Goal: Task Accomplishment & Management: Use online tool/utility

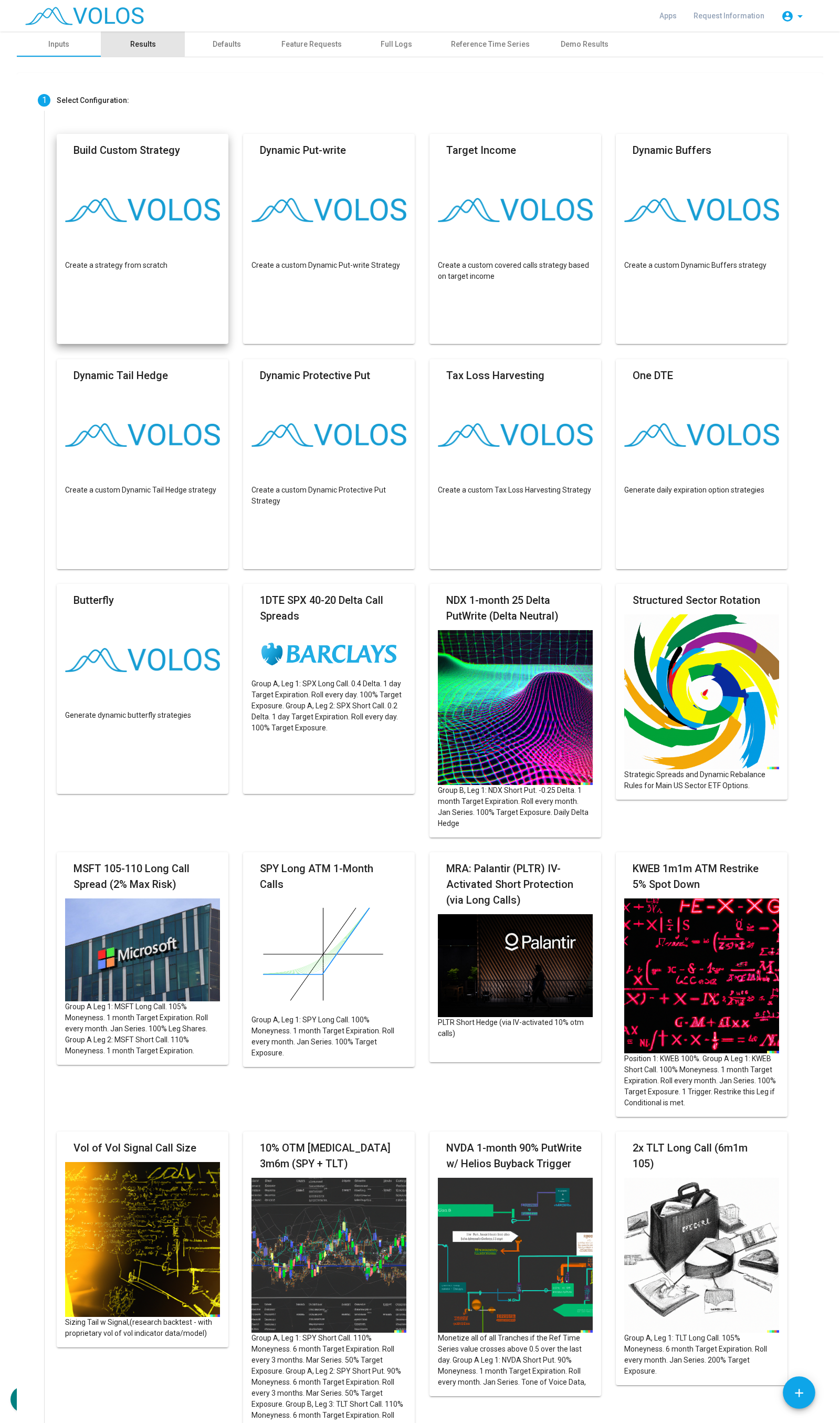
click at [138, 42] on div "Results" at bounding box center [143, 44] width 26 height 11
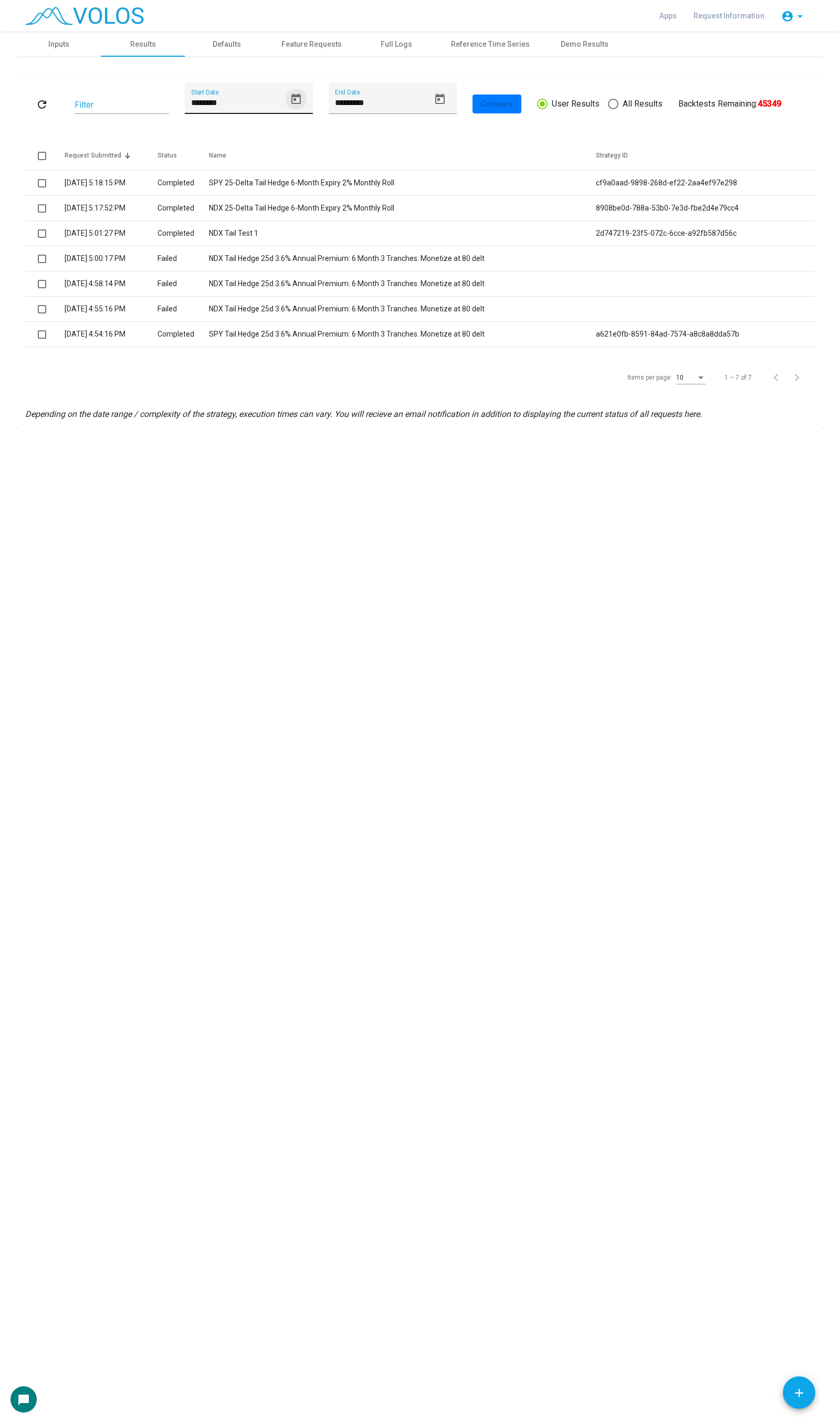
click at [286, 96] on button "Open calendar" at bounding box center [296, 100] width 21 height 21
click at [221, 195] on div "1" at bounding box center [220, 201] width 19 height 19
click at [298, 102] on icon "Open calendar" at bounding box center [296, 99] width 12 height 12
click at [308, 135] on button "Previous month" at bounding box center [306, 136] width 21 height 21
click at [215, 229] on div "11" at bounding box center [220, 222] width 19 height 19
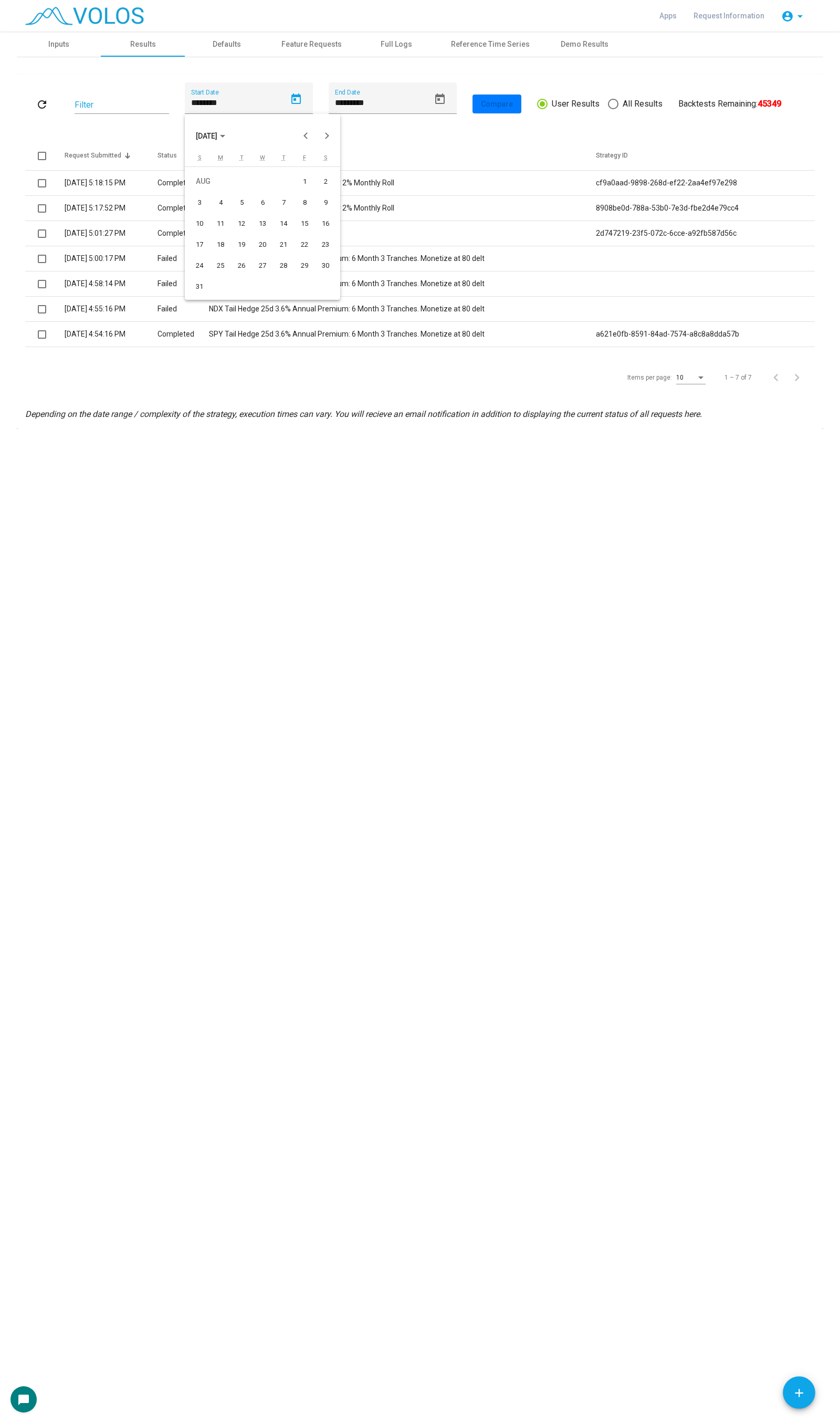
type input "*********"
click at [444, 102] on icon "Open calendar" at bounding box center [439, 99] width 10 height 11
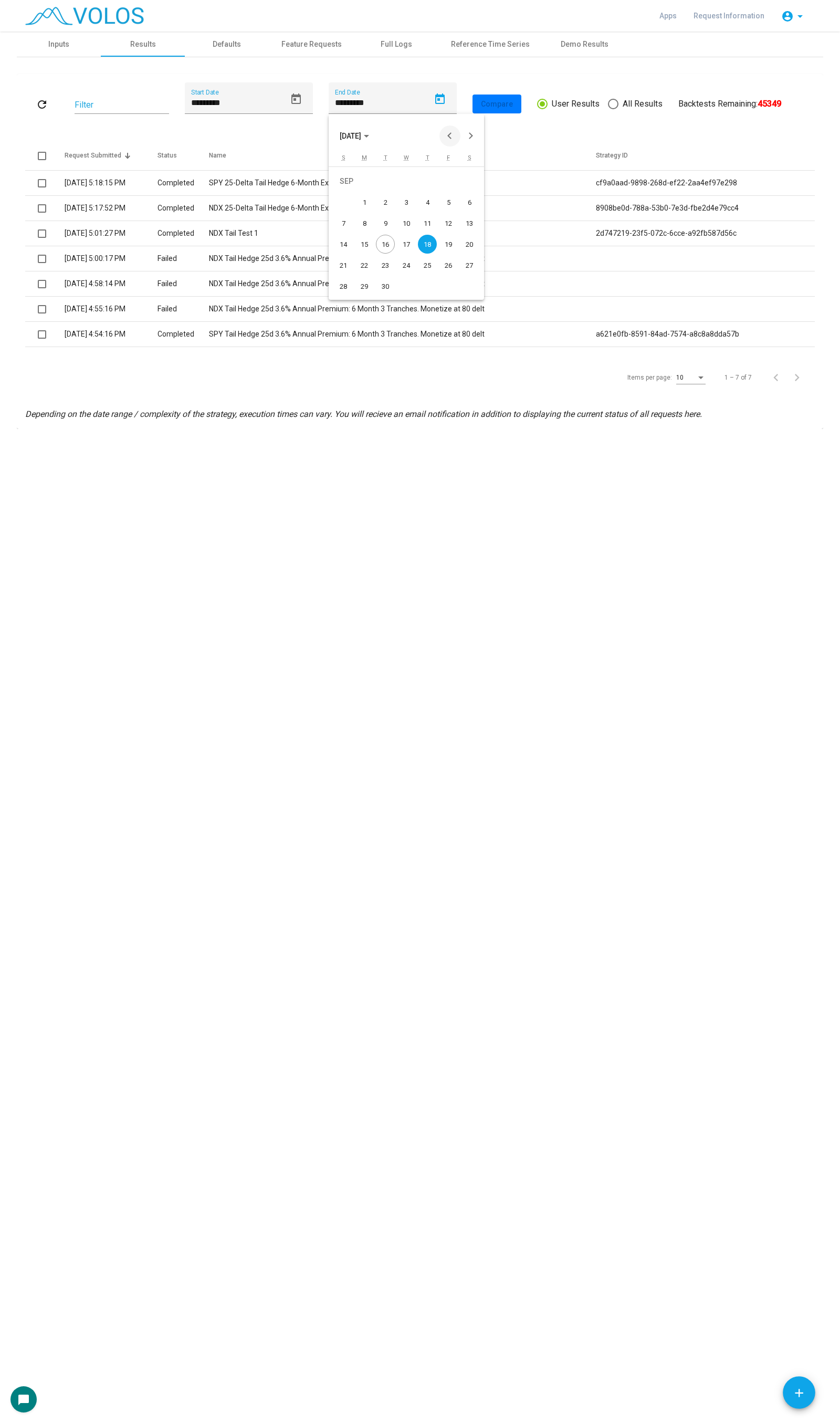
click at [446, 133] on button "Previous month" at bounding box center [450, 136] width 21 height 21
click at [463, 264] on div "30" at bounding box center [469, 265] width 19 height 19
type input "*********"
click at [43, 103] on mat-icon "refresh" at bounding box center [41, 104] width 12 height 12
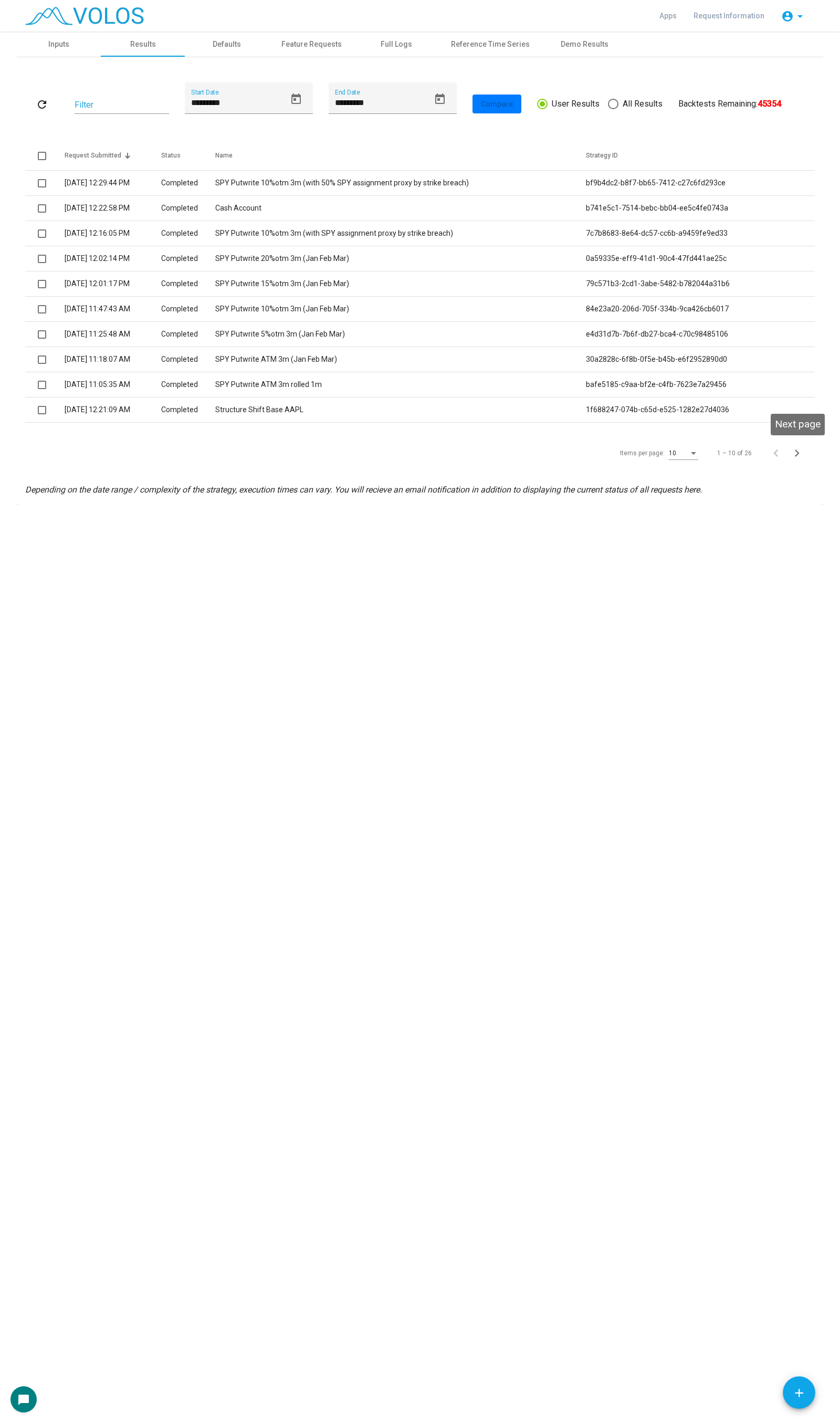
click at [792, 453] on icon "Next page" at bounding box center [797, 453] width 15 height 15
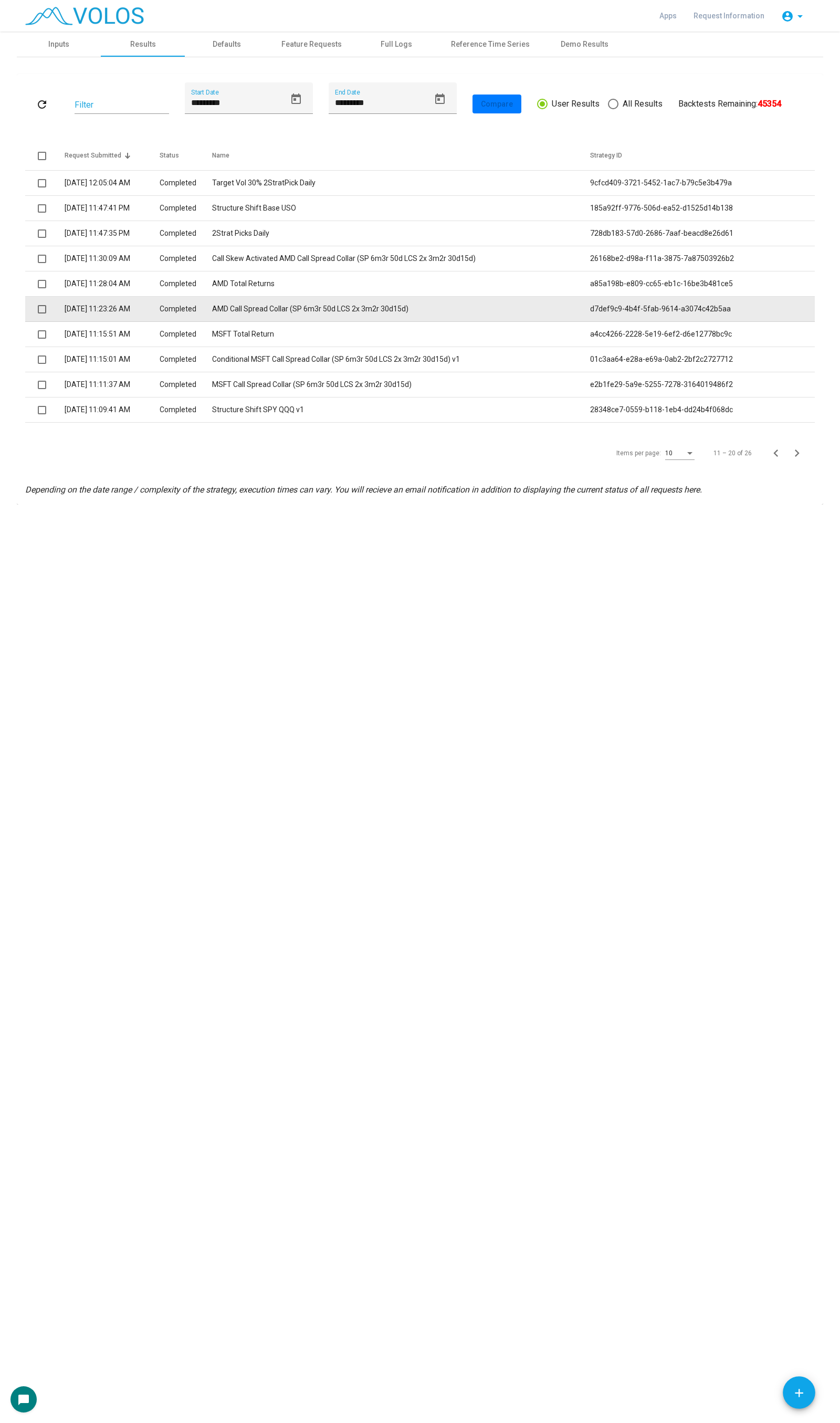
click at [460, 312] on td "AMD Call Spread Collar (SP 6m3r 50d LCS 2x 3m2r 30d15d)" at bounding box center [401, 309] width 378 height 26
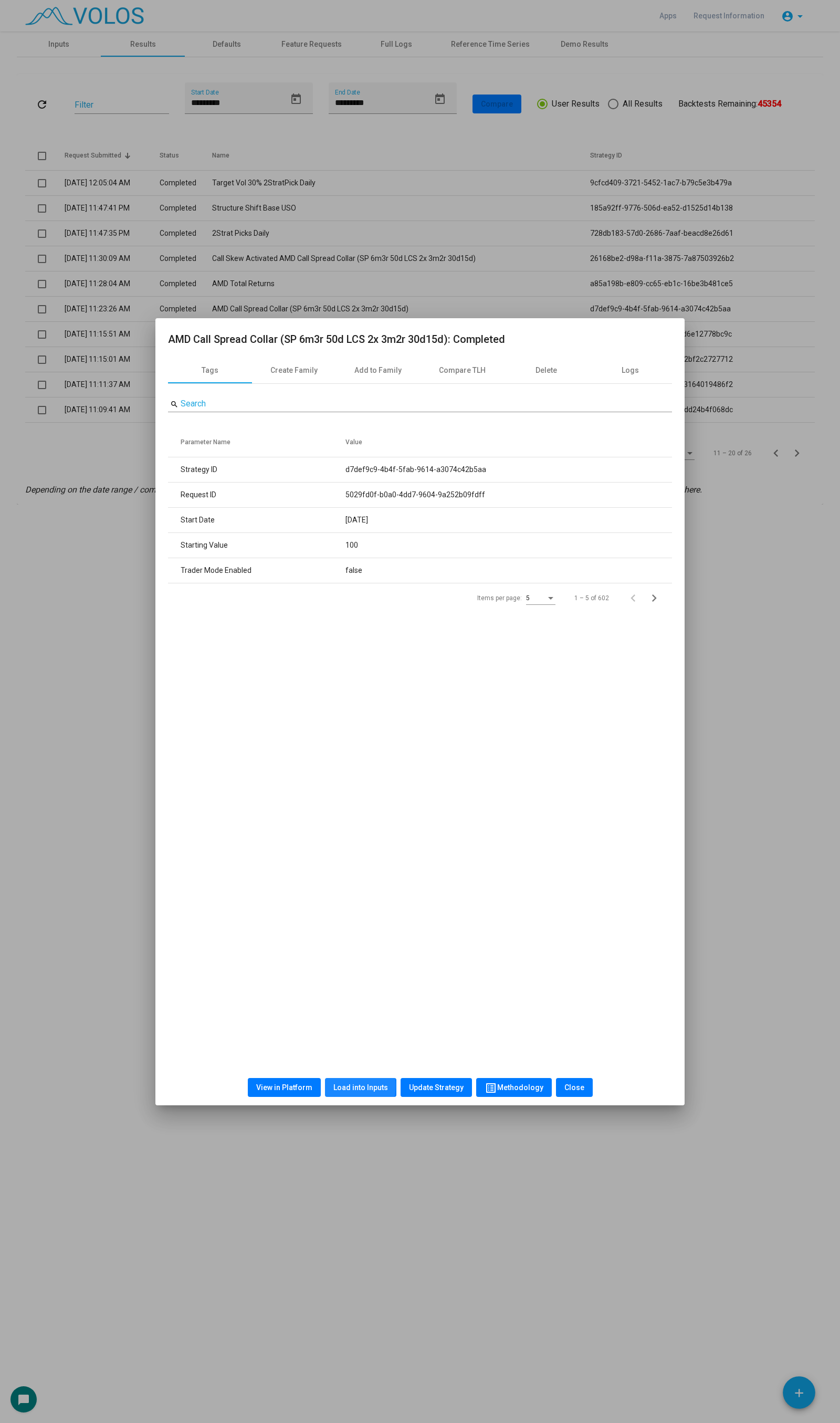
click at [353, 1086] on span "Load into Inputs" at bounding box center [361, 1088] width 55 height 9
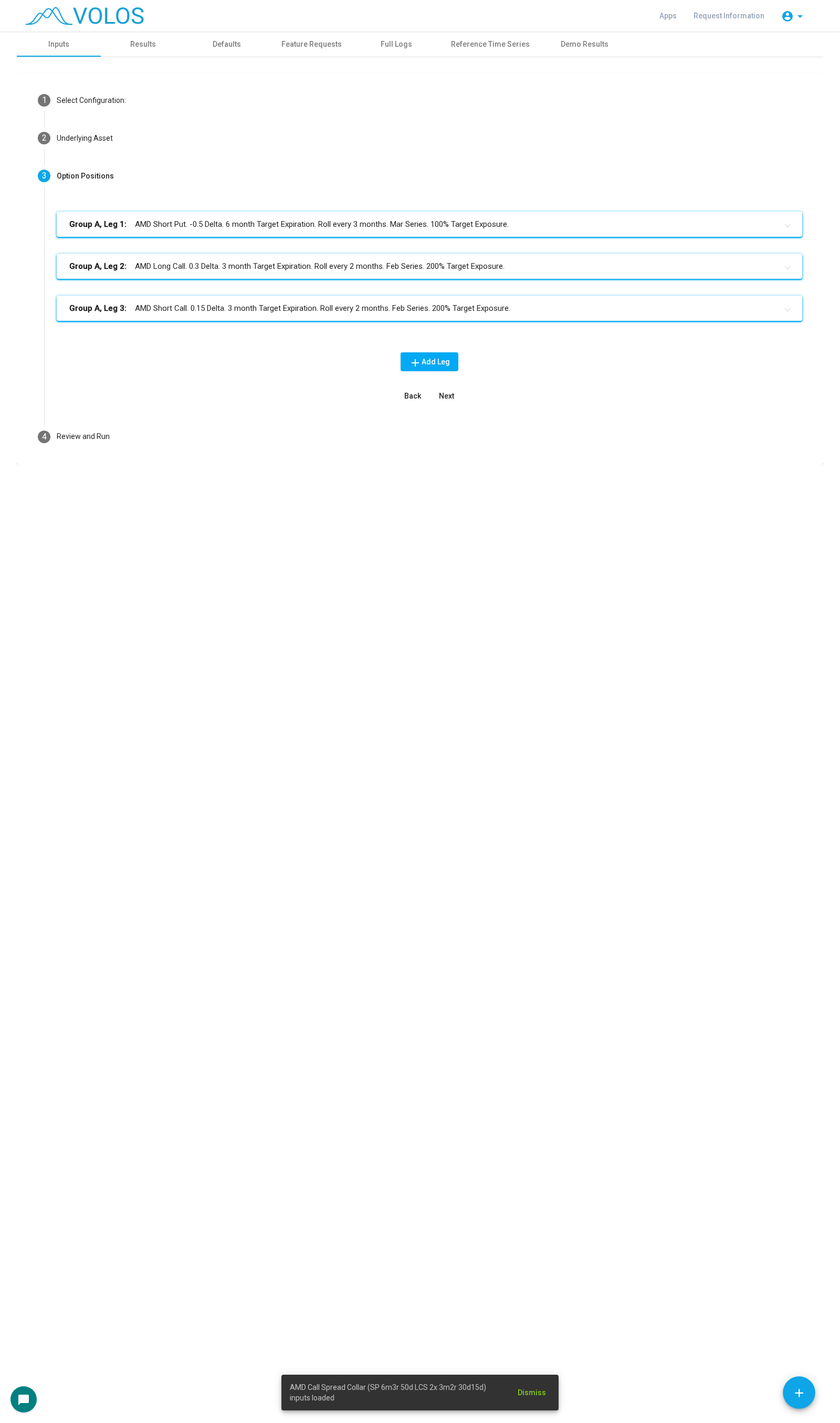
click at [374, 310] on mat-panel-title "Group A, Leg 3: AMD Short Call. 0.15 Delta. 3 month Target Expiration. Roll eve…" at bounding box center [424, 309] width 708 height 12
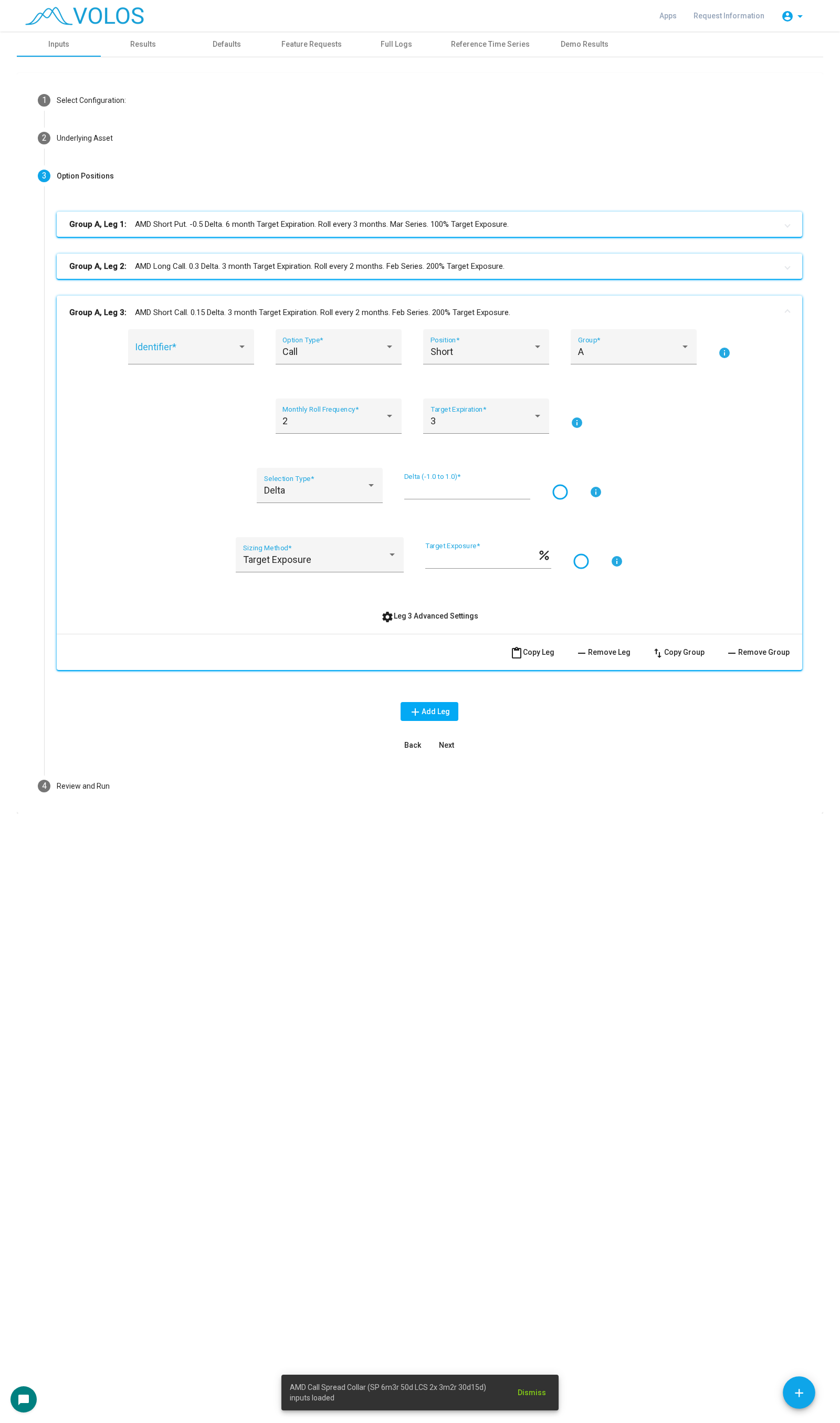
click at [390, 265] on mat-panel-title "Group A, Leg 2: AMD Long Call. 0.3 Delta. 3 month Target Expiration. Roll every…" at bounding box center [424, 267] width 708 height 12
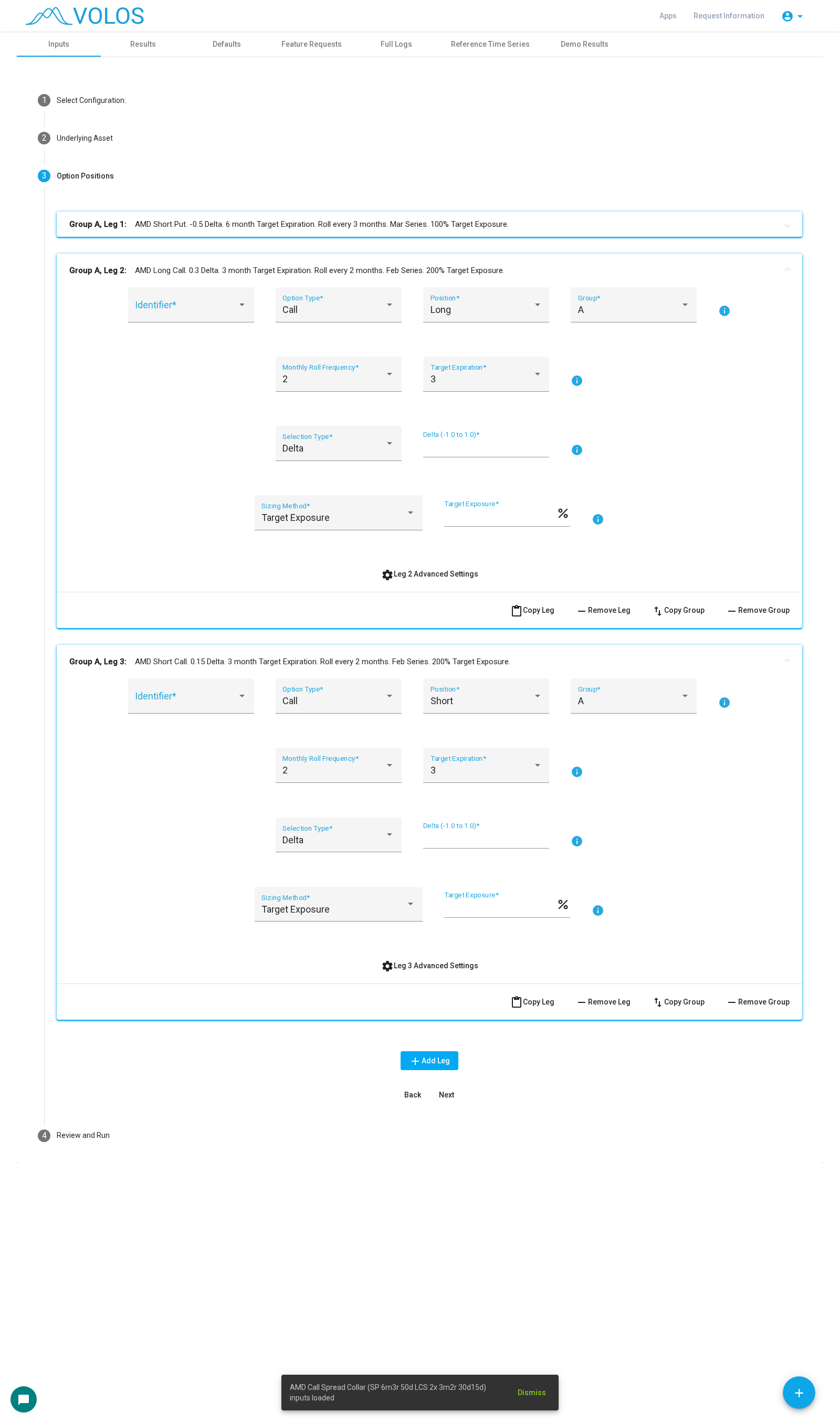
click at [410, 218] on mat-panel-title "Group A, Leg 1: AMD Short Put. -0.5 Delta. 6 month Target Expiration. Roll ever…" at bounding box center [424, 224] width 708 height 12
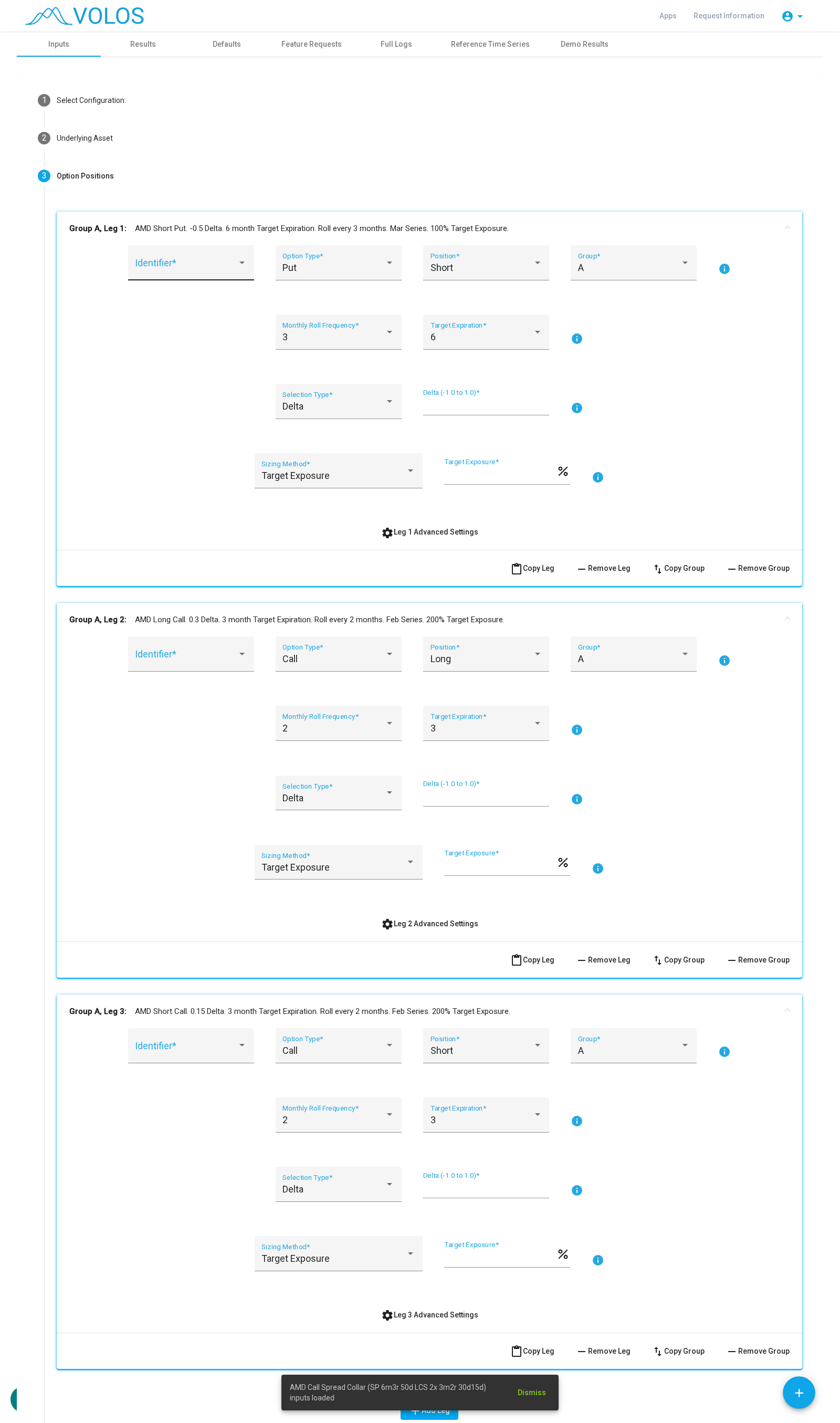
click at [187, 264] on span at bounding box center [186, 267] width 102 height 11
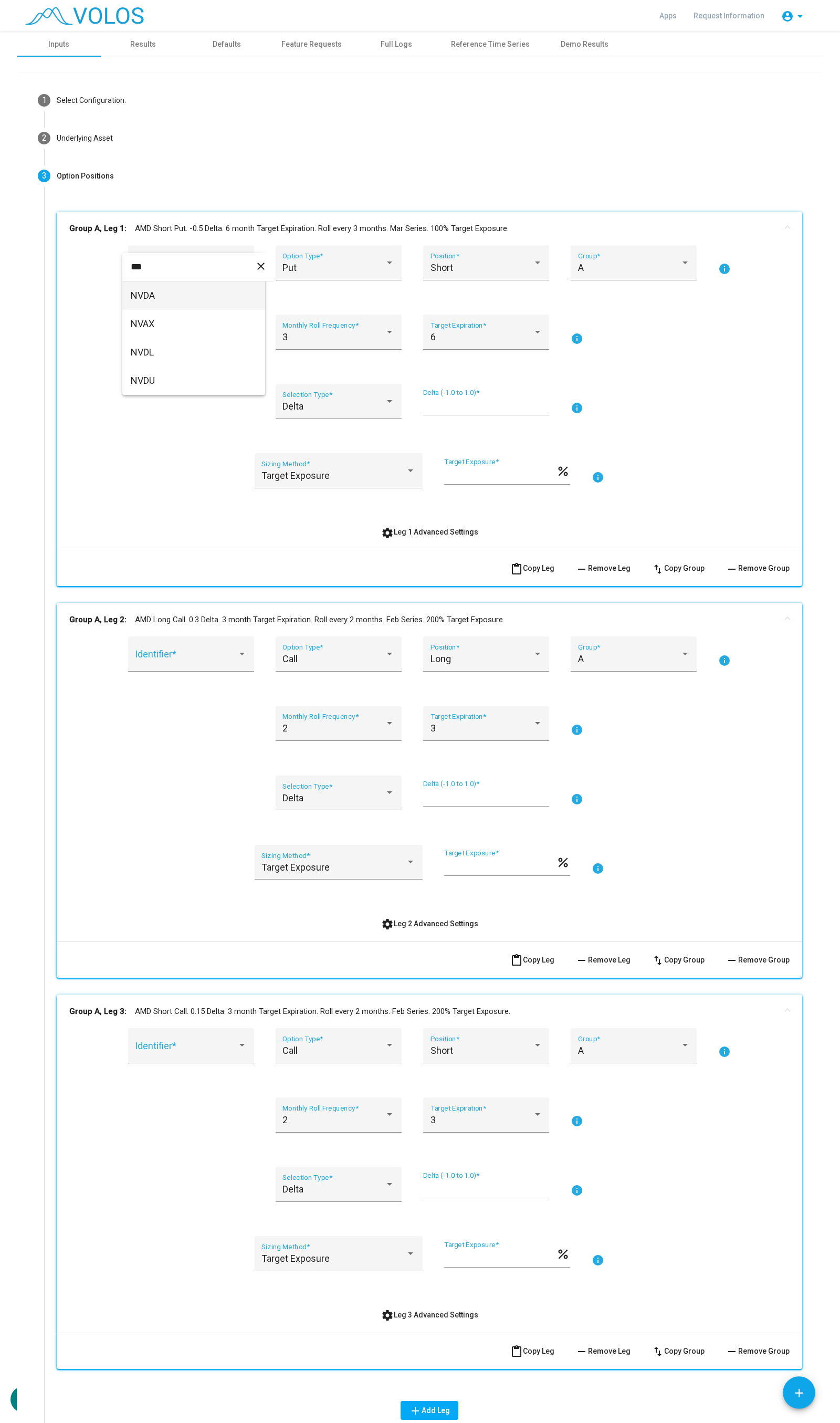
type input "****"
click at [175, 441] on div at bounding box center [420, 712] width 840 height 1423
click at [212, 250] on div "AMD Identifier *" at bounding box center [191, 263] width 126 height 35
type input "****"
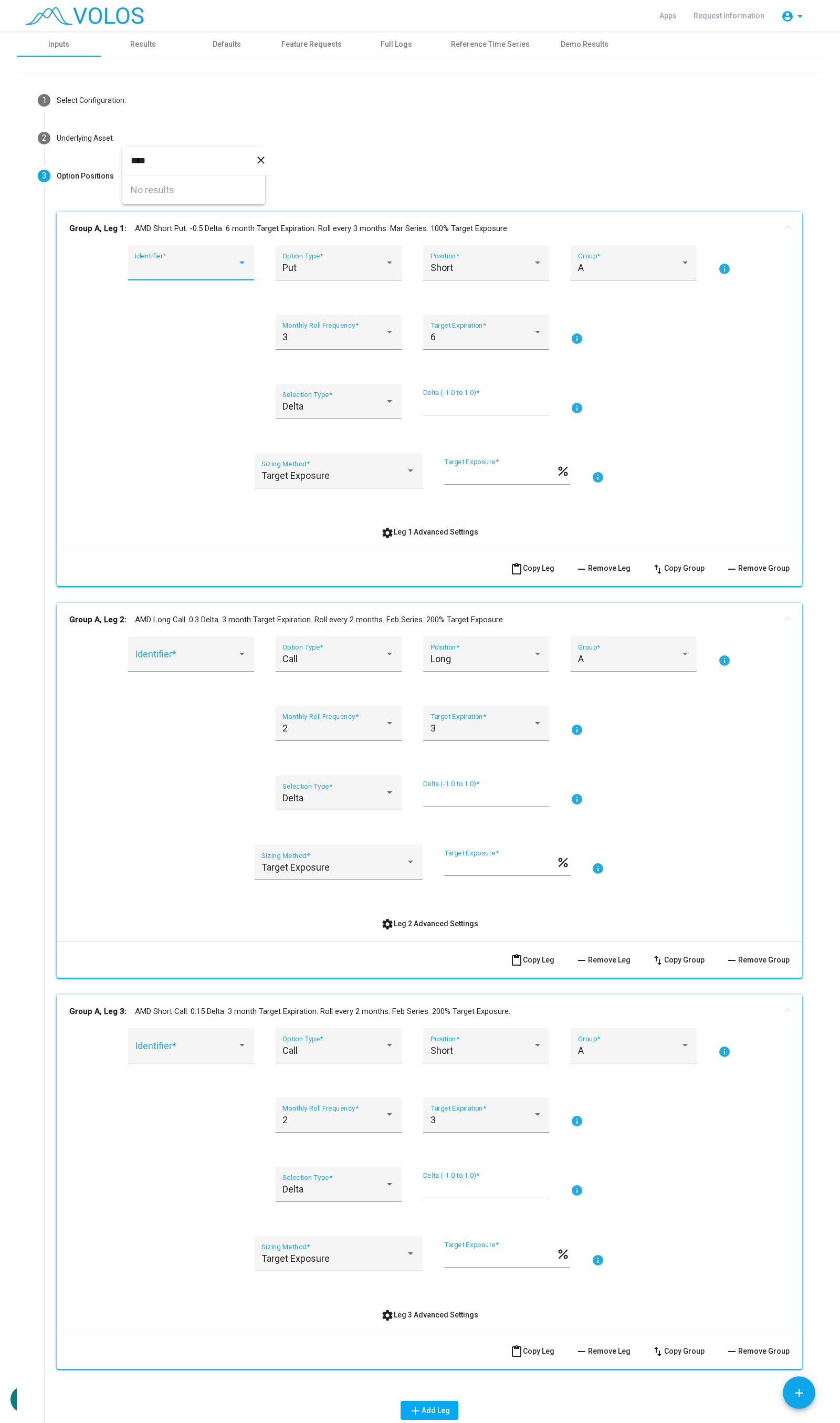
click at [261, 164] on mat-icon "close" at bounding box center [261, 160] width 12 height 12
type input "****"
click at [255, 163] on mat-icon "close" at bounding box center [261, 160] width 12 height 12
click at [449, 527] on div at bounding box center [420, 712] width 840 height 1423
click at [449, 533] on span "settings Leg 1 Advanced Settings" at bounding box center [430, 532] width 97 height 9
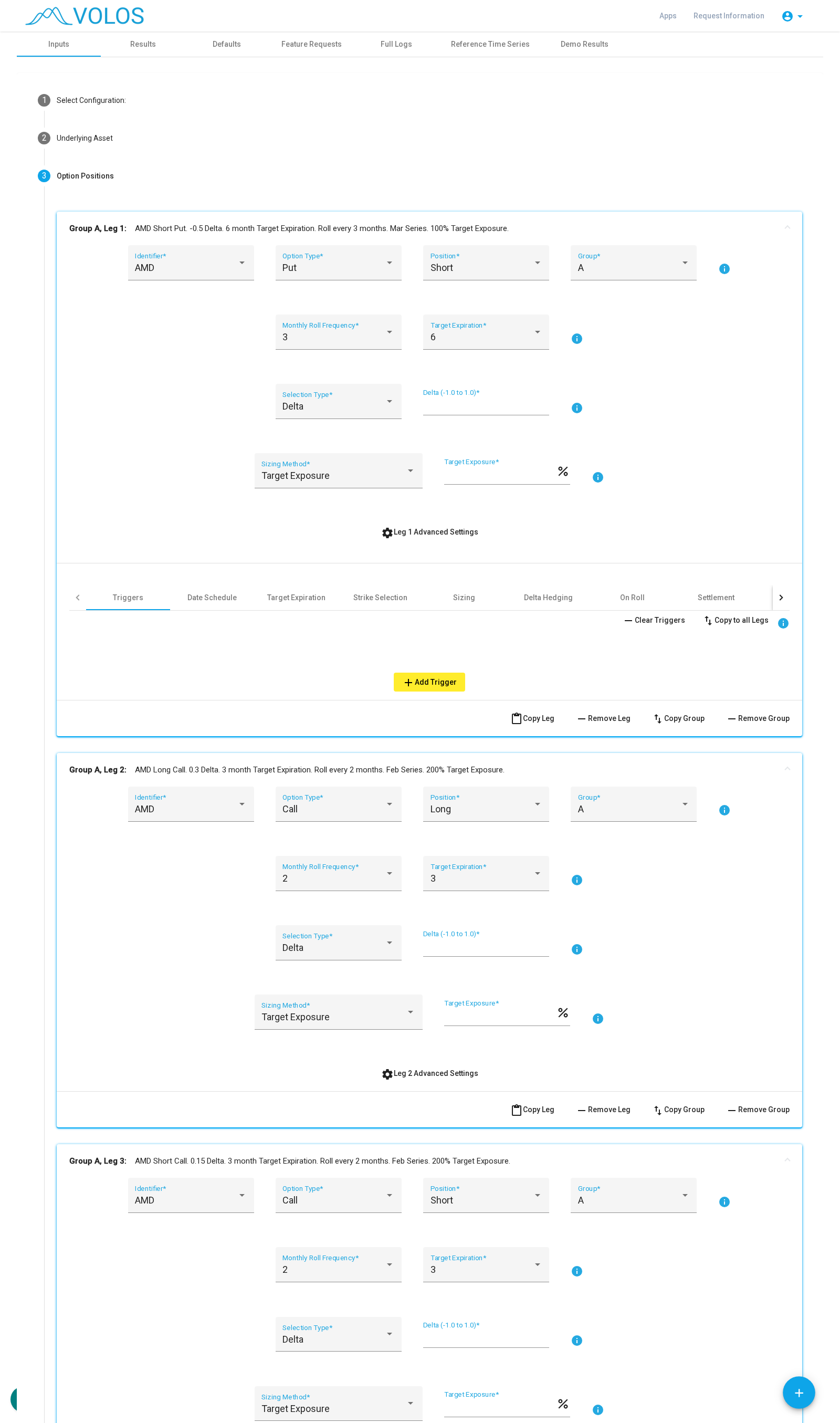
click at [779, 591] on div at bounding box center [781, 598] width 17 height 26
click at [167, 264] on div "AMD" at bounding box center [186, 267] width 102 height 11
type input "**"
click at [554, 584] on div at bounding box center [420, 712] width 840 height 1423
click at [574, 593] on div "Other" at bounding box center [571, 598] width 19 height 11
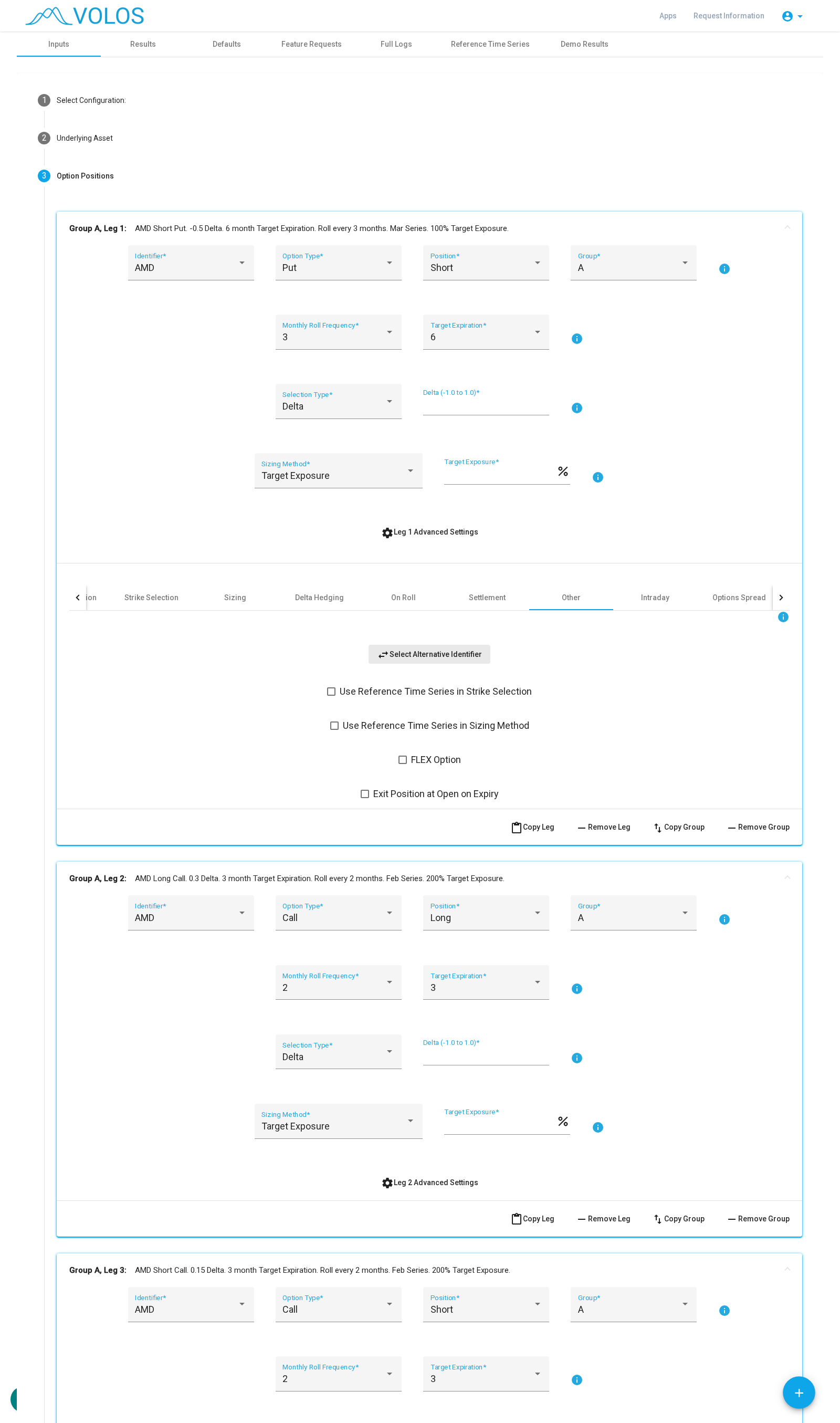
click at [427, 647] on button "swap_horiz Select Alternative Identifier" at bounding box center [430, 654] width 122 height 19
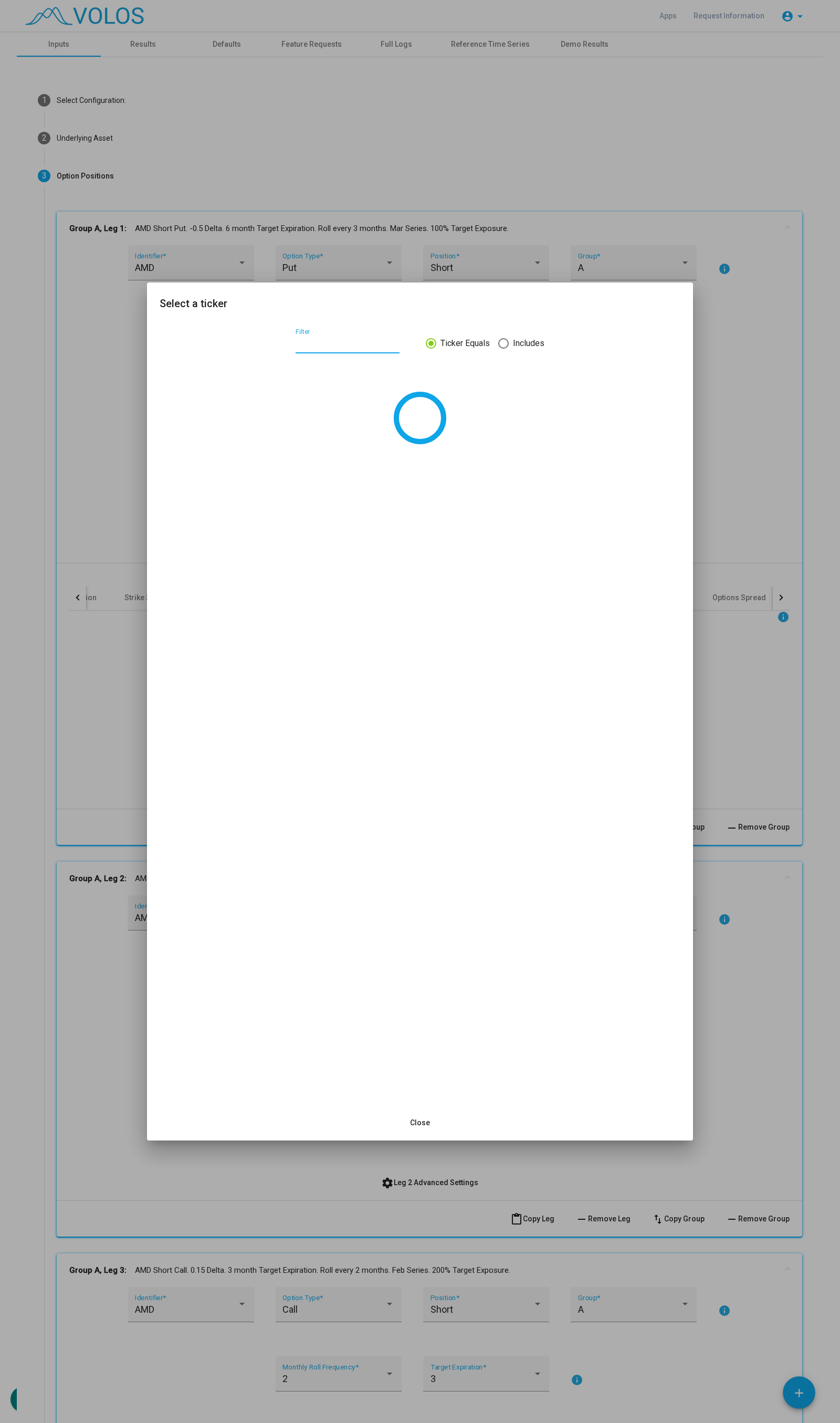
click at [311, 343] on input "Filter" at bounding box center [348, 344] width 104 height 10
type input "***"
click at [738, 326] on div at bounding box center [420, 712] width 840 height 1423
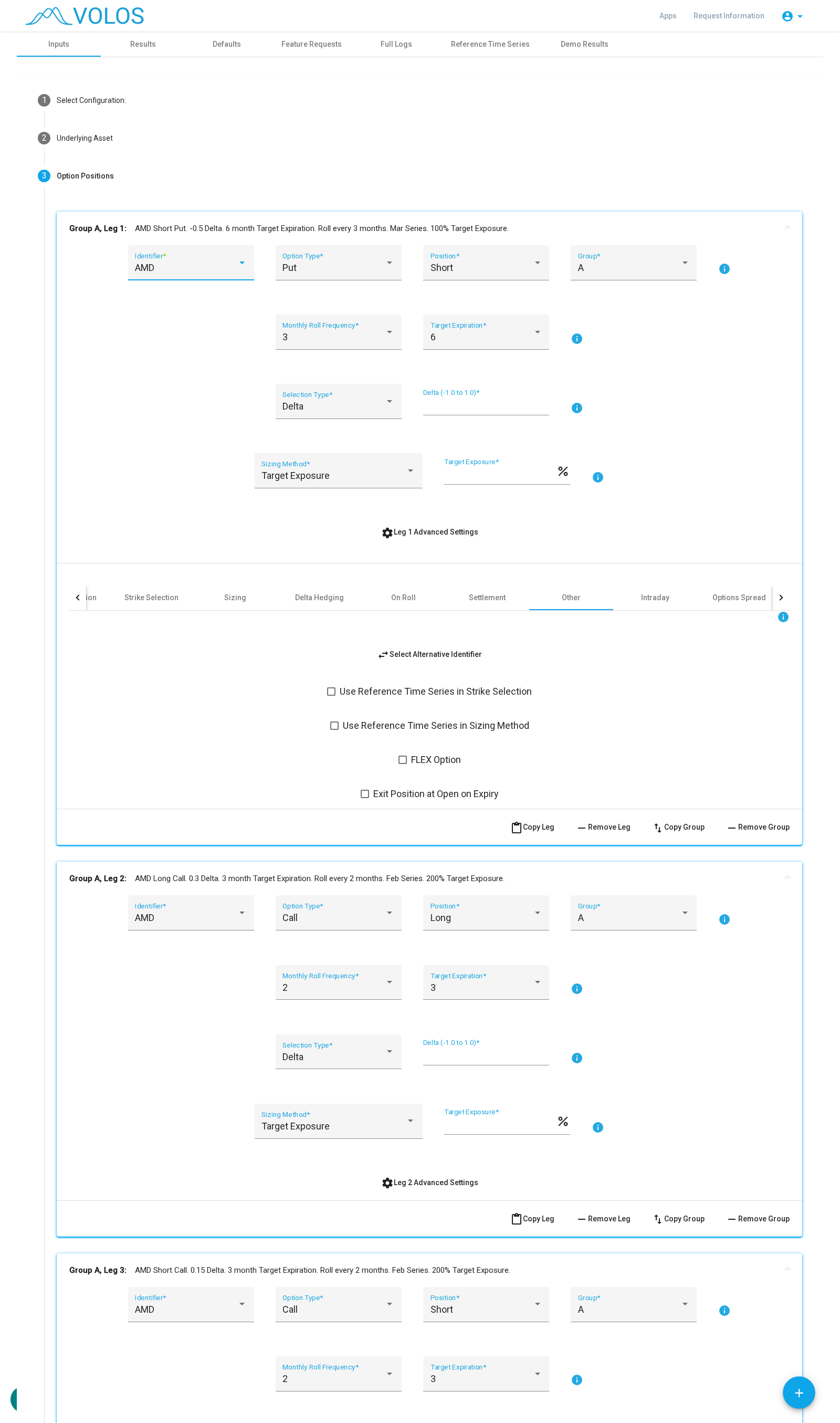
click at [225, 264] on div "AMD" at bounding box center [186, 267] width 102 height 11
click at [104, 450] on div at bounding box center [420, 712] width 840 height 1423
click at [221, 269] on div "AMD" at bounding box center [186, 267] width 102 height 11
click at [188, 305] on span "INTC" at bounding box center [193, 317] width 126 height 28
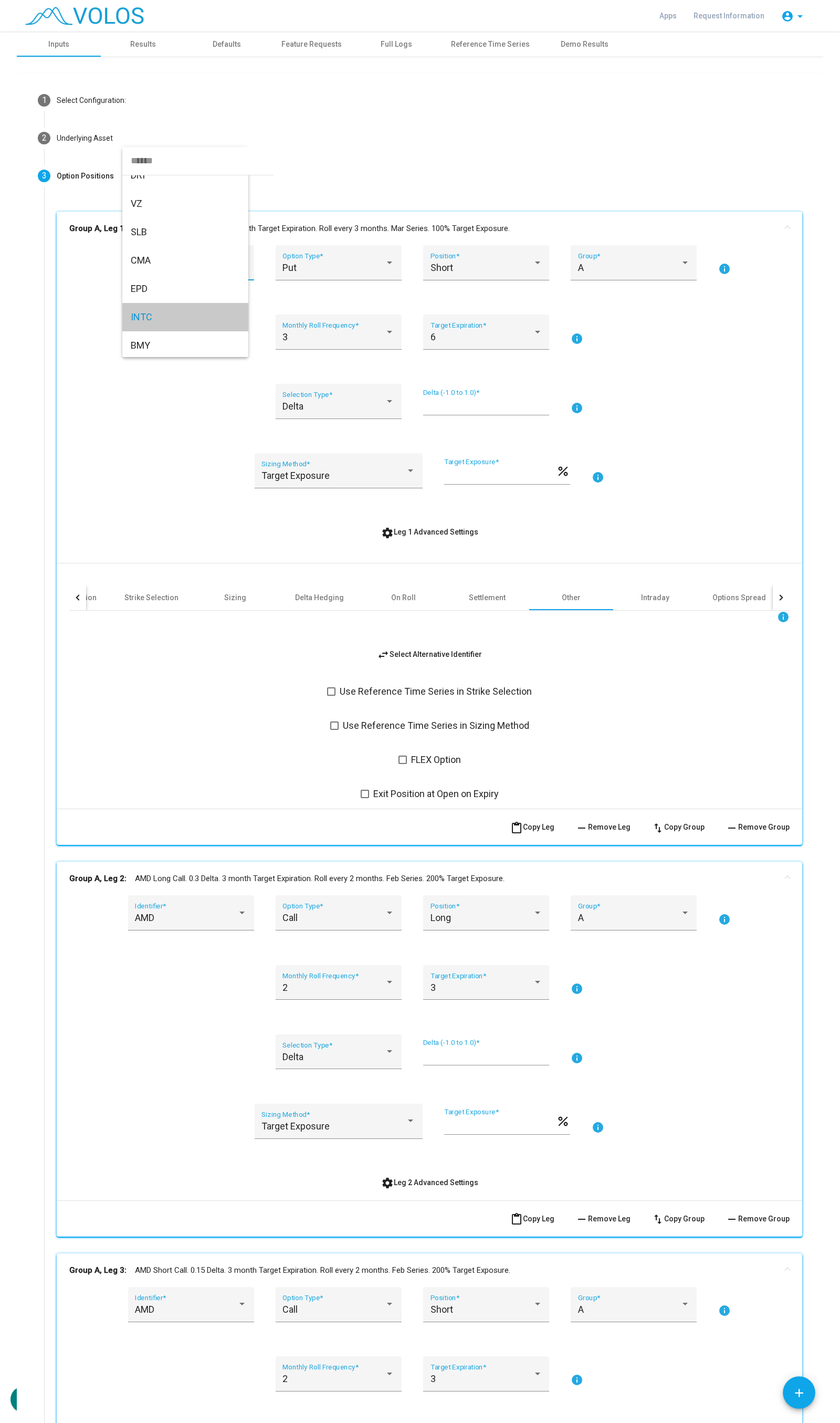
scroll to position [3609, 0]
click at [312, 229] on mat-panel-title "Group A, Leg 1: INTC Short Put. -0.5 Delta. 6 month Target Expiration. Roll eve…" at bounding box center [424, 229] width 708 height 12
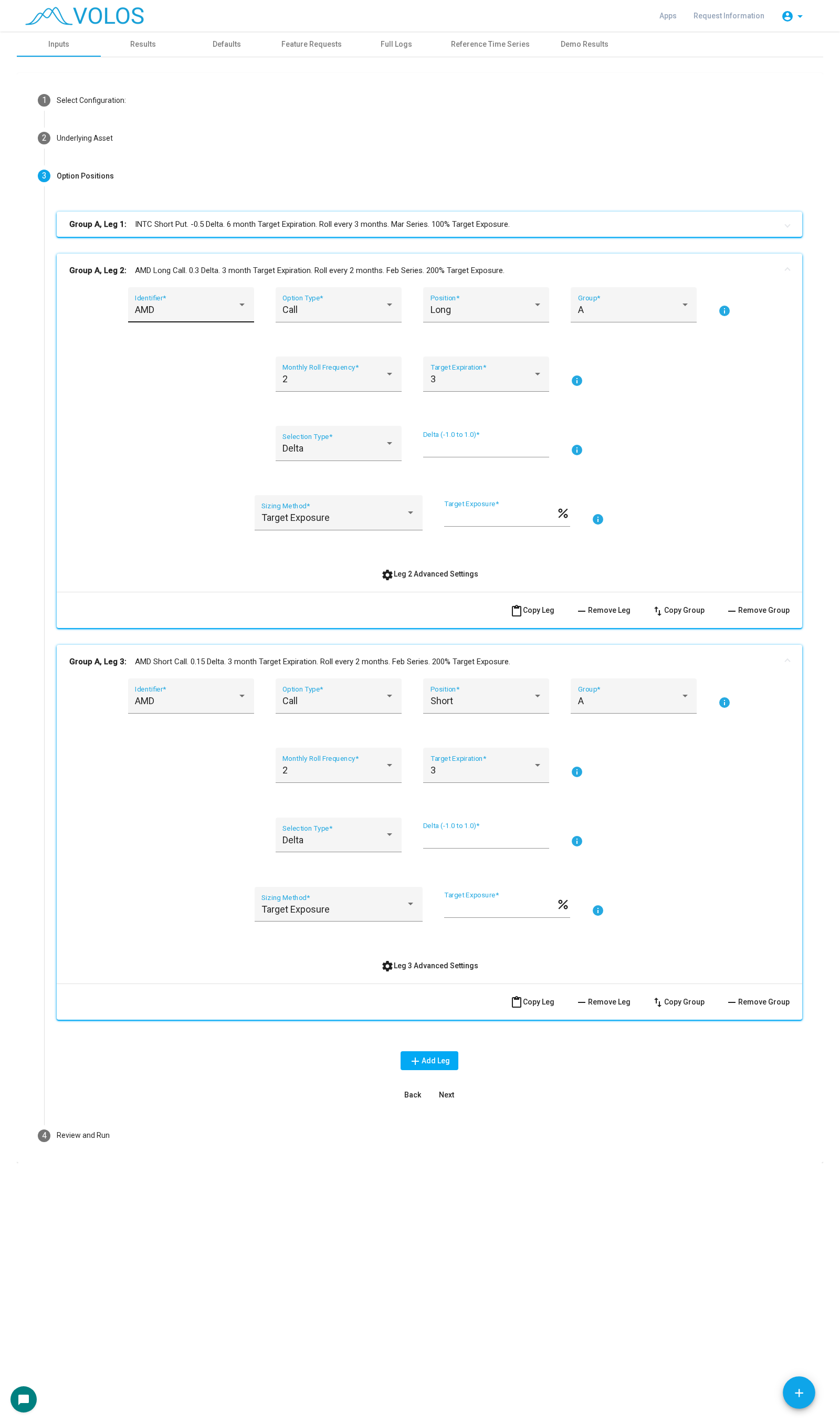
click at [194, 297] on div "AMD Identifier *" at bounding box center [191, 309] width 112 height 28
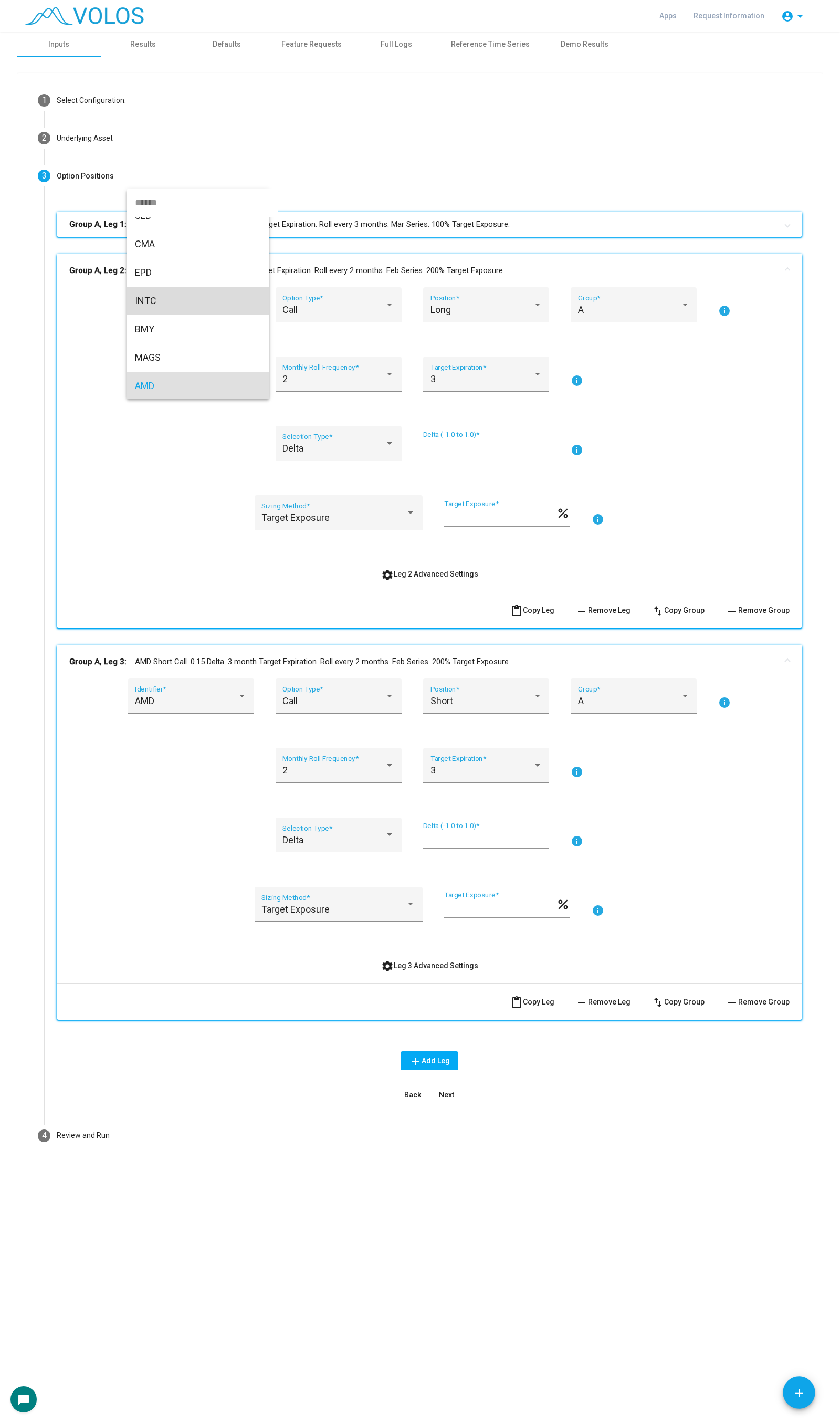
click at [211, 296] on span "INTC" at bounding box center [198, 301] width 126 height 28
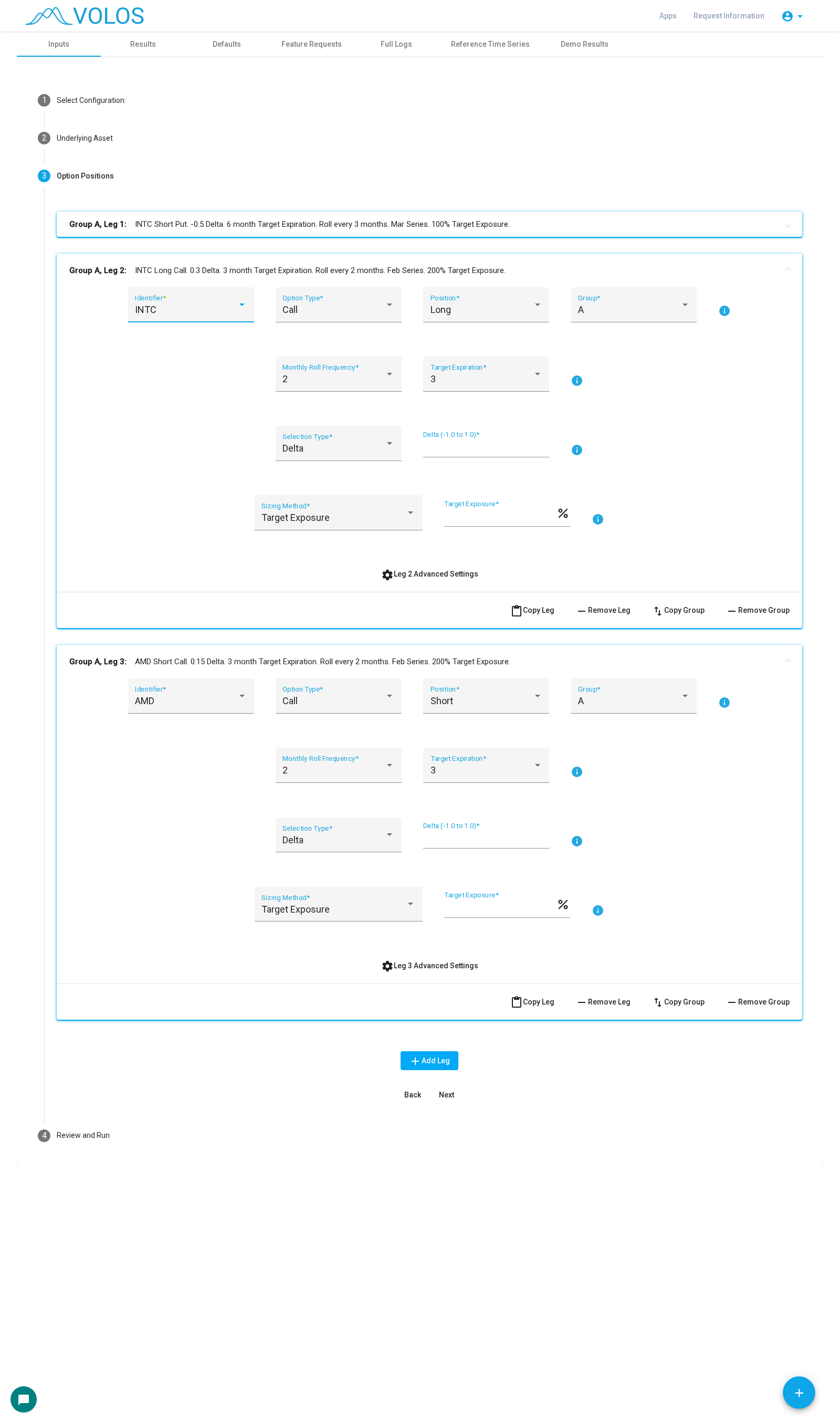
click at [208, 268] on mat-panel-title "Group A, Leg 2: INTC Long Call. 0.3 Delta. 3 month Target Expiration. Roll ever…" at bounding box center [424, 271] width 708 height 12
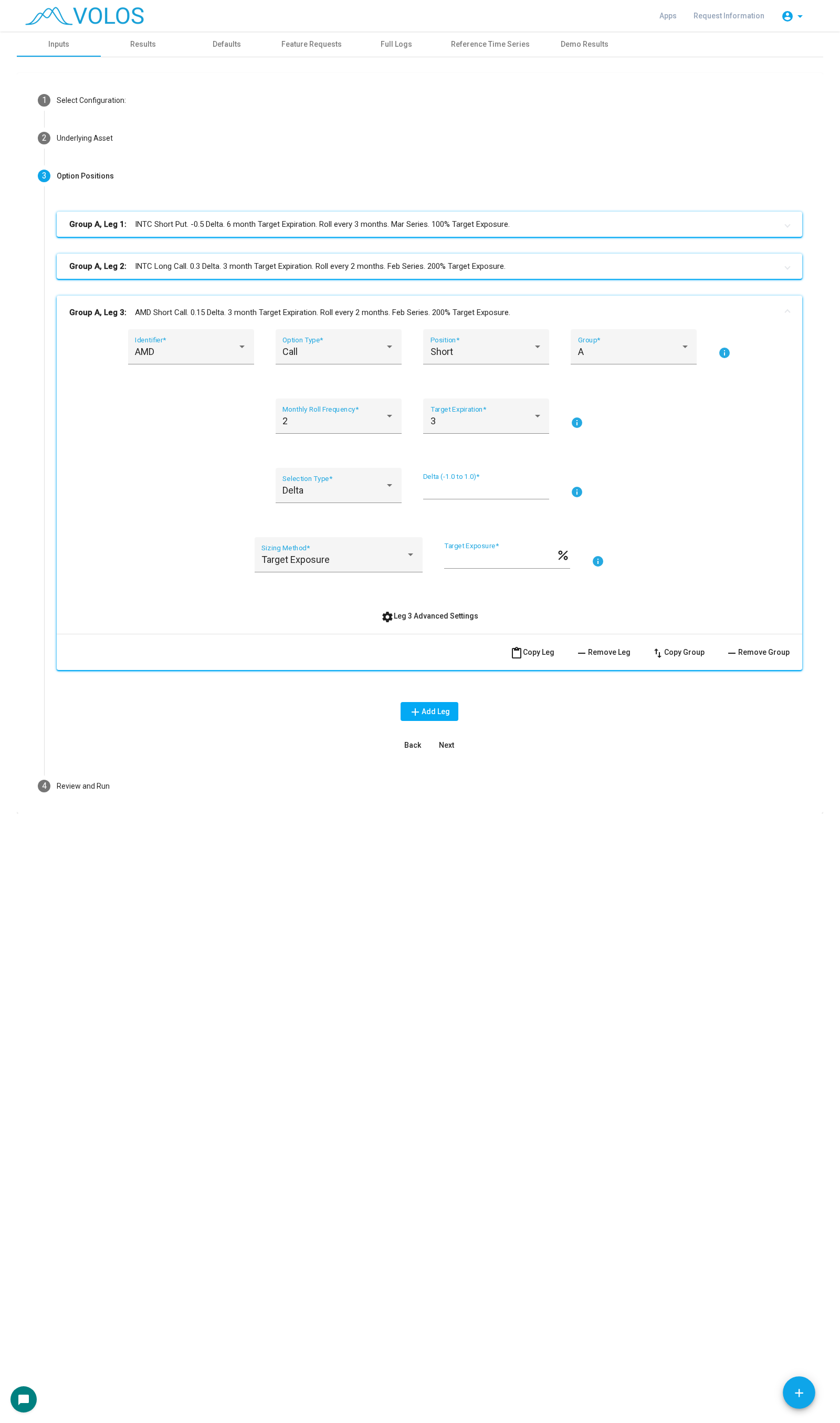
click at [179, 328] on mat-expansion-panel-header "Group A, Leg 3: AMD Short Call. 0.15 Delta. 3 month Target Expiration. Roll eve…" at bounding box center [429, 312] width 746 height 34
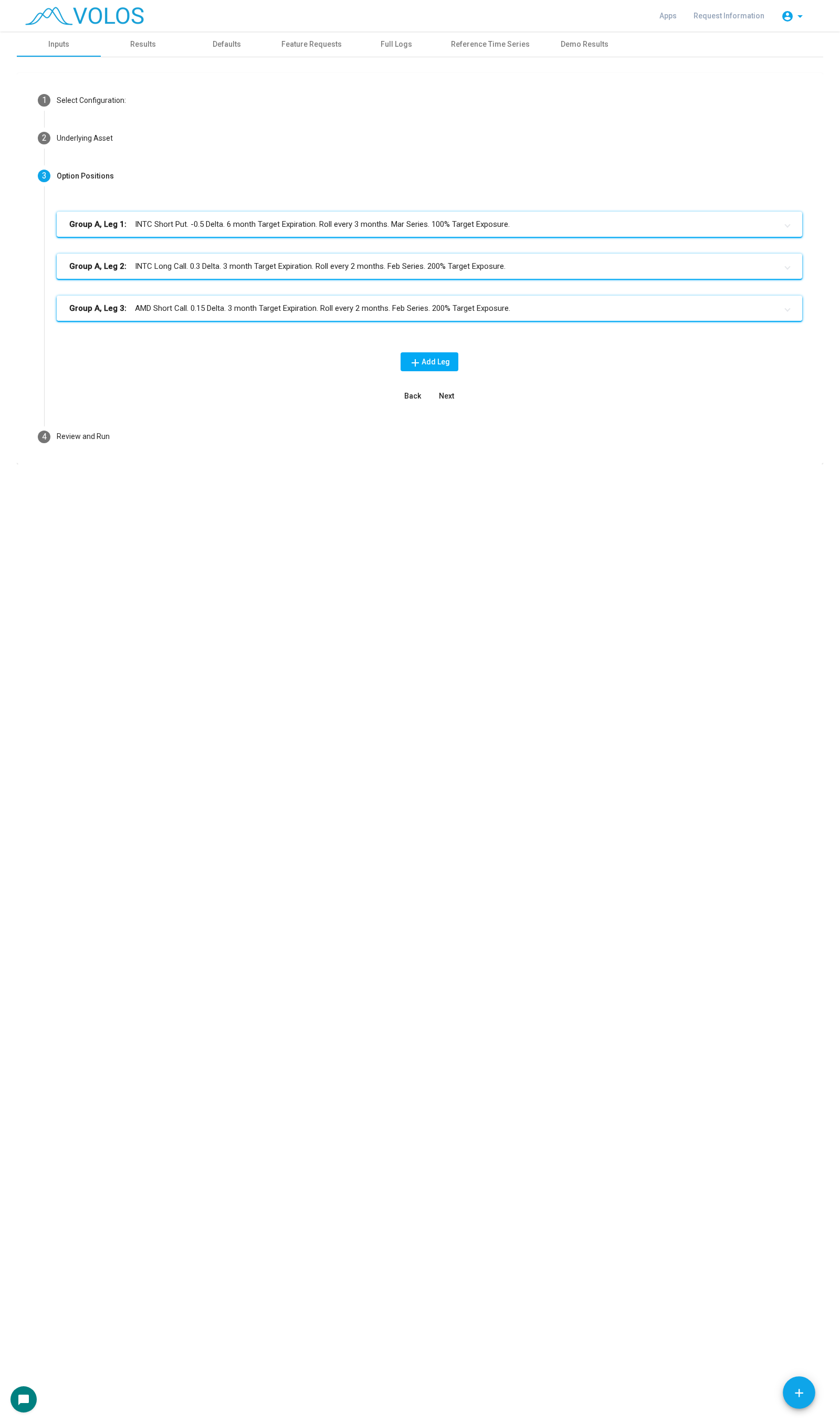
click at [192, 306] on mat-panel-title "Group A, Leg 3: AMD Short Call. 0.15 Delta. 3 month Target Expiration. Roll eve…" at bounding box center [424, 309] width 708 height 12
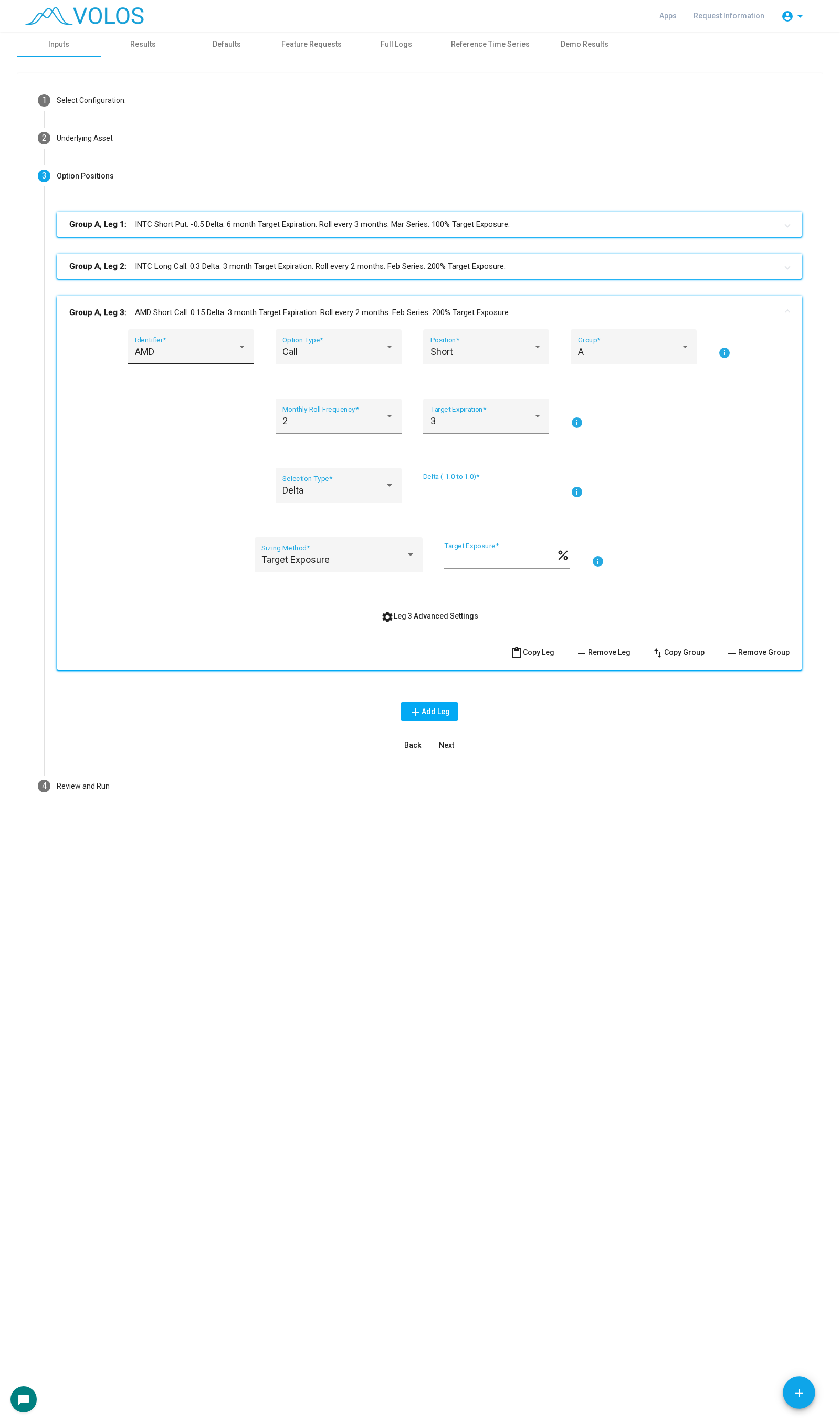
click at [172, 350] on div "AMD" at bounding box center [186, 352] width 102 height 11
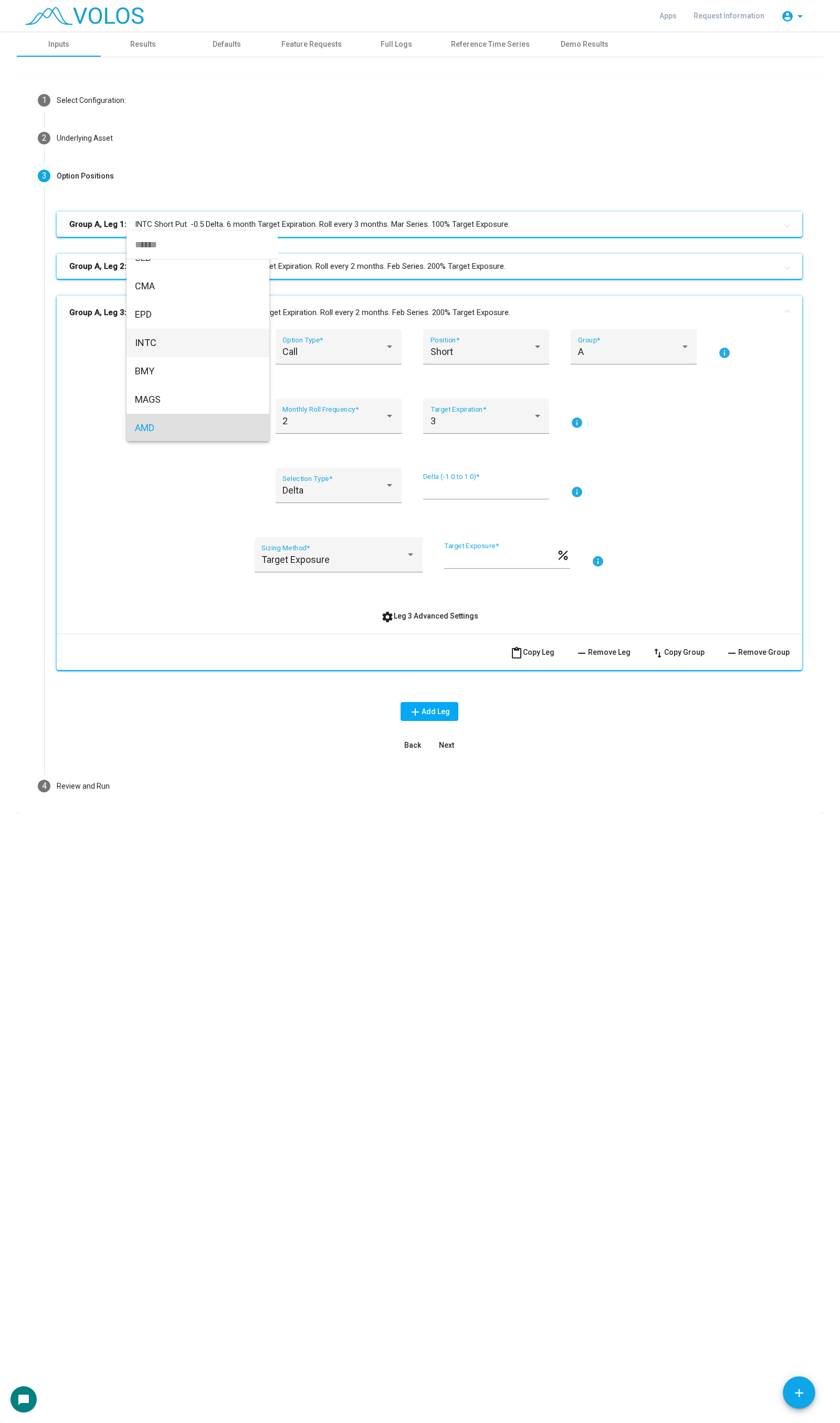
click at [192, 345] on span "INTC" at bounding box center [198, 343] width 126 height 28
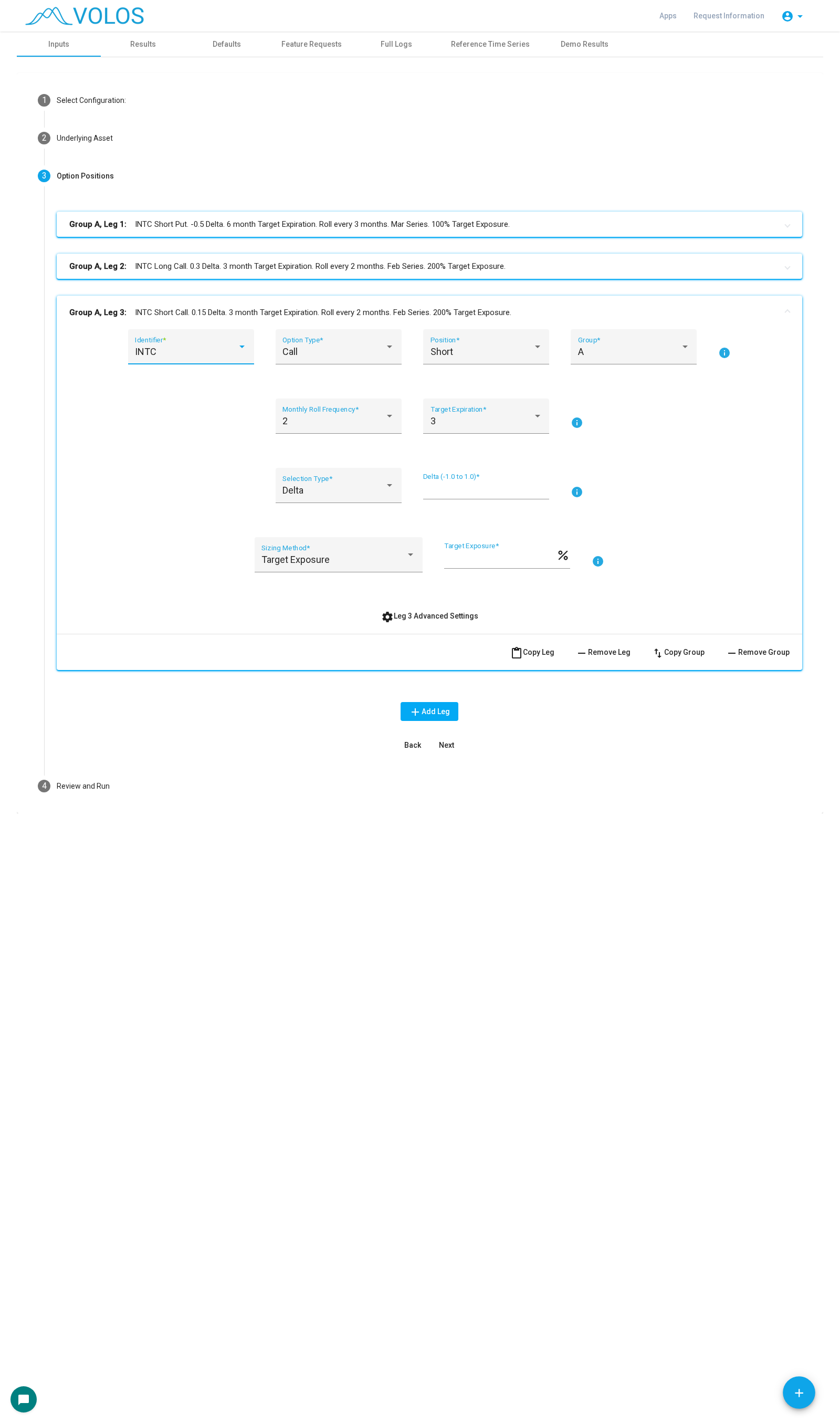
click at [440, 737] on button "Next" at bounding box center [446, 745] width 34 height 19
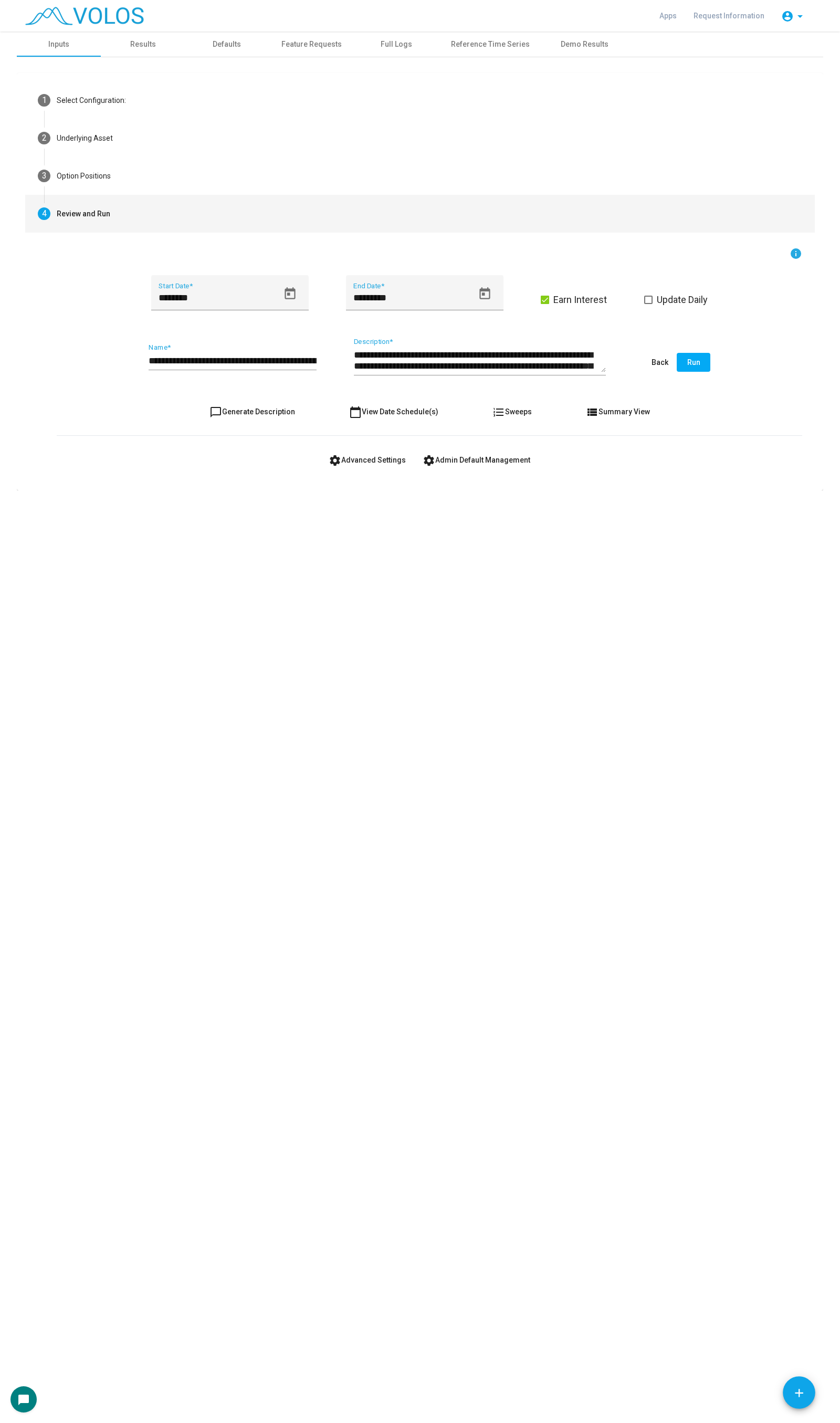
click at [269, 417] on button "chat_bubble_outline Generate Description" at bounding box center [252, 411] width 102 height 19
type textarea "**********"
click at [160, 363] on input "**********" at bounding box center [232, 361] width 168 height 11
type input "**********"
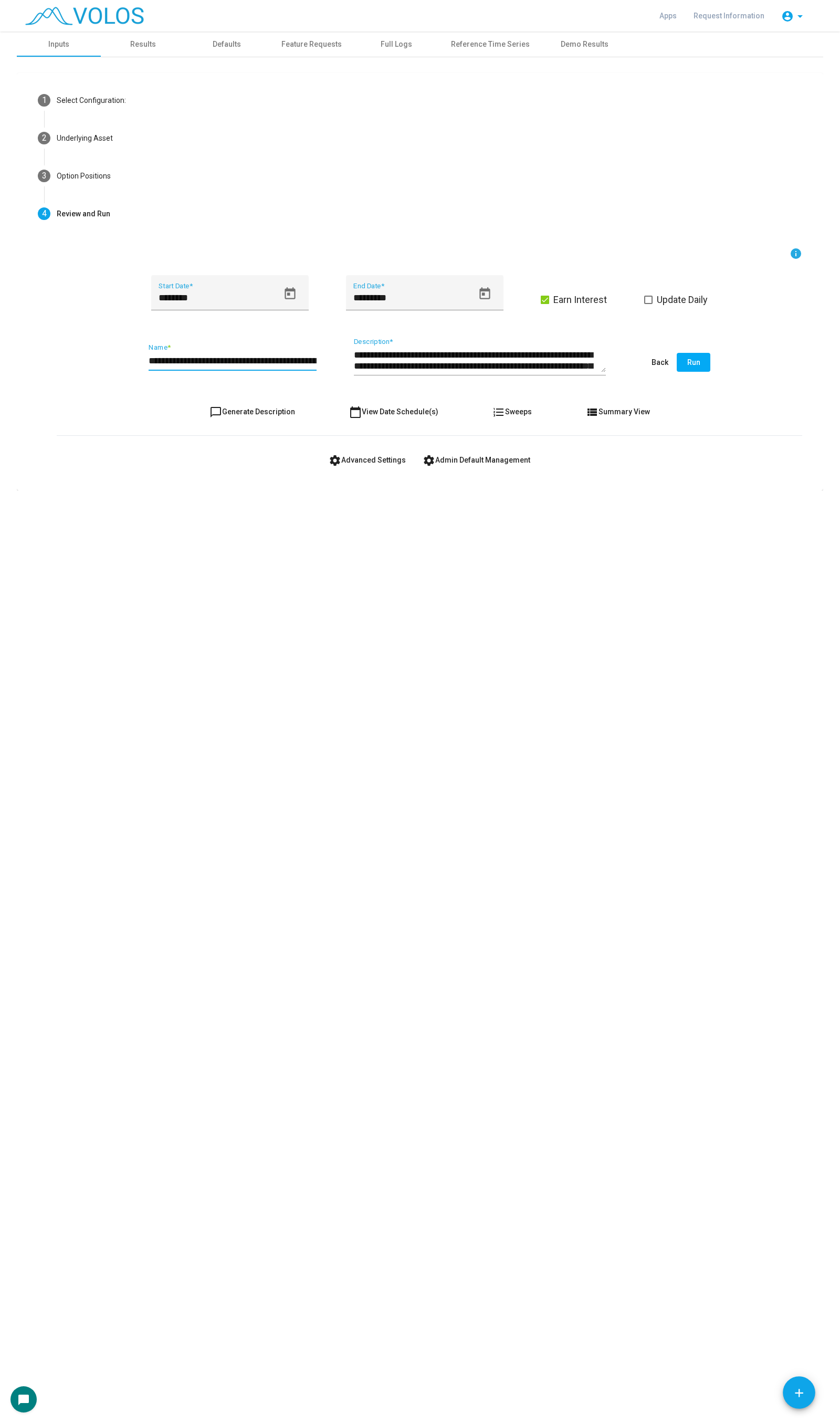
click at [237, 416] on button "chat_bubble_outline Generate Description" at bounding box center [252, 411] width 102 height 19
click at [690, 295] on span "Update Daily" at bounding box center [682, 300] width 51 height 12
click at [392, 455] on button "settings Advanced Settings" at bounding box center [367, 459] width 94 height 19
click at [698, 360] on span "Run" at bounding box center [694, 363] width 13 height 9
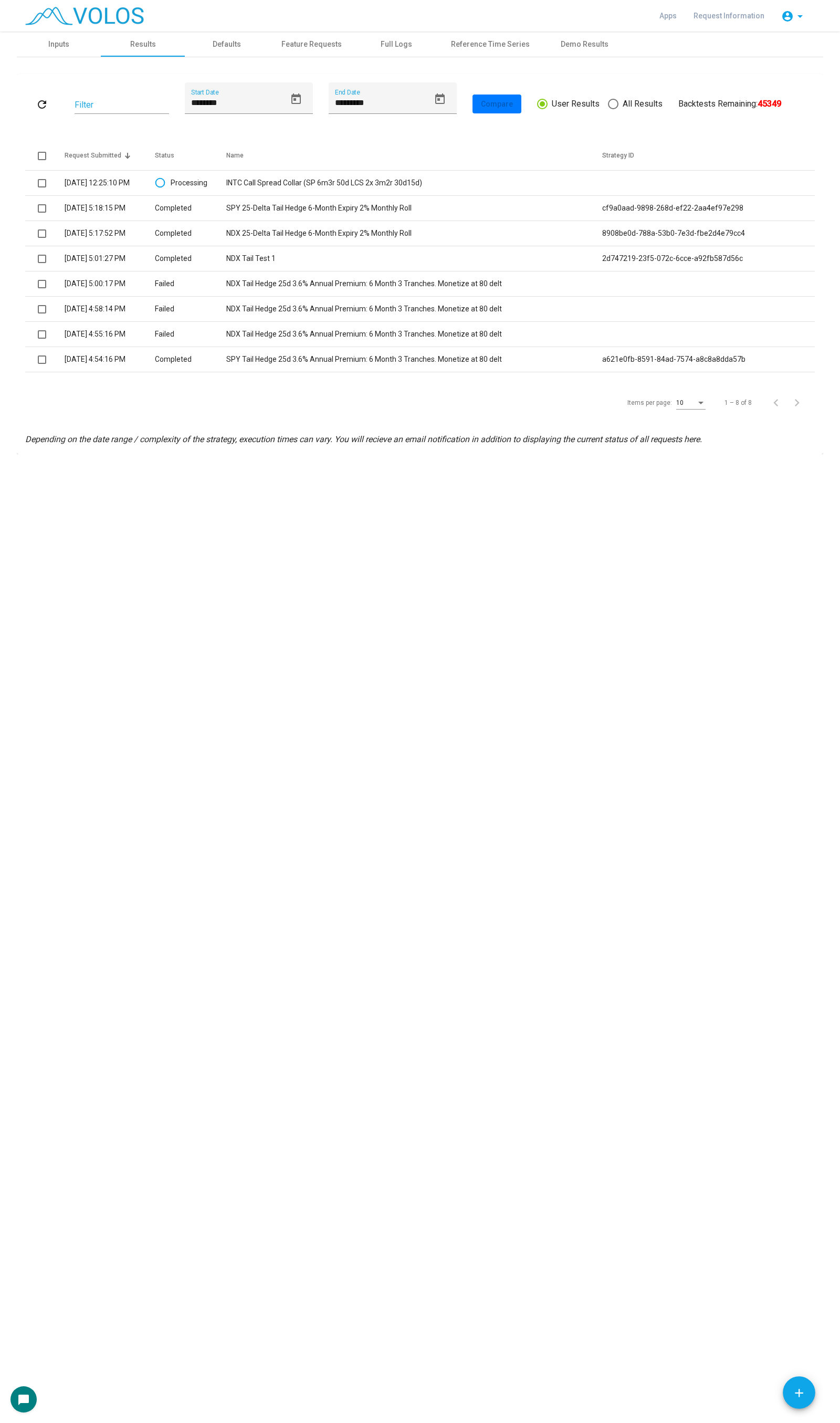
click at [626, 97] on mat-radio-button "All Results" at bounding box center [635, 103] width 55 height 13
click at [623, 109] on span "All Results" at bounding box center [641, 104] width 44 height 12
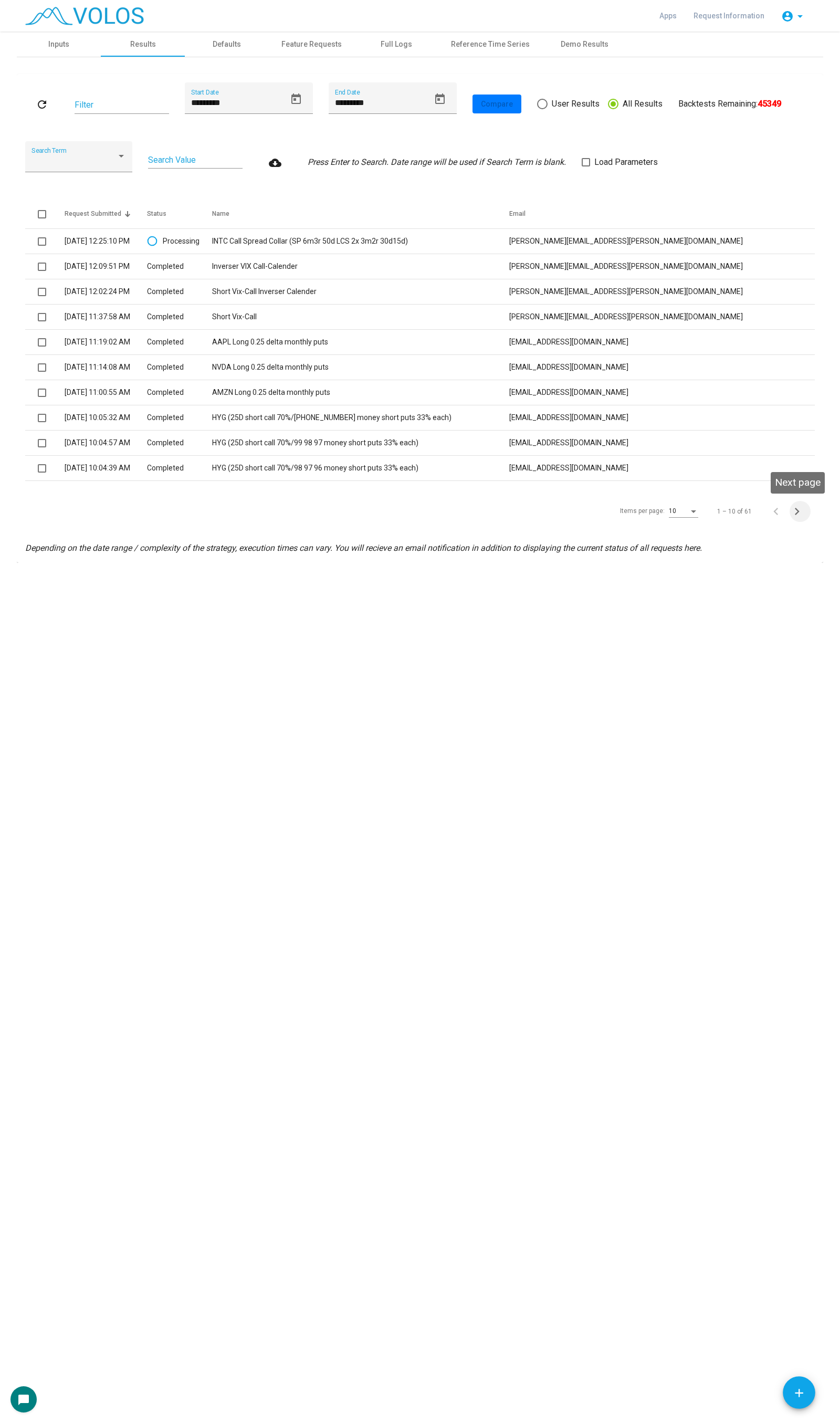
click at [799, 511] on icon "Next page" at bounding box center [797, 511] width 4 height 7
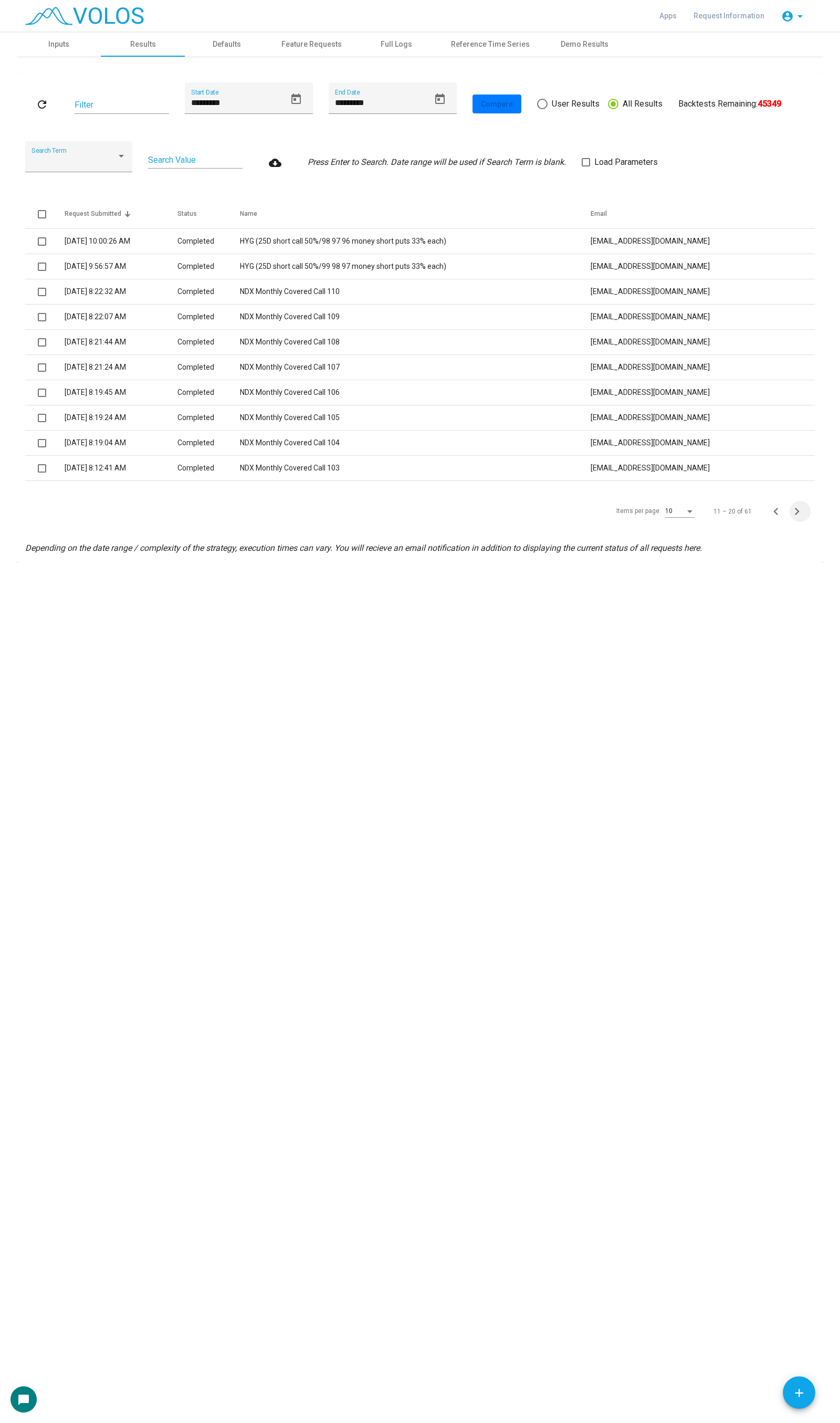
click at [799, 511] on icon "Next page" at bounding box center [797, 511] width 4 height 7
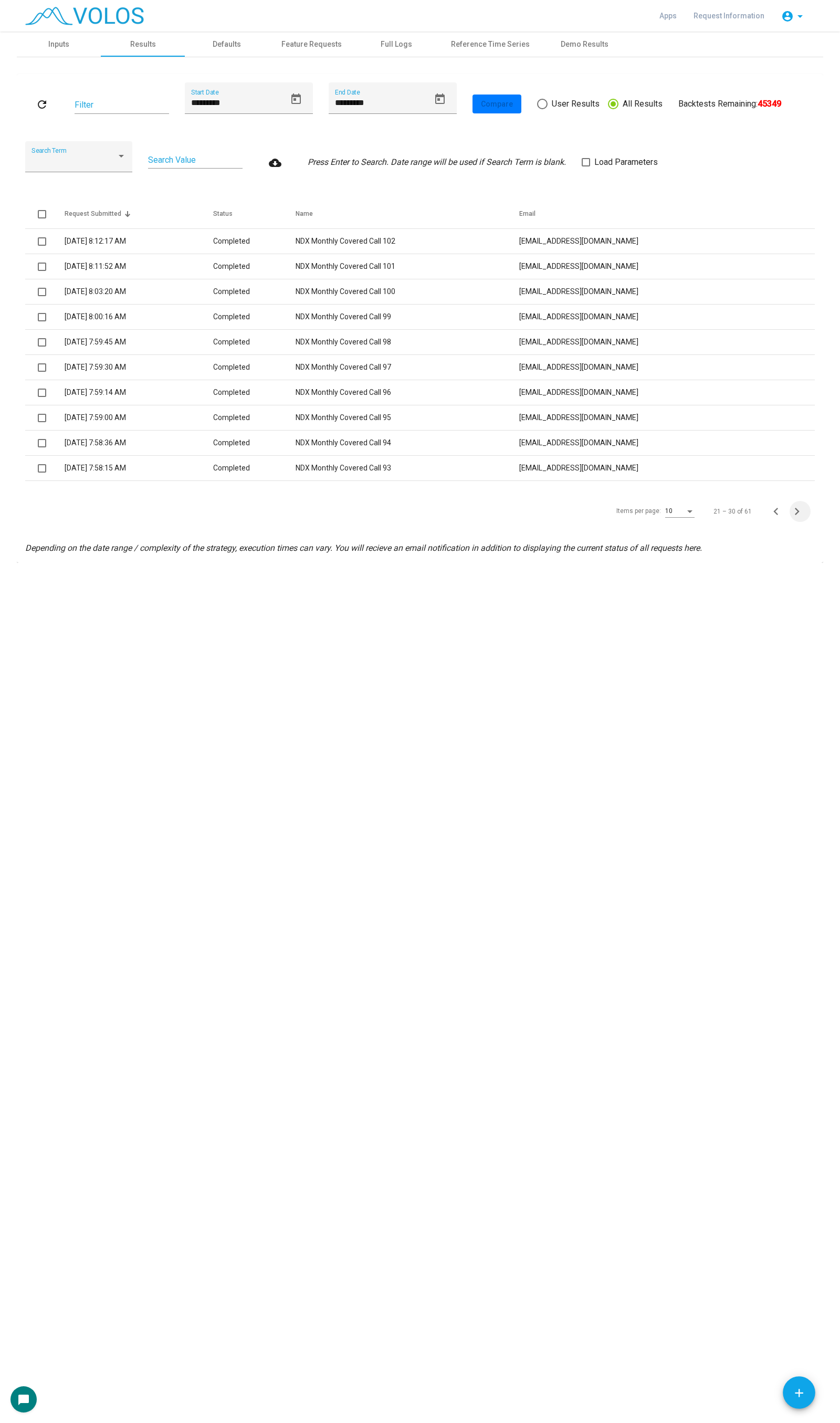
click at [799, 511] on icon "Next page" at bounding box center [797, 511] width 4 height 7
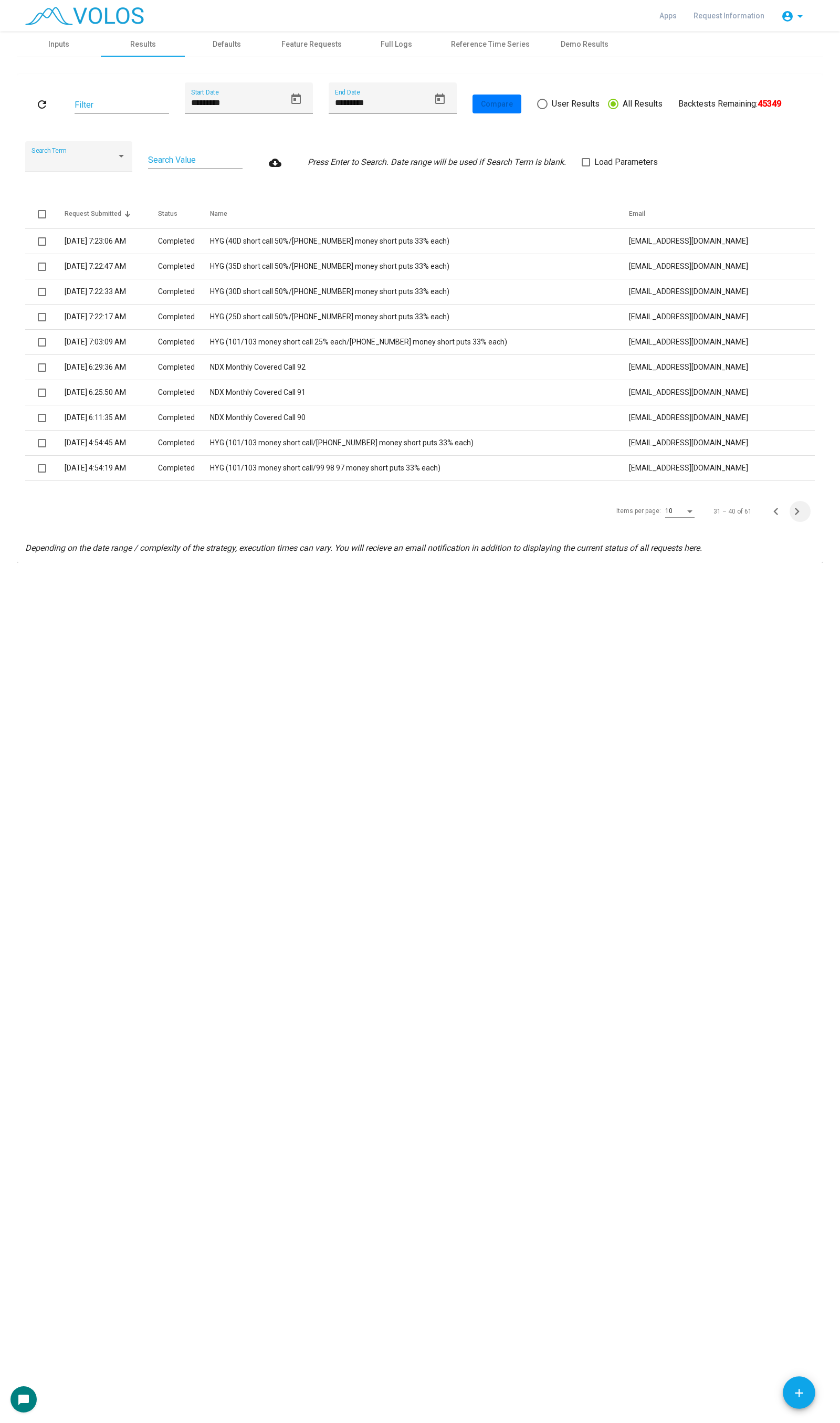
click at [797, 513] on icon "Next page" at bounding box center [797, 511] width 15 height 15
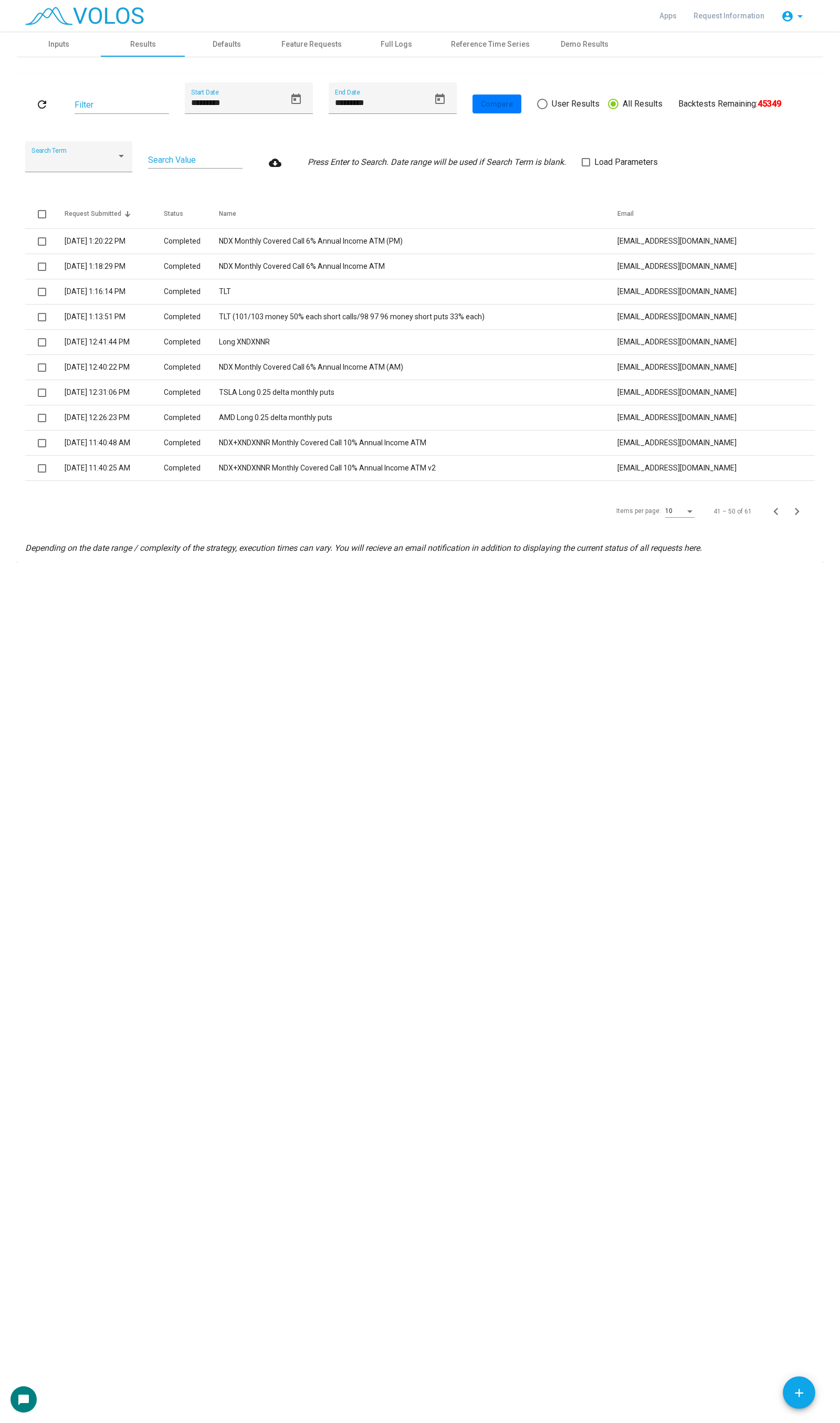
click at [797, 531] on div "refresh Filter ********* Start Date ********* End Date Compare User Results All…" at bounding box center [420, 318] width 790 height 472
click at [793, 518] on icon "Next page" at bounding box center [797, 511] width 15 height 15
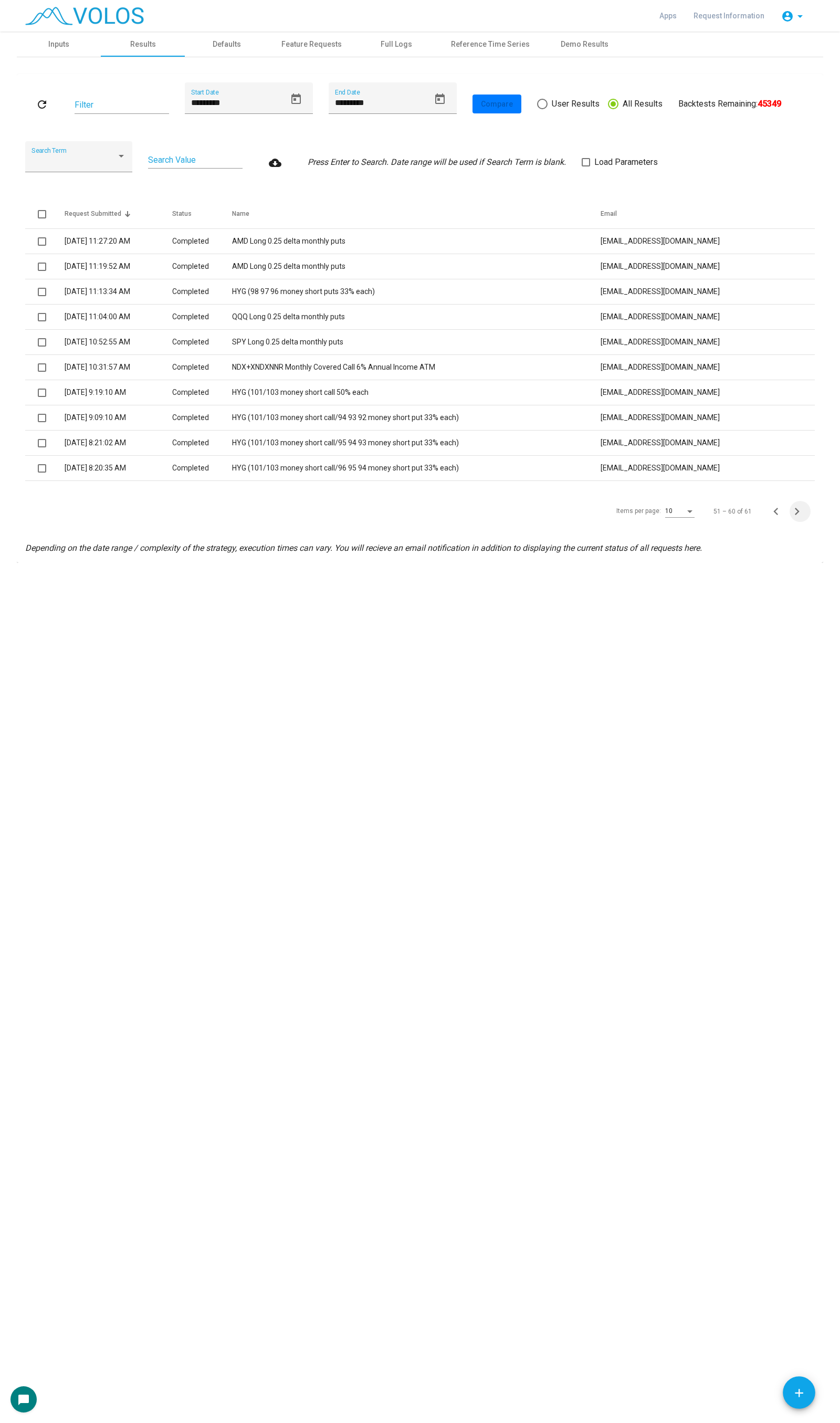
click at [793, 518] on icon "Next page" at bounding box center [797, 511] width 15 height 15
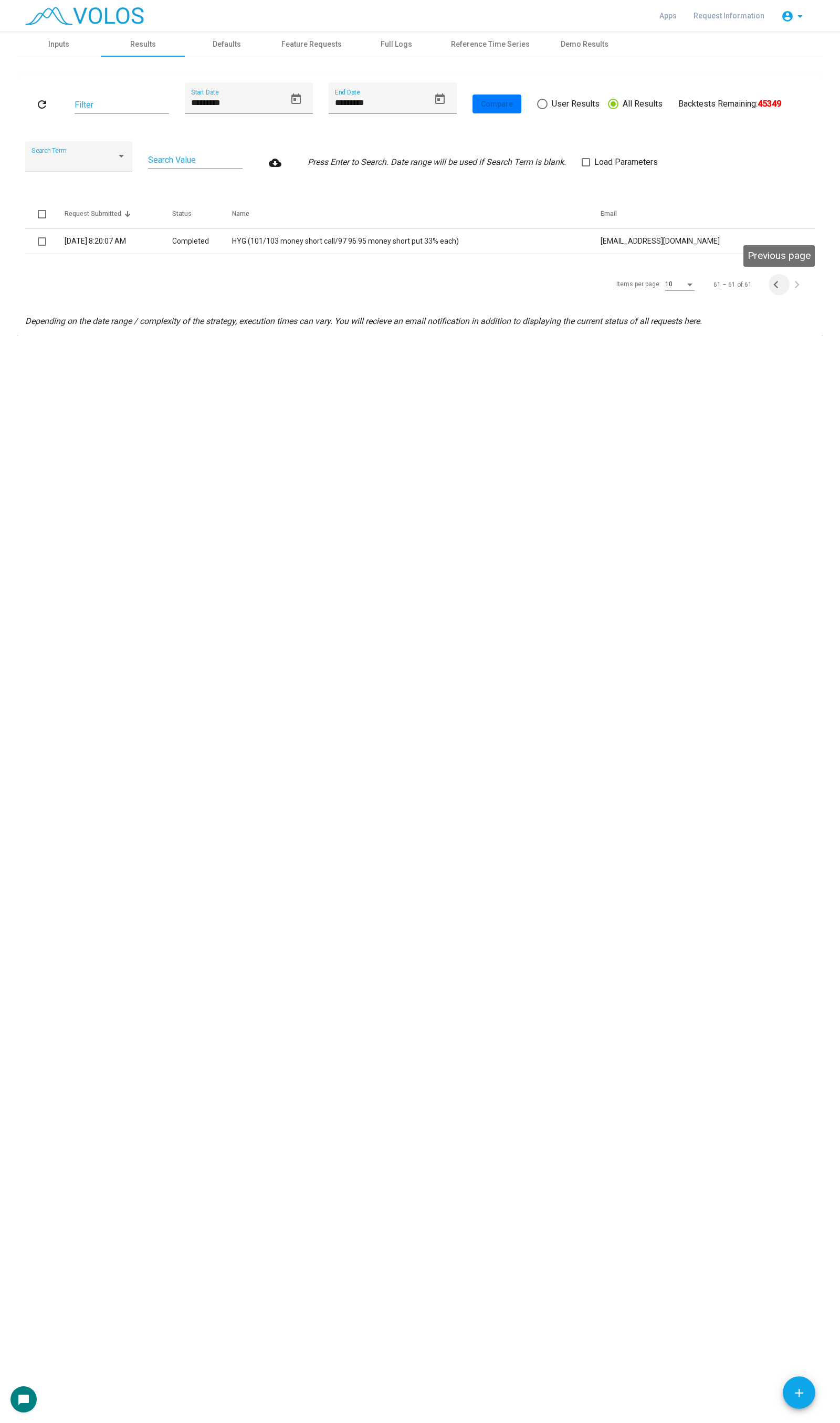
click at [786, 287] on span "Previous page" at bounding box center [779, 284] width 21 height 15
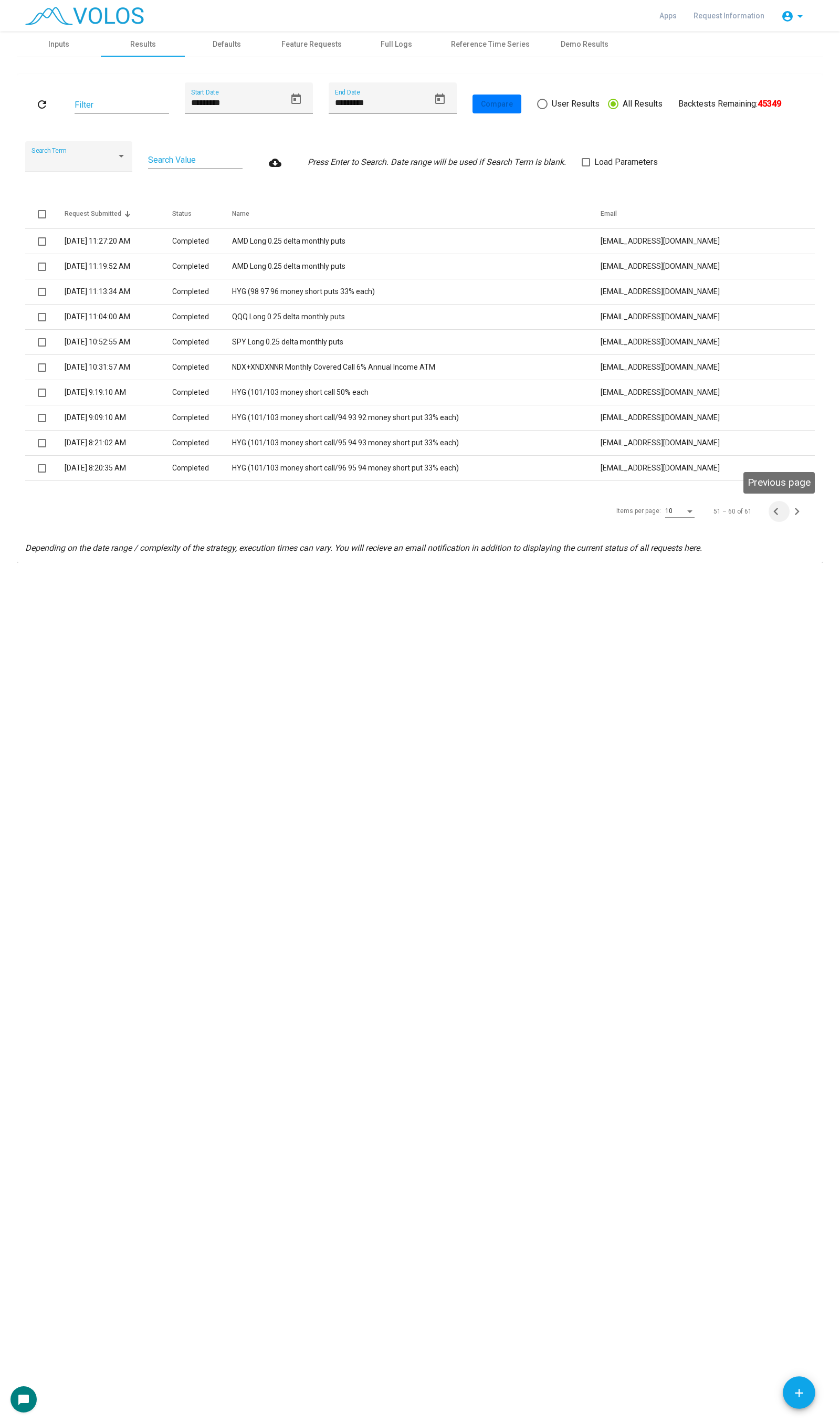
click at [777, 518] on button "Previous page" at bounding box center [779, 512] width 21 height 21
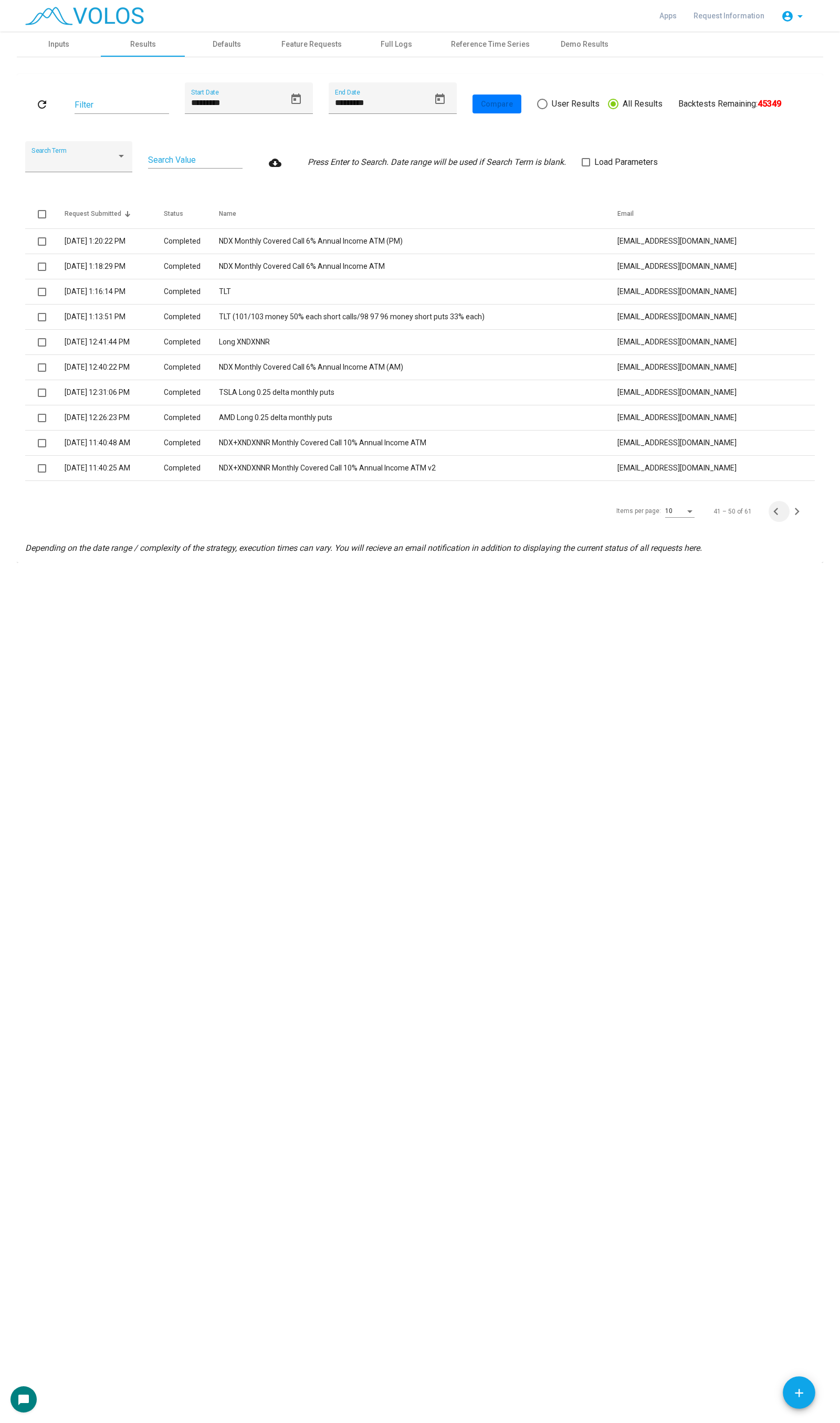
click at [777, 518] on button "Previous page" at bounding box center [779, 512] width 21 height 21
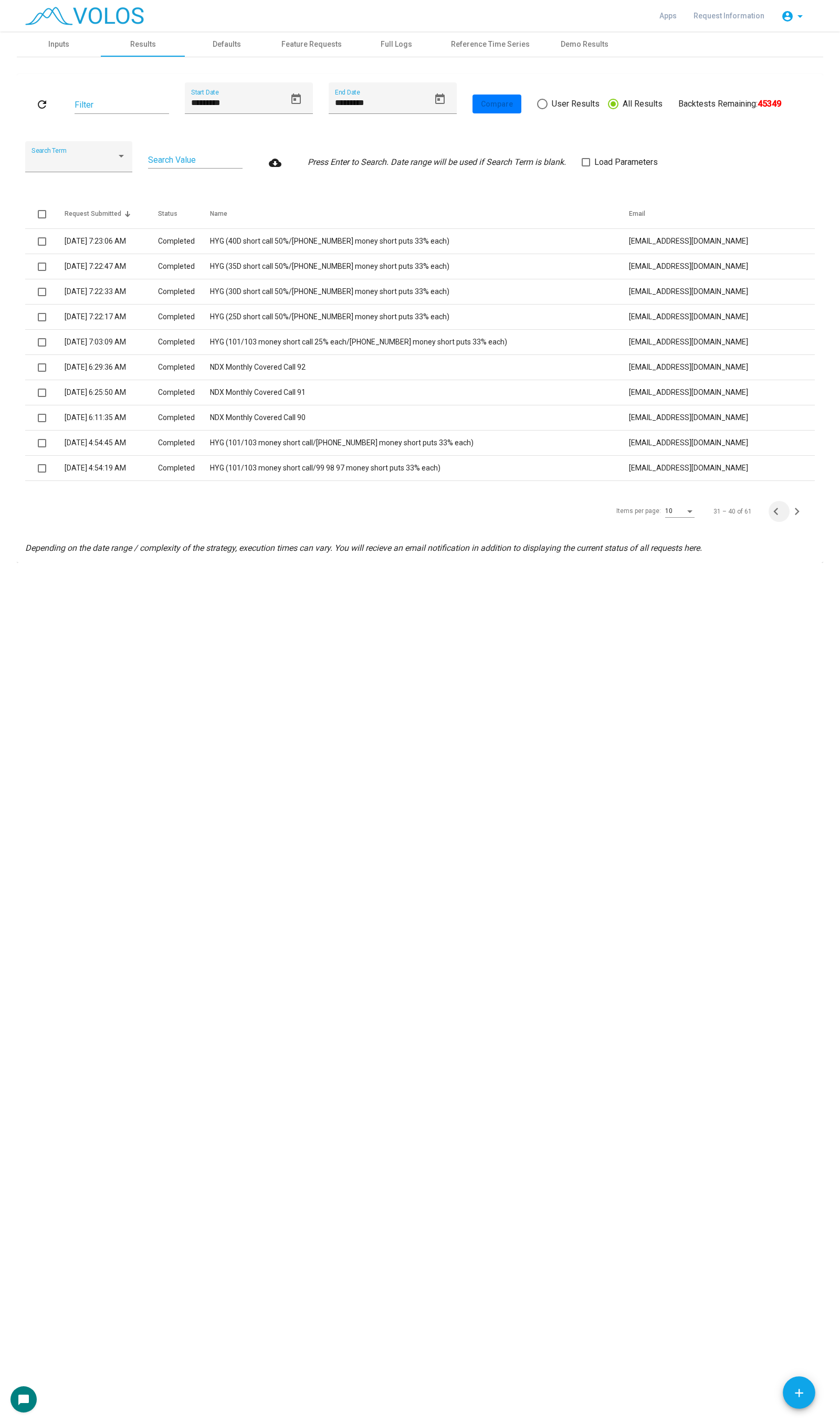
click at [777, 518] on button "Previous page" at bounding box center [779, 512] width 21 height 21
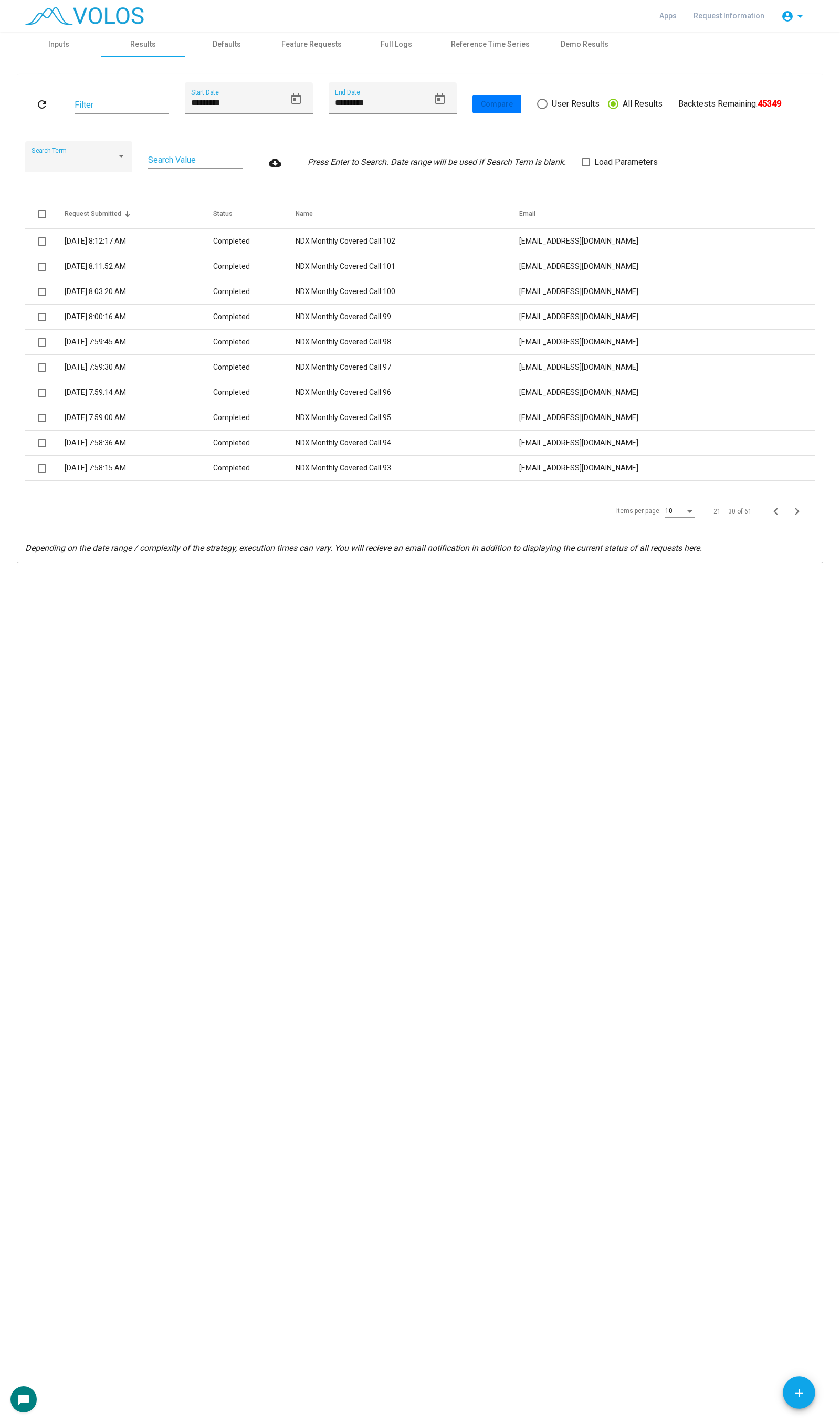
click at [777, 518] on button "Previous page" at bounding box center [779, 512] width 21 height 21
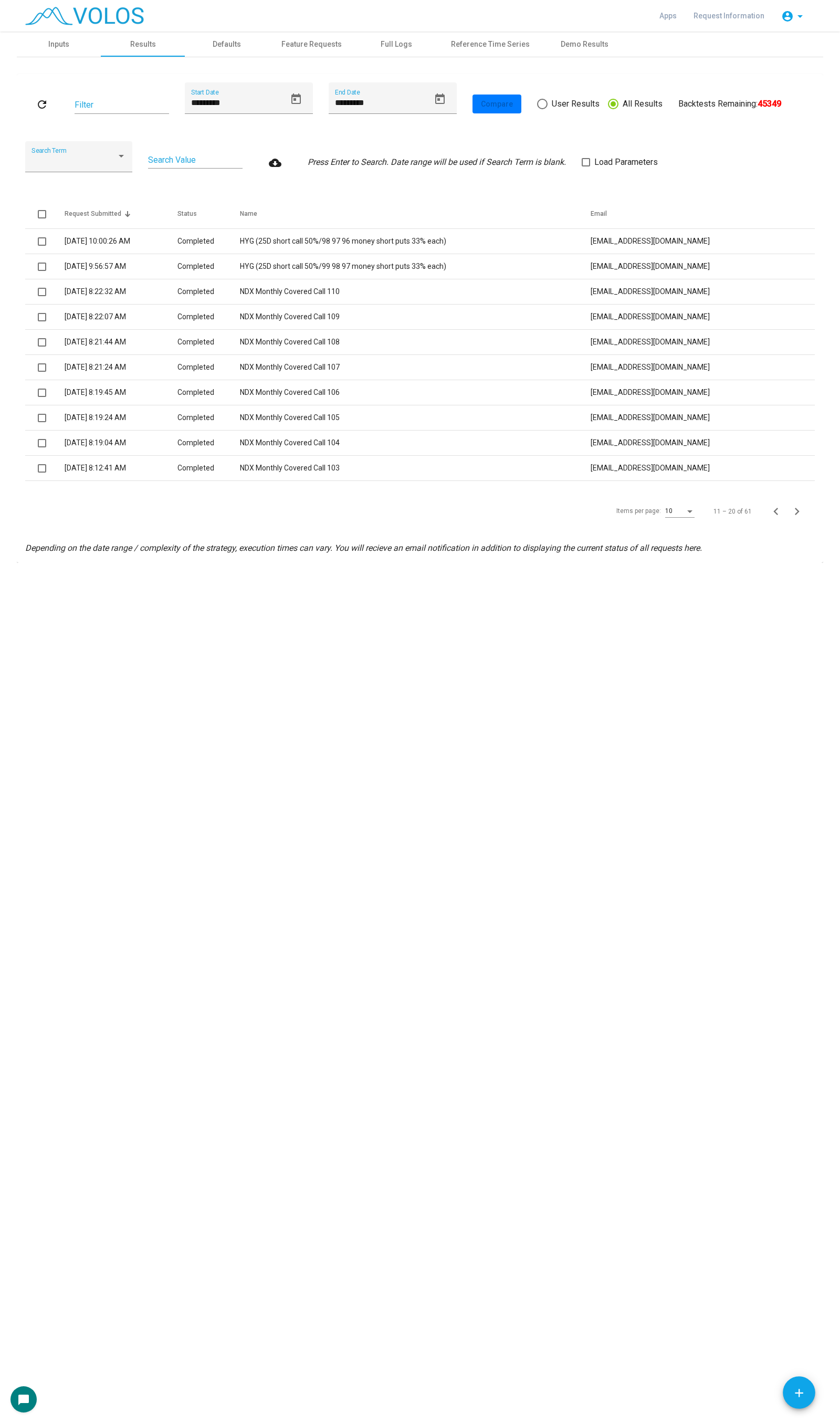
click at [777, 518] on button "Previous page" at bounding box center [779, 512] width 21 height 21
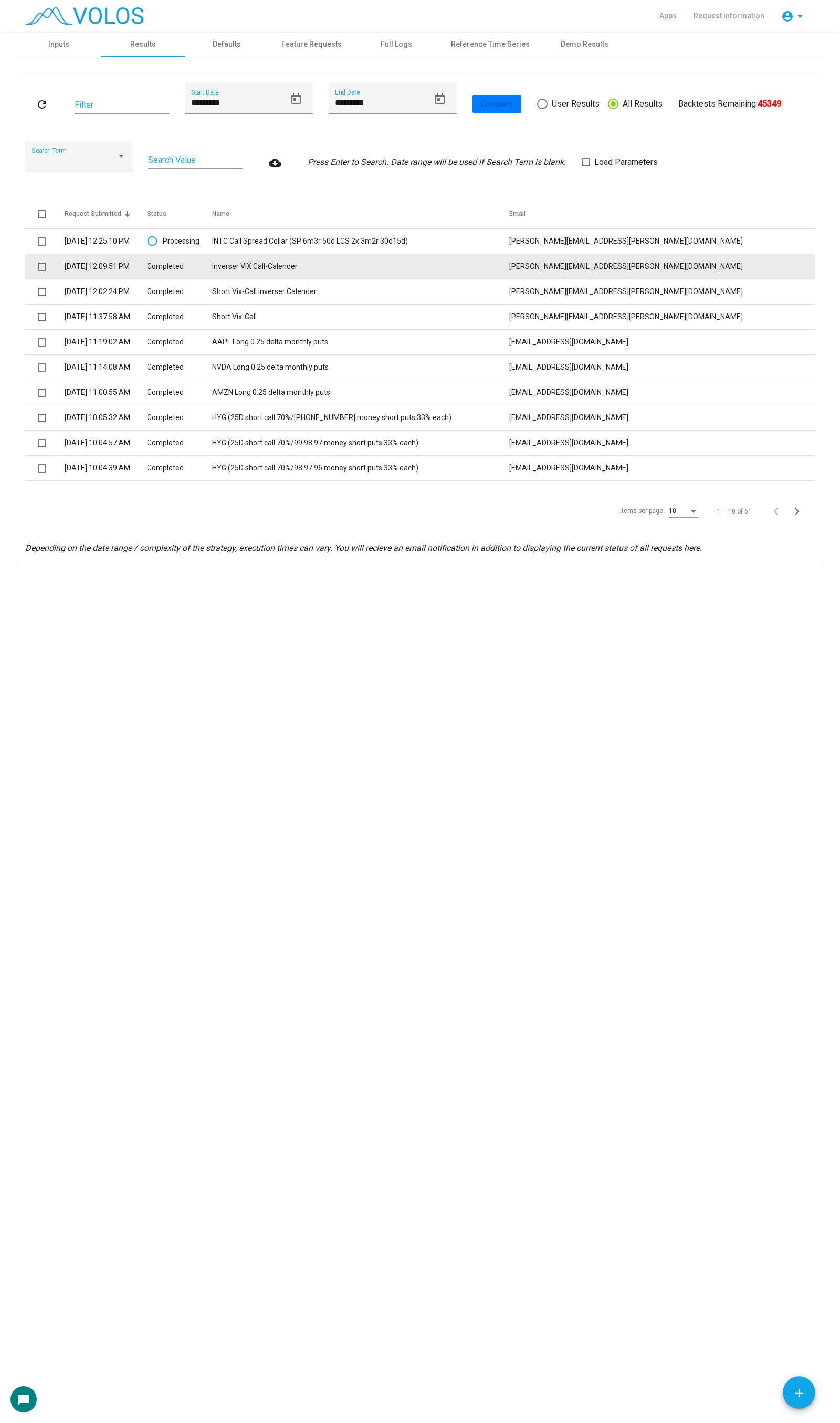
click at [39, 264] on span at bounding box center [42, 267] width 9 height 9
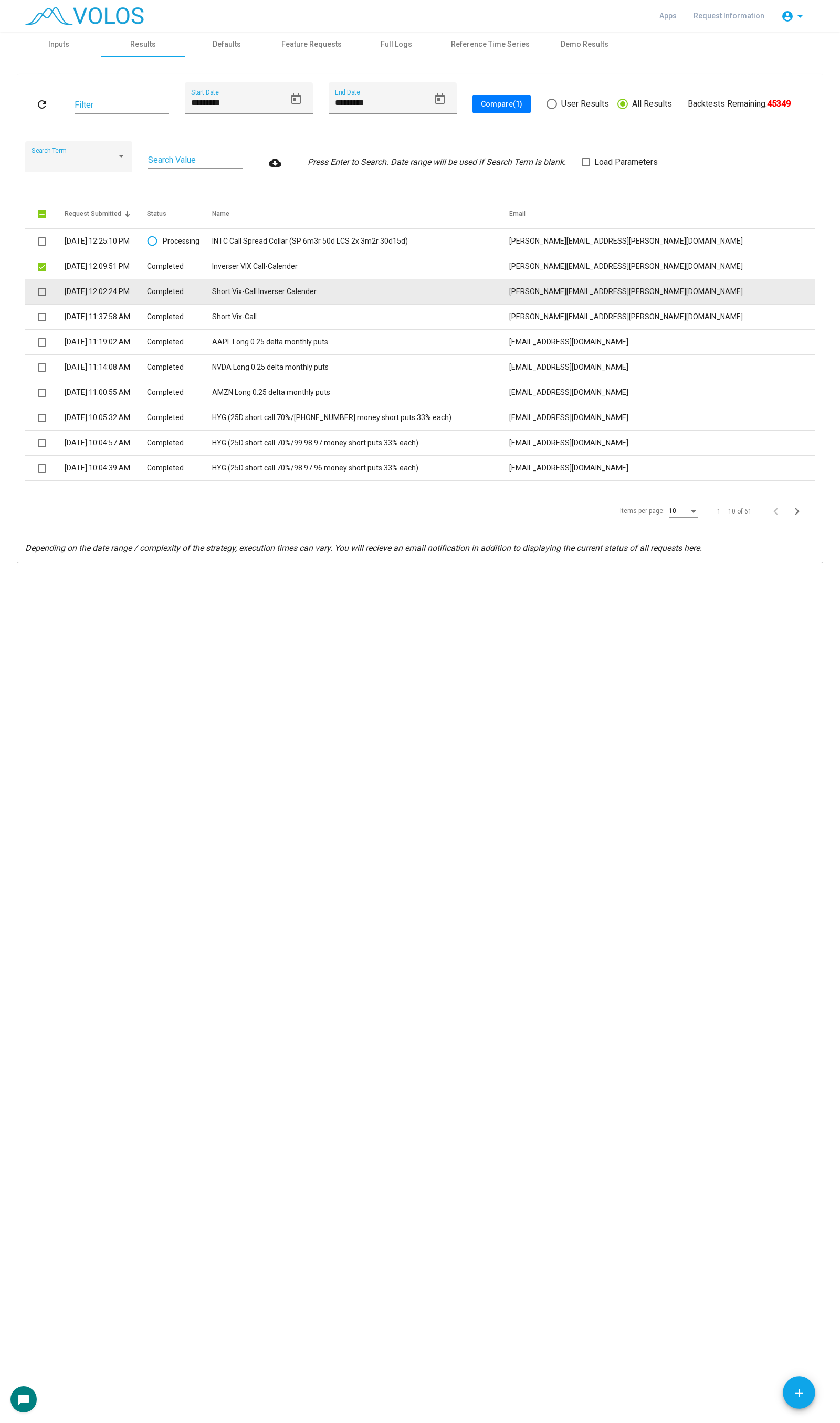
click at [40, 288] on span at bounding box center [42, 292] width 9 height 9
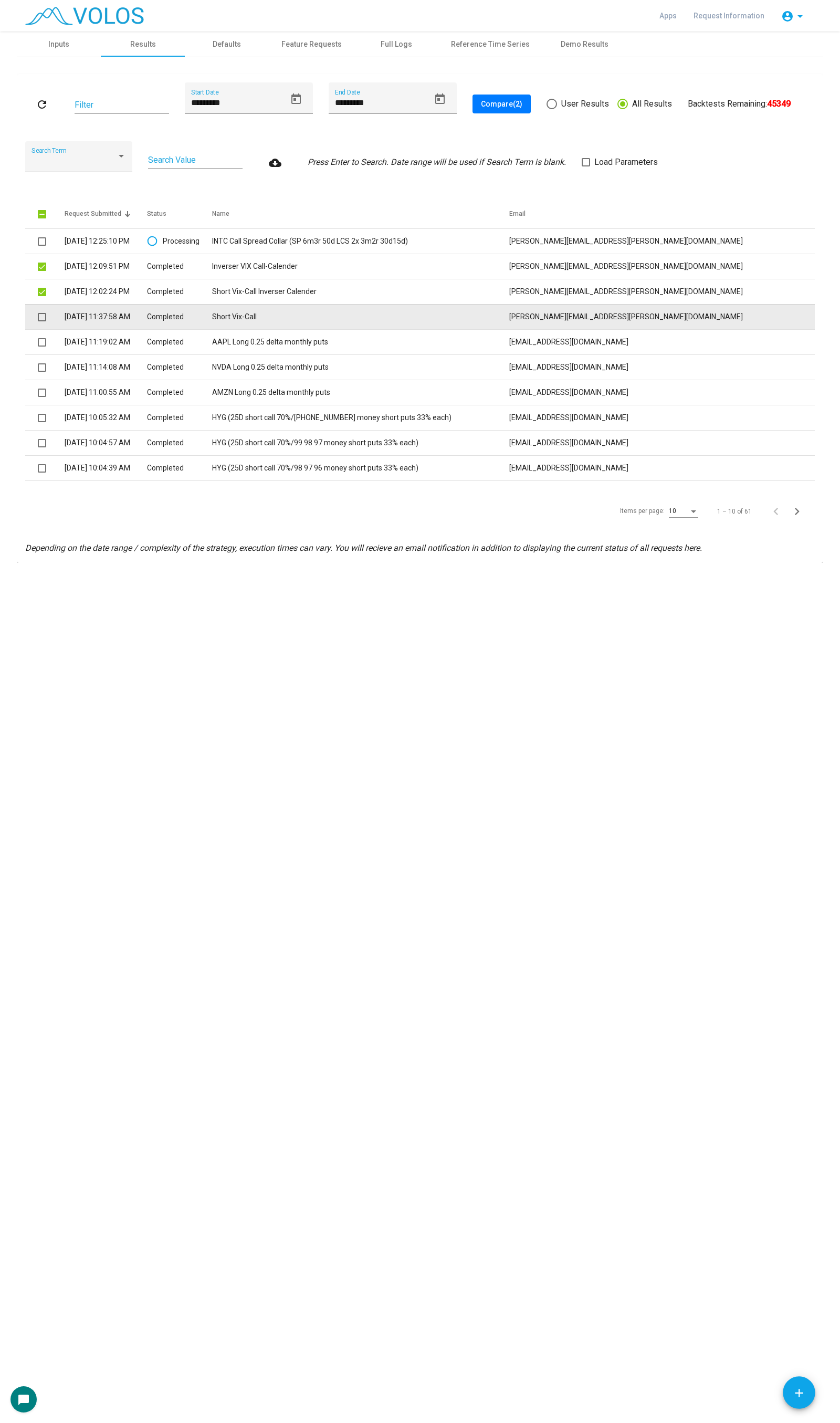
click at [38, 307] on td at bounding box center [45, 316] width 40 height 26
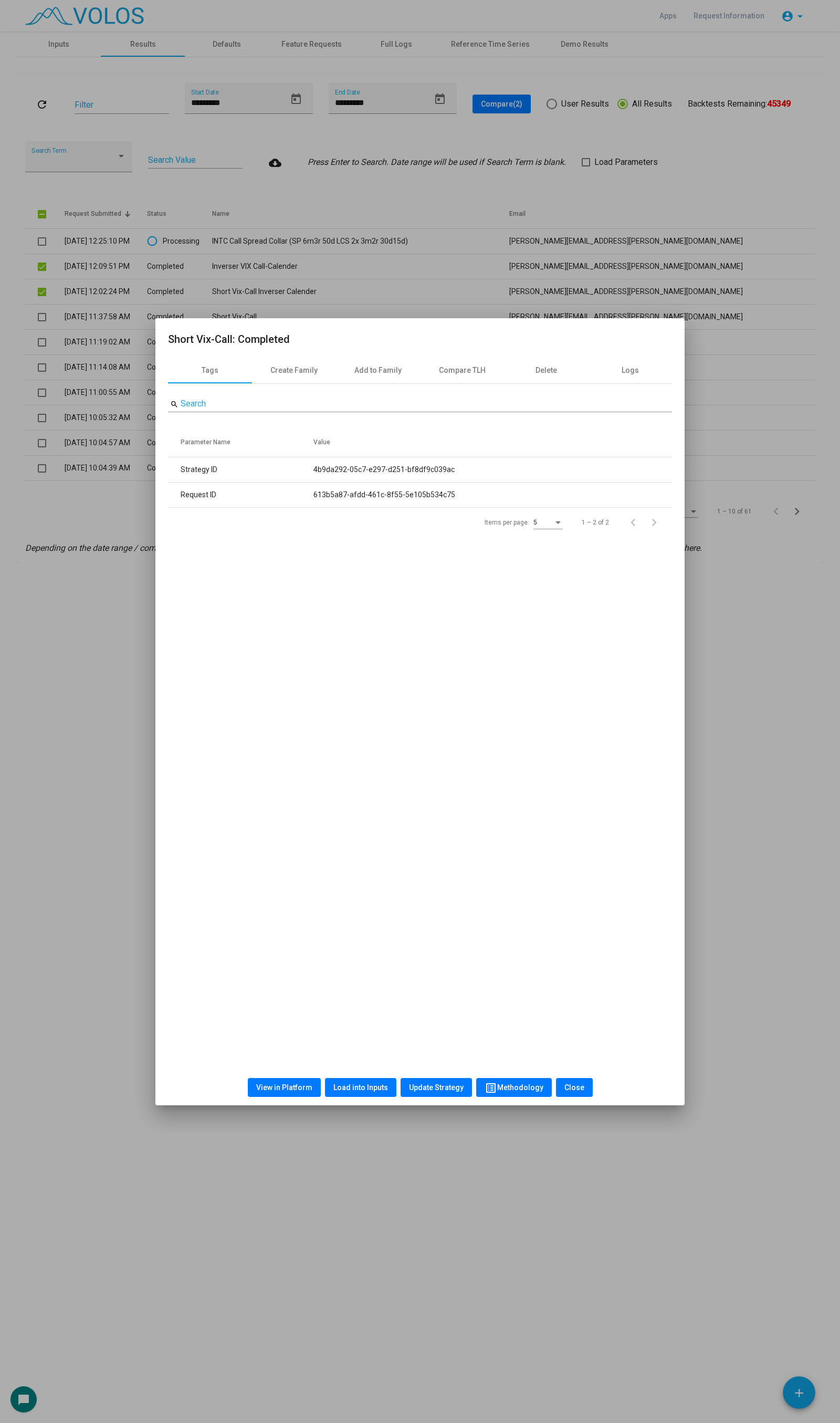
click at [39, 312] on div at bounding box center [420, 712] width 840 height 1423
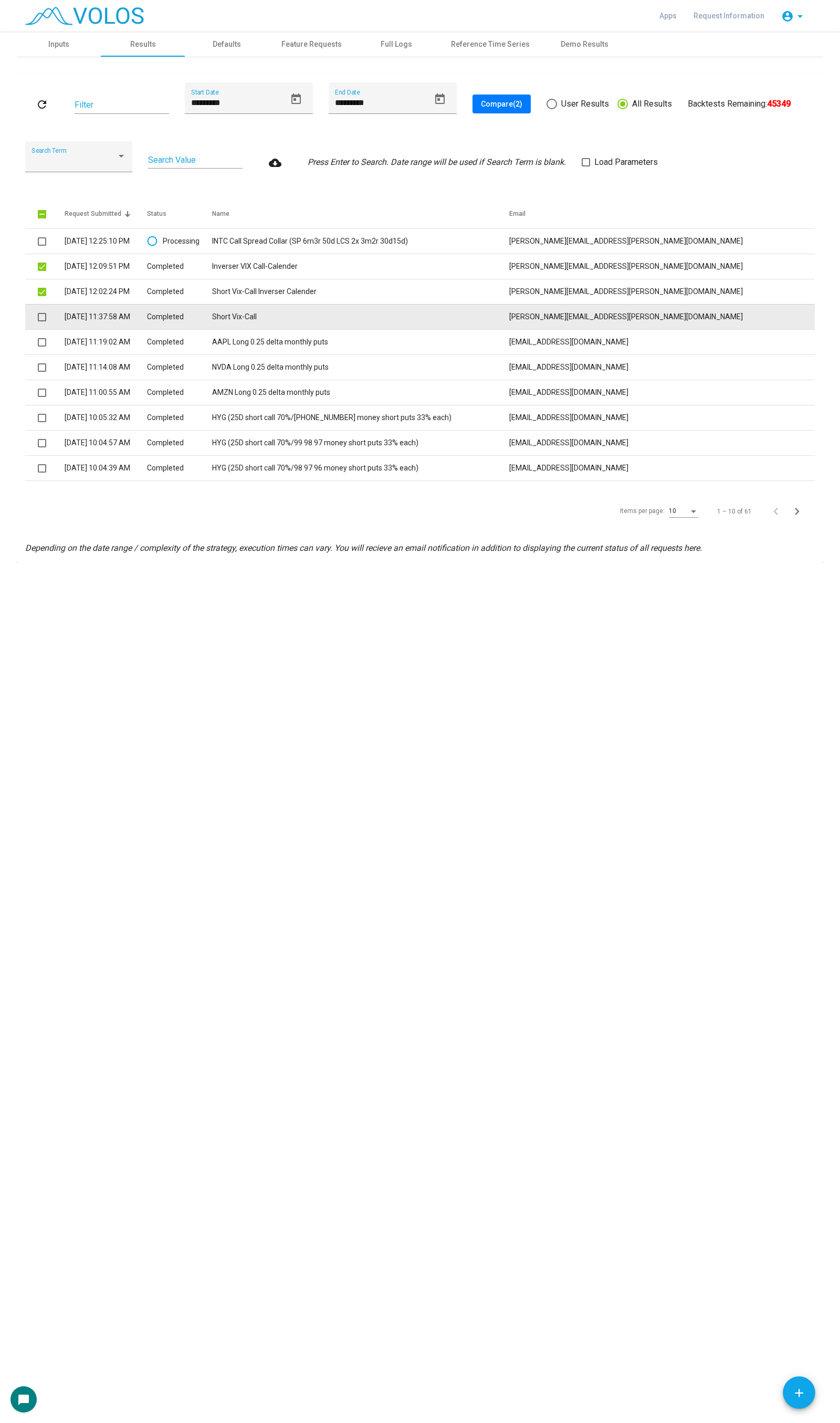
click at [38, 318] on span at bounding box center [42, 318] width 9 height 9
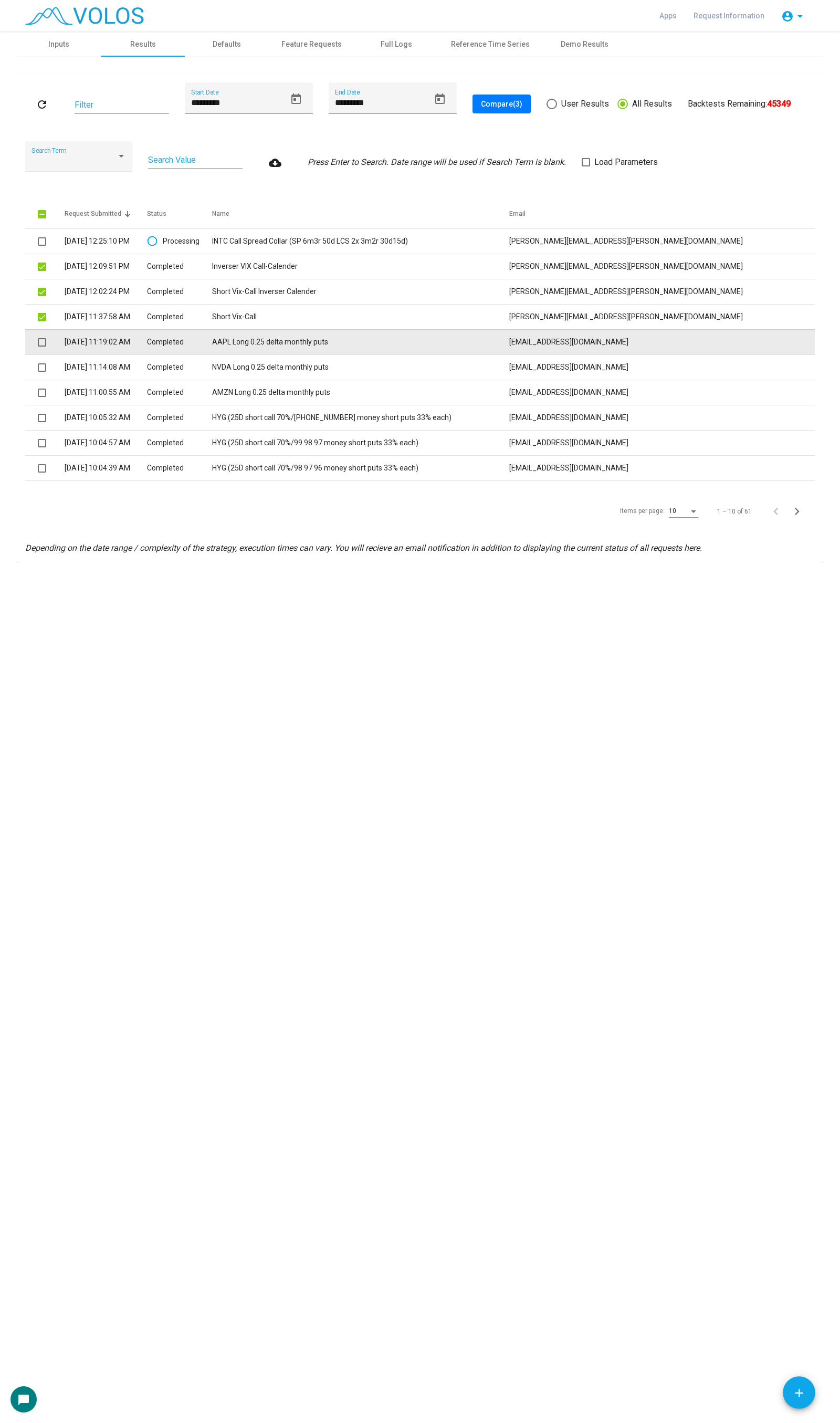
click at [41, 343] on span at bounding box center [42, 343] width 9 height 9
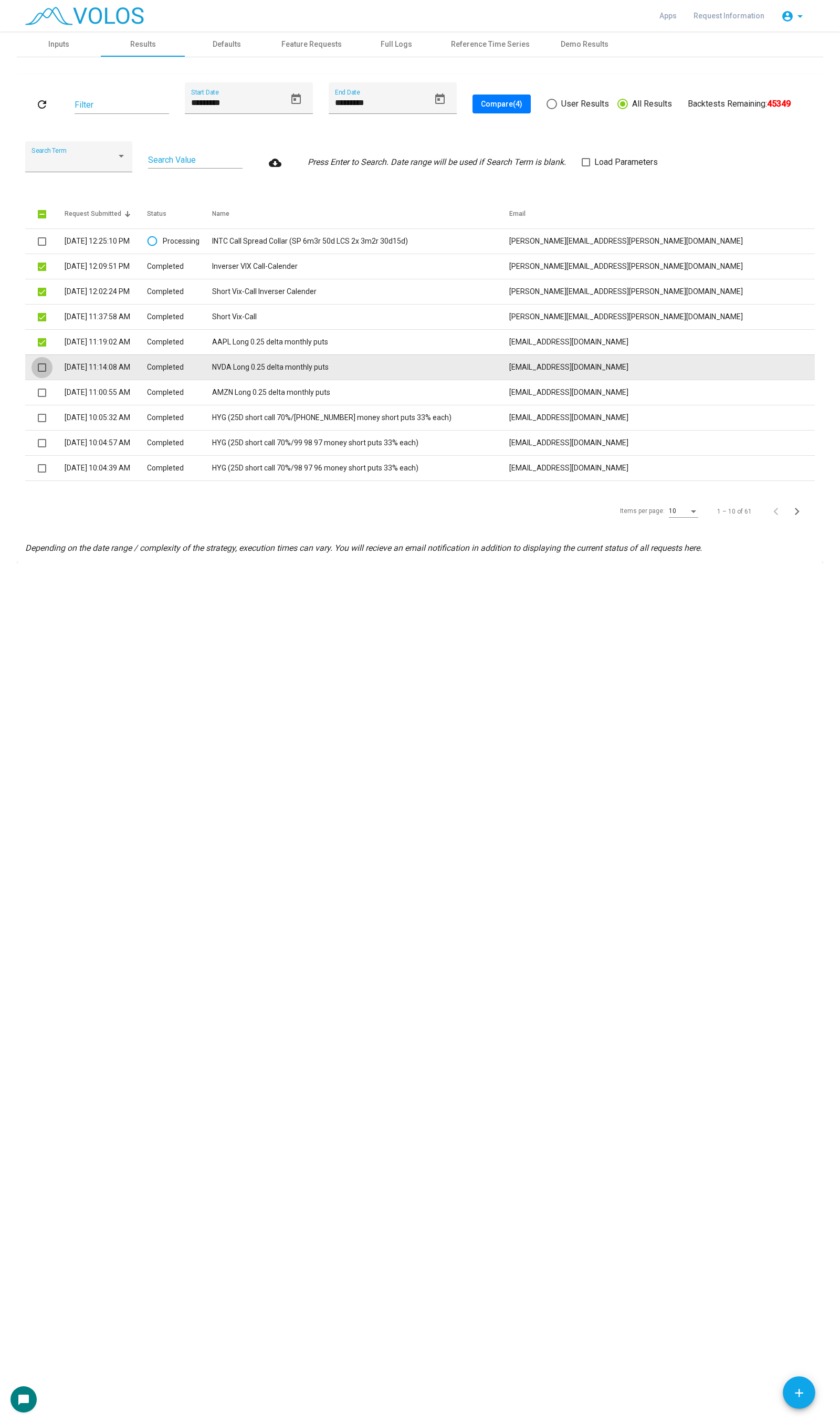
click at [38, 365] on span at bounding box center [42, 368] width 9 height 9
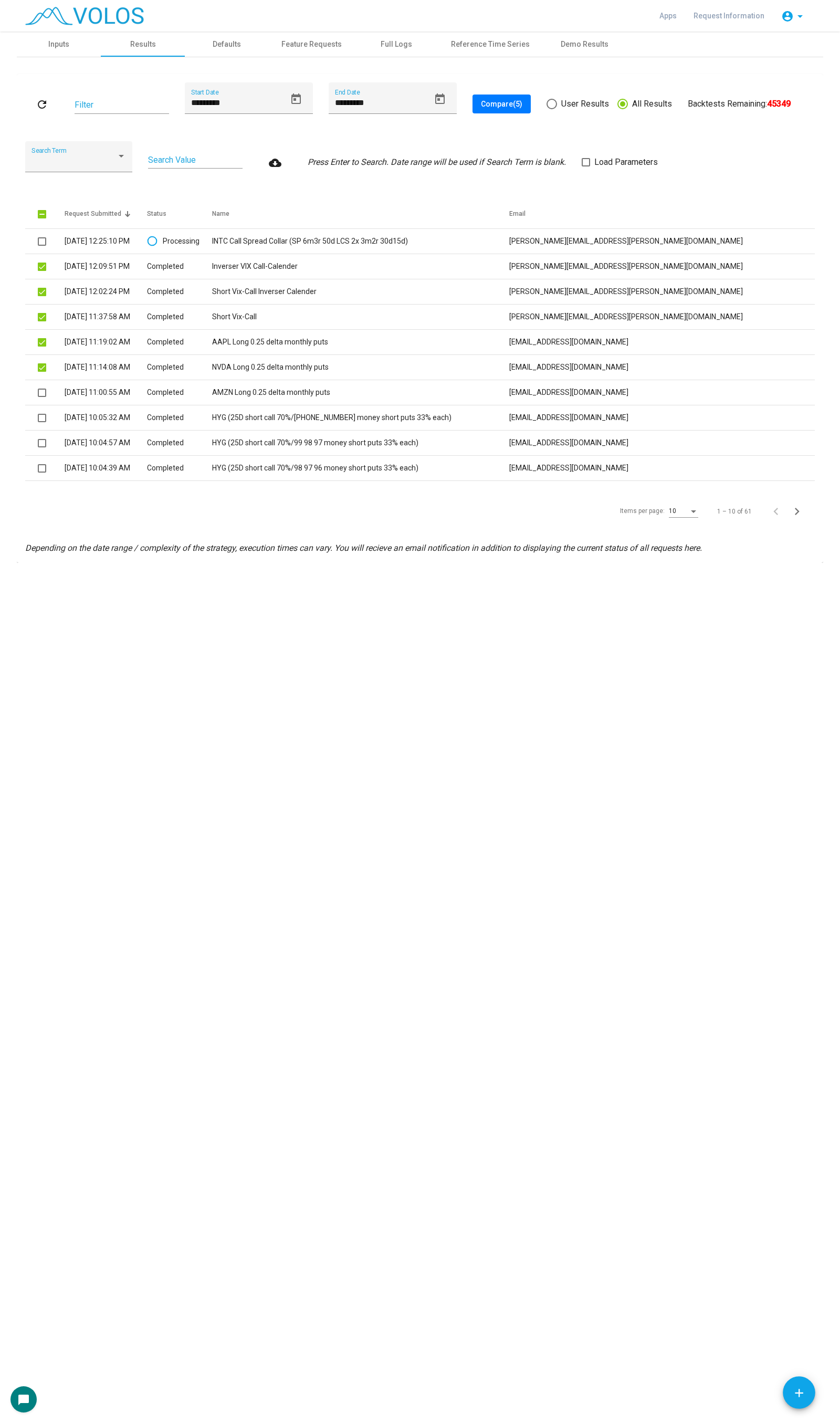
click at [485, 102] on span "Compare (5)" at bounding box center [501, 104] width 41 height 9
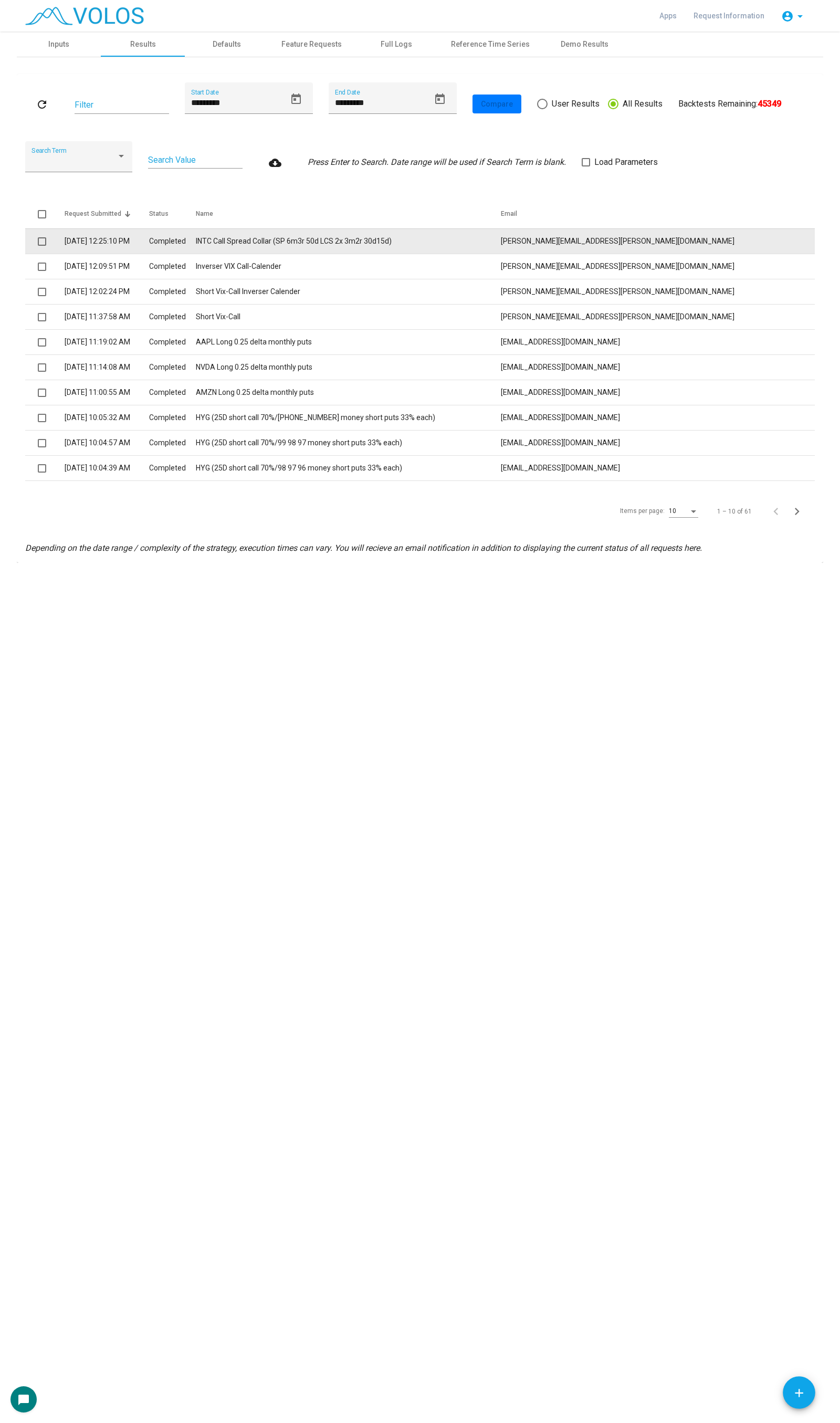
click at [385, 237] on td "INTC Call Spread Collar (SP 6m3r 50d LCS 2x 3m2r 30d15d)" at bounding box center [349, 241] width 305 height 26
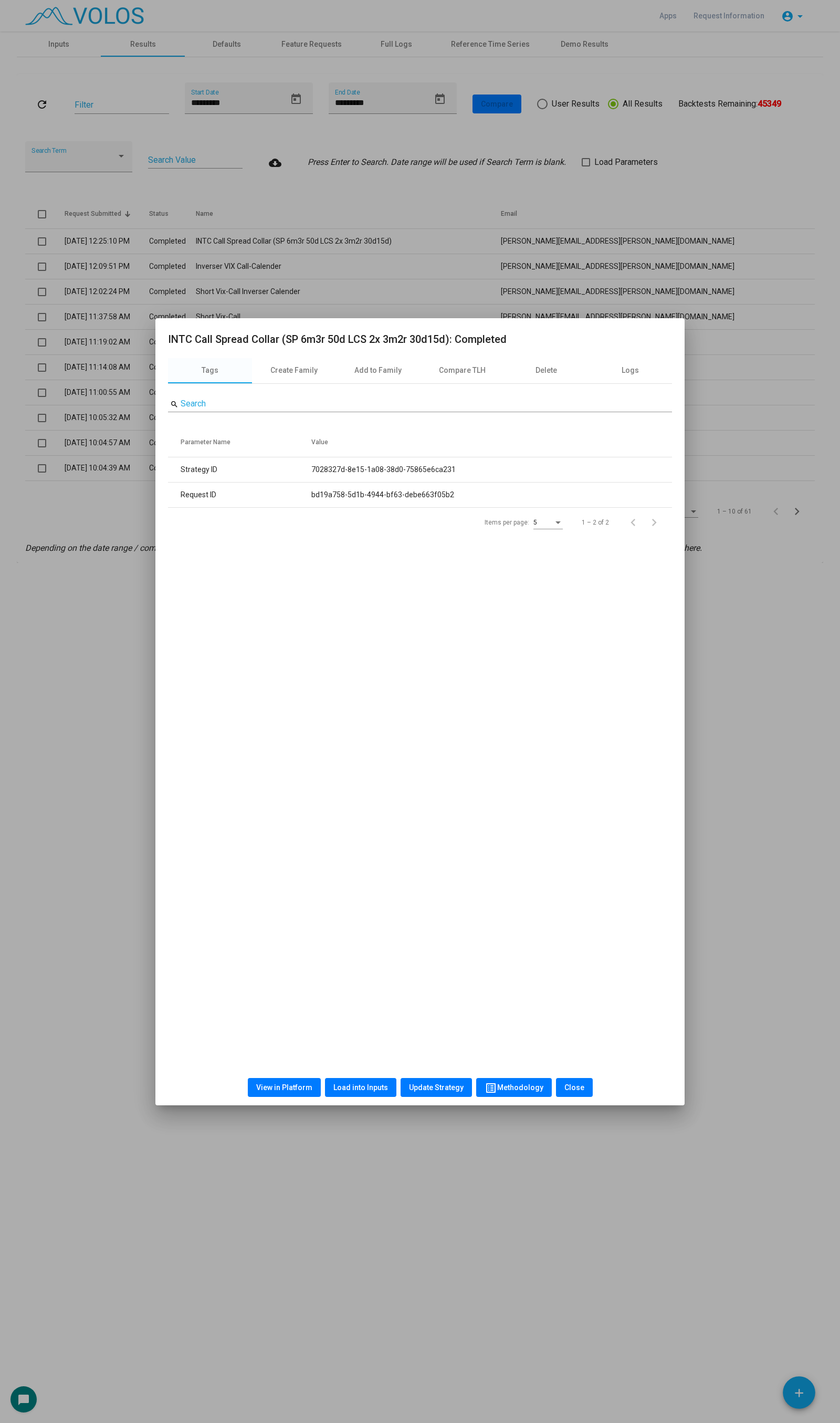
click at [297, 1082] on button "View in Platform" at bounding box center [284, 1087] width 73 height 19
click at [290, 178] on div at bounding box center [420, 712] width 840 height 1423
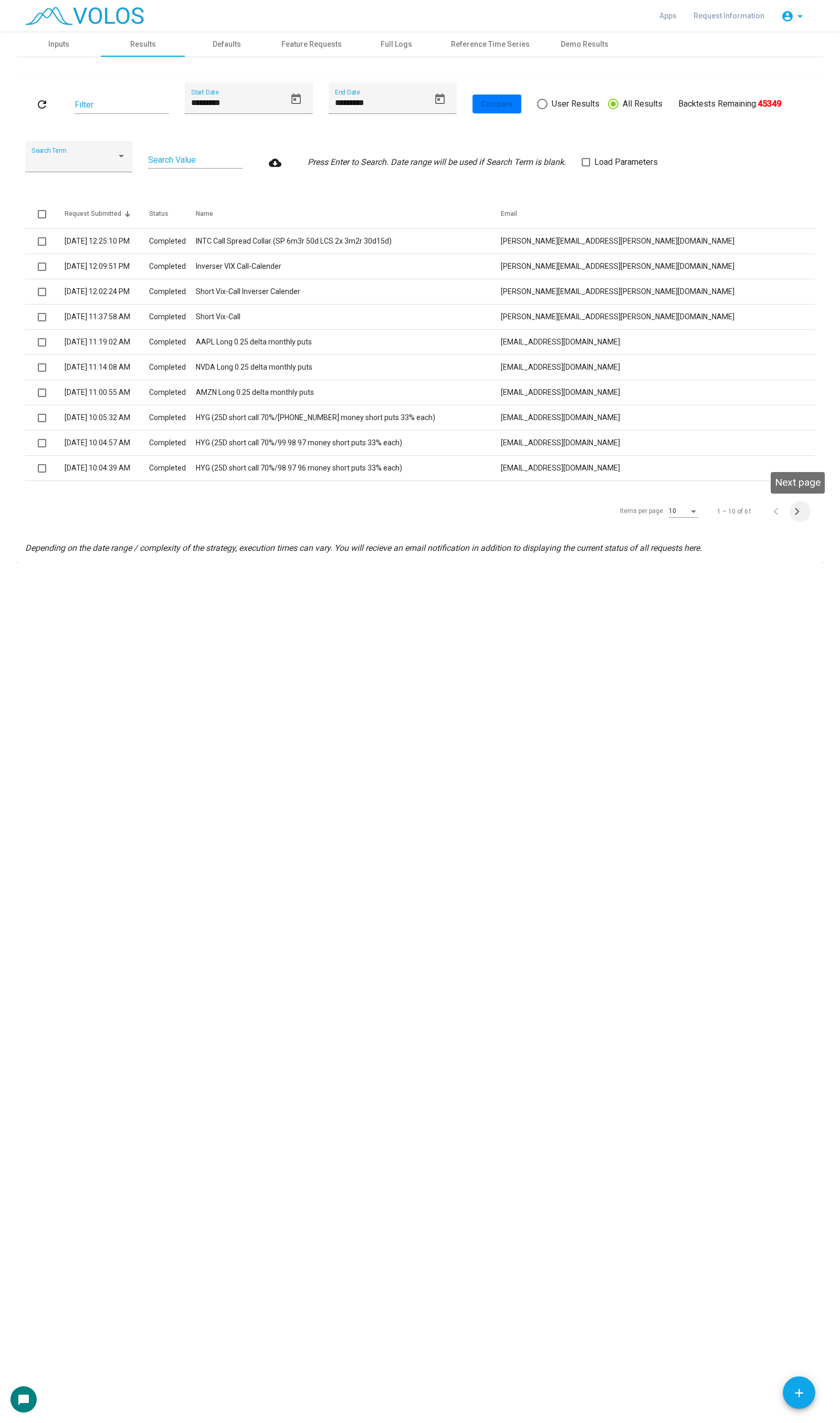
click at [797, 508] on icon "Next page" at bounding box center [797, 511] width 15 height 15
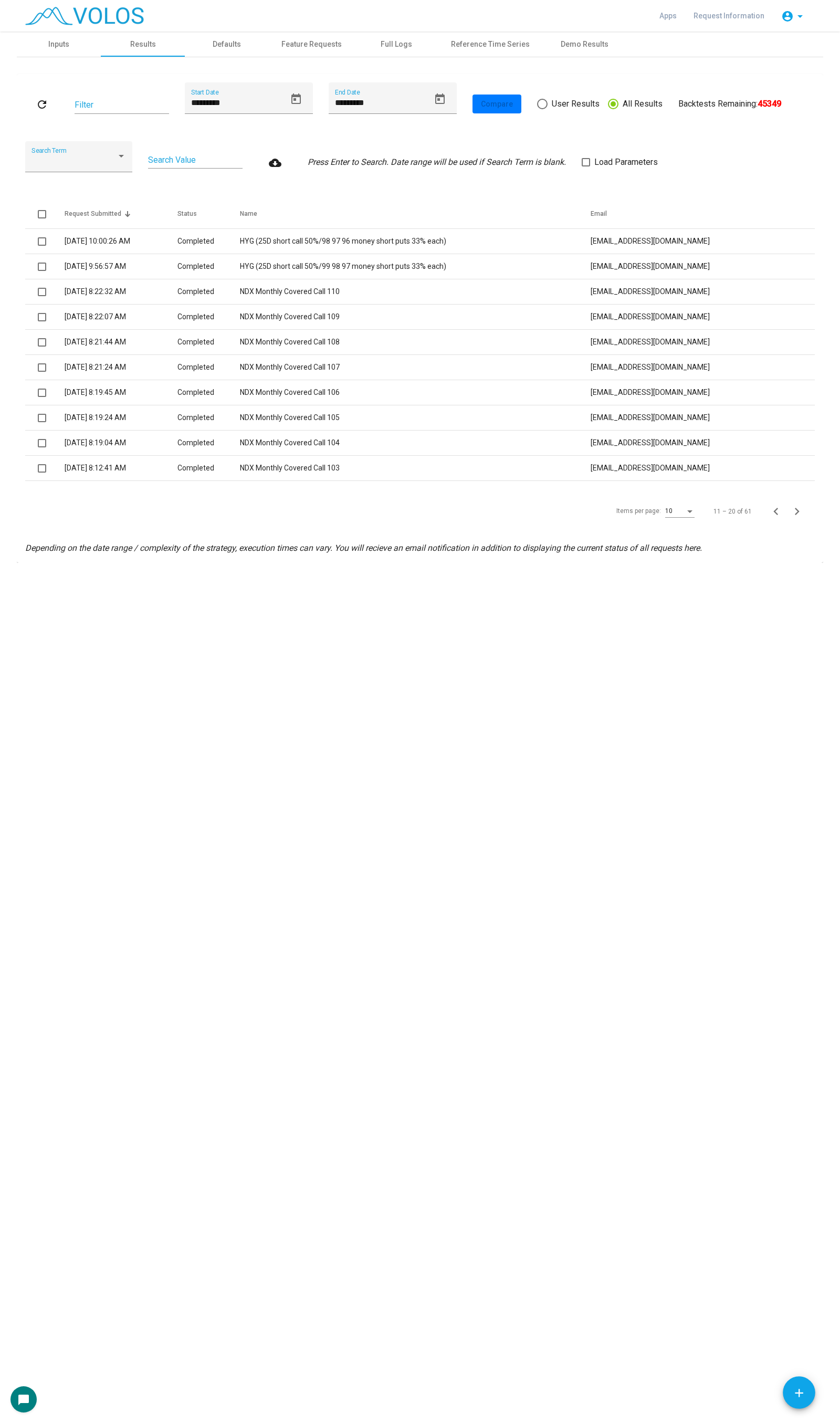
click at [797, 508] on icon "Next page" at bounding box center [797, 511] width 15 height 15
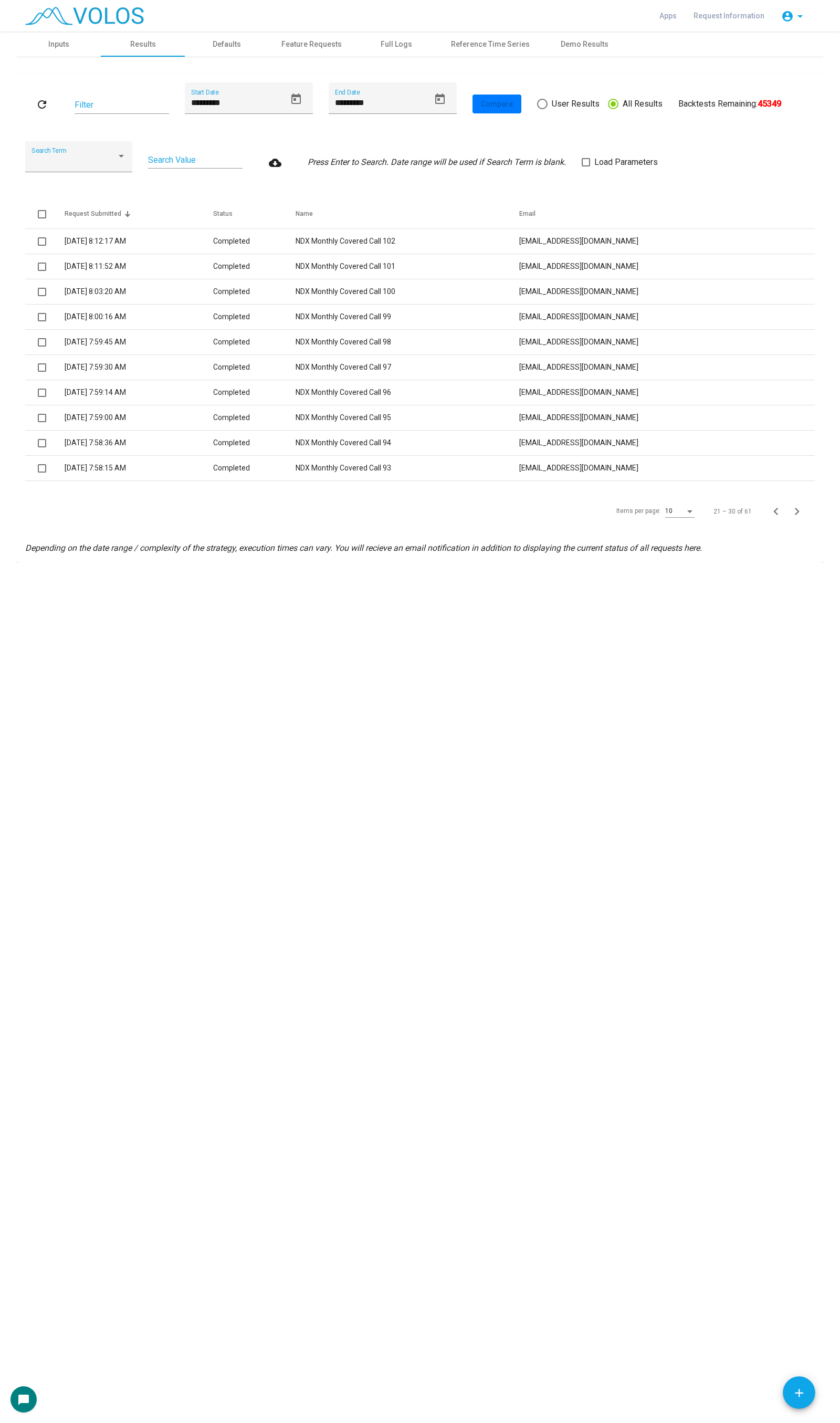
click at [797, 508] on icon "Next page" at bounding box center [797, 511] width 15 height 15
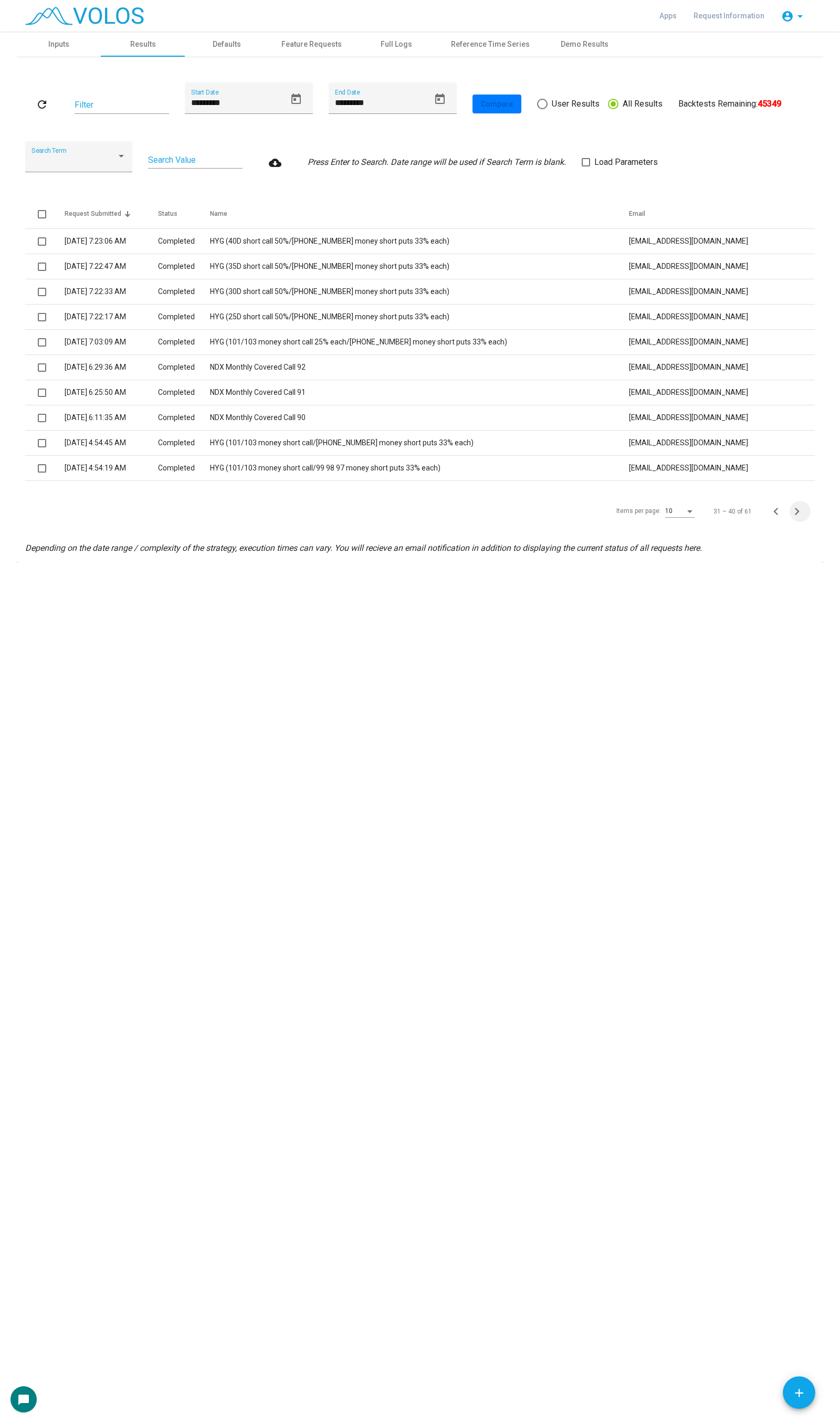
click at [797, 508] on icon "Next page" at bounding box center [797, 511] width 15 height 15
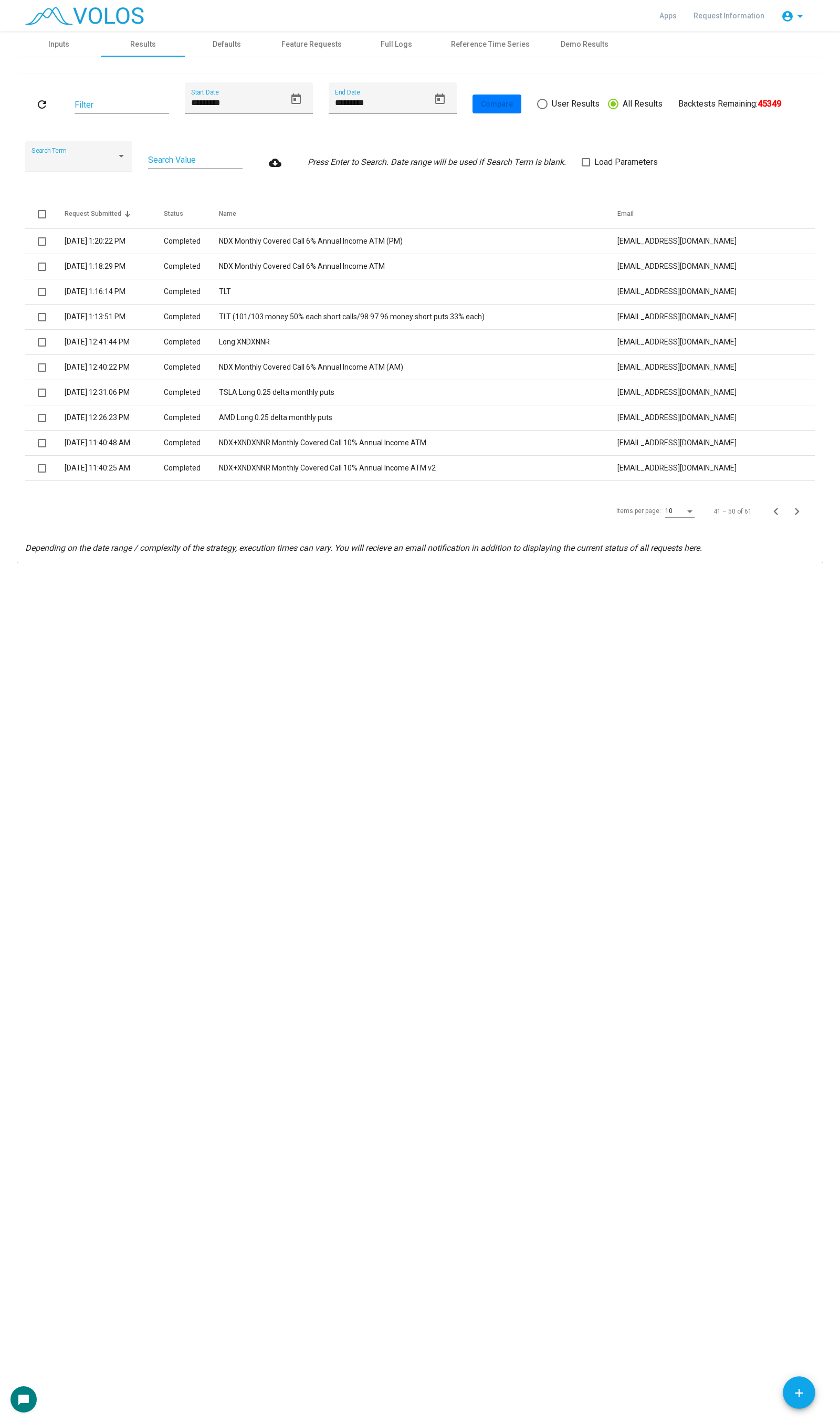
click at [797, 508] on icon "Next page" at bounding box center [797, 511] width 15 height 15
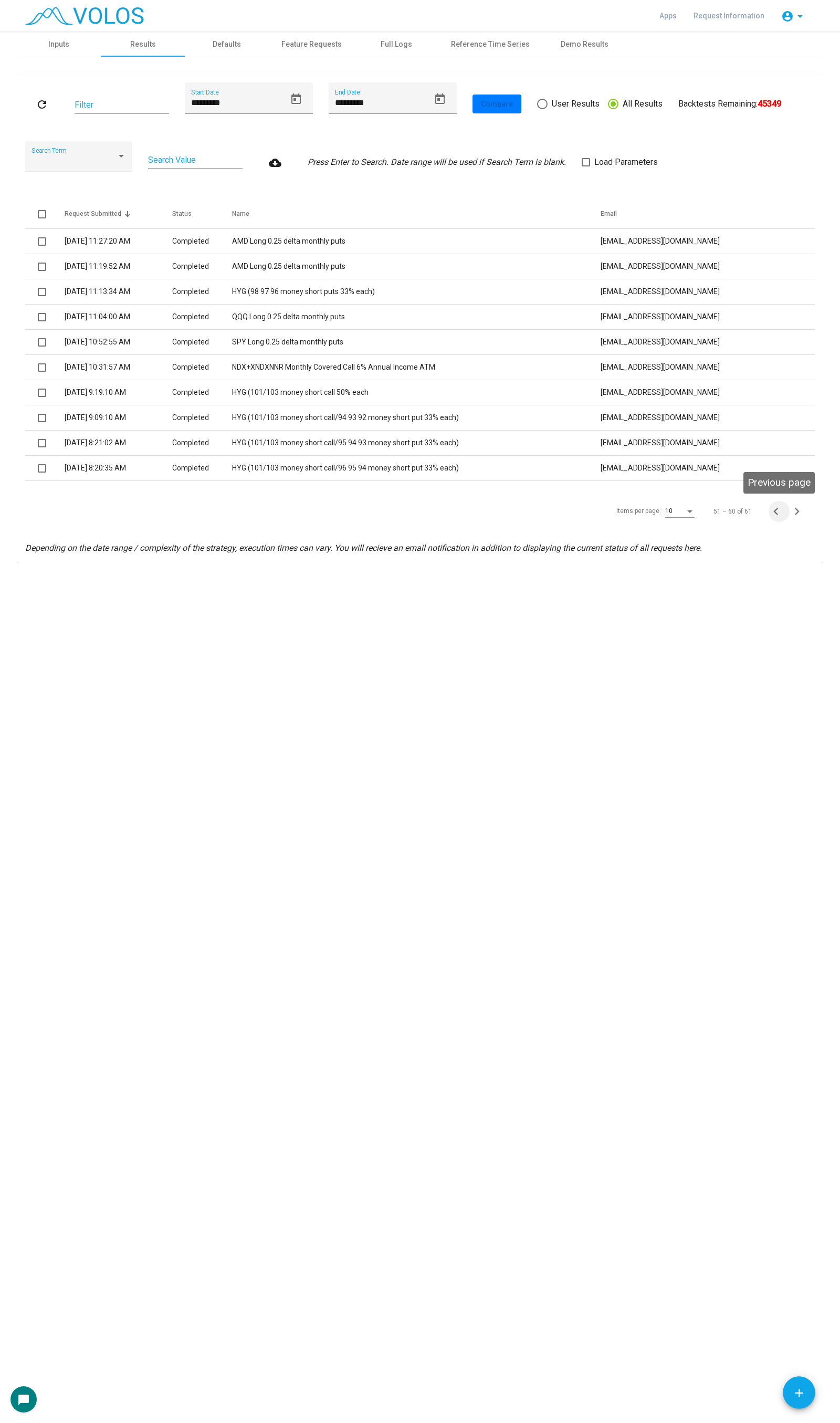
click at [778, 512] on icon "Previous page" at bounding box center [776, 511] width 15 height 15
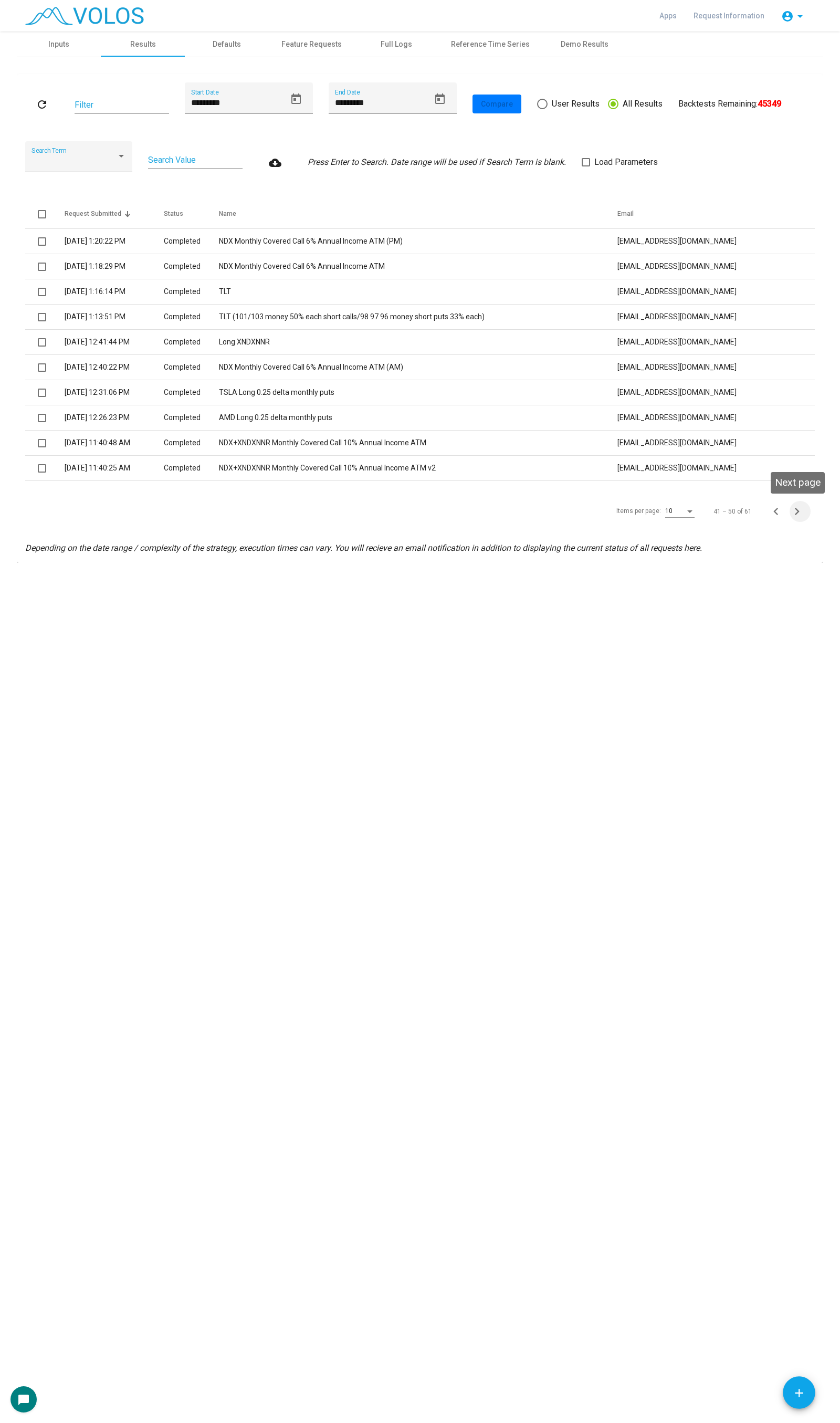
click at [804, 510] on span "Next page" at bounding box center [800, 511] width 21 height 15
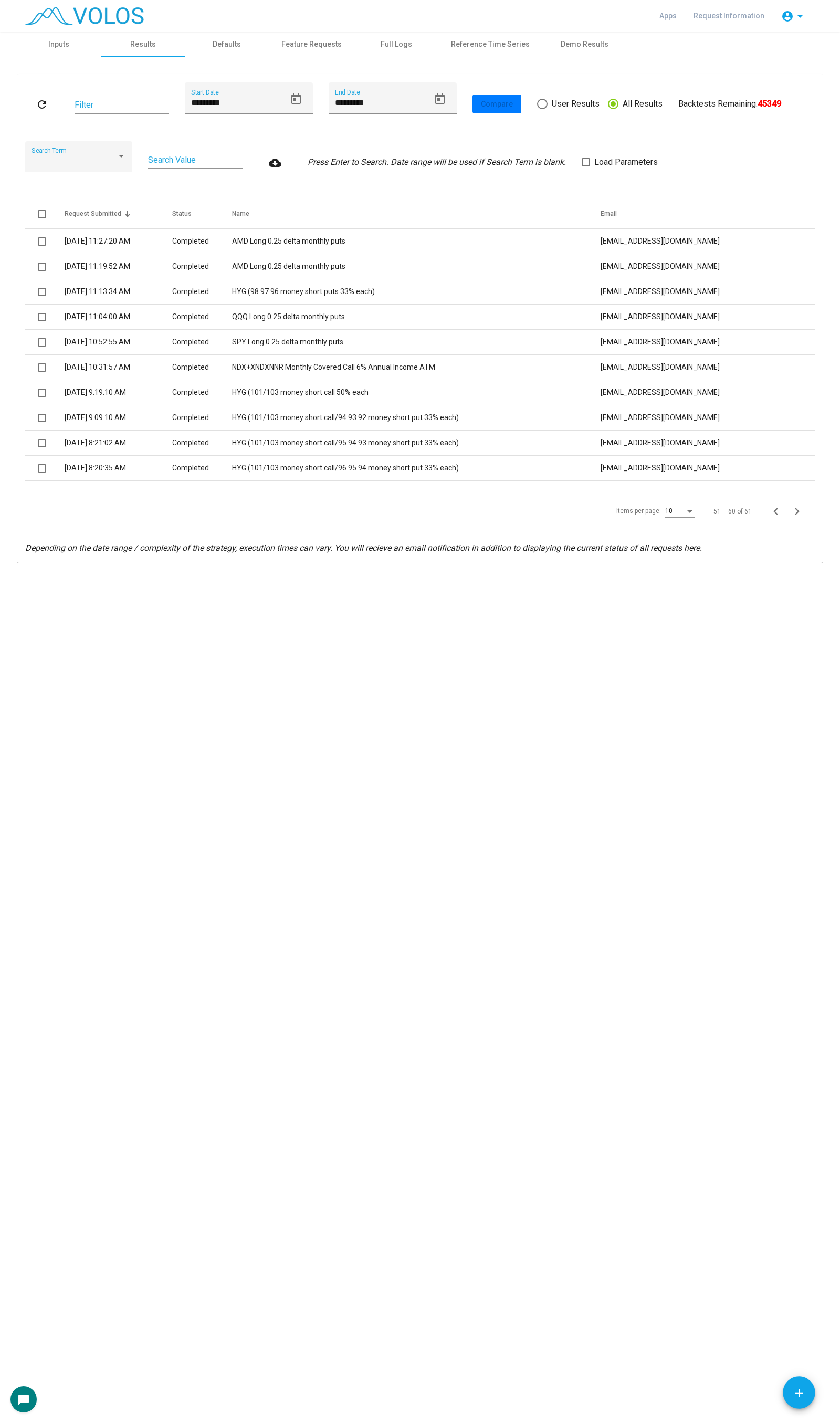
click at [558, 111] on div "refresh Filter ********* Start Date ********* End Date Compare User Results All…" at bounding box center [420, 103] width 790 height 43
click at [564, 103] on span "User Results" at bounding box center [574, 104] width 52 height 12
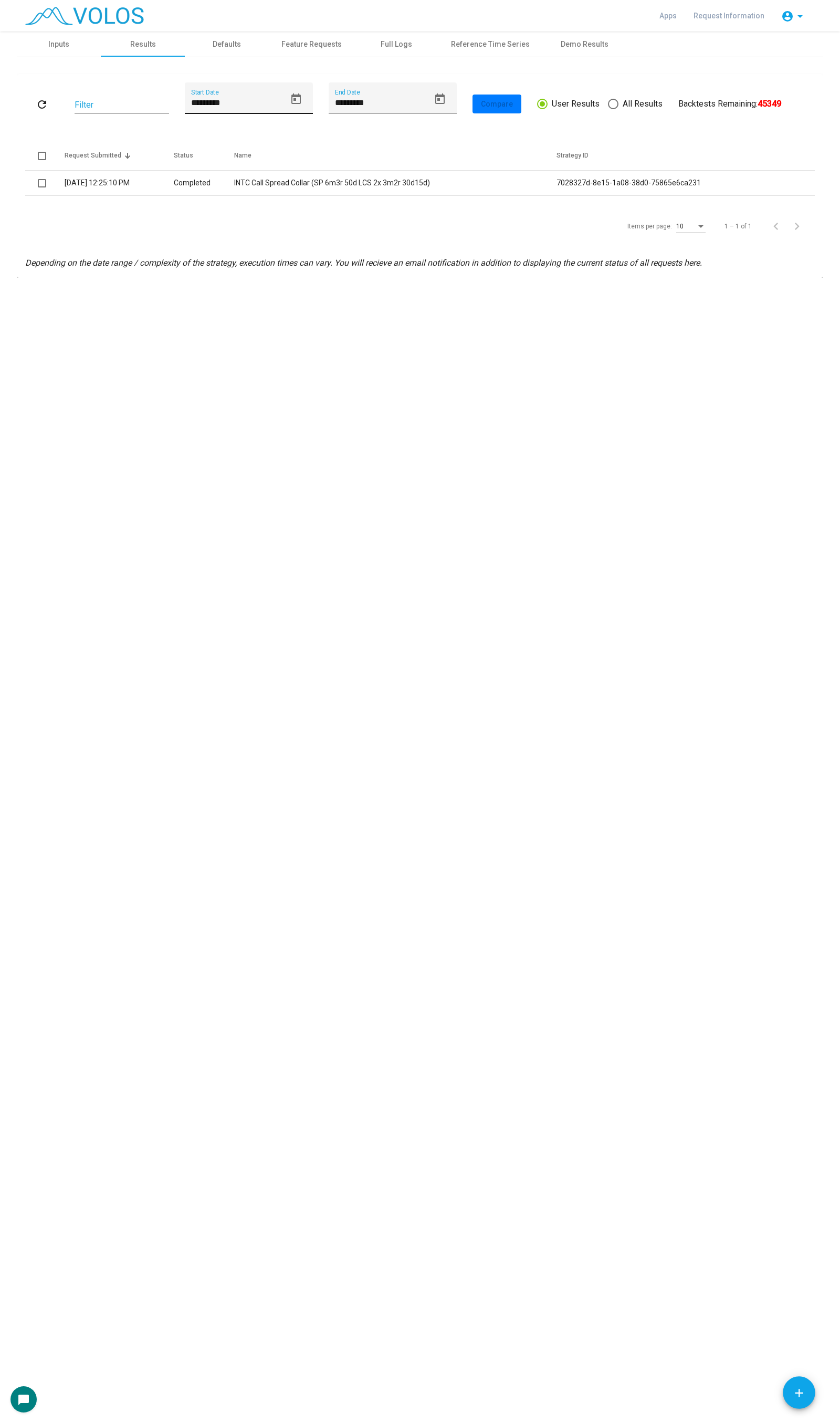
click at [195, 102] on input "*********" at bounding box center [238, 102] width 94 height 10
click at [35, 108] on mat-icon "refresh" at bounding box center [41, 104] width 12 height 12
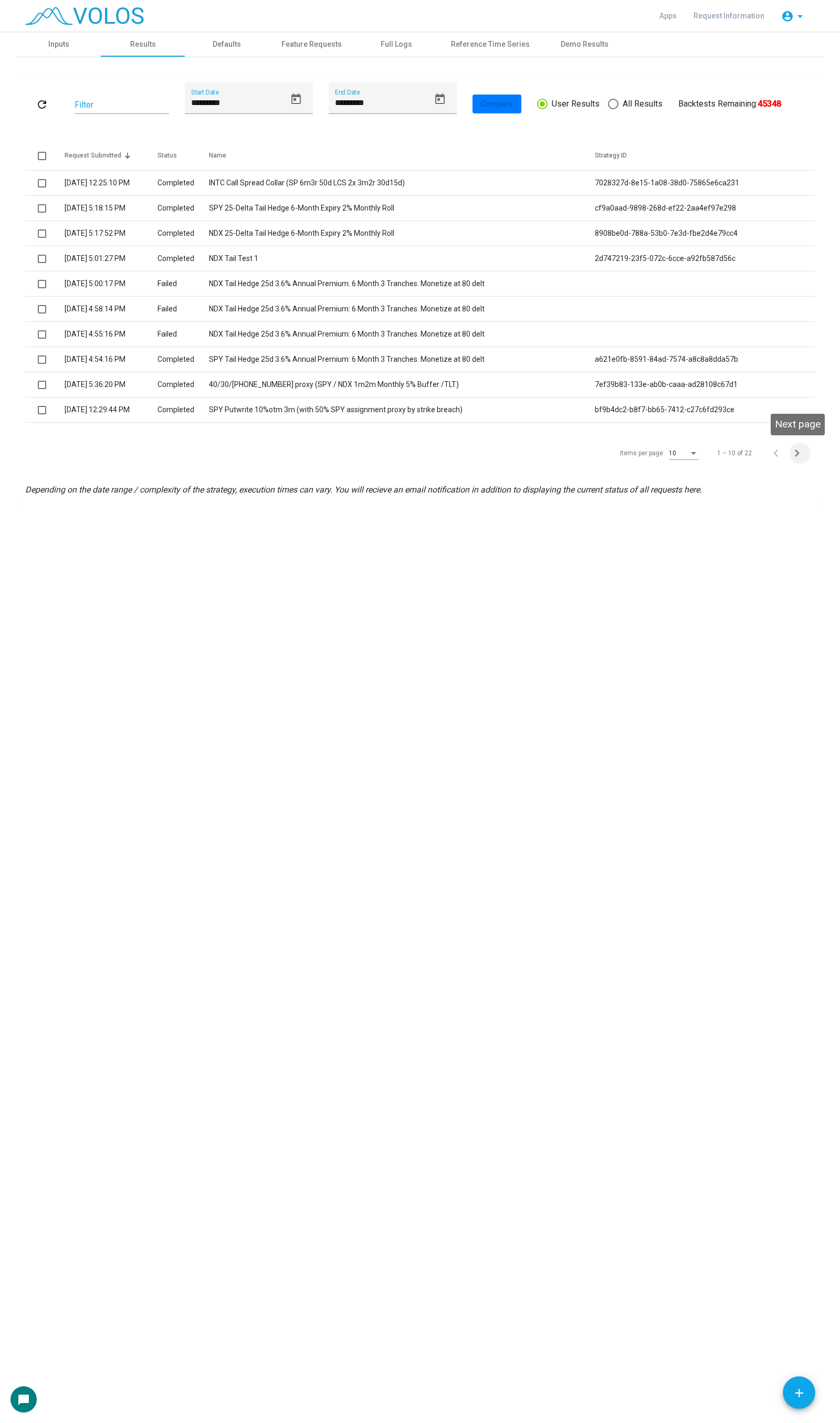
click at [800, 452] on icon "Next page" at bounding box center [797, 453] width 15 height 15
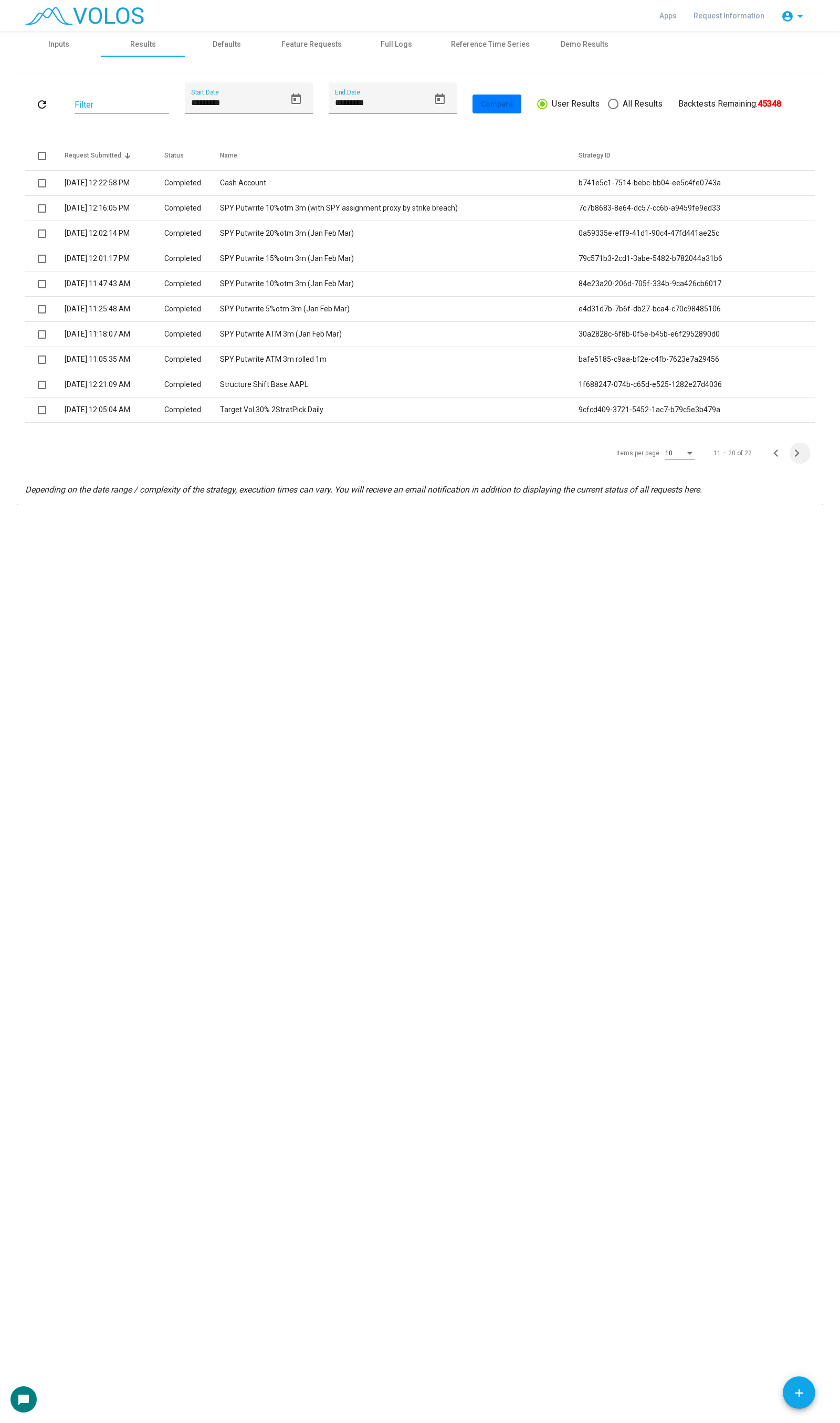
click at [800, 452] on icon "Next page" at bounding box center [797, 453] width 15 height 15
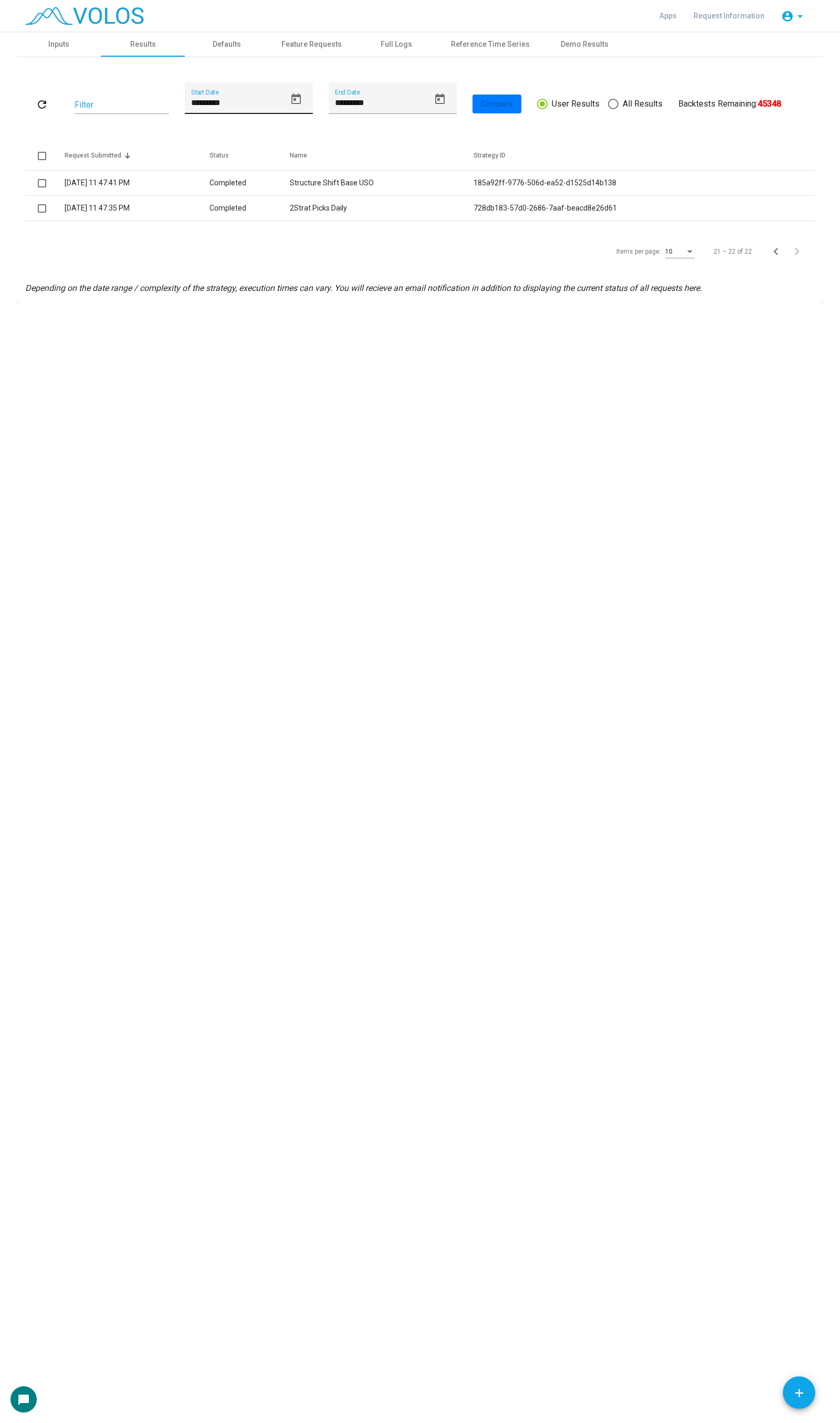
click at [205, 102] on input "*********" at bounding box center [238, 102] width 94 height 10
type input "********"
click at [39, 98] on mat-icon "refresh" at bounding box center [41, 104] width 12 height 12
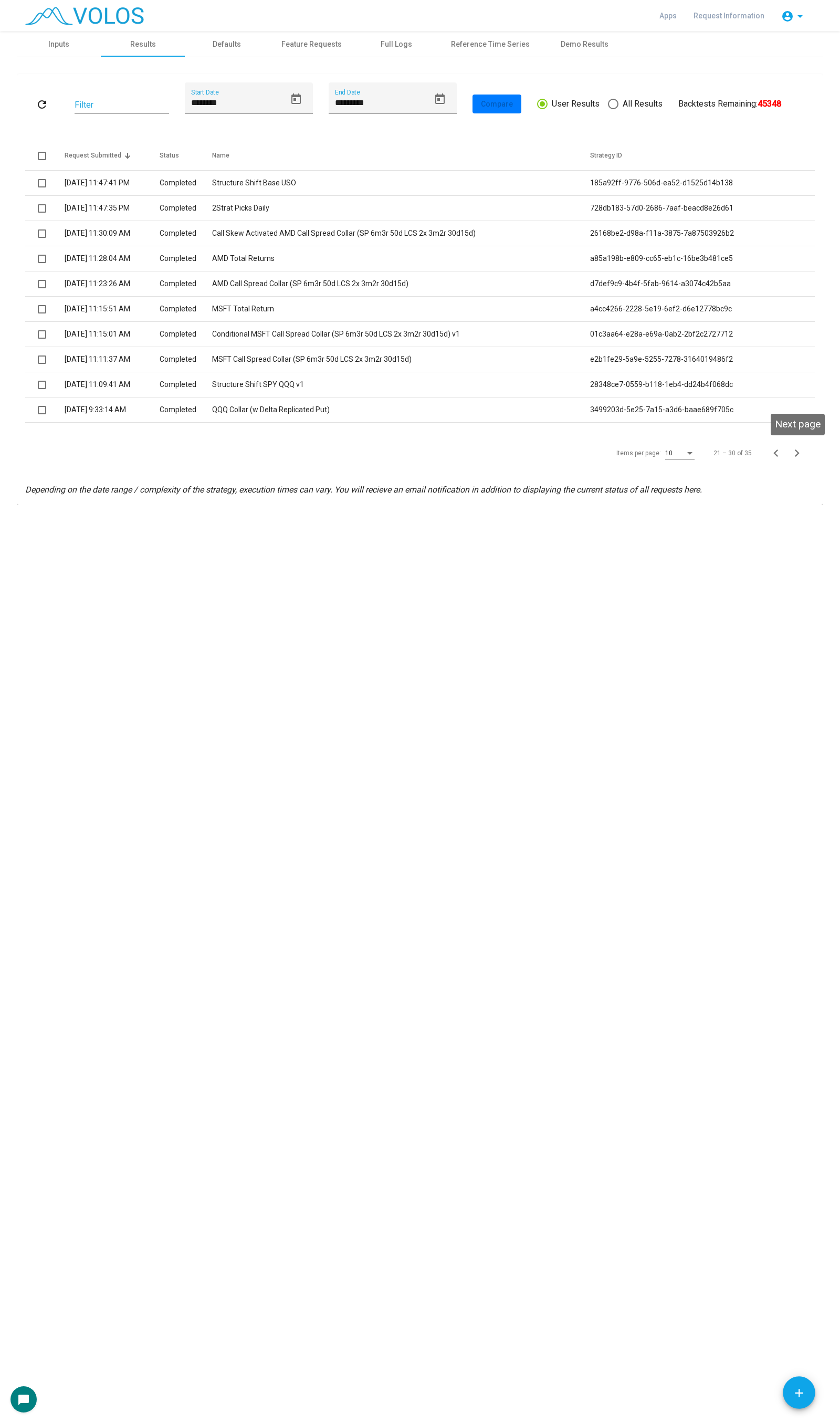
click at [794, 452] on icon "Next page" at bounding box center [797, 453] width 15 height 15
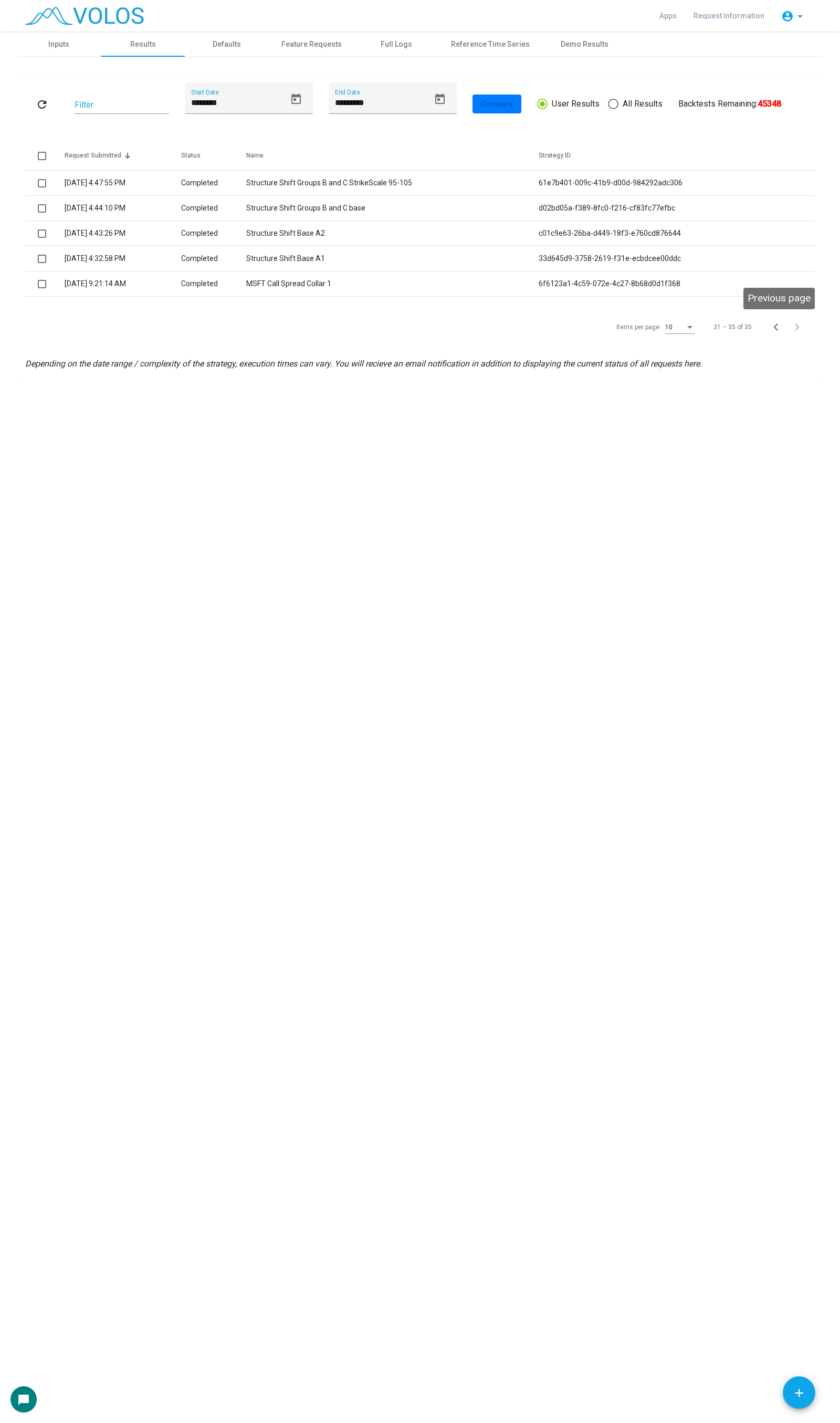
click at [773, 326] on icon "Previous page" at bounding box center [776, 327] width 15 height 15
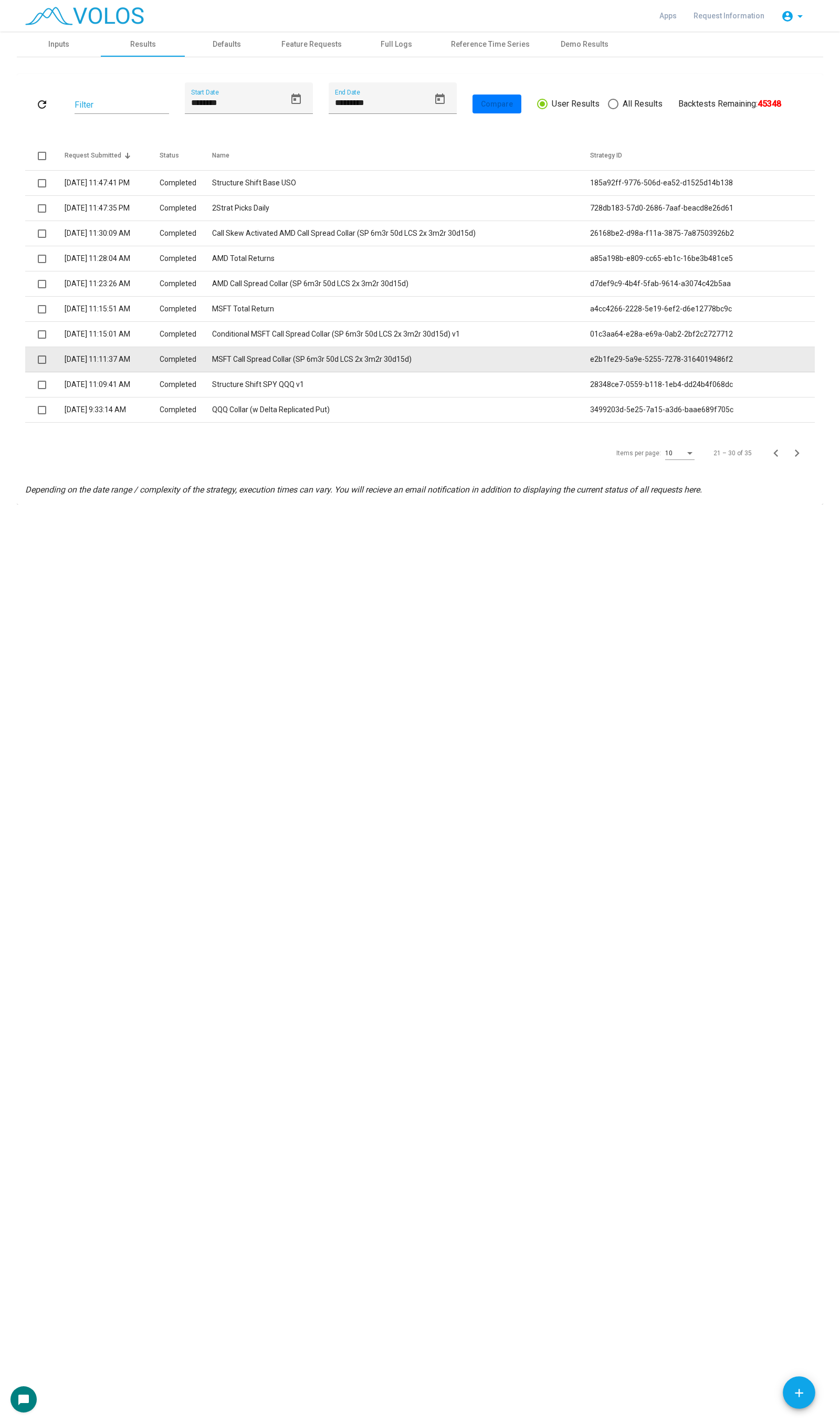
click at [49, 356] on td at bounding box center [45, 359] width 40 height 26
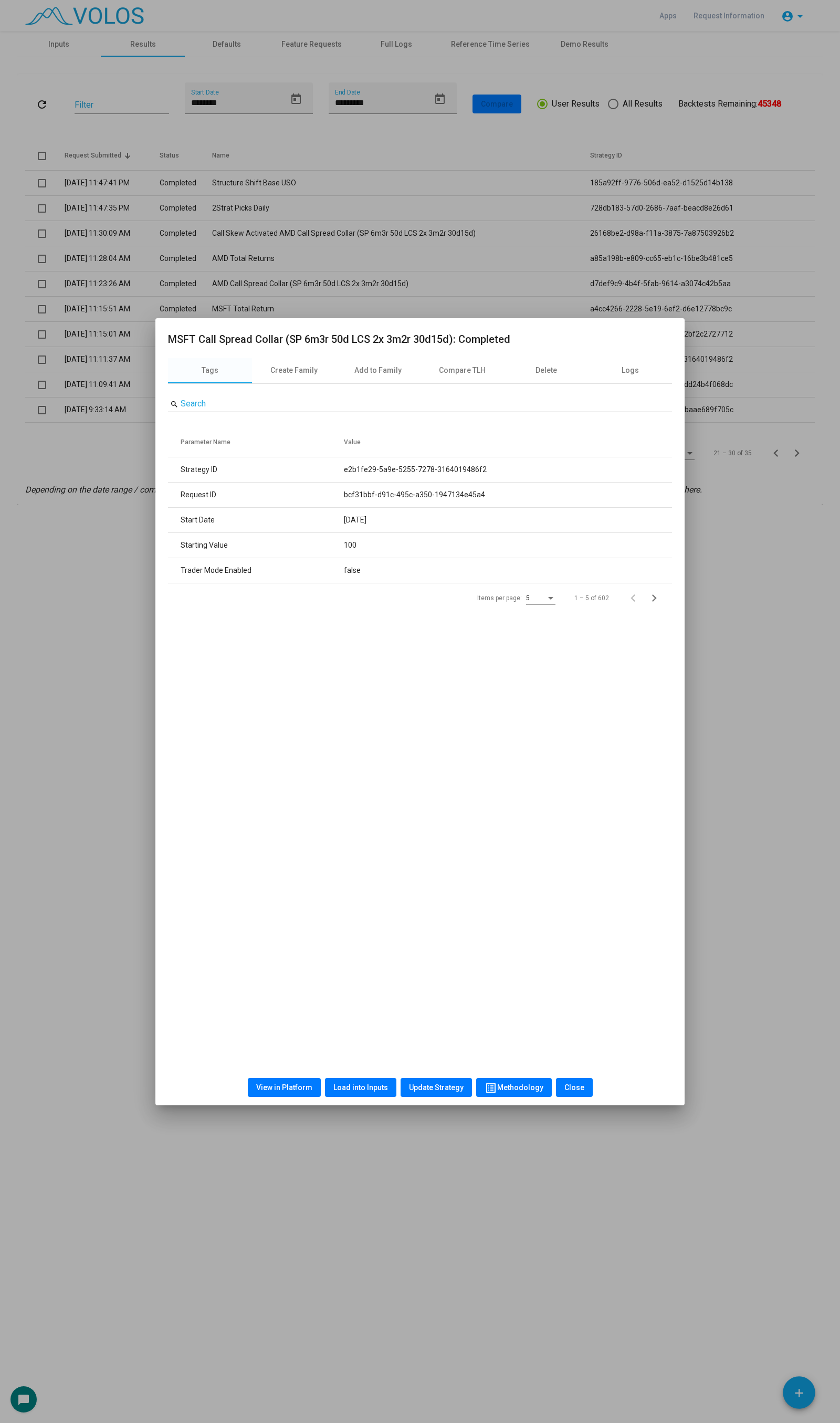
click at [49, 355] on div at bounding box center [420, 712] width 840 height 1423
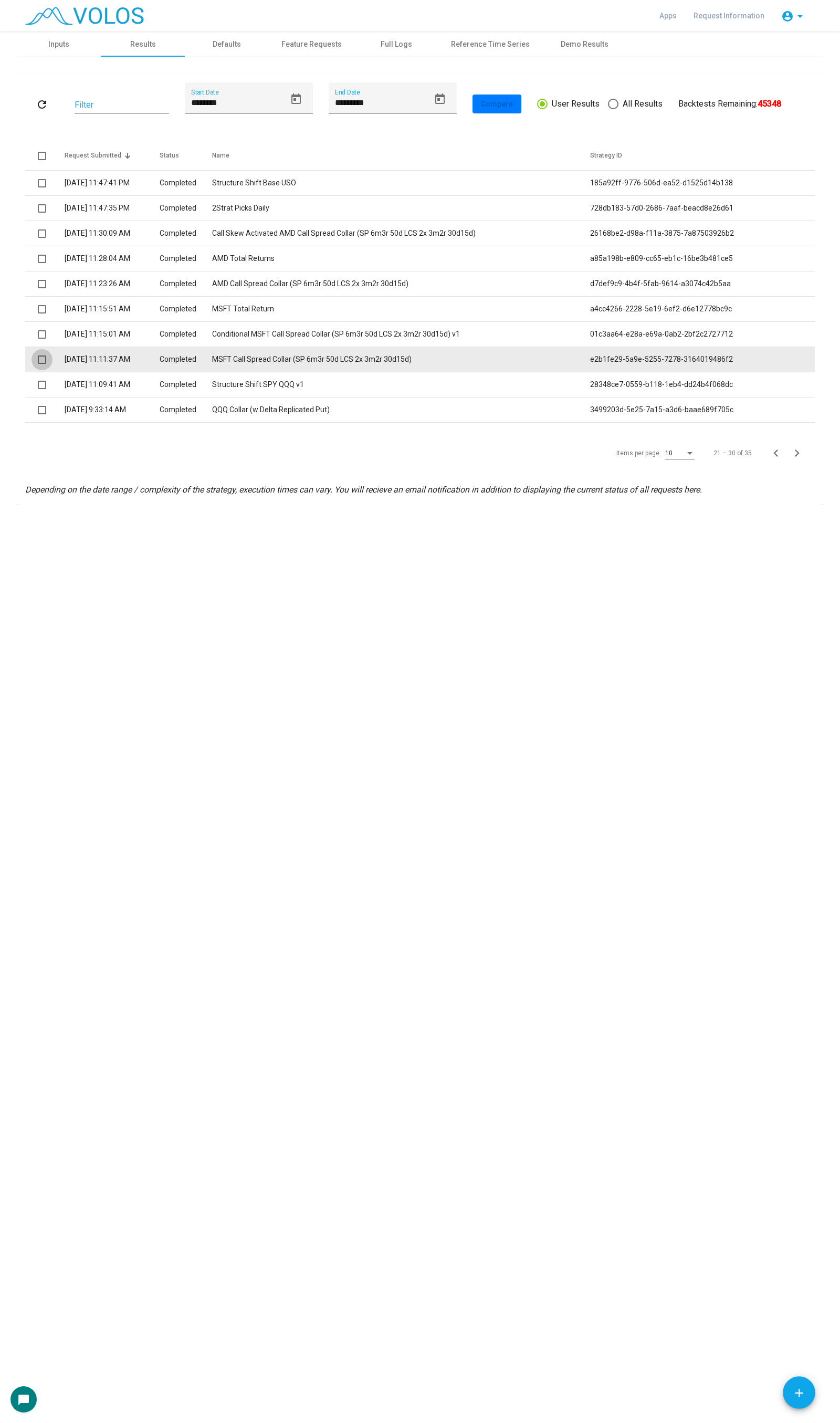
click at [43, 358] on span at bounding box center [42, 360] width 9 height 9
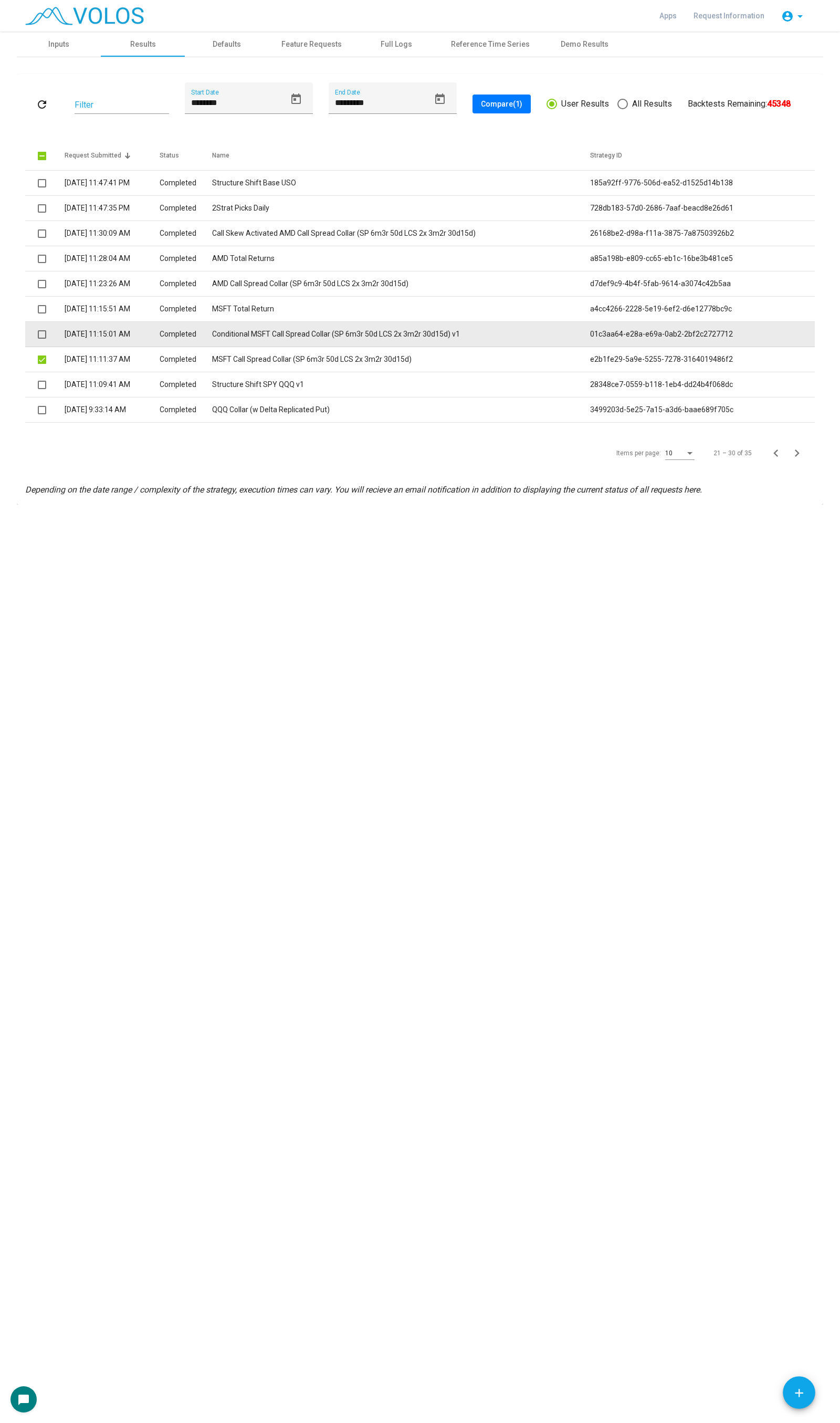
click at [41, 331] on span at bounding box center [42, 335] width 9 height 9
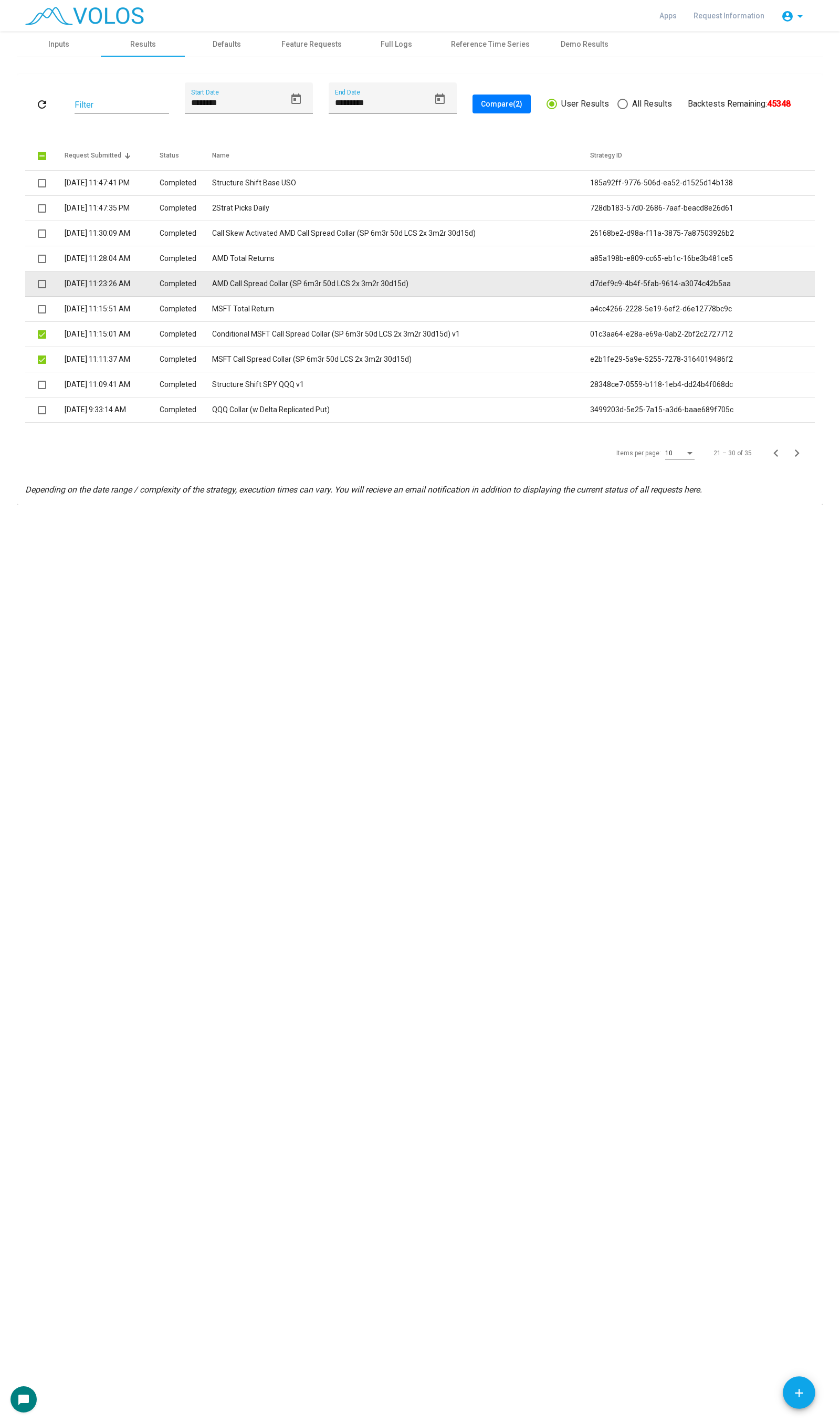
click at [40, 282] on span at bounding box center [42, 284] width 9 height 9
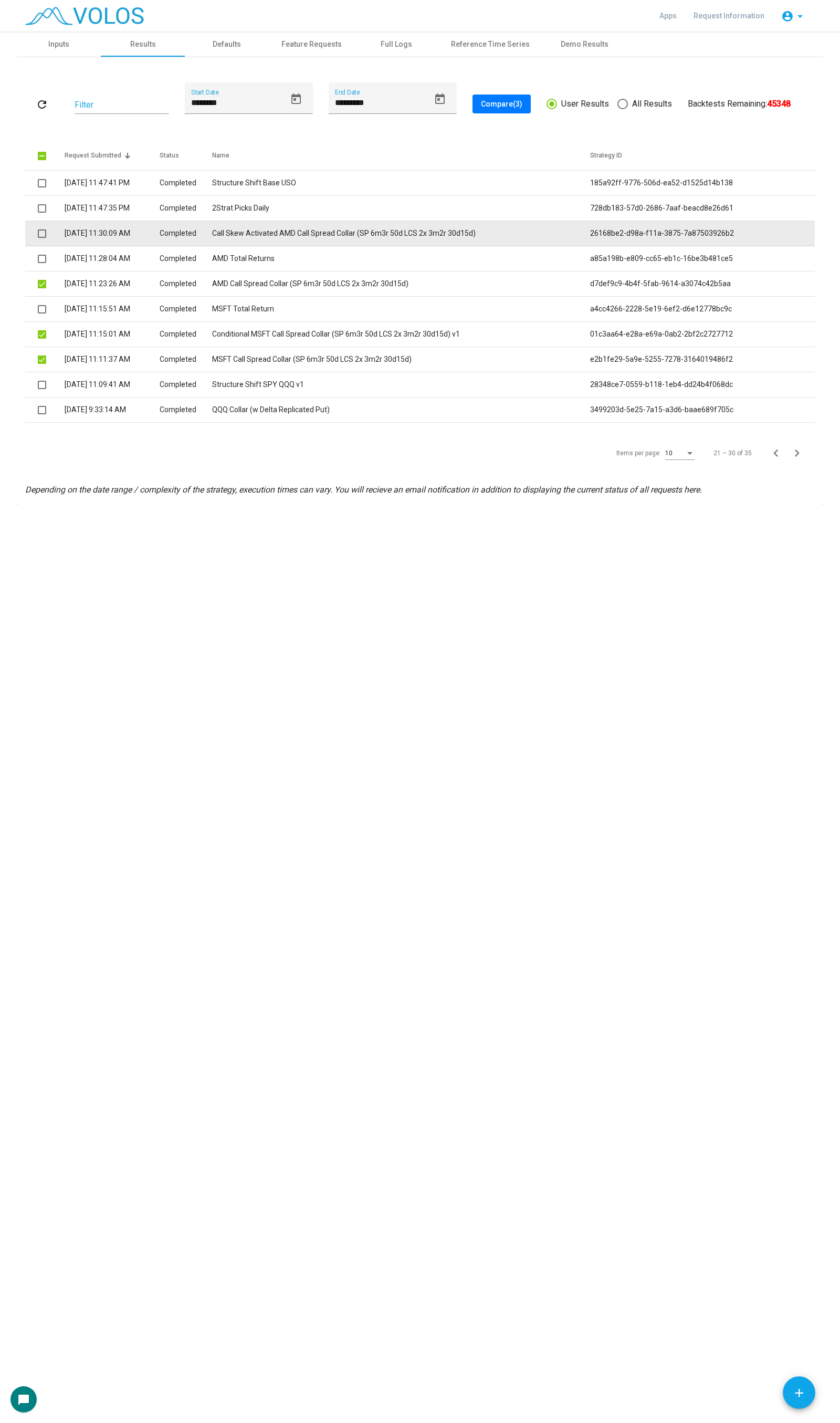
click at [39, 234] on span at bounding box center [42, 234] width 9 height 9
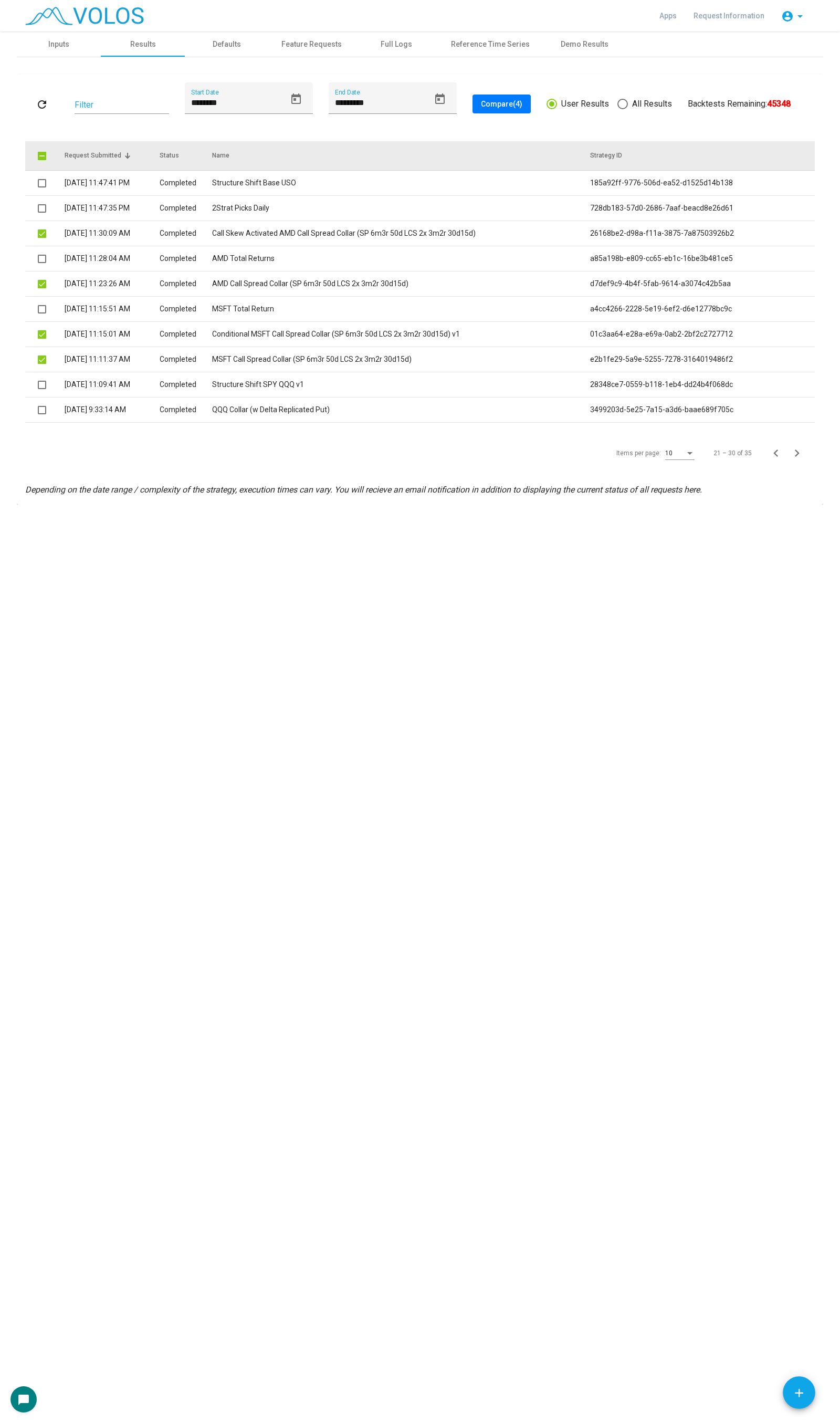
drag, startPoint x: 489, startPoint y: 109, endPoint x: 298, endPoint y: 144, distance: 194.2
click at [391, 137] on div "refresh Filter ******** Start Date ********* End Date Compare (4) User Results …" at bounding box center [420, 289] width 790 height 414
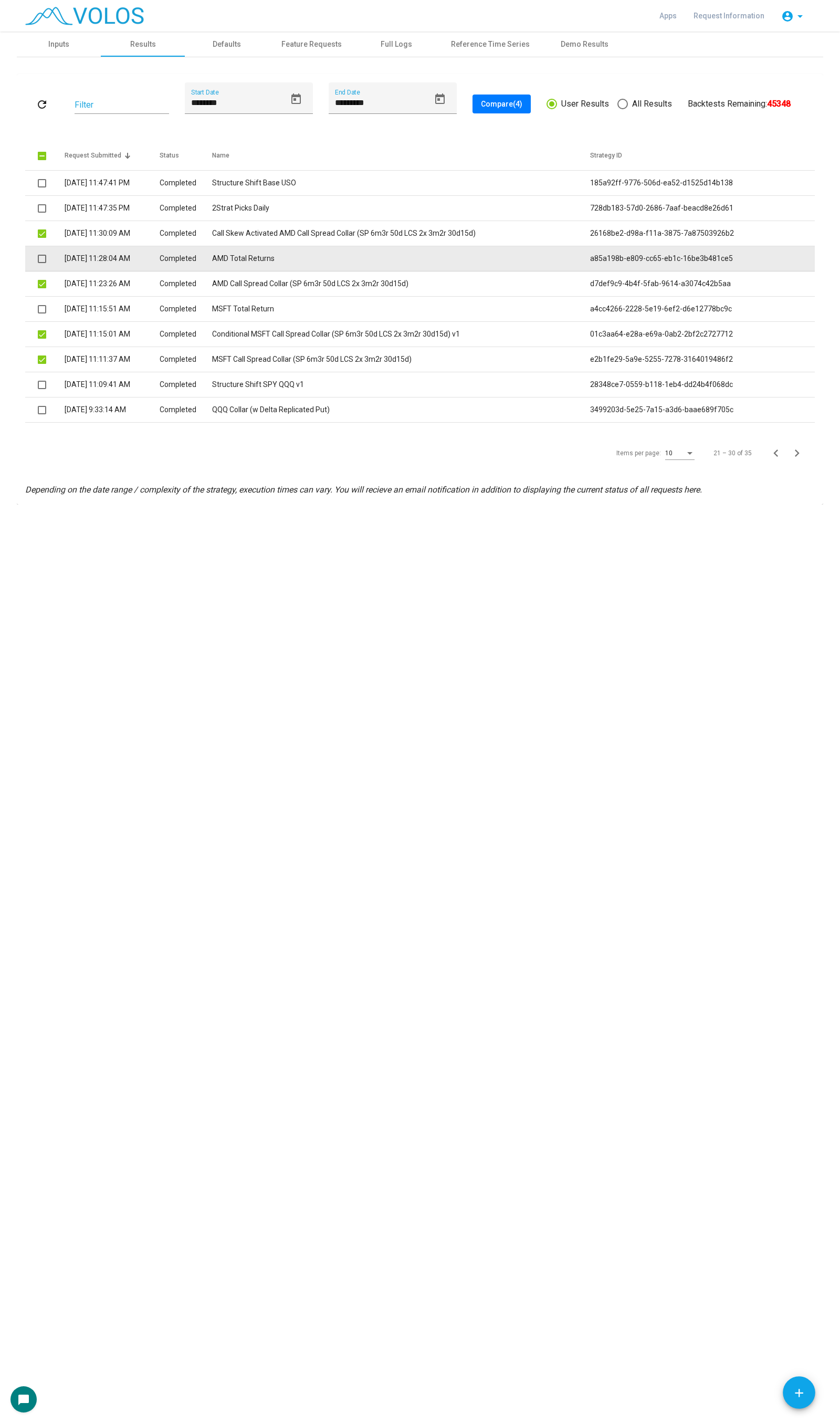
click at [45, 260] on span at bounding box center [42, 260] width 9 height 9
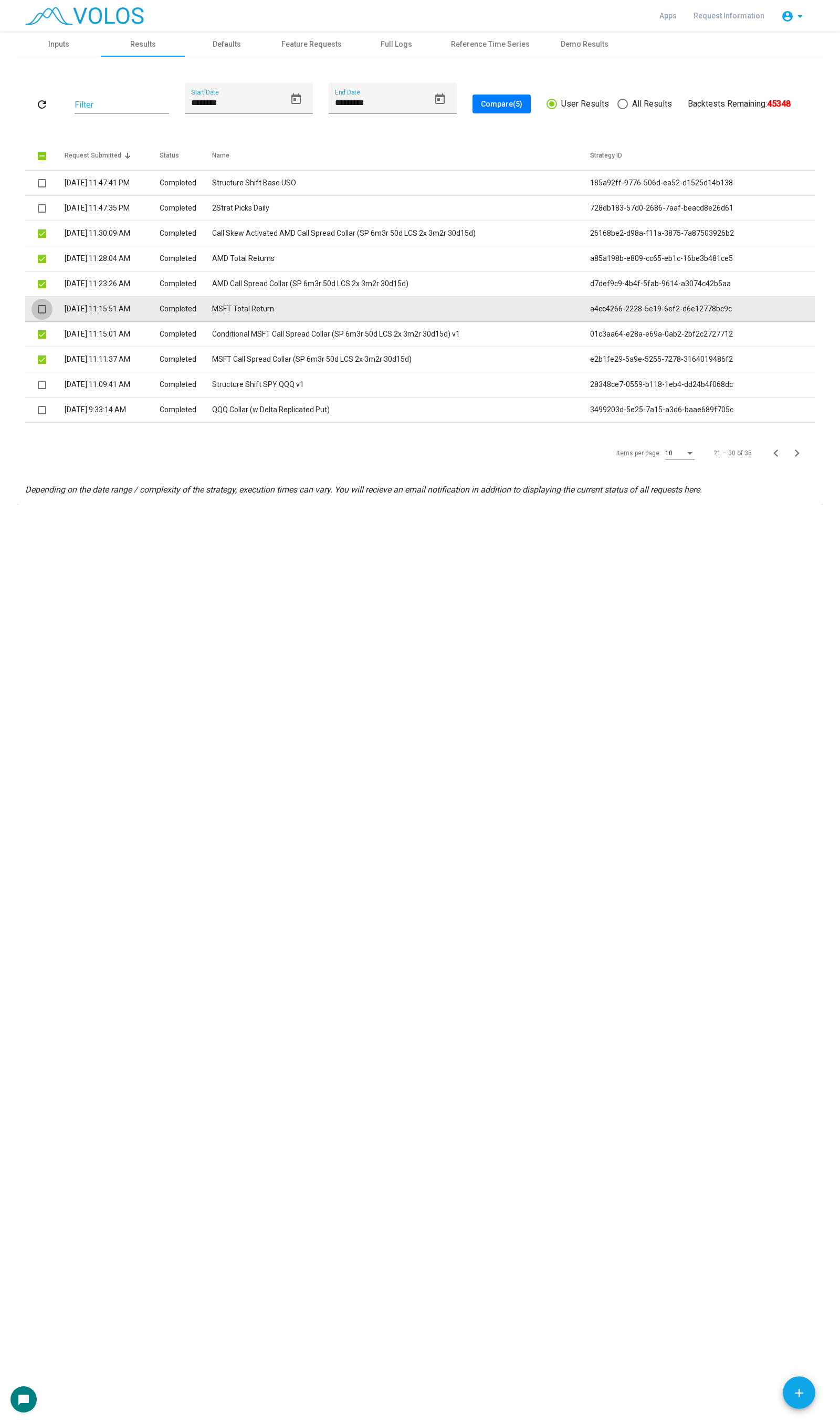
click at [43, 306] on span at bounding box center [42, 310] width 9 height 9
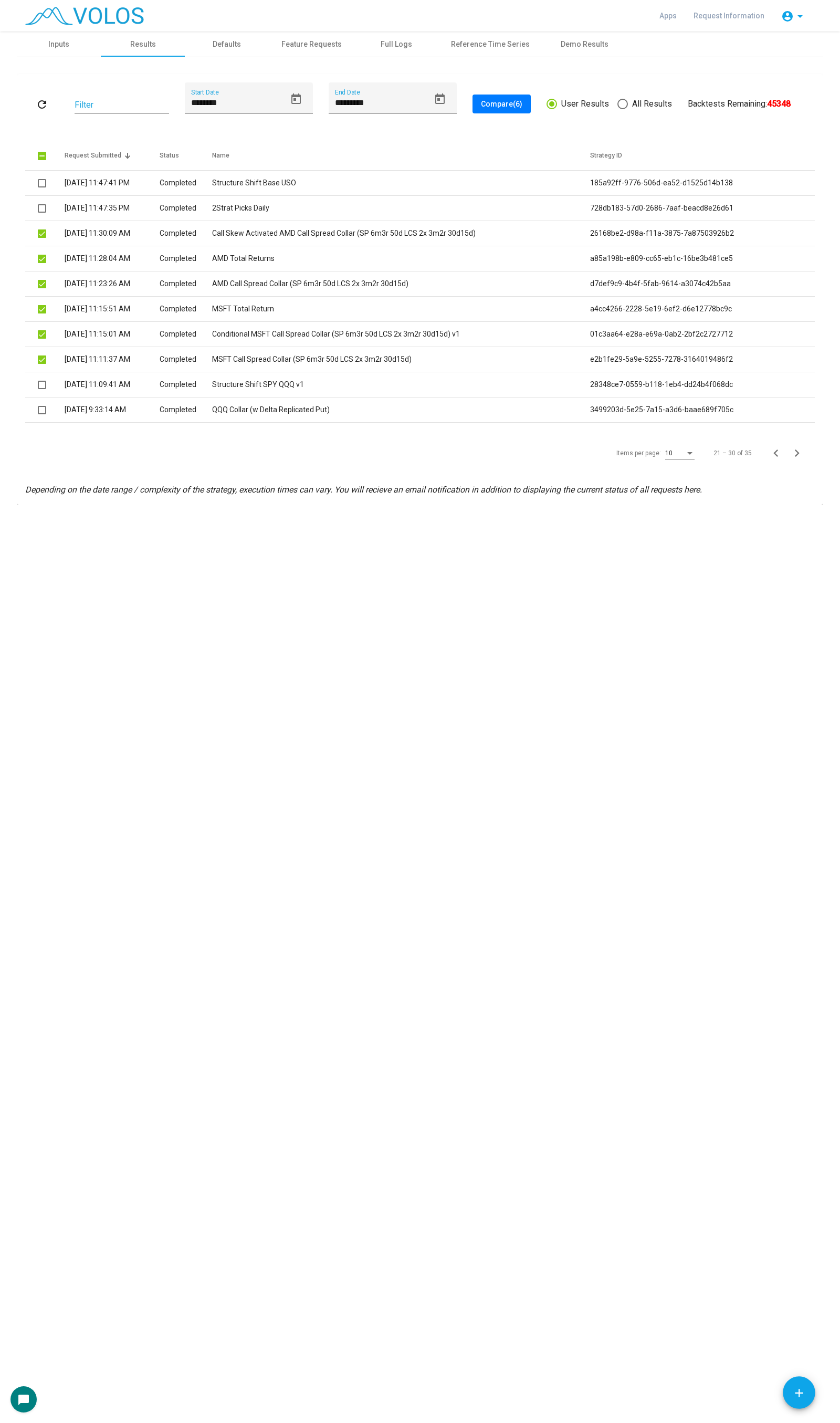
click at [511, 107] on span "Compare (6)" at bounding box center [501, 104] width 41 height 9
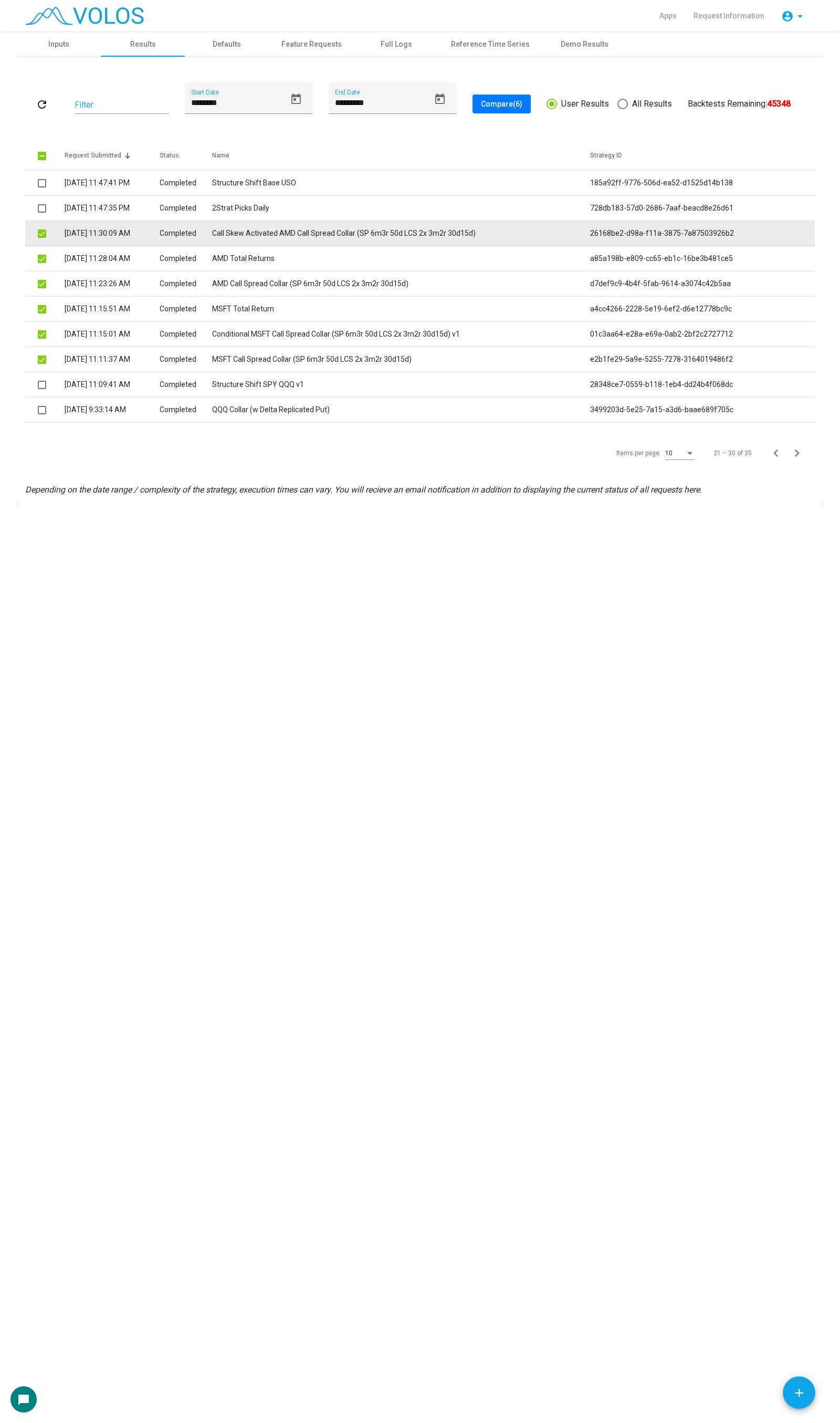
click at [431, 240] on td "Call Skew Activated AMD Call Spread Collar (SP 6m3r 50d LCS 2x 3m2r 30d15d)" at bounding box center [401, 233] width 378 height 26
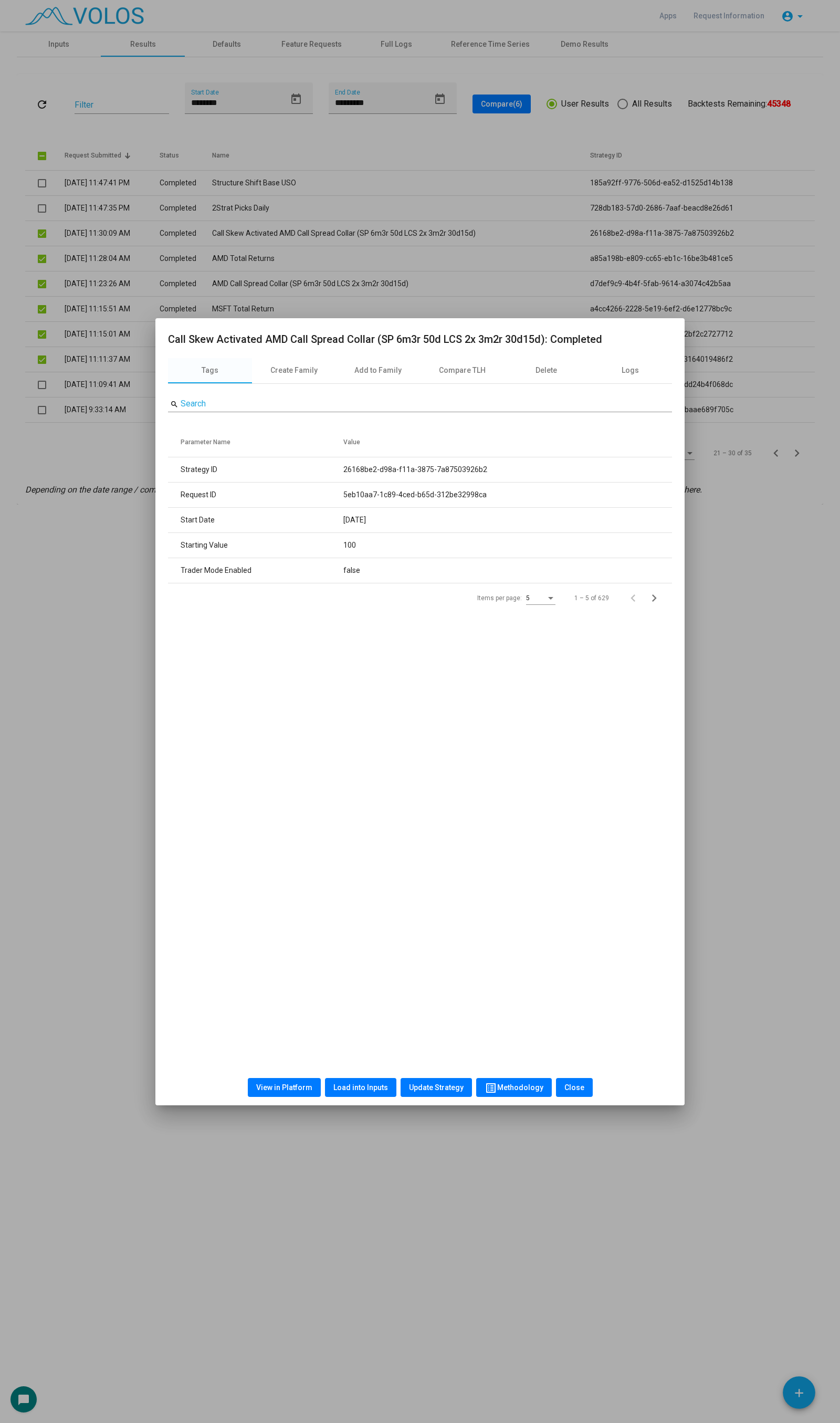
click at [341, 1088] on span "Load into Inputs" at bounding box center [361, 1088] width 55 height 9
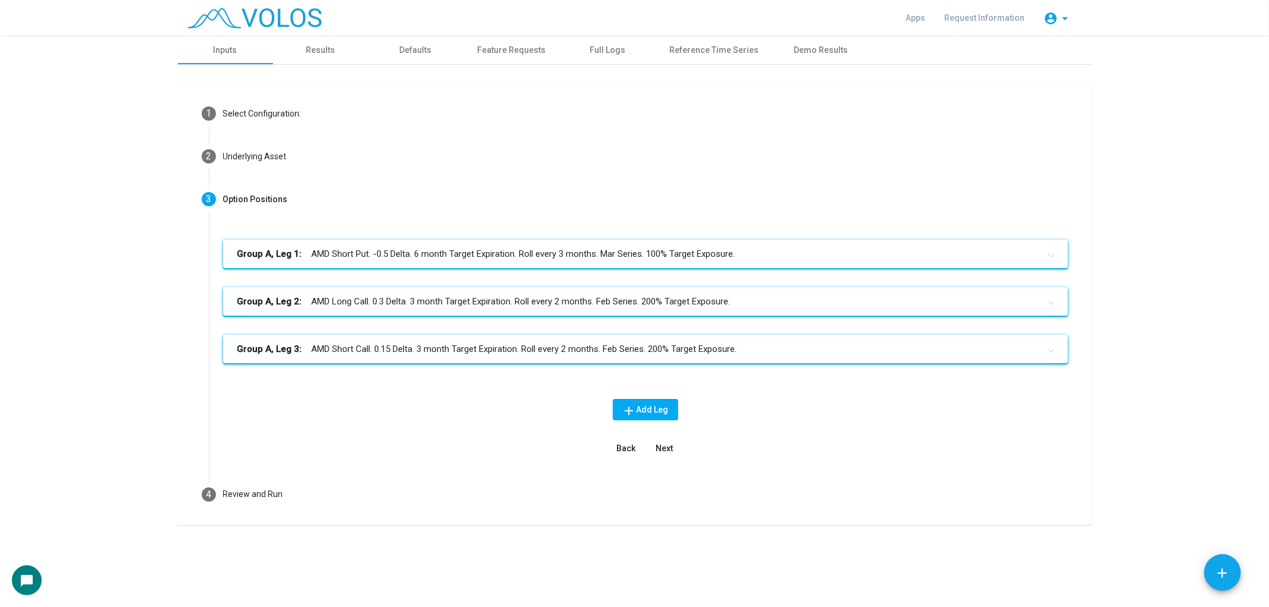
click at [659, 253] on mat-panel-title "Group A, Leg 1: AMD Short Put. -0.5 Delta. 6 month Target Expiration. Roll ever…" at bounding box center [638, 254] width 802 height 14
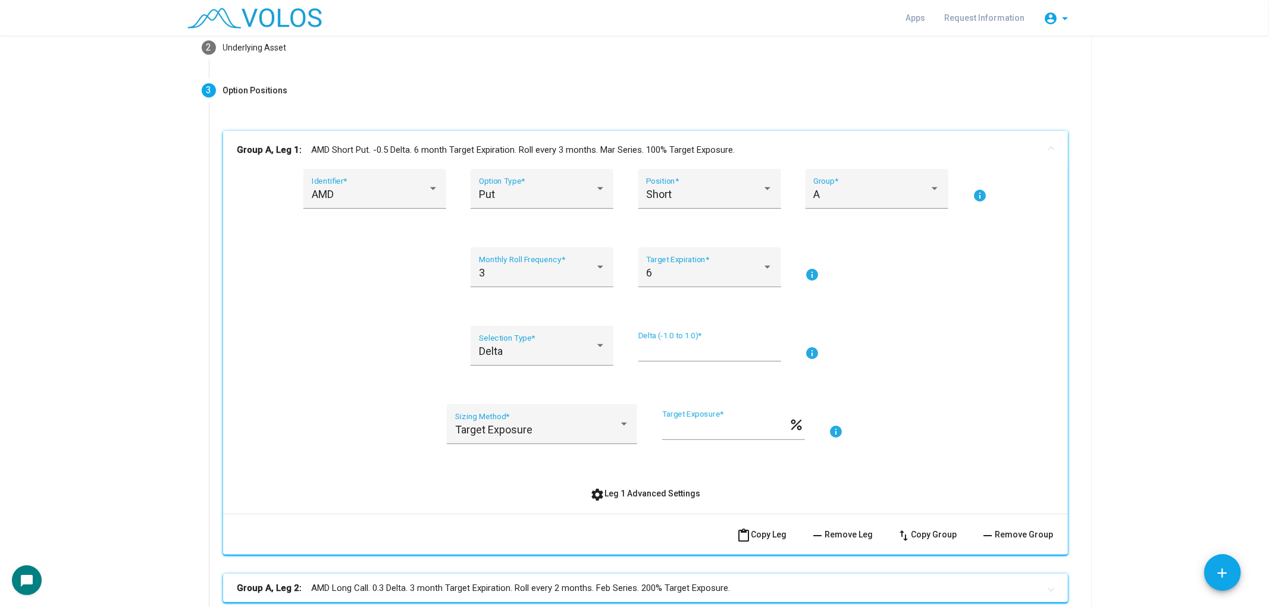
scroll to position [132, 0]
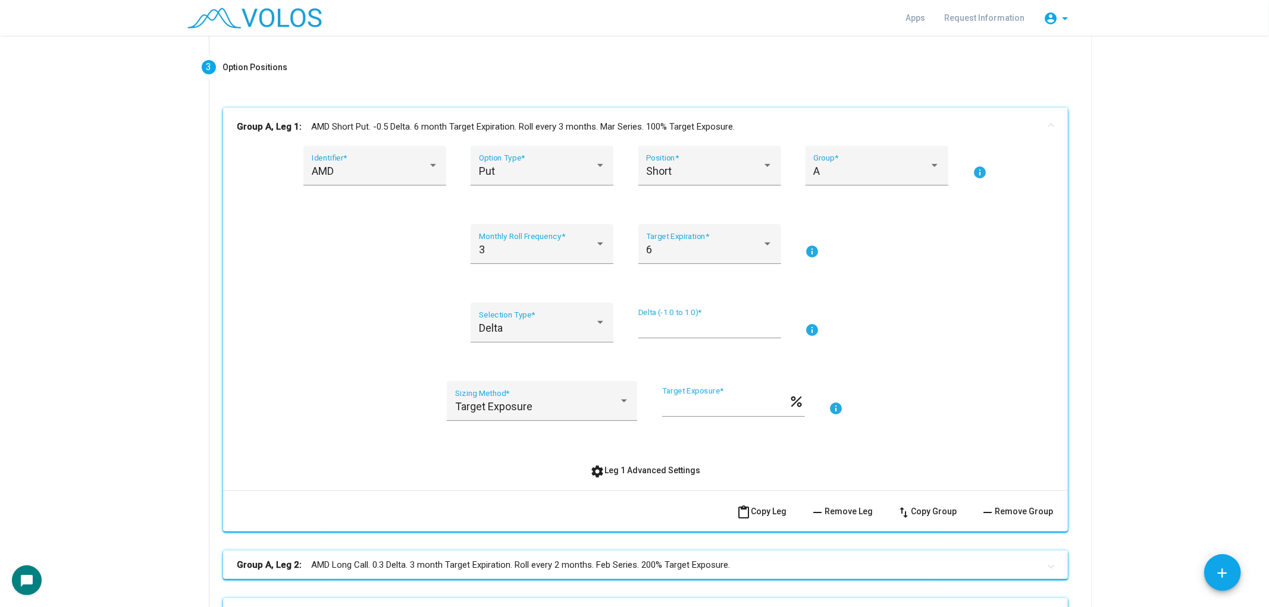
click at [951, 174] on mat-icon "info" at bounding box center [980, 172] width 14 height 14
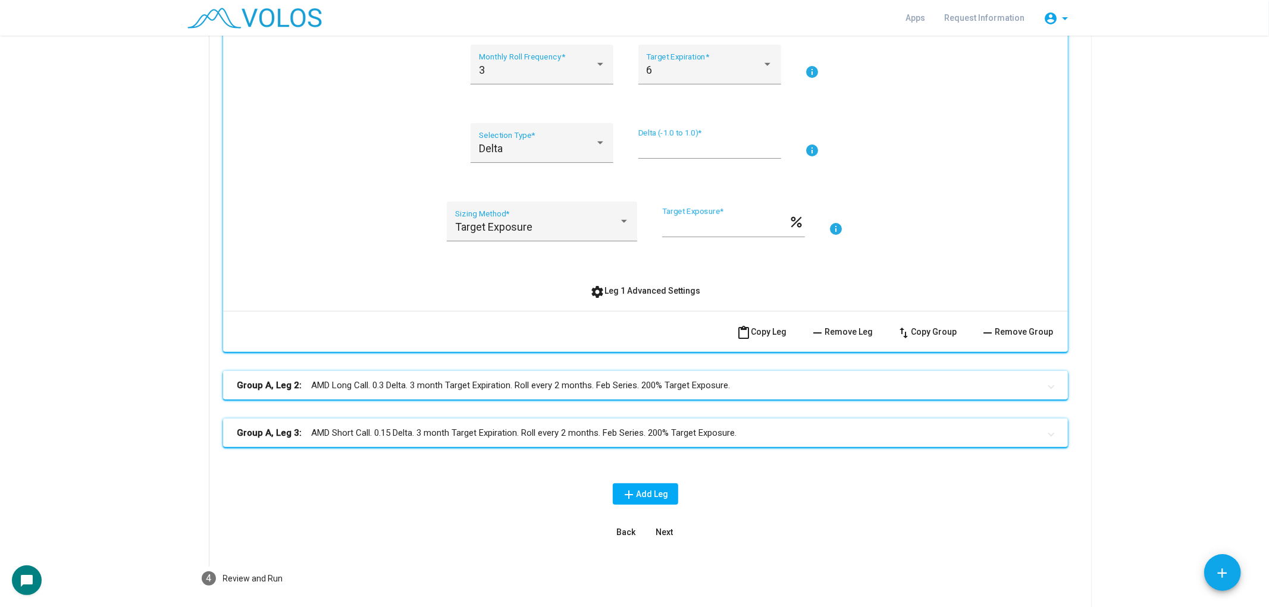
scroll to position [360, 0]
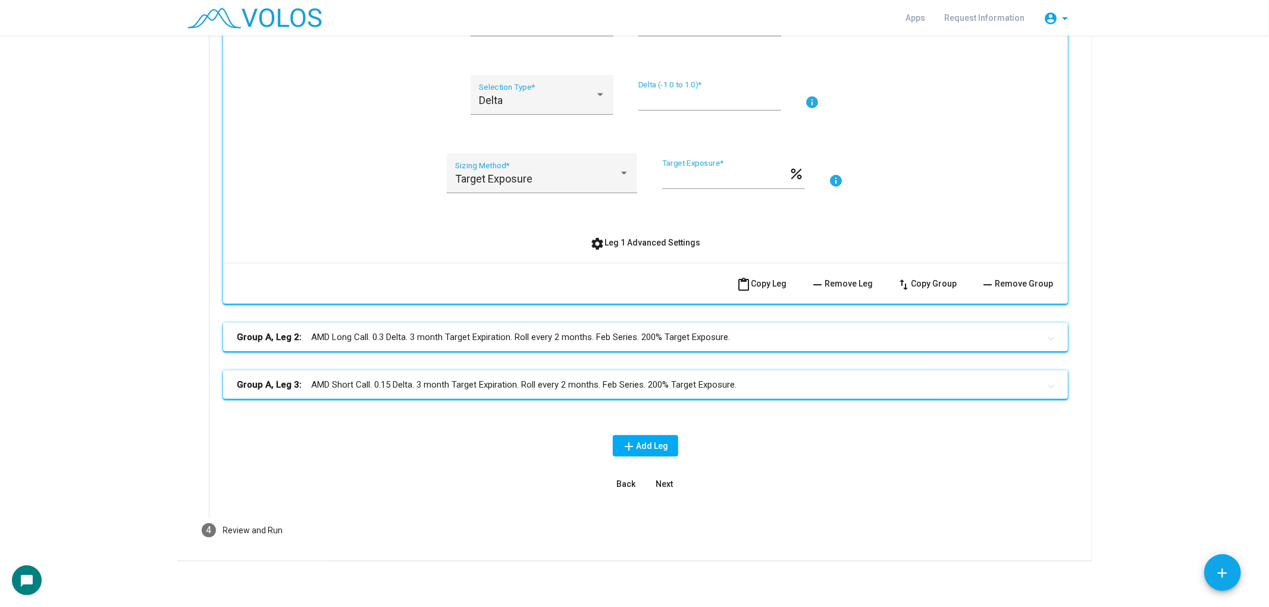
click at [951, 565] on button "add" at bounding box center [1222, 572] width 37 height 37
click at [951, 567] on mat-icon "add" at bounding box center [1222, 573] width 15 height 15
click at [951, 575] on mat-icon "add" at bounding box center [1222, 573] width 15 height 15
click at [951, 479] on mat-icon "view_list" at bounding box center [1193, 478] width 14 height 14
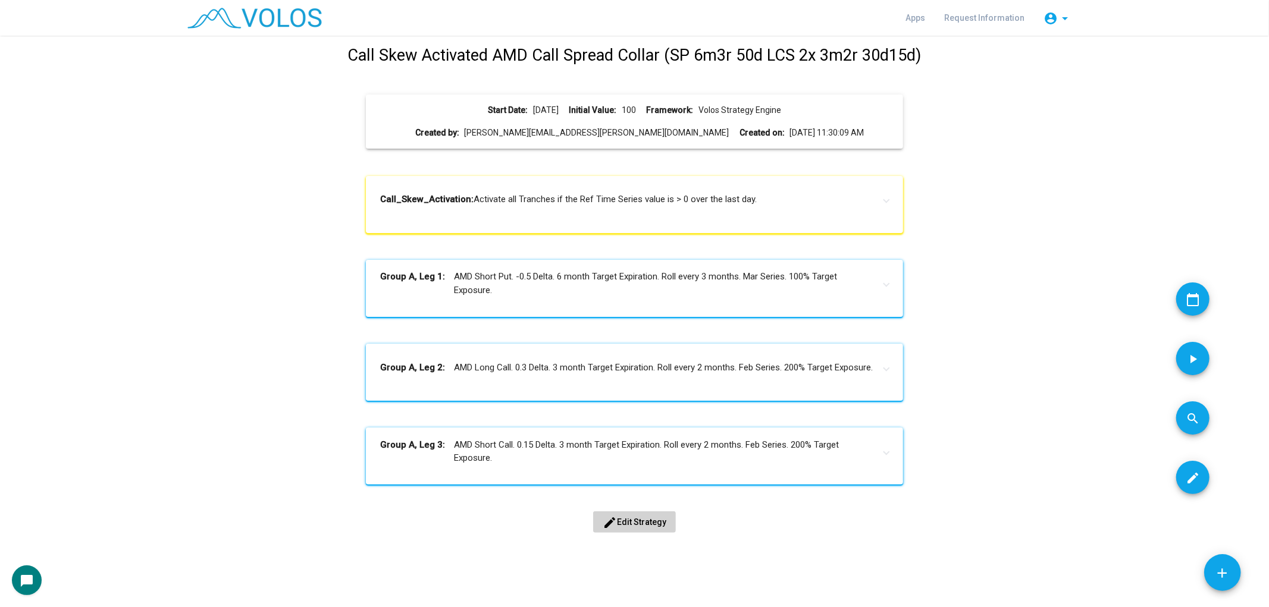
scroll to position [1, 0]
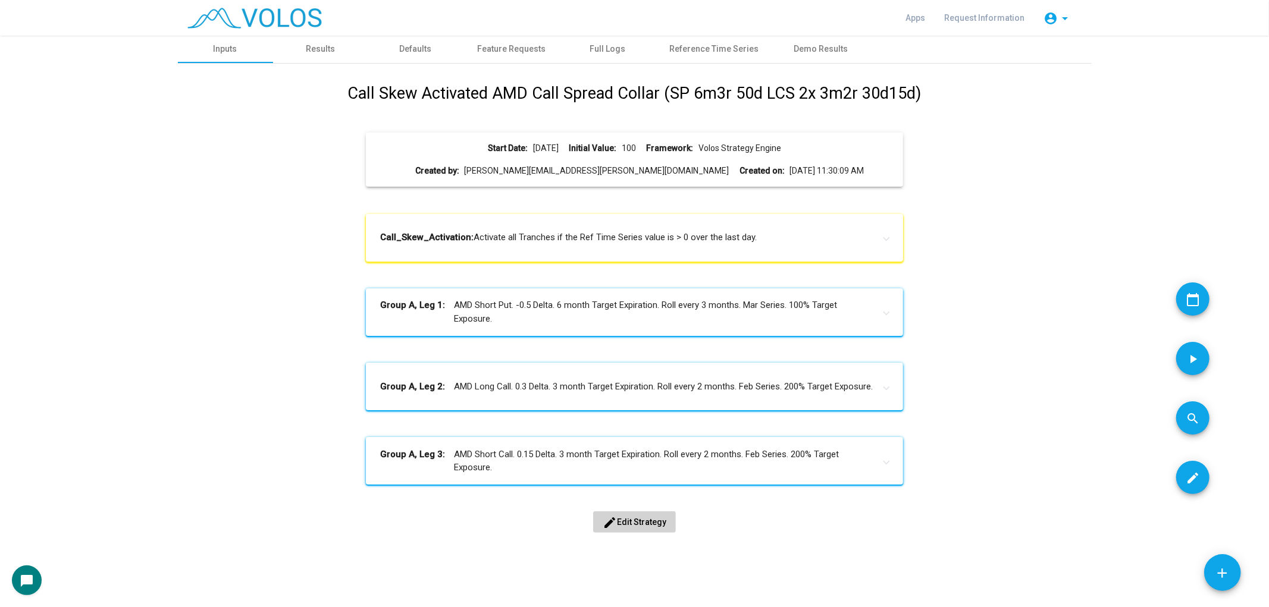
drag, startPoint x: 393, startPoint y: 242, endPoint x: 729, endPoint y: 243, distance: 335.5
click at [728, 244] on mat-panel-title "Call_Skew_Activation: Activate all Tranches if the Ref Time Series value is > 0…" at bounding box center [627, 238] width 494 height 14
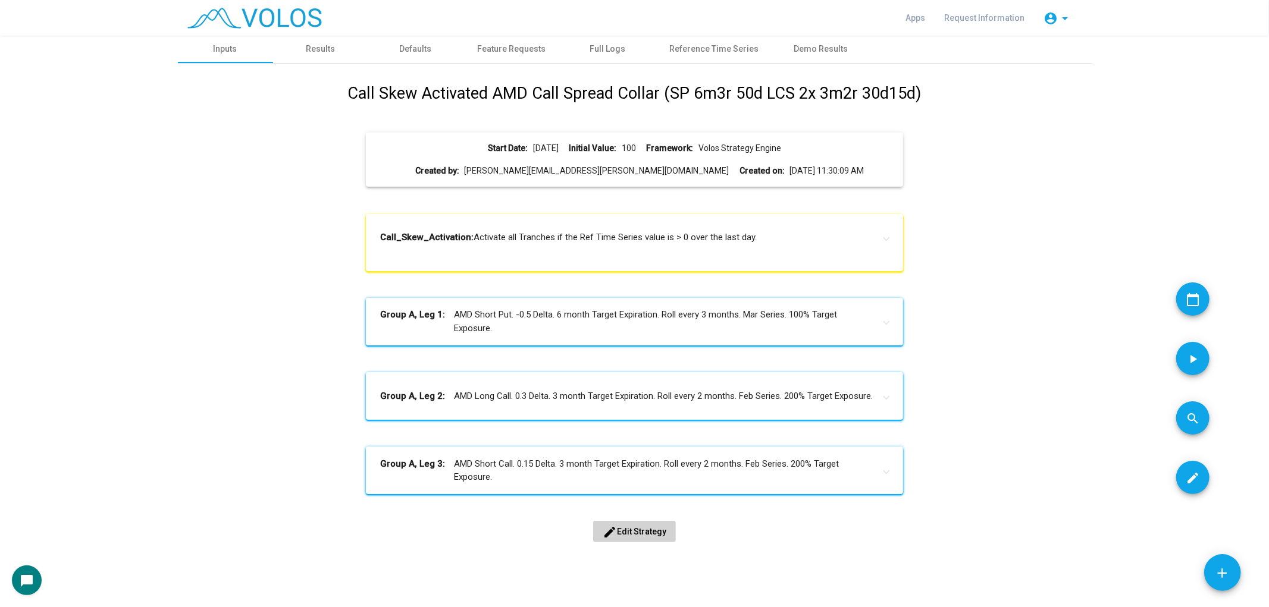
click at [732, 242] on mat-panel-title "Call_Skew_Activation: Activate all Tranches if the Ref Time Series value is > 0…" at bounding box center [627, 238] width 494 height 14
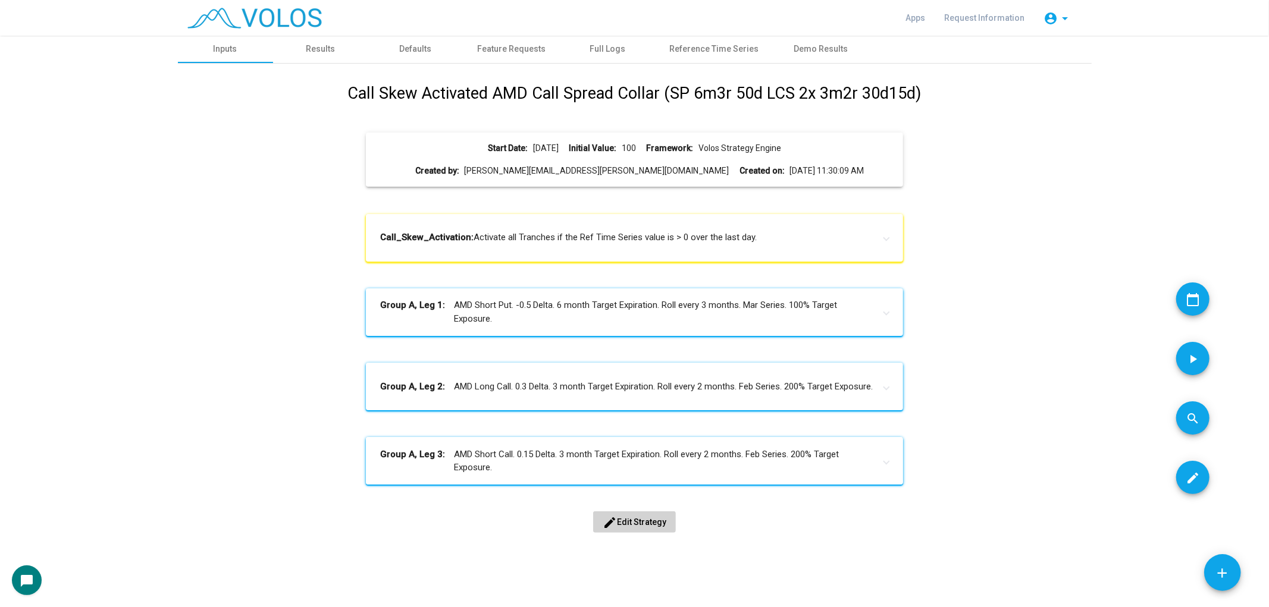
drag, startPoint x: 365, startPoint y: 306, endPoint x: 484, endPoint y: 457, distance: 191.9
click at [484, 457] on div "Call Skew Activated AMD Call Spread Collar (SP 6m3r 50d LCS 2x 3m2r 30d15d) Sta…" at bounding box center [634, 321] width 895 height 478
click at [484, 457] on mat-panel-title "Group A, Leg 3: AMD Short Call. 0.15 Delta. 3 month Target Expiration. Roll eve…" at bounding box center [627, 461] width 494 height 27
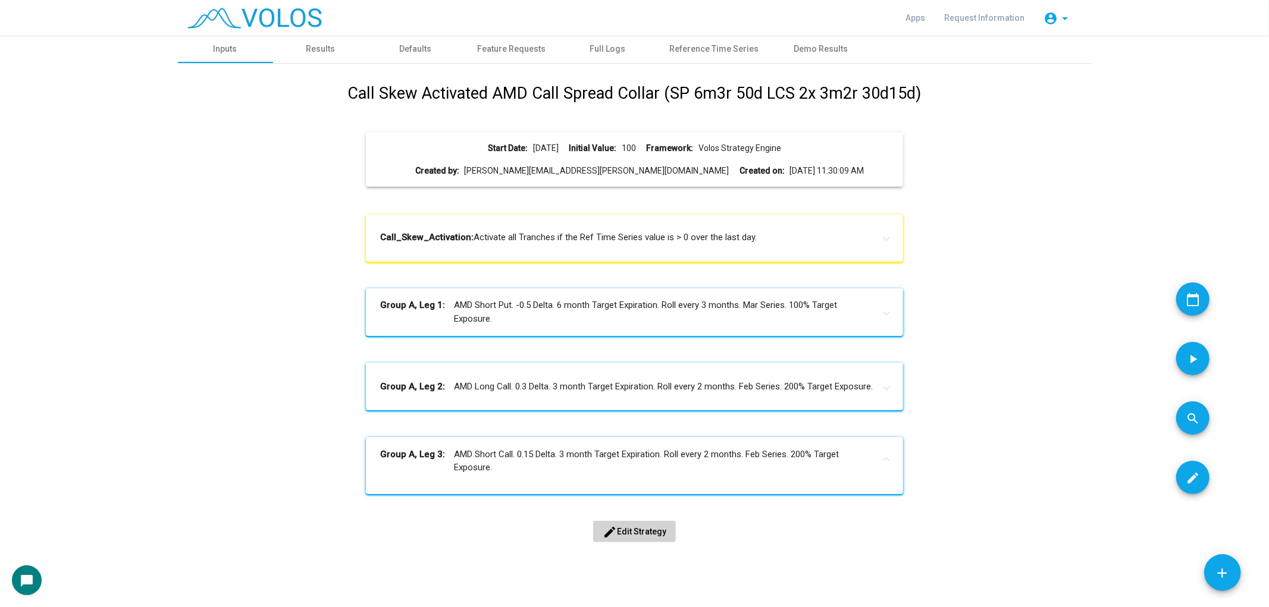
click at [484, 458] on mat-panel-title "Group A, Leg 3: AMD Short Call. 0.15 Delta. 3 month Target Expiration. Roll eve…" at bounding box center [627, 461] width 494 height 27
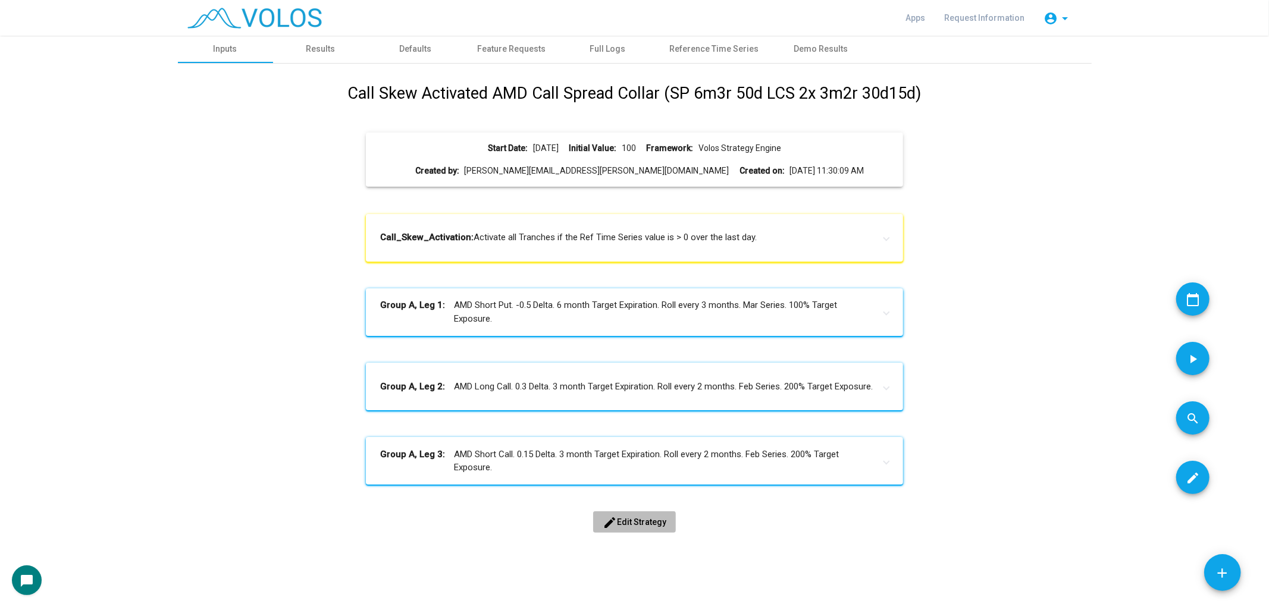
click at [620, 524] on span "edit Edit Strategy" at bounding box center [635, 523] width 64 height 10
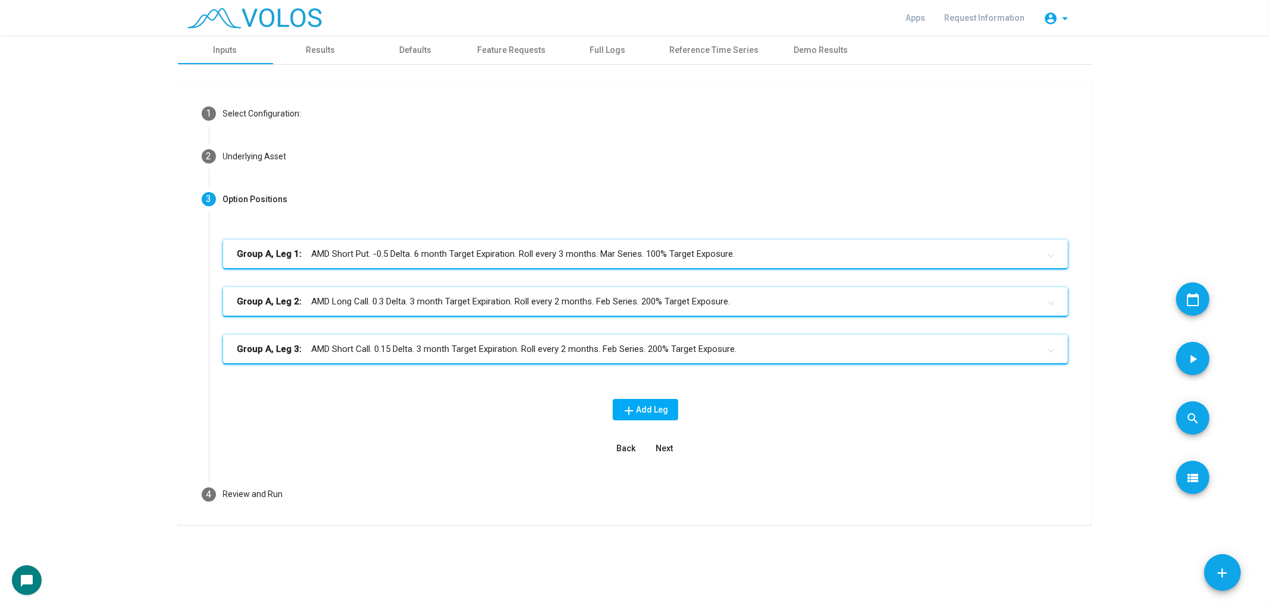
scroll to position [0, 0]
click at [671, 356] on mat-expansion-panel-header "Group A, Leg 3: AMD Short Call. 0.15 Delta. 3 month Target Expiration. Roll eve…" at bounding box center [645, 349] width 845 height 29
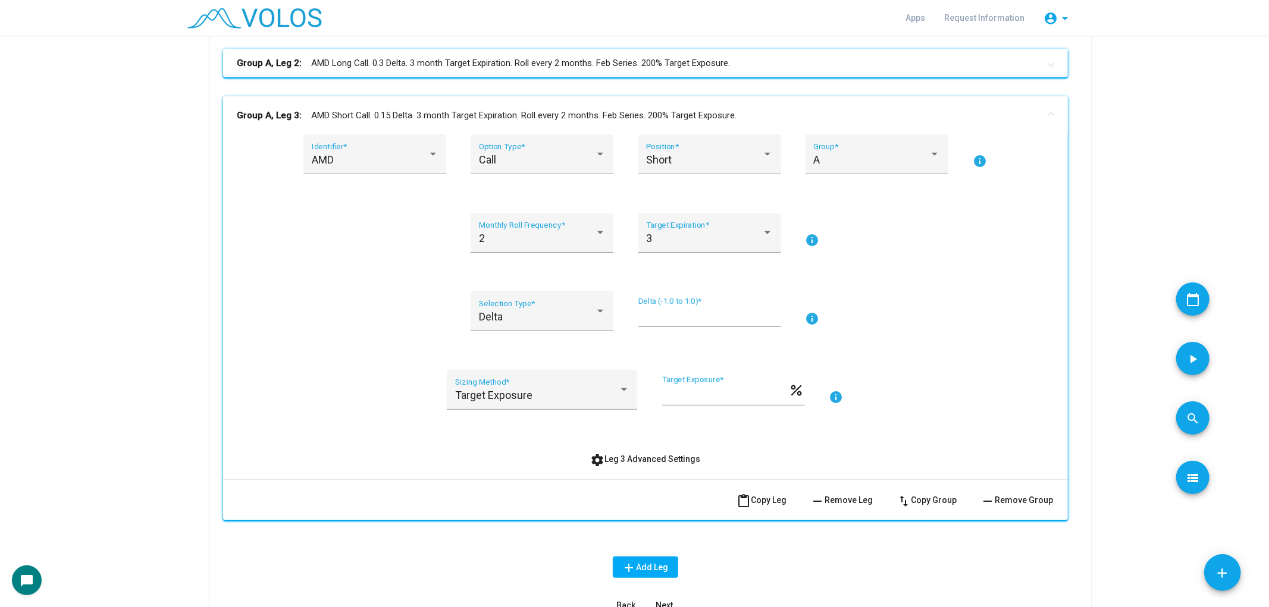
scroll to position [264, 0]
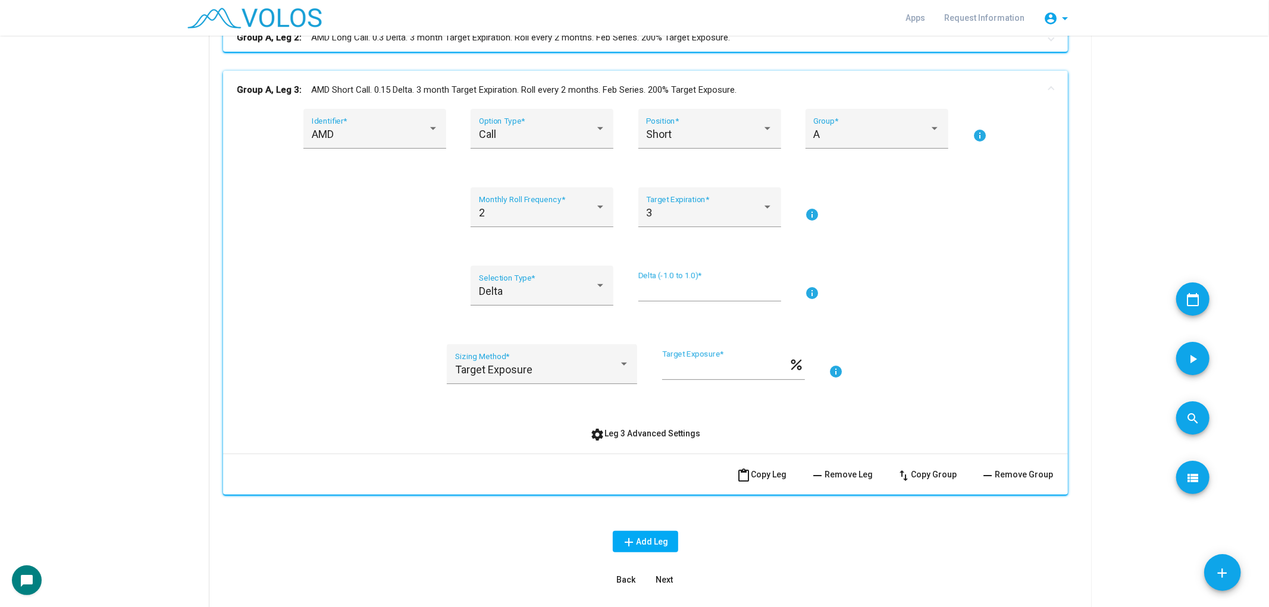
click at [930, 471] on span "swap_vert Copy Group" at bounding box center [927, 475] width 60 height 10
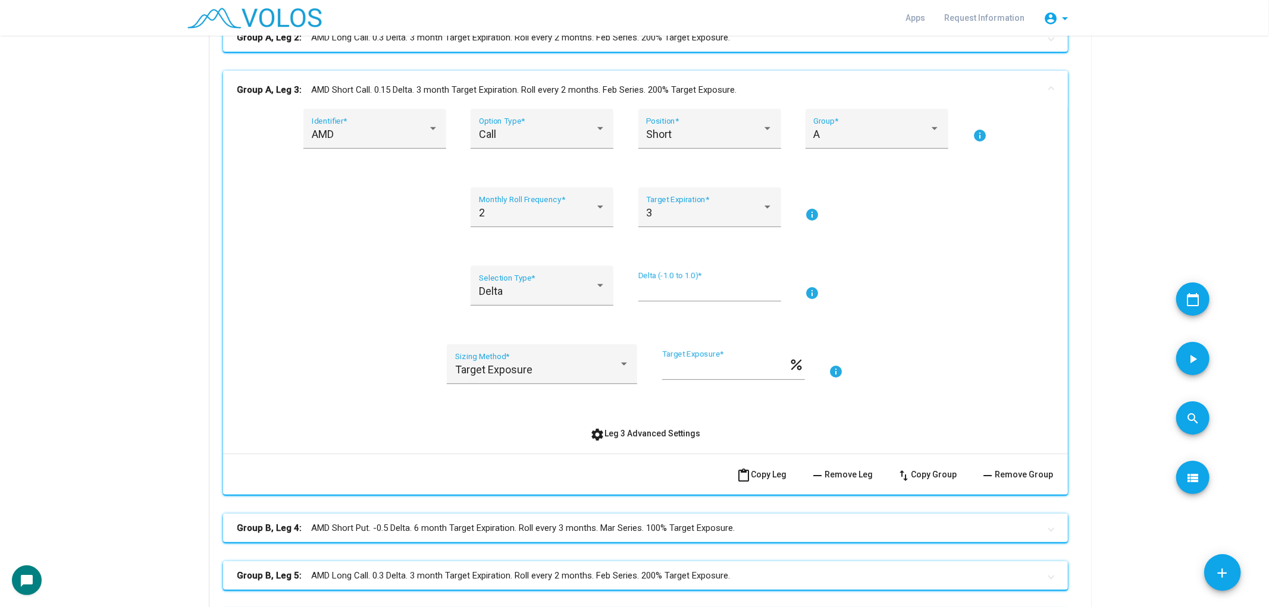
click at [831, 90] on mat-panel-title "Group A, Leg 3: AMD Short Call. 0.15 Delta. 3 month Target Expiration. Roll eve…" at bounding box center [638, 90] width 802 height 14
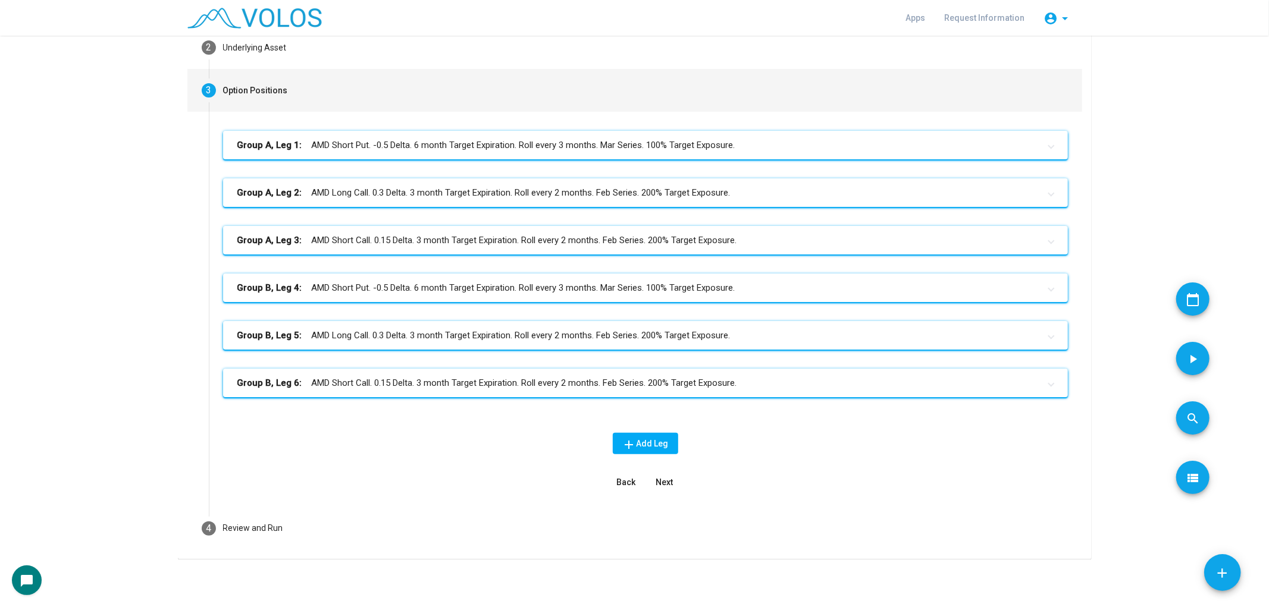
scroll to position [108, 0]
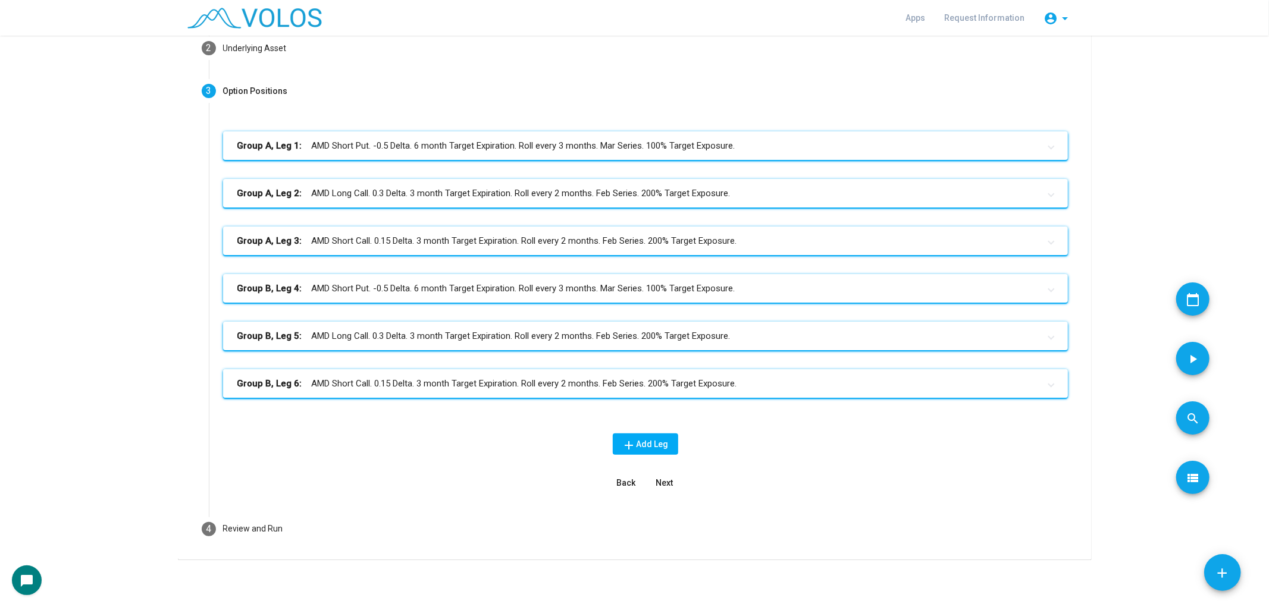
click at [618, 379] on mat-panel-title "Group B, Leg 6: AMD Short Call. 0.15 Delta. 3 month Target Expiration. Roll eve…" at bounding box center [638, 384] width 802 height 14
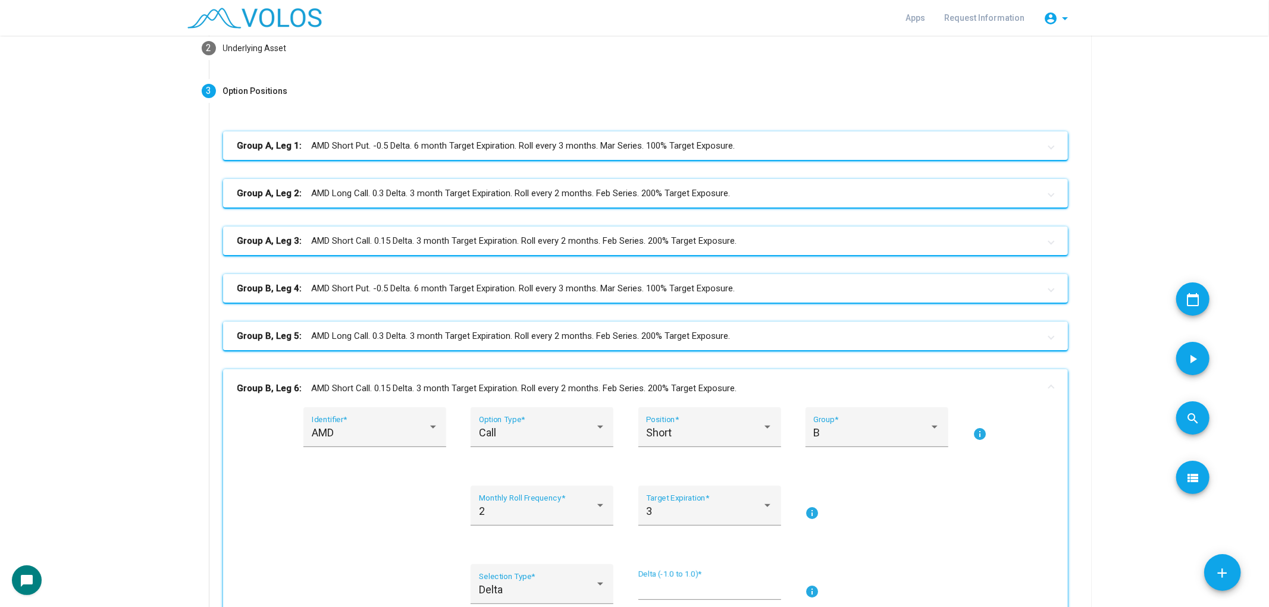
click at [634, 343] on mat-expansion-panel-header "Group B, Leg 5: AMD Long Call. 0.3 Delta. 3 month Target Expiration. Roll every…" at bounding box center [645, 336] width 845 height 29
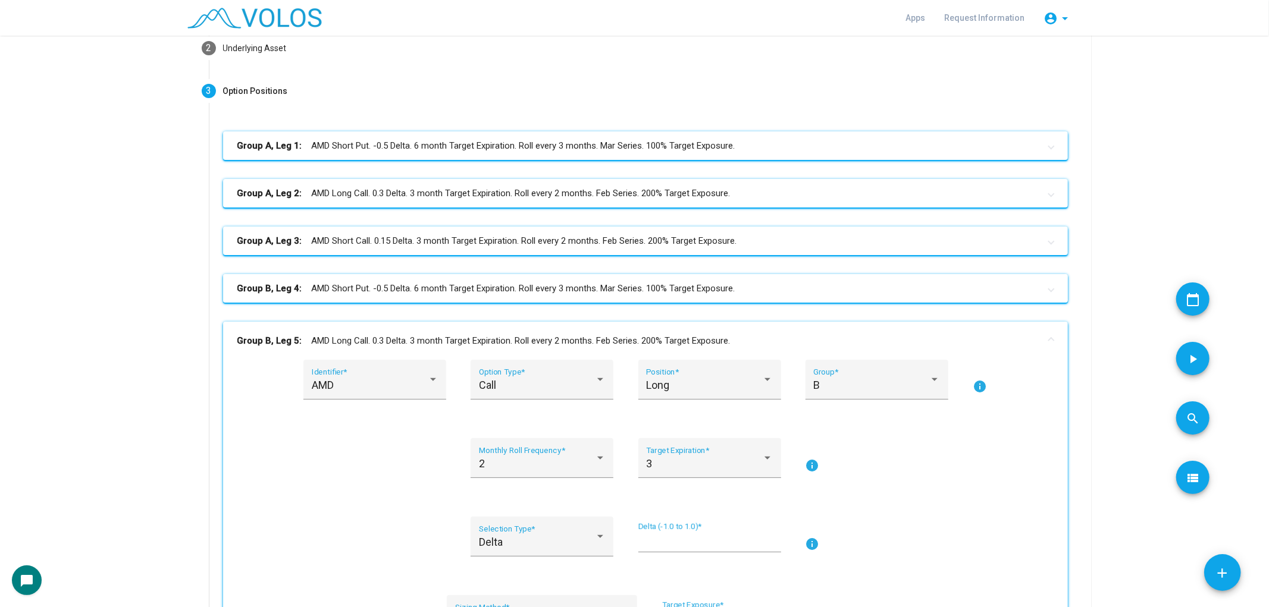
click at [668, 292] on mat-panel-title "Group B, Leg 4: AMD Short Put. -0.5 Delta. 6 month Target Expiration. Roll ever…" at bounding box center [638, 289] width 802 height 14
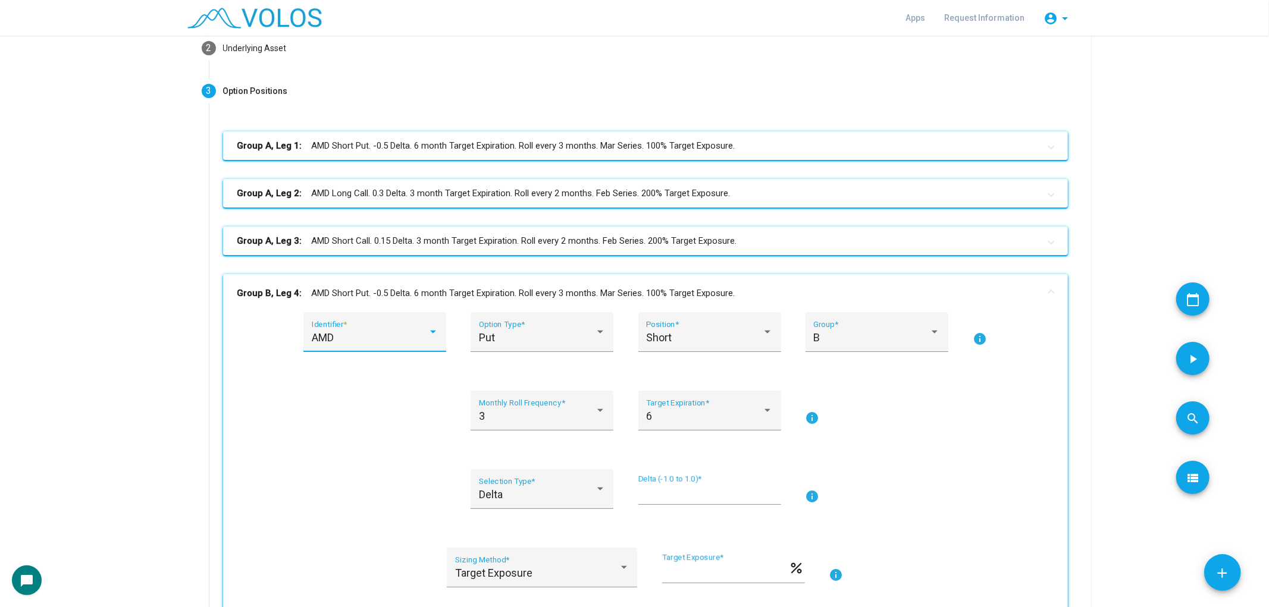
click at [378, 334] on div "AMD" at bounding box center [370, 338] width 116 height 12
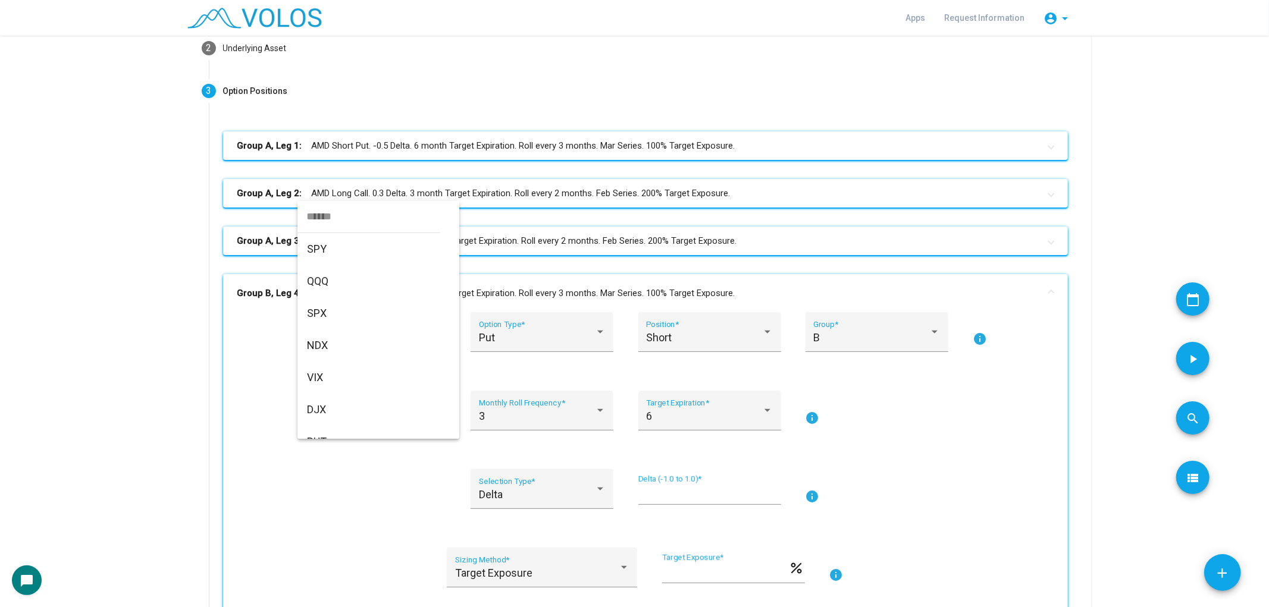
scroll to position [4098, 0]
click at [568, 277] on div at bounding box center [634, 303] width 1269 height 607
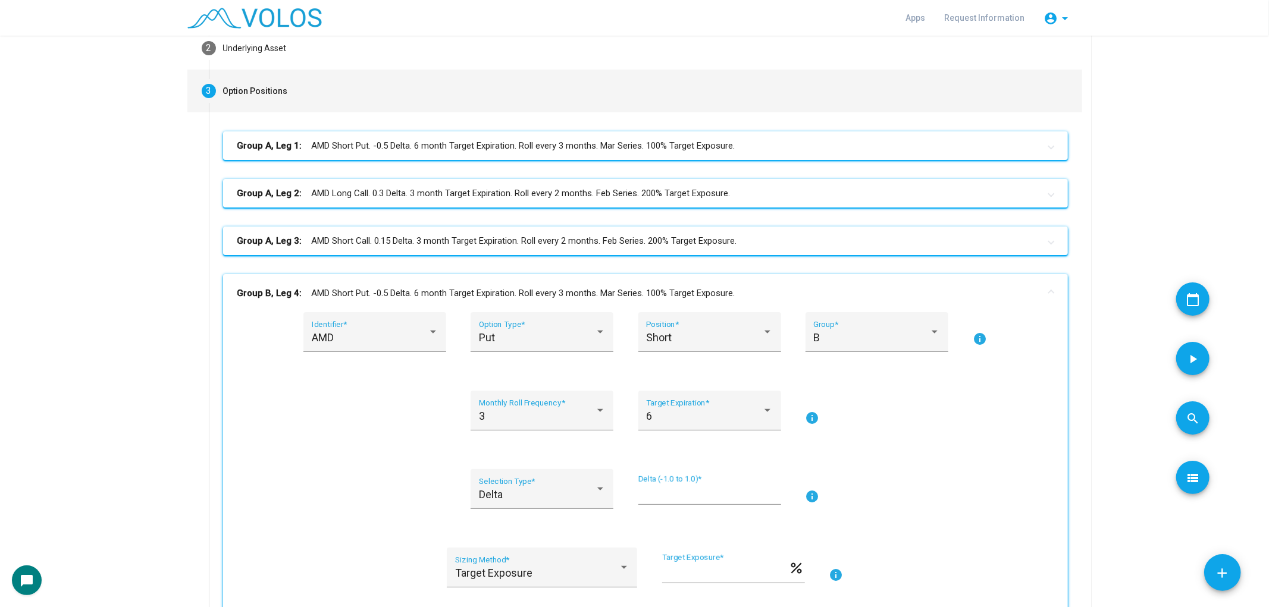
scroll to position [0, 0]
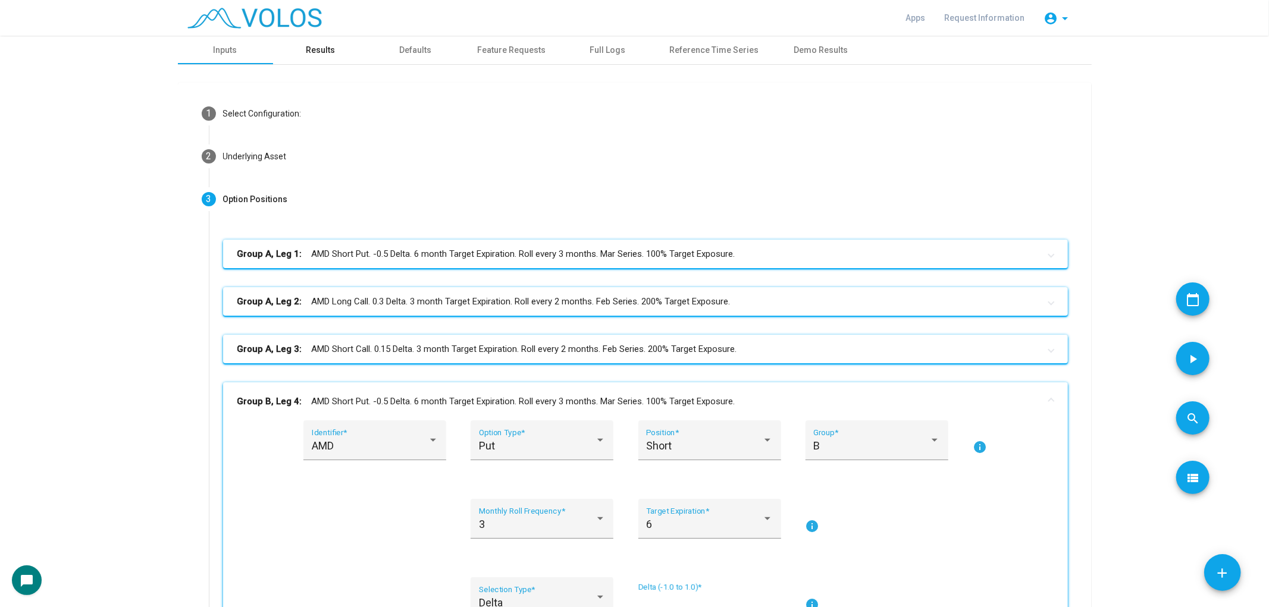
click at [319, 58] on div "Results" at bounding box center [320, 50] width 95 height 29
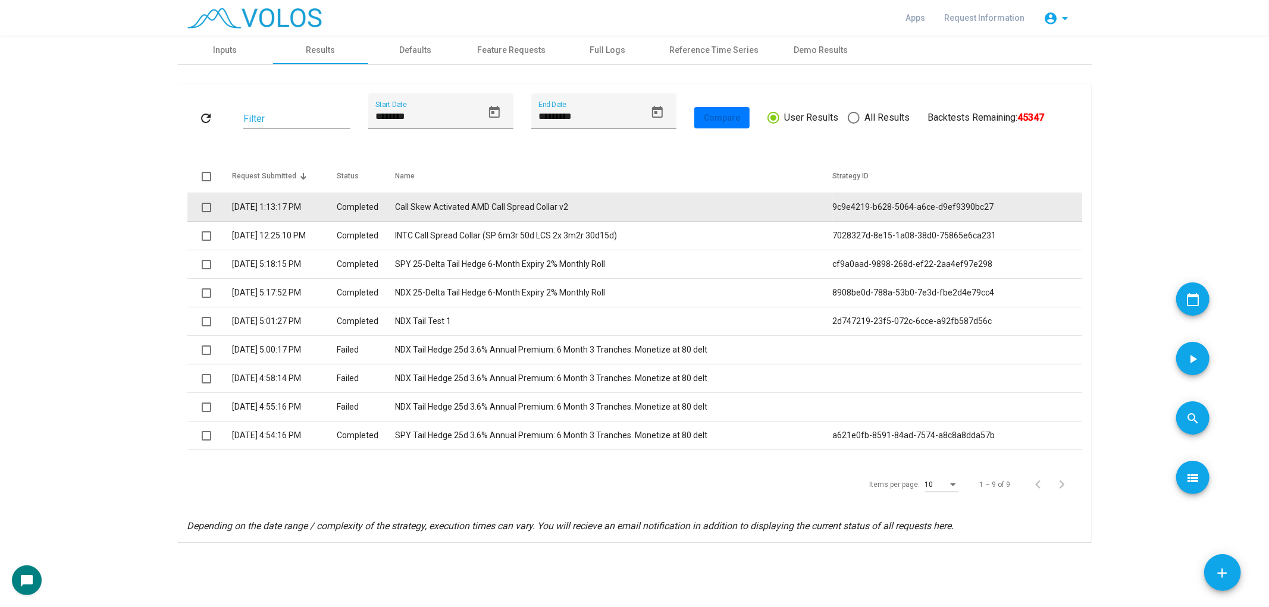
click at [512, 209] on td "Call Skew Activated AMD Call Spread Collar v2" at bounding box center [613, 207] width 437 height 29
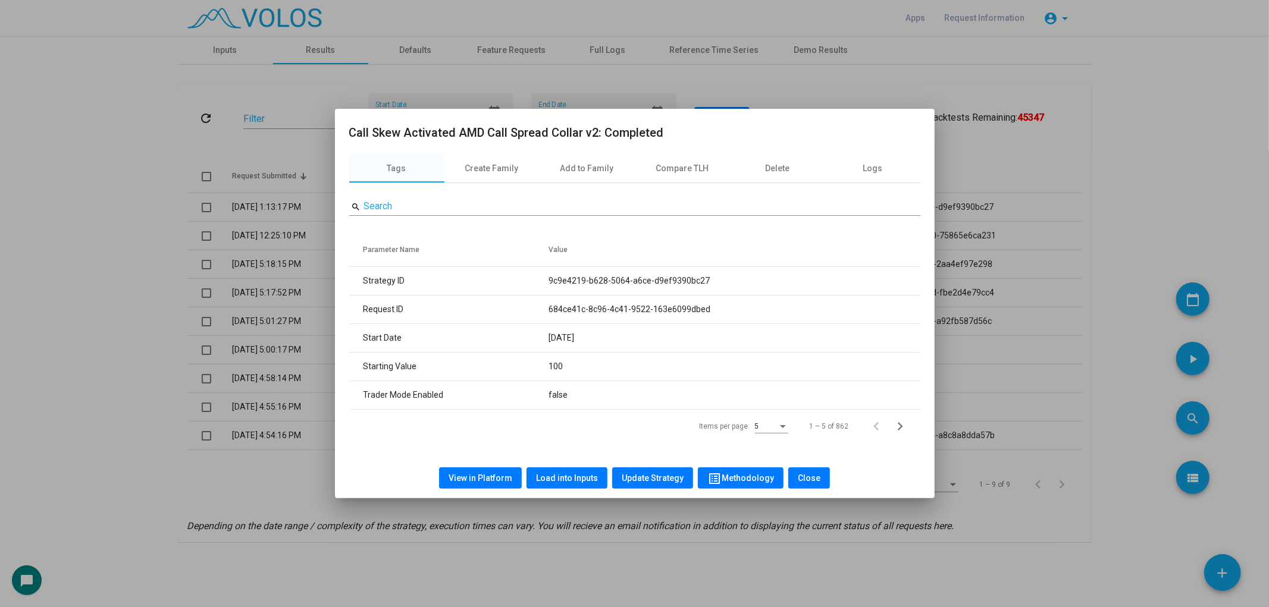
click at [492, 476] on span "View in Platform" at bounding box center [481, 479] width 64 height 10
click at [565, 481] on span "Load into Inputs" at bounding box center [567, 479] width 62 height 10
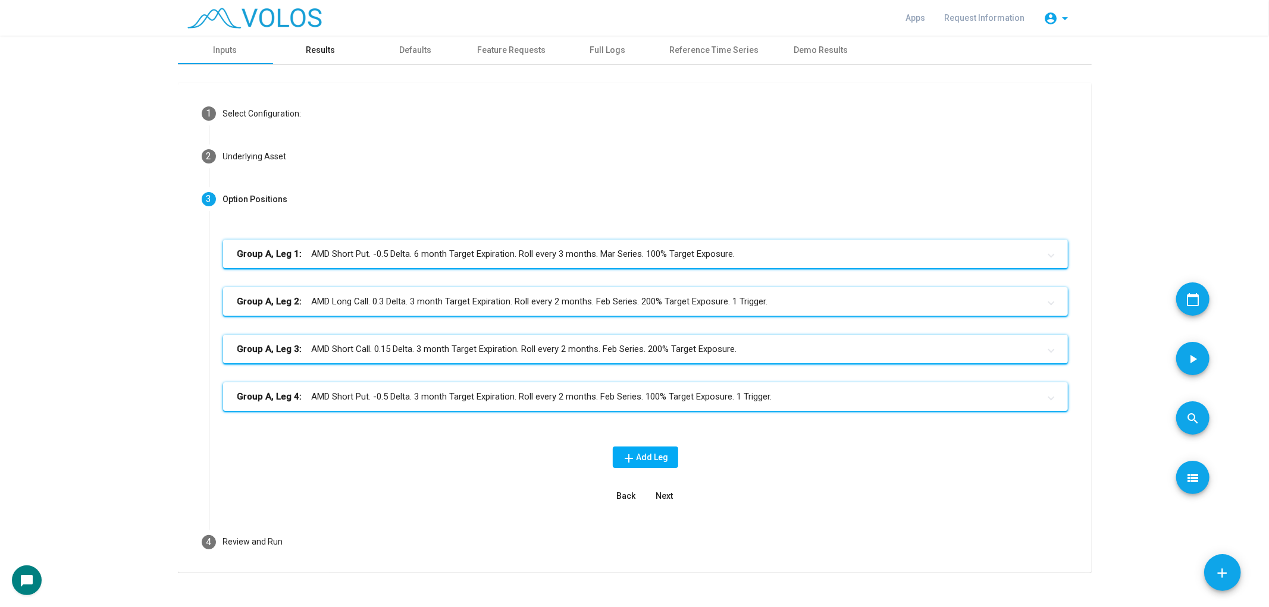
click at [314, 57] on div "Results" at bounding box center [320, 50] width 95 height 29
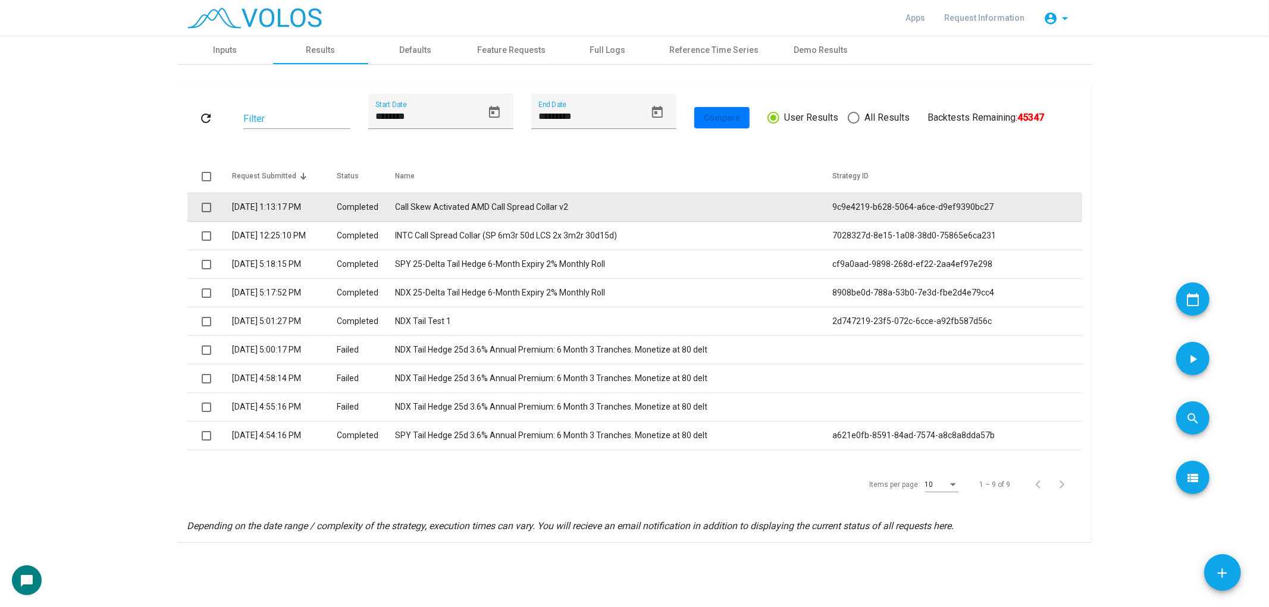
click at [206, 204] on span at bounding box center [207, 208] width 10 height 10
click at [444, 203] on td "Call Skew Activated AMD Call Spread Collar v2" at bounding box center [613, 207] width 437 height 29
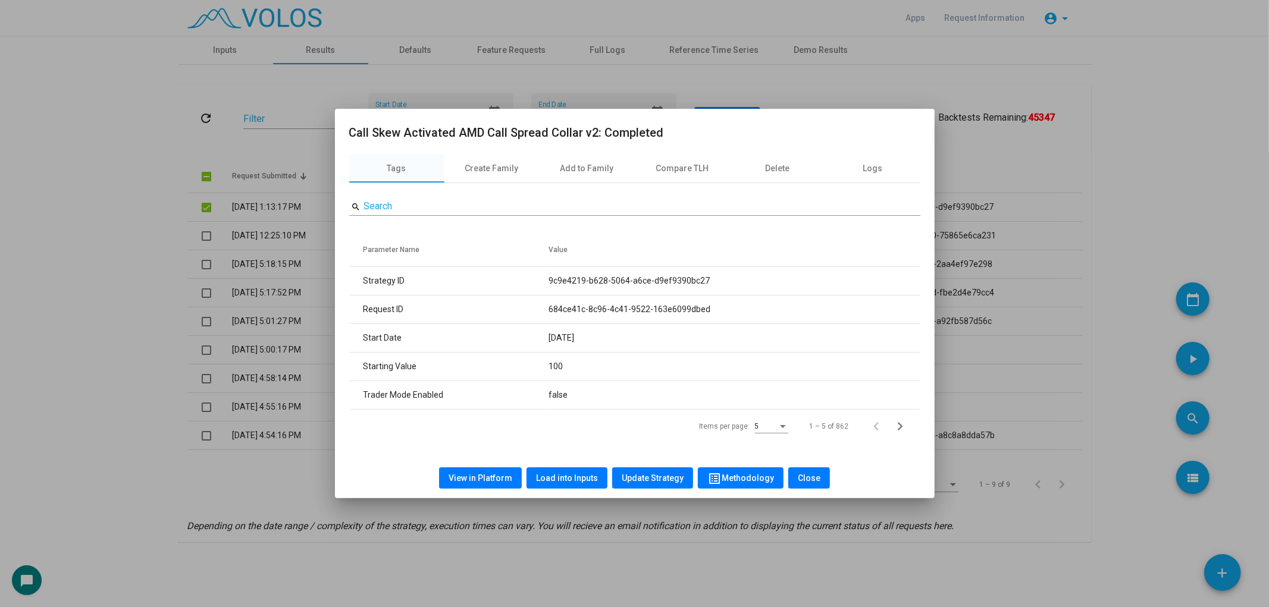
click at [85, 176] on div at bounding box center [634, 303] width 1269 height 607
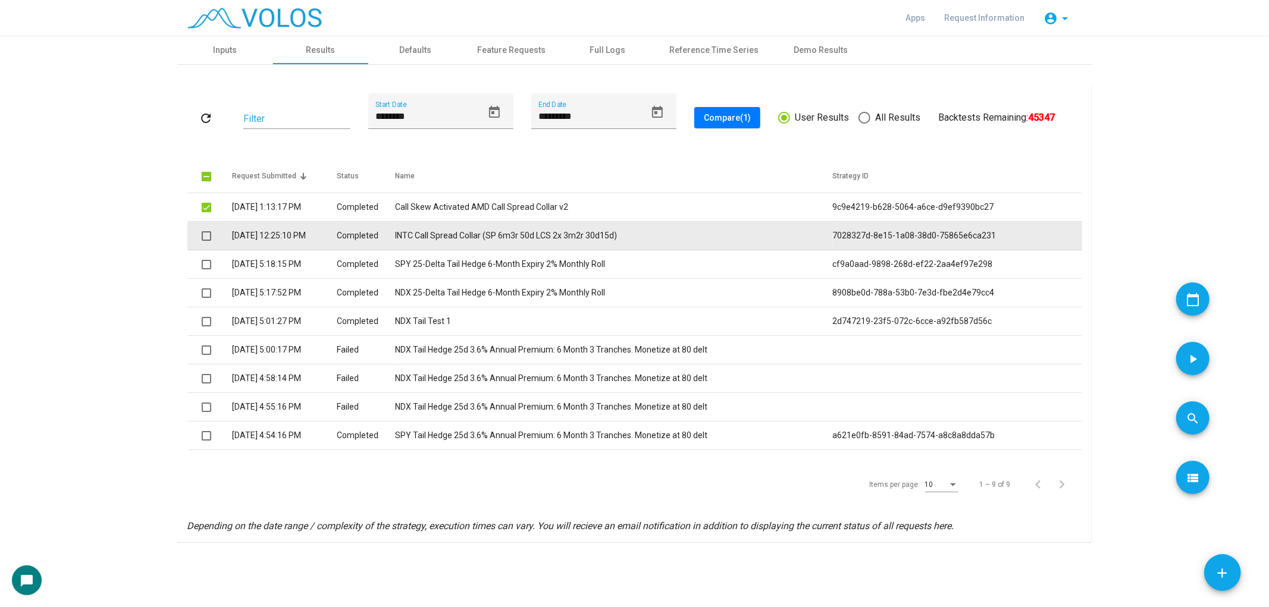
click at [560, 228] on td "INTC Call Spread Collar (SP 6m3r 50d LCS 2x 3m2r 30d15d)" at bounding box center [613, 236] width 437 height 29
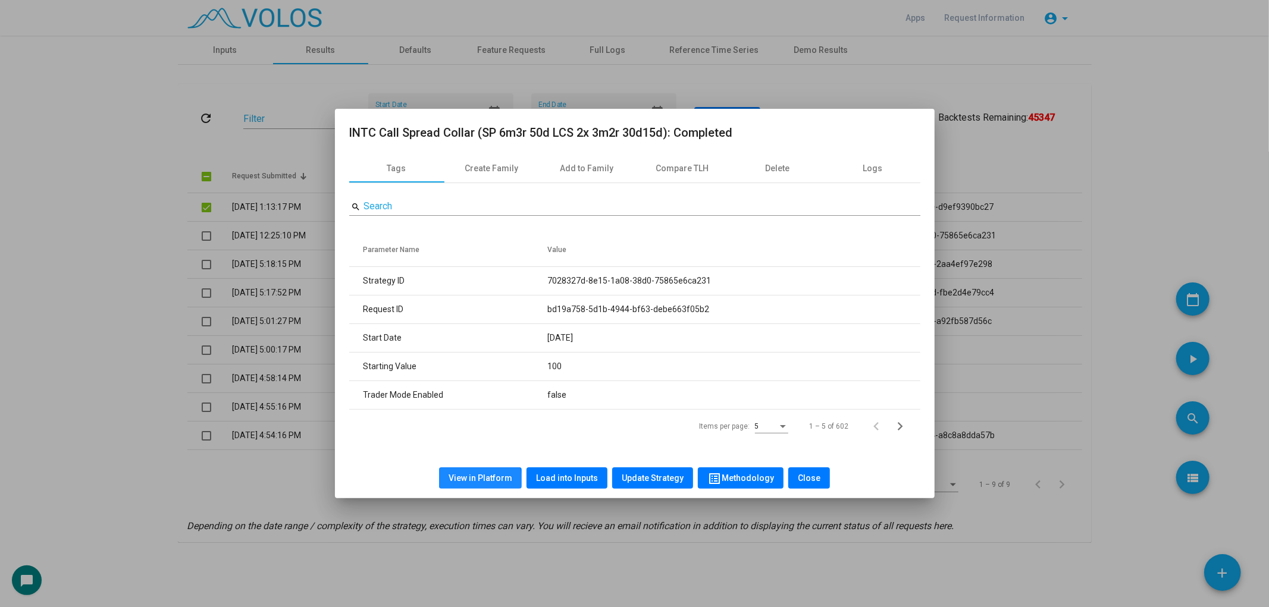
click at [481, 482] on span "View in Platform" at bounding box center [481, 479] width 64 height 10
click at [229, 39] on div at bounding box center [634, 303] width 1269 height 607
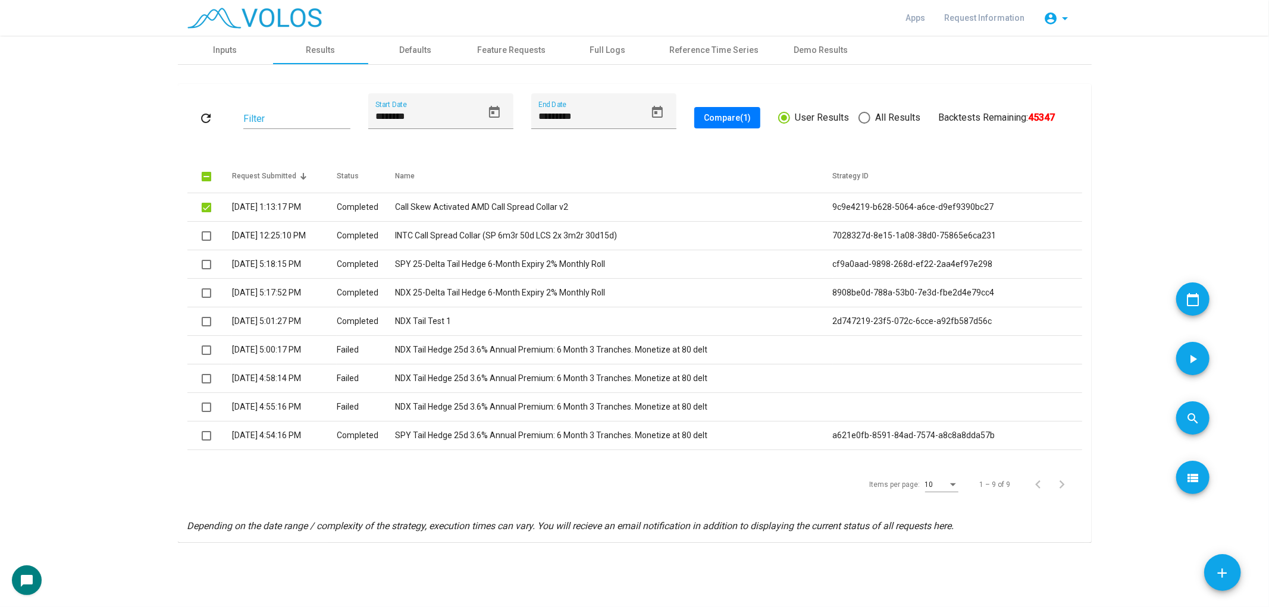
click at [280, 21] on img at bounding box center [254, 18] width 134 height 21
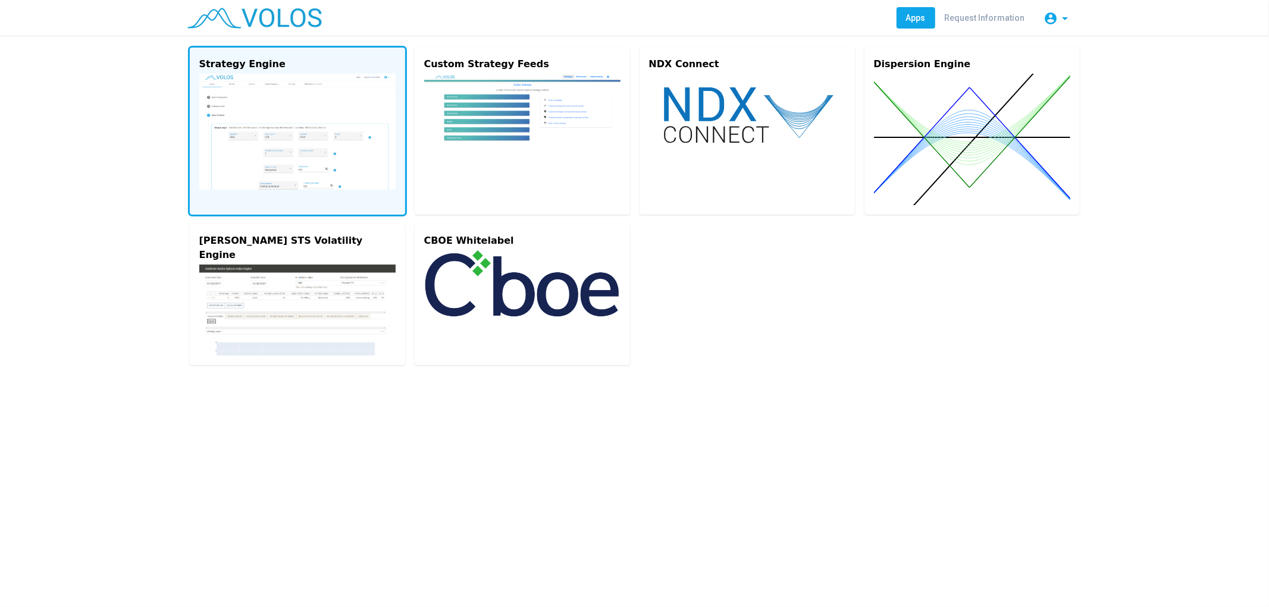
click at [325, 137] on img at bounding box center [297, 132] width 196 height 116
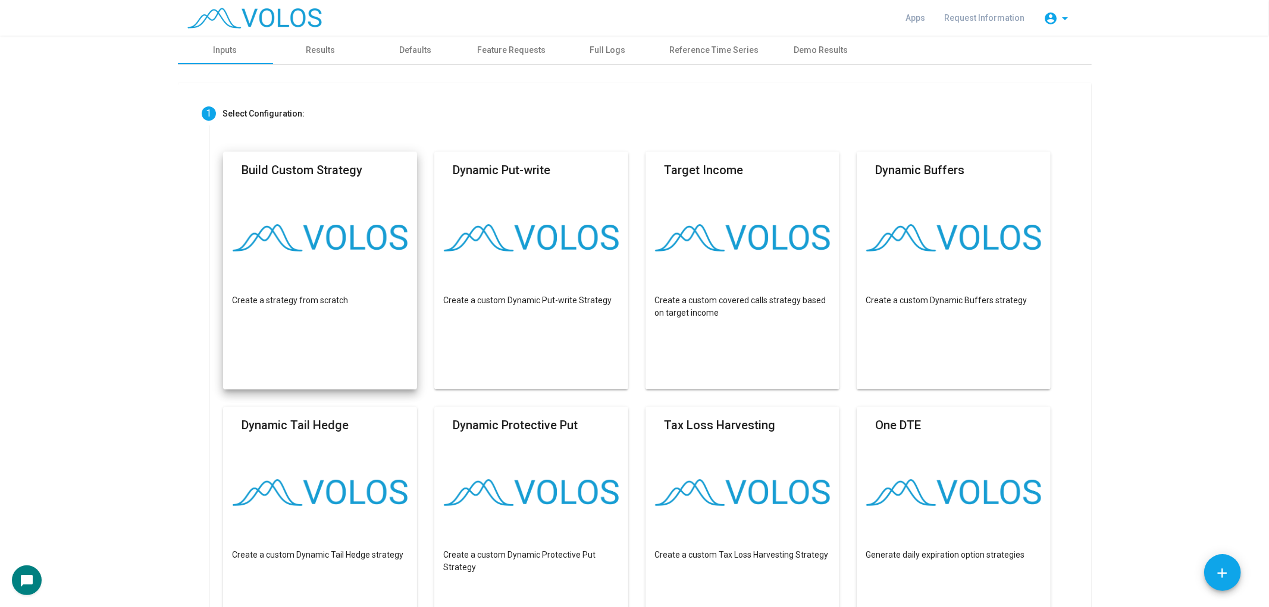
click at [359, 212] on mat-card "Build Custom Strategy Create a strategy from scratch" at bounding box center [320, 271] width 195 height 238
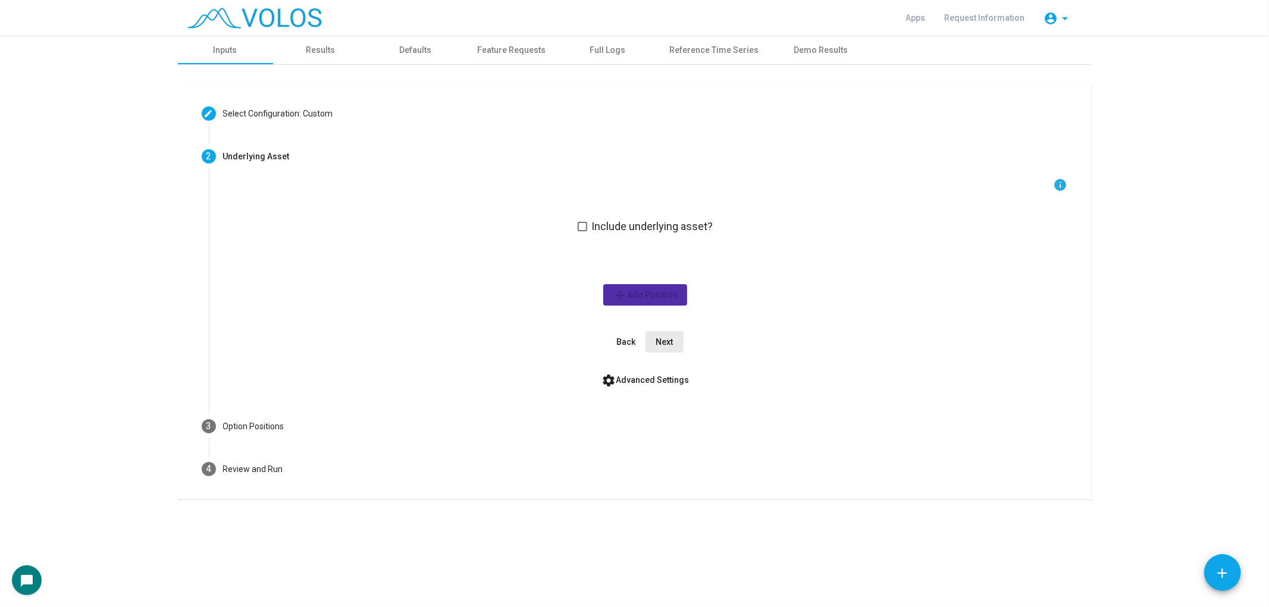
click at [670, 345] on span "Next" at bounding box center [664, 342] width 17 height 10
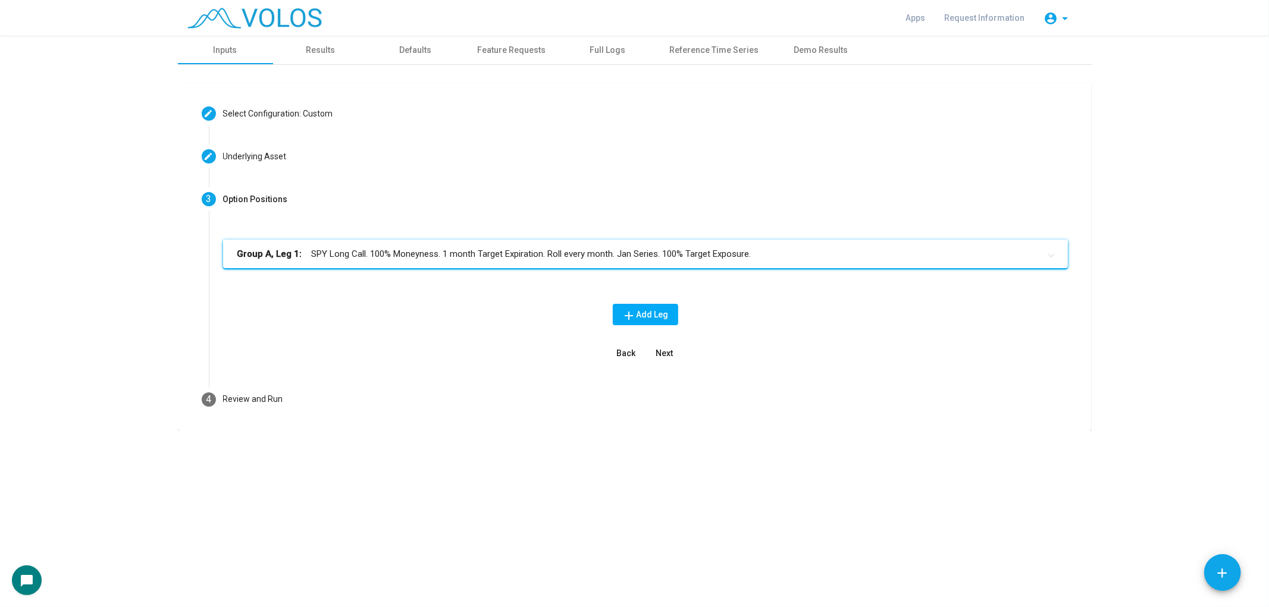
click at [670, 262] on mat-expansion-panel-header "Group A, Leg 1: SPY Long Call. 100% Moneyness. 1 month Target Expiration. Roll …" at bounding box center [645, 254] width 845 height 29
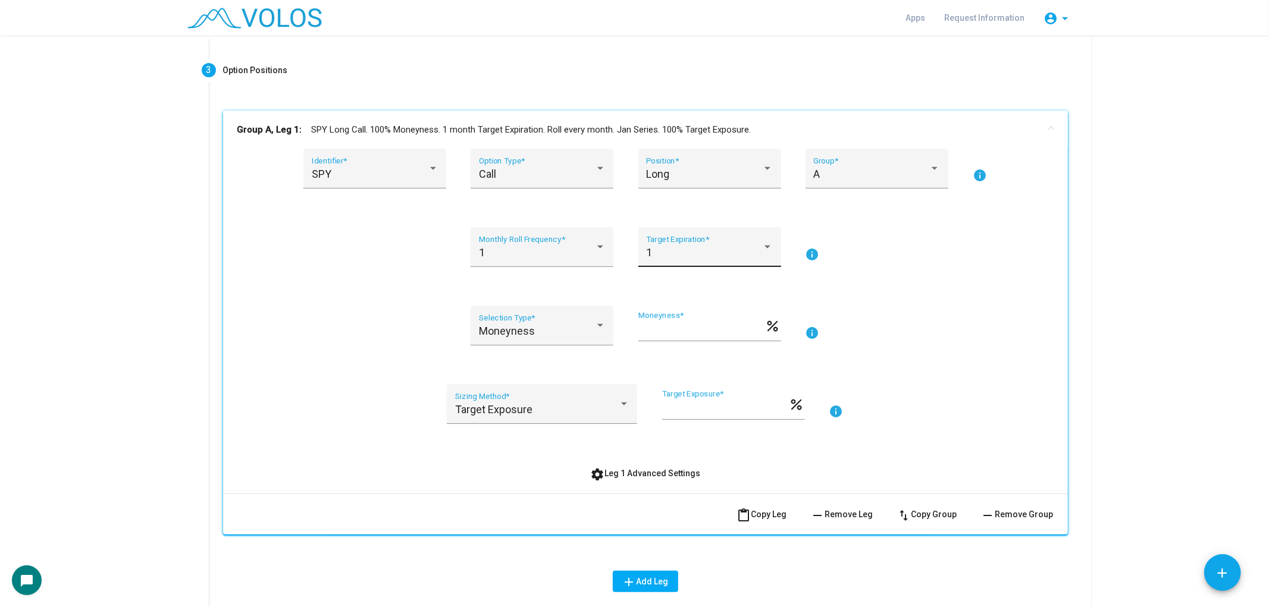
scroll to position [132, 0]
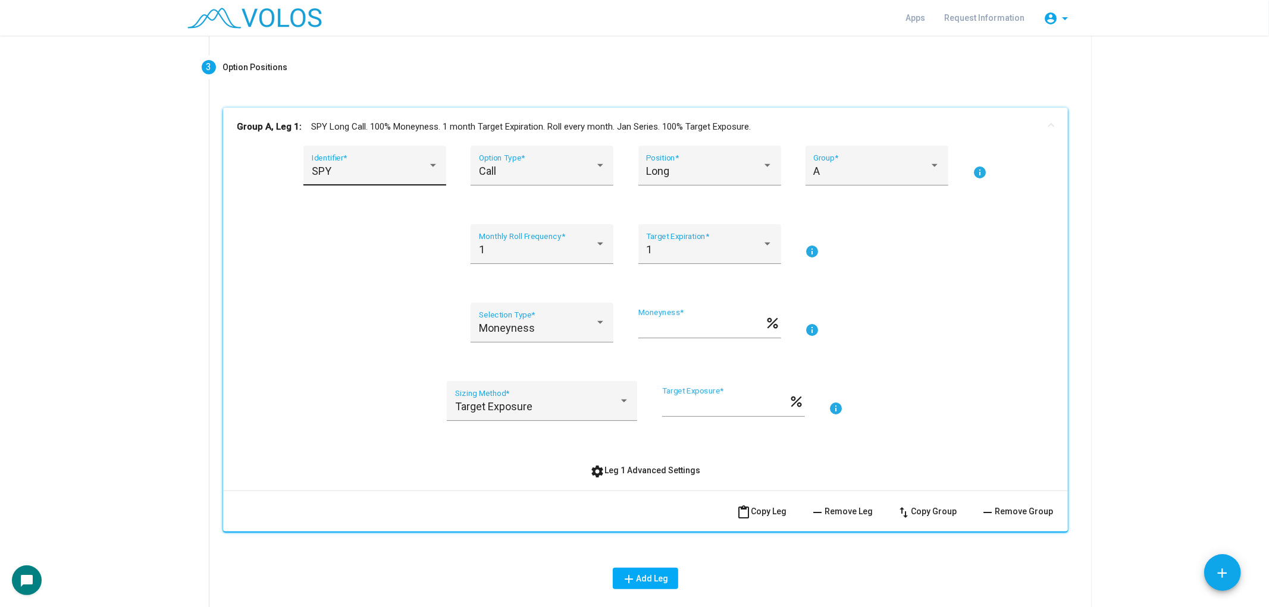
click at [419, 169] on div "SPY" at bounding box center [370, 171] width 116 height 12
type input "****"
click at [437, 177] on span "AAPL" at bounding box center [378, 171] width 143 height 32
click at [568, 324] on div "Moneyness" at bounding box center [537, 328] width 116 height 12
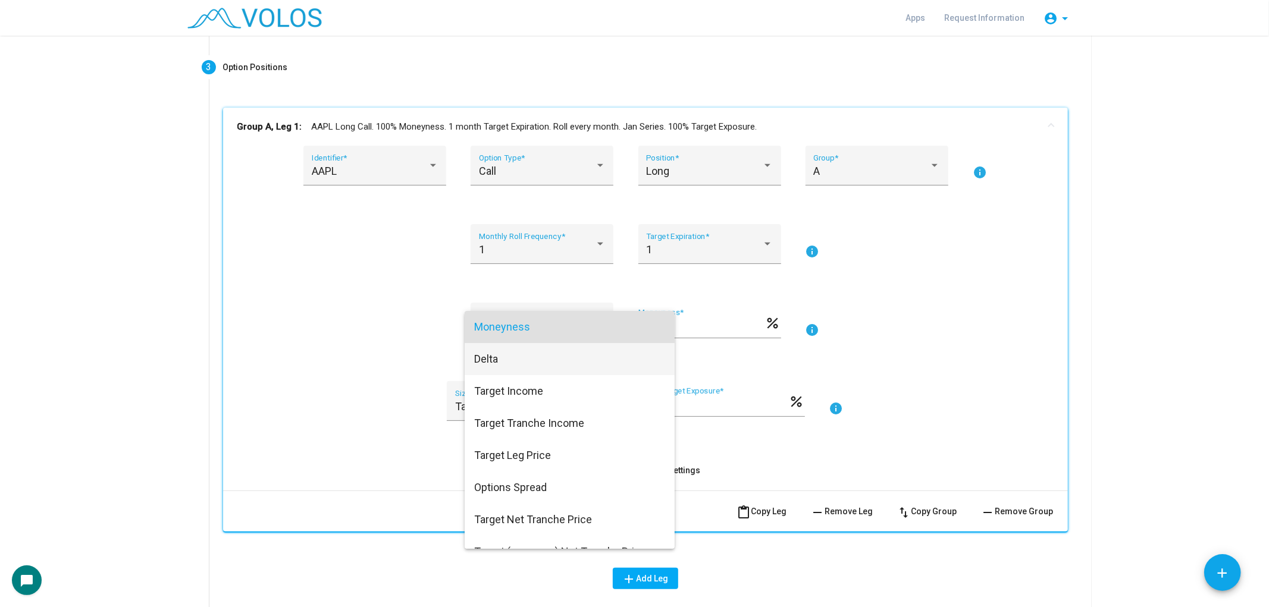
click at [522, 350] on span "Delta" at bounding box center [569, 359] width 191 height 32
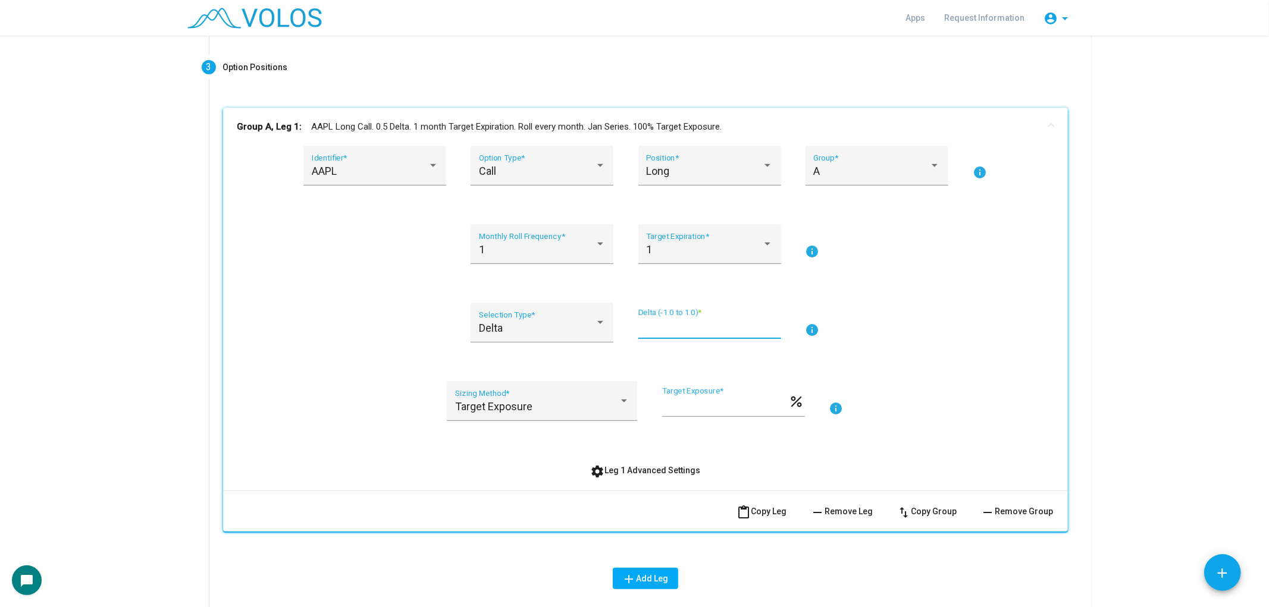
click at [666, 322] on input "***" at bounding box center [709, 328] width 143 height 12
type input "***"
click at [756, 513] on span "content_paste Copy Leg" at bounding box center [762, 512] width 50 height 10
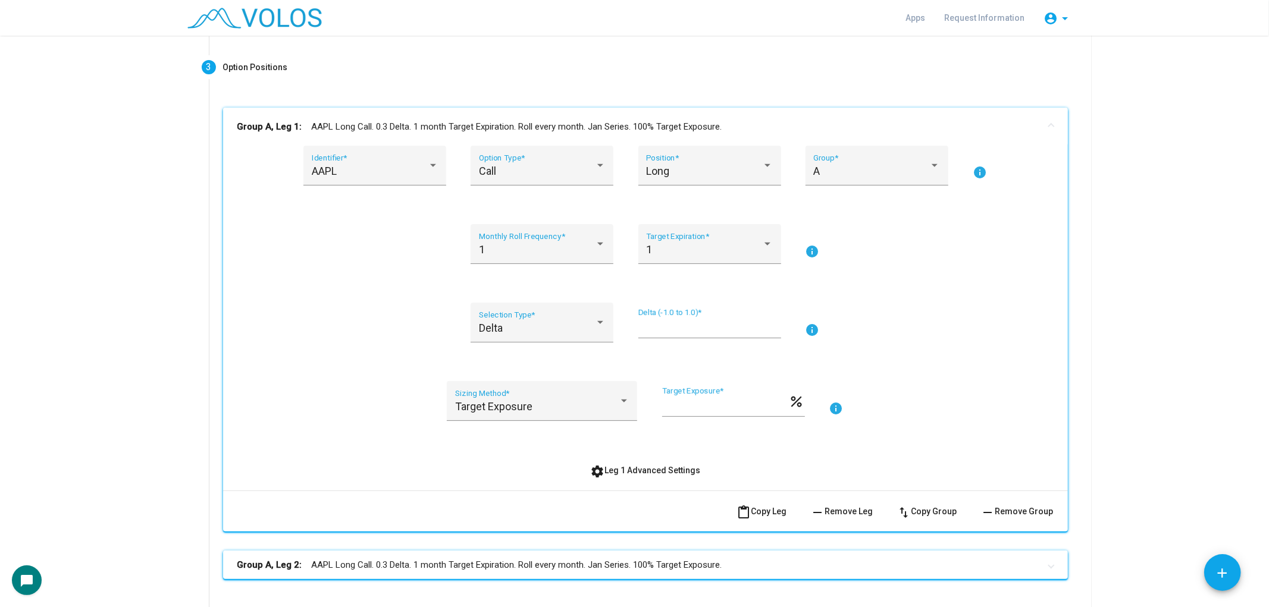
click at [717, 113] on mat-expansion-panel-header "Group A, Leg 1: AAPL Long Call. 0.3 Delta. 1 month Target Expiration. Roll ever…" at bounding box center [645, 127] width 845 height 38
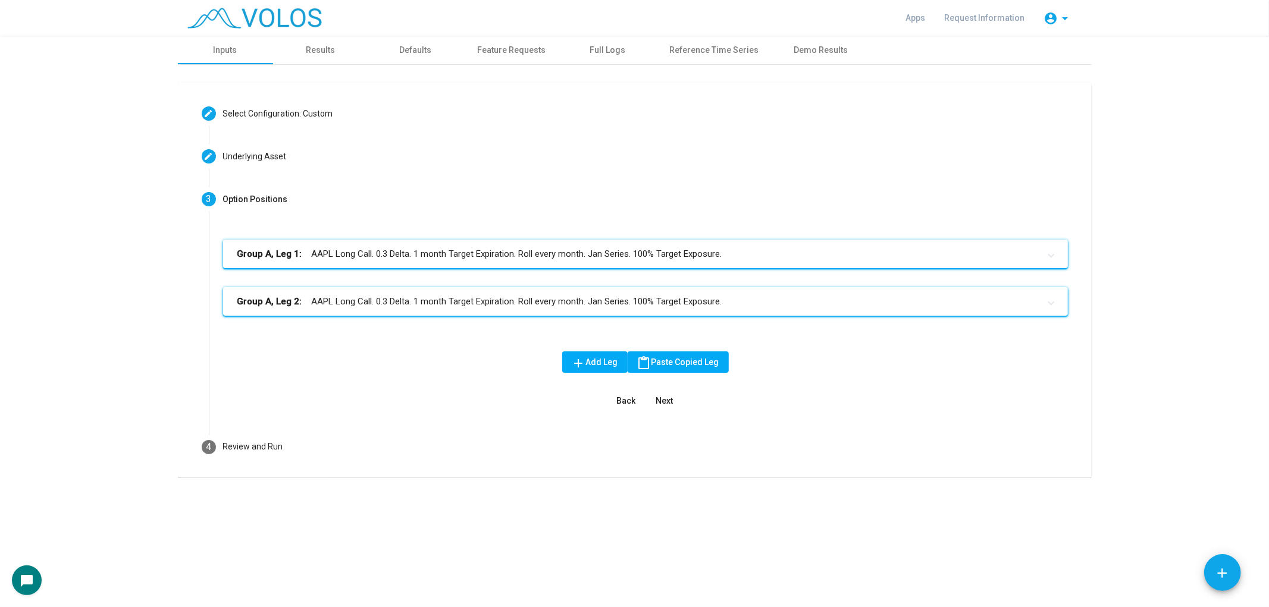
scroll to position [0, 0]
click at [679, 302] on mat-panel-title "Group A, Leg 2: AAPL Long Call. 0.3 Delta. 1 month Target Expiration. Roll ever…" at bounding box center [638, 302] width 802 height 14
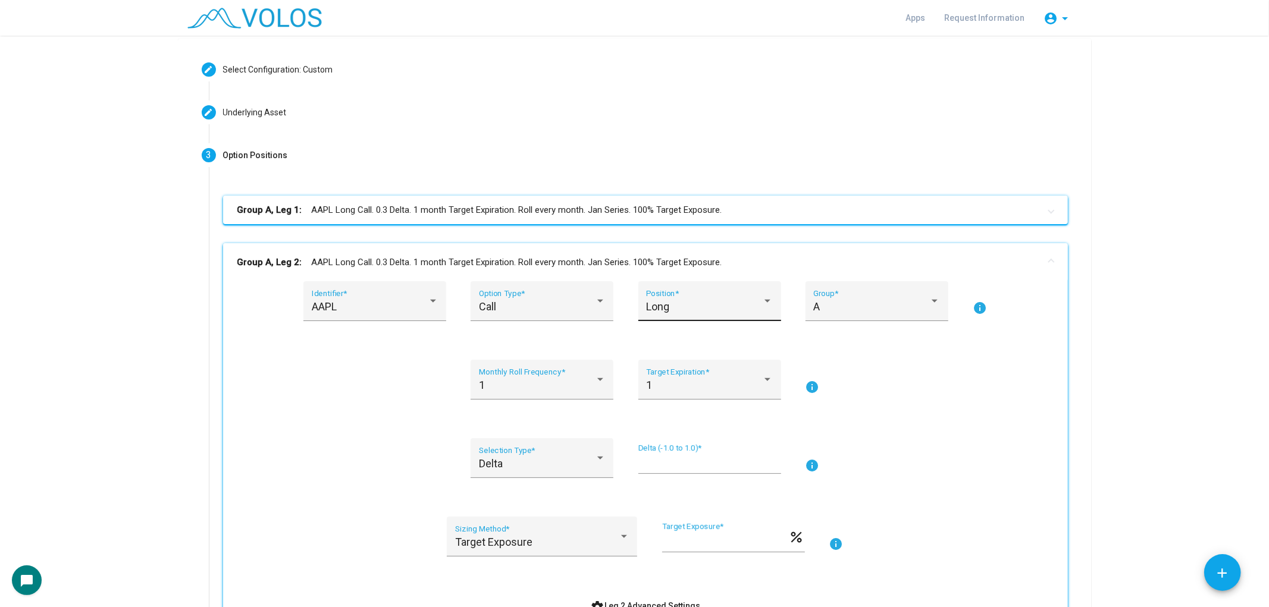
scroll to position [66, 0]
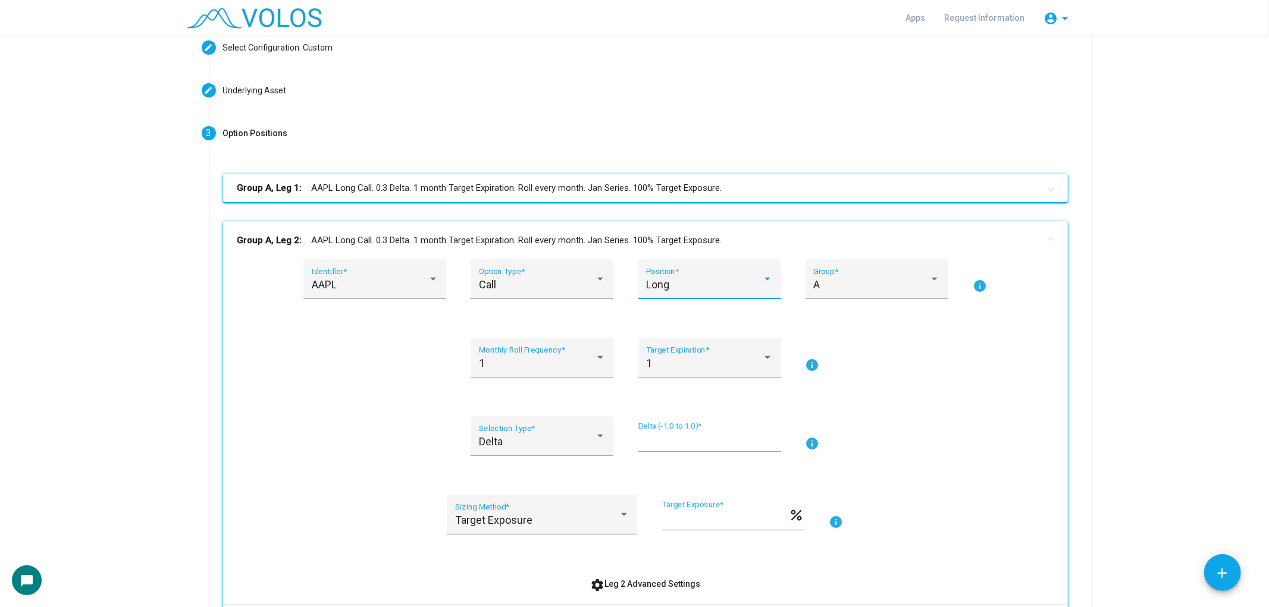
click at [676, 286] on div "Long" at bounding box center [704, 285] width 116 height 12
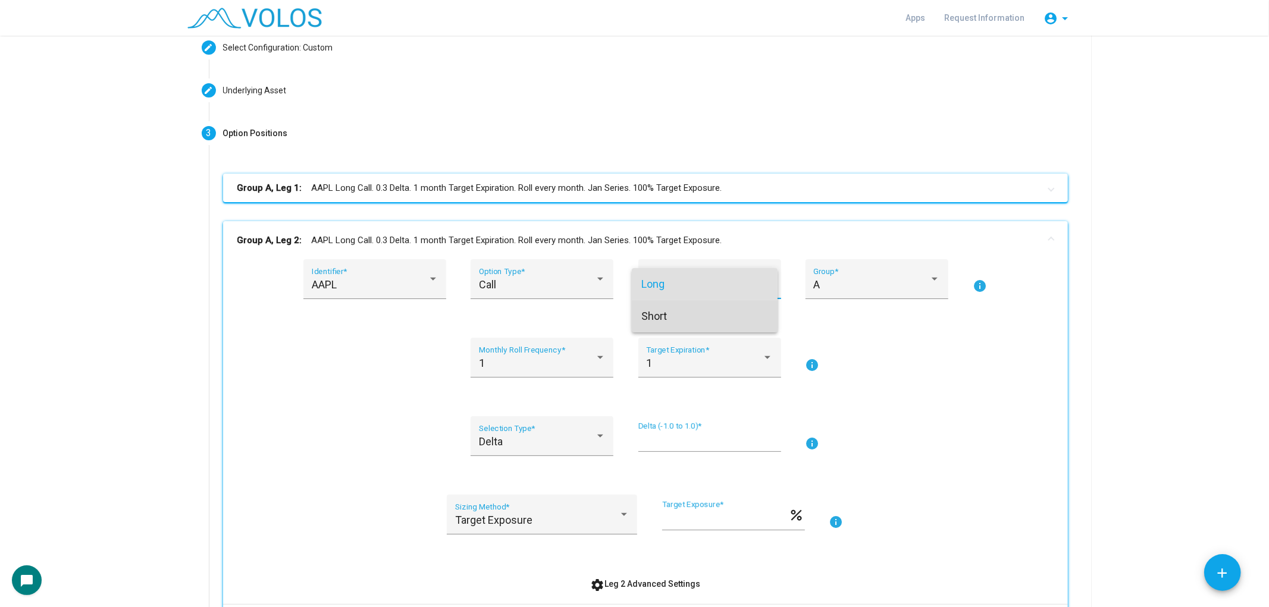
click at [671, 311] on span "Short" at bounding box center [704, 316] width 127 height 32
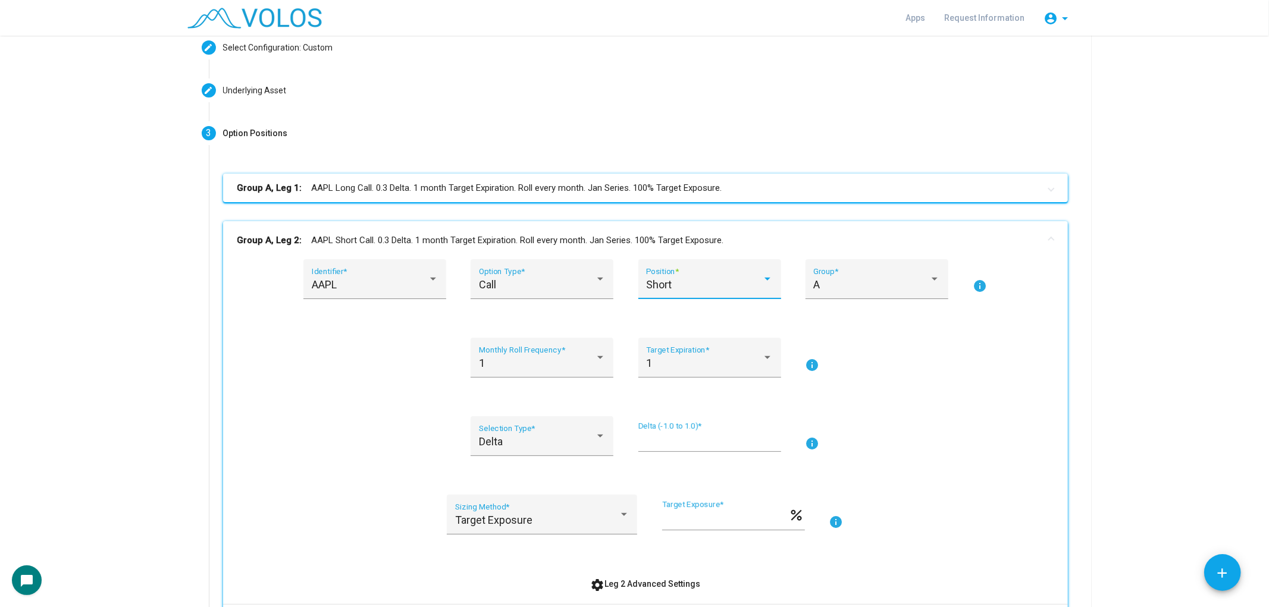
click at [658, 435] on input "***" at bounding box center [709, 441] width 143 height 12
type input "****"
click at [935, 387] on div "1 Monthly Roll Frequency * 1 Target Expiration * info" at bounding box center [645, 365] width 816 height 54
click at [780, 244] on mat-panel-title "Group A, Leg 2: AAPL Short Call. 0.15 Delta. 1 month Target Expiration. Roll ev…" at bounding box center [638, 241] width 802 height 14
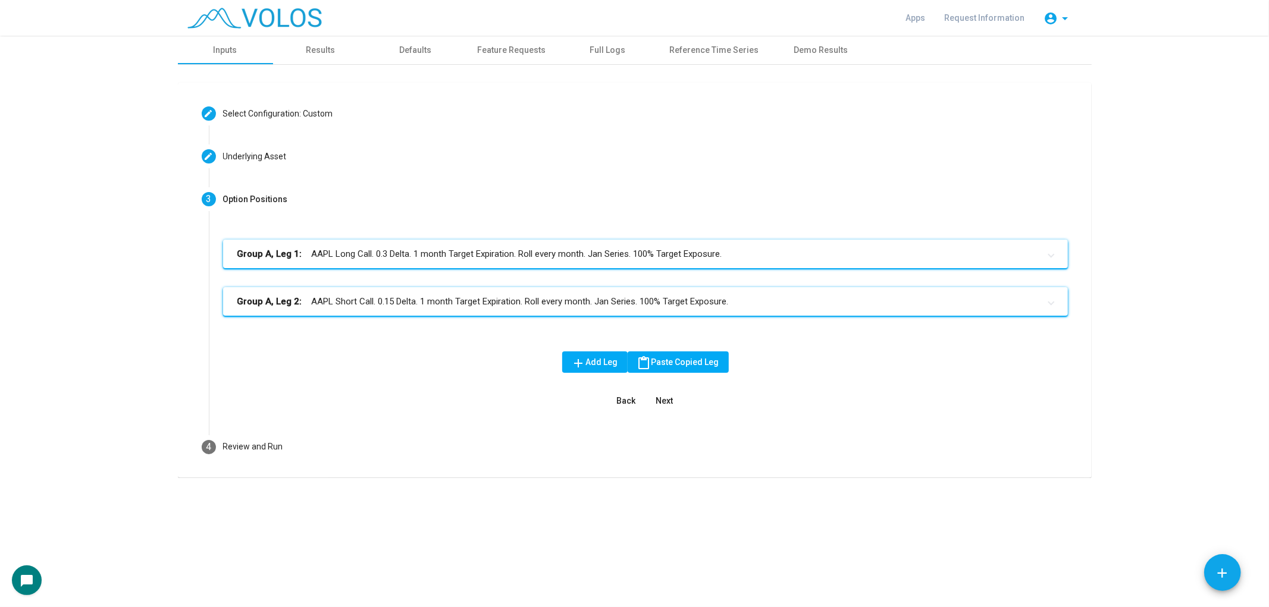
click at [666, 399] on span "Next" at bounding box center [664, 401] width 17 height 10
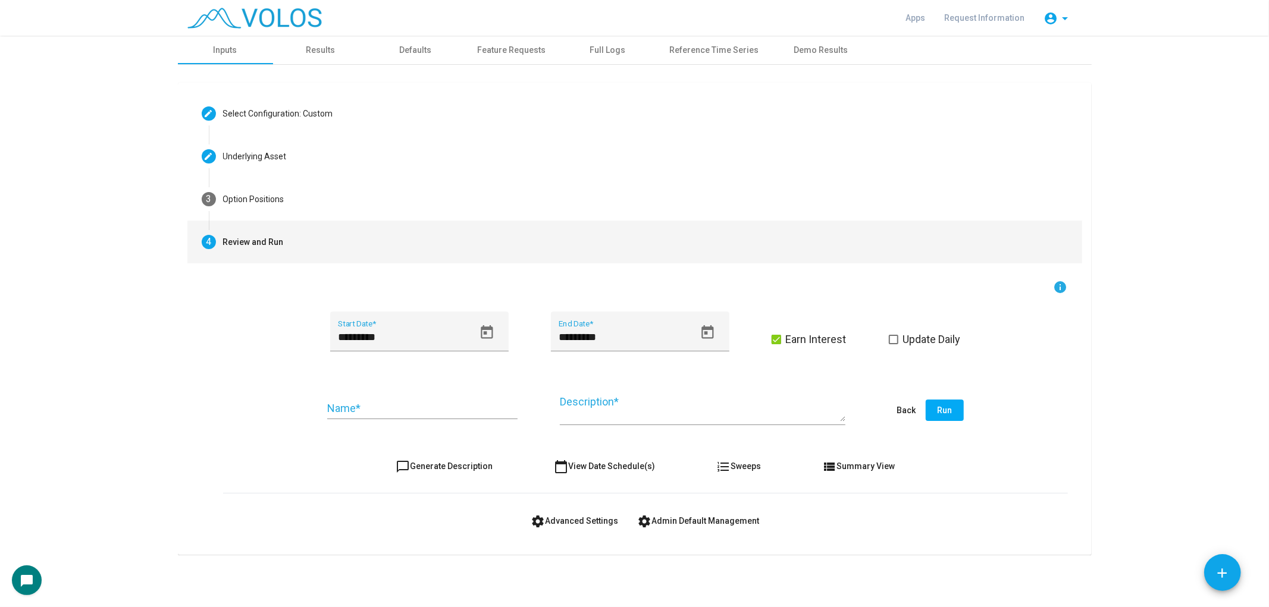
click at [403, 471] on mat-icon "chat_bubble_outline" at bounding box center [403, 467] width 14 height 14
type textarea "**********"
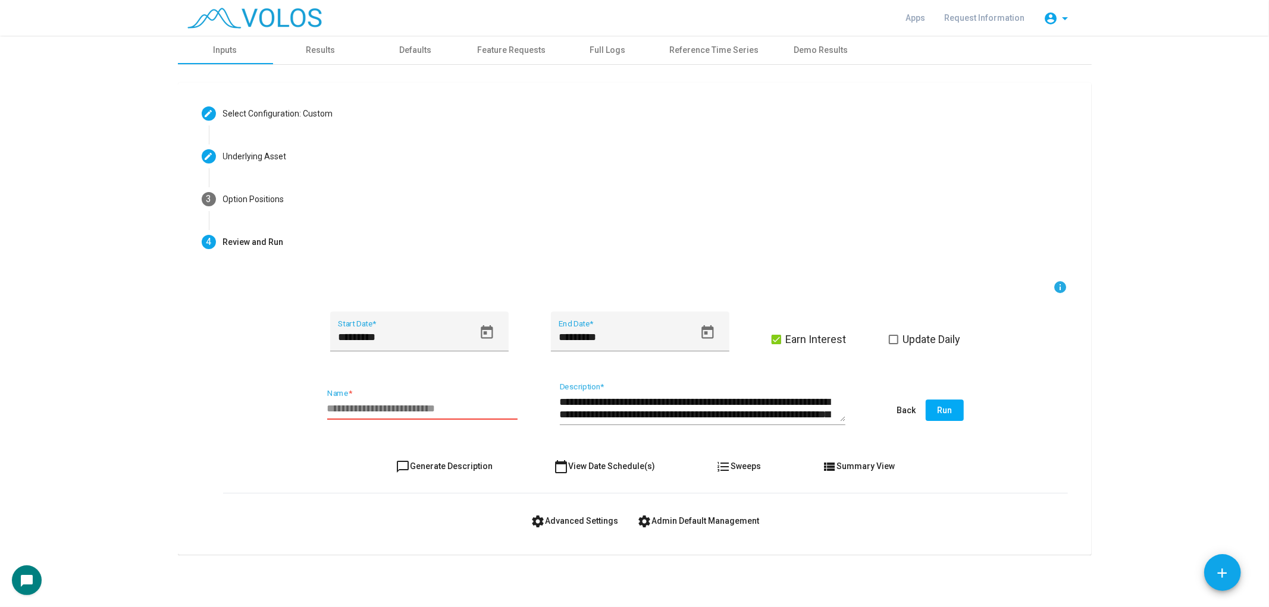
click at [412, 405] on input "Name *" at bounding box center [422, 409] width 190 height 12
type input "**********"
click at [497, 325] on button "Open calendar" at bounding box center [487, 332] width 27 height 27
click at [358, 375] on span "SEP 2024" at bounding box center [353, 377] width 24 height 10
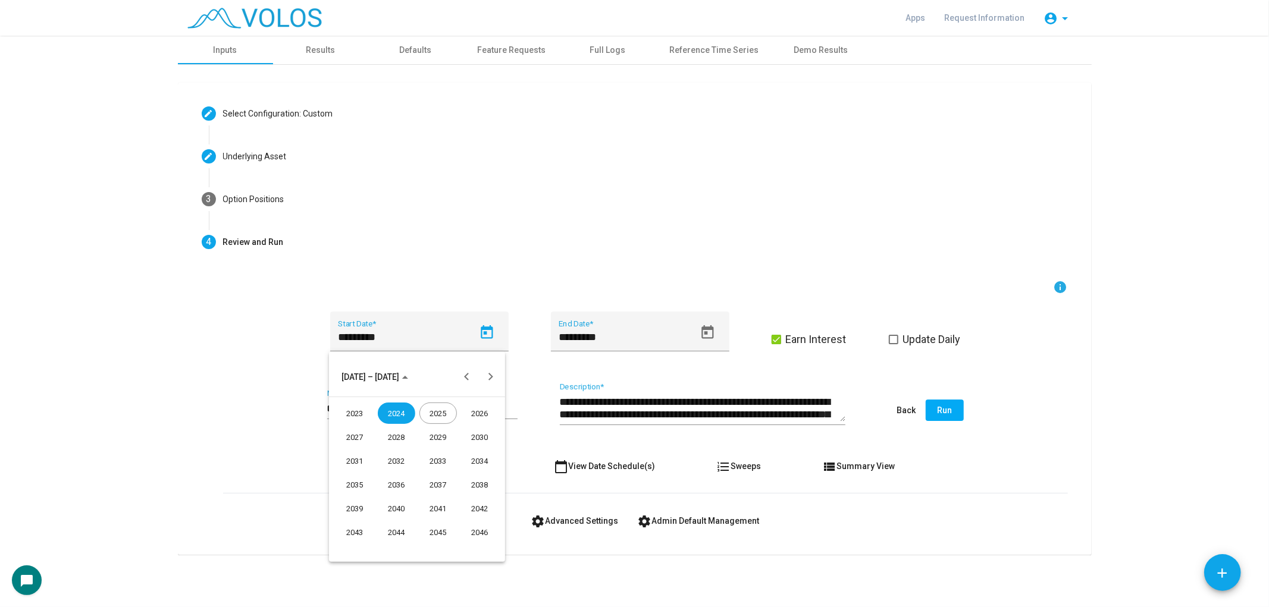
click at [353, 413] on div "2023" at bounding box center [354, 413] width 37 height 21
click at [354, 433] on div "JAN" at bounding box center [354, 437] width 37 height 21
click at [387, 449] on div "3" at bounding box center [393, 451] width 21 height 21
type input "********"
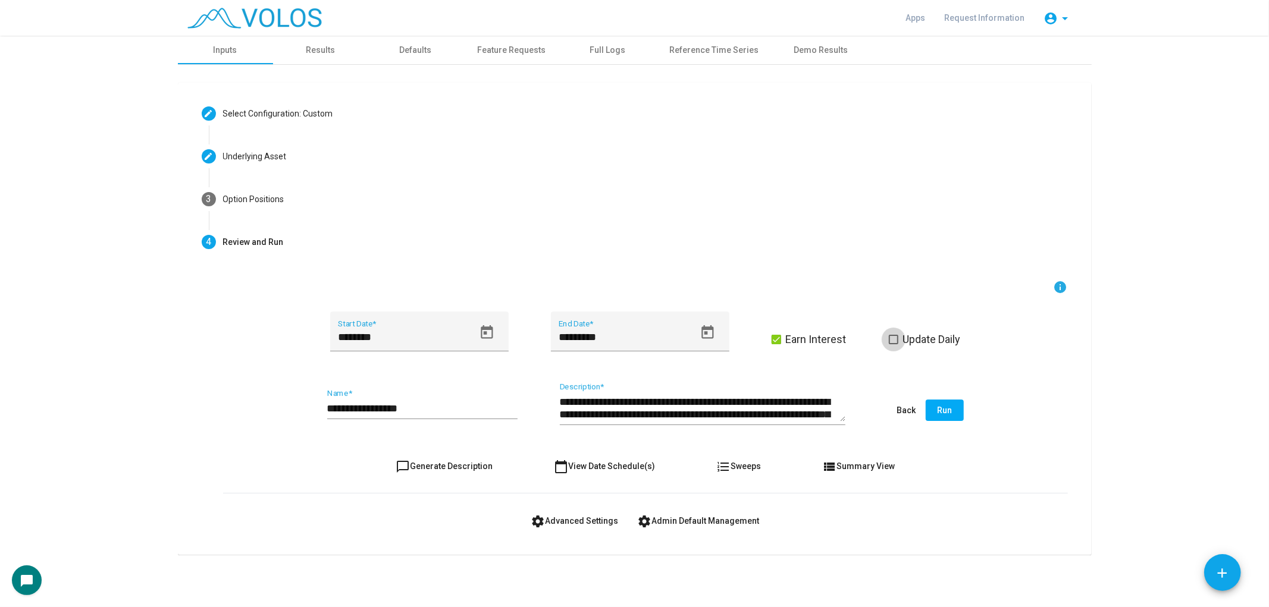
click at [943, 337] on span "Update Daily" at bounding box center [932, 340] width 58 height 14
click at [948, 403] on button "Run" at bounding box center [945, 410] width 38 height 21
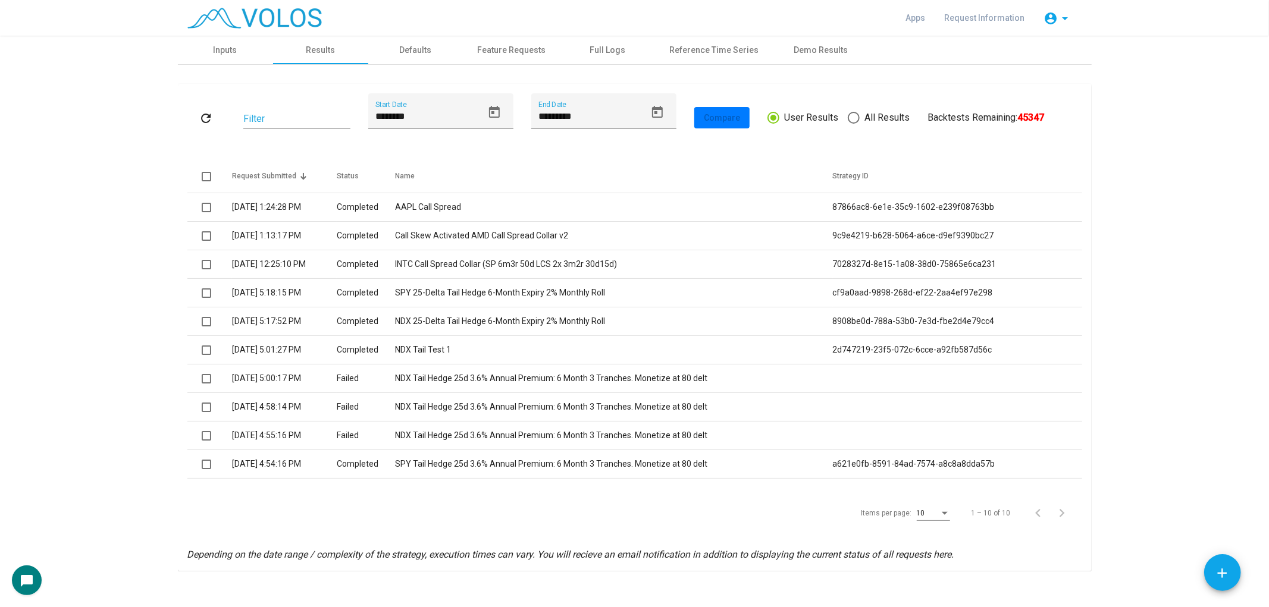
click at [513, 220] on td "AAPL Call Spread" at bounding box center [613, 207] width 437 height 29
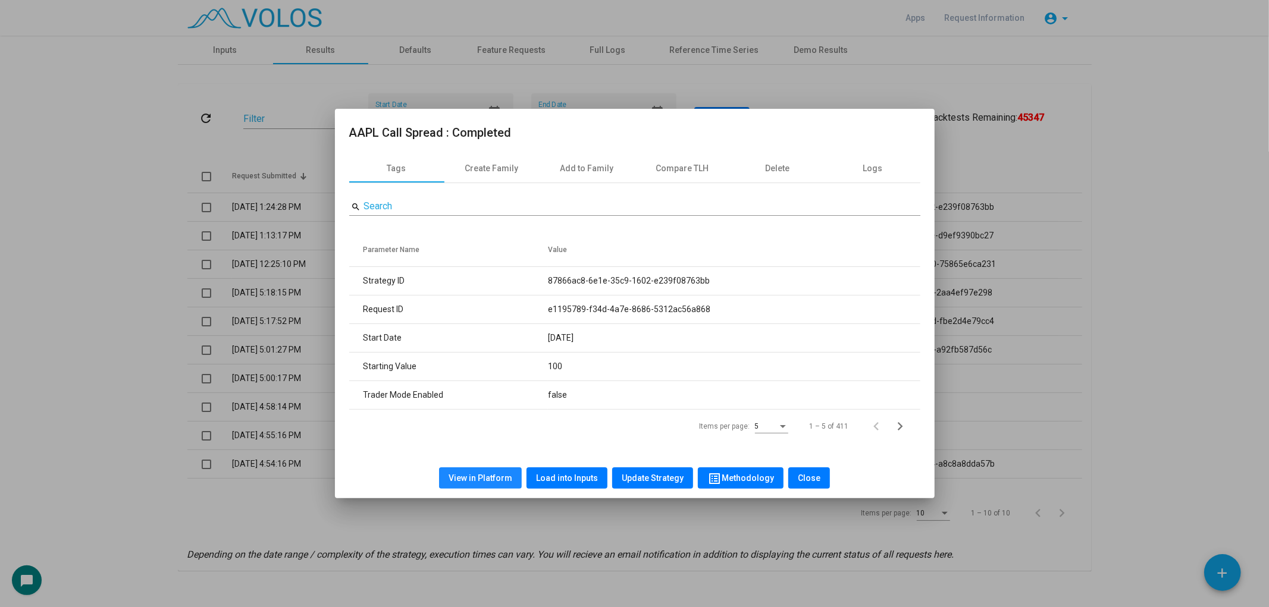
click at [509, 478] on span "View in Platform" at bounding box center [481, 479] width 64 height 10
click at [576, 472] on button "Load into Inputs" at bounding box center [567, 478] width 81 height 21
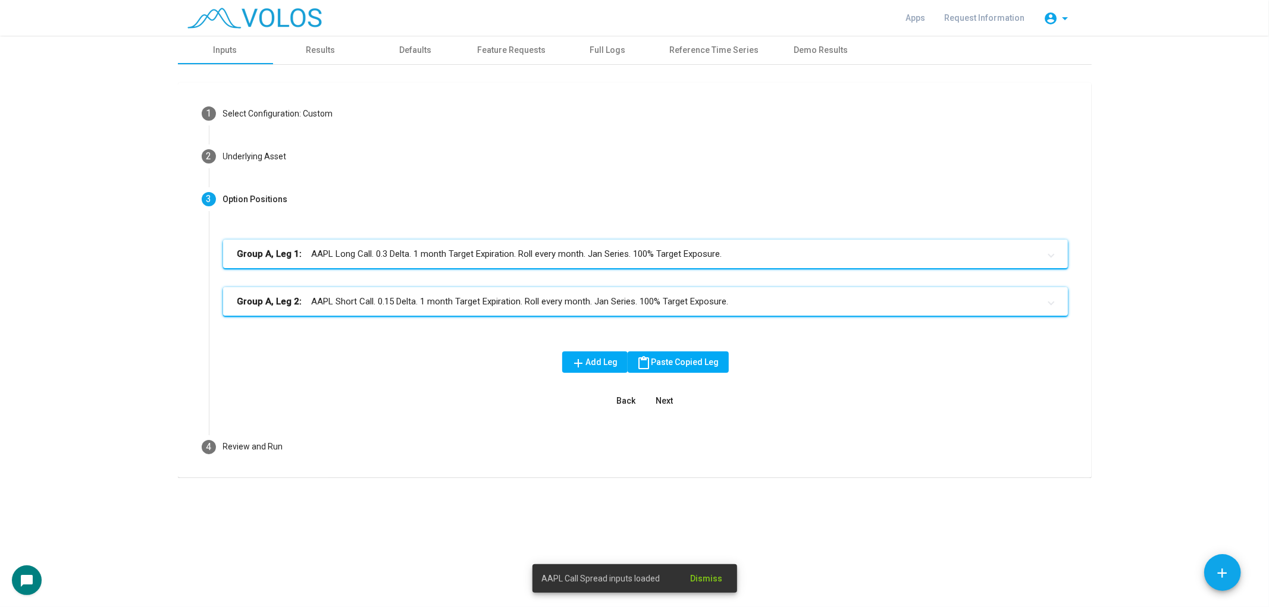
click at [690, 311] on mat-expansion-panel-header "Group A, Leg 2: AAPL Short Call. 0.15 Delta. 1 month Target Expiration. Roll ev…" at bounding box center [645, 301] width 845 height 29
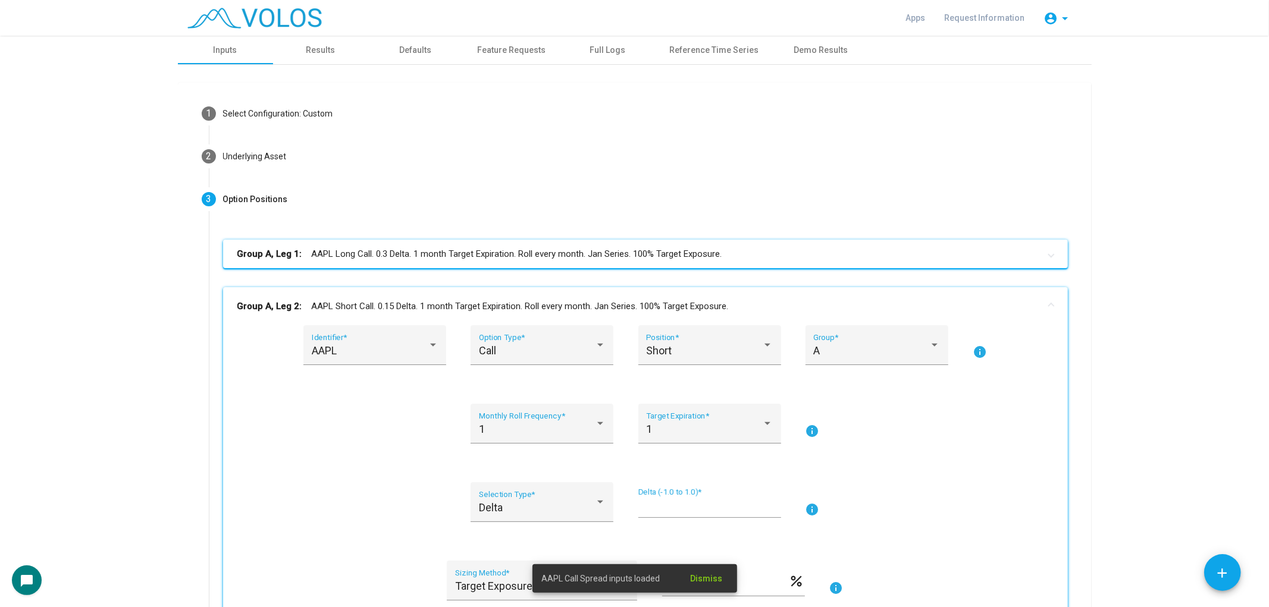
click at [722, 249] on mat-panel-title "Group A, Leg 1: AAPL Long Call. 0.3 Delta. 1 month Target Expiration. Roll ever…" at bounding box center [638, 254] width 802 height 14
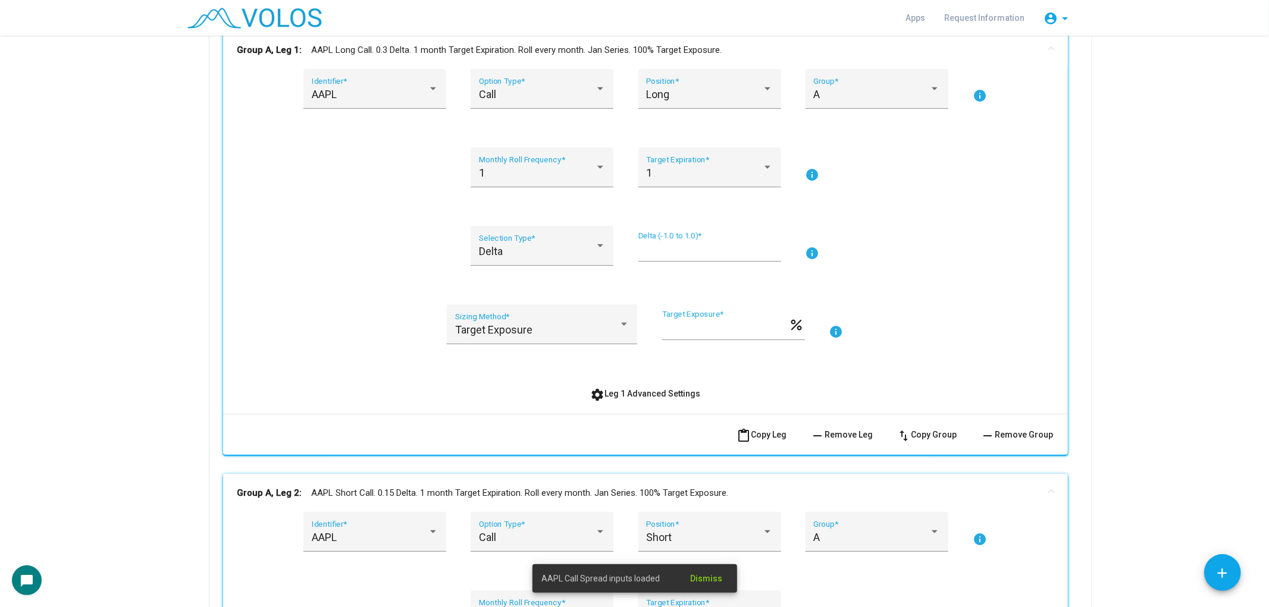
scroll to position [330, 0]
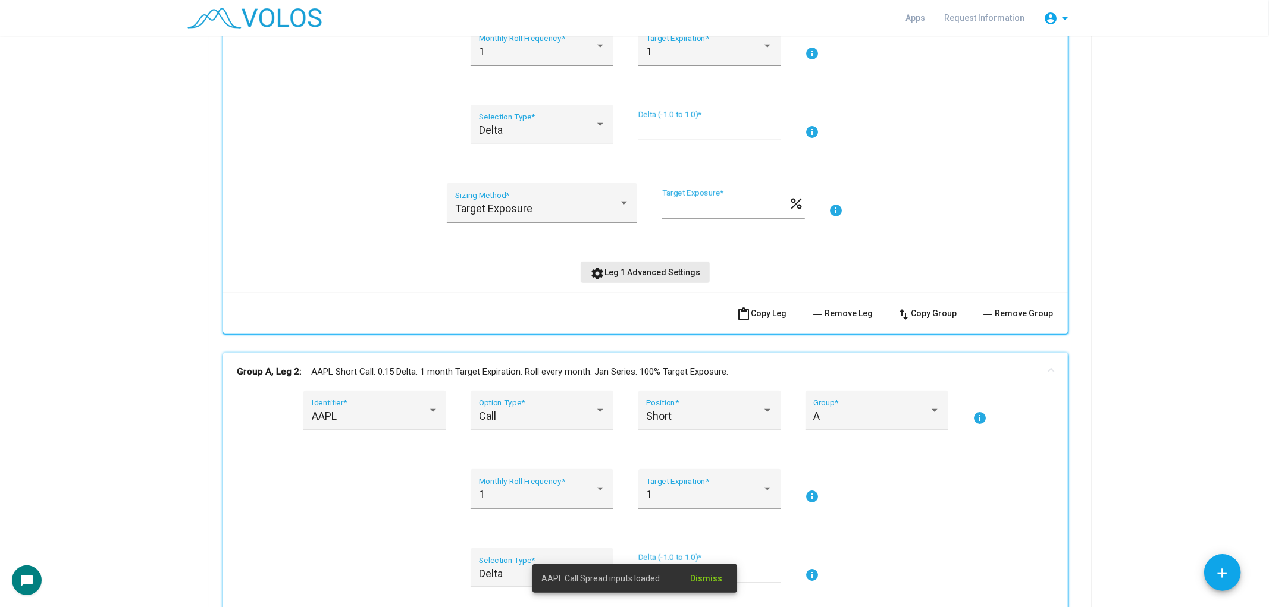
click at [687, 274] on span "settings Leg 1 Advanced Settings" at bounding box center [645, 273] width 110 height 10
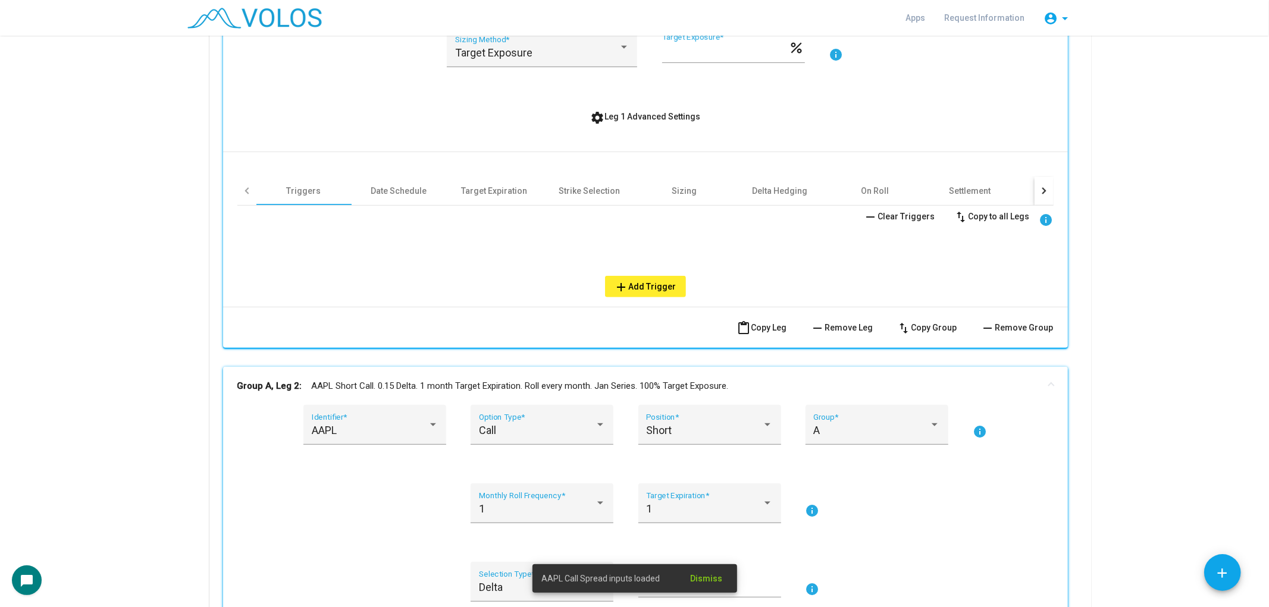
scroll to position [528, 0]
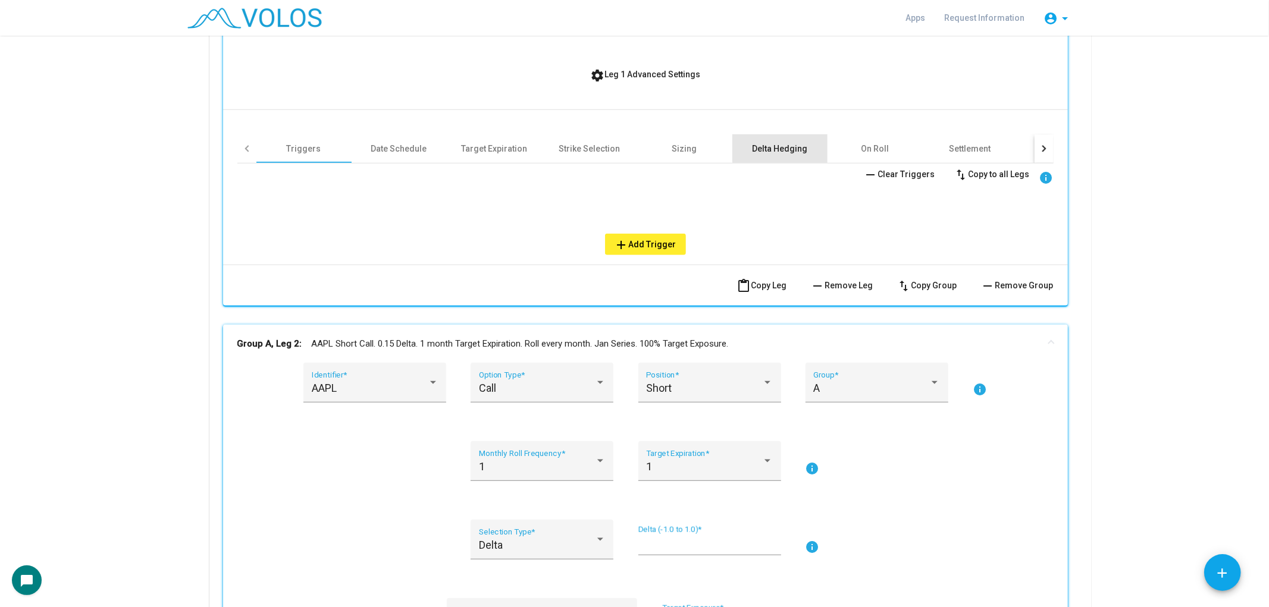
click at [802, 145] on div "Delta Hedging" at bounding box center [779, 148] width 95 height 29
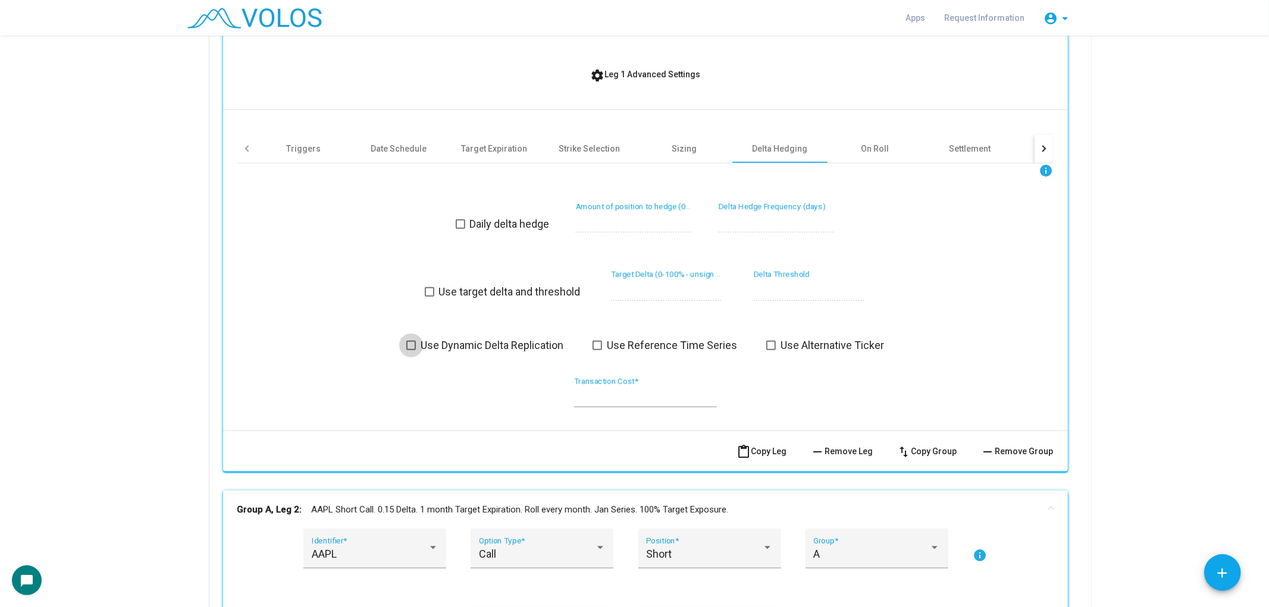
click at [507, 339] on span "Use Dynamic Delta Replication" at bounding box center [492, 346] width 143 height 14
click at [623, 76] on span "settings Leg 1 Advanced Settings" at bounding box center [645, 75] width 110 height 10
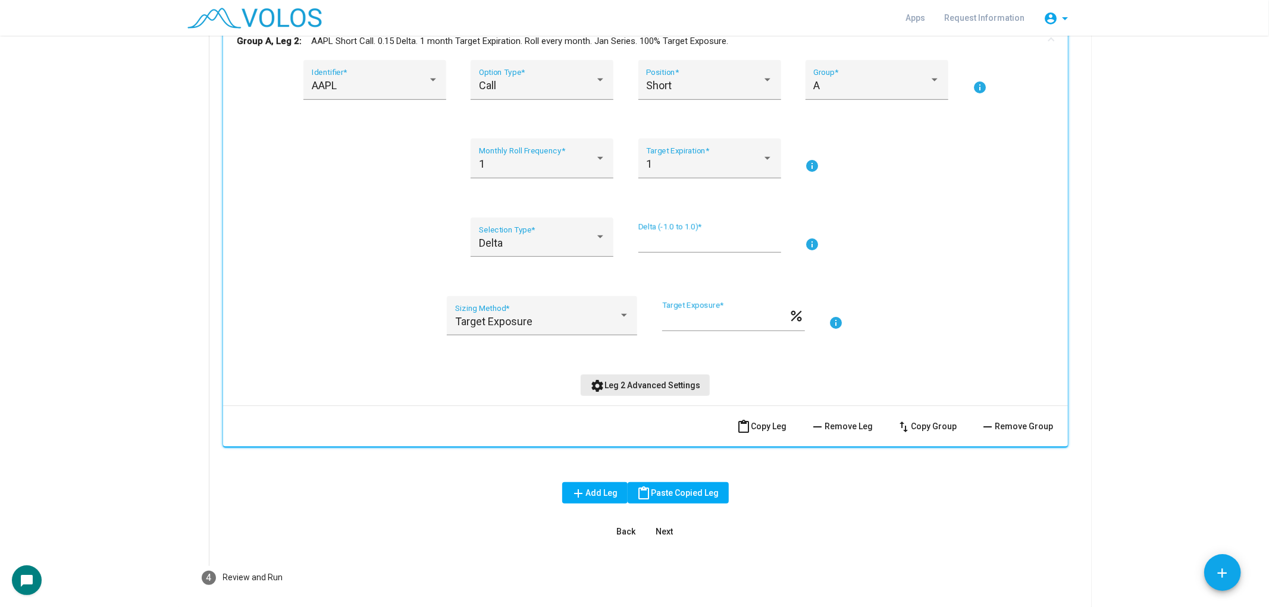
click at [645, 375] on button "settings Leg 2 Advanced Settings" at bounding box center [645, 385] width 129 height 21
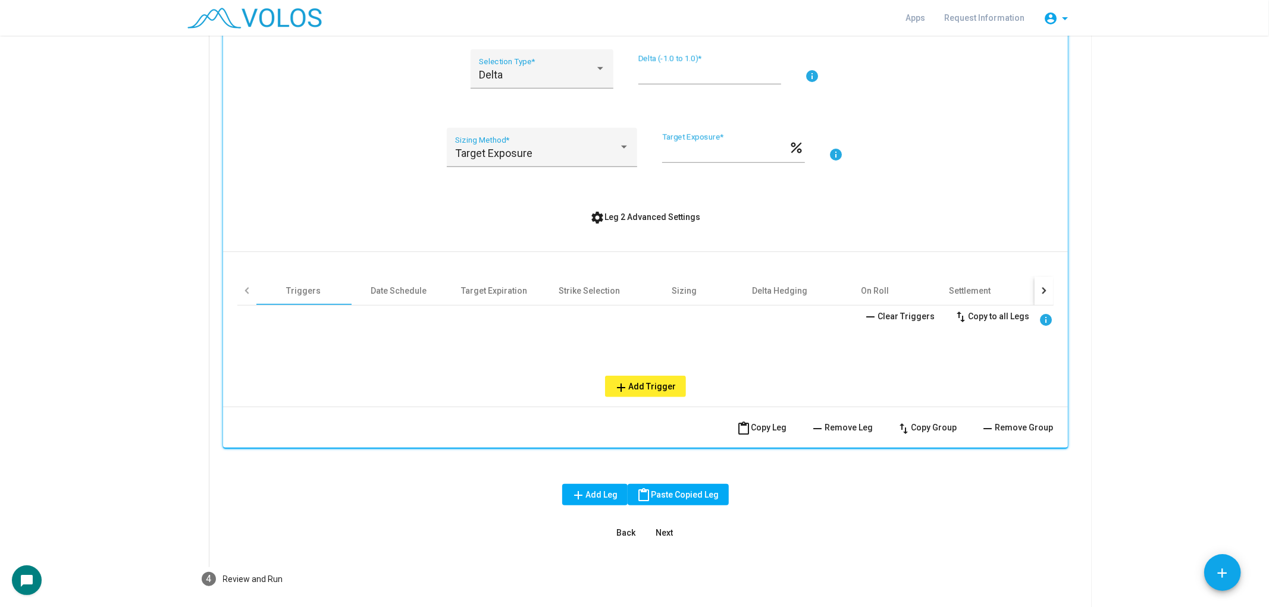
scroll to position [859, 0]
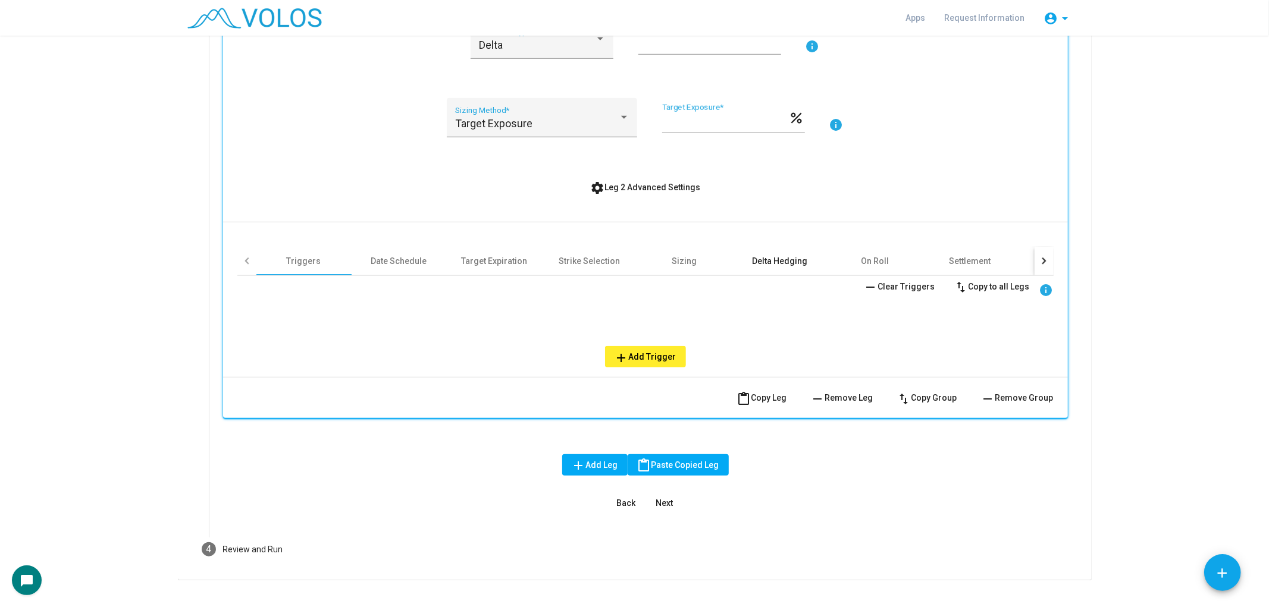
click at [776, 274] on mat-tab-group "Triggers Date Schedule Target Expiration Strike Selection Sizing Delta Hedging …" at bounding box center [645, 307] width 816 height 121
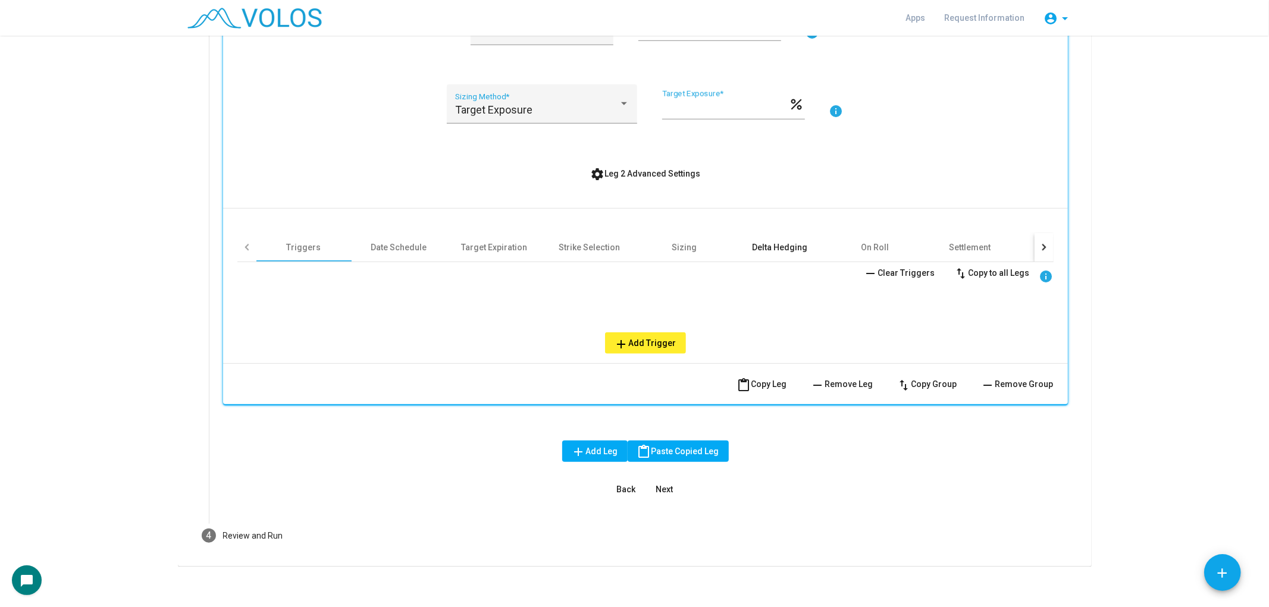
scroll to position [877, 0]
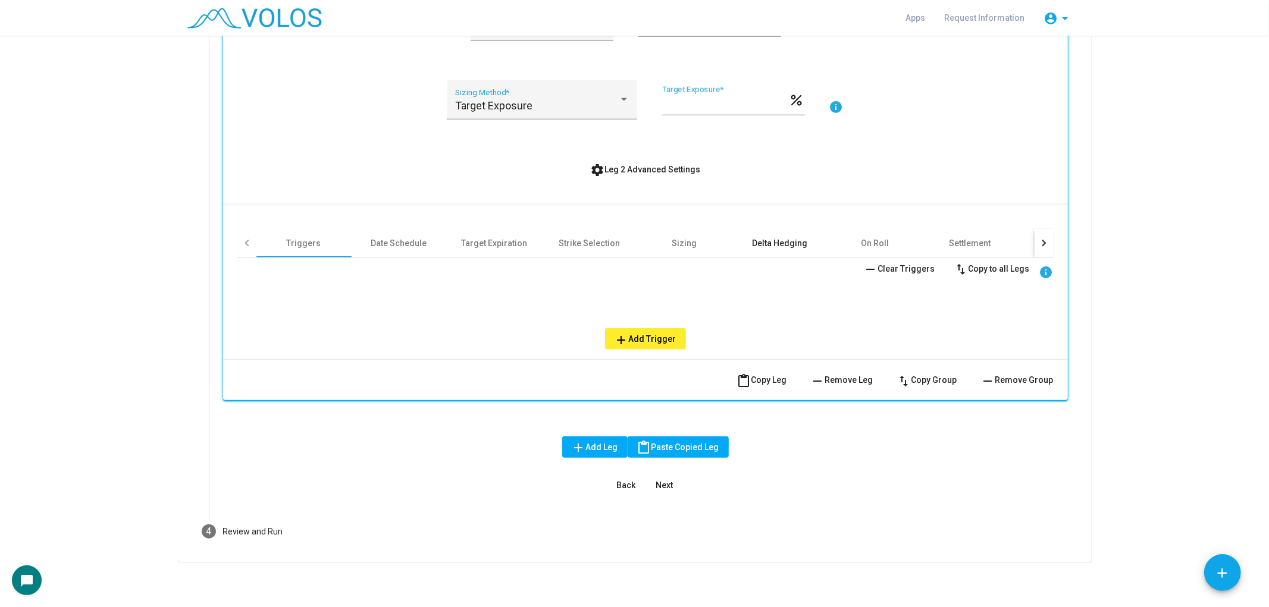
click at [776, 237] on div "Delta Hedging" at bounding box center [779, 243] width 55 height 12
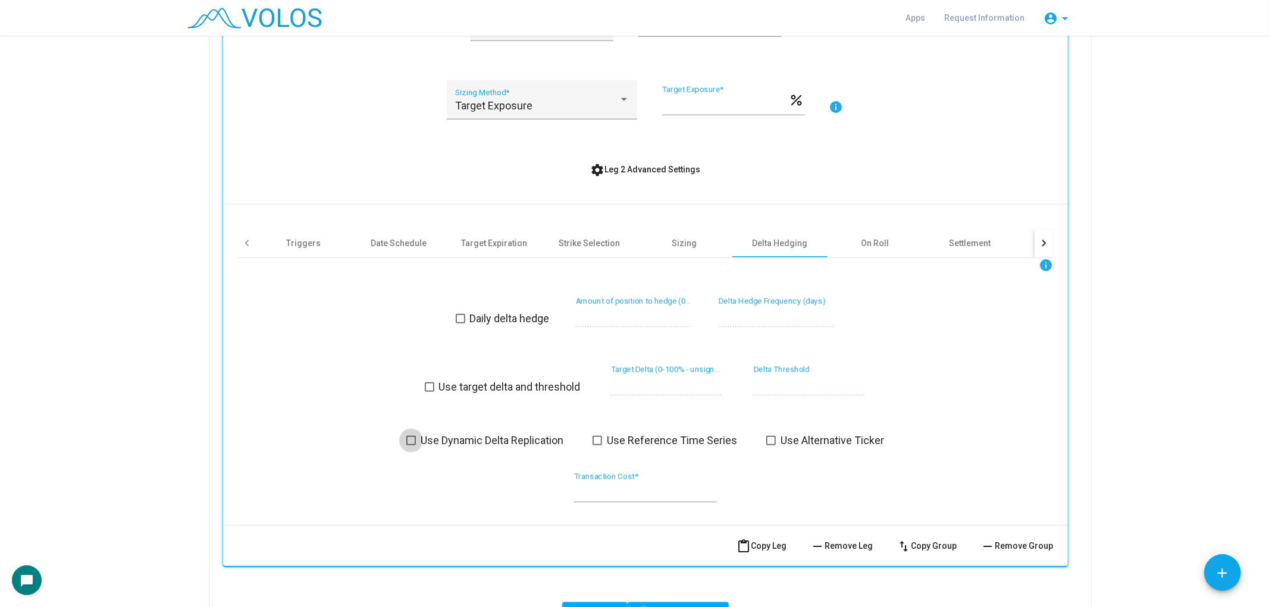
click at [508, 434] on span "Use Dynamic Delta Replication" at bounding box center [492, 441] width 143 height 14
drag, startPoint x: 576, startPoint y: 433, endPoint x: 416, endPoint y: 436, distance: 159.5
click at [435, 436] on div "Use Dynamic Delta Replication Use Reference Time Series Use Alternative Ticker" at bounding box center [644, 441] width 419 height 14
click at [424, 436] on span "Use Dynamic Delta Replication" at bounding box center [492, 441] width 143 height 14
click at [445, 438] on span "Use Dynamic Delta Replication" at bounding box center [492, 441] width 143 height 14
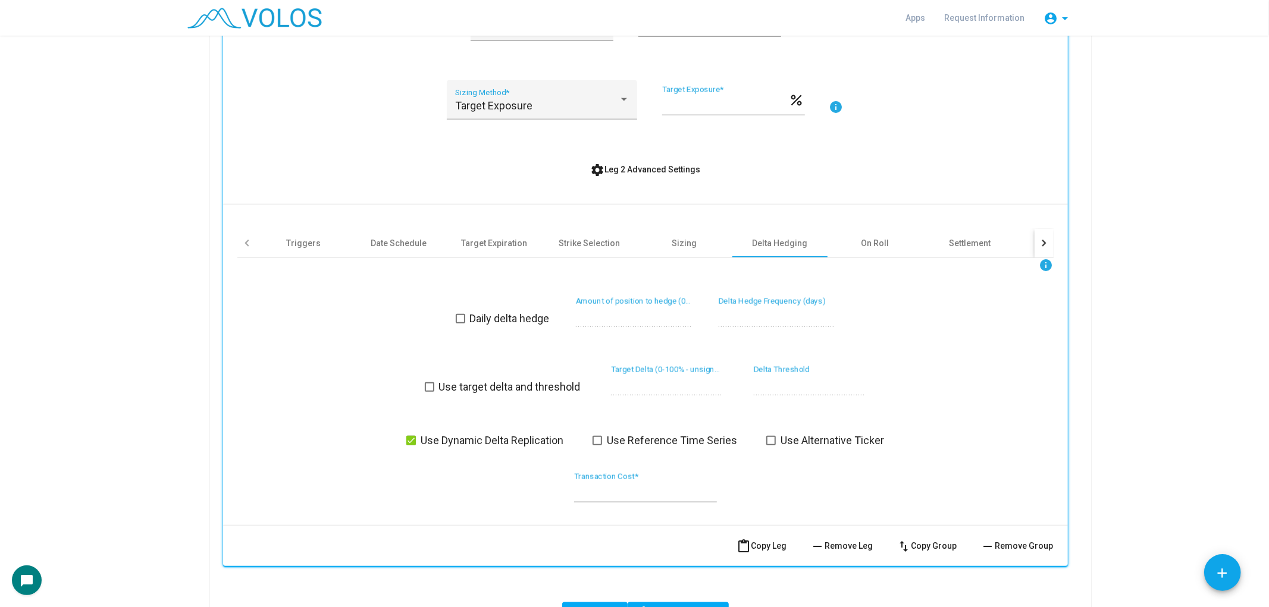
click at [493, 318] on span "Daily delta hedge" at bounding box center [510, 319] width 80 height 14
click at [421, 437] on span "Use Dynamic Delta Replication" at bounding box center [492, 441] width 143 height 14
click at [557, 434] on span "Use Dynamic Delta Replication" at bounding box center [492, 441] width 143 height 14
click at [569, 434] on div "Use Dynamic Delta Replication Use Reference Time Series Use Alternative Ticker" at bounding box center [644, 441] width 419 height 14
click at [409, 436] on span at bounding box center [411, 441] width 10 height 10
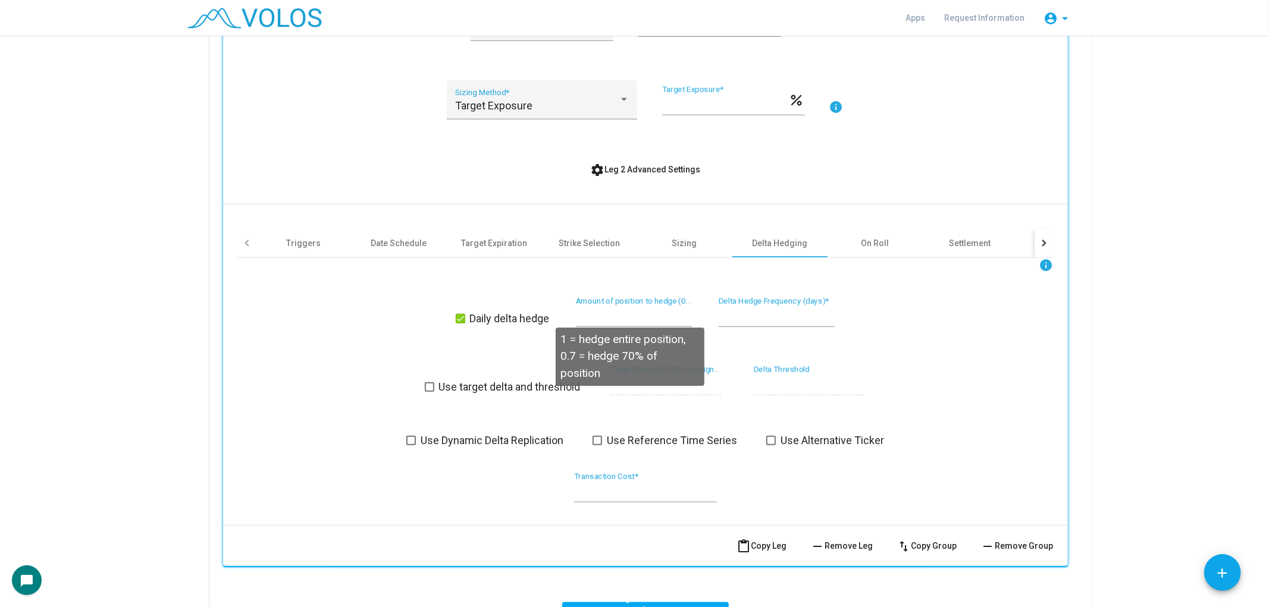
click at [611, 303] on div "* Amount of position to hedge (0-1) *" at bounding box center [634, 312] width 116 height 30
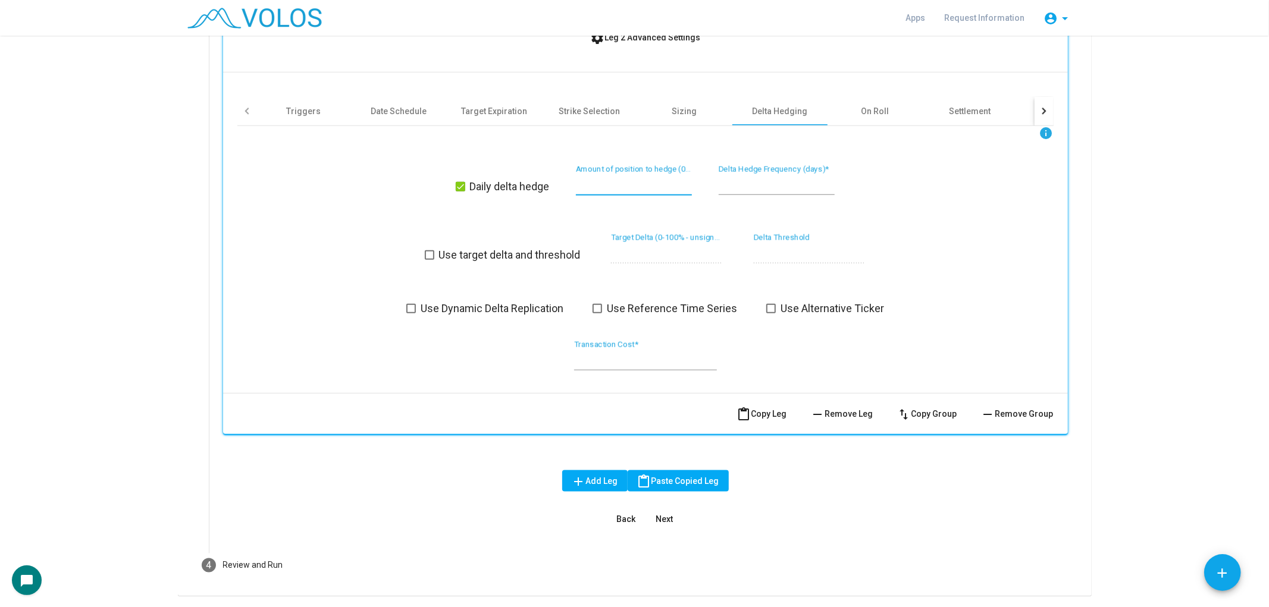
scroll to position [943, 0]
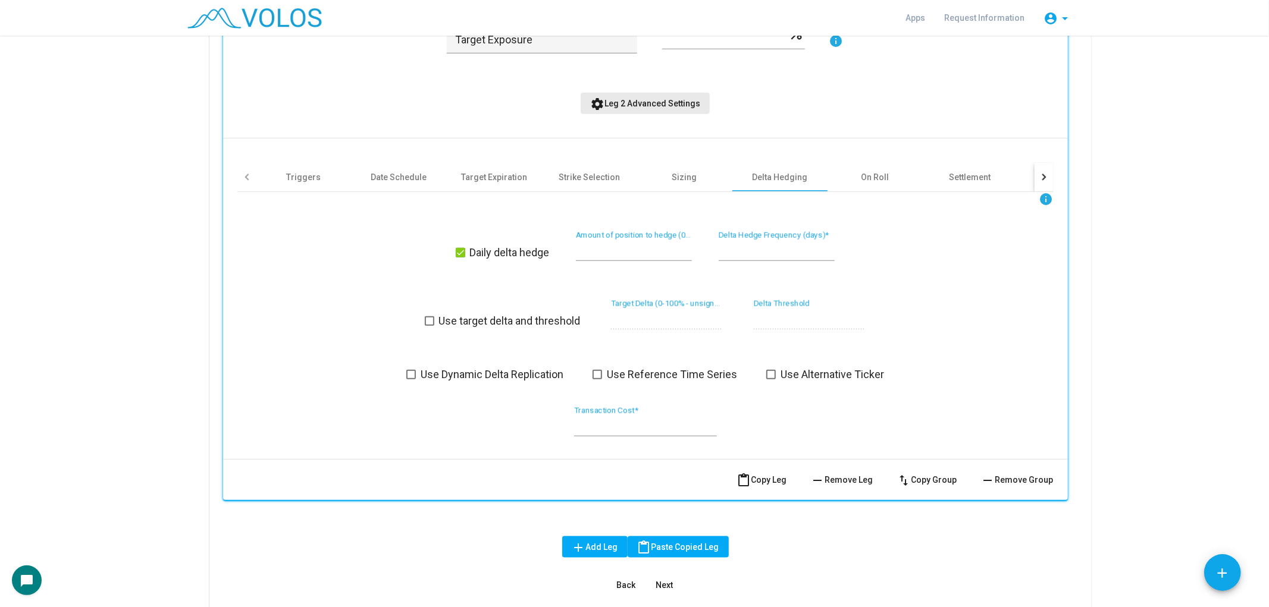
click at [681, 99] on span "settings Leg 2 Advanced Settings" at bounding box center [645, 104] width 110 height 10
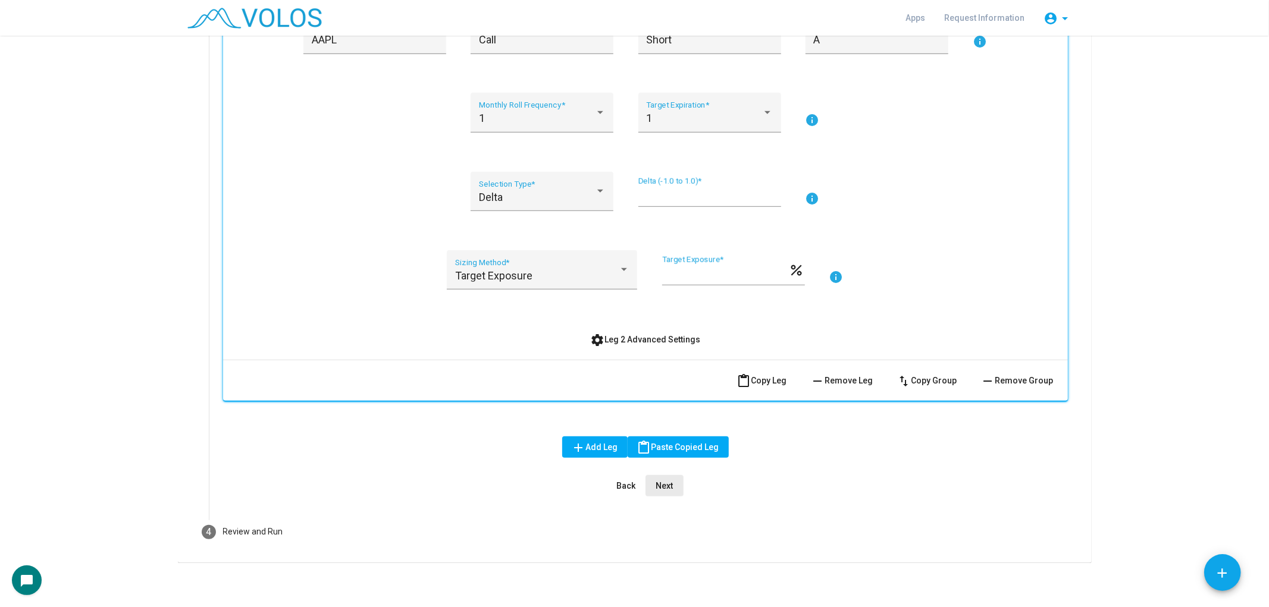
click at [656, 481] on span "Next" at bounding box center [664, 486] width 17 height 10
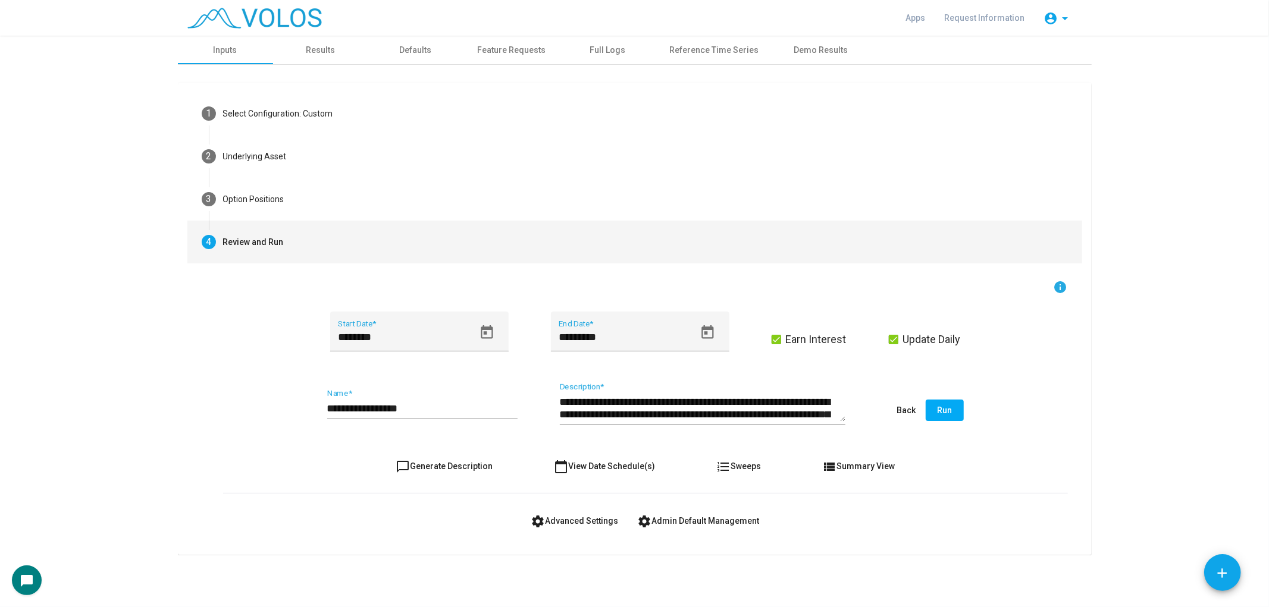
click at [434, 411] on input "**********" at bounding box center [422, 409] width 190 height 12
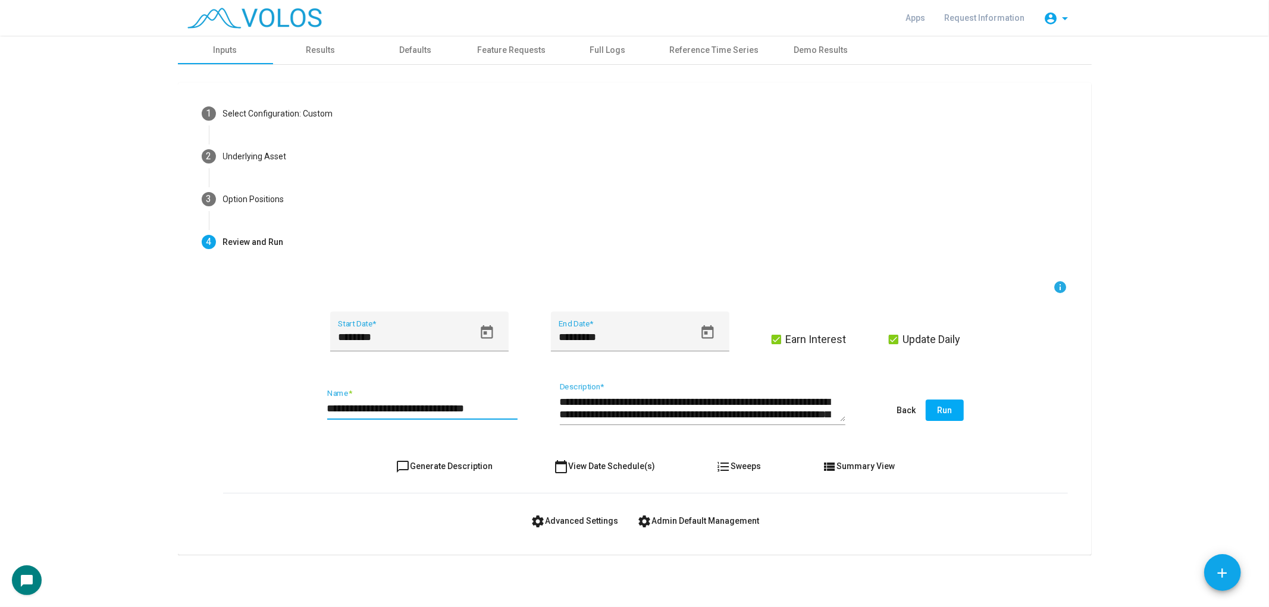
type input "**********"
click at [930, 411] on button "Run" at bounding box center [945, 410] width 38 height 21
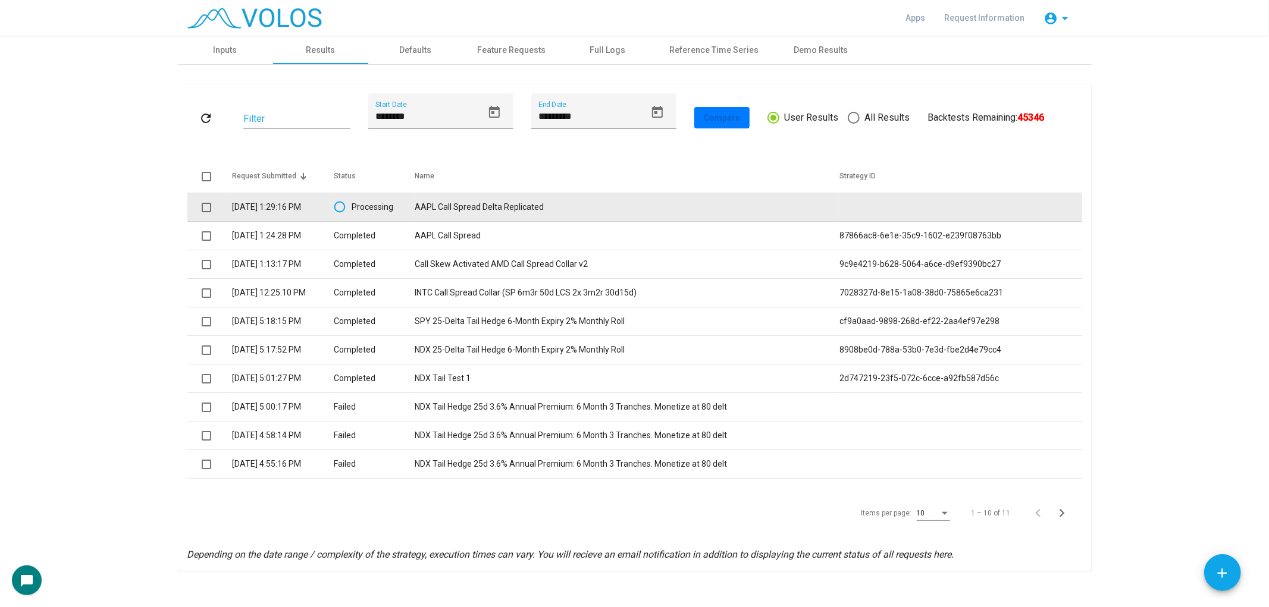
click at [685, 200] on td "AAPL Call Spread Delta Replicated" at bounding box center [627, 207] width 425 height 29
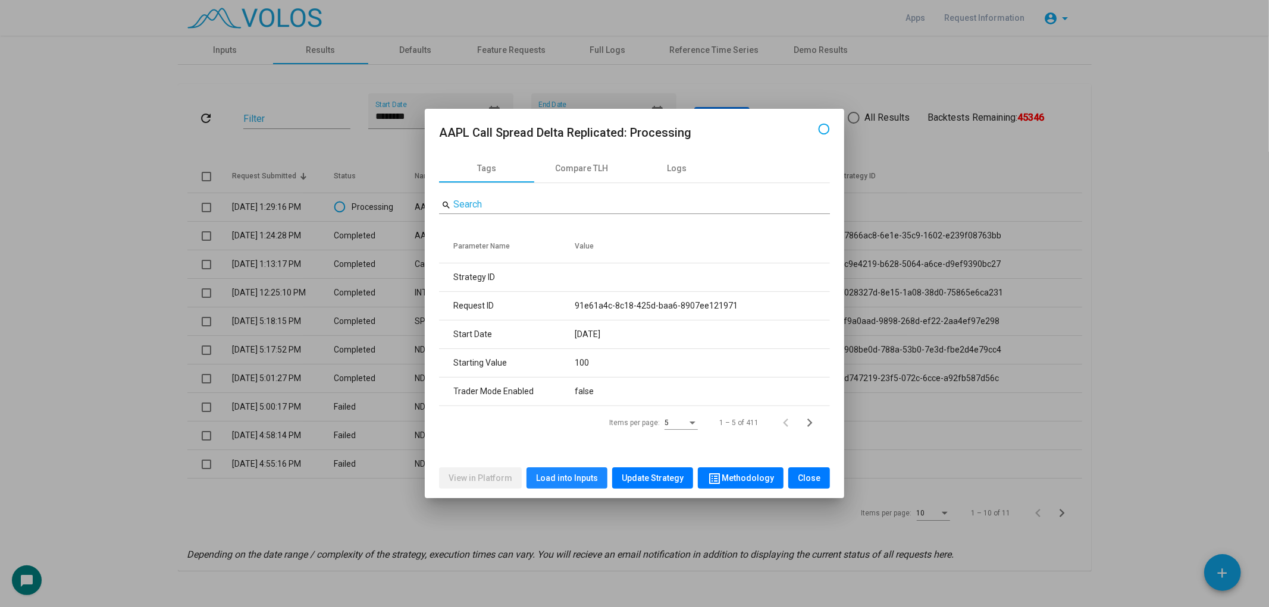
click at [585, 479] on span "Load into Inputs" at bounding box center [567, 479] width 62 height 10
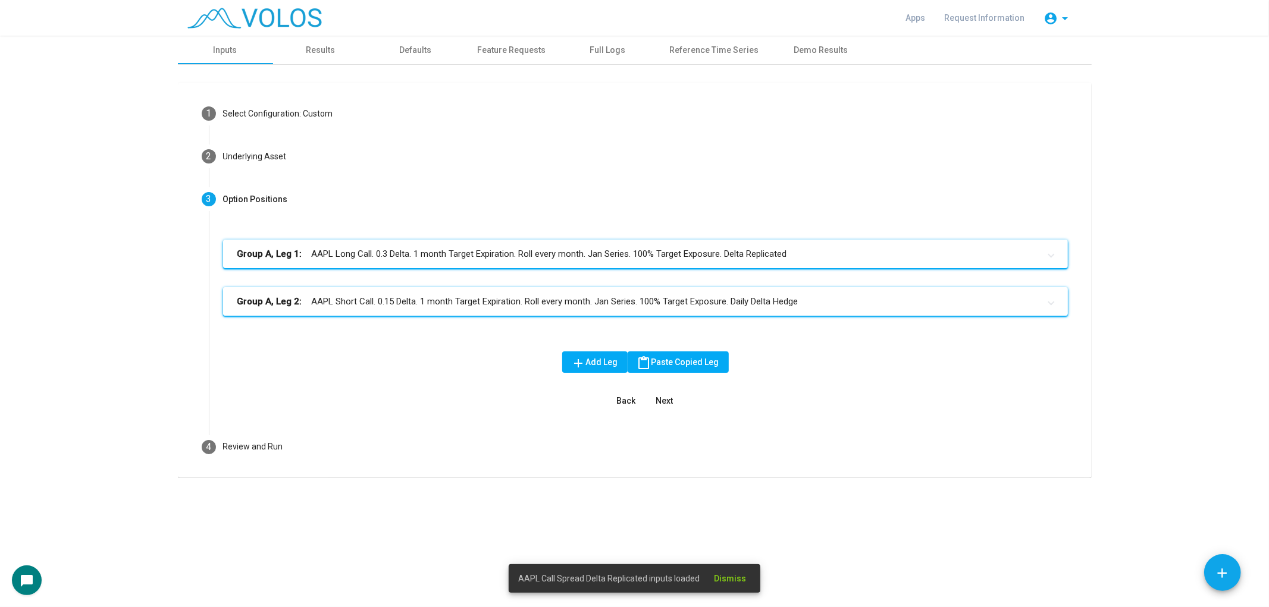
click at [587, 297] on mat-panel-title "Group A, Leg 2: AAPL Short Call. 0.15 Delta. 1 month Target Expiration. Roll ev…" at bounding box center [638, 302] width 802 height 14
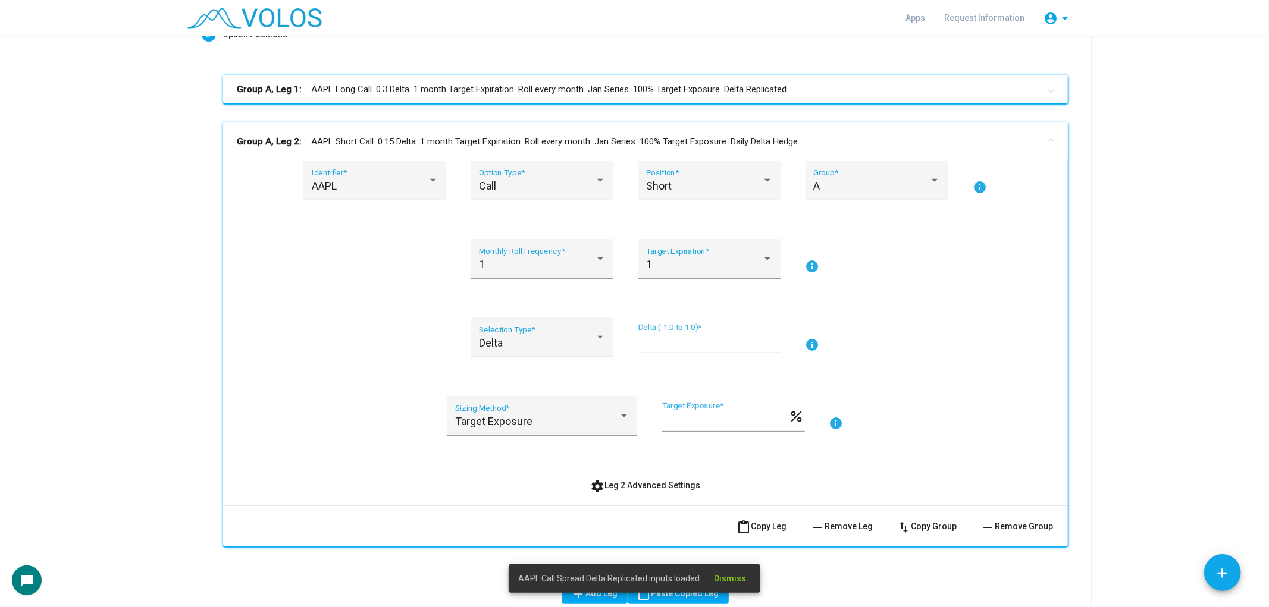
scroll to position [198, 0]
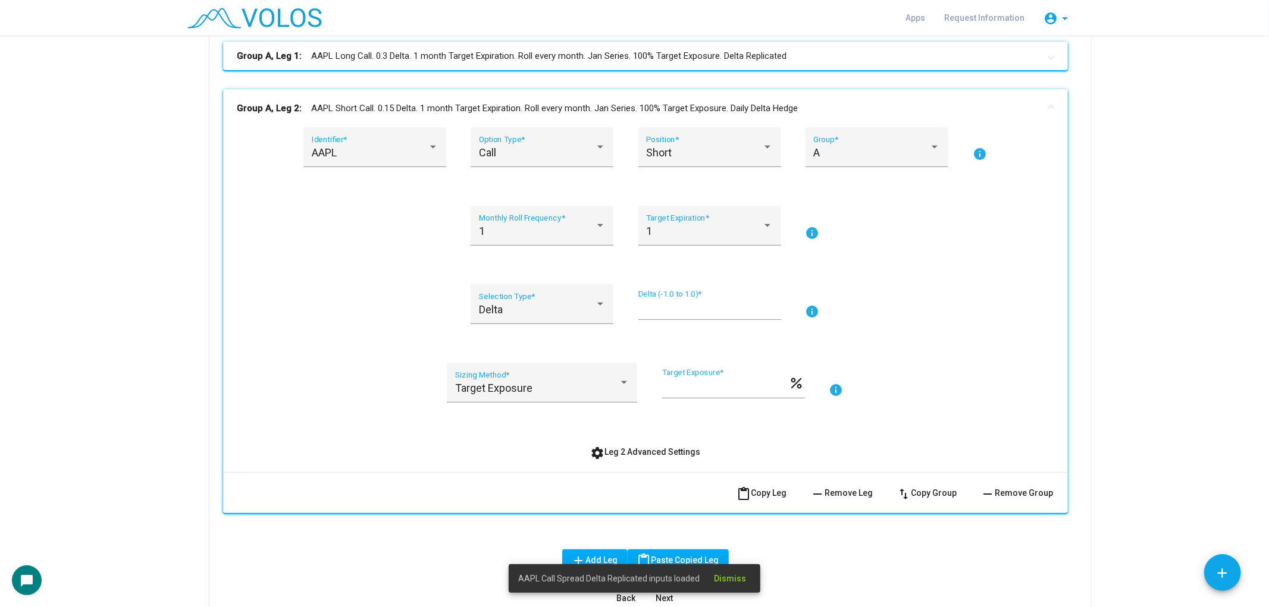
click at [659, 455] on button "settings Leg 2 Advanced Settings" at bounding box center [645, 451] width 129 height 21
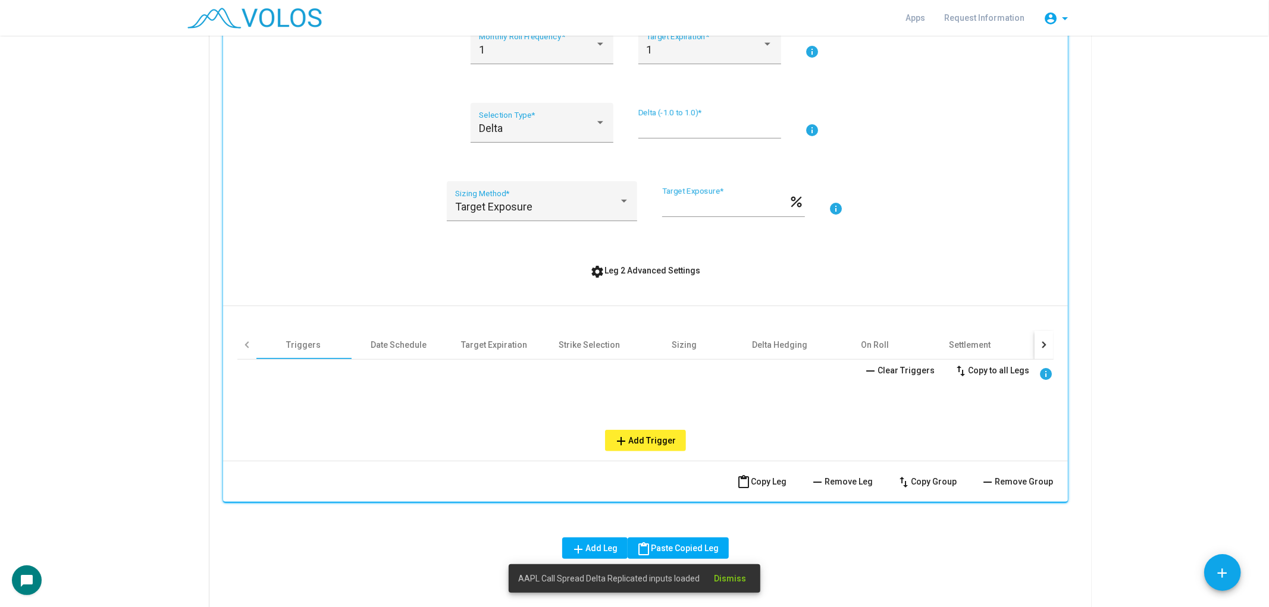
scroll to position [396, 0]
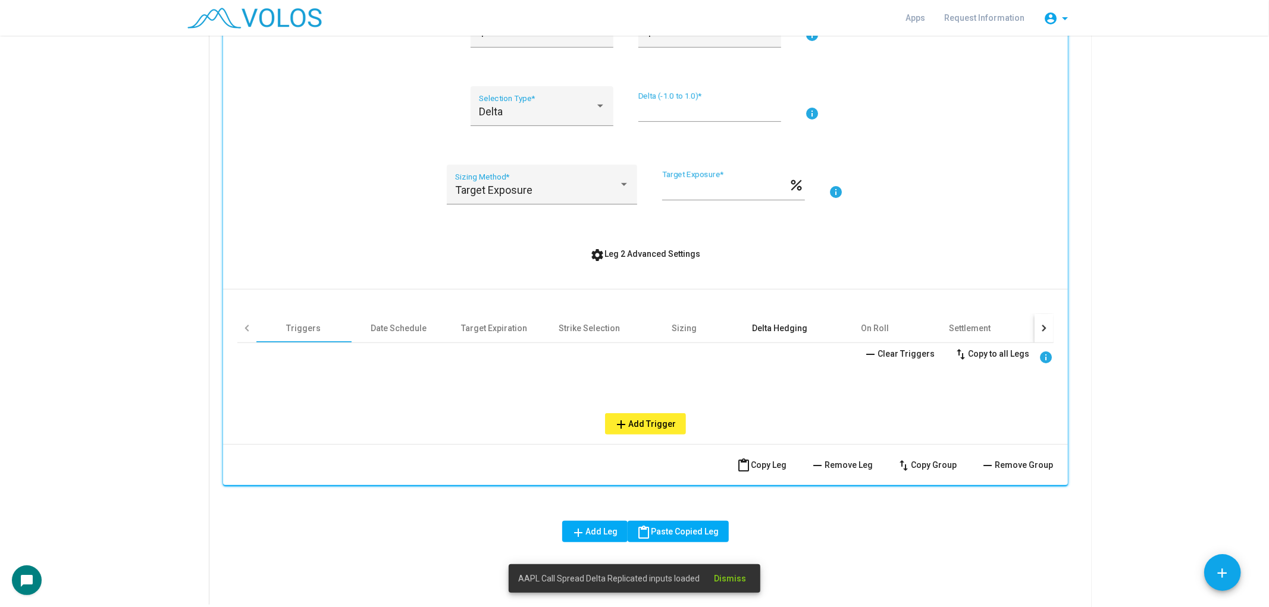
click at [800, 317] on div "Delta Hedging" at bounding box center [779, 328] width 95 height 29
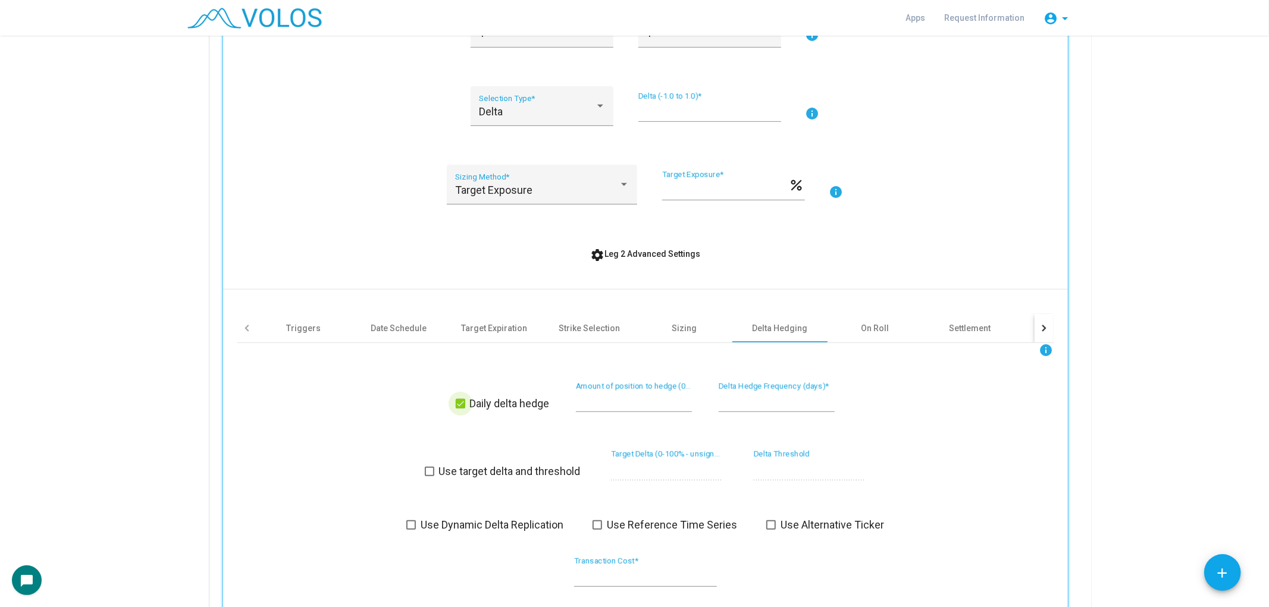
drag, startPoint x: 520, startPoint y: 403, endPoint x: 490, endPoint y: 430, distance: 40.1
click at [519, 403] on span "Daily delta hedge" at bounding box center [510, 404] width 80 height 14
click at [461, 524] on span "Use Dynamic Delta Replication" at bounding box center [492, 525] width 143 height 14
click at [665, 268] on div "AAPL Identifier * Call Option Type * Short Position * A Group * info 1 Monthly …" at bounding box center [645, 265] width 816 height 672
click at [668, 256] on span "settings Leg 2 Advanced Settings" at bounding box center [645, 254] width 110 height 10
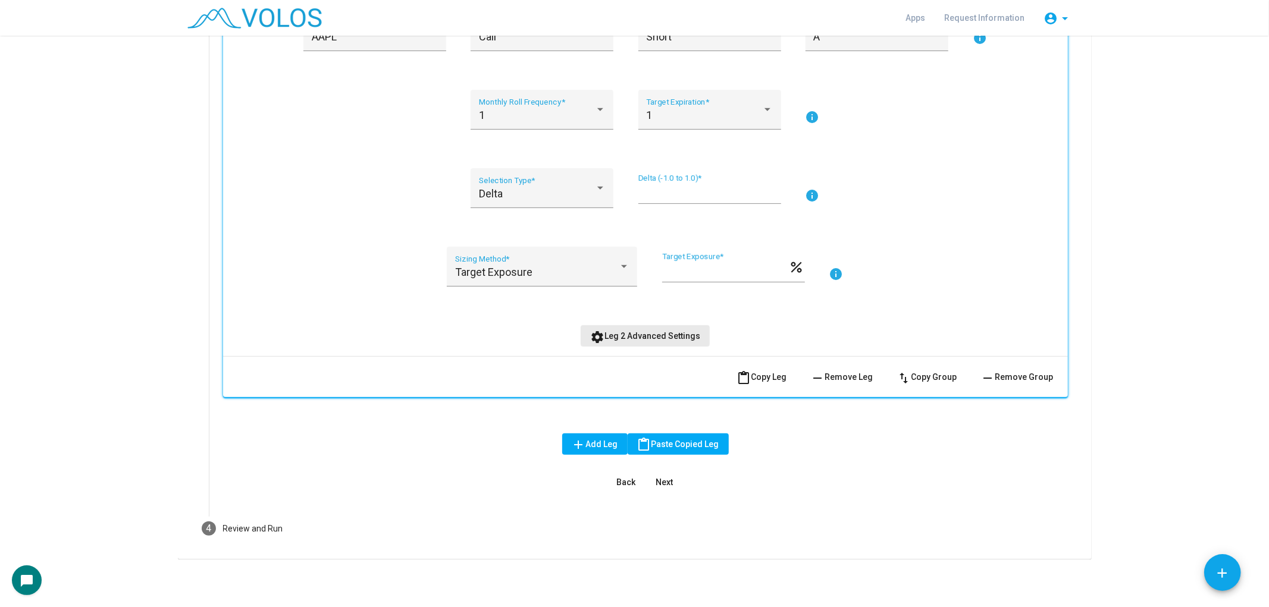
scroll to position [312, 0]
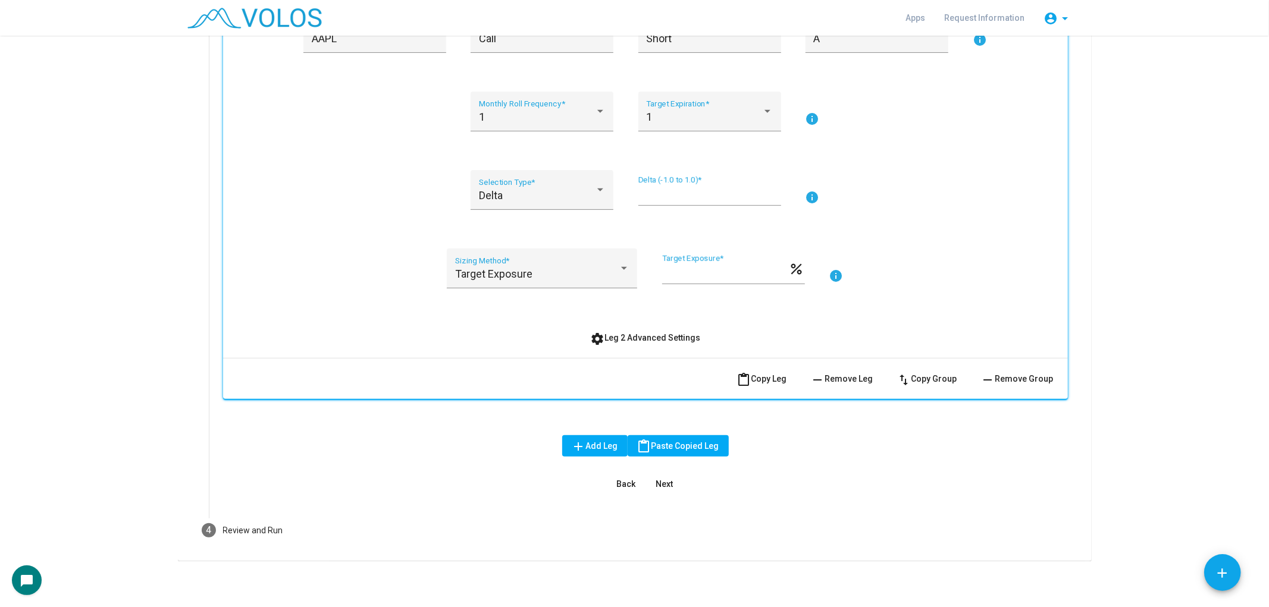
click at [662, 490] on button "Next" at bounding box center [665, 484] width 38 height 21
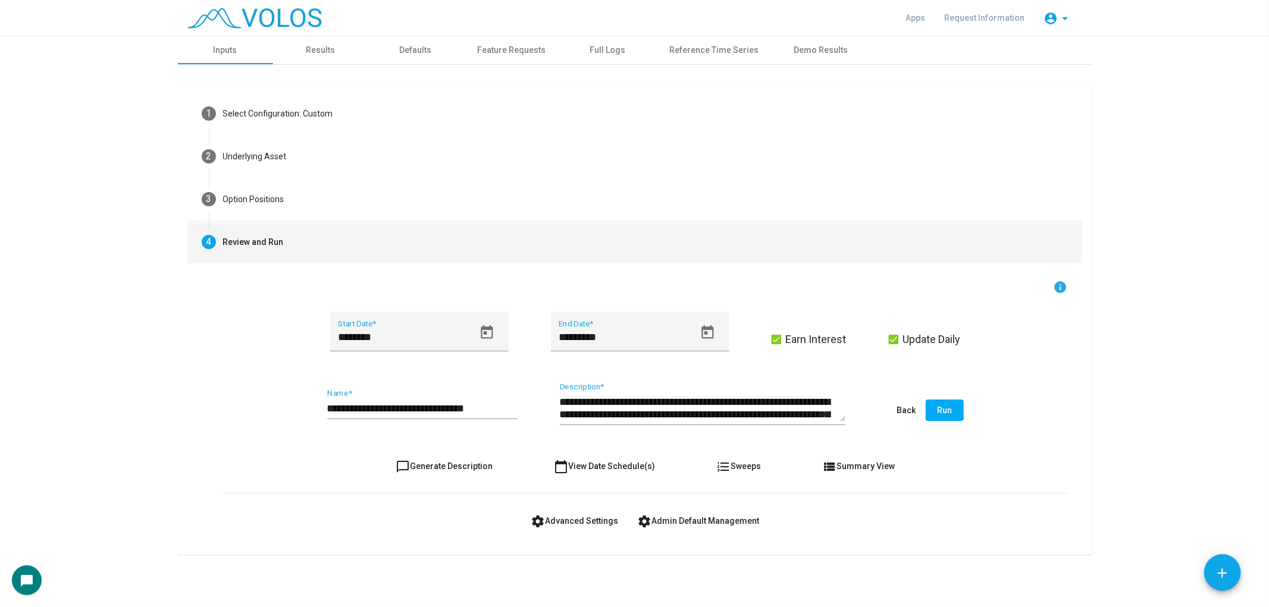
scroll to position [0, 0]
click at [503, 412] on input "**********" at bounding box center [422, 409] width 190 height 12
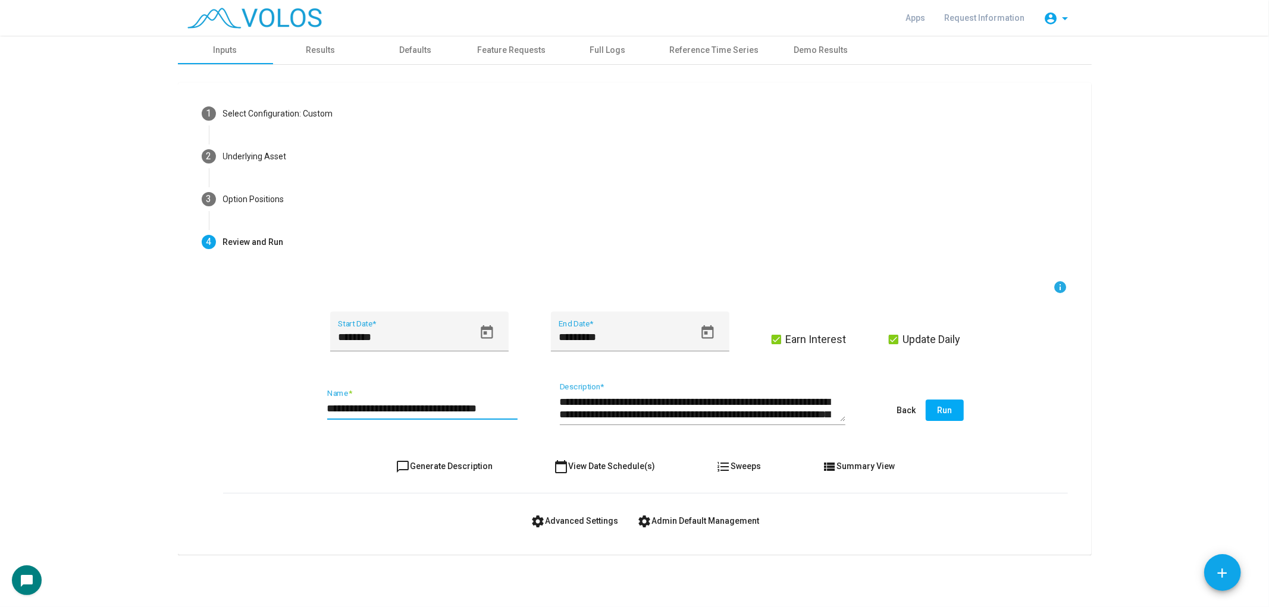
type input "**********"
click at [949, 415] on span "Run" at bounding box center [944, 411] width 15 height 10
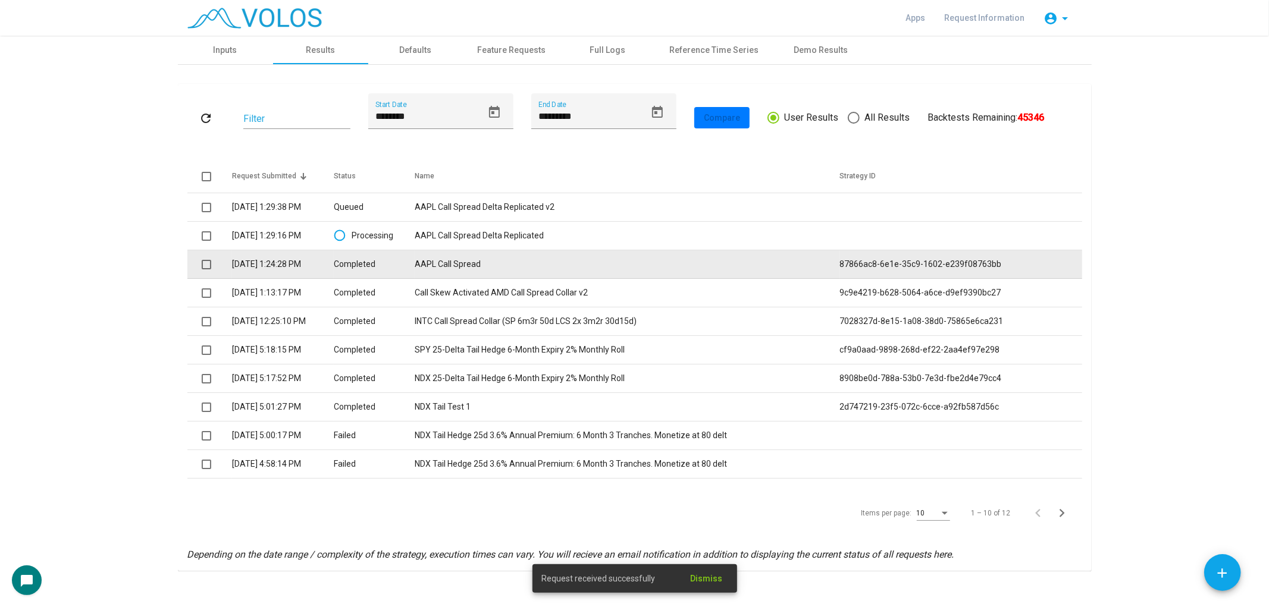
click at [202, 265] on span at bounding box center [207, 265] width 10 height 10
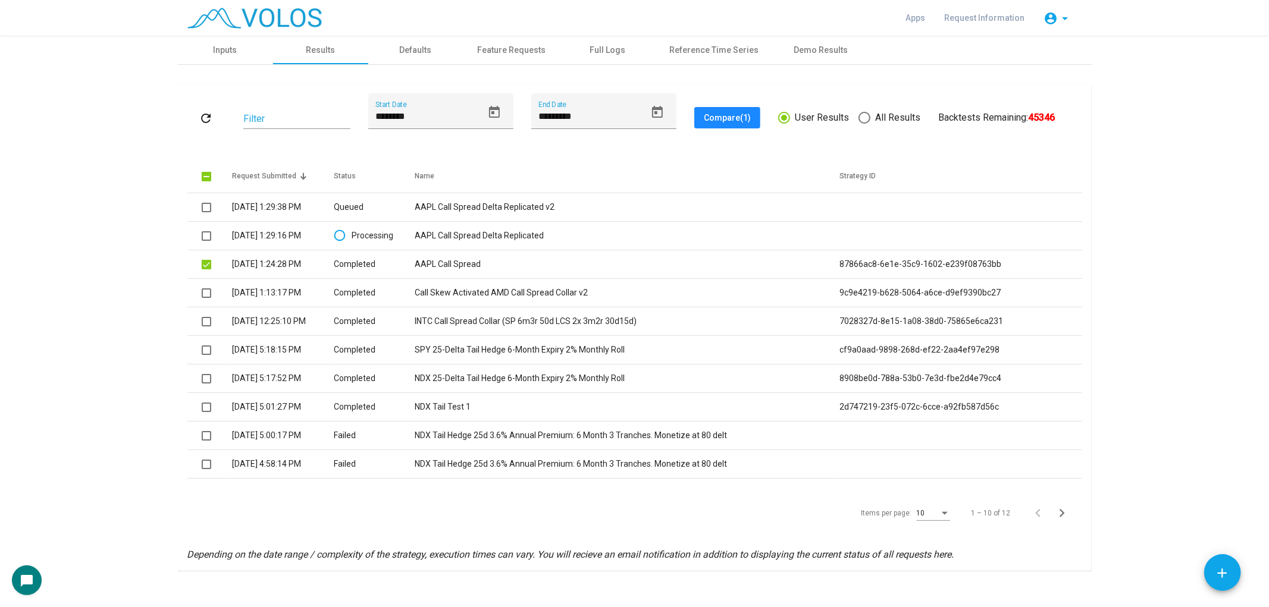
click at [710, 115] on span "Compare (1)" at bounding box center [727, 118] width 47 height 10
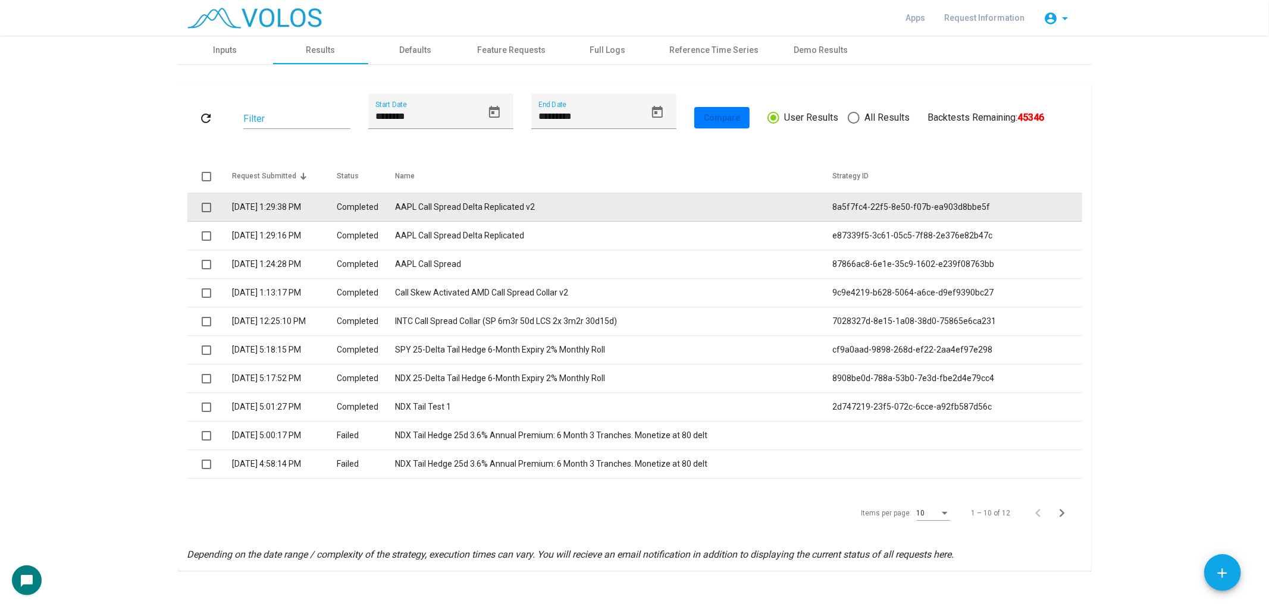
click at [202, 204] on span at bounding box center [207, 208] width 10 height 10
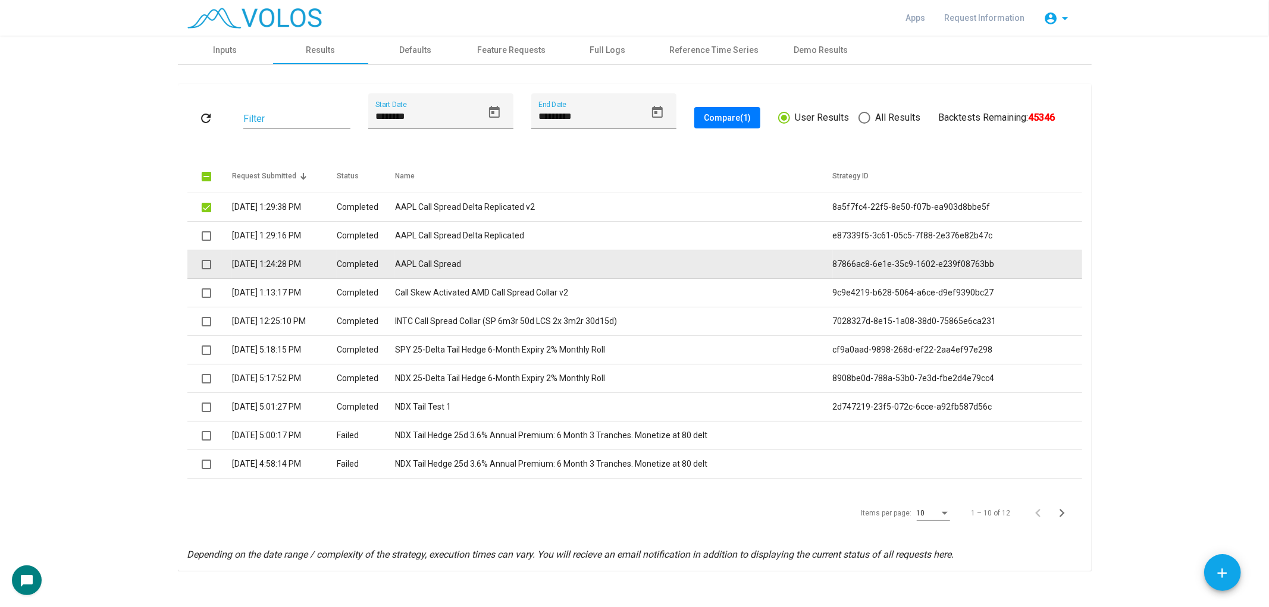
click at [202, 263] on span at bounding box center [207, 265] width 10 height 10
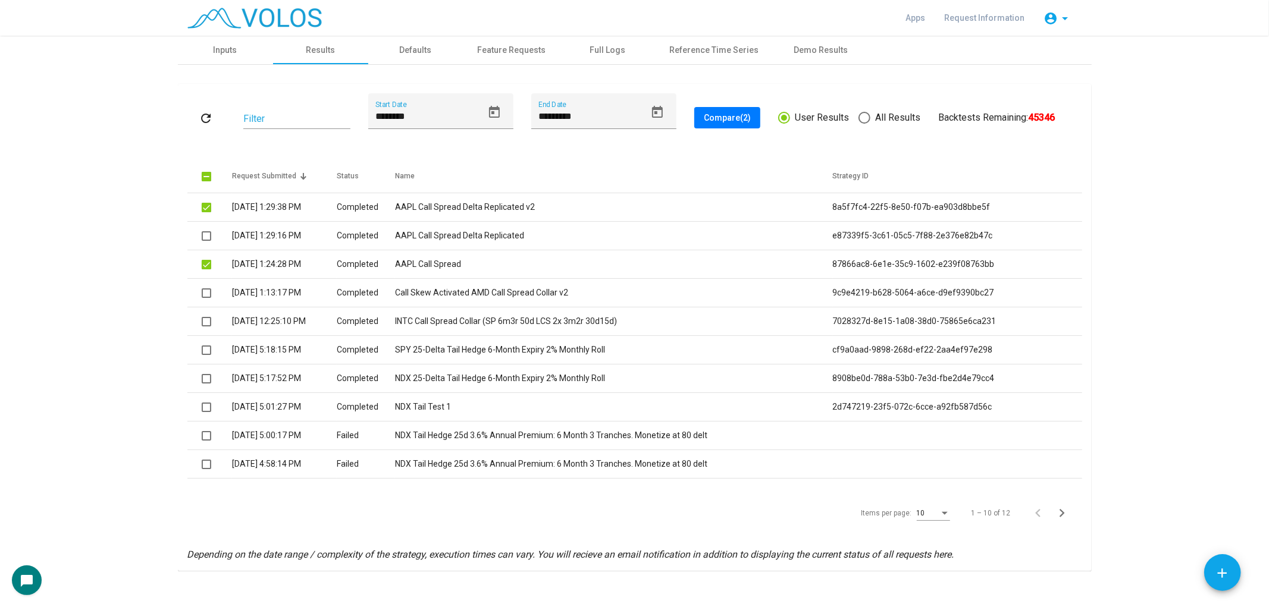
click at [732, 117] on span "Compare (2)" at bounding box center [727, 118] width 47 height 10
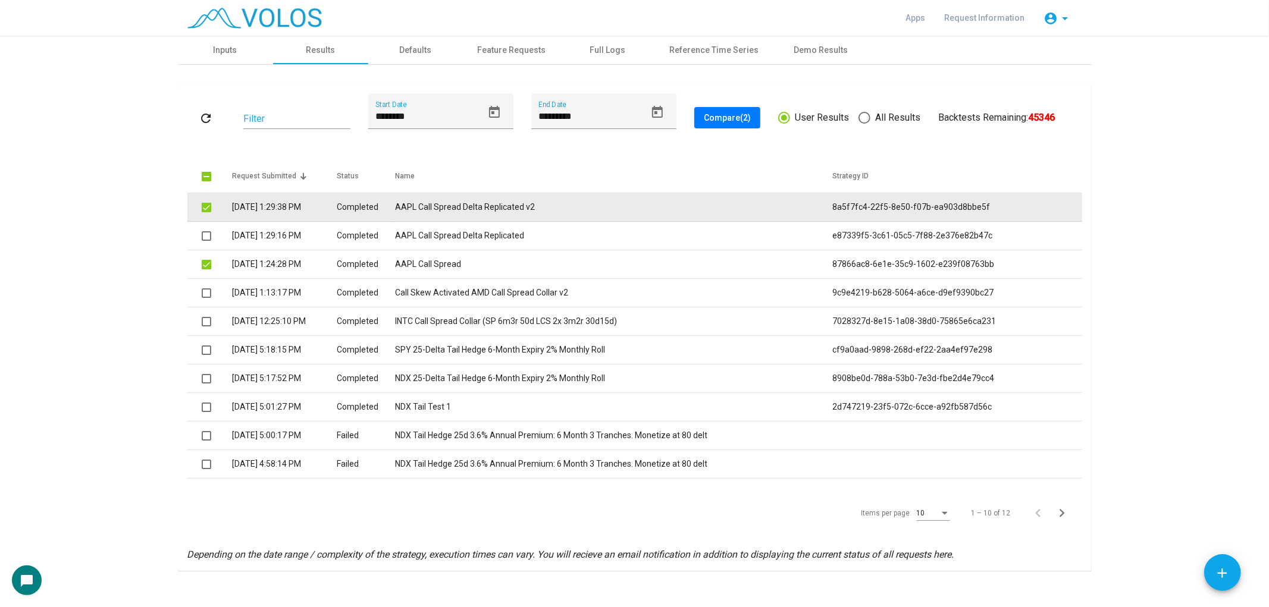
click at [563, 205] on td "AAPL Call Spread Delta Replicated v2" at bounding box center [613, 207] width 437 height 29
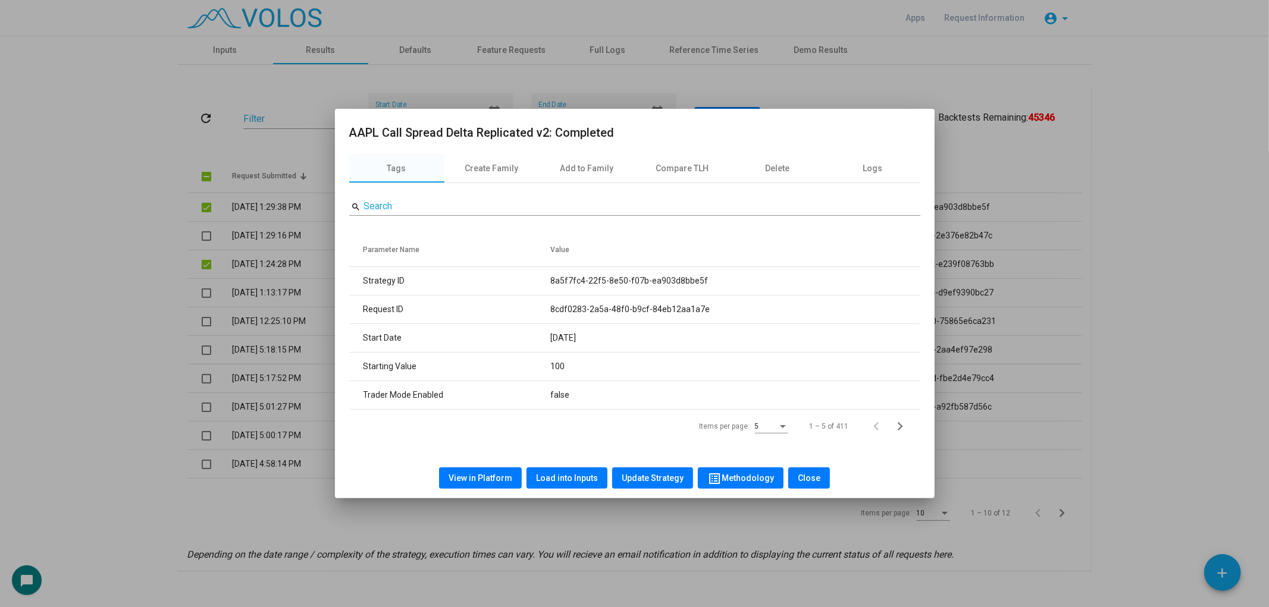
click at [554, 477] on span "Load into Inputs" at bounding box center [567, 479] width 62 height 10
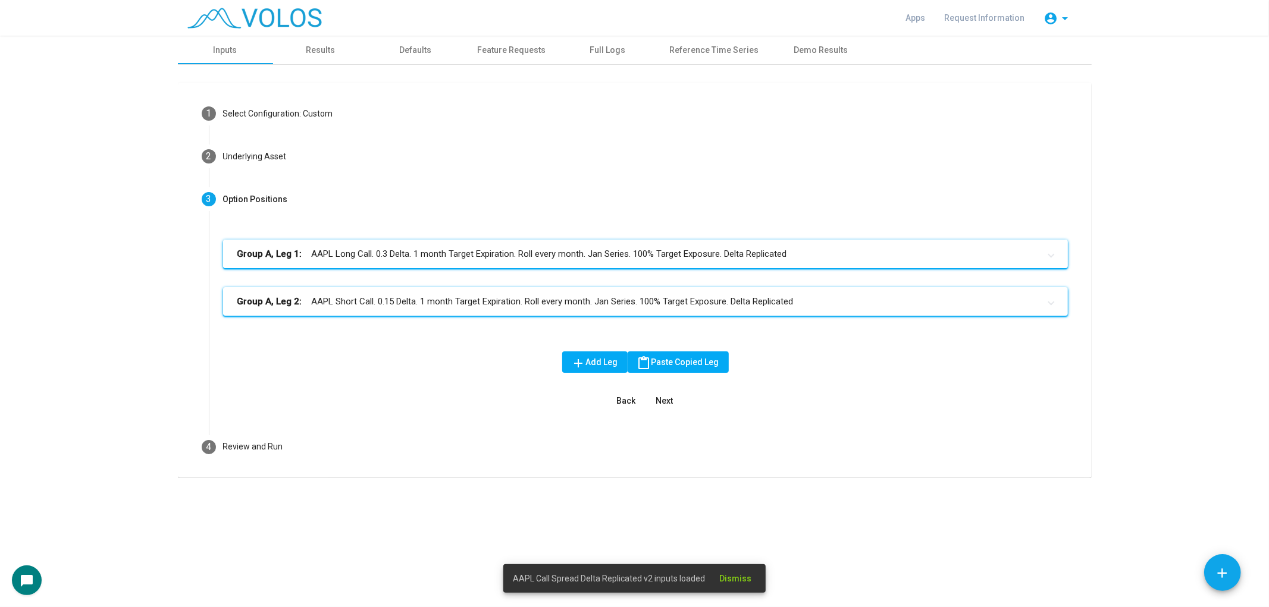
click at [613, 310] on mat-expansion-panel-header "Group A, Leg 2: AAPL Short Call. 0.15 Delta. 1 month Target Expiration. Roll ev…" at bounding box center [645, 301] width 845 height 29
click at [640, 255] on mat-panel-title "Group A, Leg 1: AAPL Long Call. 0.3 Delta. 1 month Target Expiration. Roll ever…" at bounding box center [638, 254] width 802 height 14
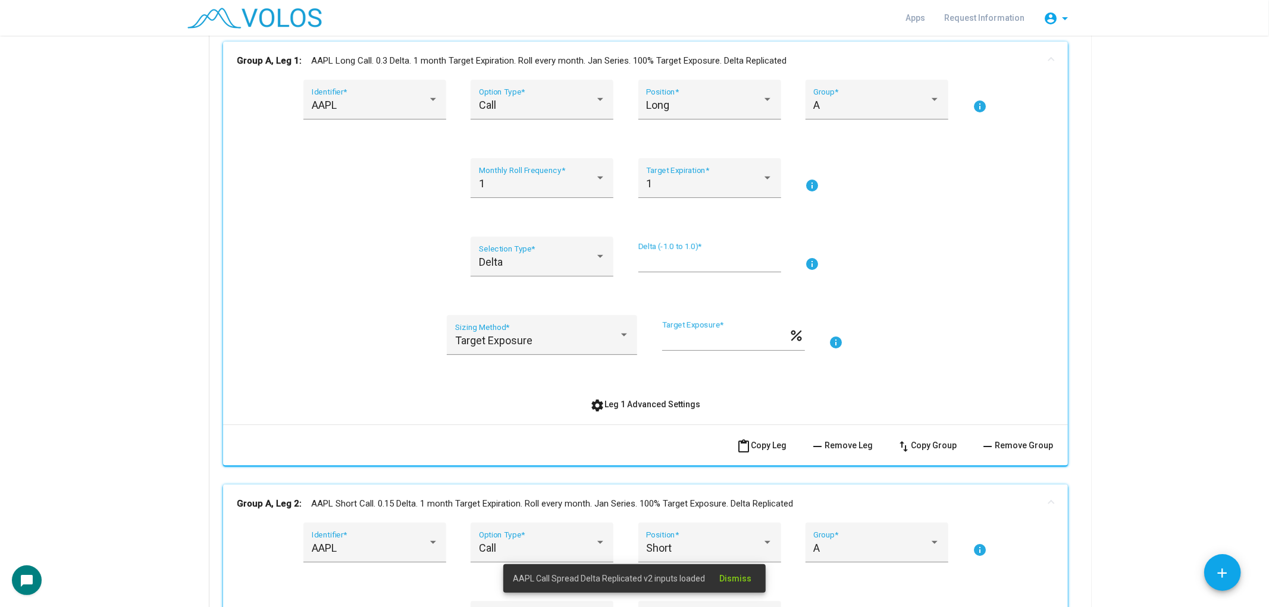
click at [629, 406] on span "settings Leg 1 Advanced Settings" at bounding box center [645, 405] width 110 height 10
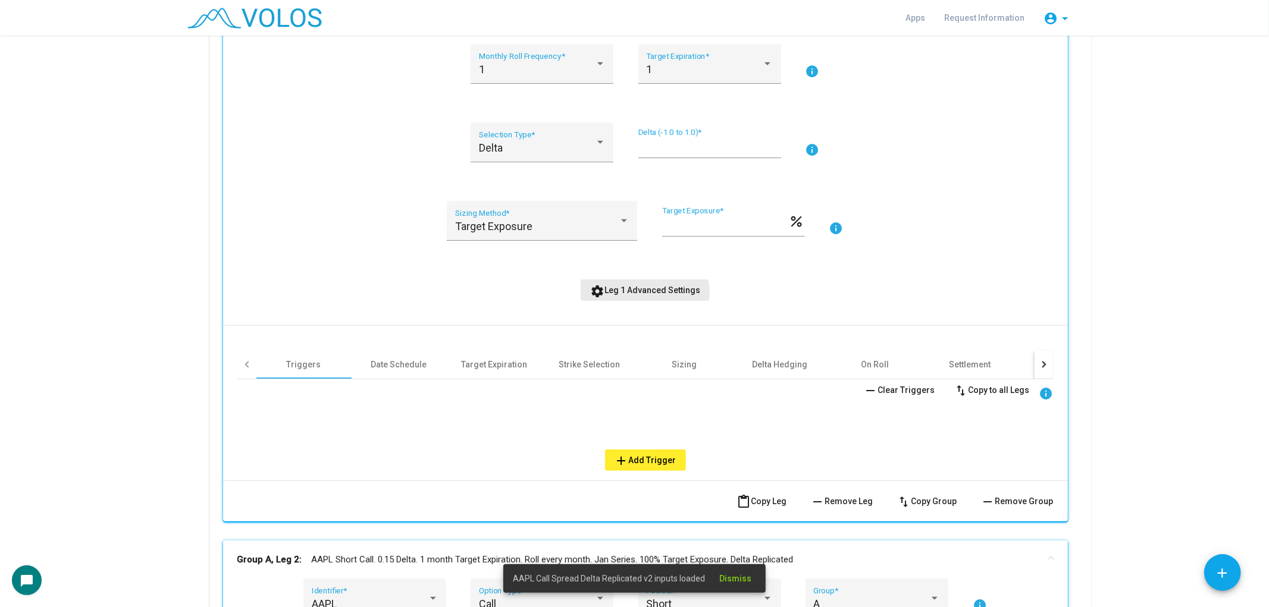
scroll to position [330, 0]
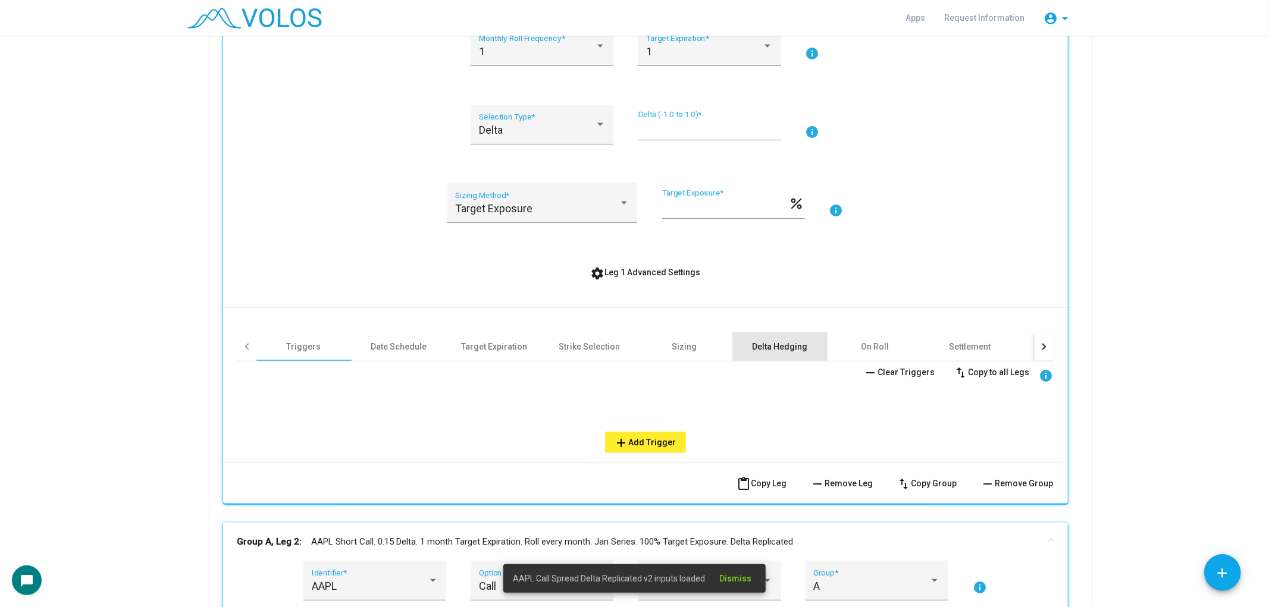
click at [768, 336] on div "Delta Hedging" at bounding box center [779, 347] width 95 height 29
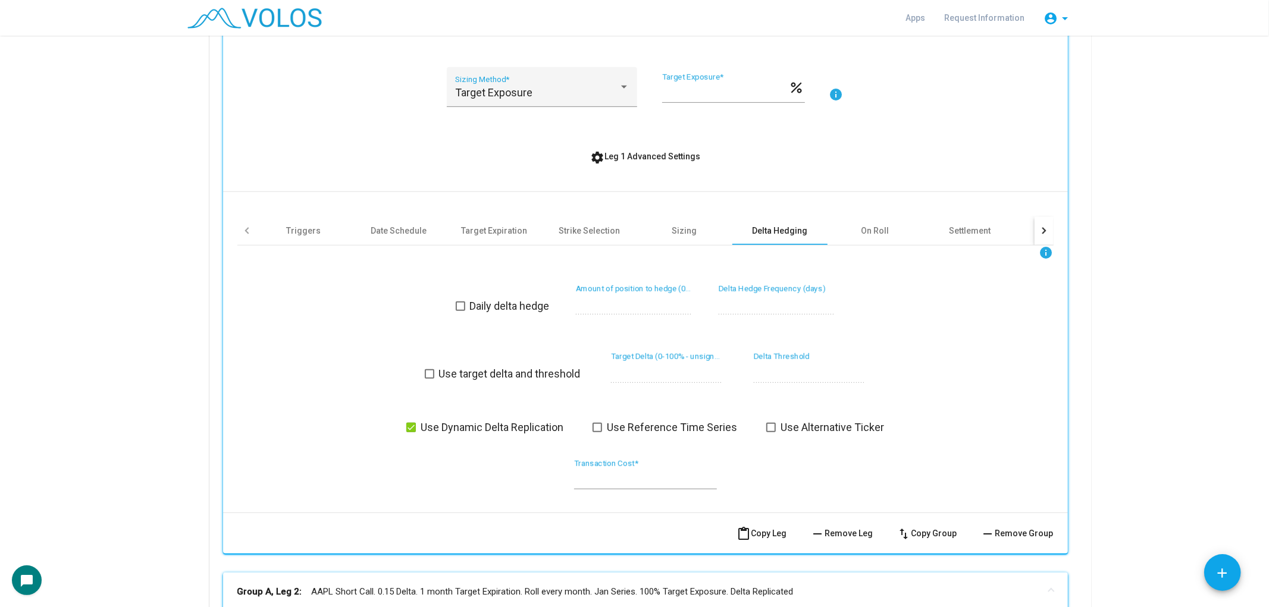
scroll to position [462, 0]
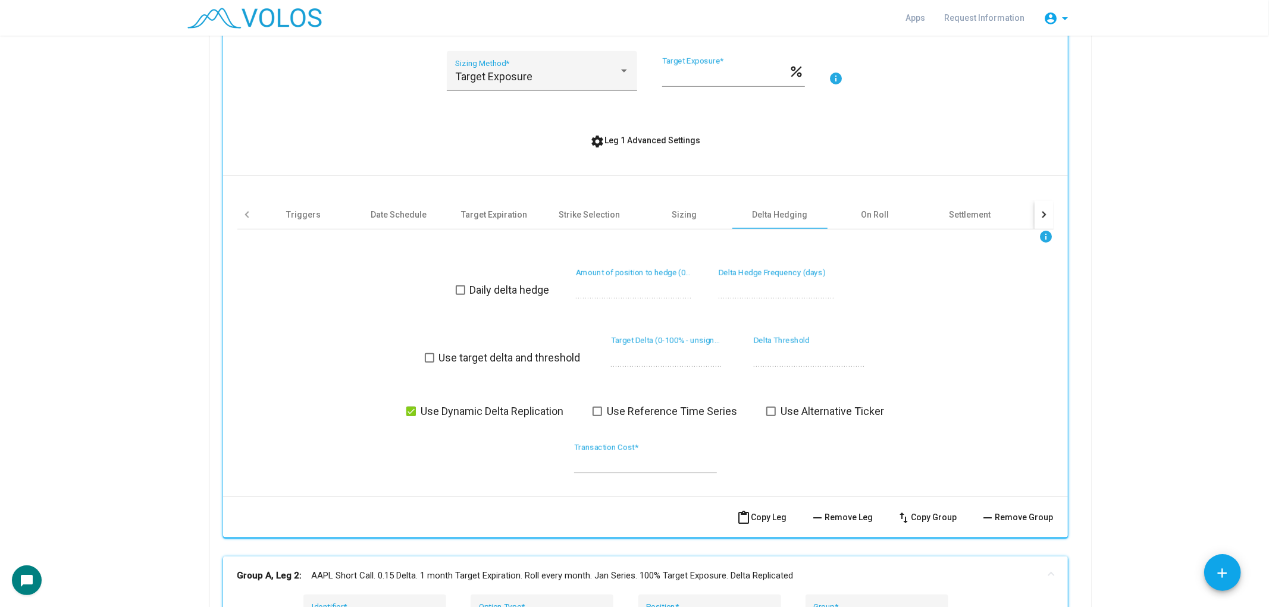
click at [520, 411] on span "Use Dynamic Delta Replication" at bounding box center [492, 412] width 143 height 14
click at [522, 289] on span "Daily delta hedge" at bounding box center [510, 290] width 80 height 14
click at [662, 142] on span "settings Leg 1 Advanced Settings" at bounding box center [645, 141] width 110 height 10
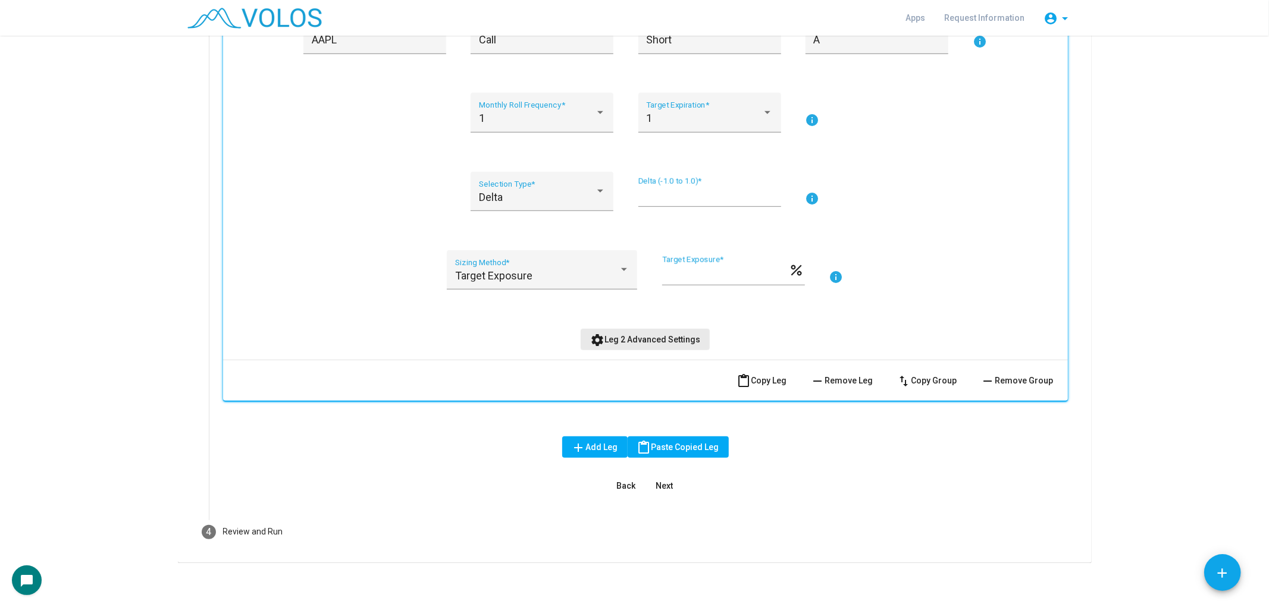
click at [643, 335] on span "settings Leg 2 Advanced Settings" at bounding box center [645, 340] width 110 height 10
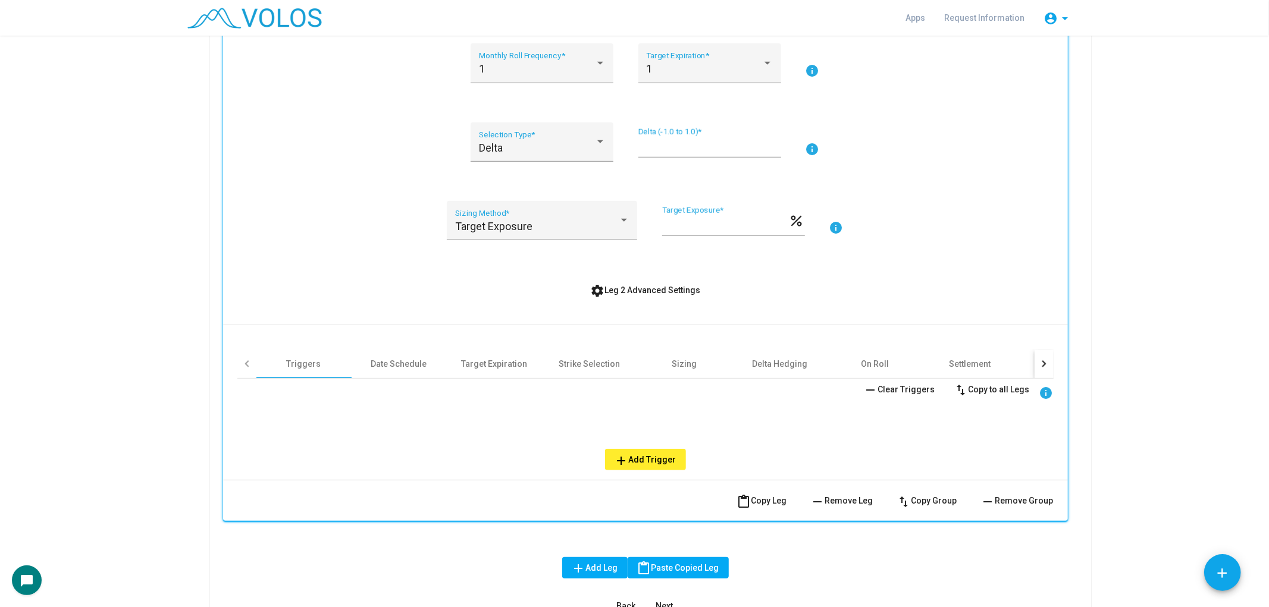
scroll to position [839, 0]
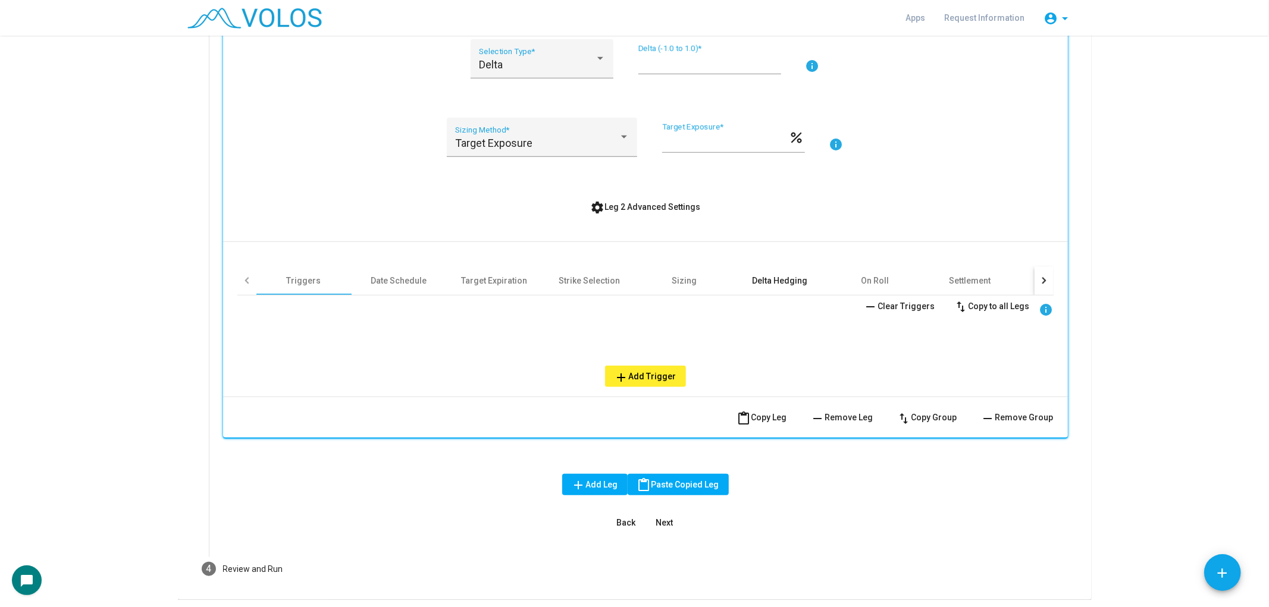
click at [778, 286] on div "Delta Hedging" at bounding box center [779, 281] width 95 height 29
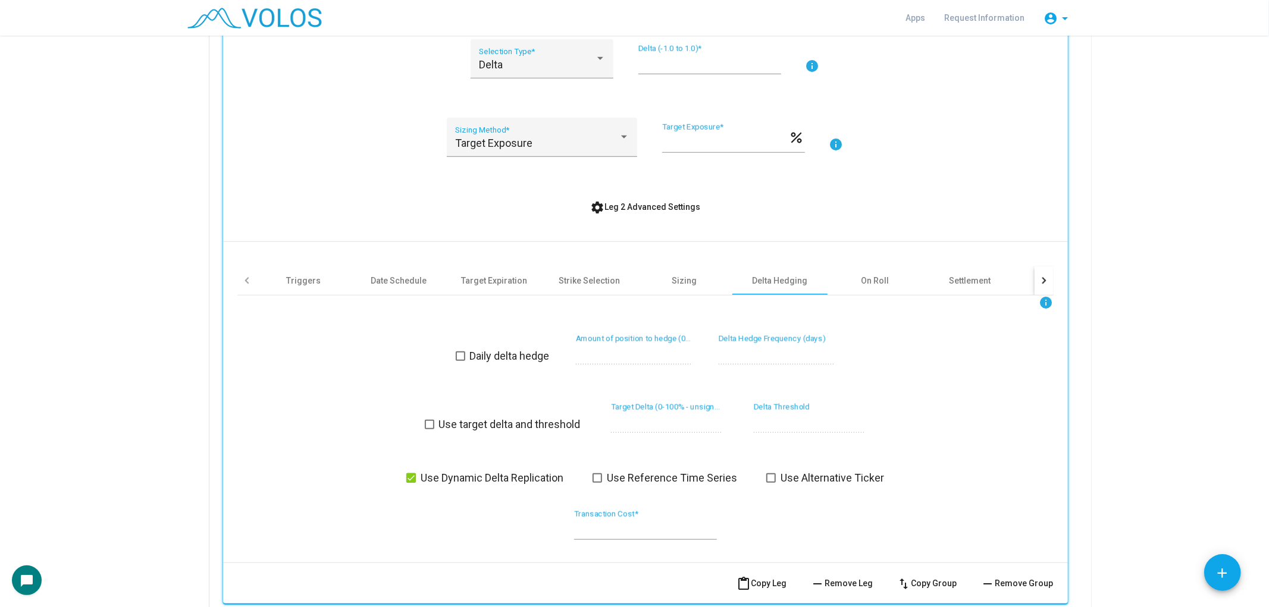
click at [457, 354] on span at bounding box center [461, 357] width 10 height 10
click at [455, 474] on span "Use Dynamic Delta Replication" at bounding box center [492, 478] width 143 height 14
click at [667, 209] on button "settings Leg 2 Advanced Settings" at bounding box center [645, 206] width 129 height 21
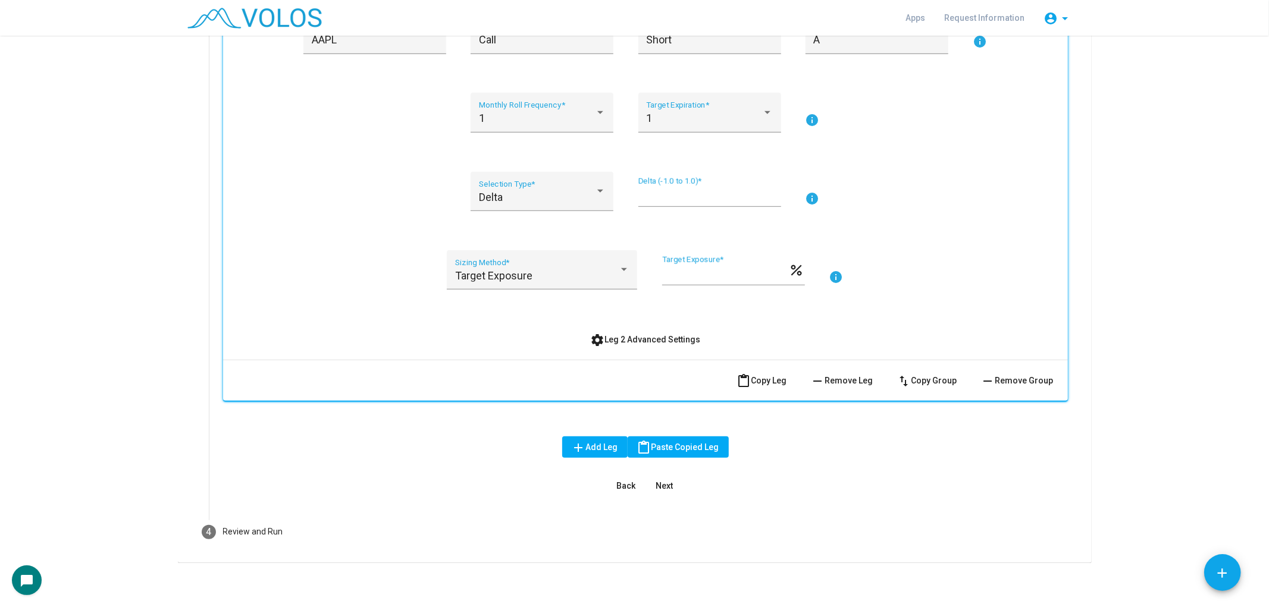
click at [668, 483] on button "Next" at bounding box center [665, 485] width 38 height 21
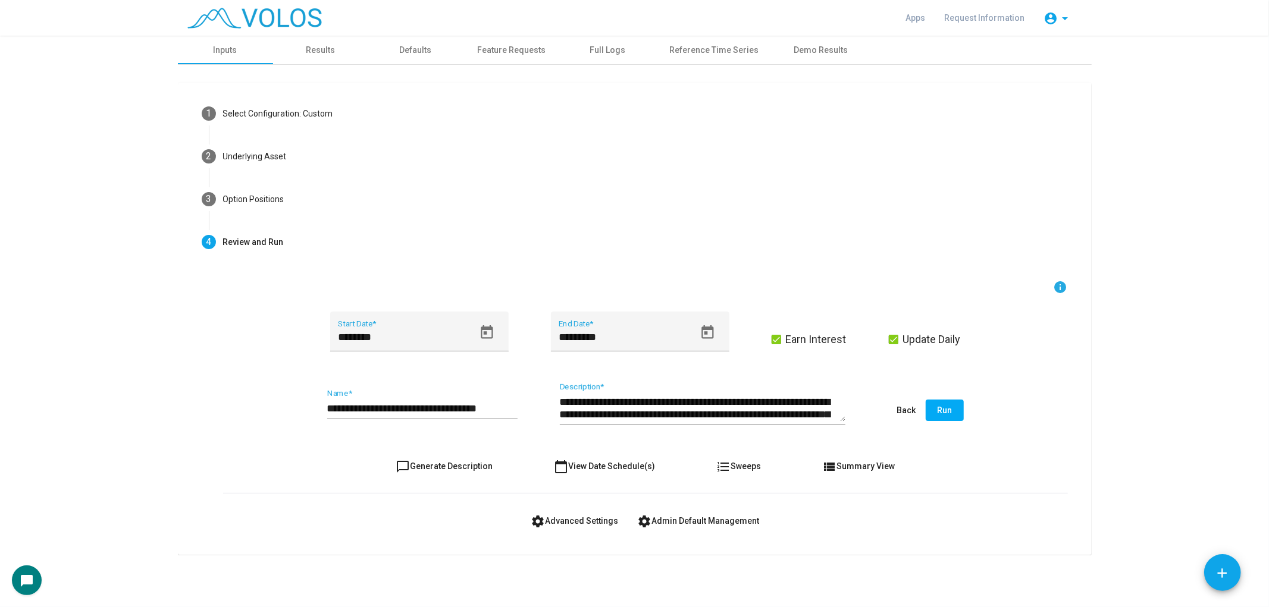
click at [433, 480] on form "**********" at bounding box center [645, 406] width 845 height 252
click at [443, 472] on button "chat_bubble_outline Generate Description" at bounding box center [444, 466] width 116 height 21
type textarea "**********"
click at [490, 408] on input "**********" at bounding box center [422, 409] width 190 height 12
type input "**********"
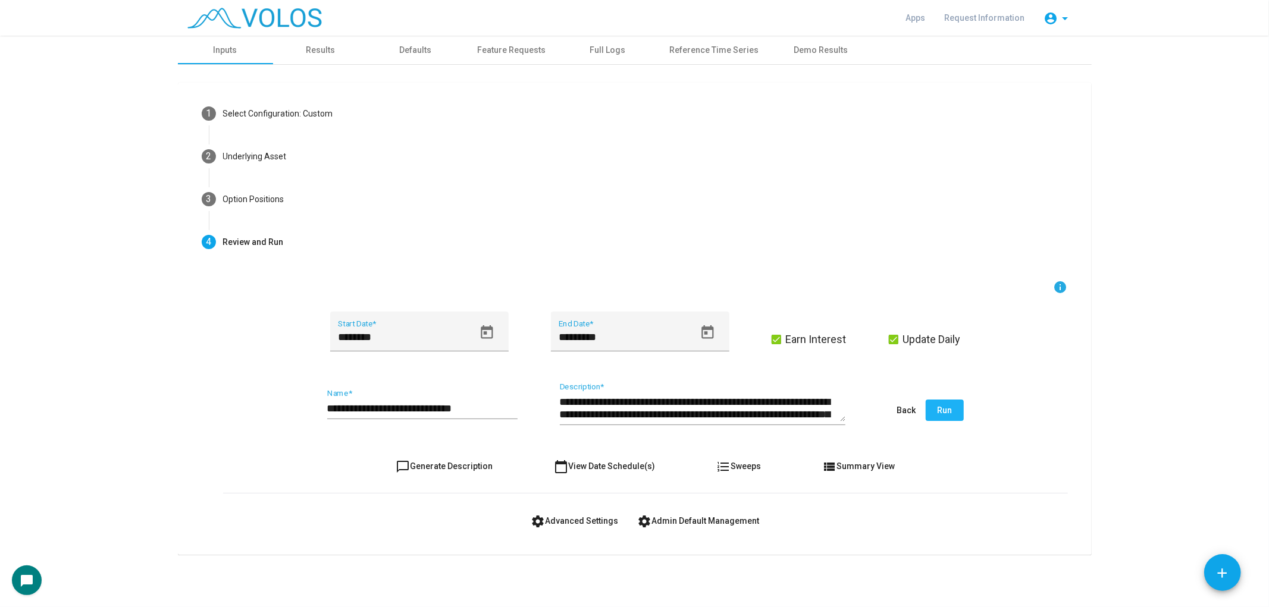
click at [944, 409] on span "Run" at bounding box center [944, 411] width 15 height 10
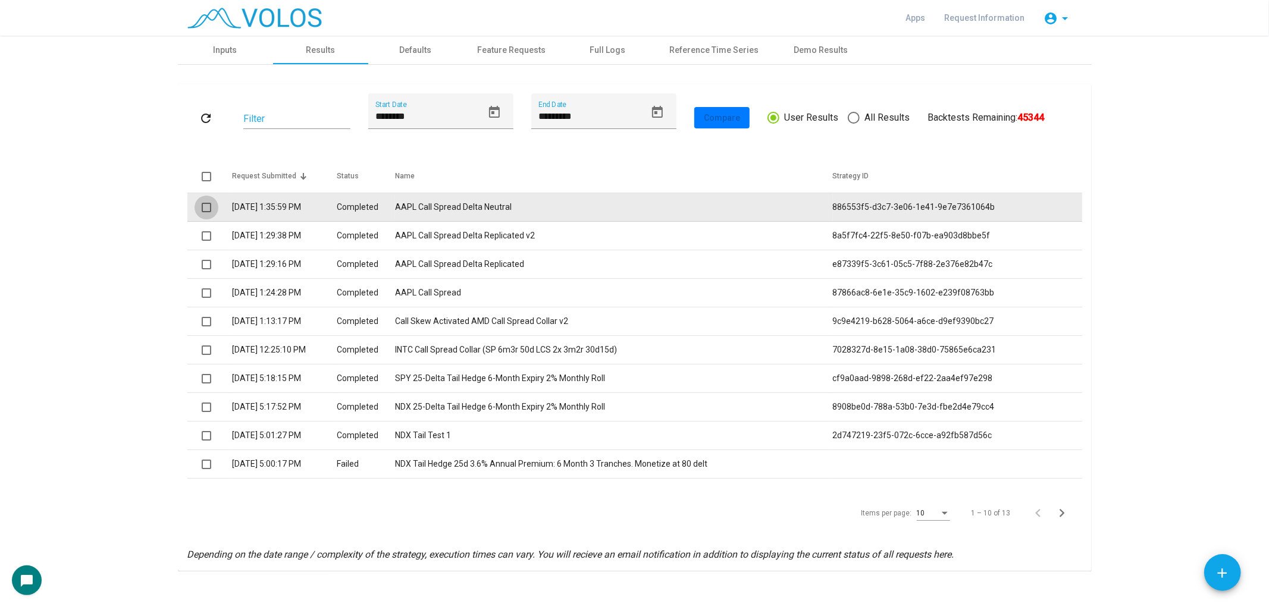
click at [204, 209] on span at bounding box center [207, 208] width 10 height 10
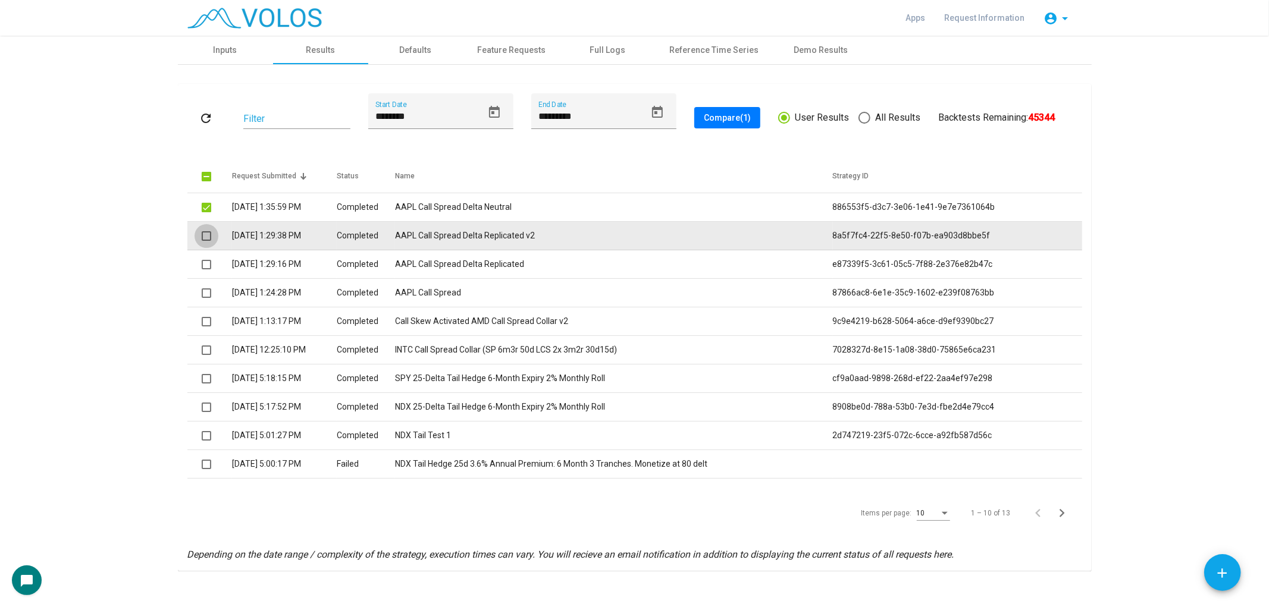
click at [202, 239] on span at bounding box center [207, 236] width 10 height 10
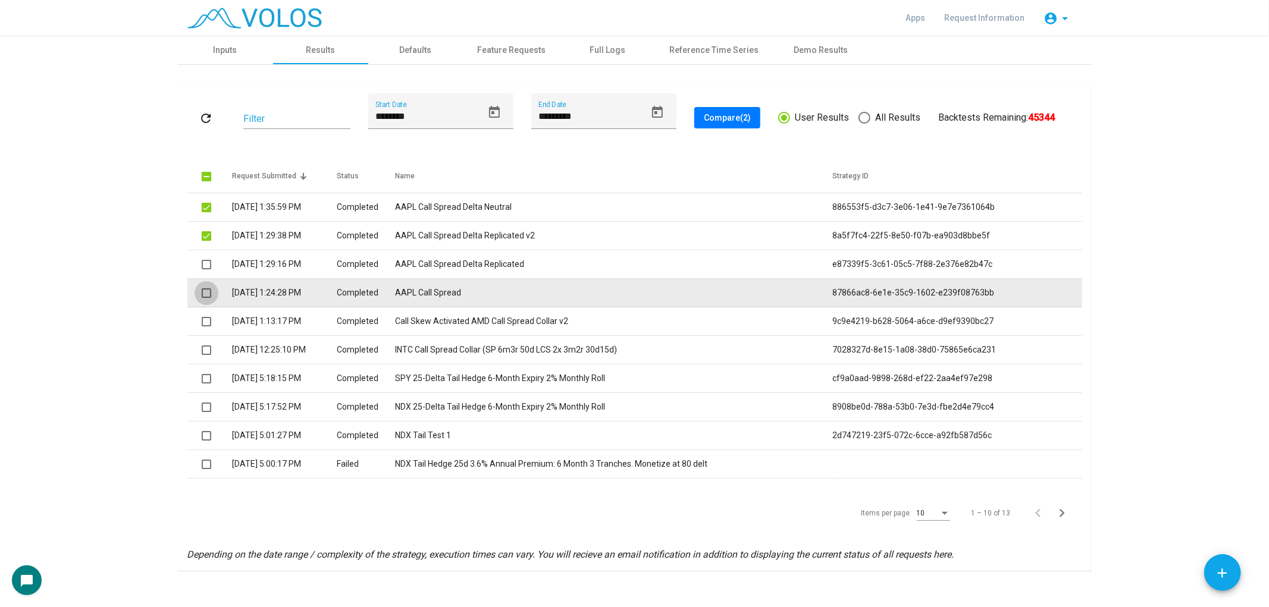
click at [202, 292] on span at bounding box center [207, 294] width 10 height 10
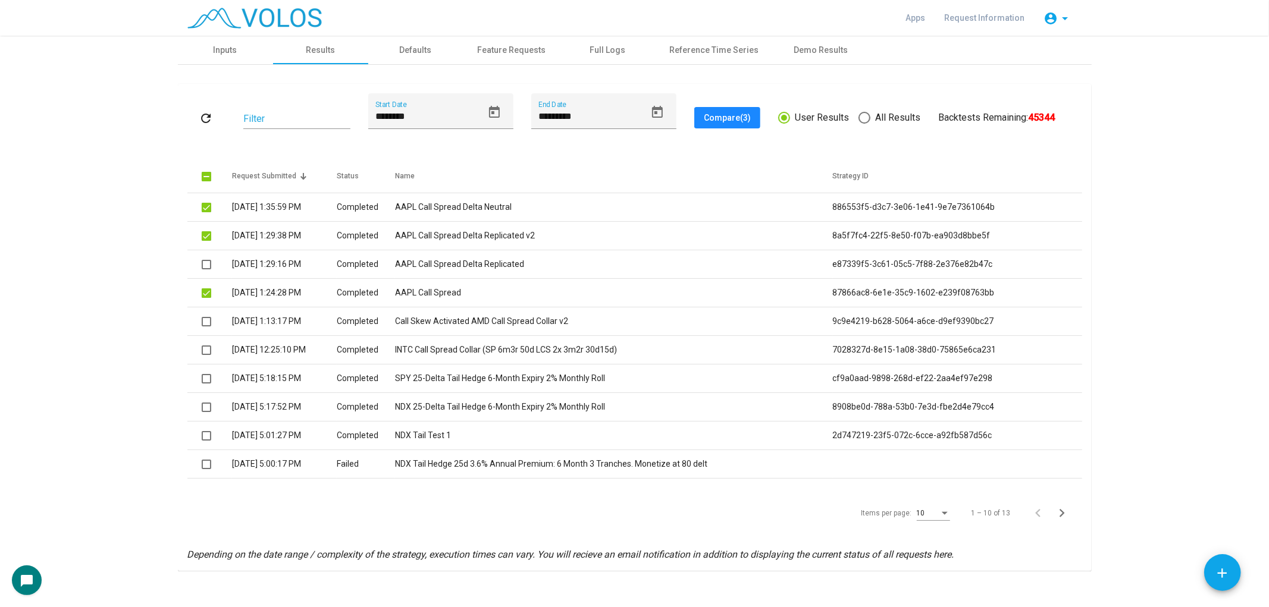
click at [720, 119] on span "Compare (3)" at bounding box center [727, 118] width 47 height 10
click at [280, 19] on img at bounding box center [254, 18] width 134 height 21
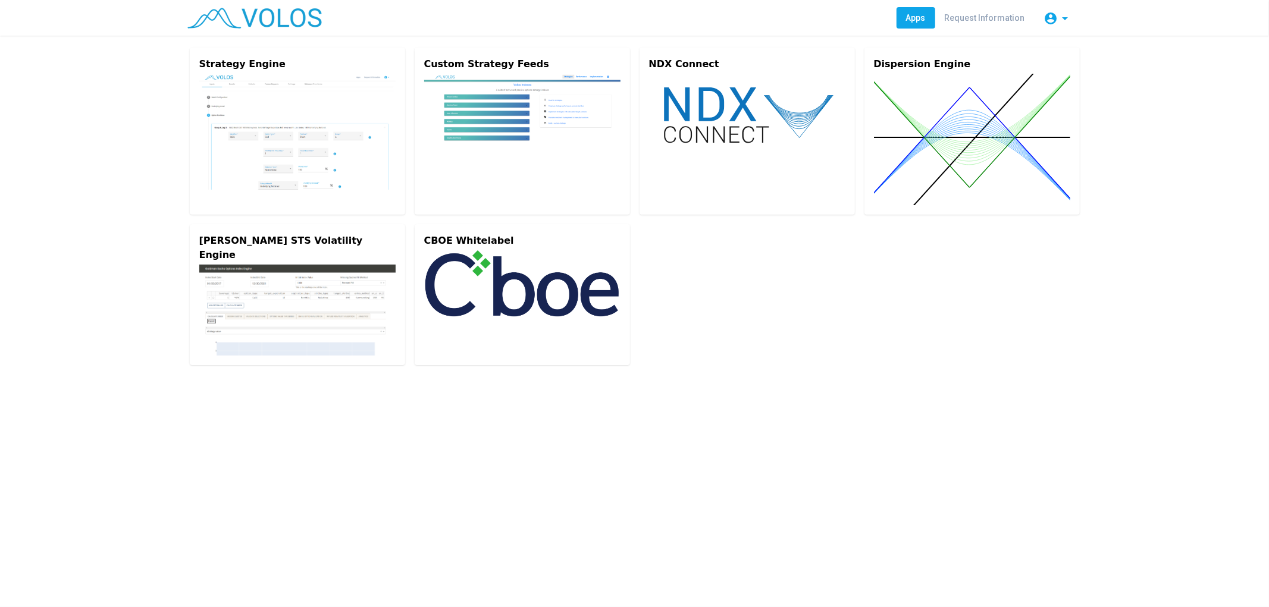
click at [308, 155] on img at bounding box center [297, 132] width 196 height 116
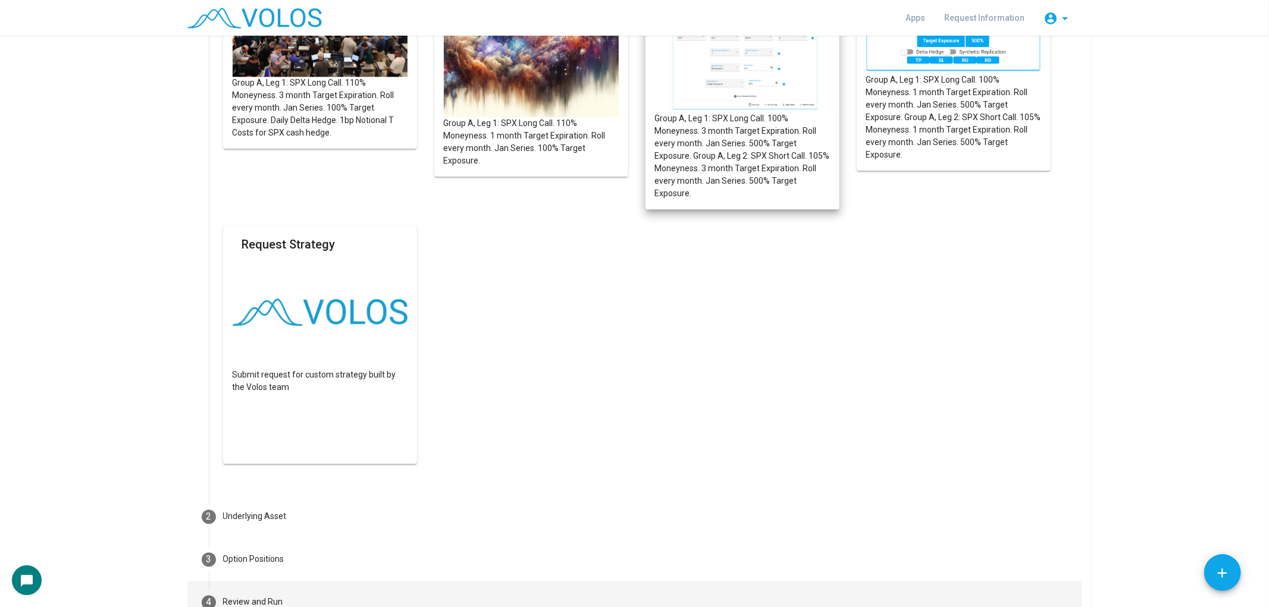
scroll to position [2651, 0]
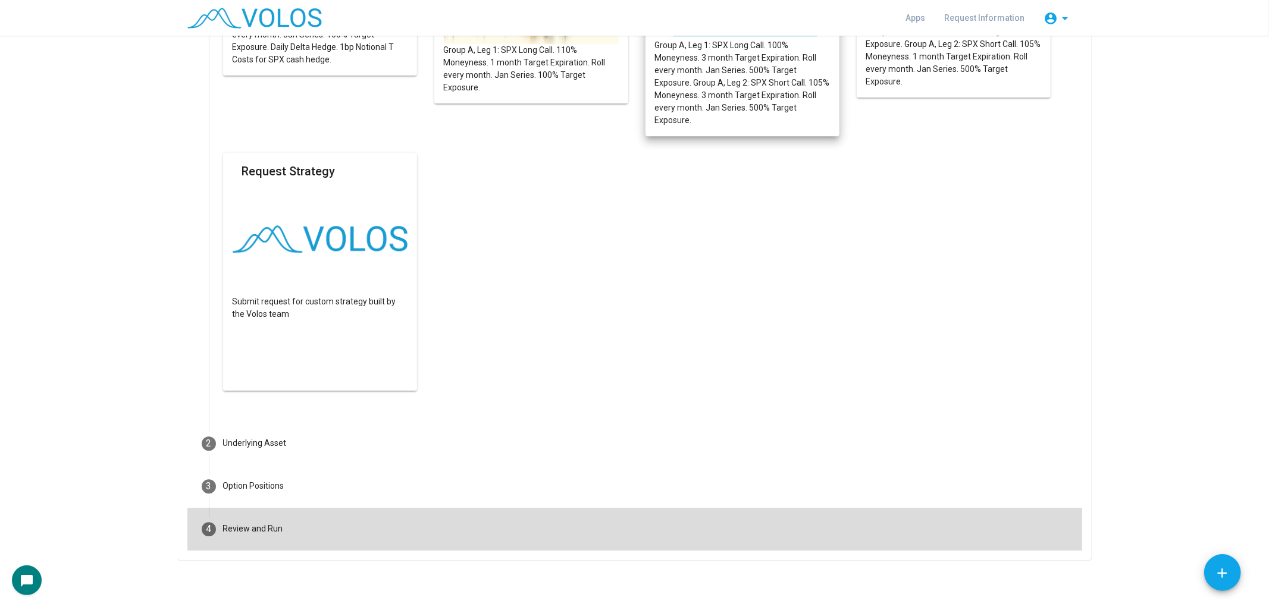
click at [723, 516] on mat-step-header "4 Review and Run" at bounding box center [634, 529] width 895 height 43
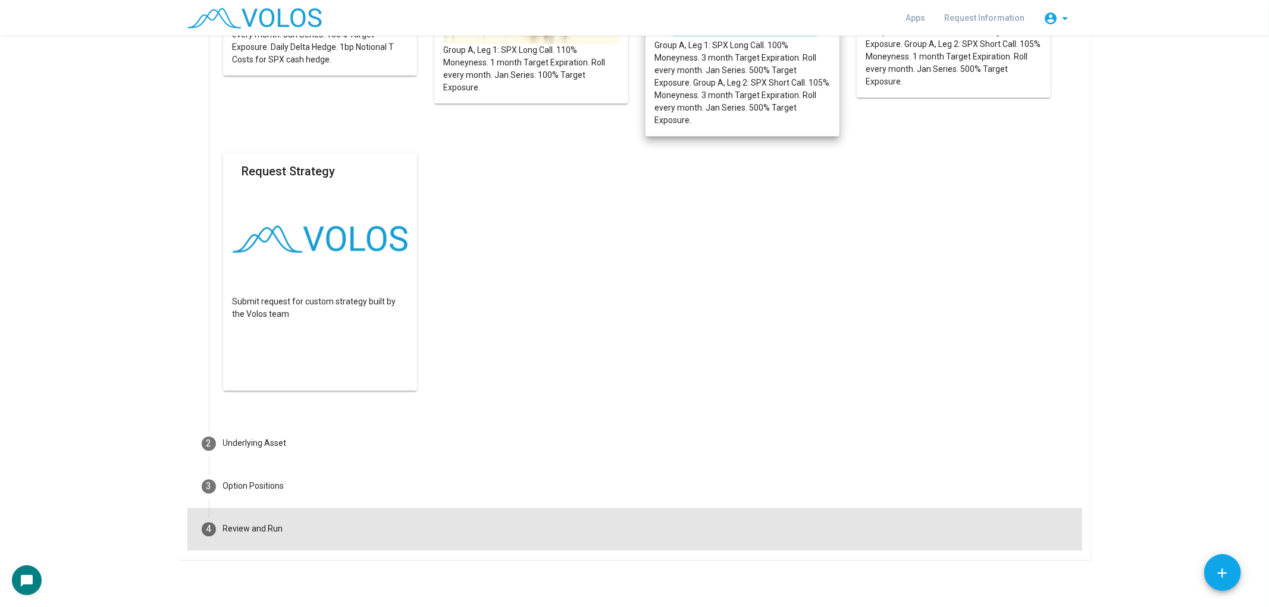
scroll to position [0, 0]
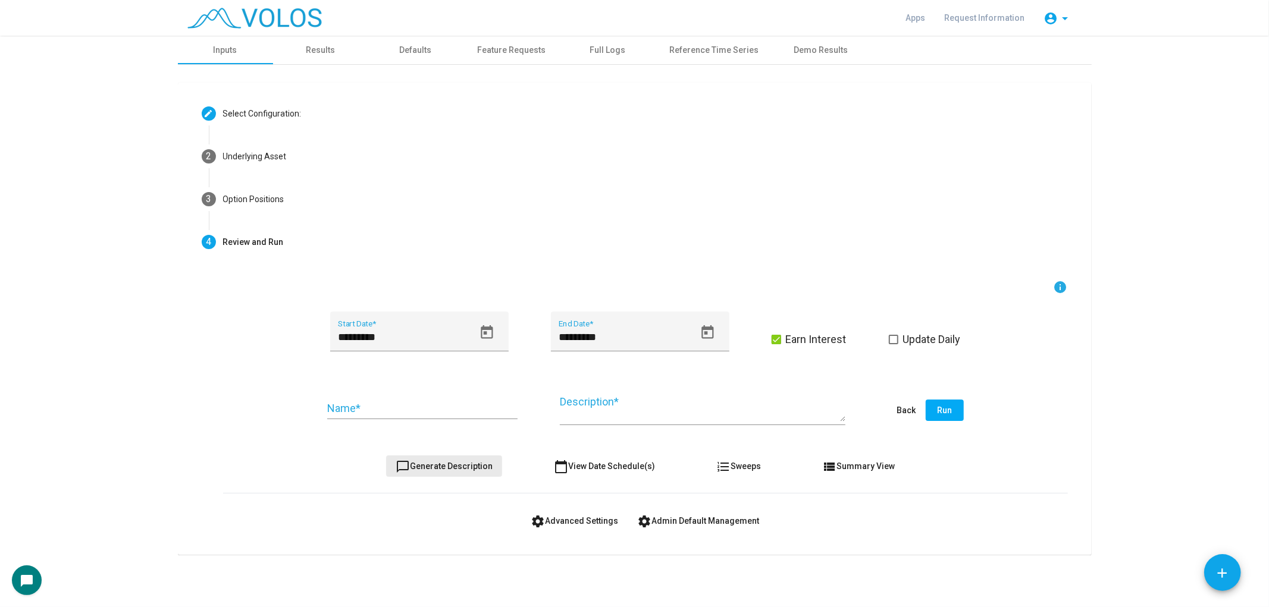
click at [468, 462] on span "chat_bubble_outline Generate Description" at bounding box center [444, 467] width 97 height 10
type textarea "**********"
click at [474, 411] on input "Name *" at bounding box center [422, 409] width 190 height 12
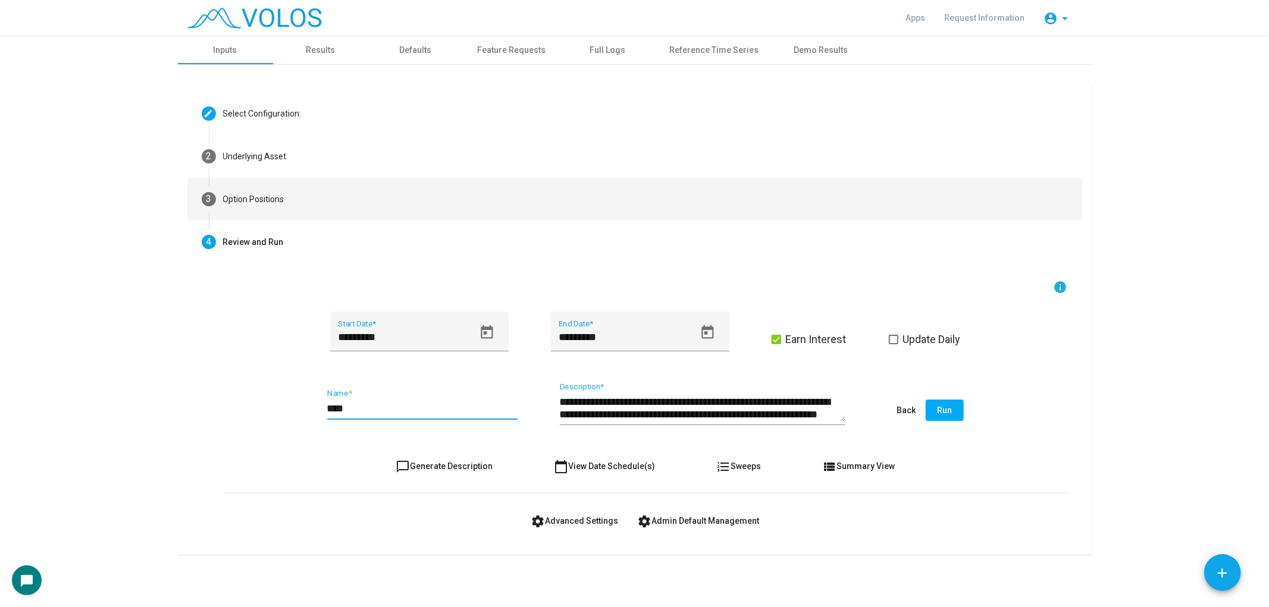
type input "****"
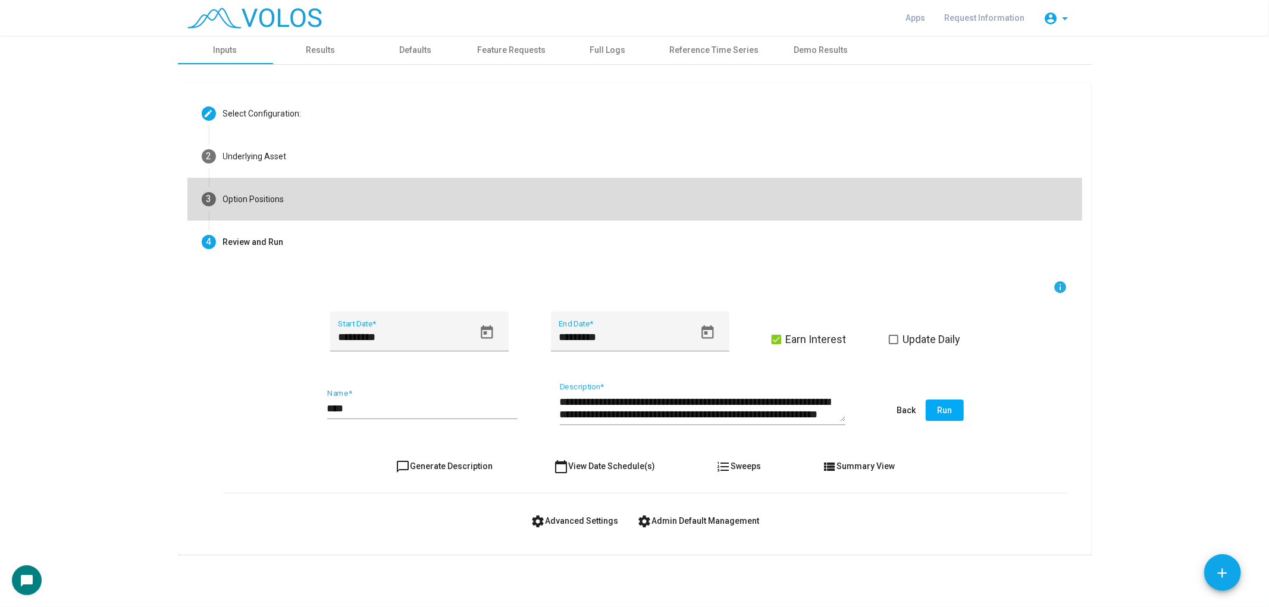
click at [347, 190] on mat-step-header "3 Option Positions" at bounding box center [634, 199] width 895 height 43
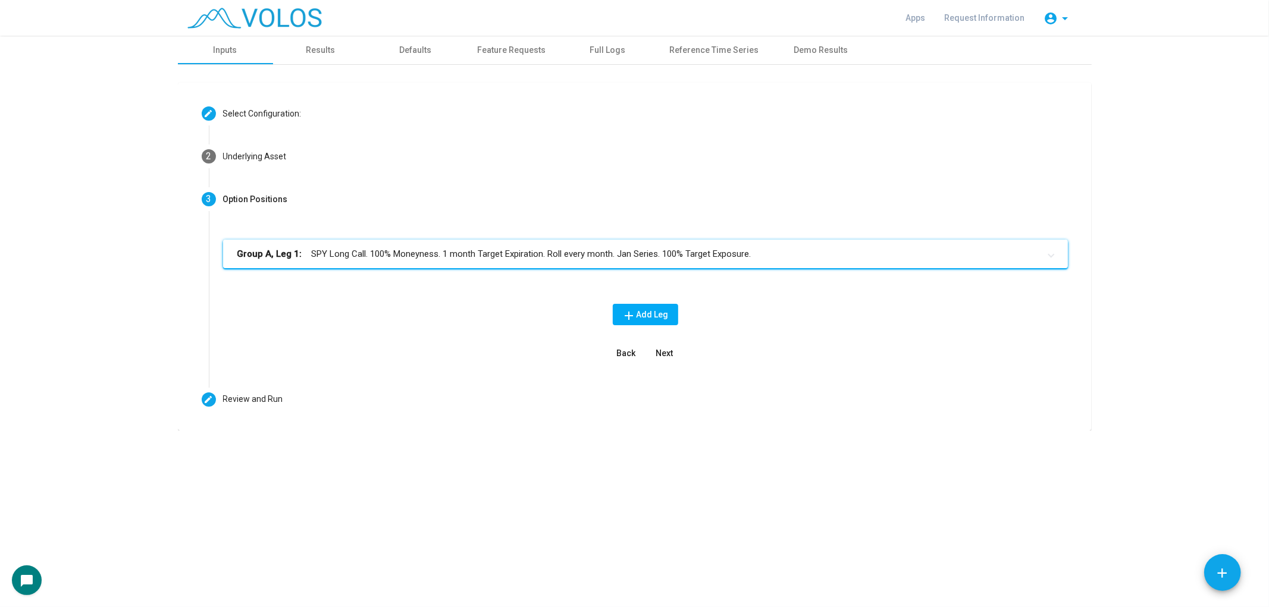
click at [828, 261] on mat-expansion-panel-header "Group A, Leg 1: SPY Long Call. 100% Moneyness. 1 month Target Expiration. Roll …" at bounding box center [645, 254] width 845 height 29
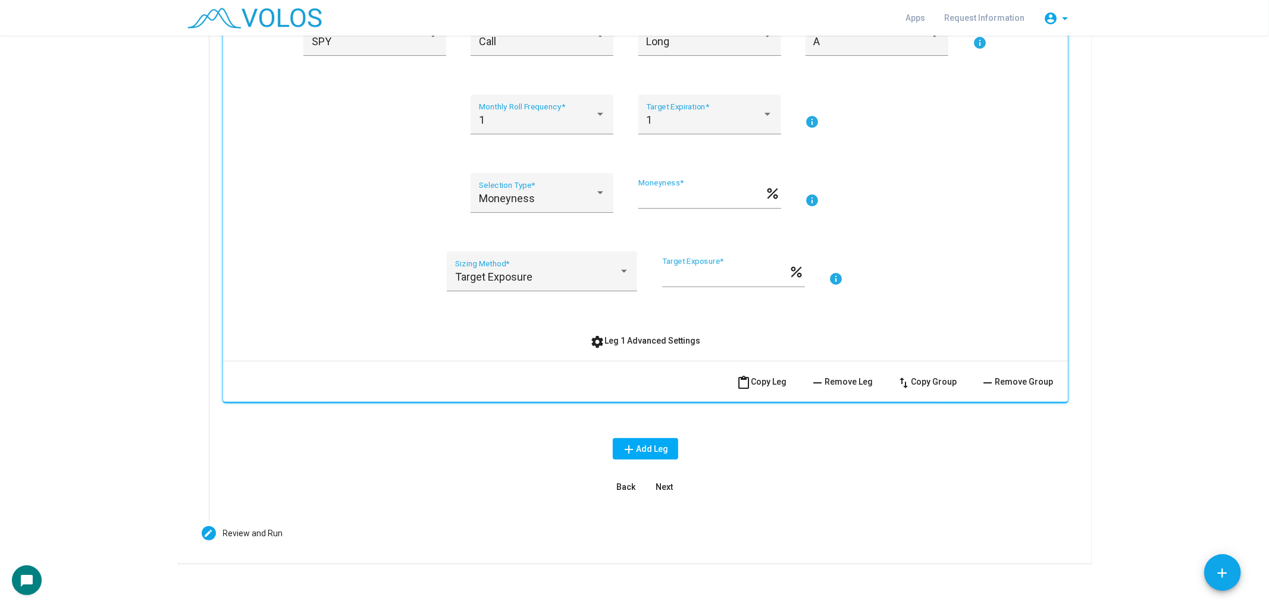
scroll to position [264, 0]
click at [951, 378] on span "remove Remove Group" at bounding box center [1017, 380] width 73 height 10
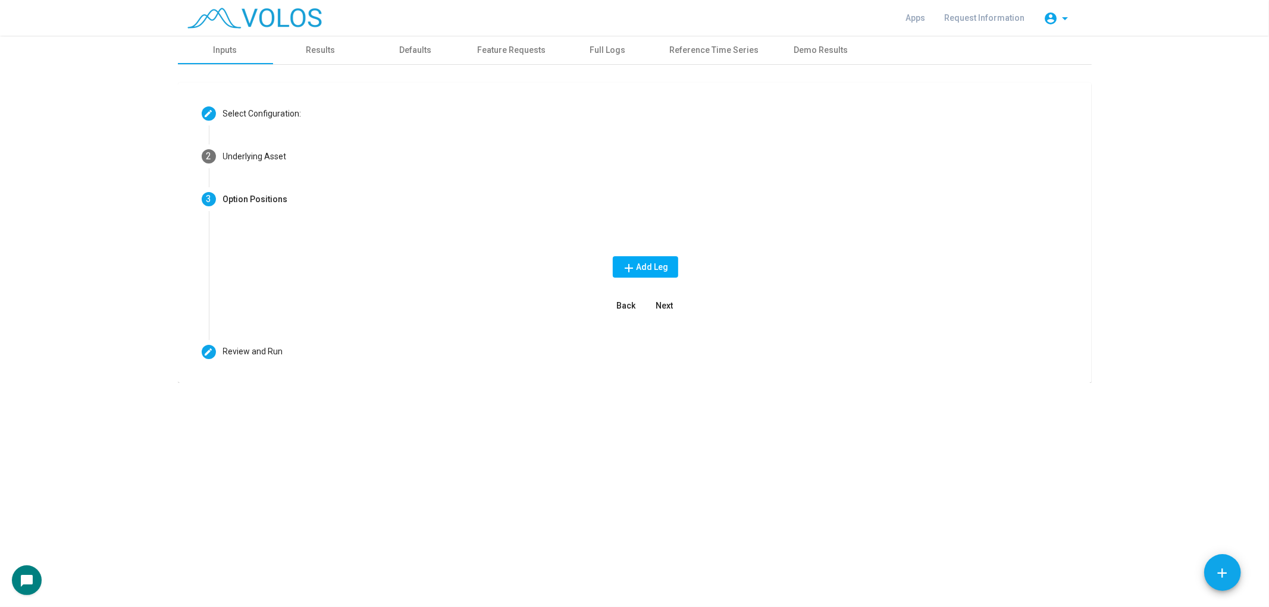
scroll to position [0, 0]
click at [673, 309] on span "Next" at bounding box center [664, 306] width 17 height 10
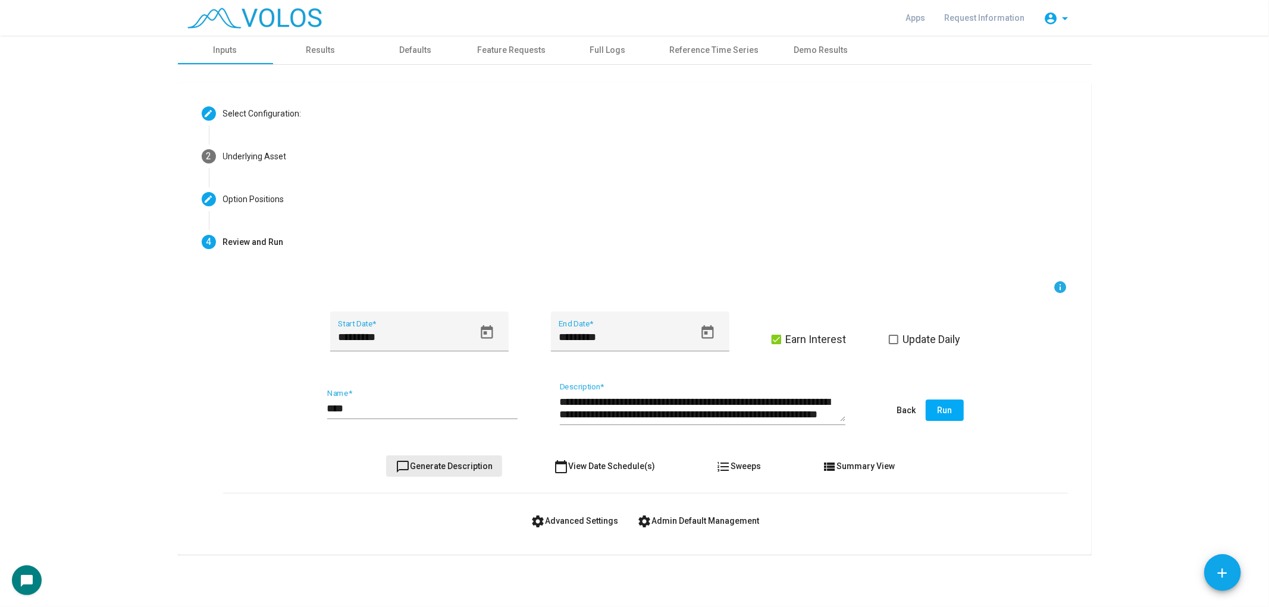
click at [461, 470] on span "chat_bubble_outline Generate Description" at bounding box center [444, 467] width 97 height 10
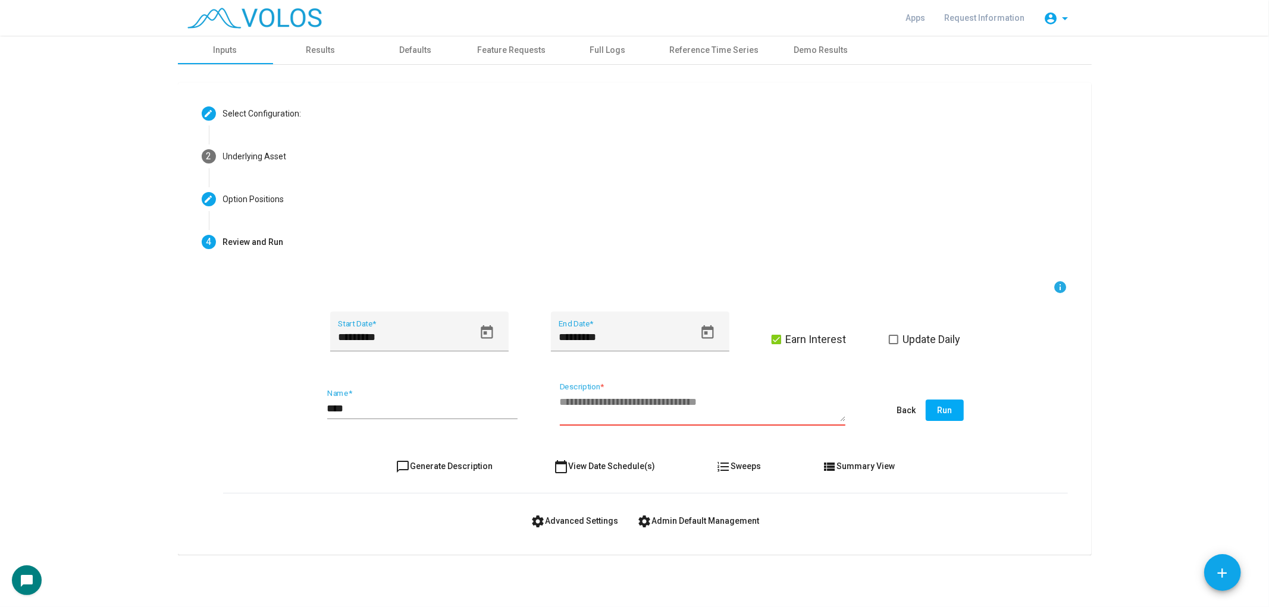
drag, startPoint x: 627, startPoint y: 421, endPoint x: 640, endPoint y: 413, distance: 14.9
click at [640, 413] on textarea "Description *" at bounding box center [703, 408] width 286 height 27
type textarea "**********"
click at [421, 403] on input "****" at bounding box center [422, 409] width 190 height 12
type input "**********"
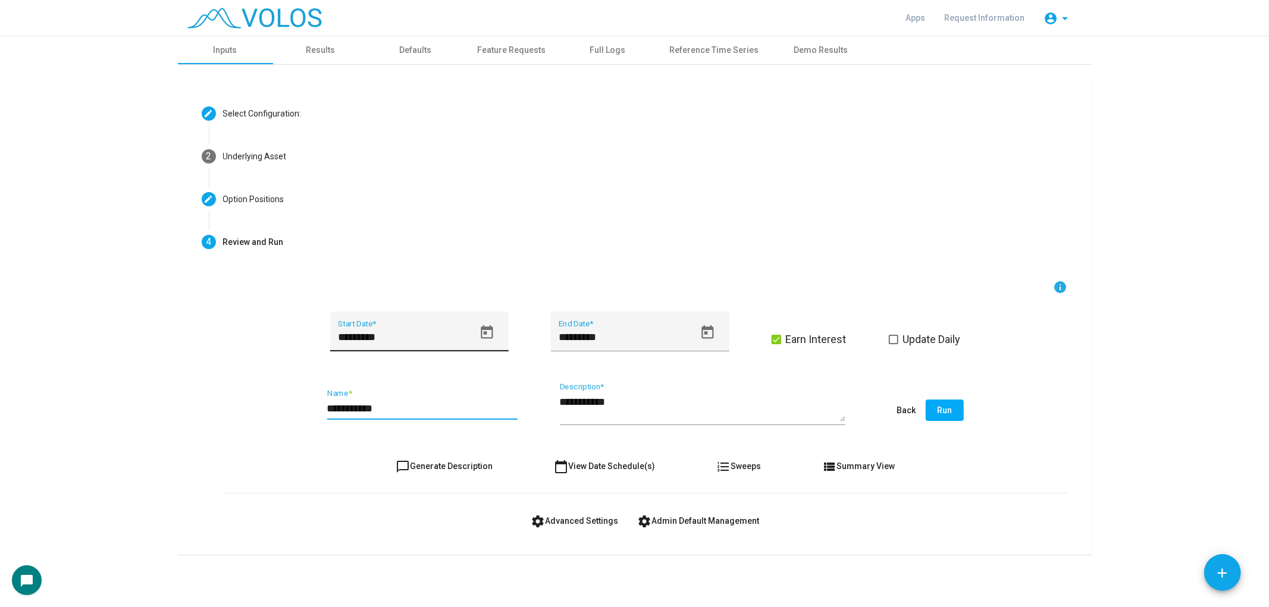
click at [485, 336] on icon "Open calendar" at bounding box center [487, 333] width 16 height 16
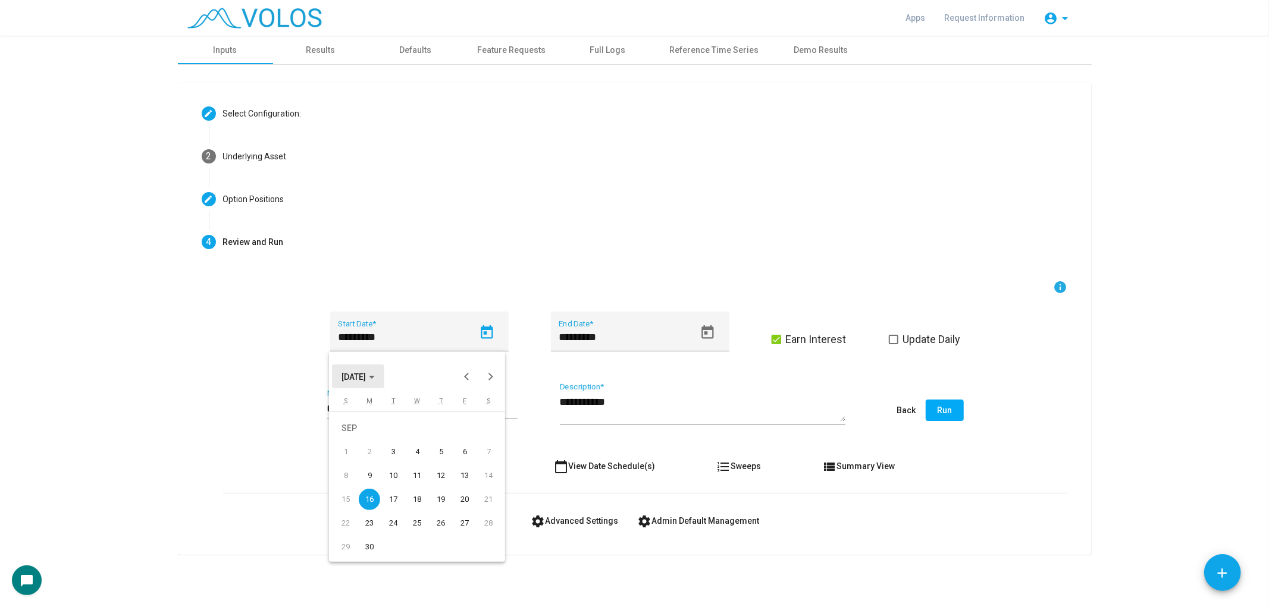
click at [364, 372] on span "SEP 2024" at bounding box center [353, 377] width 24 height 10
click at [472, 418] on div "2023" at bounding box center [479, 413] width 37 height 21
click at [361, 435] on div "JAN" at bounding box center [354, 437] width 37 height 21
click at [390, 451] on div "3" at bounding box center [393, 451] width 21 height 21
type input "********"
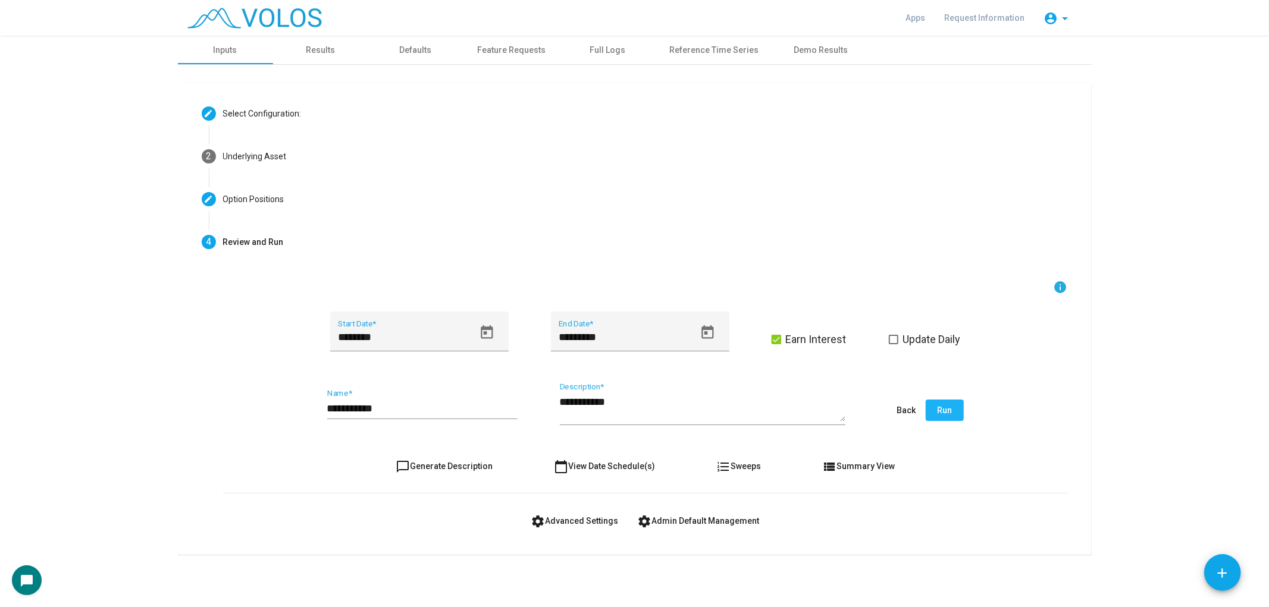
click at [941, 414] on span "Run" at bounding box center [944, 411] width 15 height 10
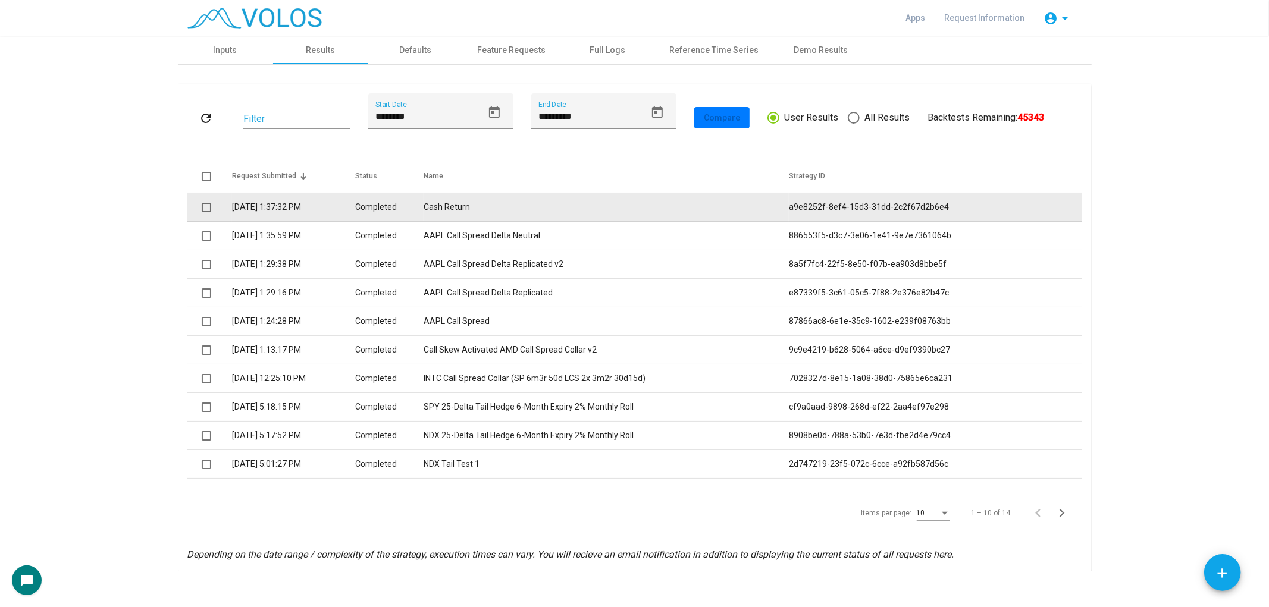
click at [202, 206] on span at bounding box center [207, 208] width 10 height 10
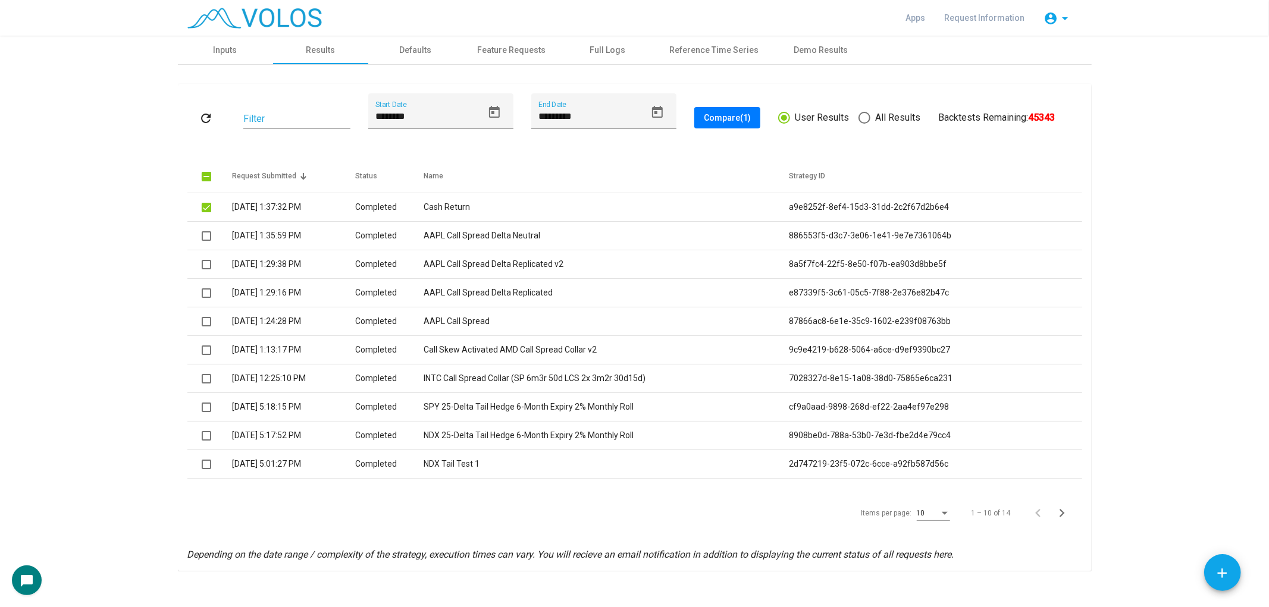
click at [739, 114] on span "Compare (1)" at bounding box center [727, 118] width 47 height 10
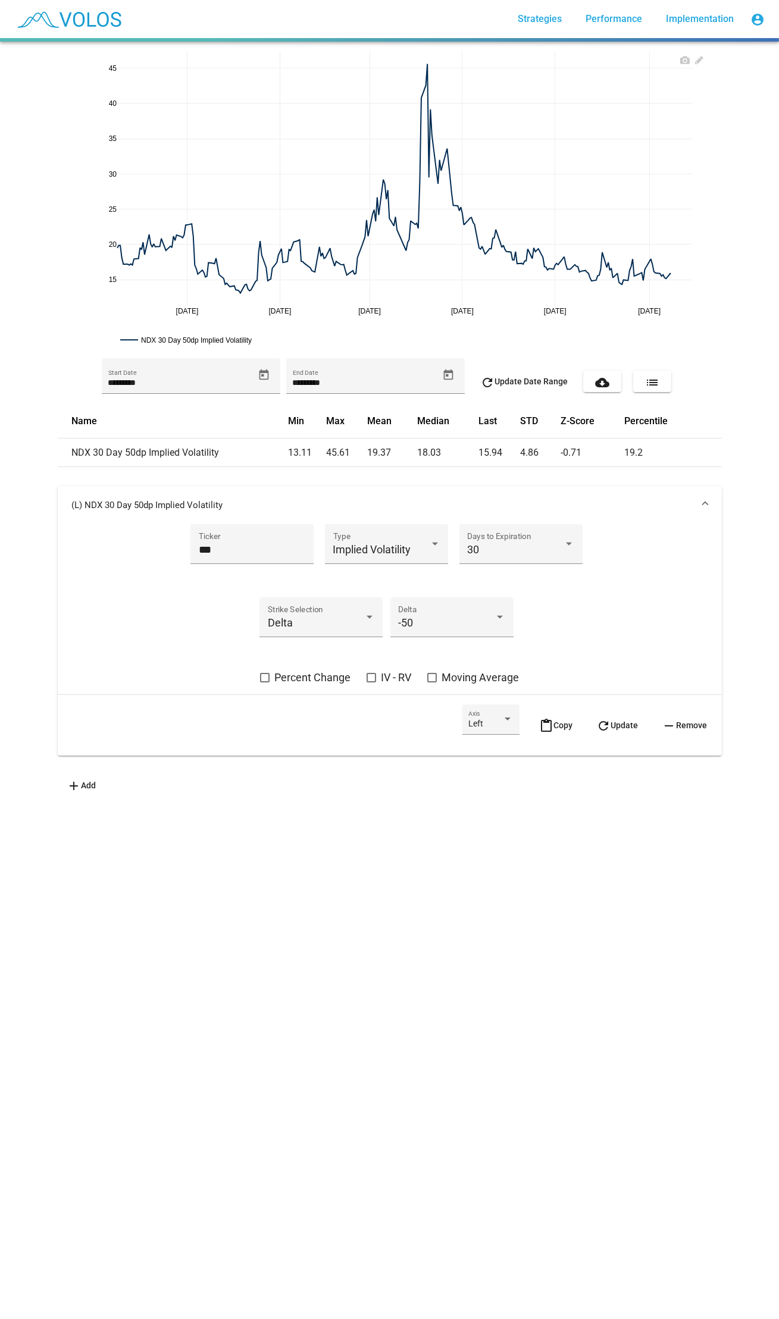
drag, startPoint x: 678, startPoint y: 307, endPoint x: 657, endPoint y: 292, distance: 26.4
click at [543, 726] on mat-icon "content_paste" at bounding box center [547, 726] width 14 height 14
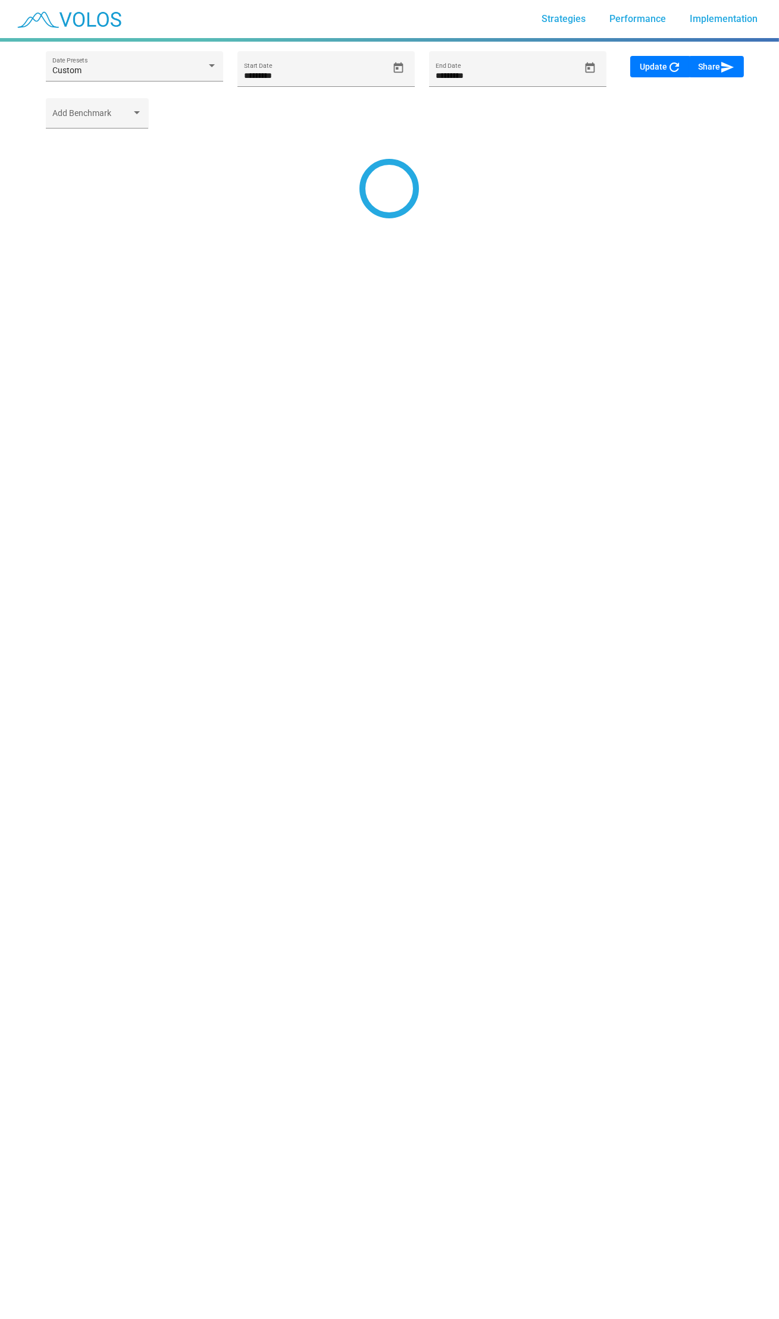
type input "*********"
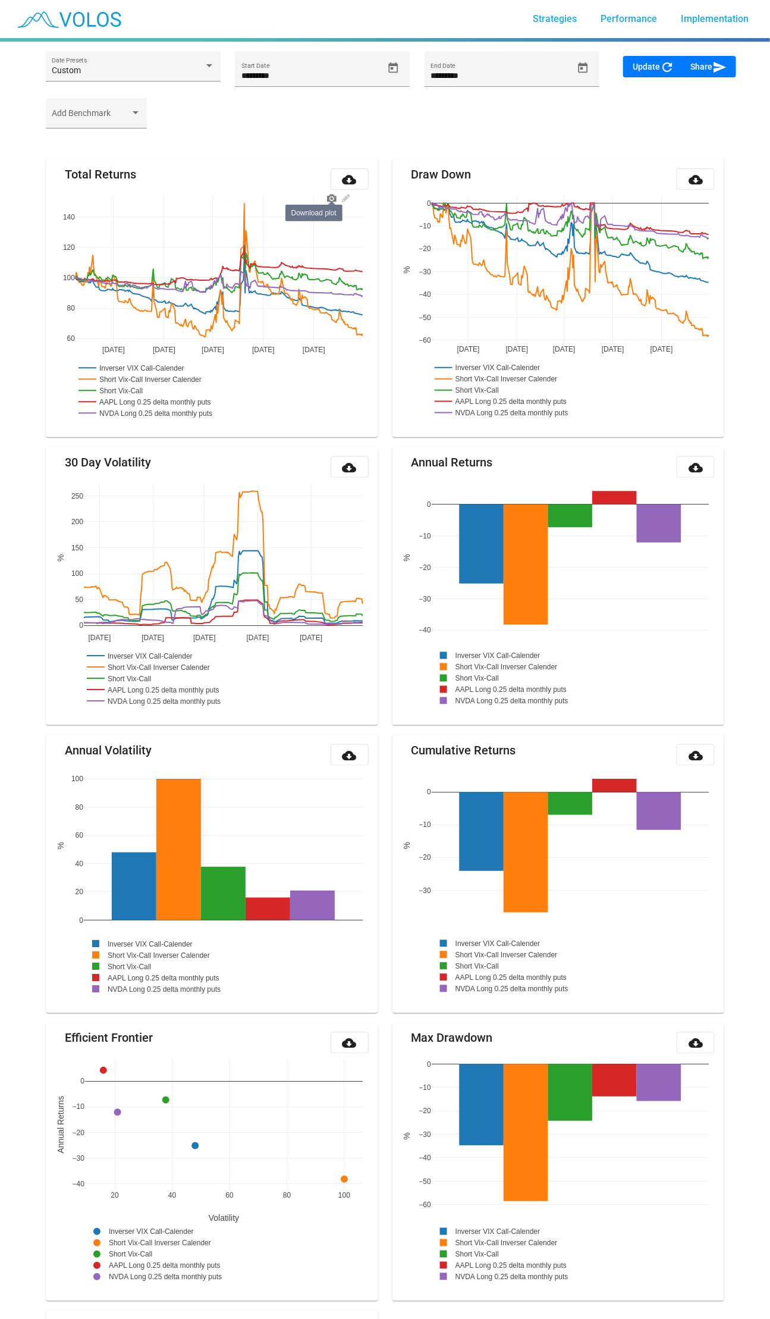
click at [331, 201] on icon at bounding box center [332, 198] width 10 height 10
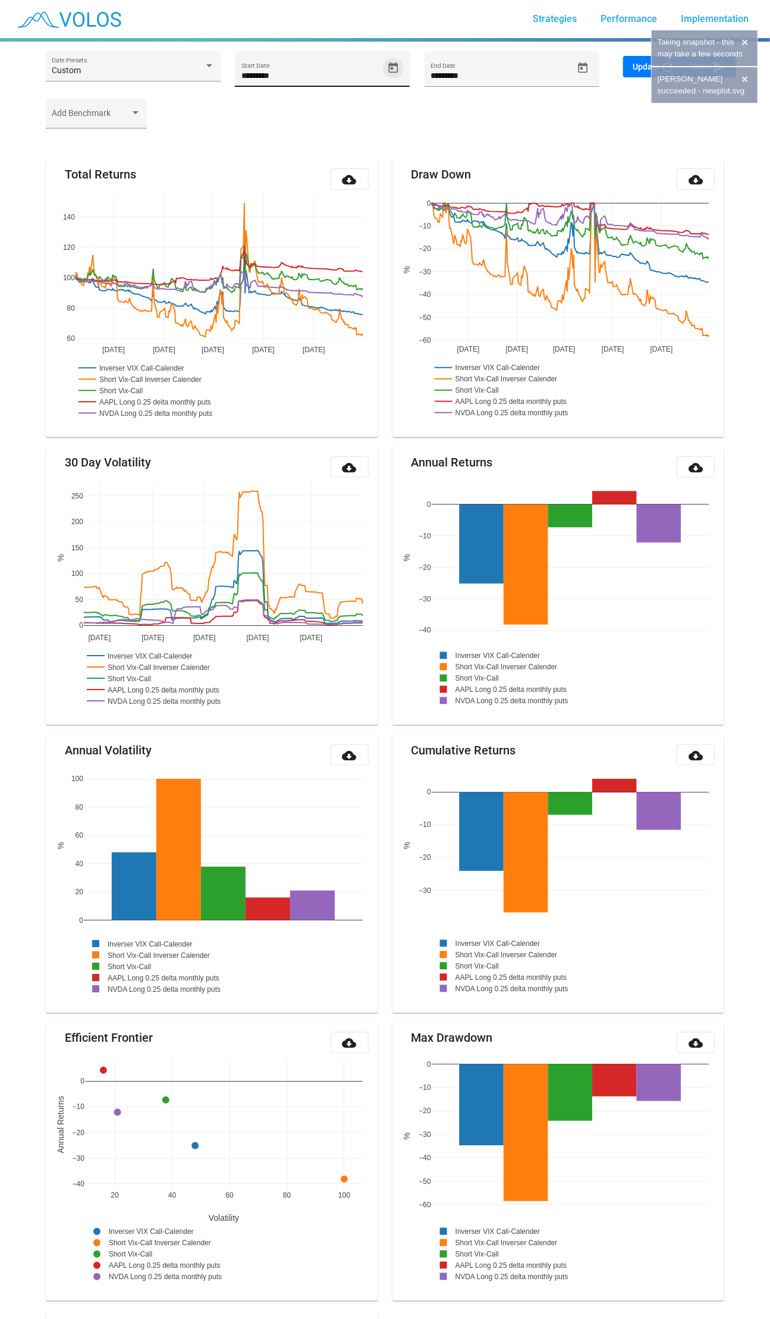
click at [393, 70] on icon "Open calendar" at bounding box center [393, 68] width 12 height 12
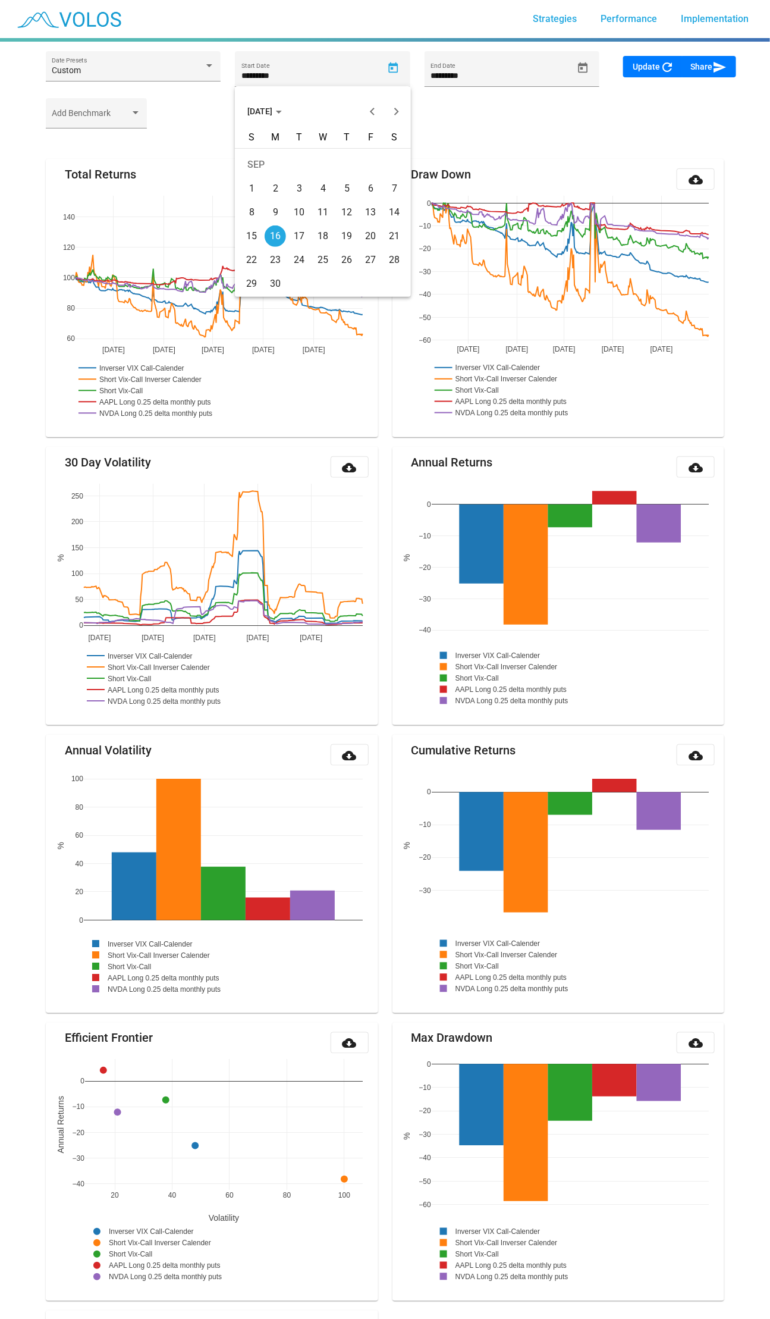
click at [380, 261] on div "27" at bounding box center [370, 259] width 21 height 21
type input "*********"
click at [637, 68] on span "Update refresh" at bounding box center [654, 67] width 42 height 10
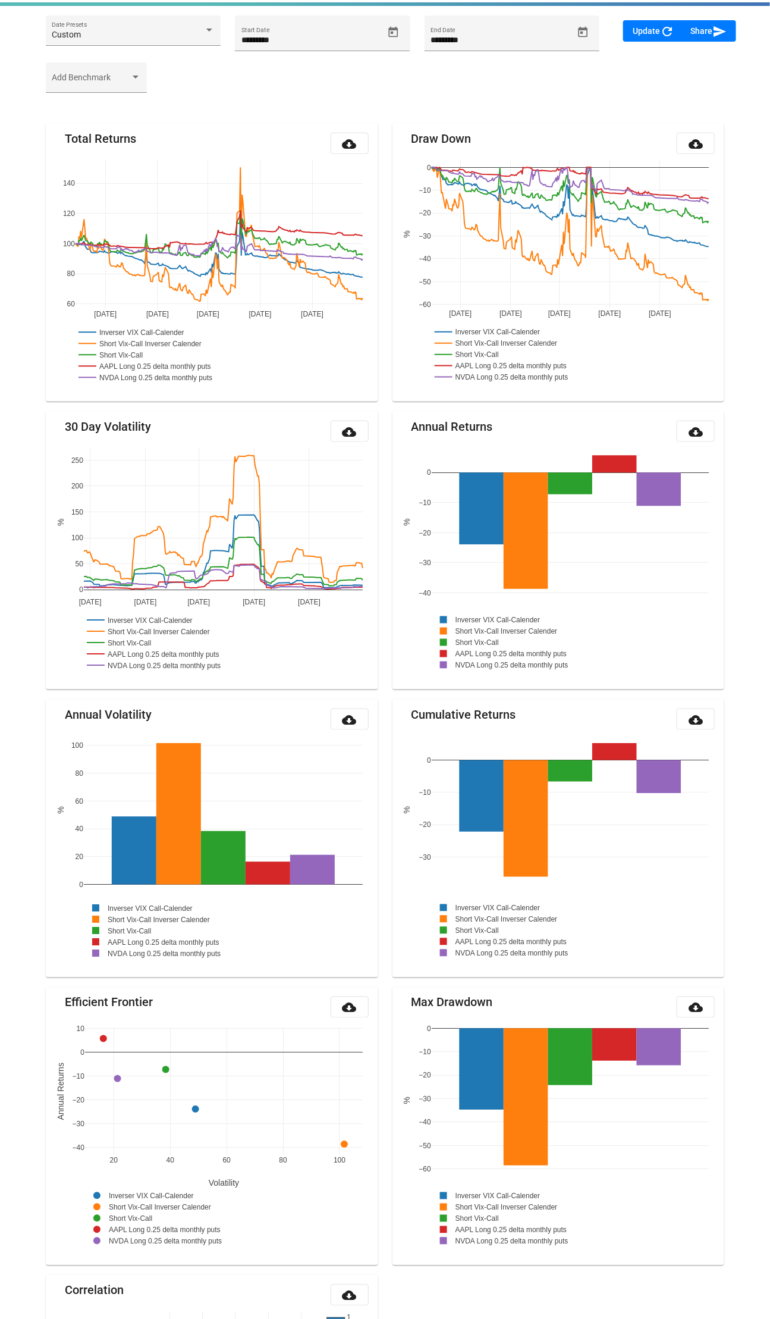
scroll to position [30, 0]
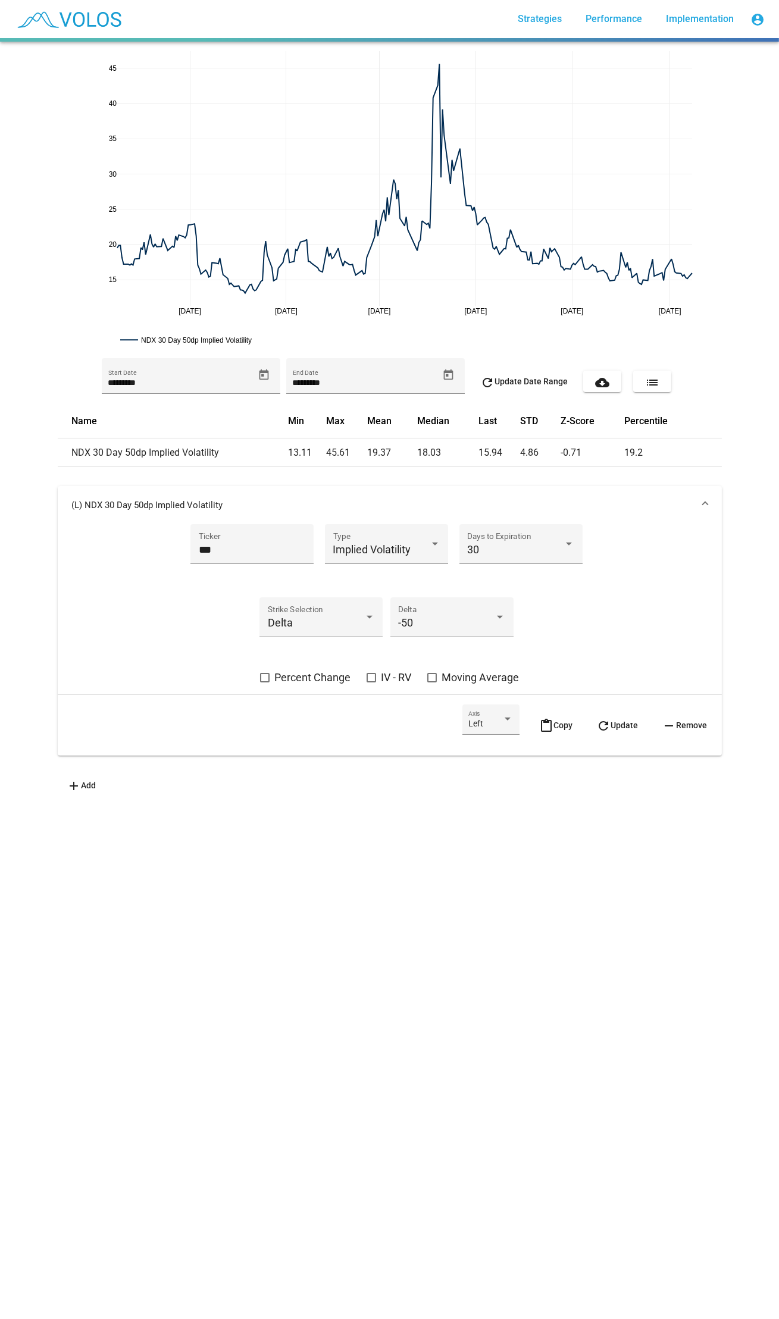
click at [656, 375] on button "list" at bounding box center [652, 381] width 38 height 21
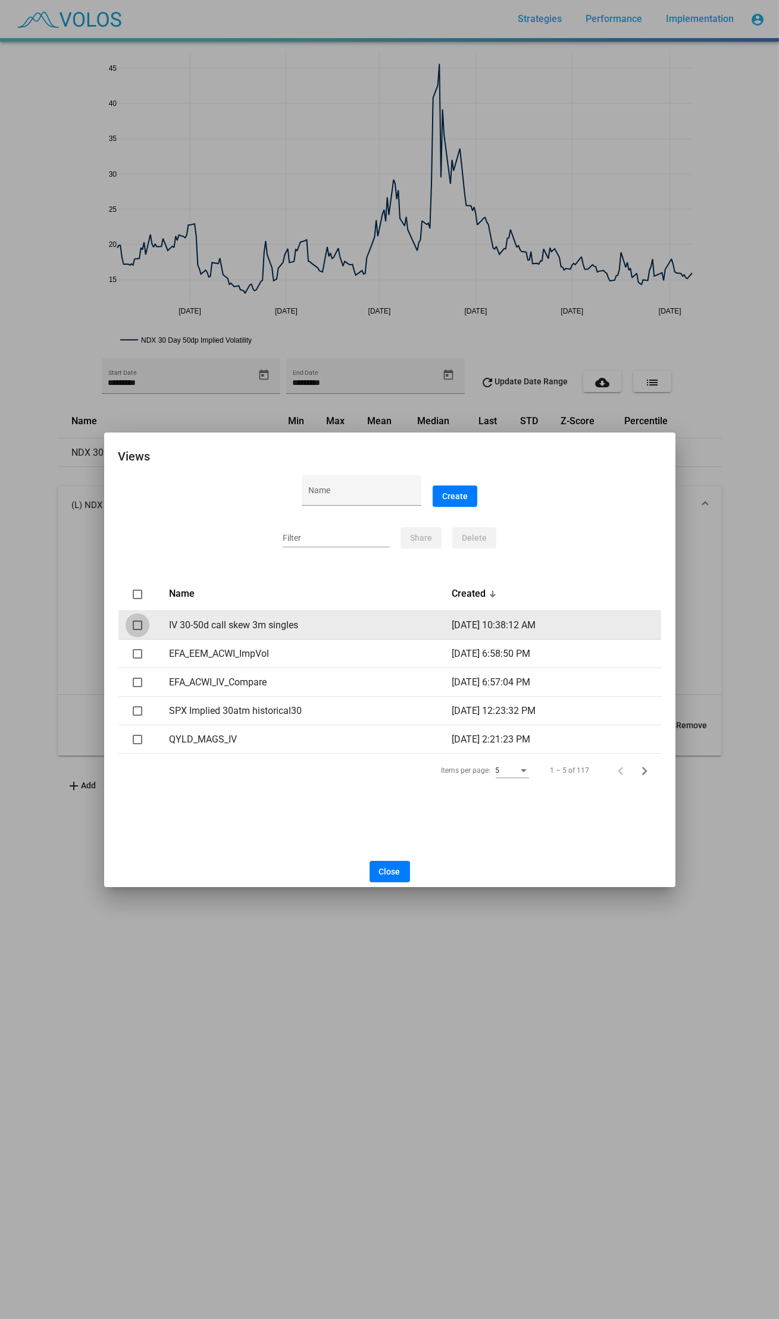
click at [138, 623] on div at bounding box center [138, 626] width 10 height 10
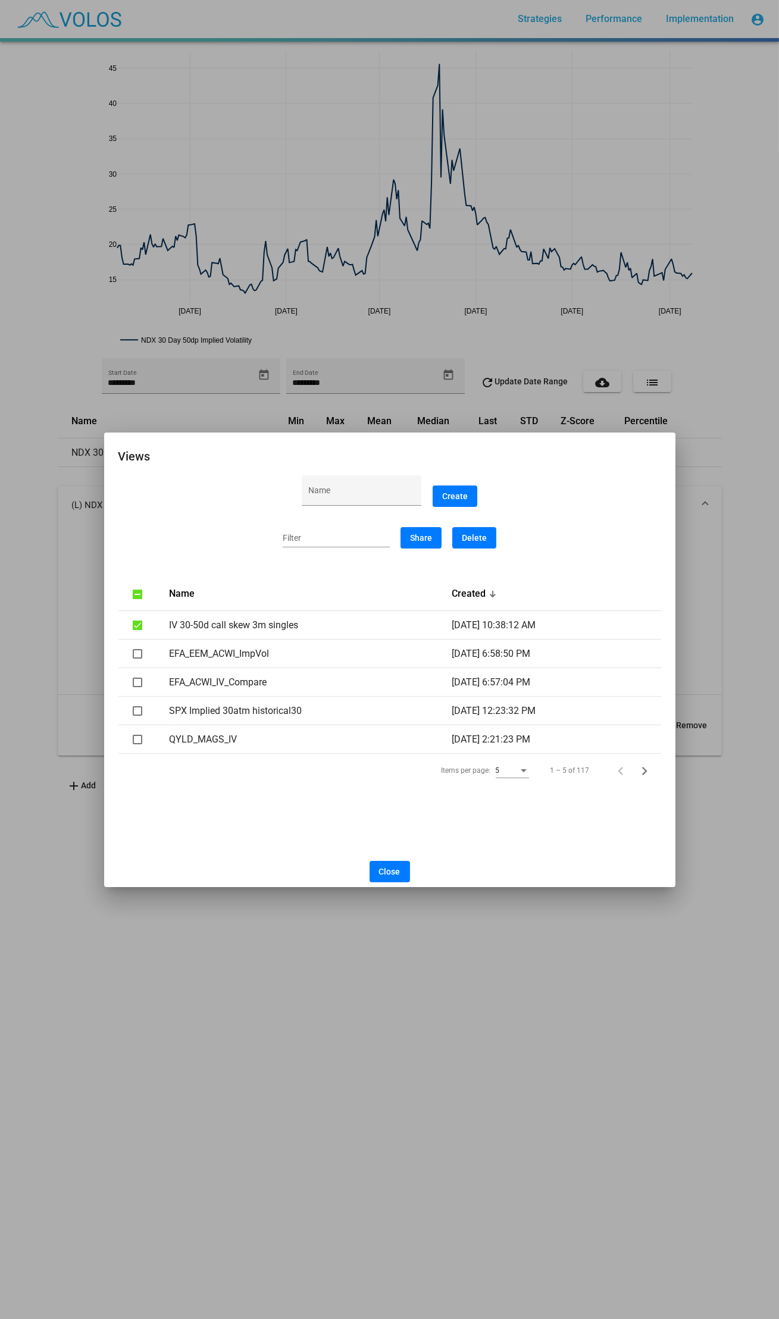
click at [412, 535] on span "Share" at bounding box center [421, 538] width 22 height 10
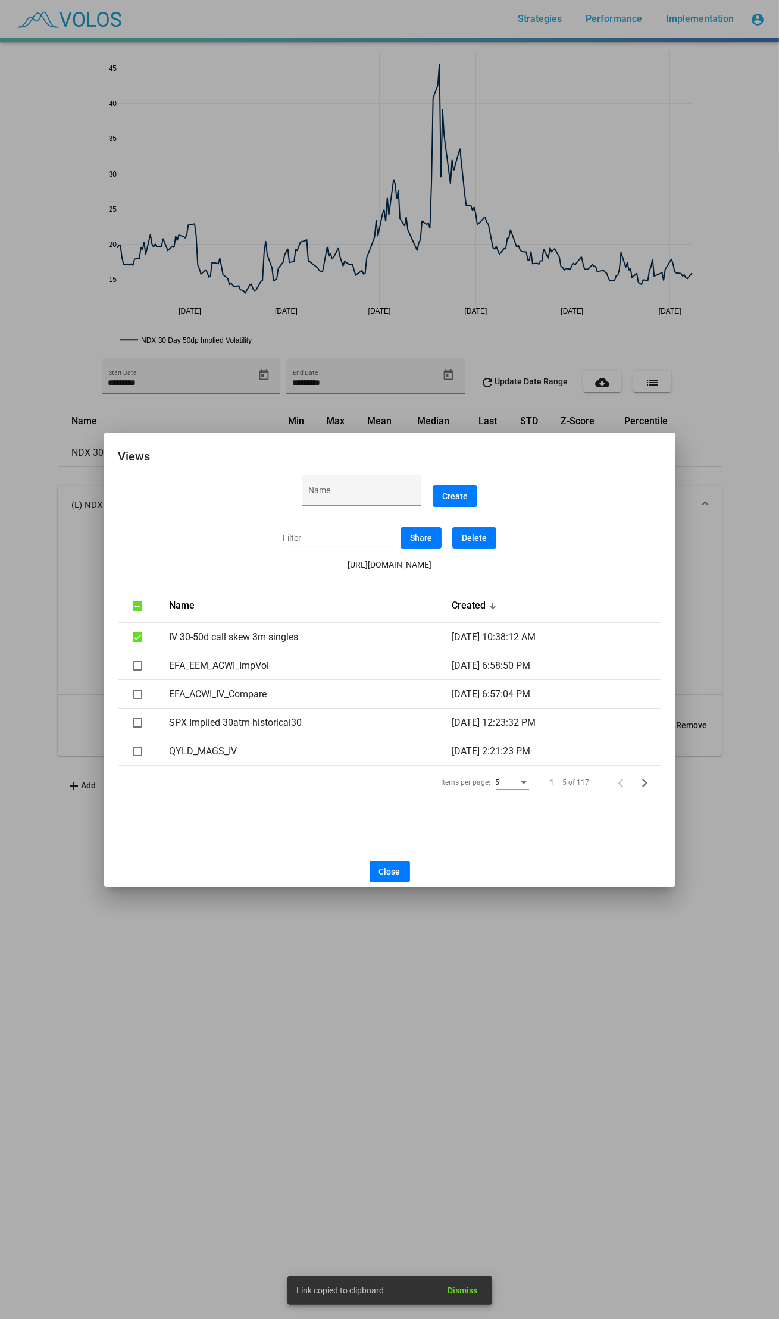
drag, startPoint x: 208, startPoint y: 565, endPoint x: 579, endPoint y: 562, distance: 371.3
click at [579, 562] on div "https://custom.volossoftware.com/secure/implied-vol/73bdabd9-5005-45e1-9159-291…" at bounding box center [389, 565] width 543 height 12
copy div "https://custom.volossoftware.com/secure/implied-vol/73bdabd9-5005-45e1-9159-291…"
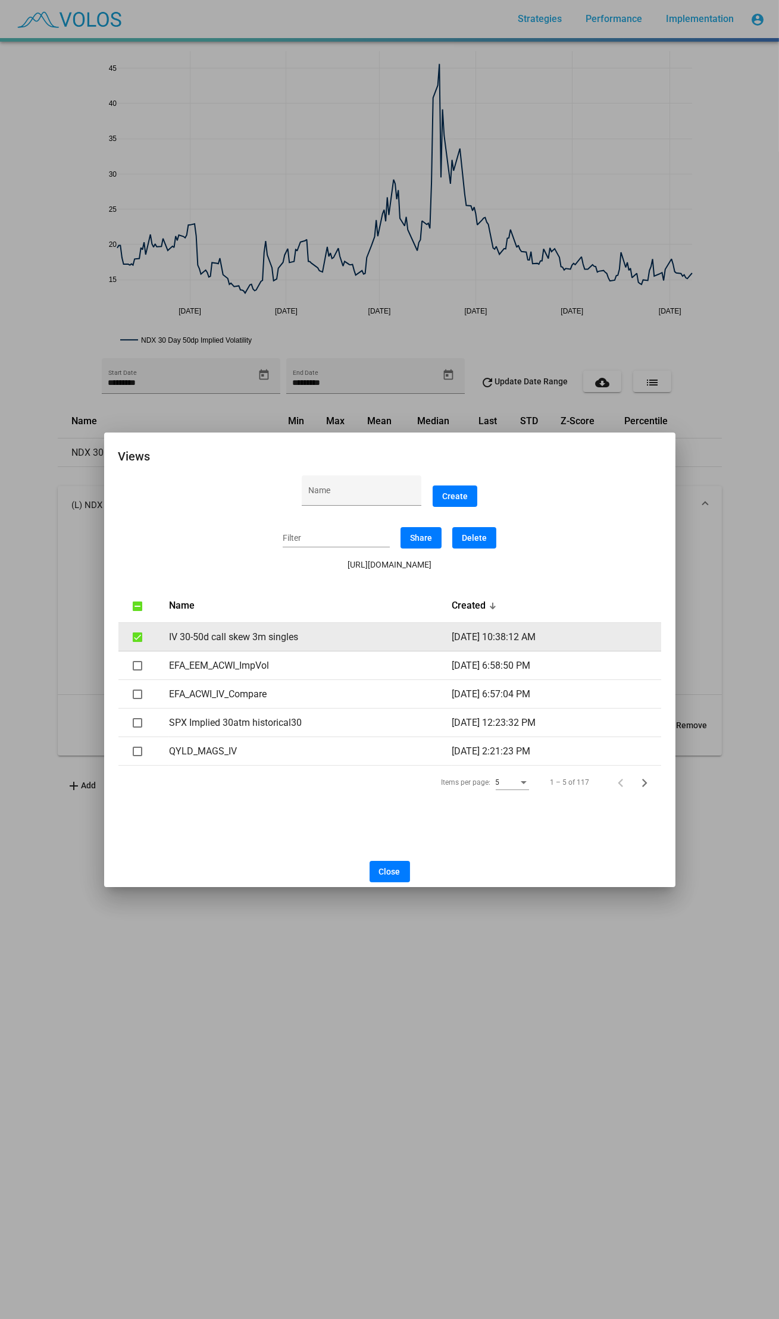
click at [178, 634] on td "IV 30-50d call skew 3m singles" at bounding box center [310, 637] width 283 height 29
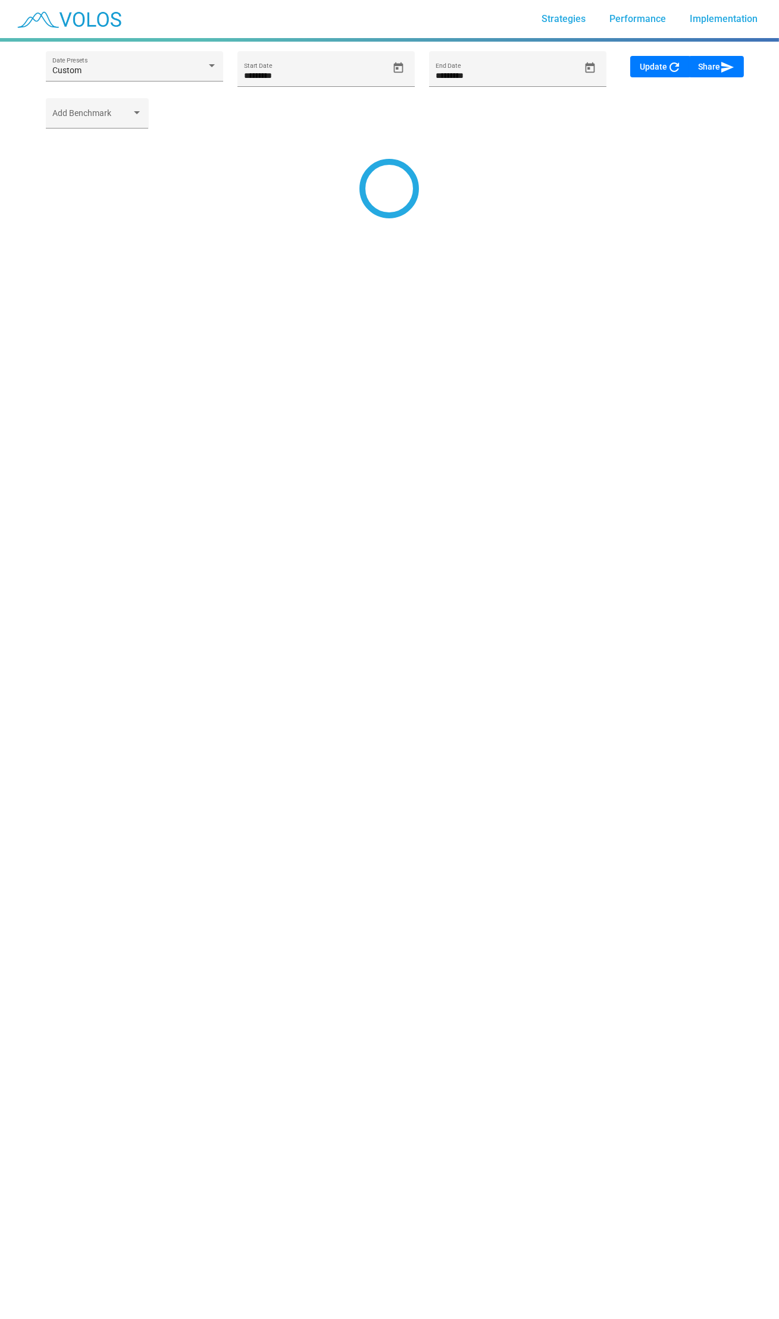
click at [726, 61] on mat-icon "send" at bounding box center [727, 67] width 14 height 14
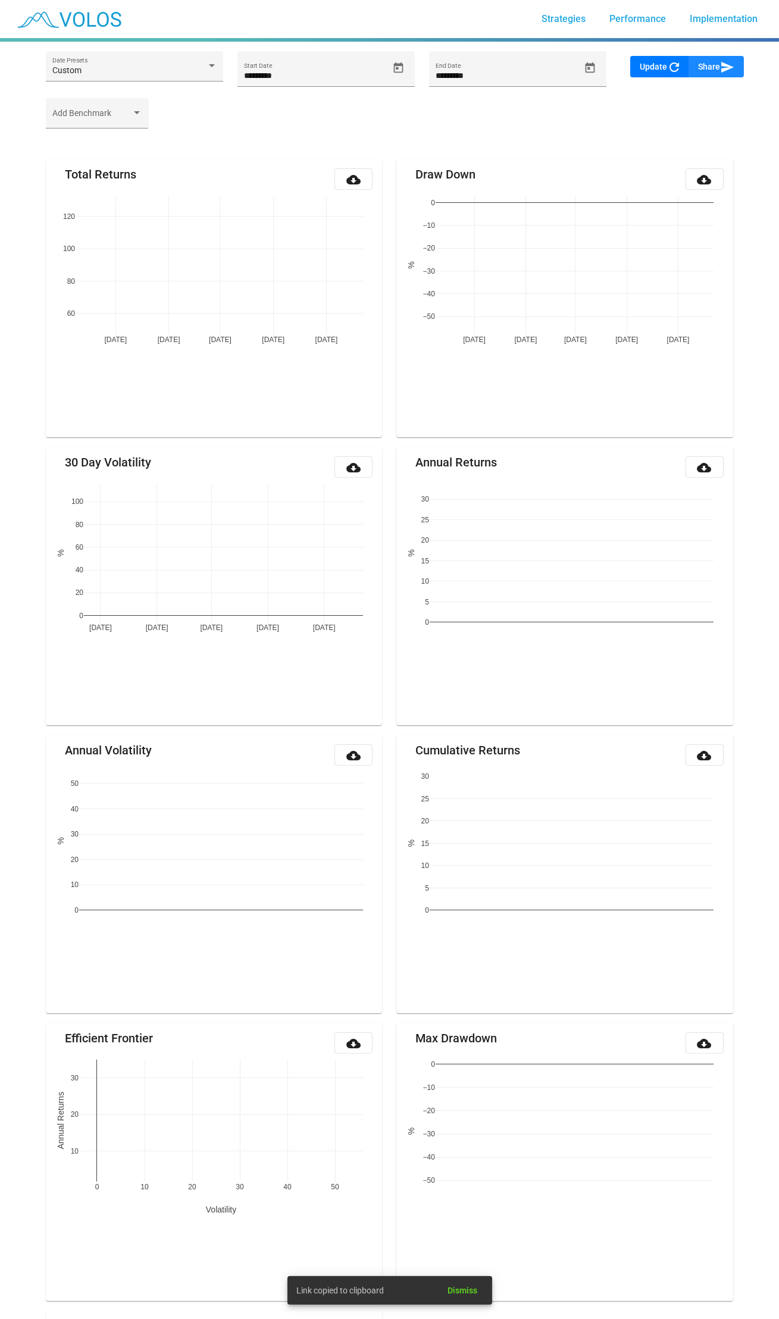
type input "*********"
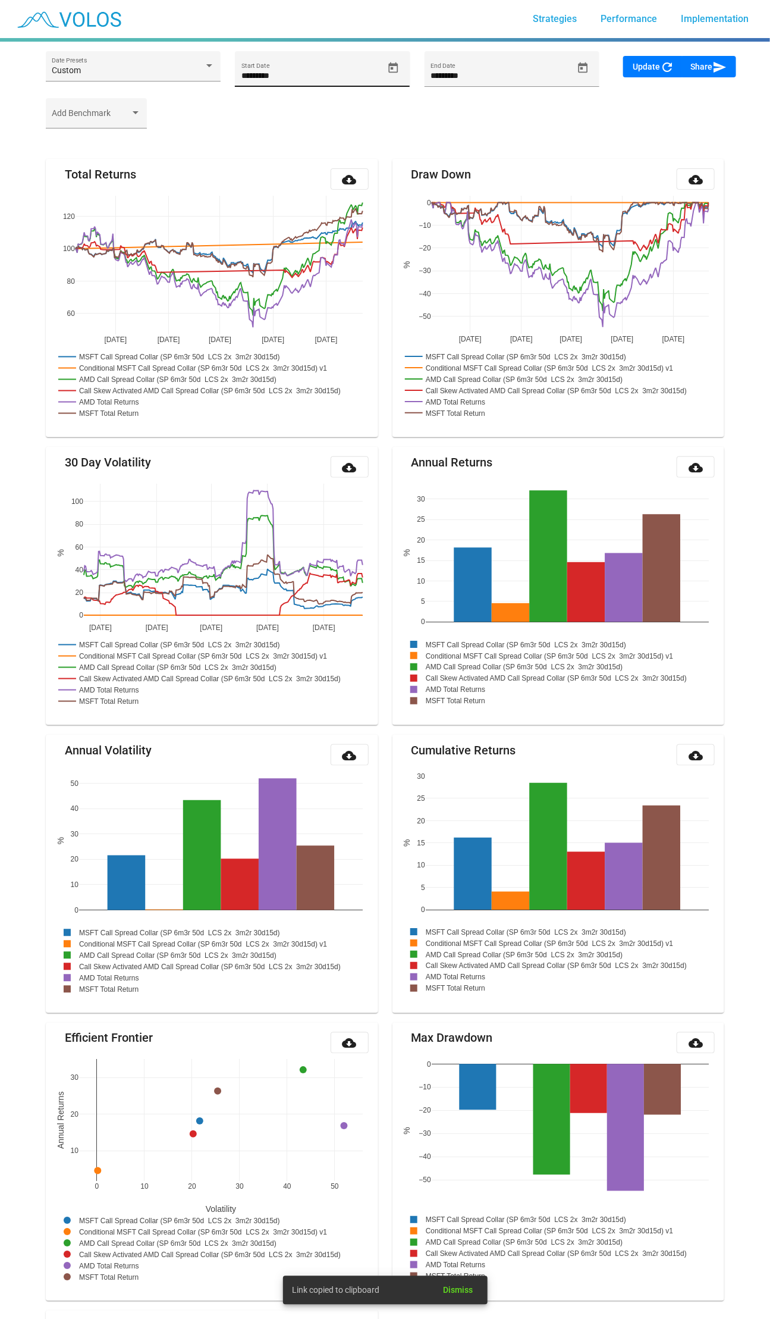
click at [399, 63] on icon "Open calendar" at bounding box center [393, 68] width 12 height 12
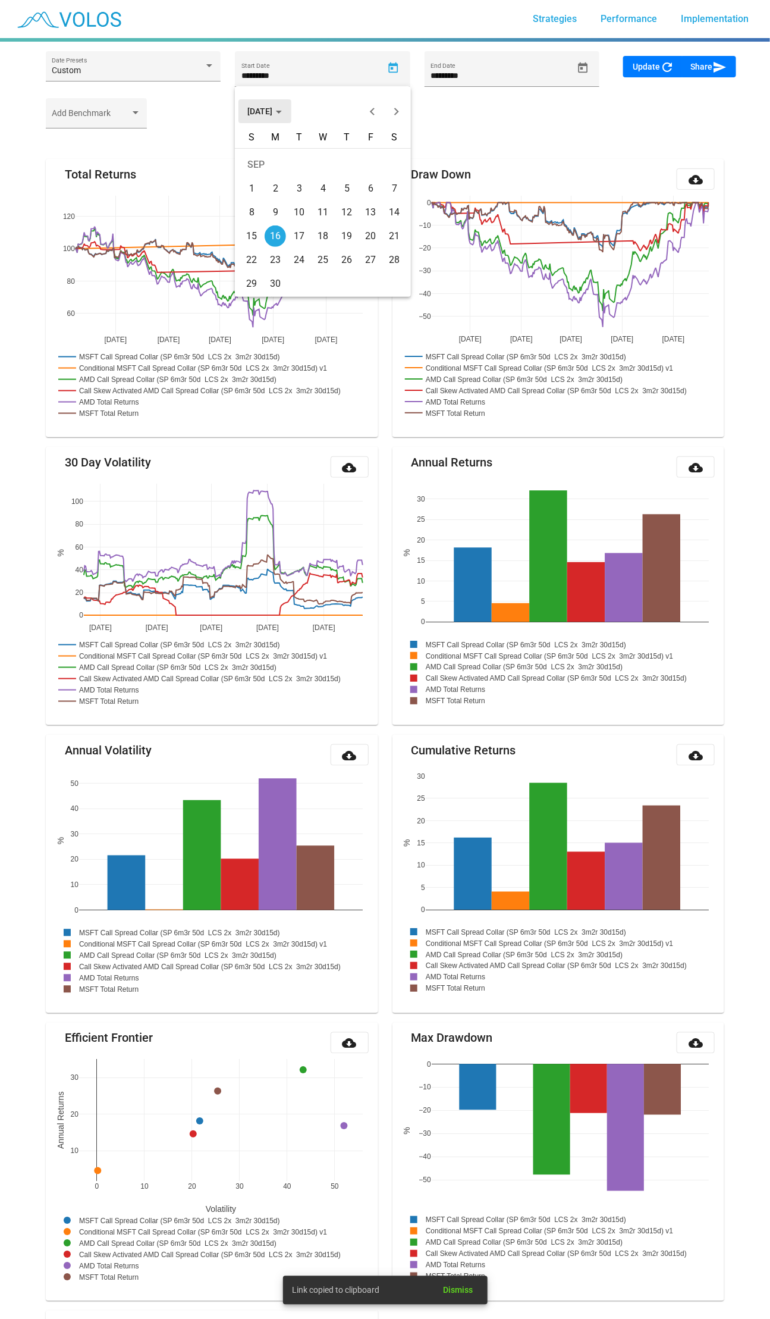
click at [268, 112] on span "[DATE]" at bounding box center [265, 111] width 34 height 10
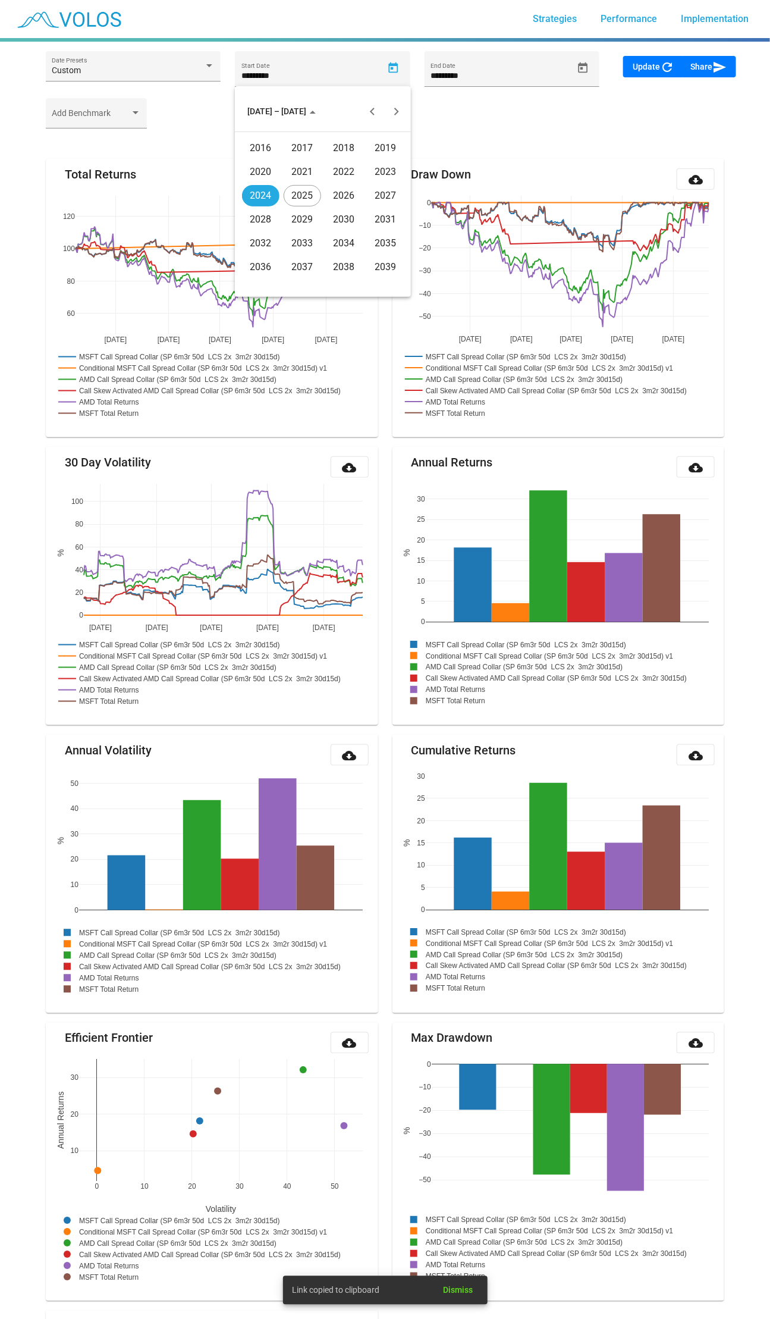
click at [267, 143] on div "2016" at bounding box center [260, 147] width 37 height 21
click at [268, 167] on div "JAN" at bounding box center [260, 171] width 37 height 21
click at [271, 181] on div "4" at bounding box center [275, 188] width 21 height 21
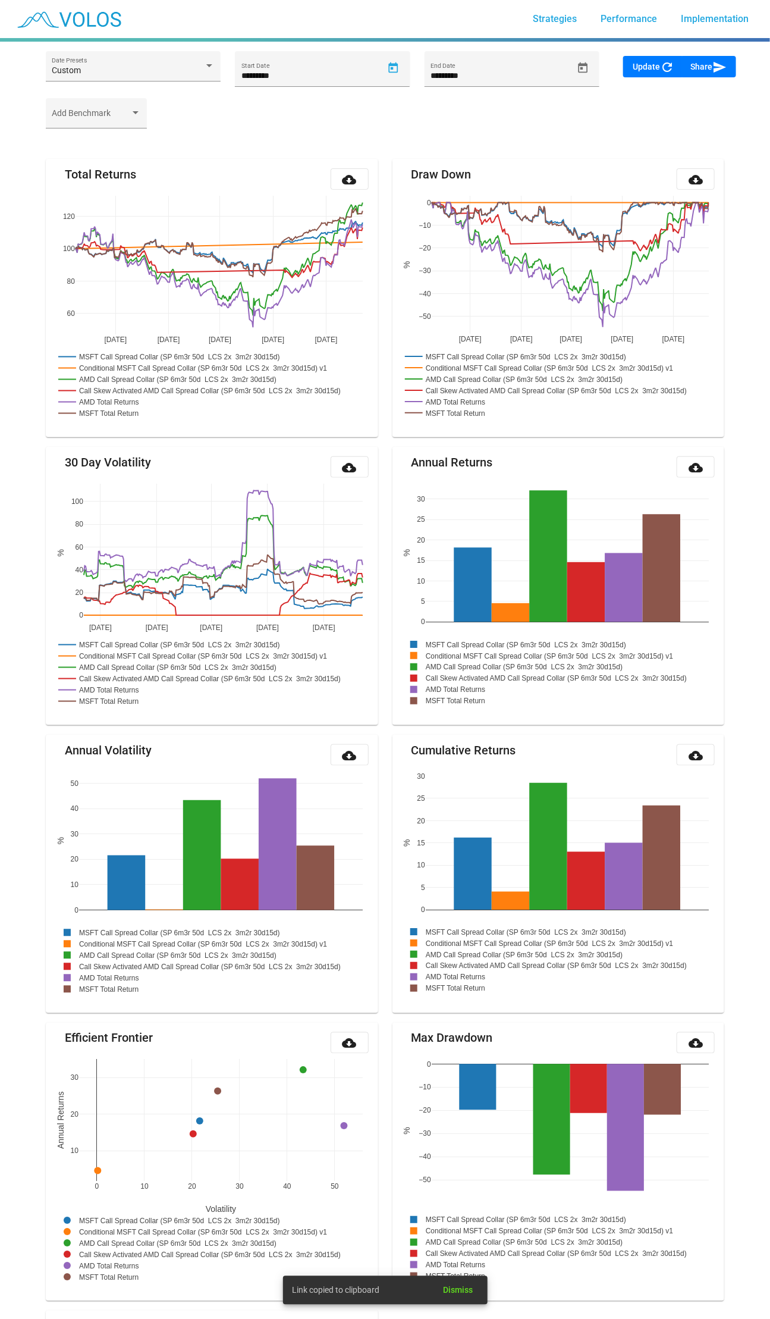
type input "********"
click at [652, 68] on span "Update refresh" at bounding box center [654, 67] width 42 height 10
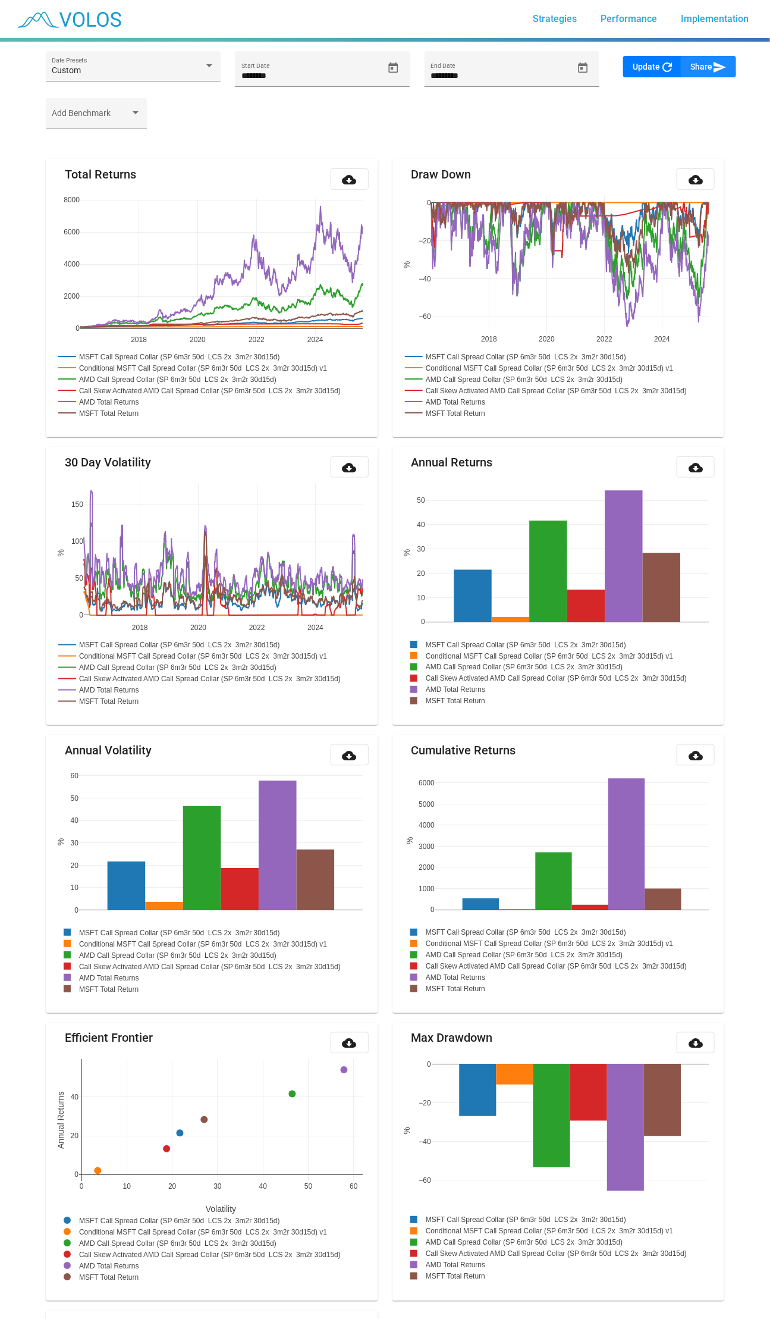
click at [720, 74] on mat-icon "send" at bounding box center [720, 67] width 14 height 14
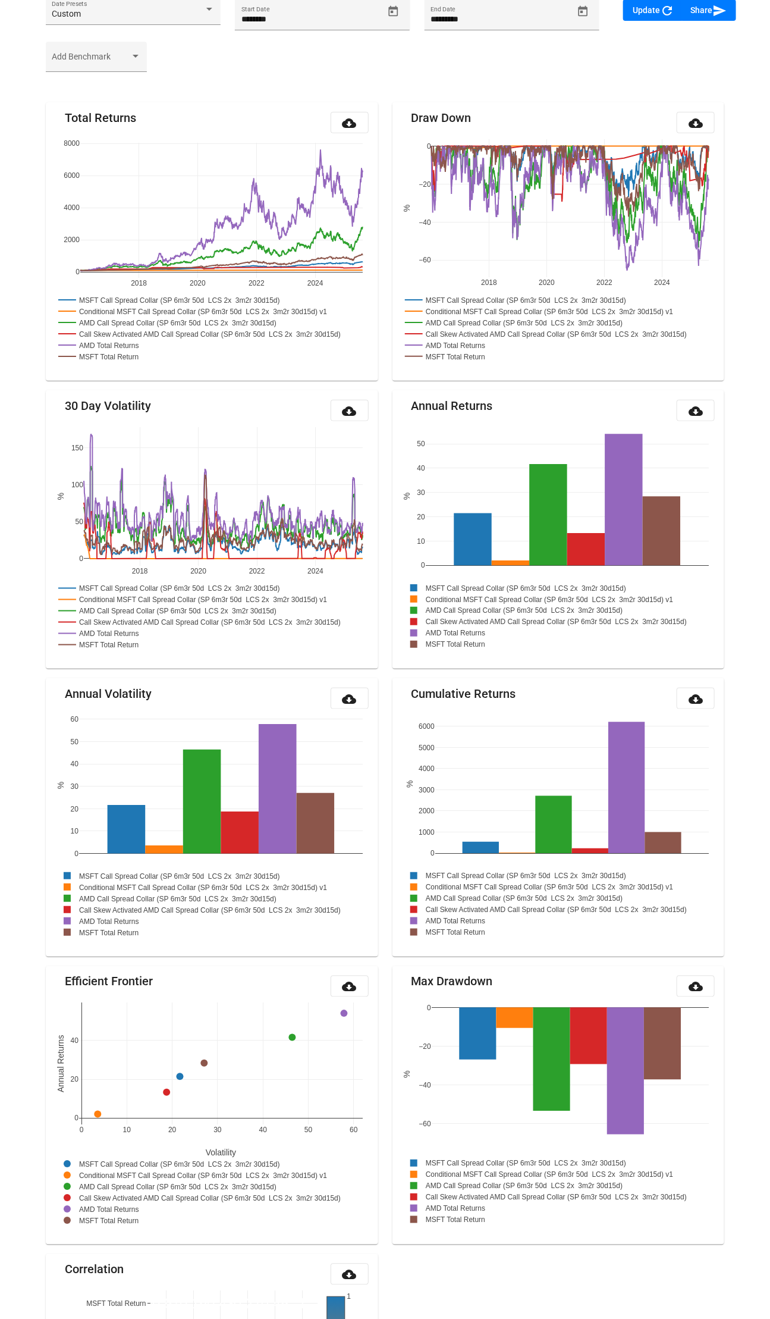
scroll to position [542, 0]
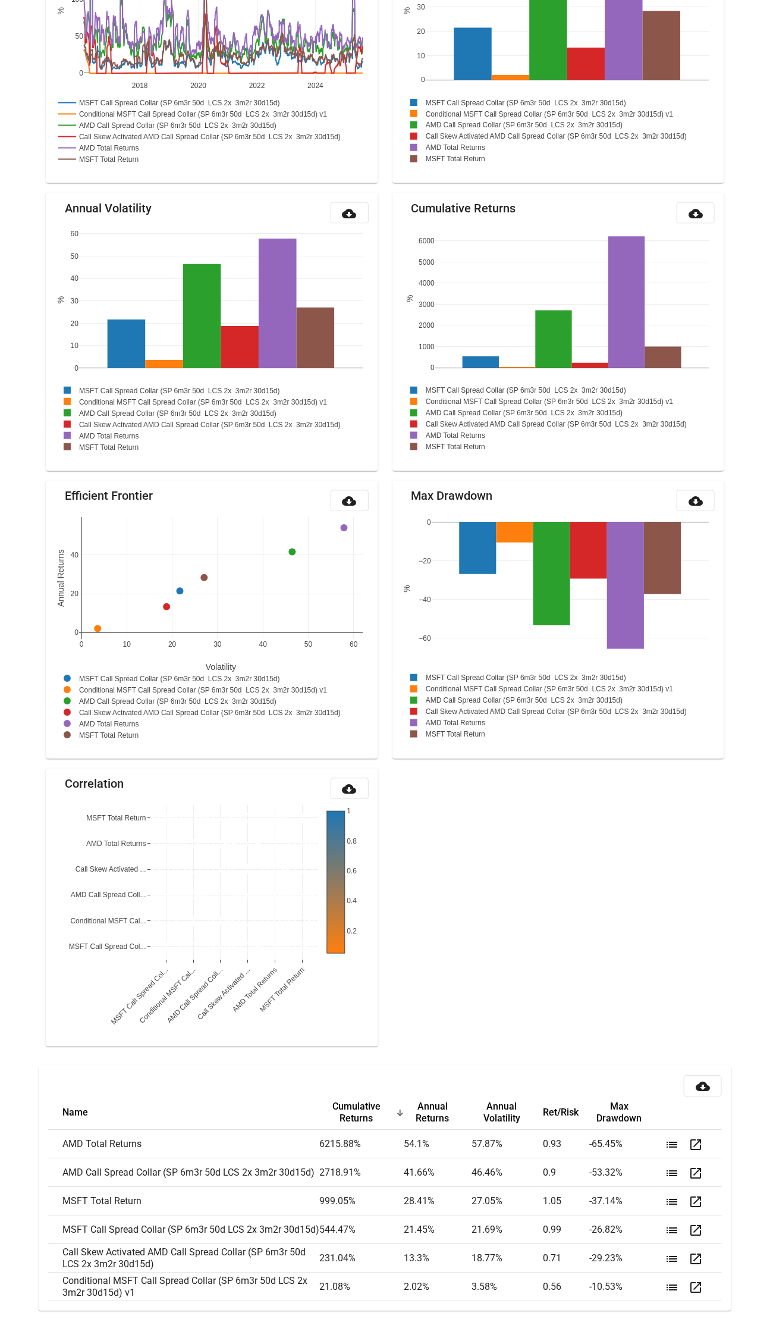
drag, startPoint x: 761, startPoint y: 108, endPoint x: 762, endPoint y: 559, distance: 451.0
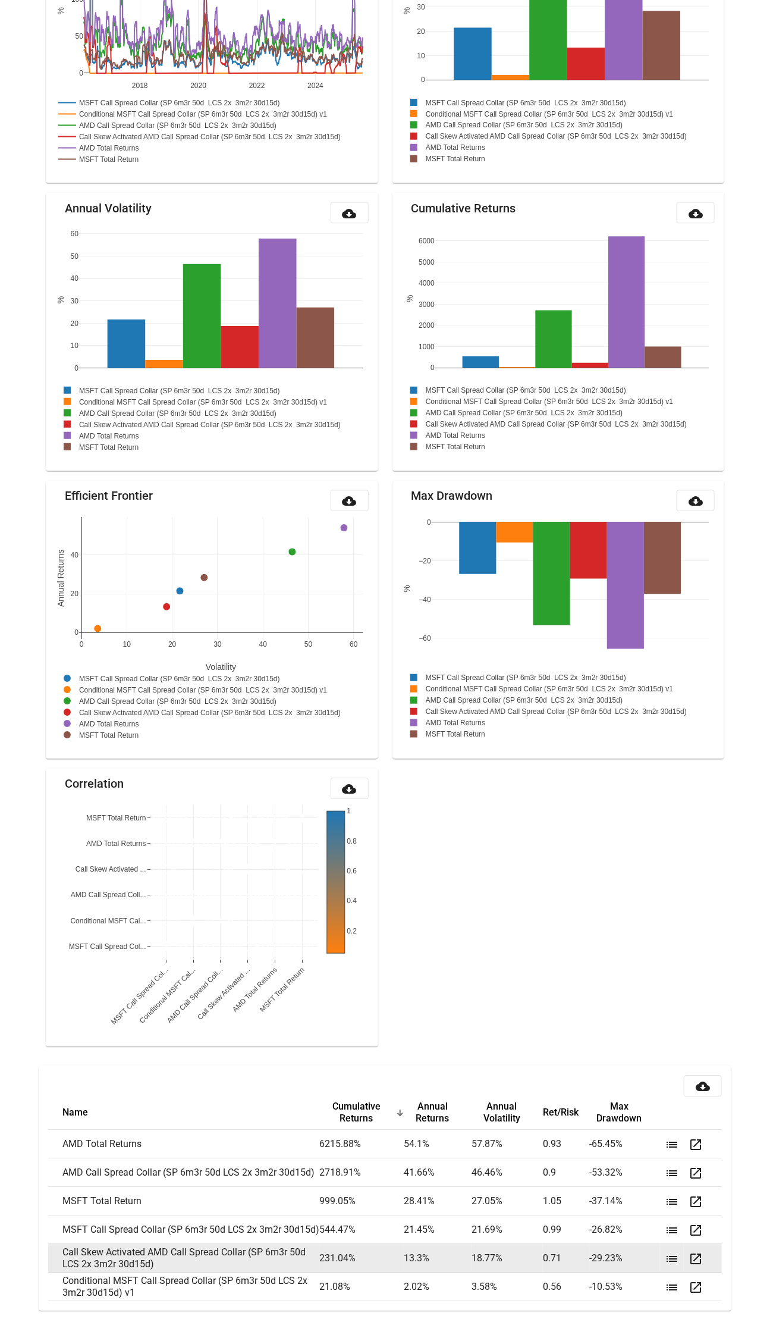
click at [671, 1259] on mat-icon "list" at bounding box center [672, 1259] width 14 height 14
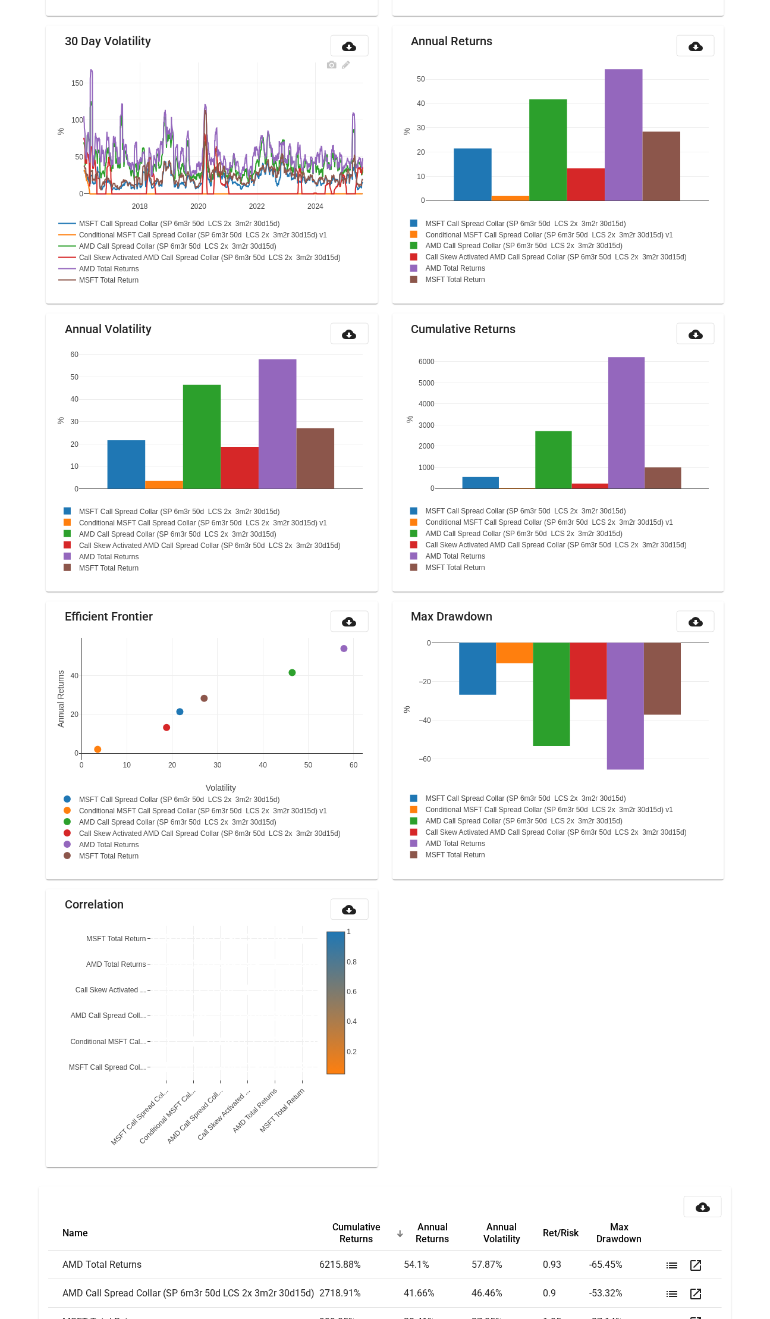
scroll to position [218, 0]
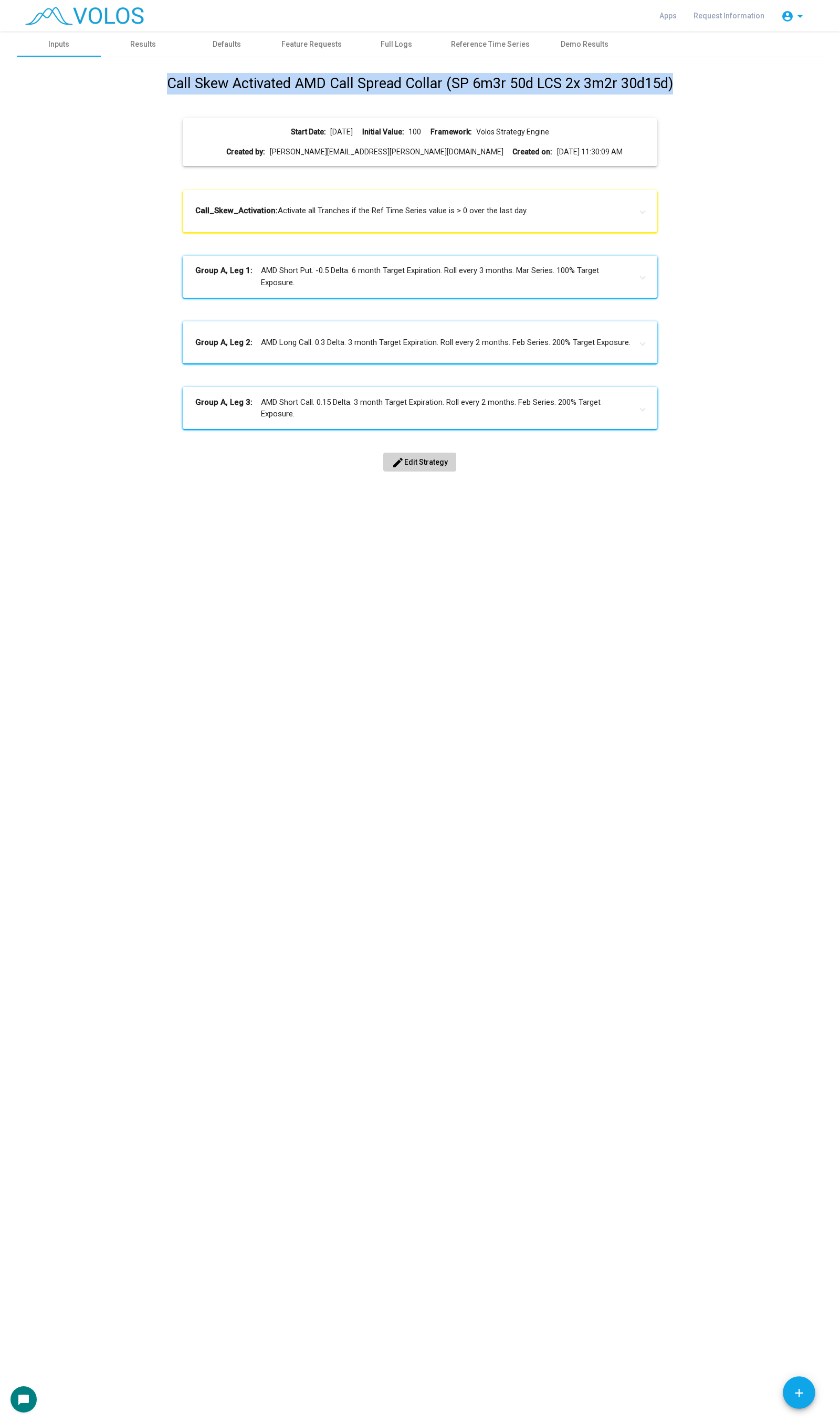
drag, startPoint x: 137, startPoint y: 71, endPoint x: 696, endPoint y: 64, distance: 559.0
click at [696, 64] on div "Call Skew Activated AMD Call Spread Collar (SP 6m3r 50d LCS 2x 3m2r 30d15d) Sta…" at bounding box center [420, 276] width 806 height 438
copy h1 "Call Skew Activated AMD Call Spread Collar (SP 6m3r 50d LCS 2x 3m2r 30d15d)"
click at [123, 19] on img at bounding box center [85, 16] width 118 height 19
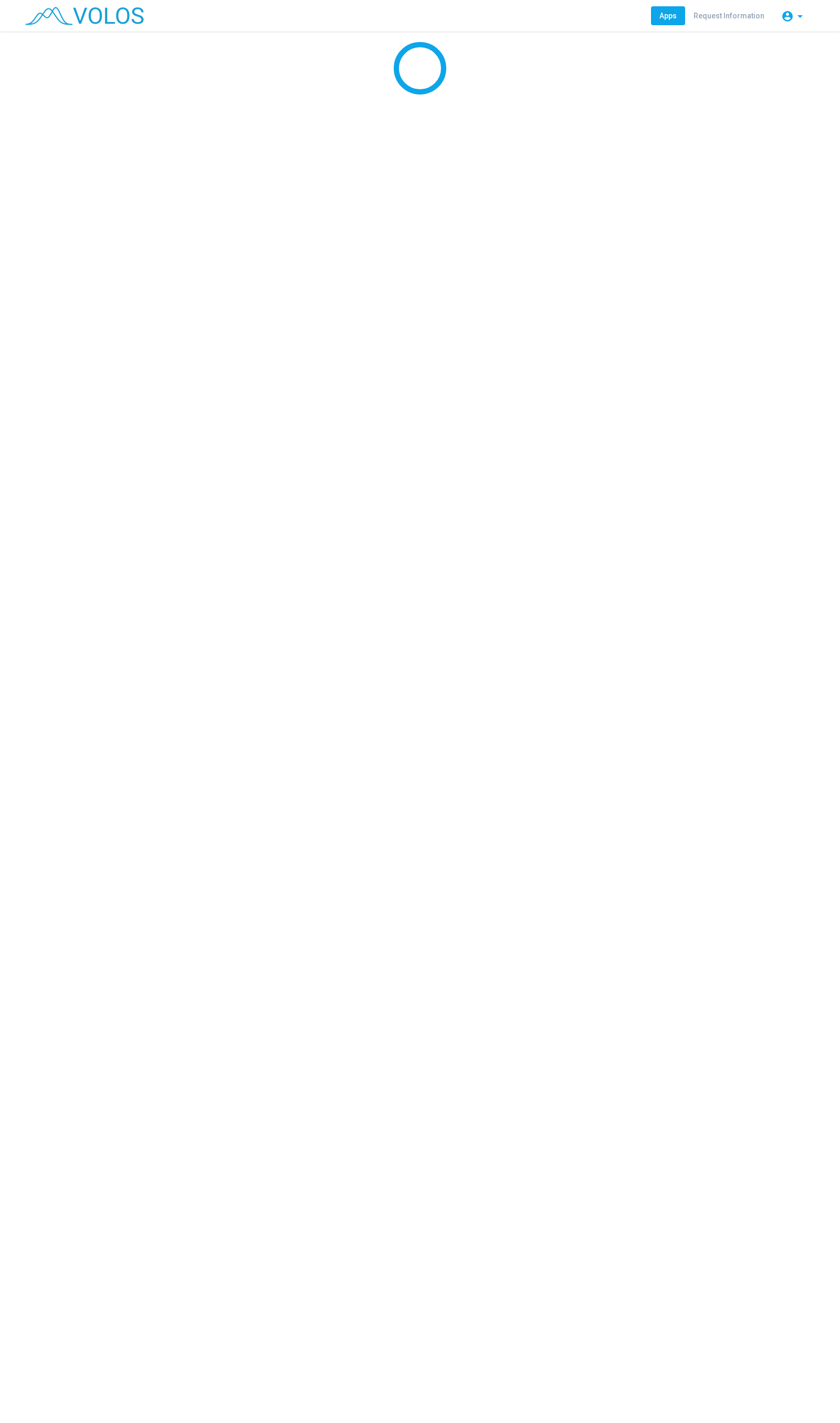
click at [795, 18] on mat-icon "arrow_drop_down" at bounding box center [800, 16] width 12 height 12
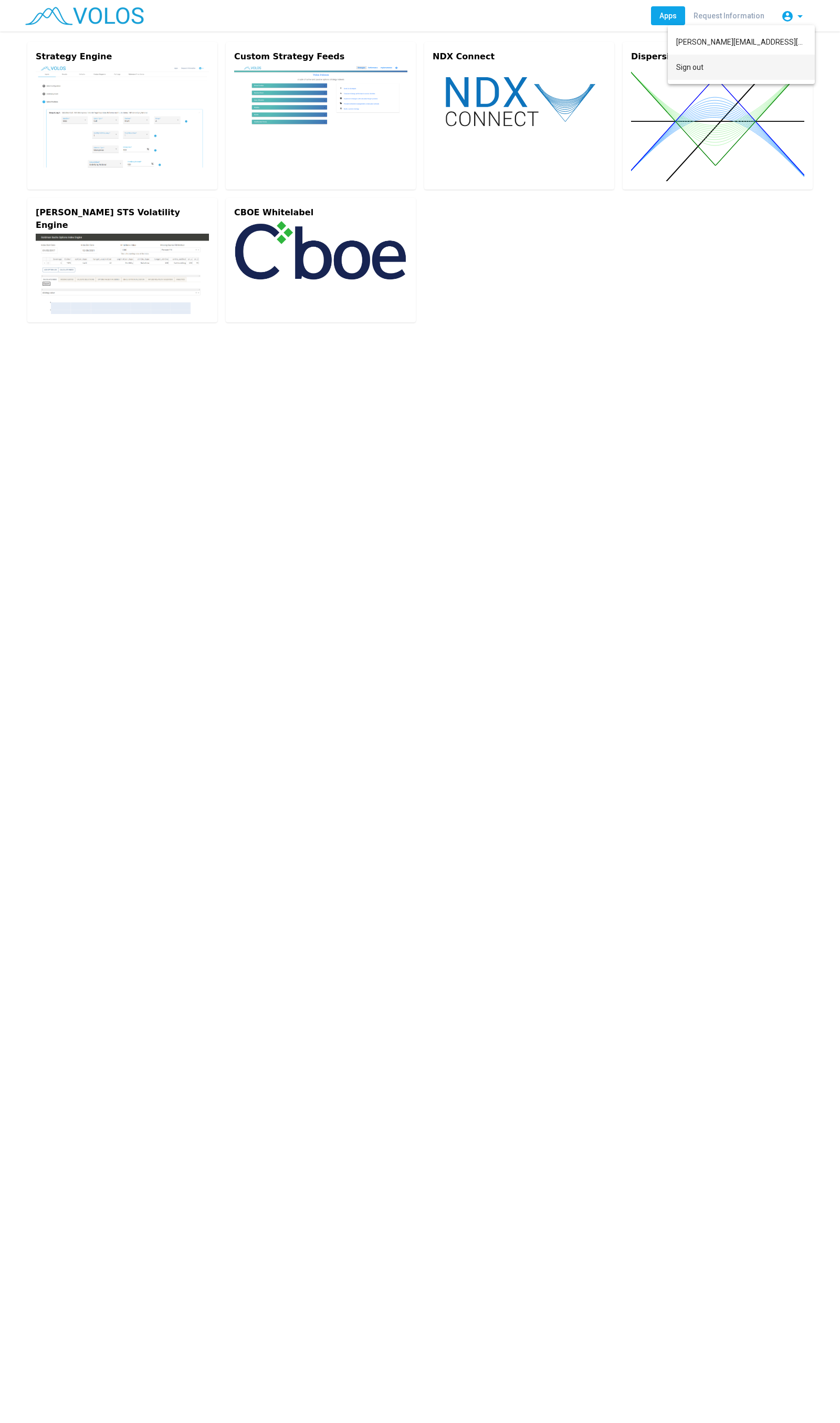
click at [777, 68] on button "Sign out" at bounding box center [741, 67] width 147 height 26
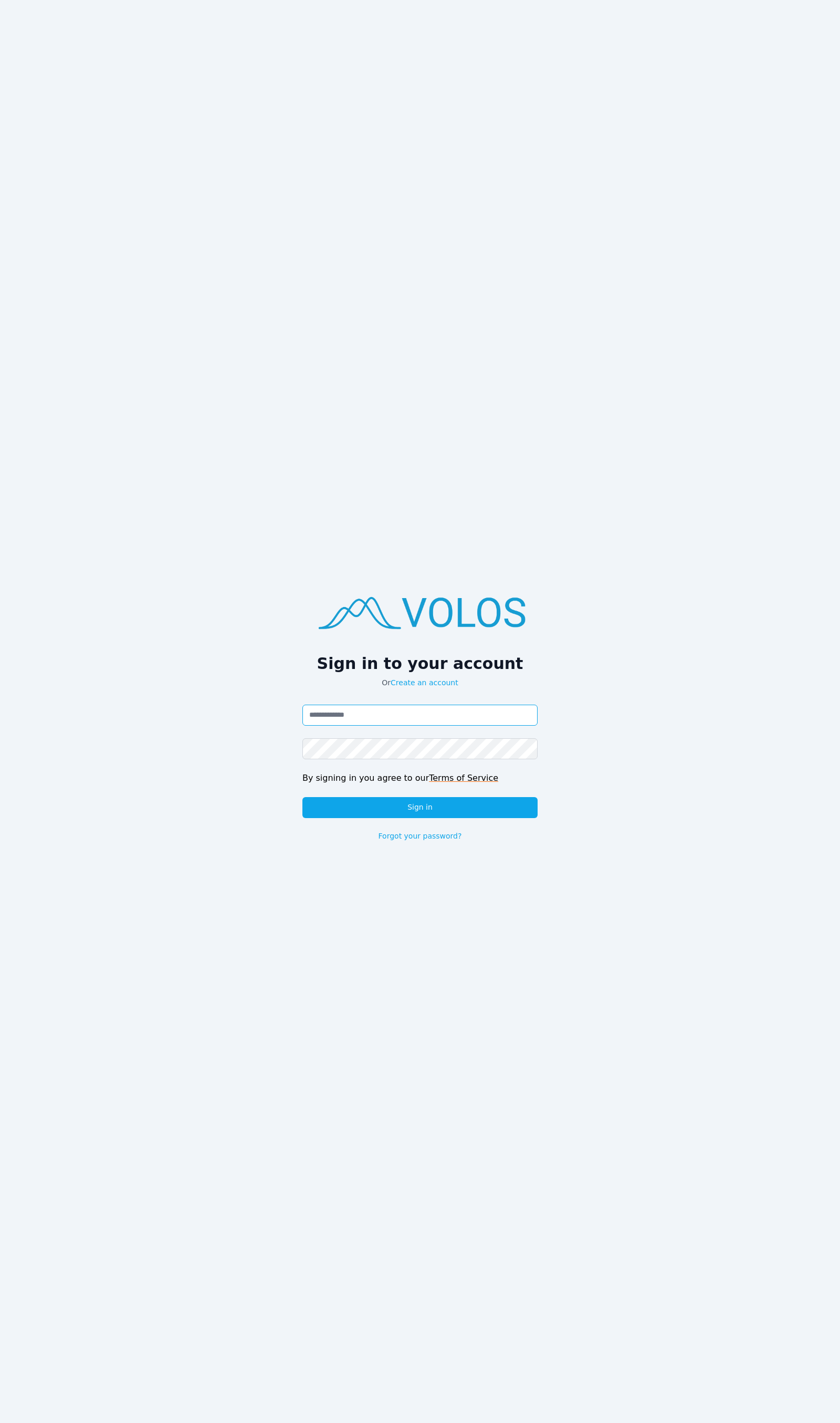
type input "**********"
click at [411, 811] on button "Sign in" at bounding box center [420, 808] width 236 height 21
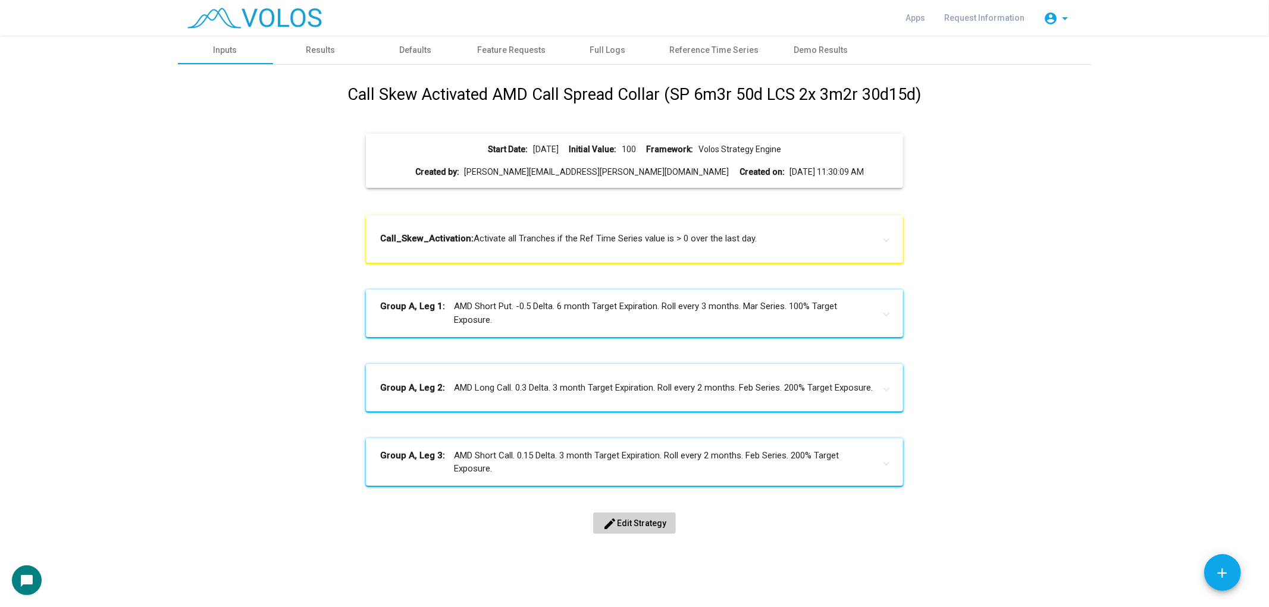
scroll to position [1, 0]
click at [644, 525] on span "edit Edit Strategy" at bounding box center [635, 523] width 64 height 10
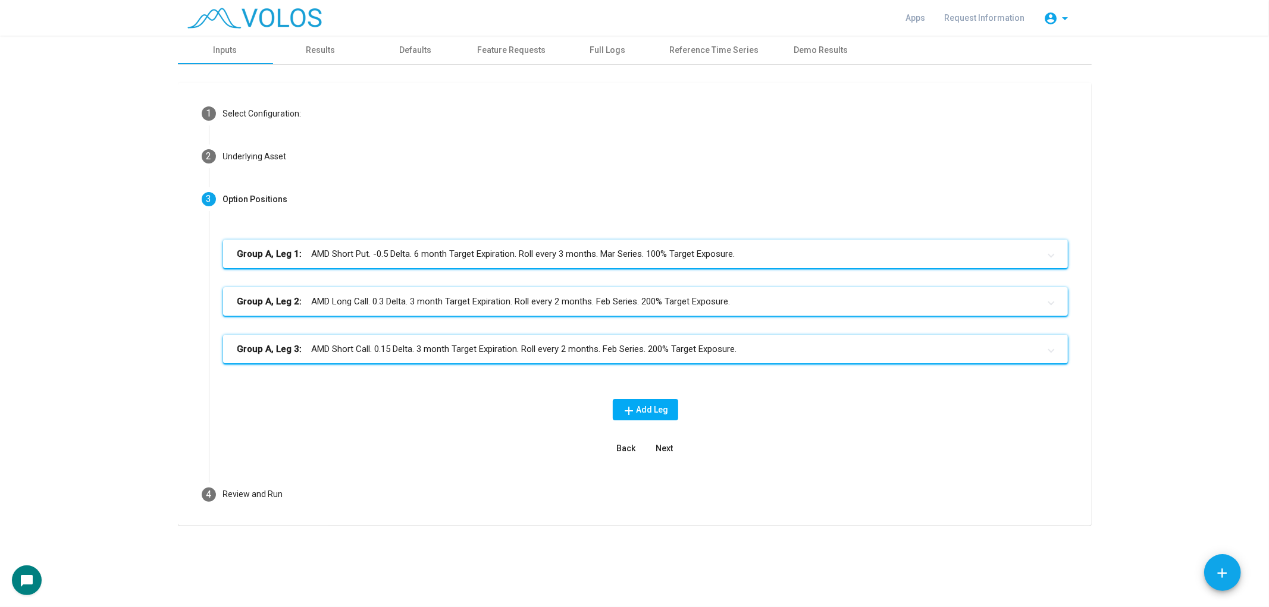
scroll to position [0, 0]
click at [675, 249] on mat-panel-title "Group A, Leg 1: AMD Short Put. -0.5 Delta. 6 month Target Expiration. Roll ever…" at bounding box center [638, 254] width 802 height 14
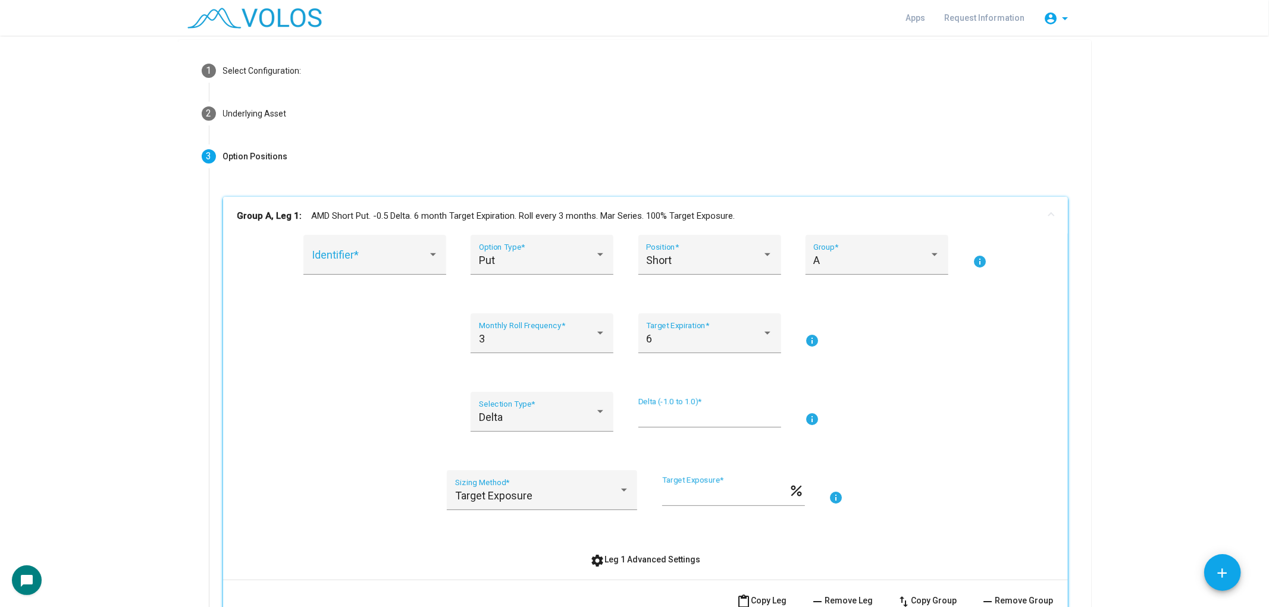
scroll to position [132, 0]
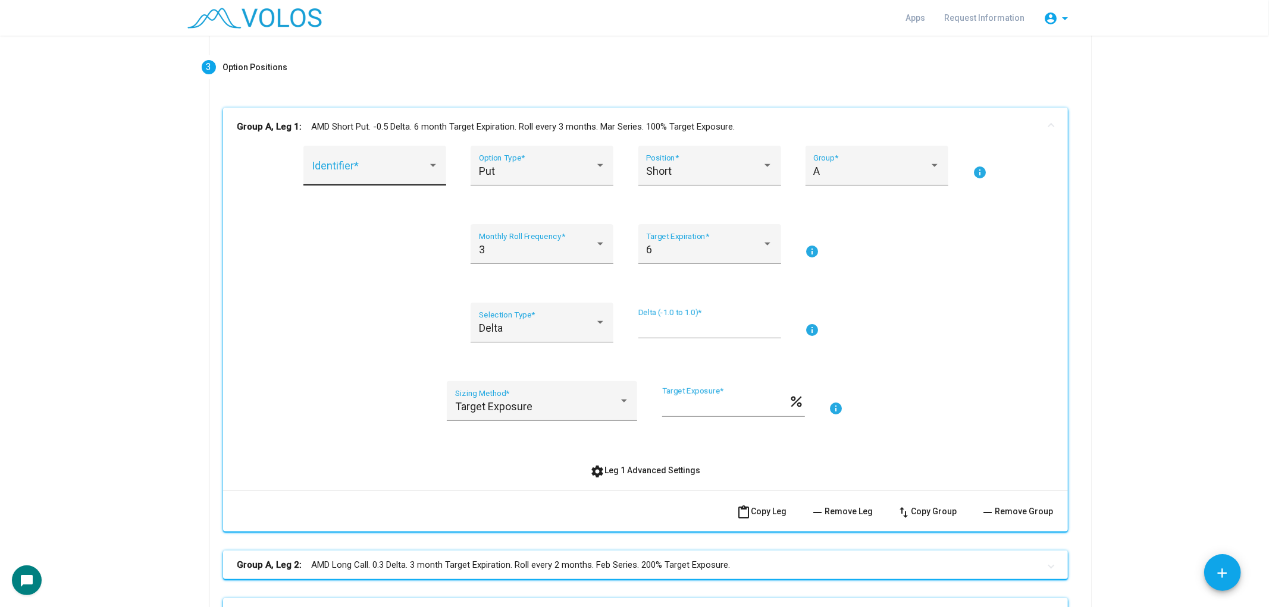
click at [415, 165] on span at bounding box center [370, 171] width 116 height 12
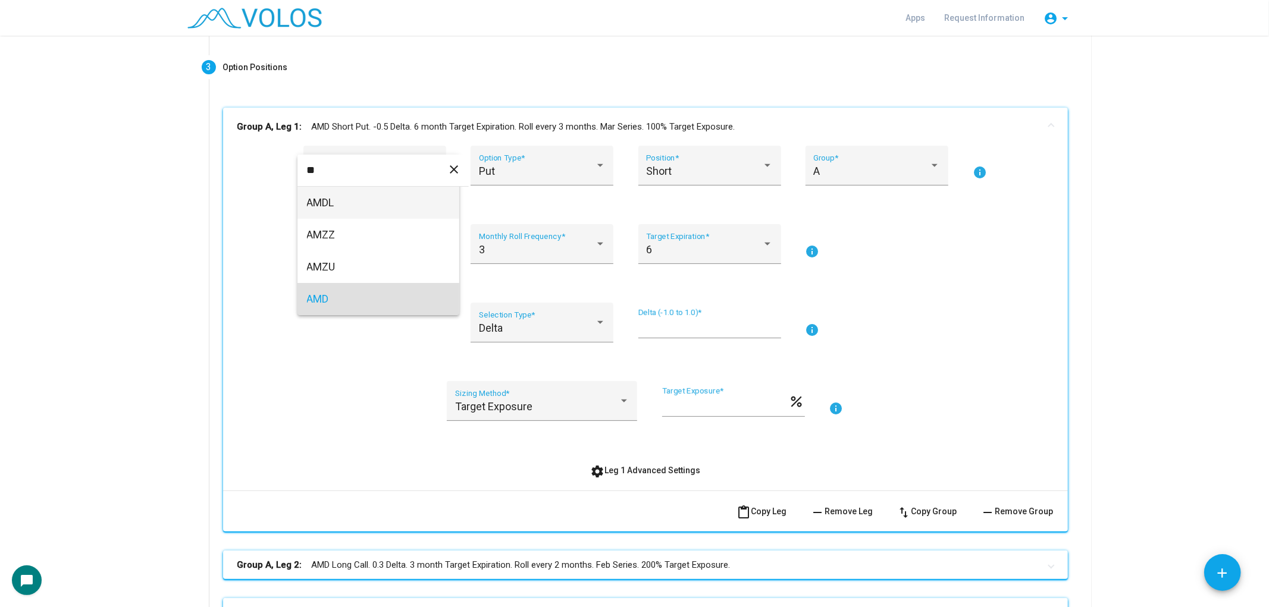
type input "**"
click at [403, 310] on span "AMD" at bounding box center [378, 299] width 143 height 32
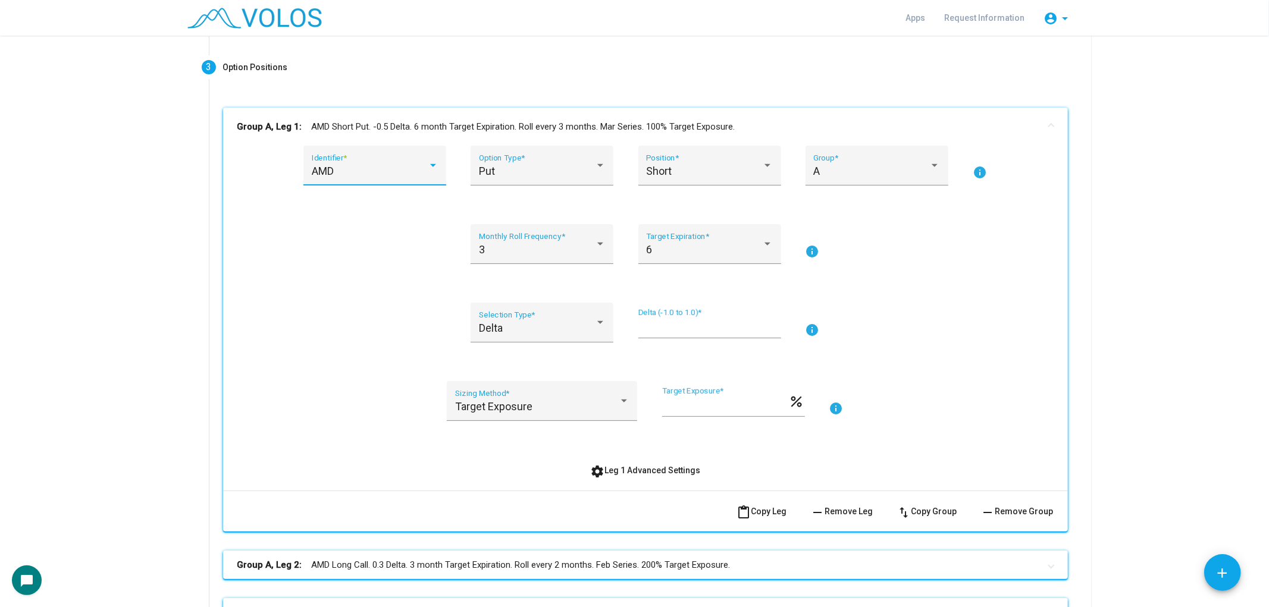
click at [375, 250] on div "3 Monthly Roll Frequency * 6 Target Expiration * info" at bounding box center [645, 251] width 816 height 54
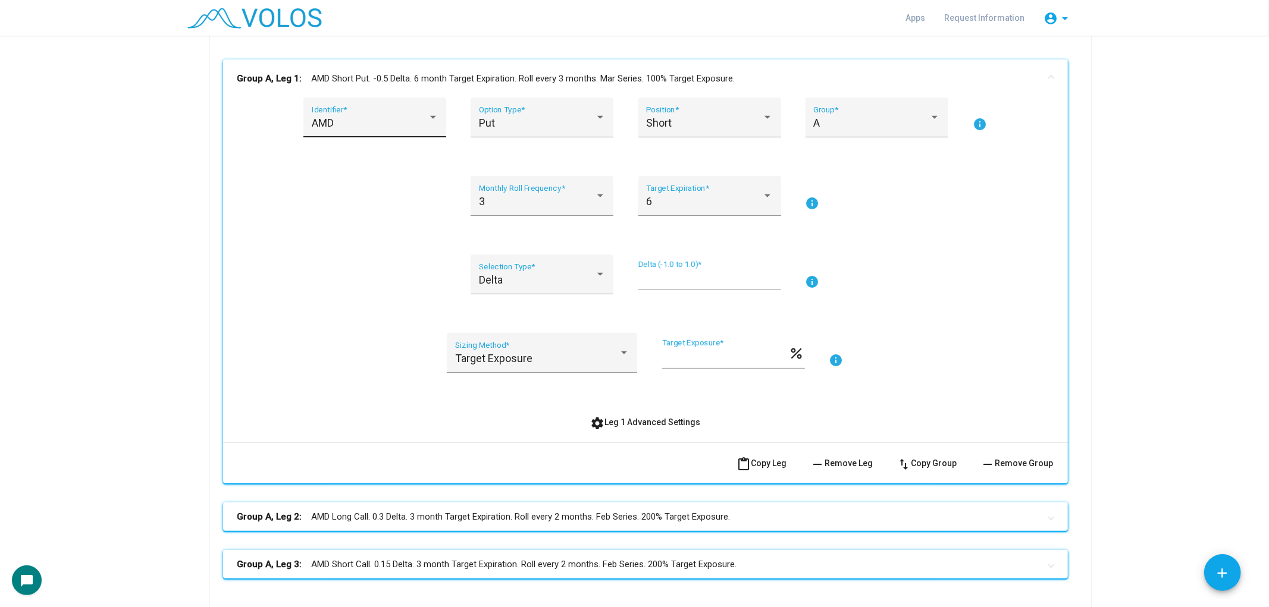
scroll to position [264, 0]
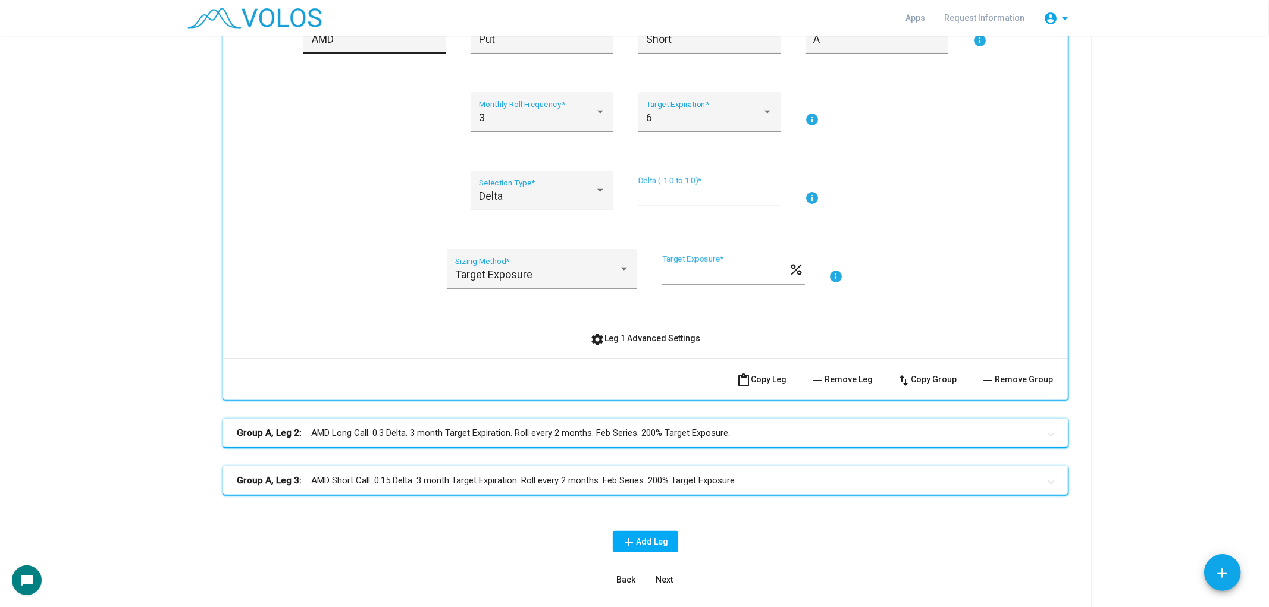
click at [425, 427] on mat-panel-title "Group A, Leg 2: AMD Long Call. 0.3 Delta. 3 month Target Expiration. Roll every…" at bounding box center [638, 434] width 802 height 14
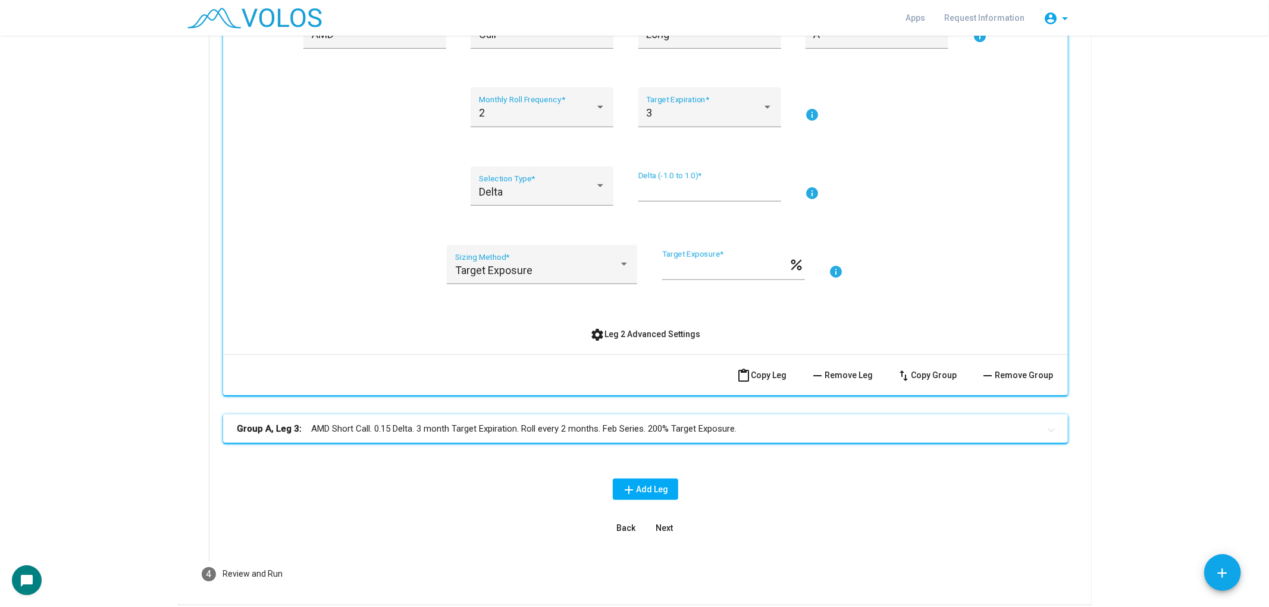
scroll to position [754, 0]
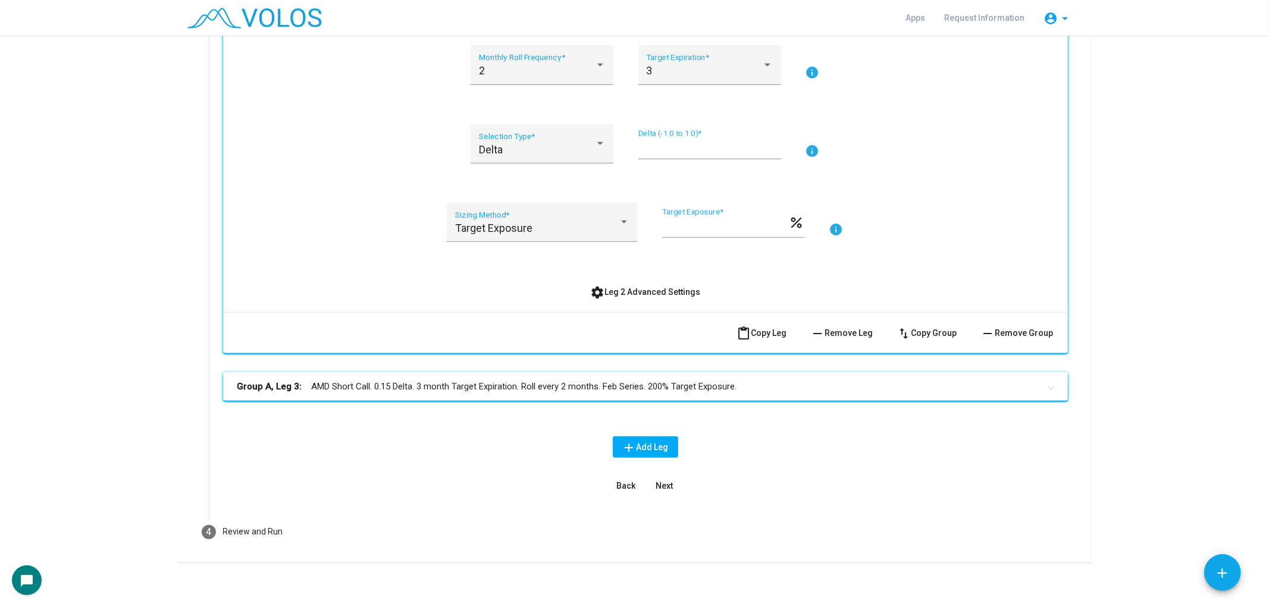
click at [409, 388] on mat-panel-title "Group A, Leg 3: AMD Short Call. 0.15 Delta. 3 month Target Expiration. Roll eve…" at bounding box center [638, 387] width 802 height 14
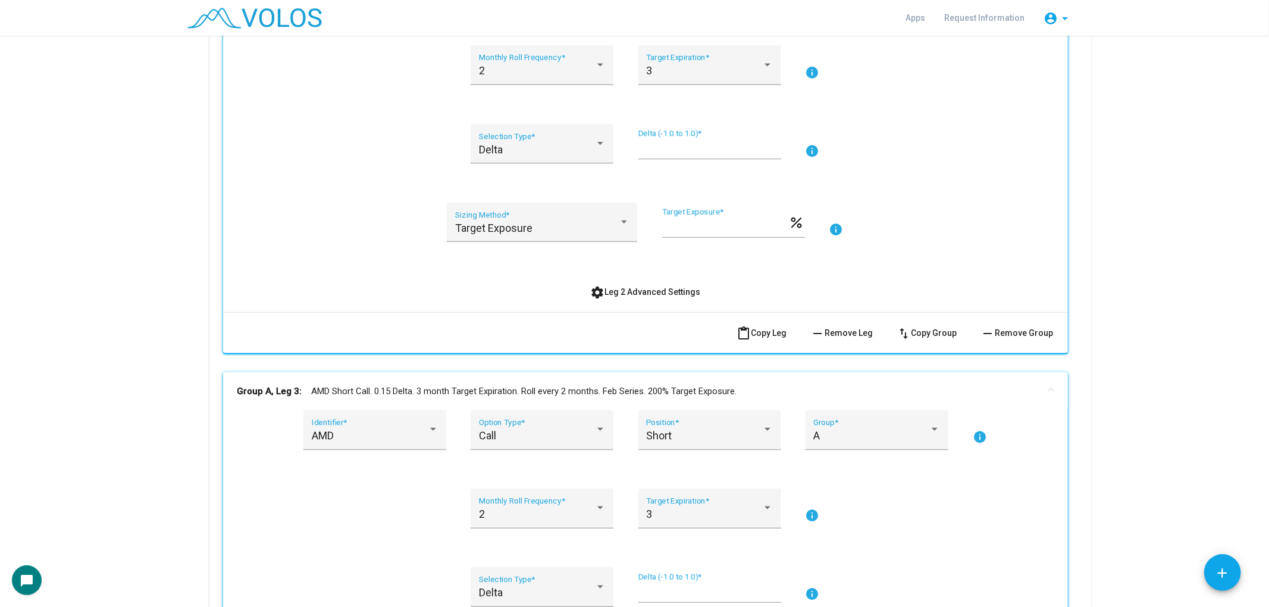
click at [409, 388] on mat-panel-title "Group A, Leg 3: AMD Short Call. 0.15 Delta. 3 month Target Expiration. Roll eve…" at bounding box center [638, 392] width 802 height 14
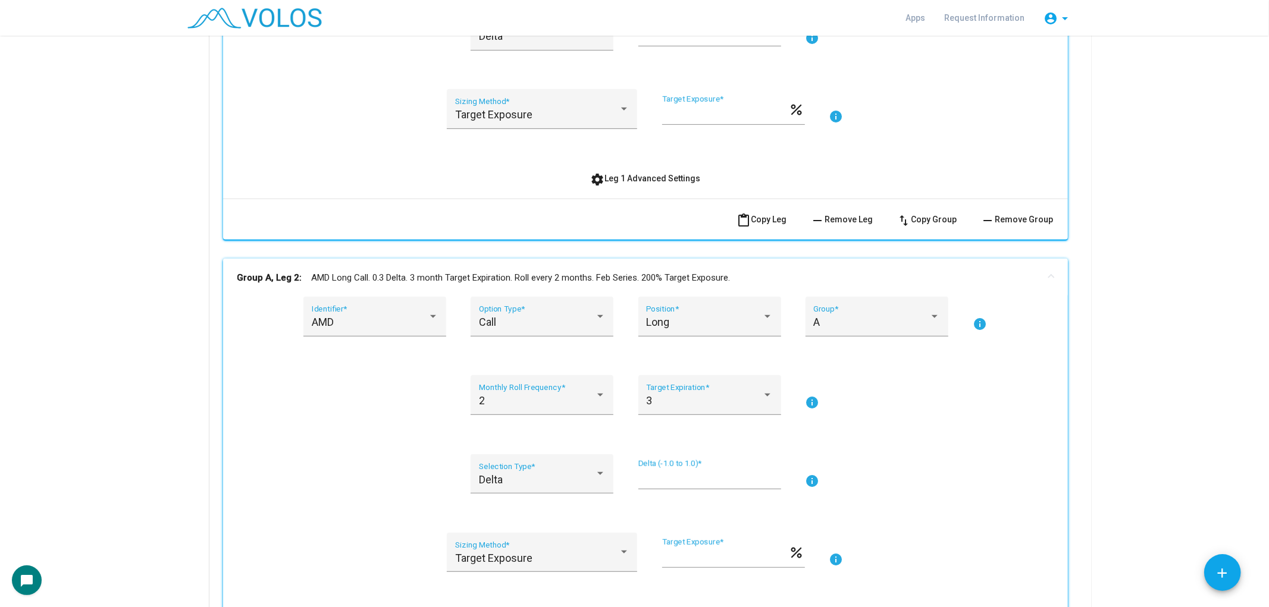
click at [373, 266] on mat-expansion-panel-header "Group A, Leg 2: AMD Long Call. 0.3 Delta. 3 month Target Expiration. Roll every…" at bounding box center [645, 278] width 845 height 38
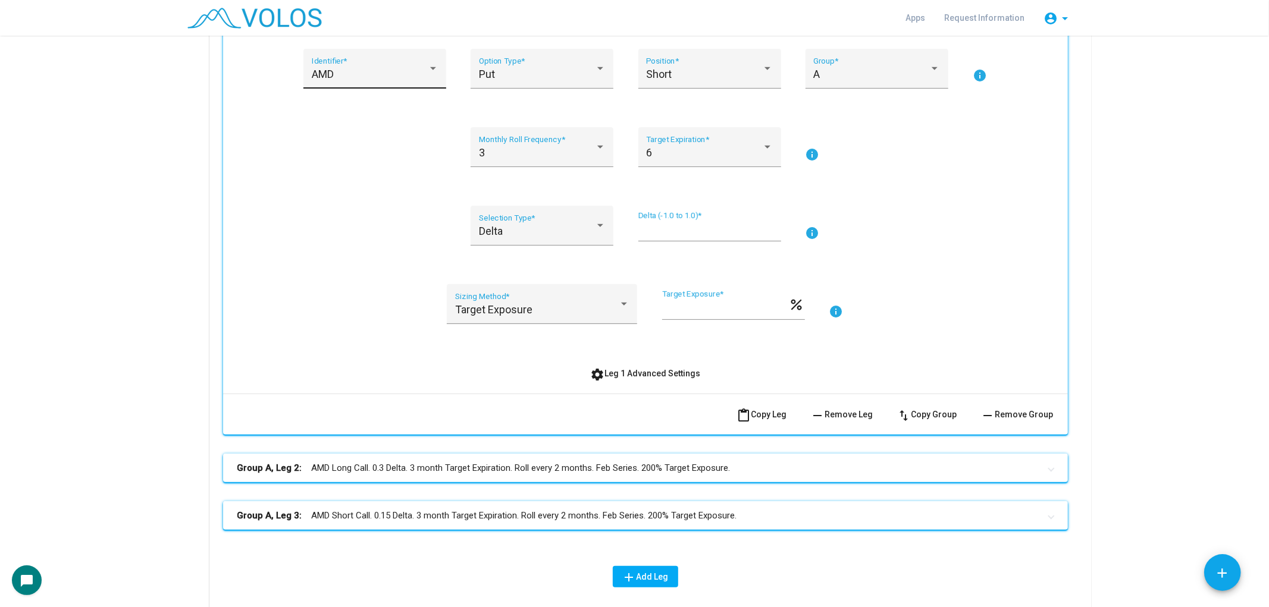
scroll to position [228, 0]
click at [759, 419] on button "content_paste Copy Leg" at bounding box center [762, 415] width 69 height 21
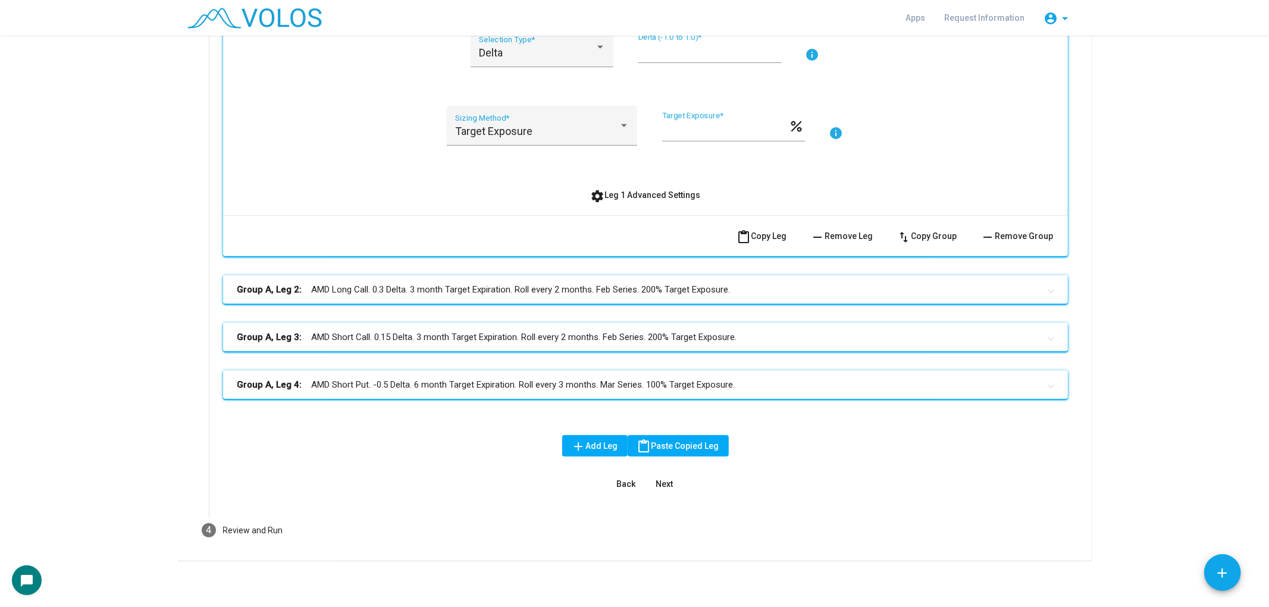
click at [716, 391] on mat-expansion-panel-header "Group A, Leg 4: AMD Short Put. -0.5 Delta. 6 month Target Expiration. Roll ever…" at bounding box center [645, 385] width 845 height 29
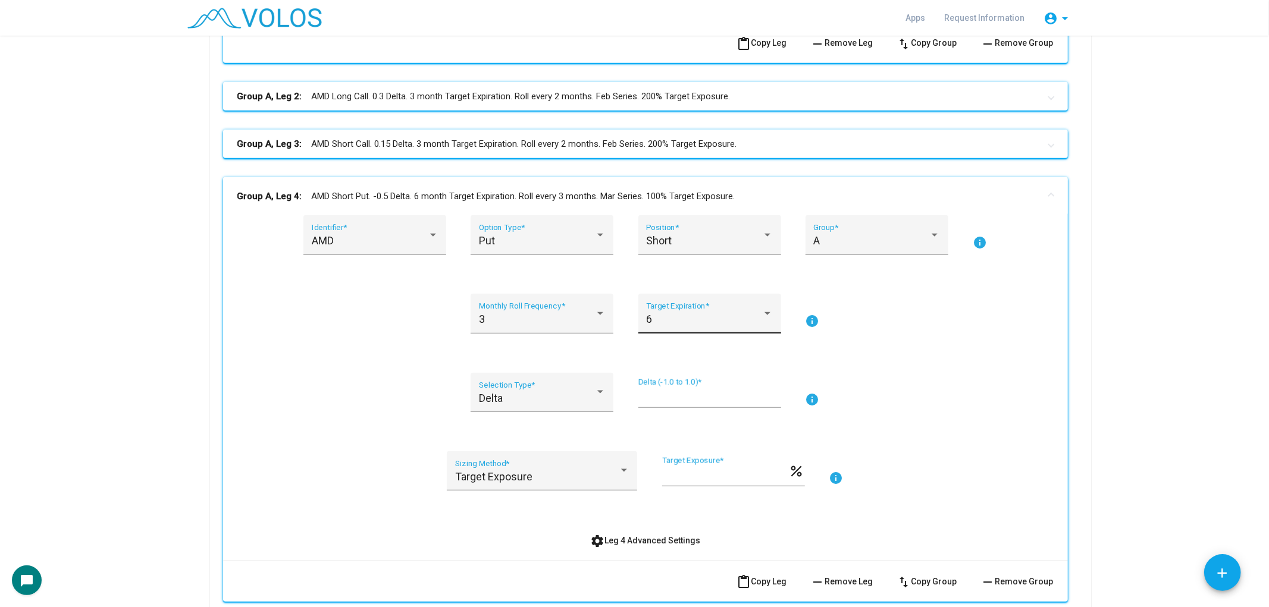
scroll to position [606, 0]
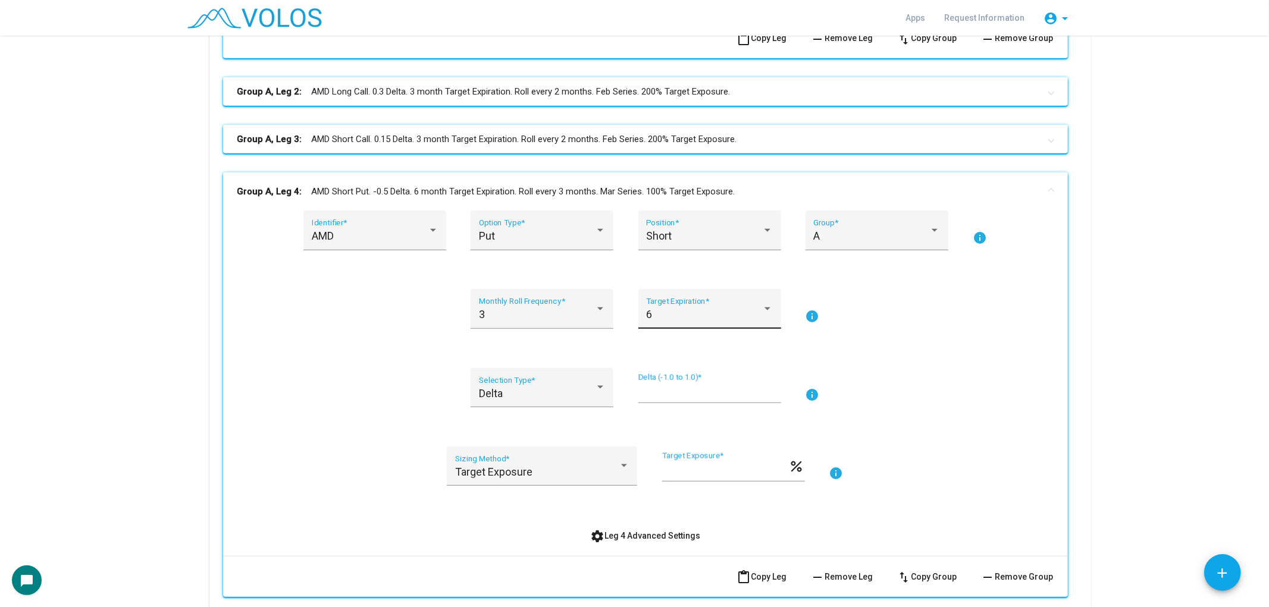
click at [685, 316] on div "6" at bounding box center [704, 315] width 116 height 12
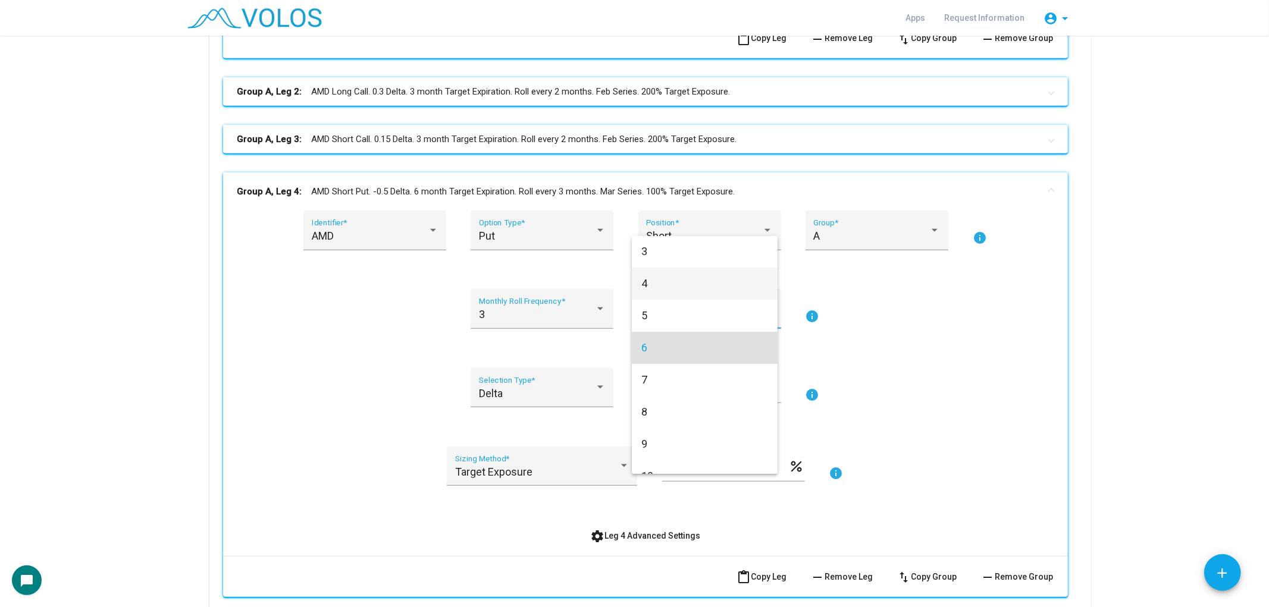
scroll to position [0, 0]
click at [675, 254] on span "3" at bounding box center [704, 252] width 127 height 32
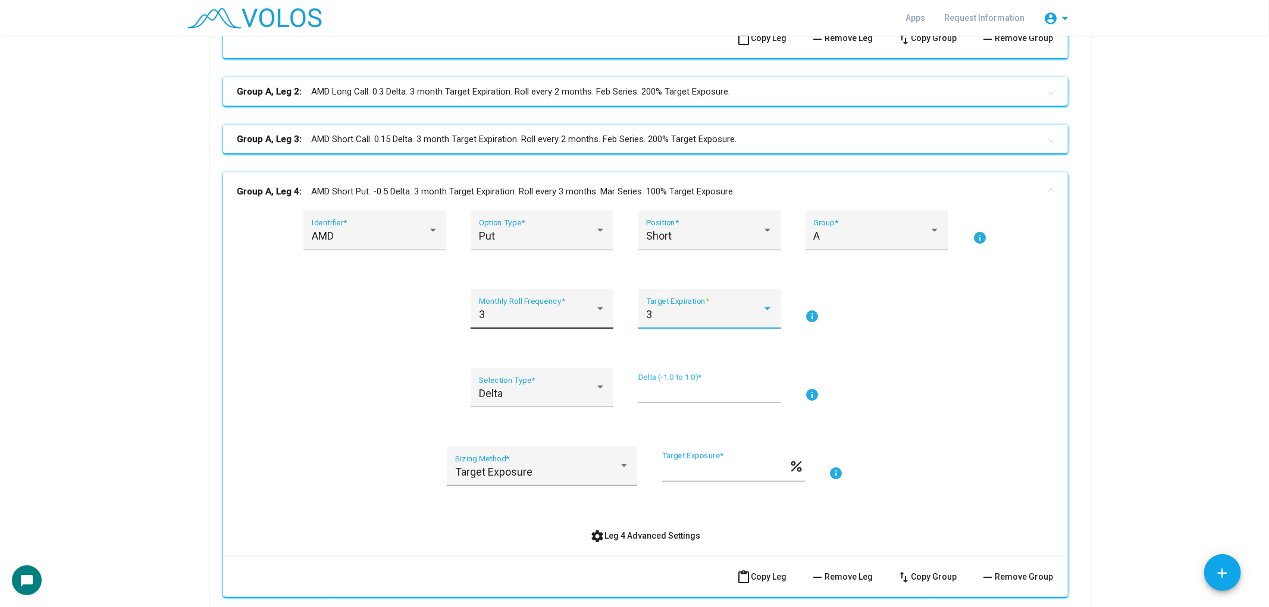
click at [566, 314] on div "3" at bounding box center [537, 315] width 116 height 12
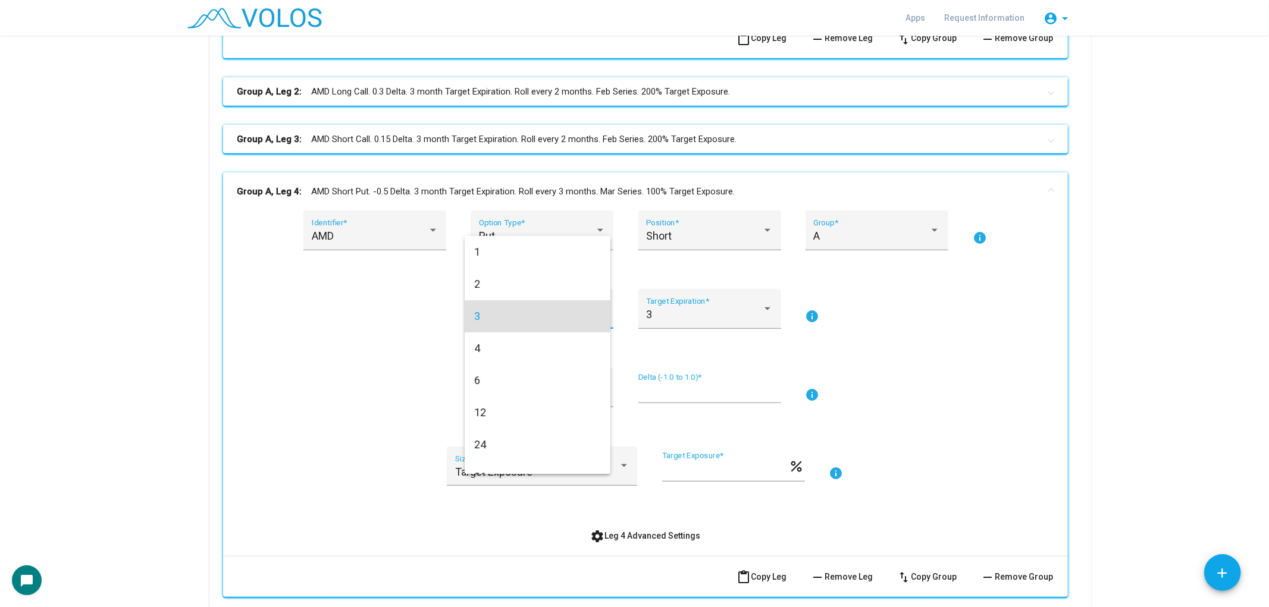
scroll to position [4, 0]
click at [556, 283] on span "2" at bounding box center [537, 281] width 127 height 32
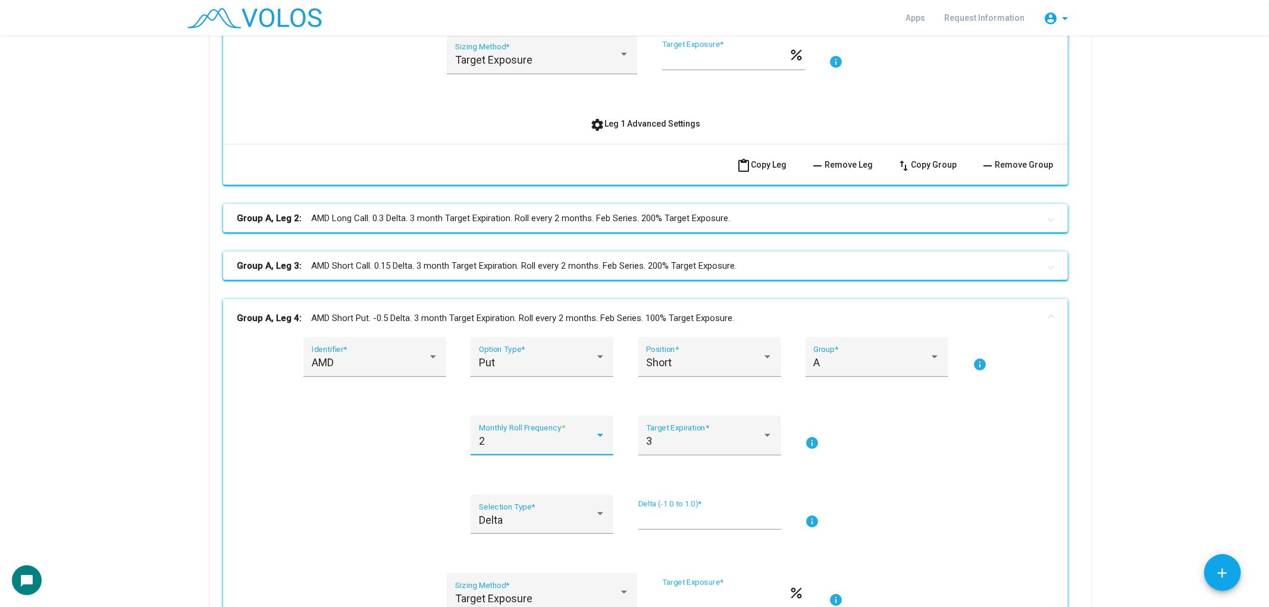
scroll to position [474, 0]
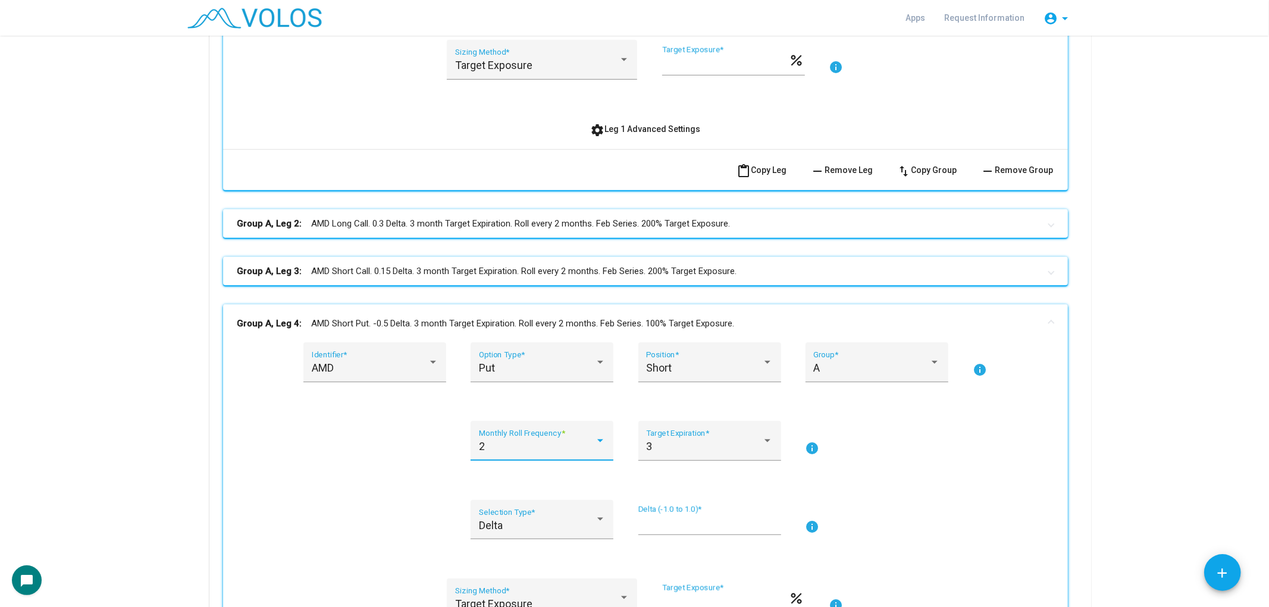
click at [739, 230] on mat-expansion-panel-header "Group A, Leg 2: AMD Long Call. 0.3 Delta. 3 month Target Expiration. Roll every…" at bounding box center [645, 223] width 845 height 29
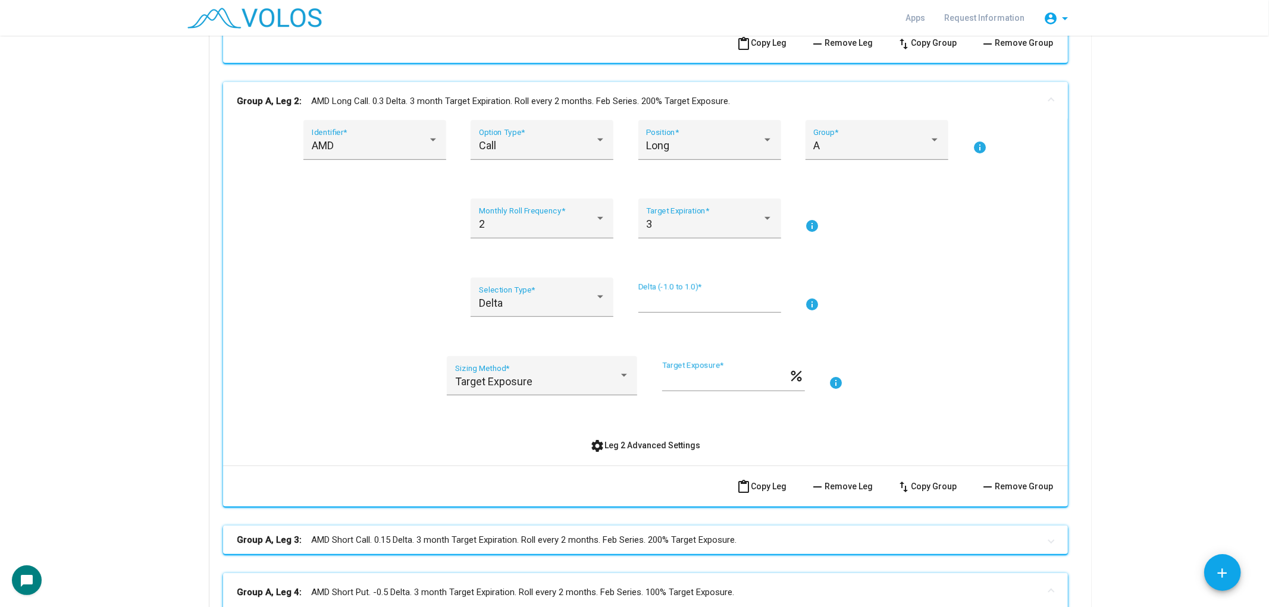
scroll to position [606, 0]
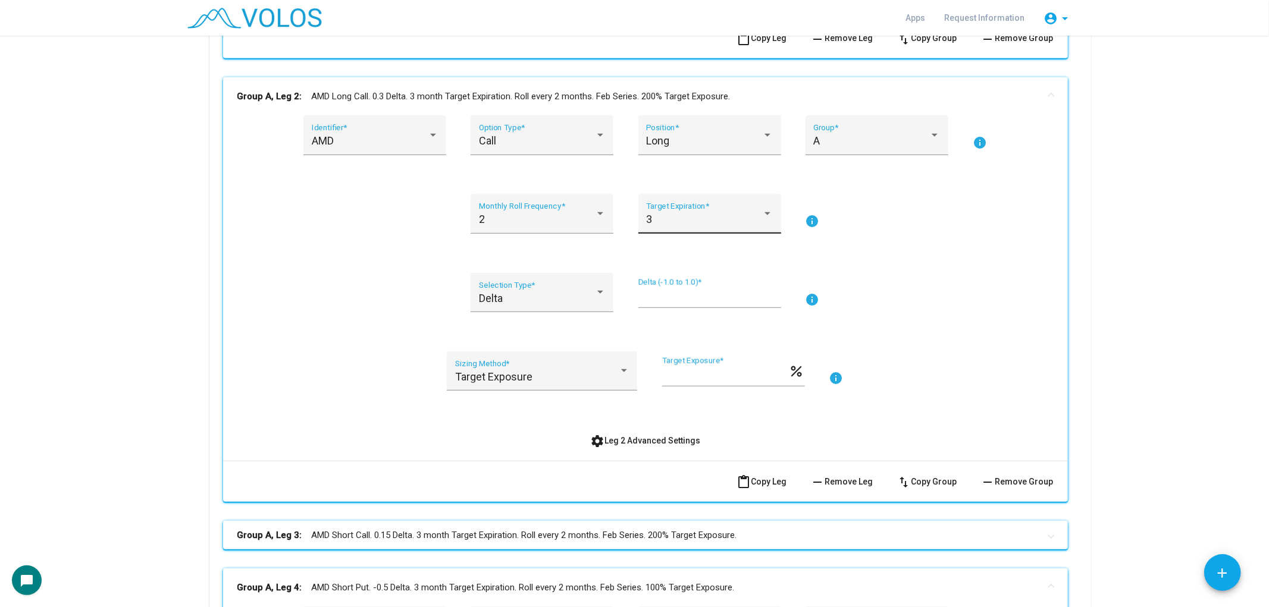
click at [646, 207] on div "3 Target Expiration *" at bounding box center [709, 218] width 127 height 32
click at [673, 227] on span "3" at bounding box center [704, 217] width 127 height 32
click at [595, 215] on div at bounding box center [600, 214] width 11 height 12
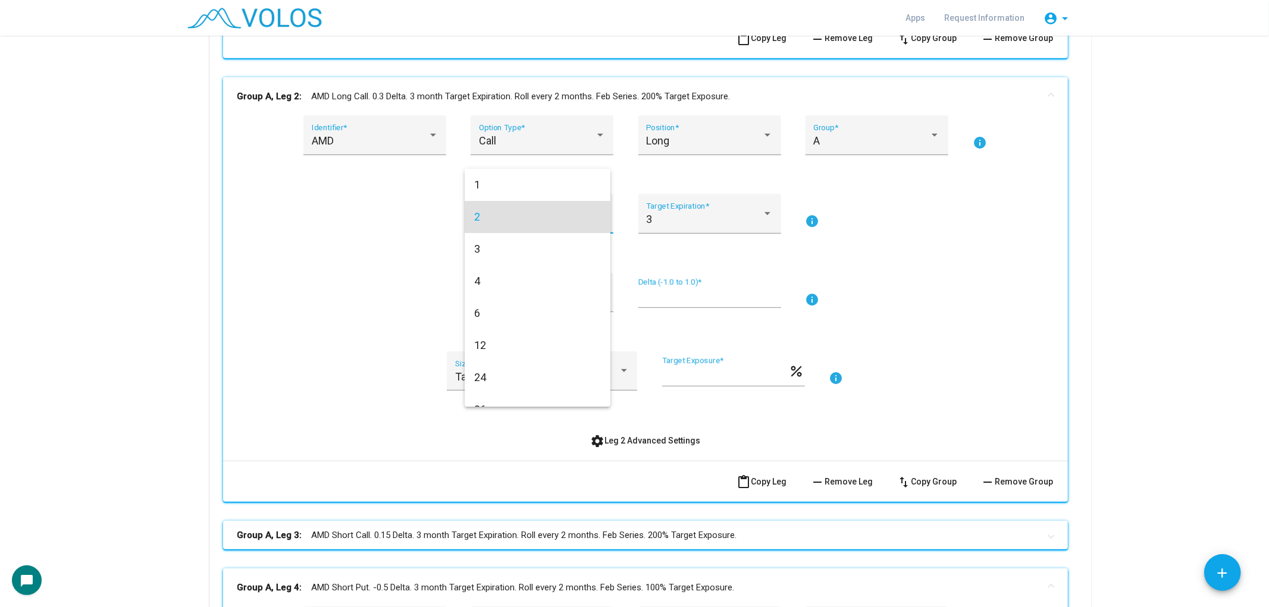
click at [629, 95] on div at bounding box center [634, 303] width 1269 height 607
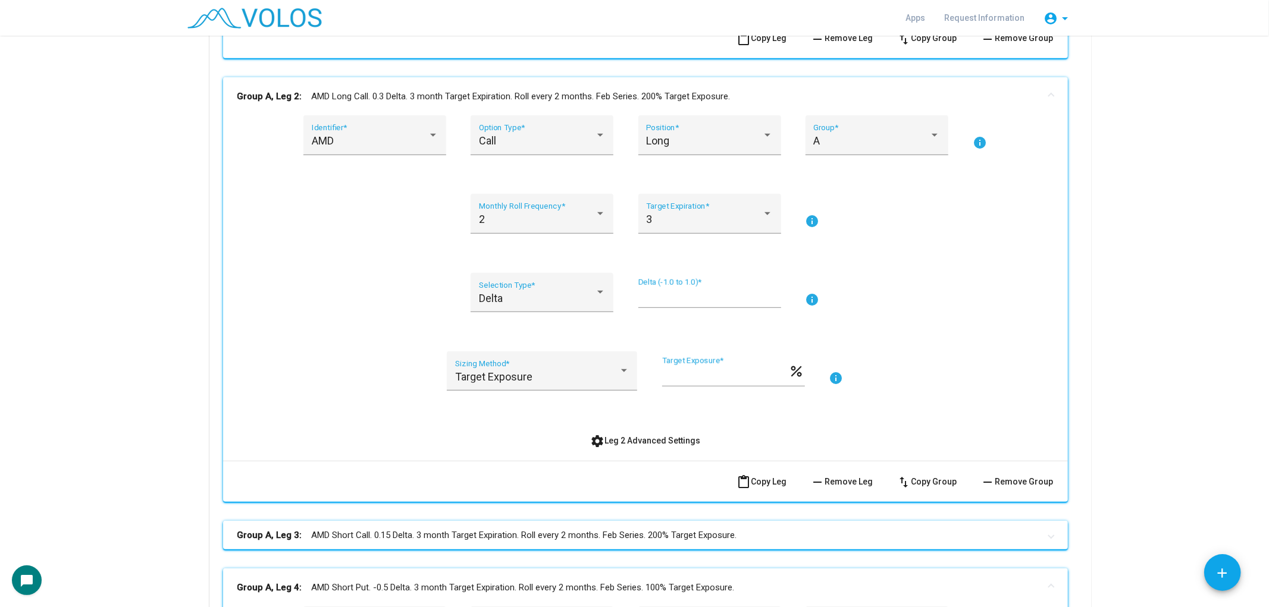
click at [638, 296] on input "***" at bounding box center [709, 298] width 143 height 12
click at [670, 149] on div "Long Position *" at bounding box center [709, 140] width 127 height 32
click at [650, 143] on span "Long" at bounding box center [704, 139] width 127 height 32
click at [574, 135] on div "Call" at bounding box center [537, 141] width 116 height 12
click at [555, 161] on span "Put" at bounding box center [537, 171] width 127 height 32
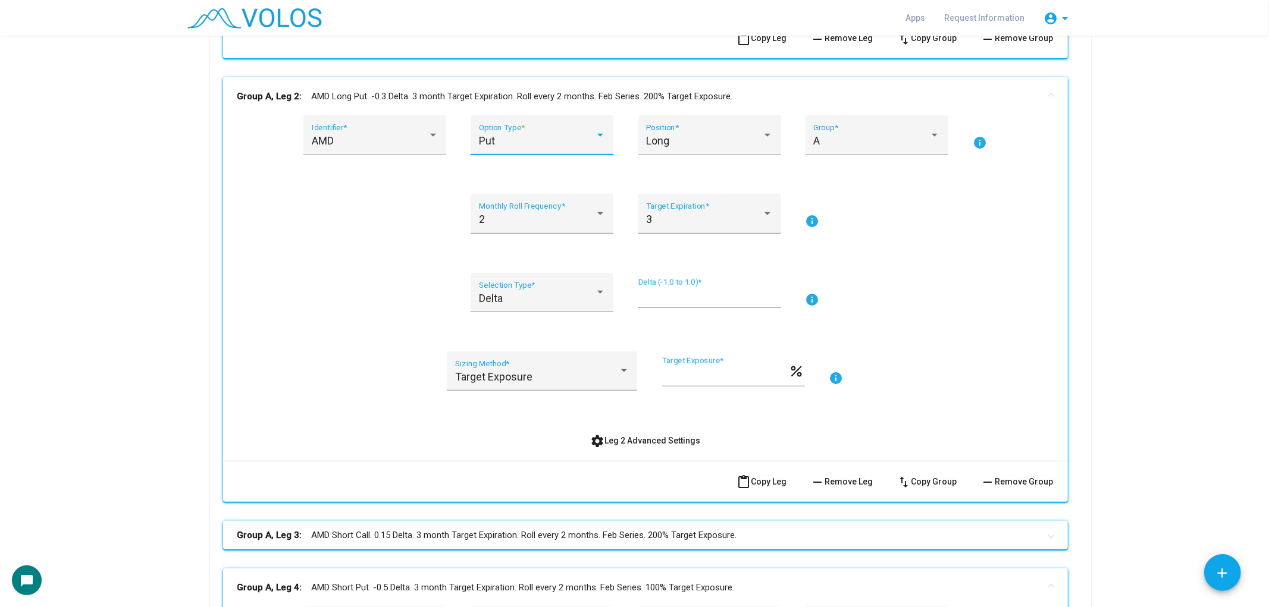
click at [595, 149] on div "Put Option Type *" at bounding box center [542, 140] width 127 height 32
click at [546, 120] on span "Call" at bounding box center [537, 107] width 127 height 32
click at [638, 292] on input "****" at bounding box center [709, 298] width 143 height 12
type input "***"
drag, startPoint x: 965, startPoint y: 379, endPoint x: 889, endPoint y: 377, distance: 76.2
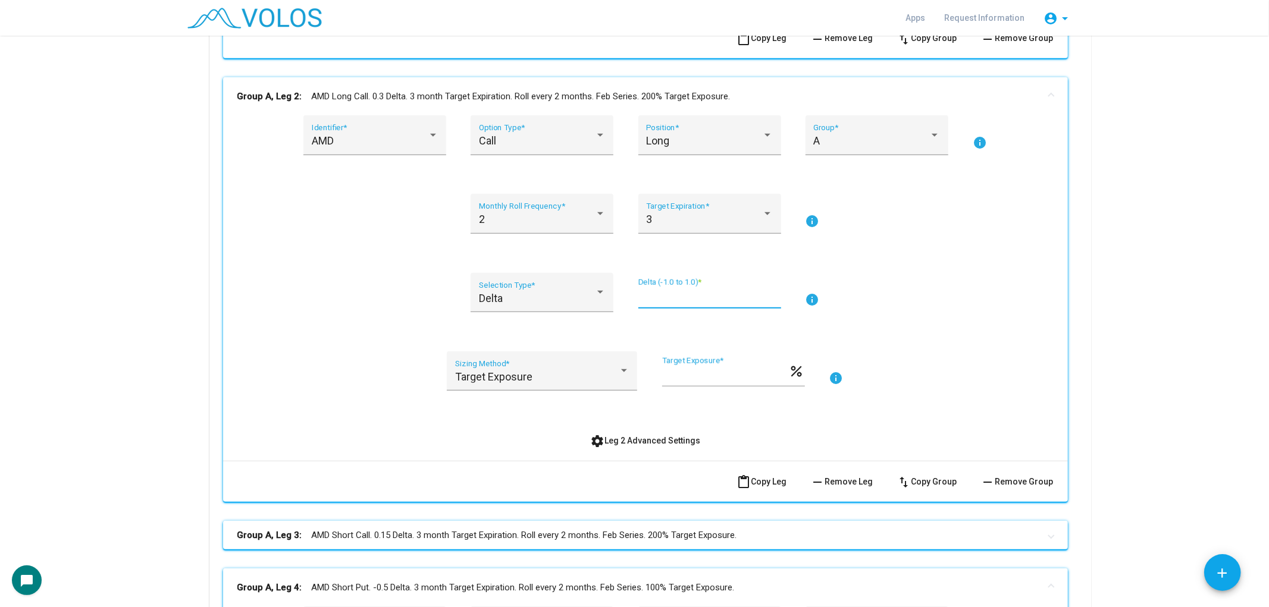
click at [951, 379] on div "Target Exposure Sizing Method * *** Target Exposure * percent info" at bounding box center [645, 379] width 816 height 54
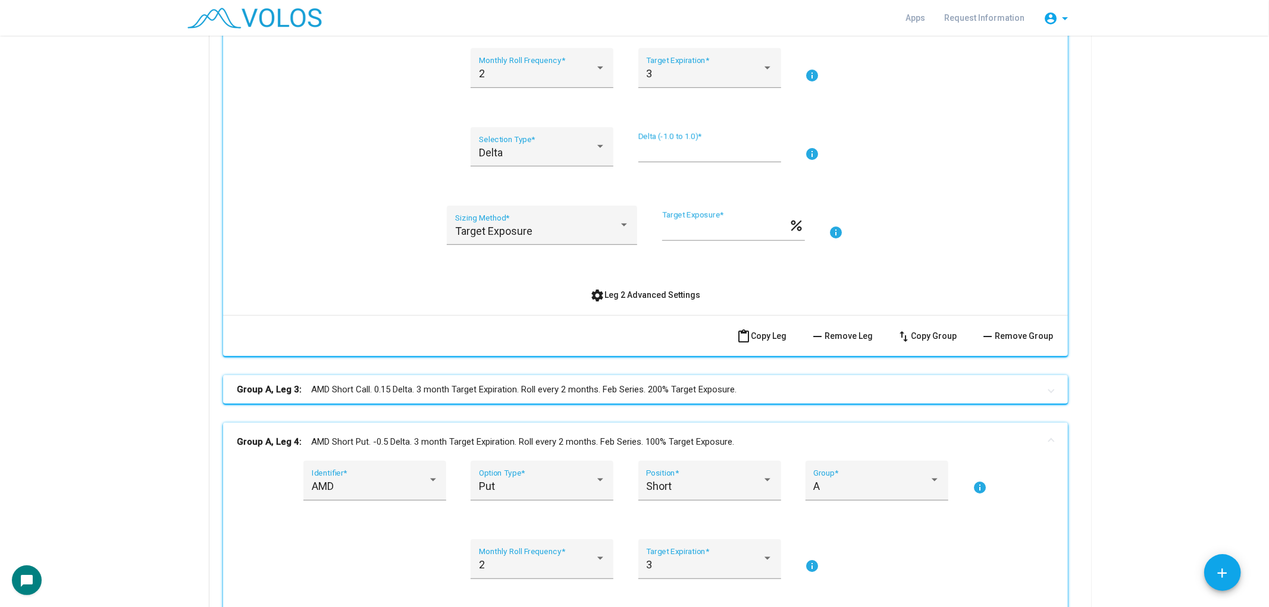
scroll to position [738, 0]
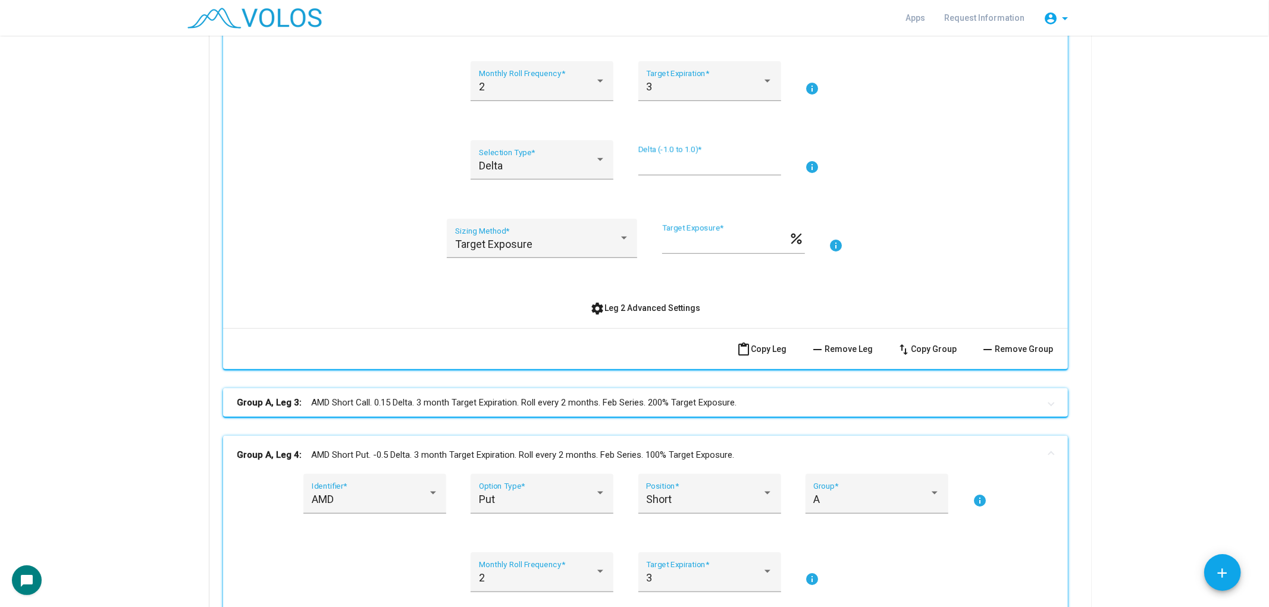
click at [615, 308] on span "settings Leg 2 Advanced Settings" at bounding box center [645, 308] width 110 height 10
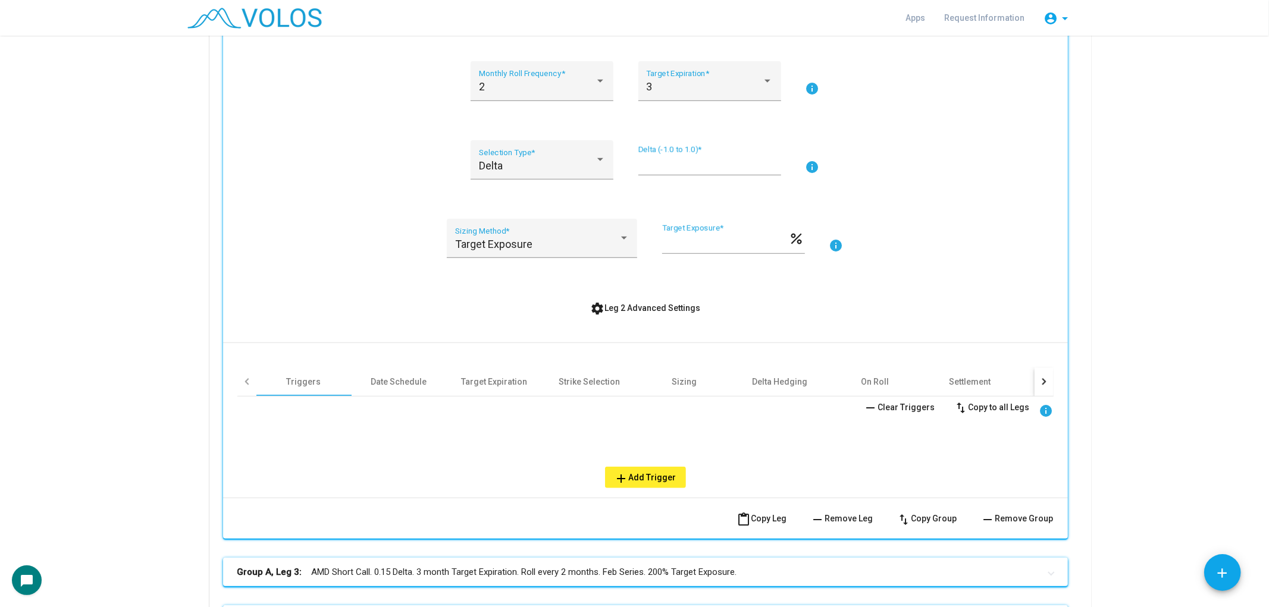
scroll to position [804, 0]
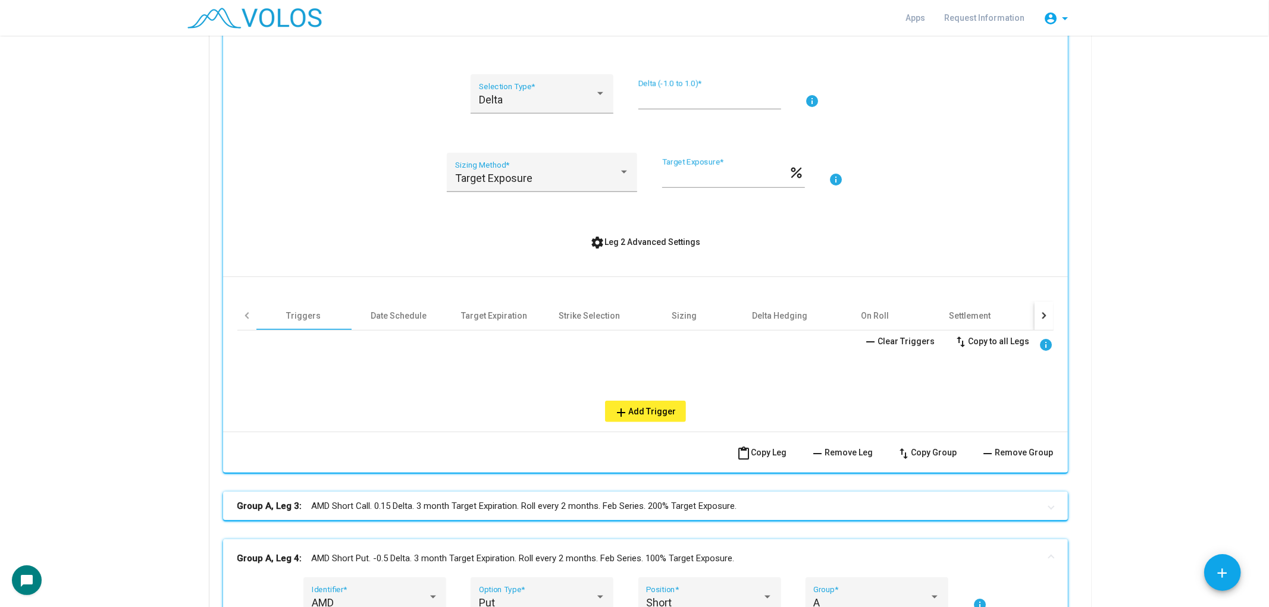
click at [666, 403] on button "add Add Trigger" at bounding box center [645, 411] width 81 height 21
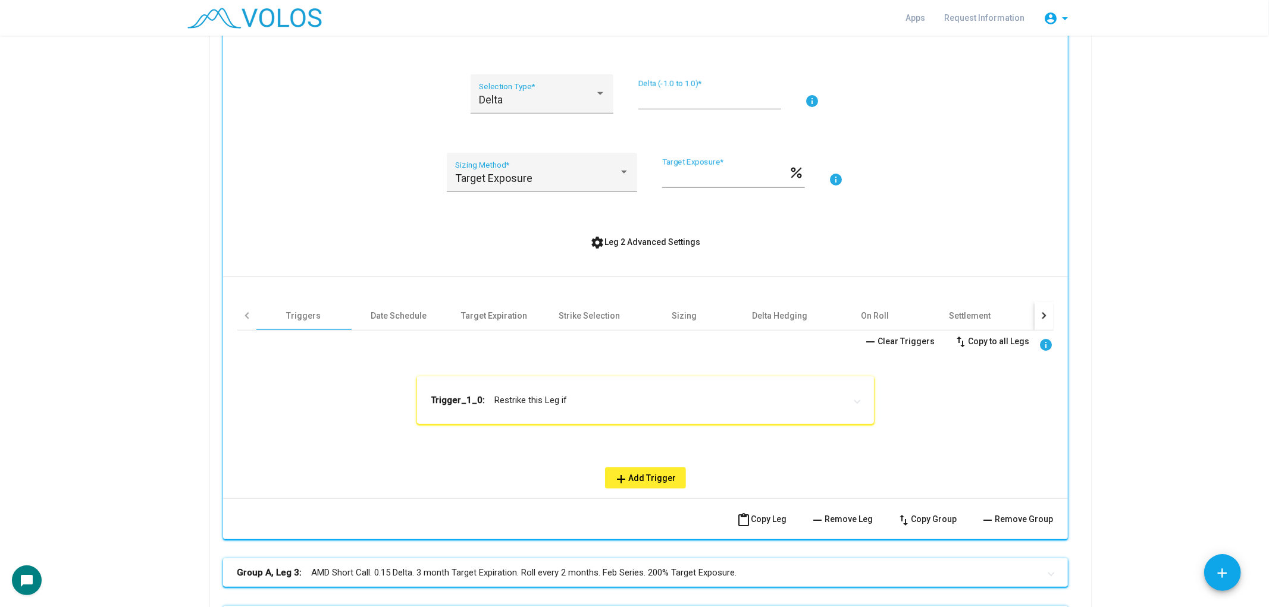
click at [561, 402] on mat-panel-title "Trigger_1_0: Restrike this Leg if" at bounding box center [638, 400] width 414 height 12
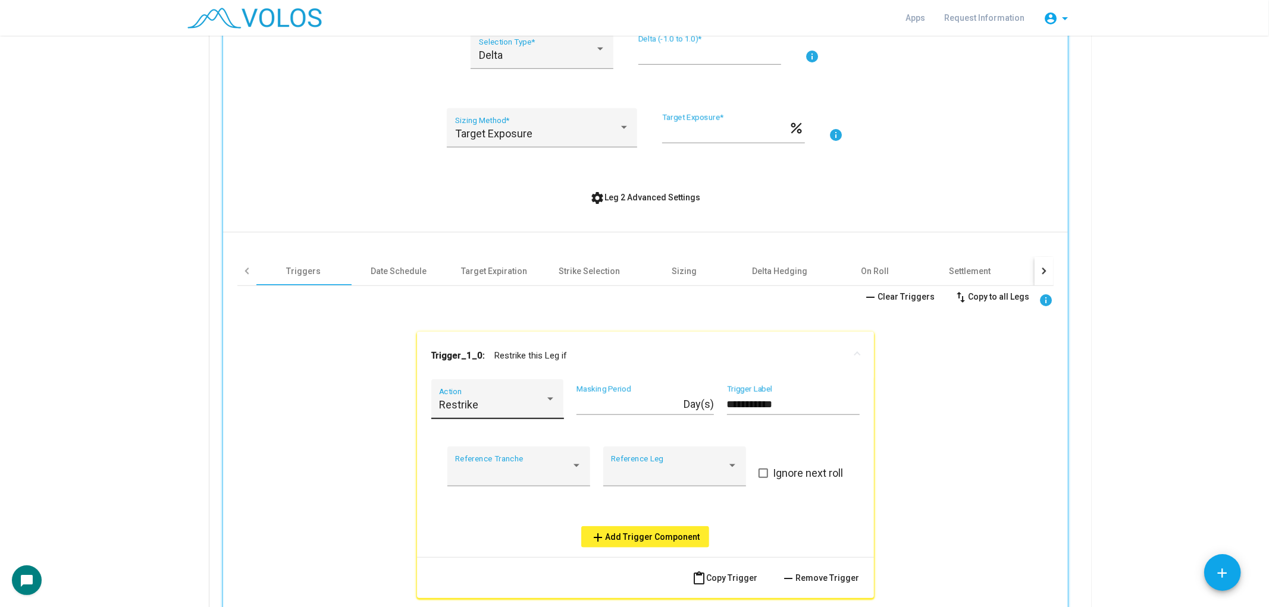
scroll to position [936, 0]
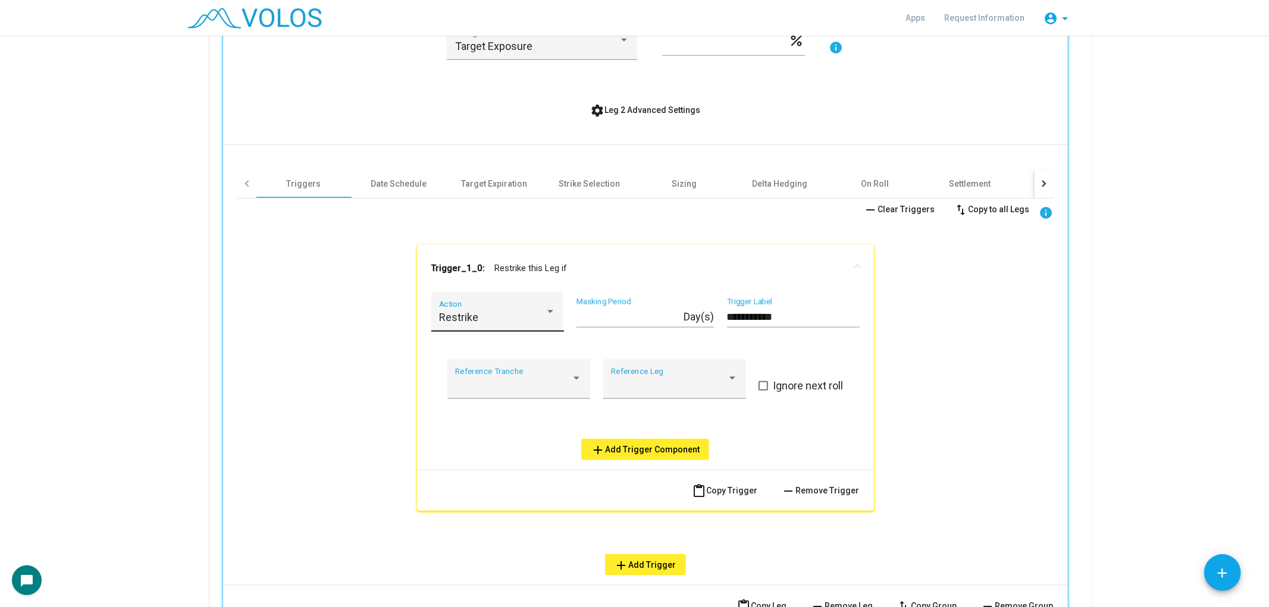
click at [524, 317] on div "Restrike" at bounding box center [492, 318] width 106 height 12
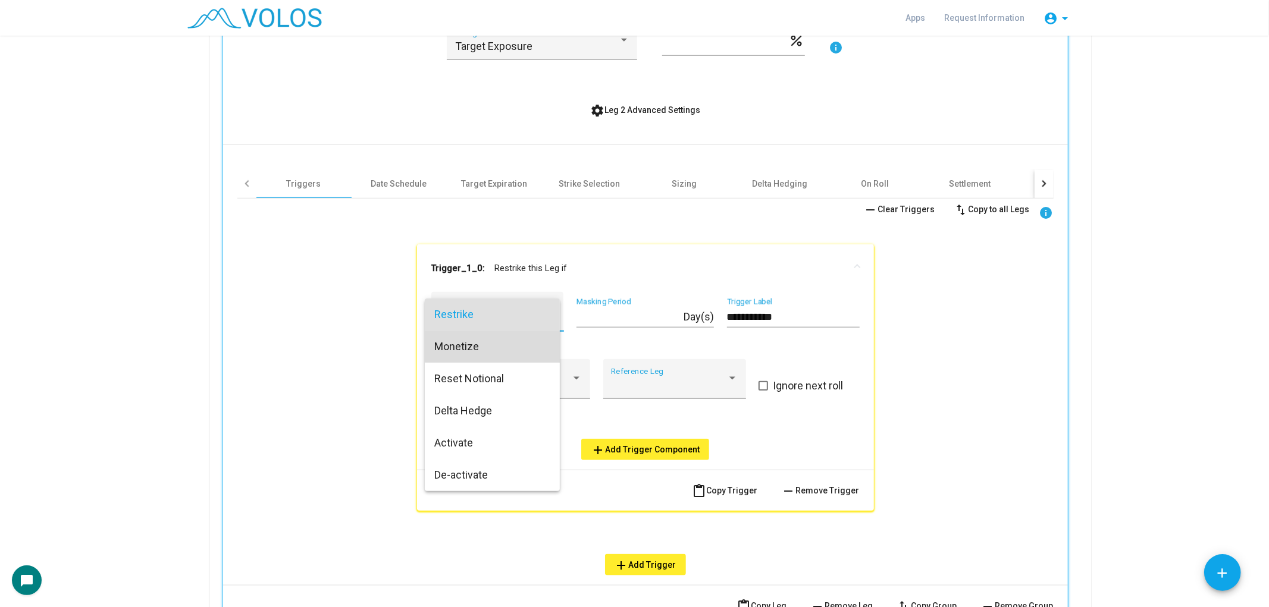
click at [505, 343] on span "Monetize" at bounding box center [492, 347] width 117 height 32
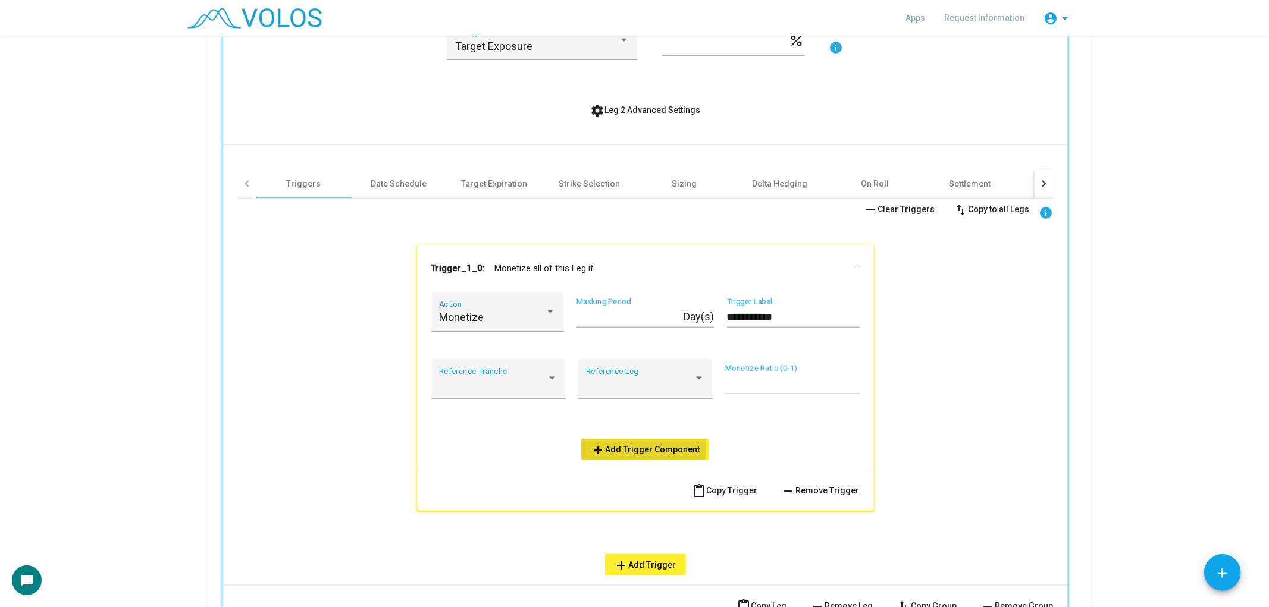
click at [591, 445] on mat-icon "add" at bounding box center [598, 450] width 14 height 14
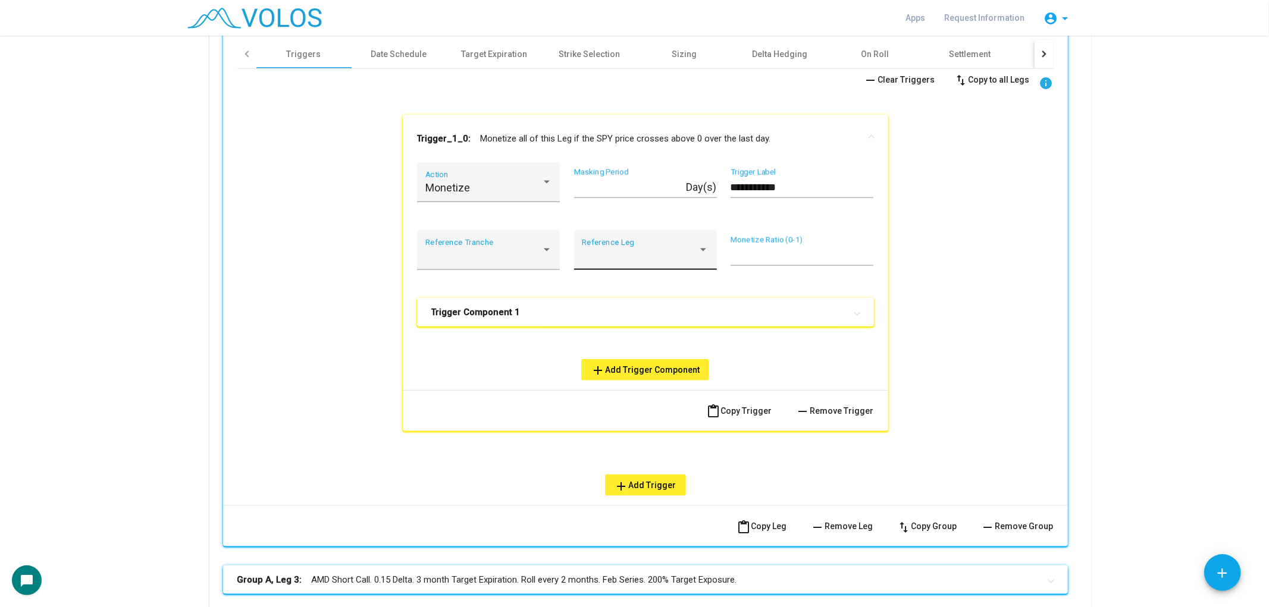
scroll to position [1069, 0]
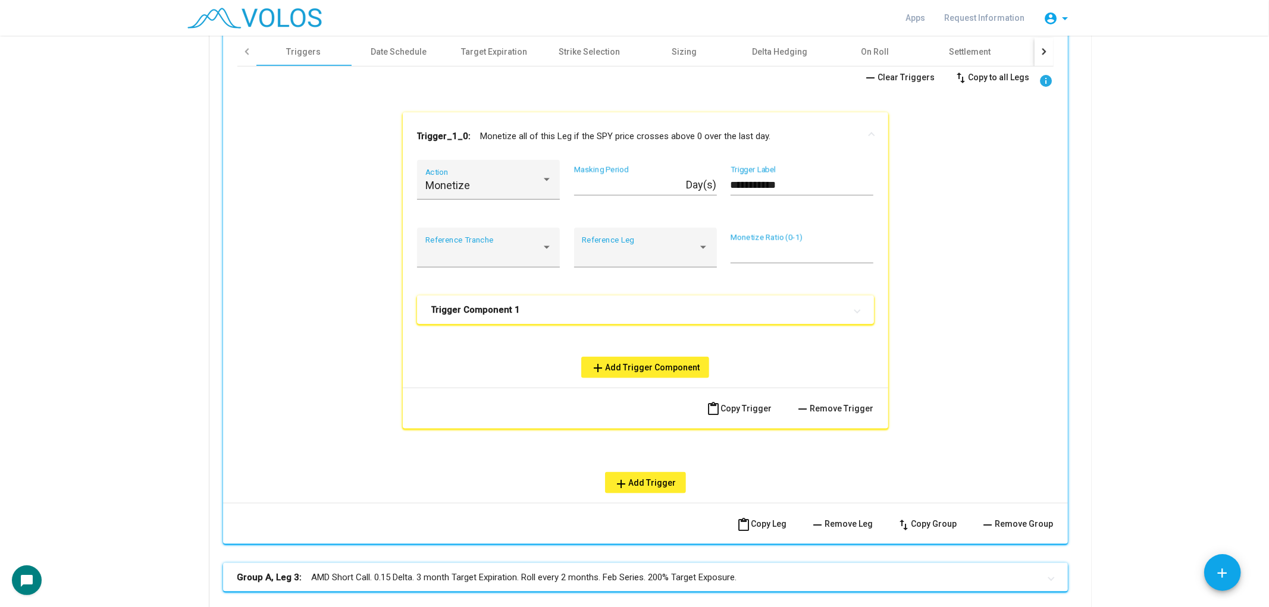
click at [662, 304] on mat-panel-title "Trigger Component 1" at bounding box center [638, 310] width 414 height 12
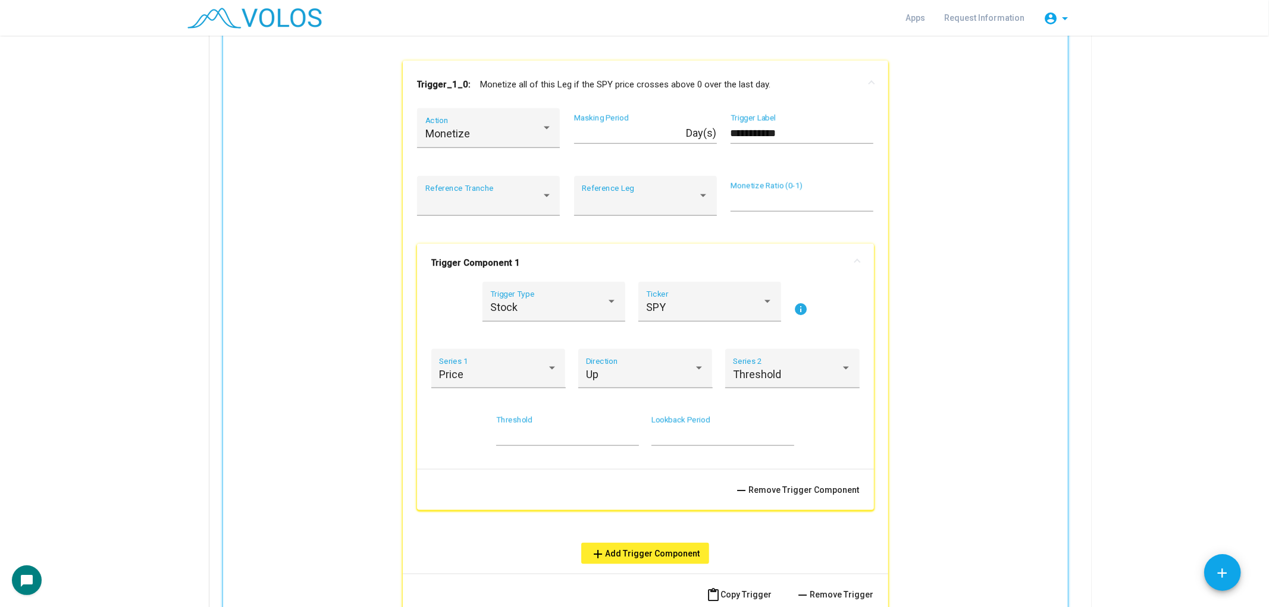
scroll to position [1135, 0]
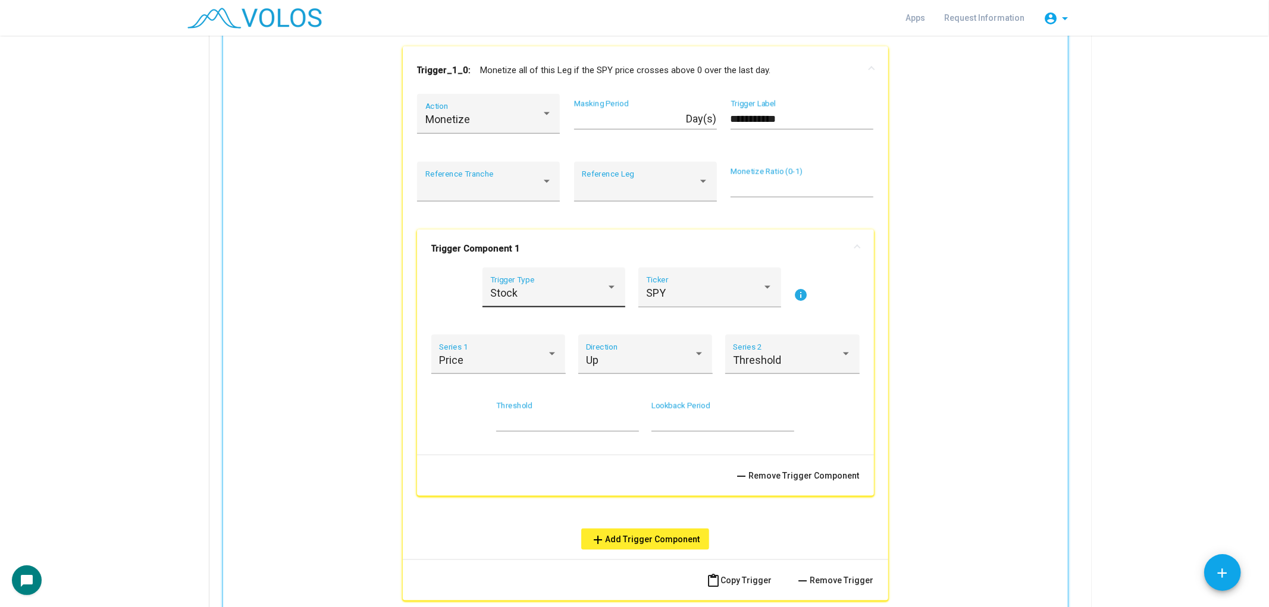
click at [562, 288] on div "Stock" at bounding box center [548, 293] width 116 height 12
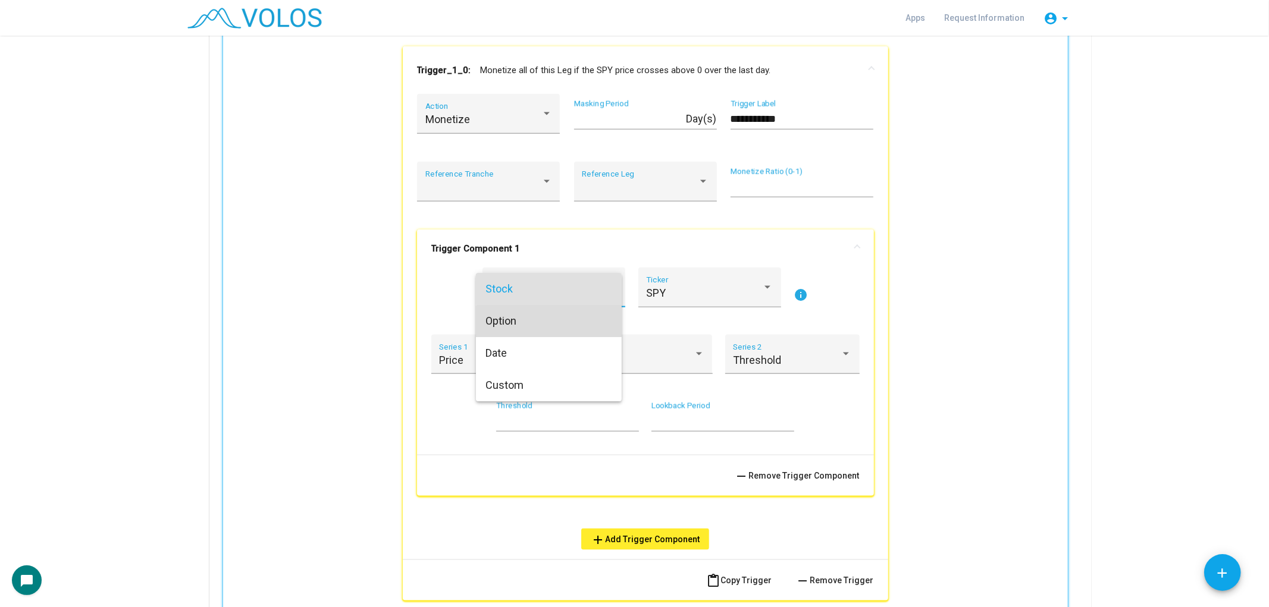
click at [550, 325] on span "Option" at bounding box center [548, 321] width 127 height 32
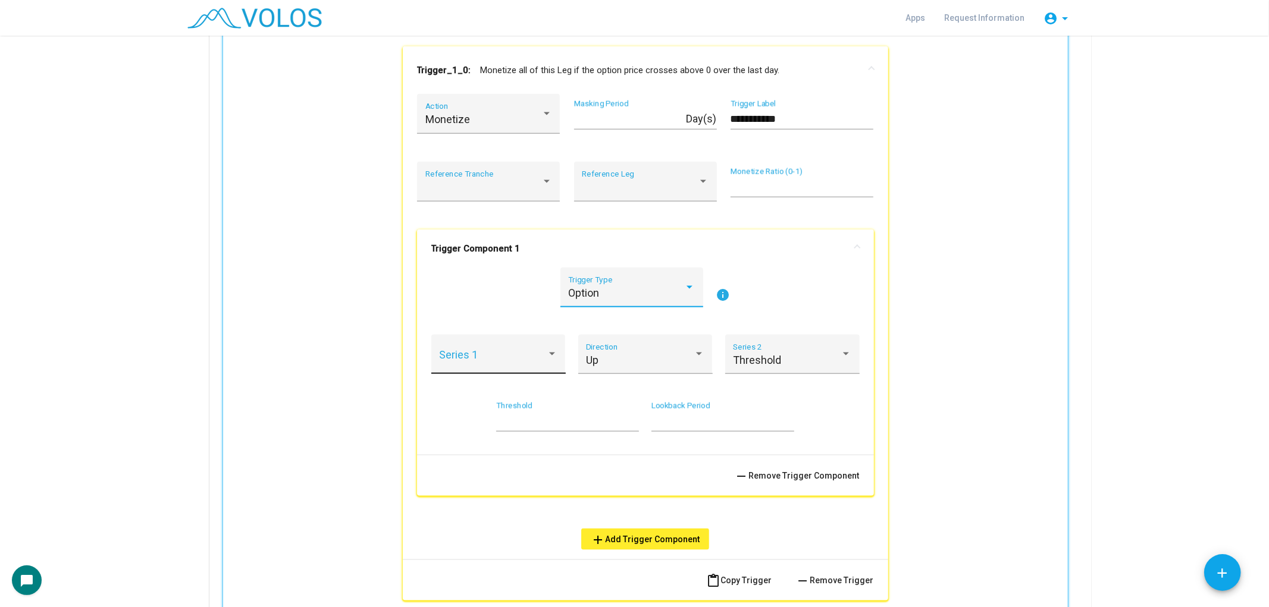
click at [524, 349] on div "Series 1" at bounding box center [498, 359] width 118 height 32
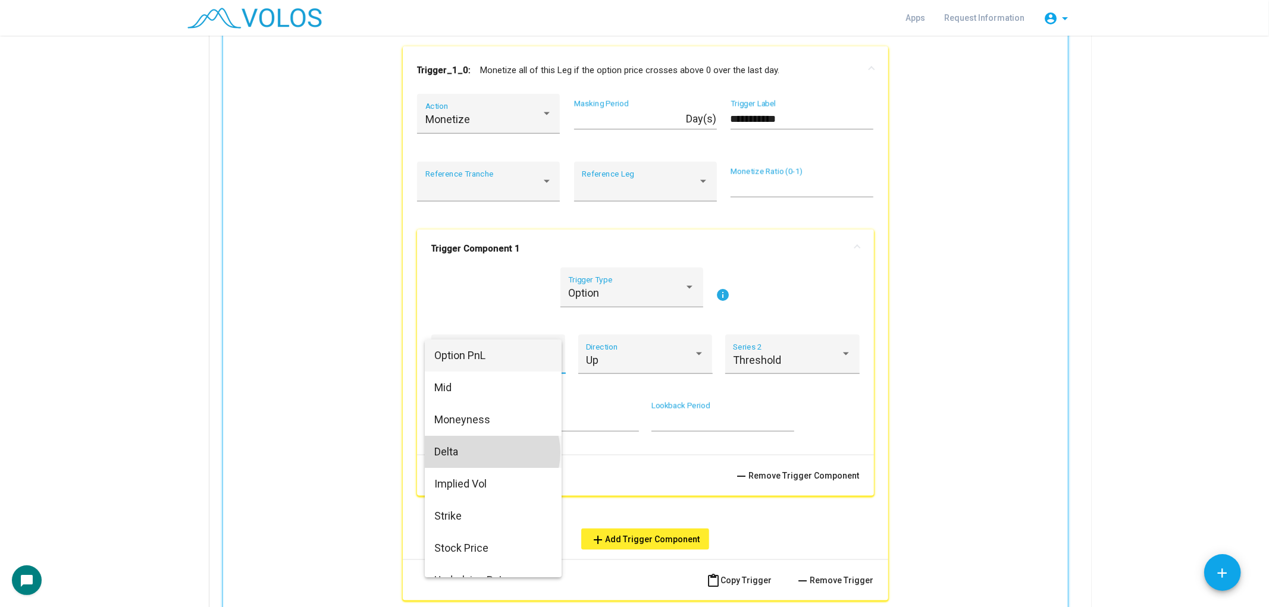
click at [491, 453] on span "Delta" at bounding box center [493, 452] width 118 height 32
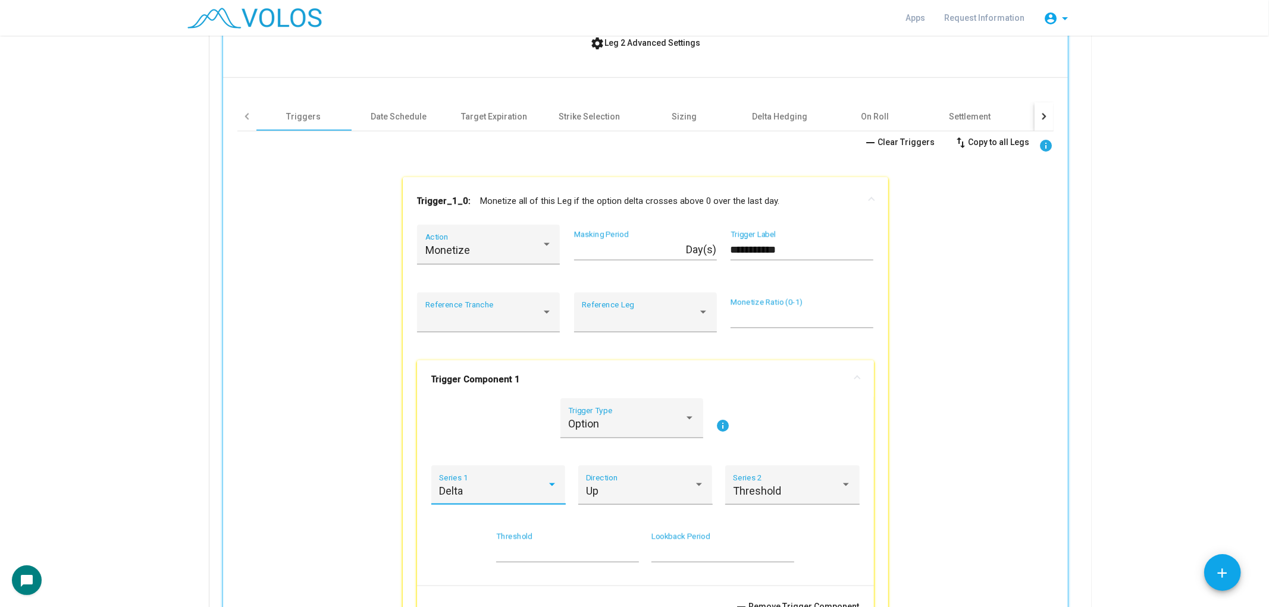
scroll to position [1002, 0]
click at [645, 478] on div "Up Direction" at bounding box center [645, 491] width 118 height 32
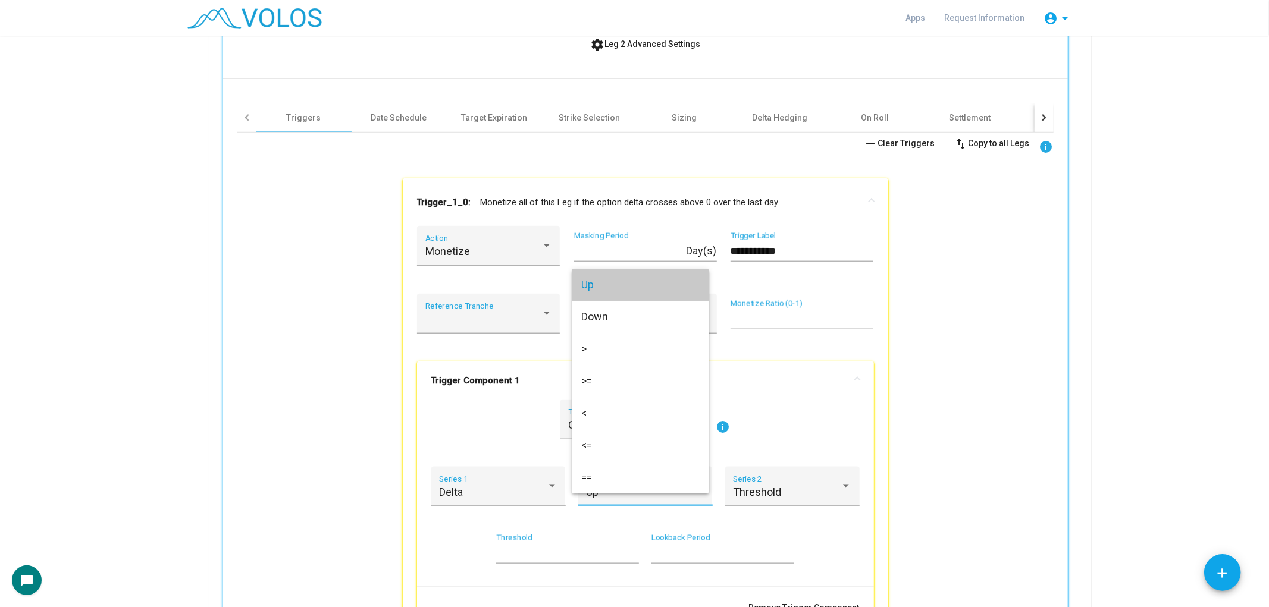
click at [673, 288] on span "Up" at bounding box center [640, 285] width 118 height 32
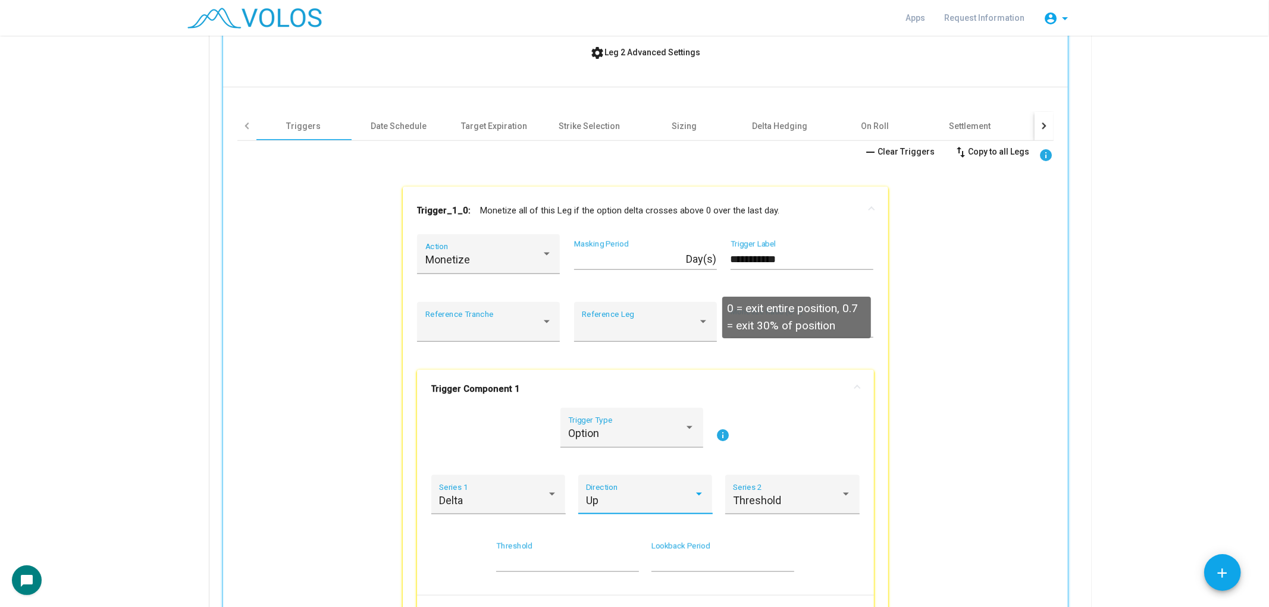
scroll to position [1135, 0]
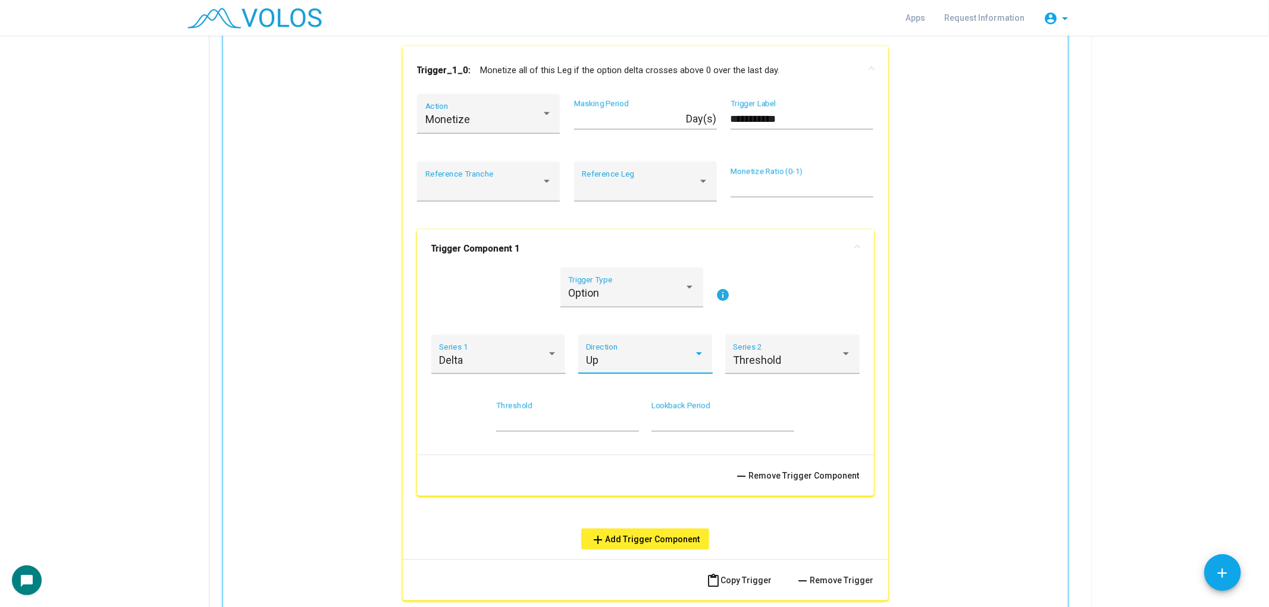
click at [531, 415] on input "*" at bounding box center [567, 421] width 143 height 12
type input "***"
click at [756, 113] on input "**********" at bounding box center [802, 119] width 143 height 12
type input "**********"
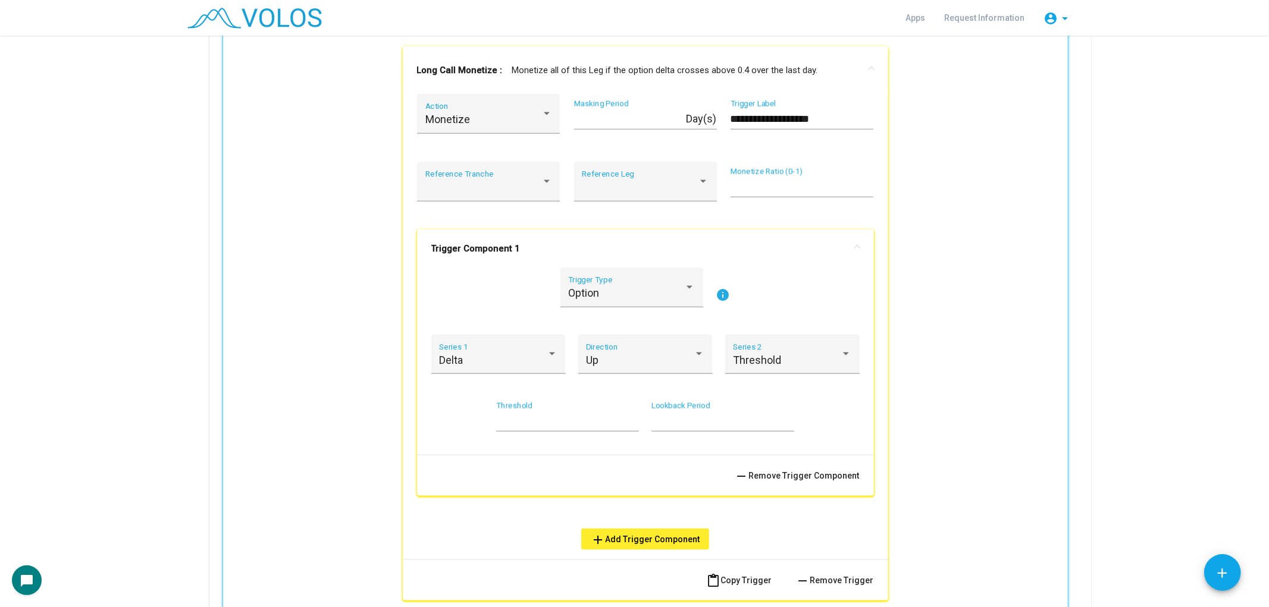
click at [774, 64] on mat-panel-title "Long Call Monetize : Monetize all of this Leg if the option delta crosses above…" at bounding box center [638, 70] width 443 height 12
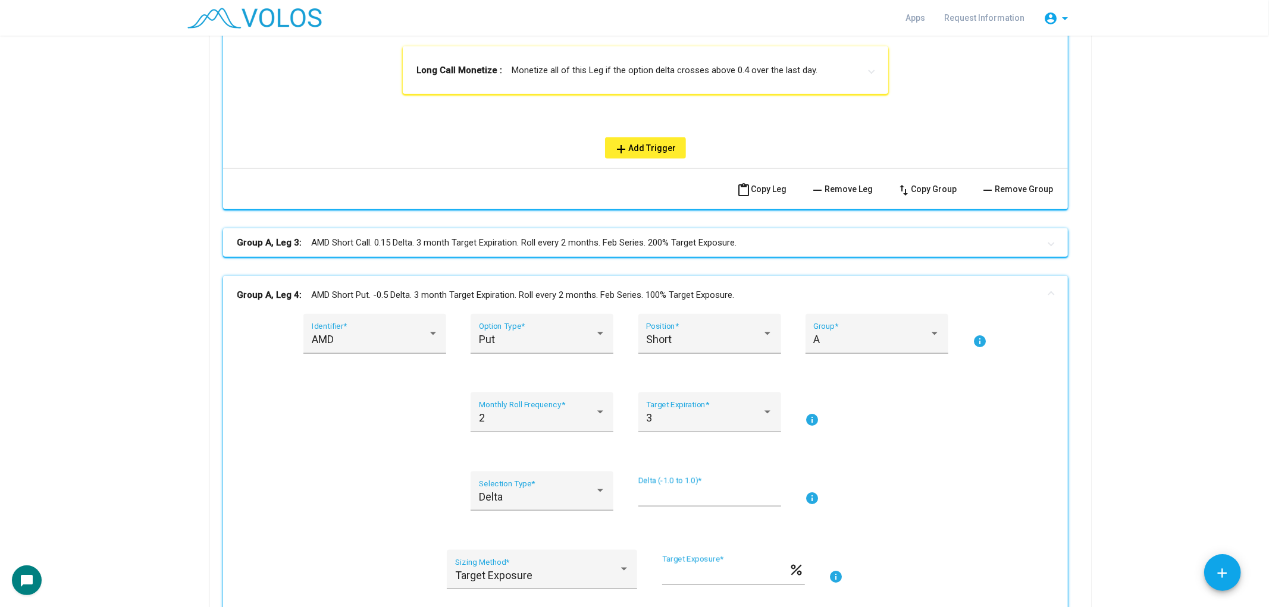
click at [695, 83] on mat-expansion-panel-header "Long Call Monetize : Monetize all of this Leg if the option delta crosses above…" at bounding box center [645, 70] width 485 height 48
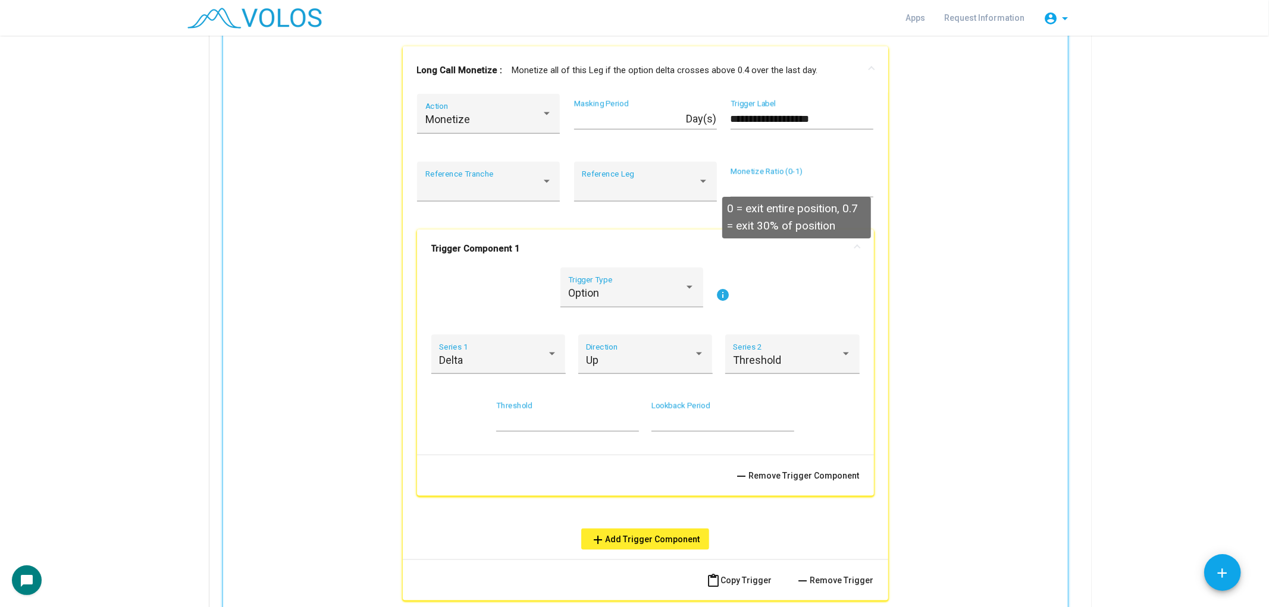
scroll to position [1201, 0]
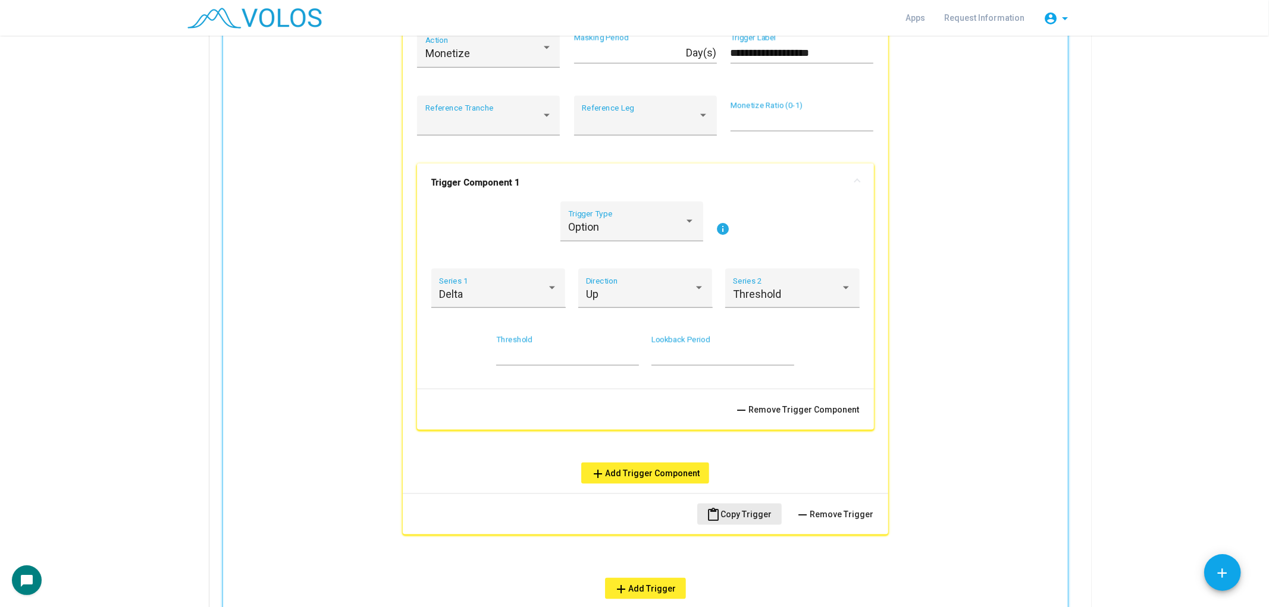
click at [740, 504] on button "content_paste Copy Trigger" at bounding box center [739, 514] width 84 height 21
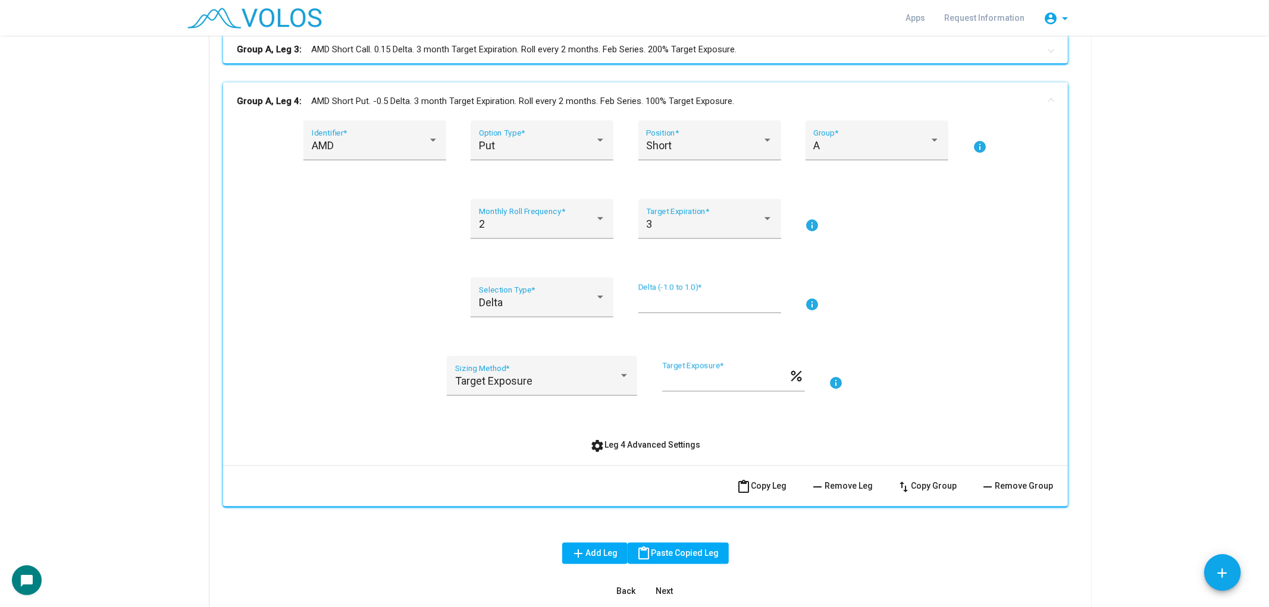
scroll to position [1862, 0]
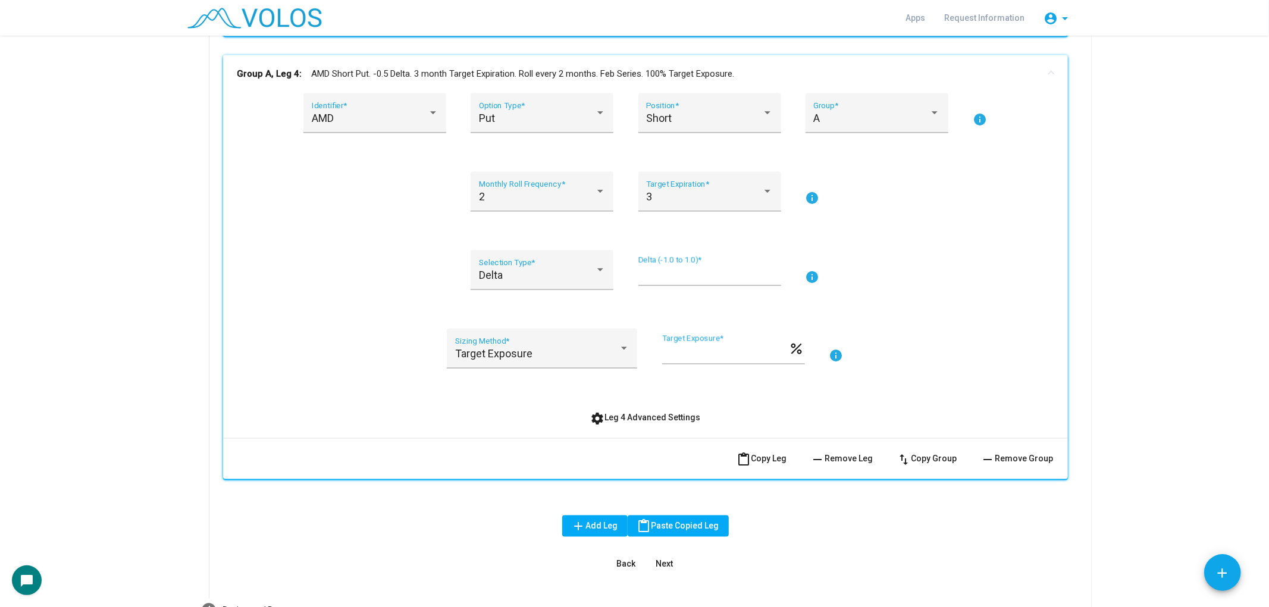
drag, startPoint x: 619, startPoint y: 407, endPoint x: 685, endPoint y: 366, distance: 76.9
click at [616, 413] on span "settings Leg 4 Advanced Settings" at bounding box center [645, 418] width 110 height 10
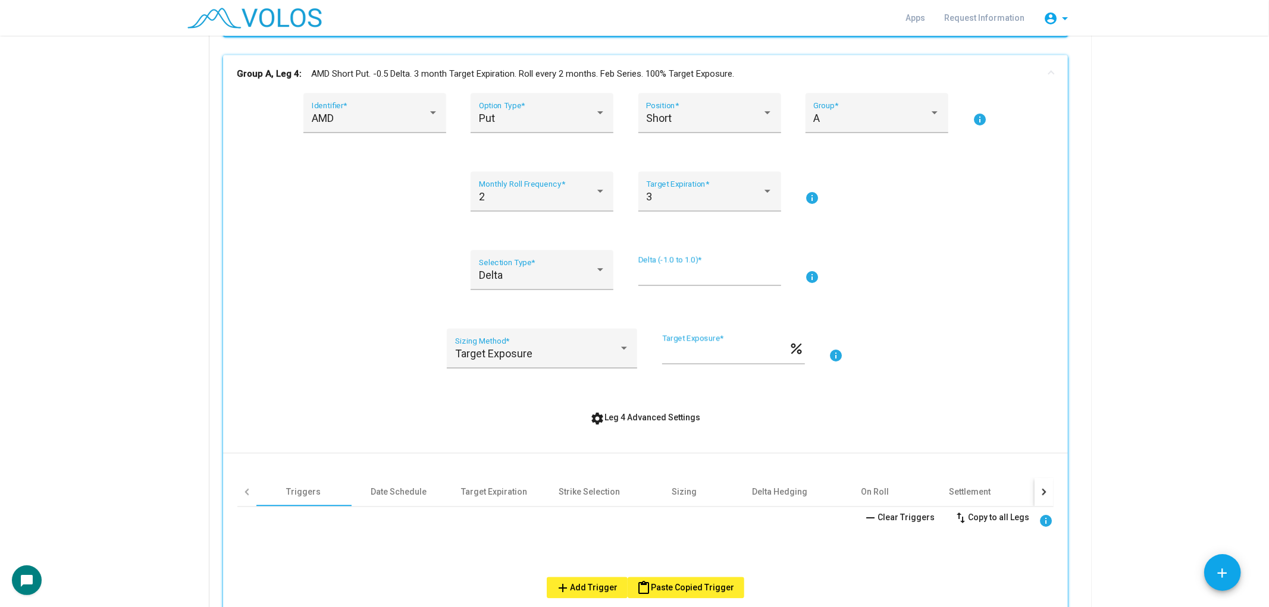
scroll to position [1938, 0]
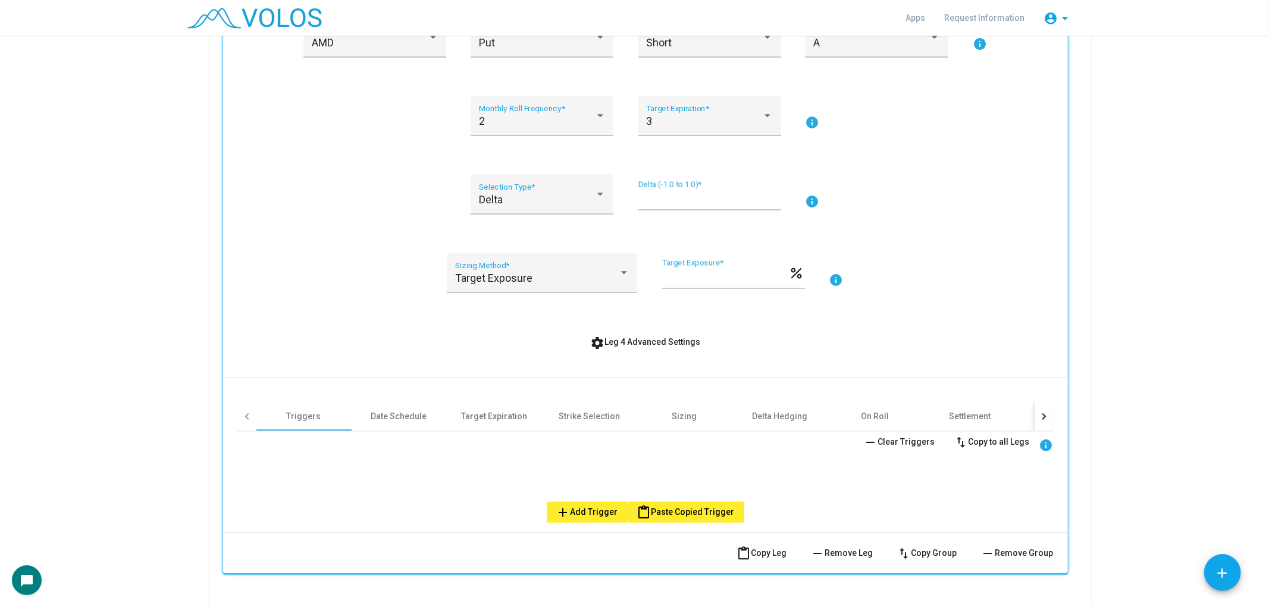
click at [706, 508] on span "content_paste Paste Copied Trigger" at bounding box center [686, 513] width 98 height 10
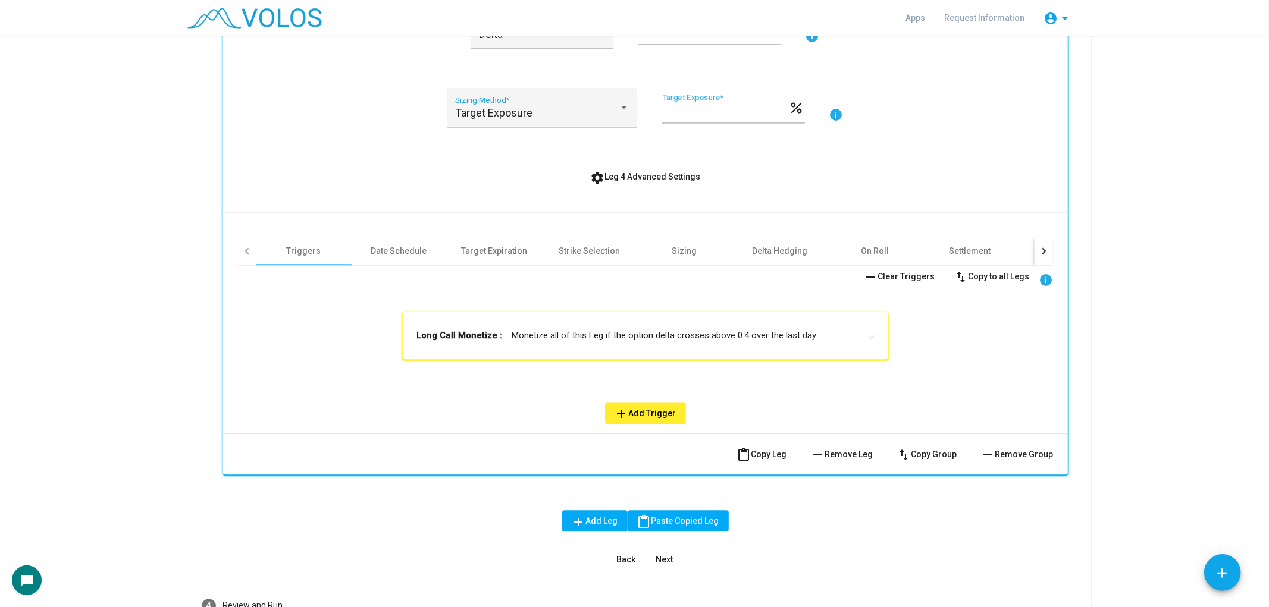
scroll to position [2175, 0]
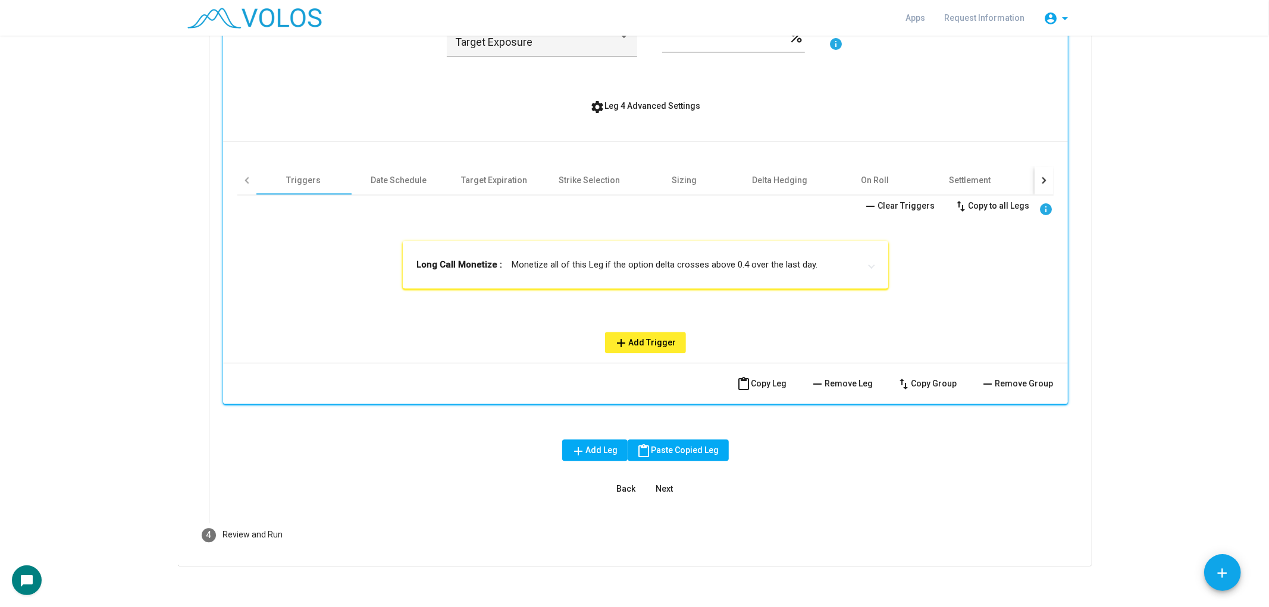
click at [680, 268] on mat-expansion-panel-header "Long Call Monetize : Monetize all of this Leg if the option delta crosses above…" at bounding box center [645, 265] width 485 height 48
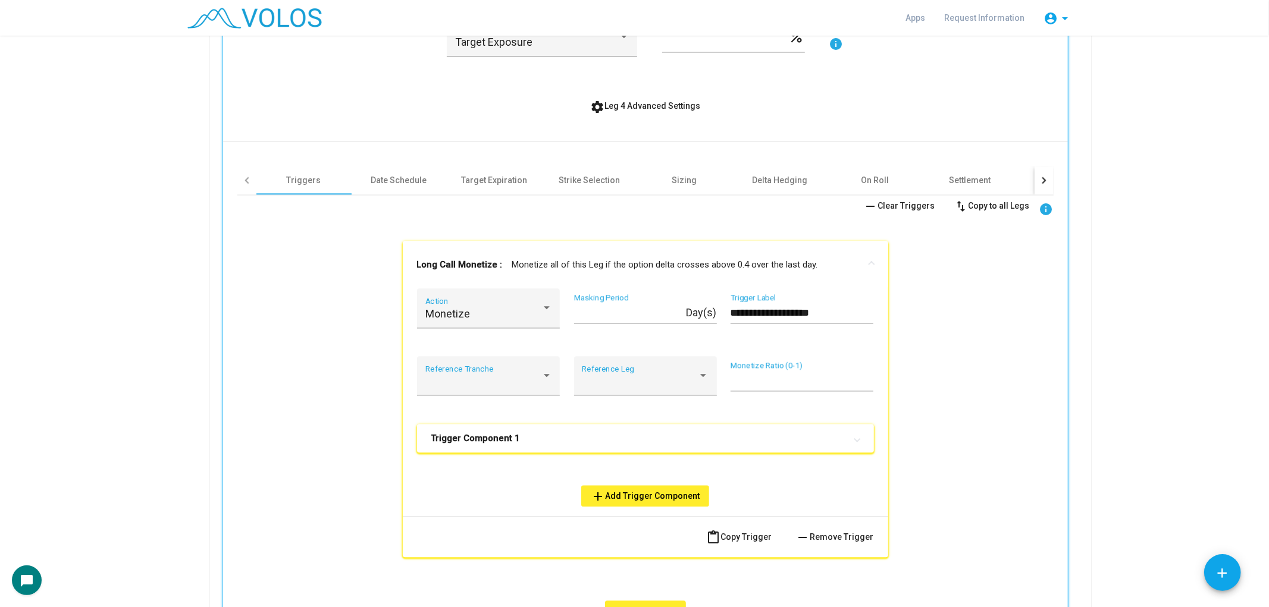
scroll to position [2307, 0]
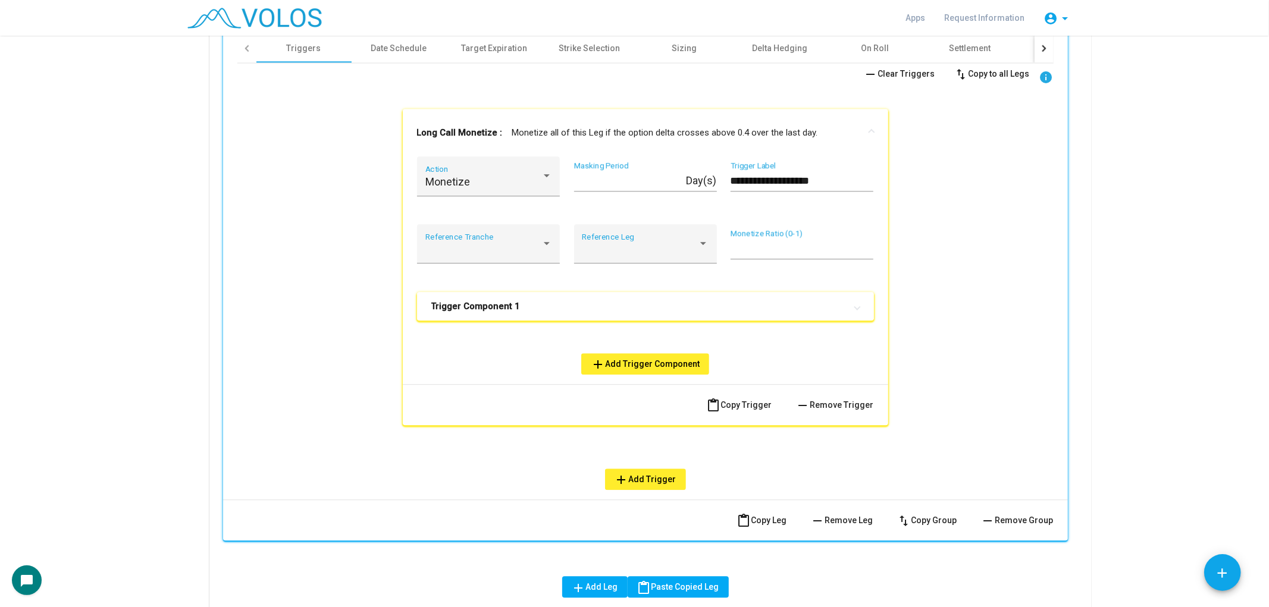
click at [546, 300] on mat-panel-title "Trigger Component 1" at bounding box center [638, 306] width 414 height 12
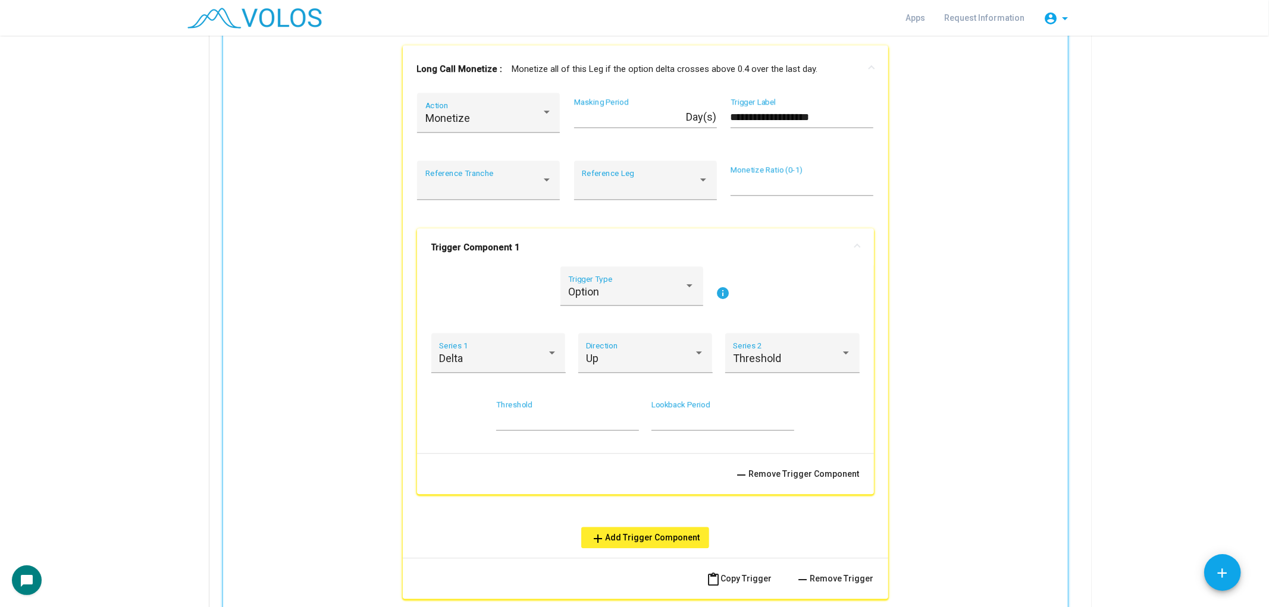
scroll to position [2373, 0]
click at [496, 413] on input "***" at bounding box center [567, 418] width 143 height 12
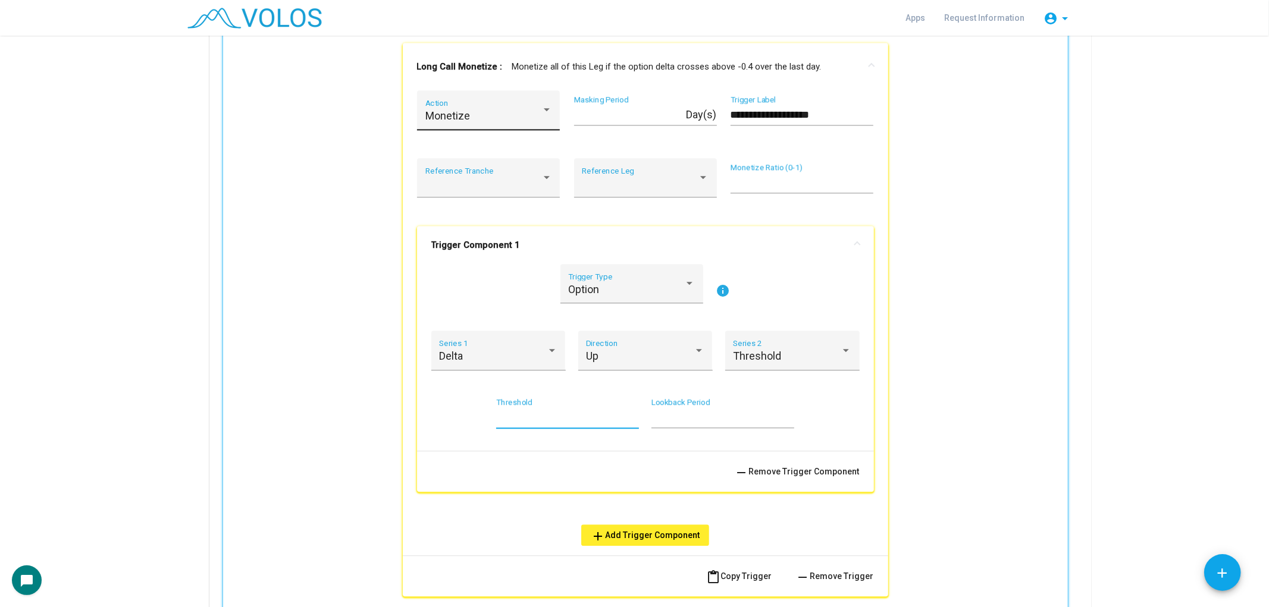
type input "****"
click at [516, 110] on div "Monetize" at bounding box center [483, 116] width 116 height 12
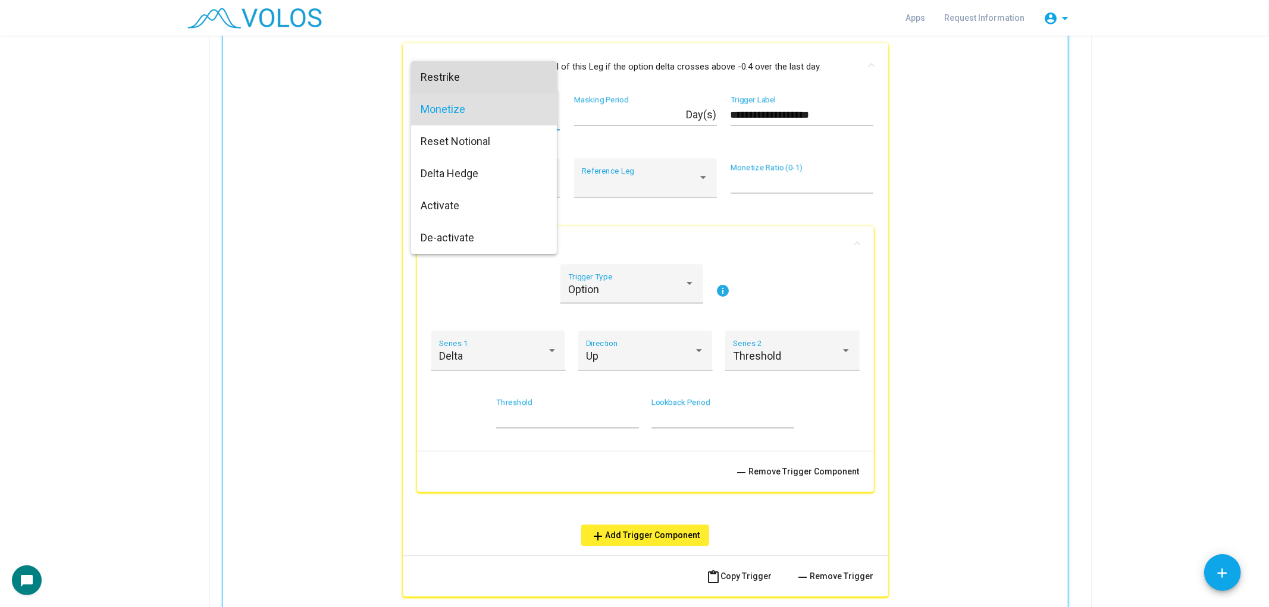
click at [512, 74] on span "Restrike" at bounding box center [484, 77] width 127 height 32
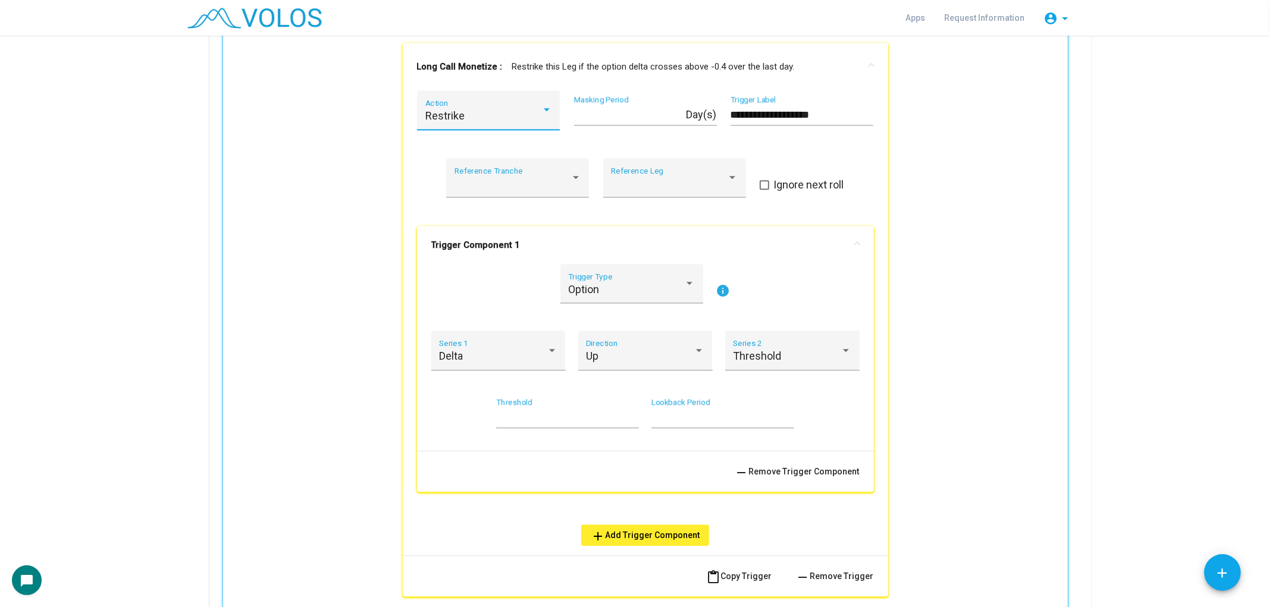
click at [741, 110] on input "**********" at bounding box center [802, 115] width 143 height 12
type input "**********"
click at [836, 48] on mat-expansion-panel-header "Short Put Restrike : Restrike this Leg if the option delta crosses above -0.4 o…" at bounding box center [645, 67] width 485 height 48
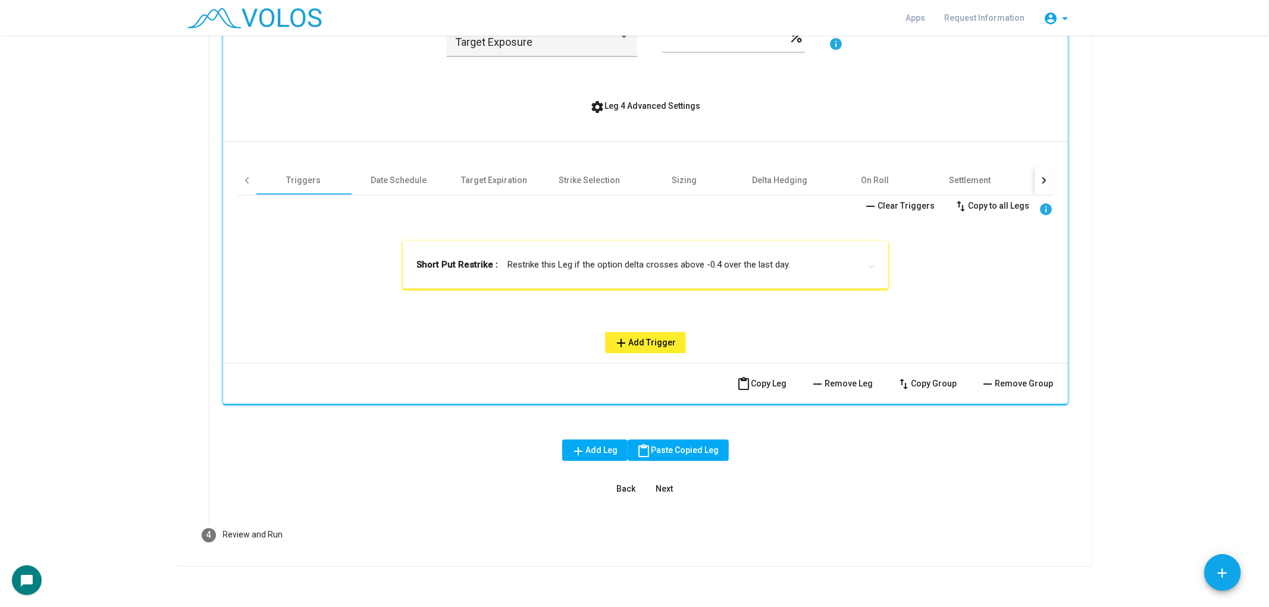
click at [669, 485] on button "Next" at bounding box center [665, 488] width 38 height 21
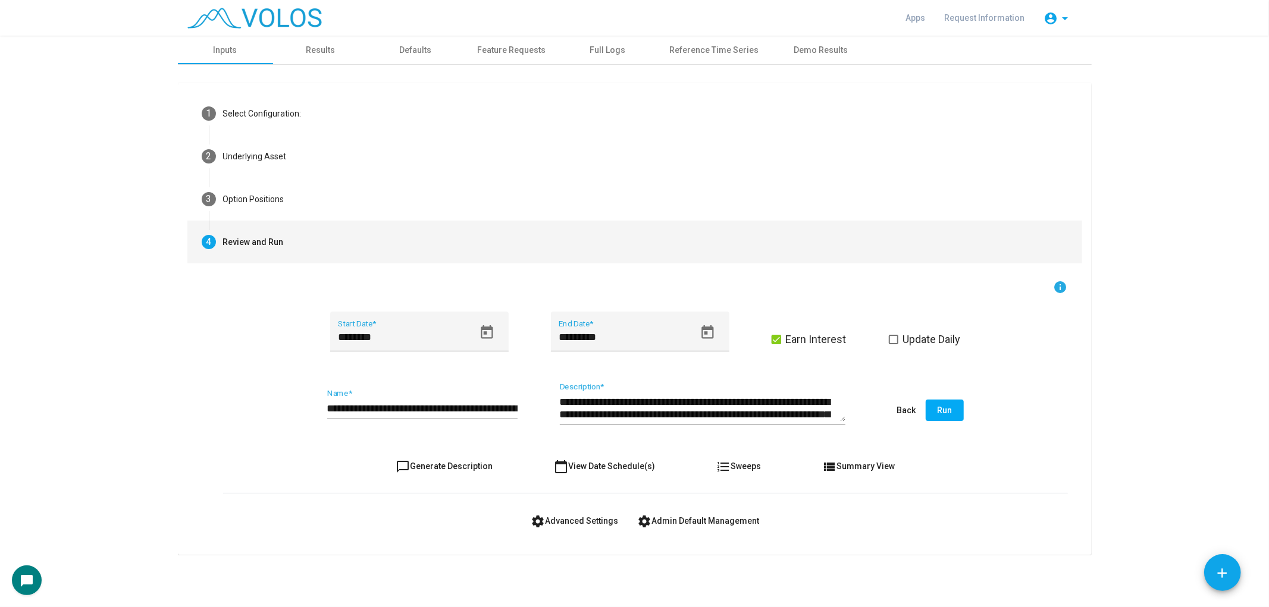
scroll to position [0, 0]
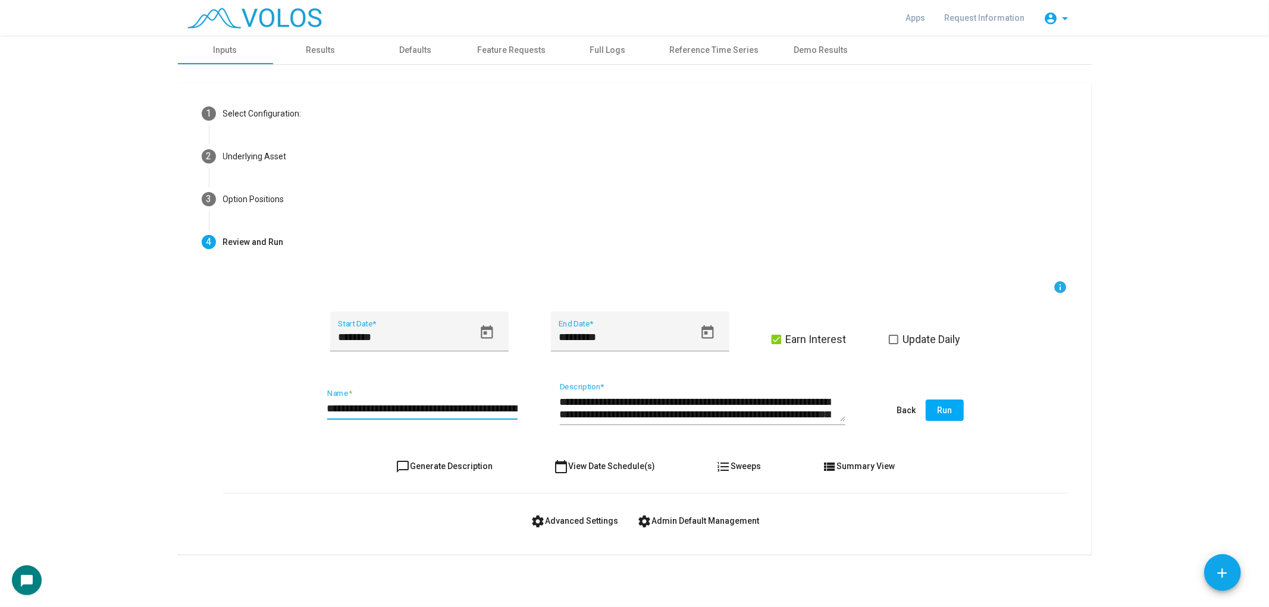
click at [509, 411] on input "**********" at bounding box center [422, 409] width 190 height 12
type input "**********"
click at [942, 333] on span "Update Daily" at bounding box center [932, 340] width 58 height 14
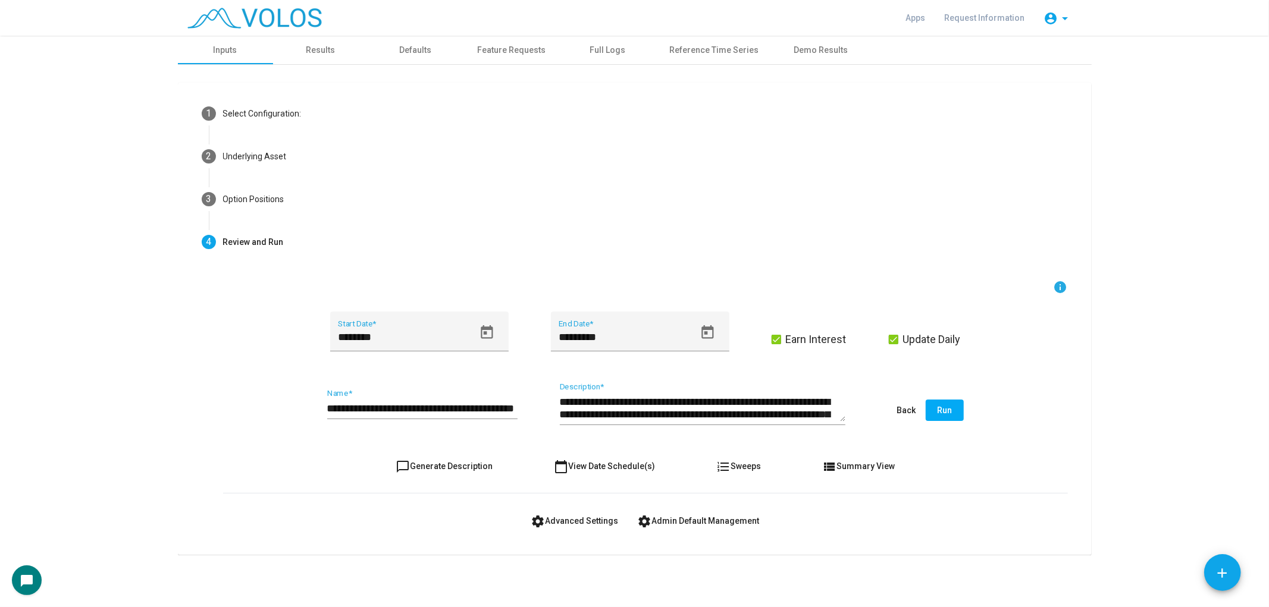
click at [948, 336] on span "Update Daily" at bounding box center [932, 340] width 58 height 14
click at [711, 333] on icon "Open calendar" at bounding box center [708, 333] width 16 height 16
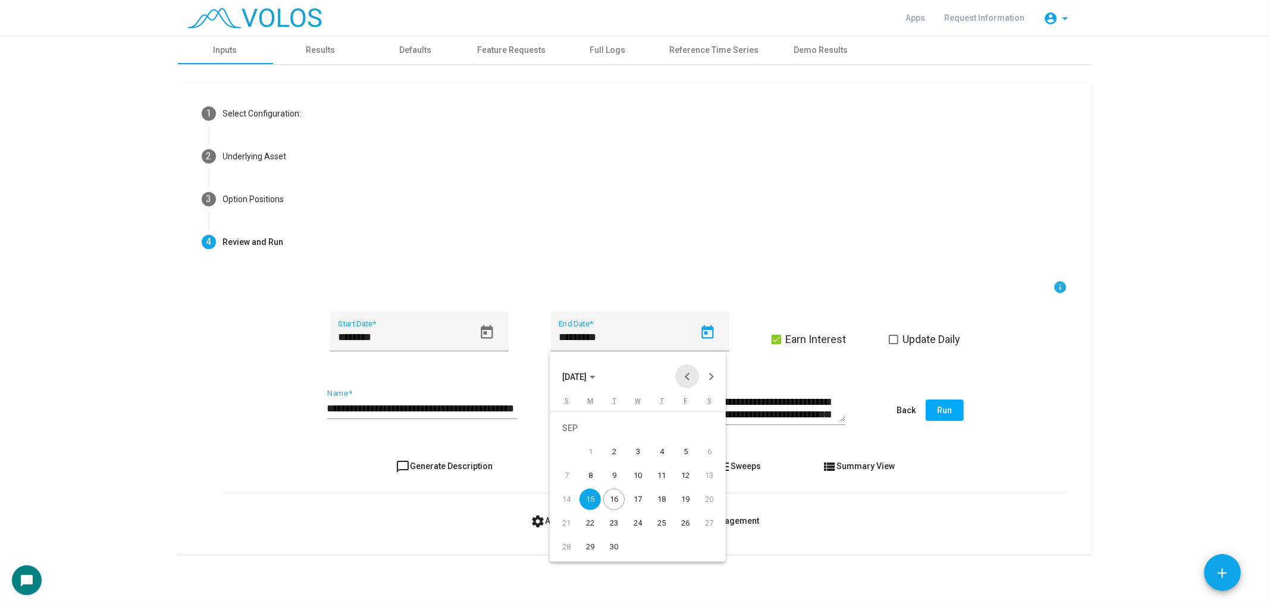
click at [682, 374] on button "Previous month" at bounding box center [687, 377] width 24 height 24
click at [681, 435] on div "1" at bounding box center [685, 428] width 21 height 21
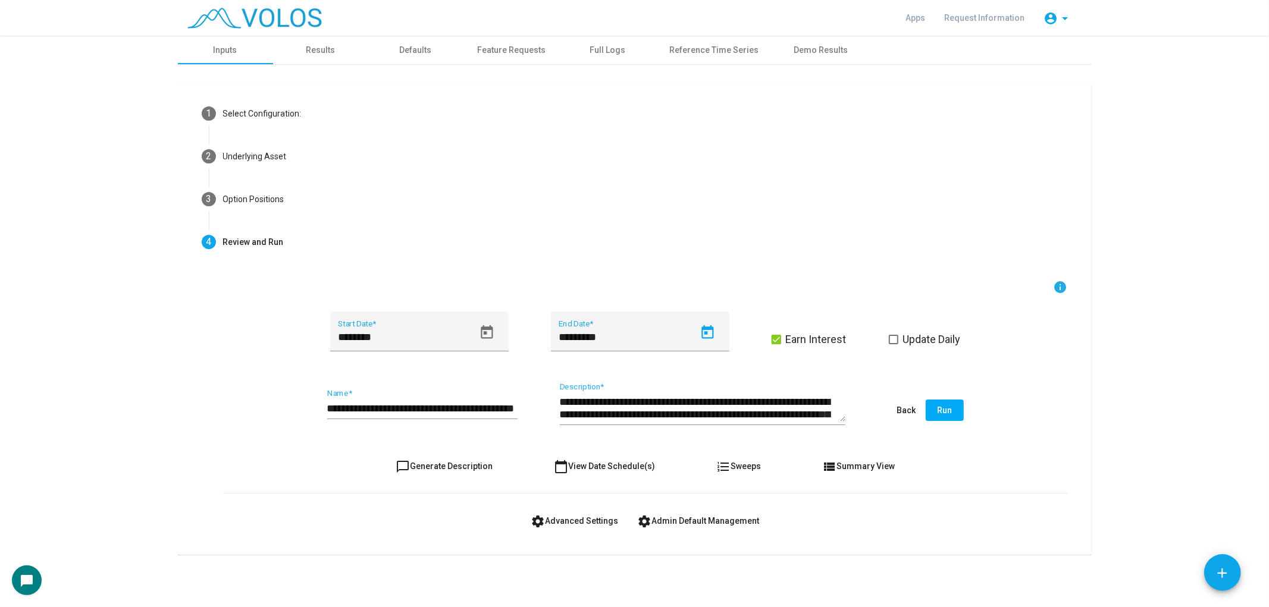
type input "********"
click at [949, 411] on span "Run" at bounding box center [944, 411] width 15 height 10
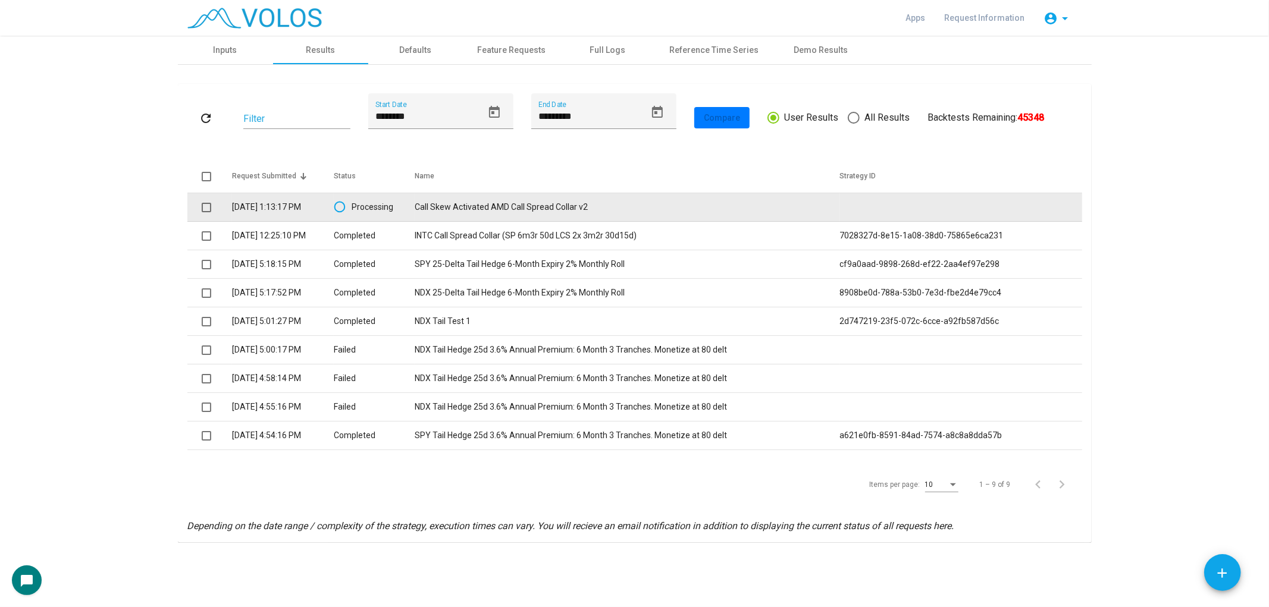
click at [590, 205] on td "Call Skew Activated AMD Call Spread Collar v2" at bounding box center [627, 207] width 425 height 29
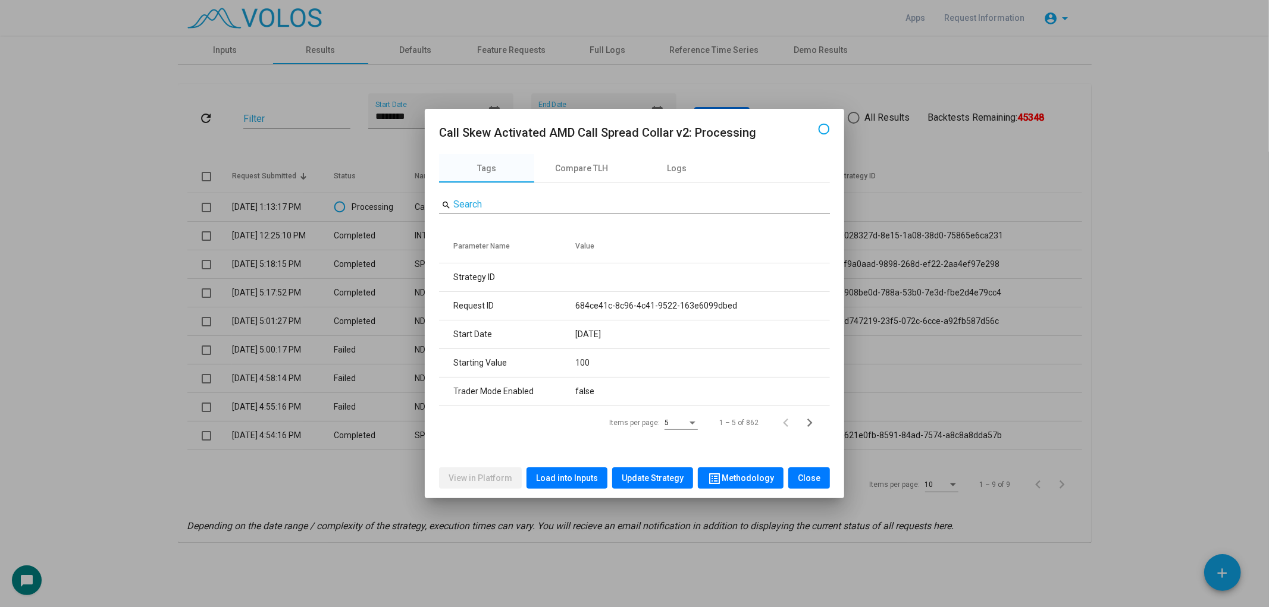
click at [578, 474] on span "Load into Inputs" at bounding box center [567, 479] width 62 height 10
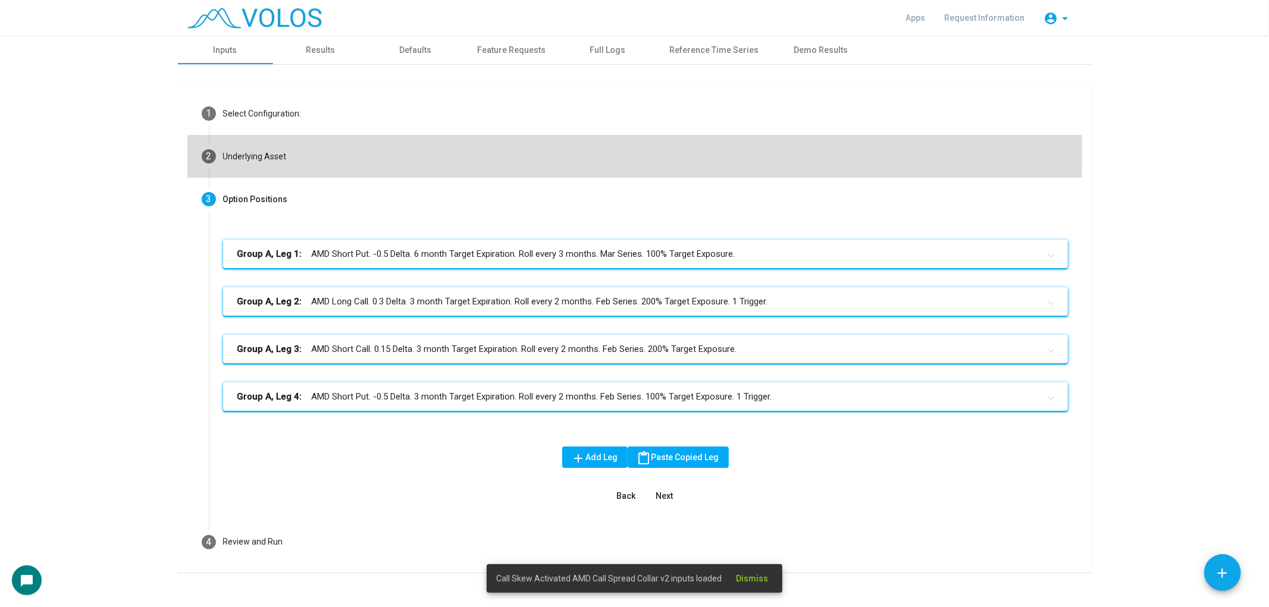
click at [584, 150] on mat-step-header "2 Underlying Asset" at bounding box center [634, 156] width 895 height 43
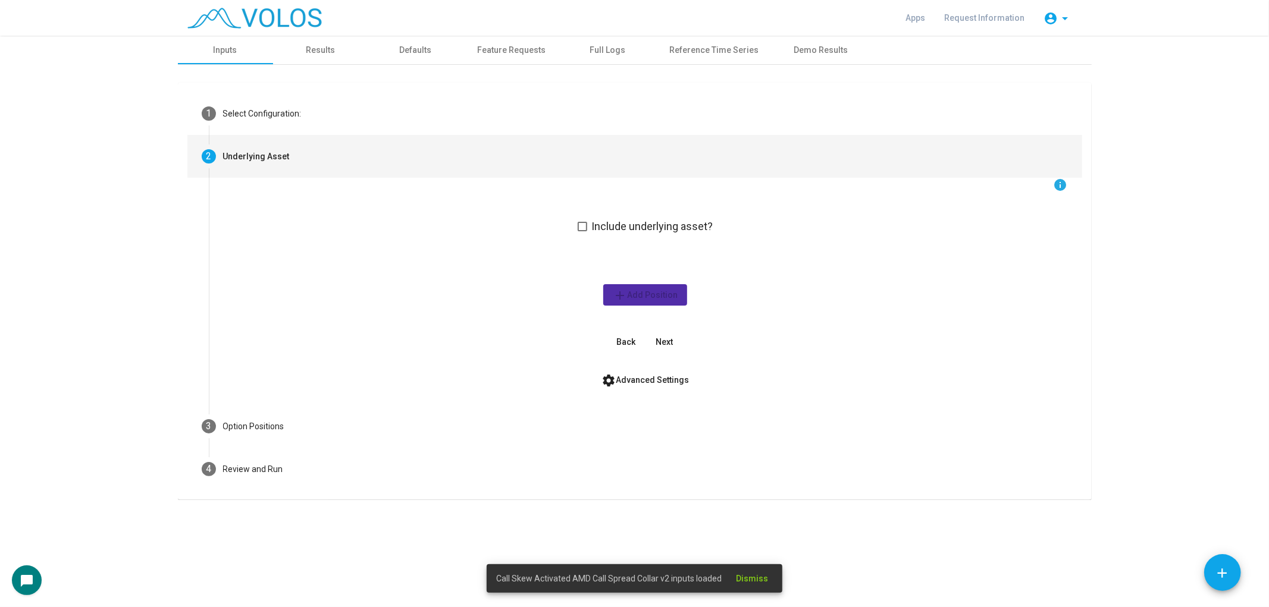
click at [640, 379] on span "settings Advanced Settings" at bounding box center [644, 380] width 87 height 10
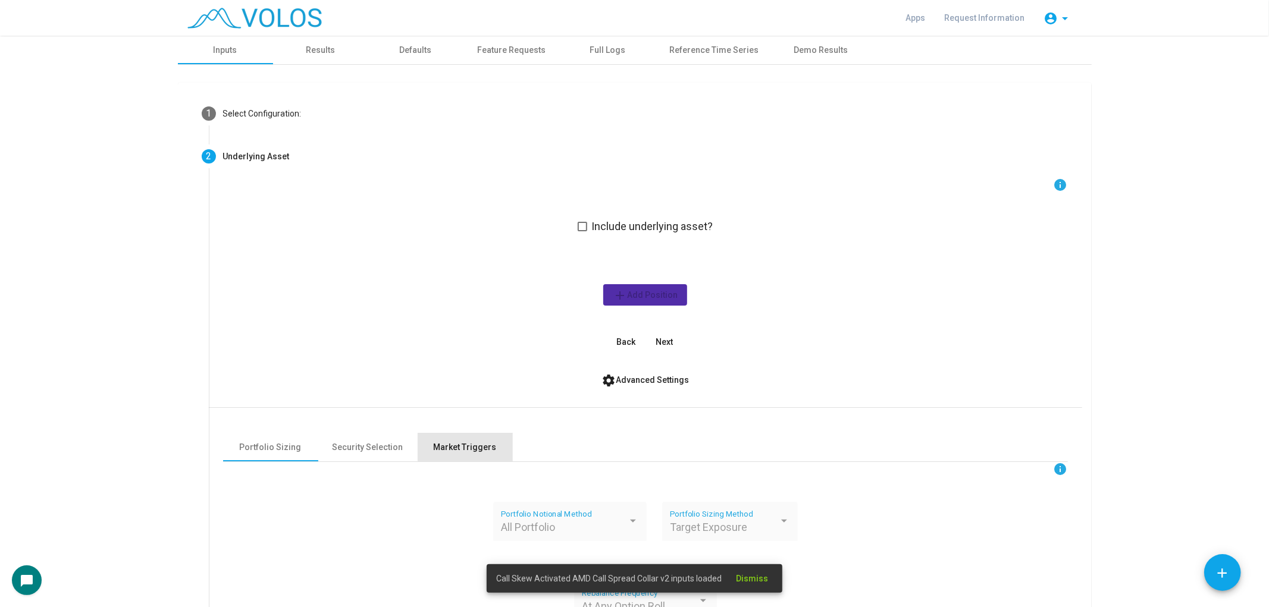
click at [457, 440] on div "Market Triggers" at bounding box center [465, 447] width 95 height 29
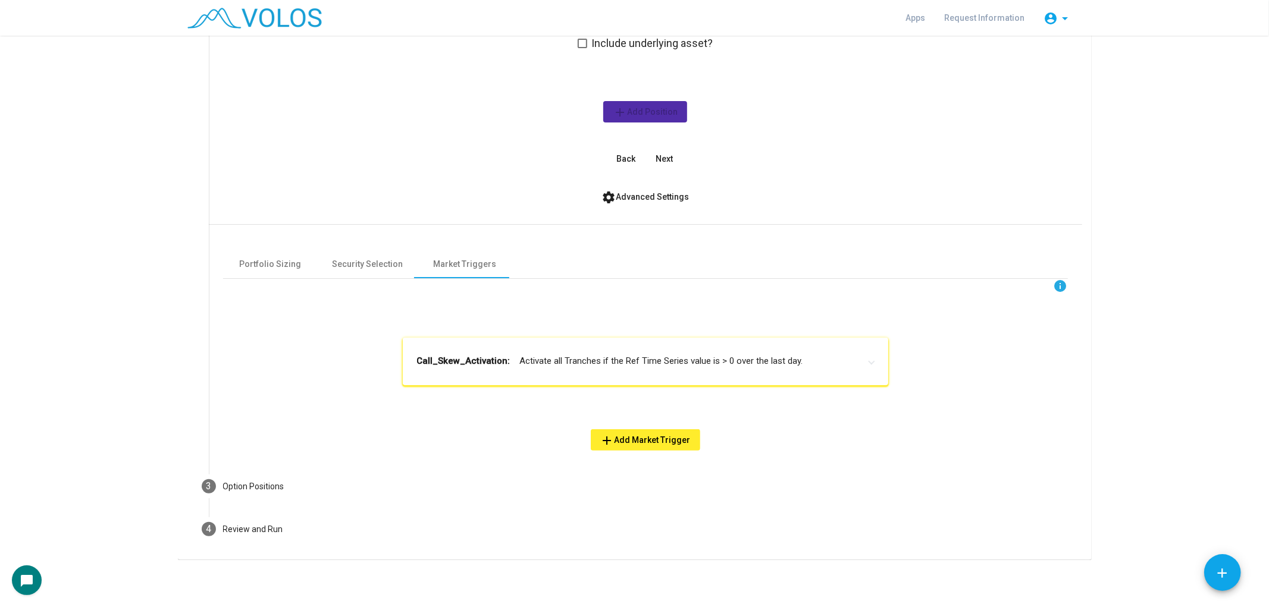
click at [613, 341] on mat-expansion-panel-header "Call_Skew_Activation: Activate all Tranches if the Ref Time Series value is > 0…" at bounding box center [645, 362] width 485 height 48
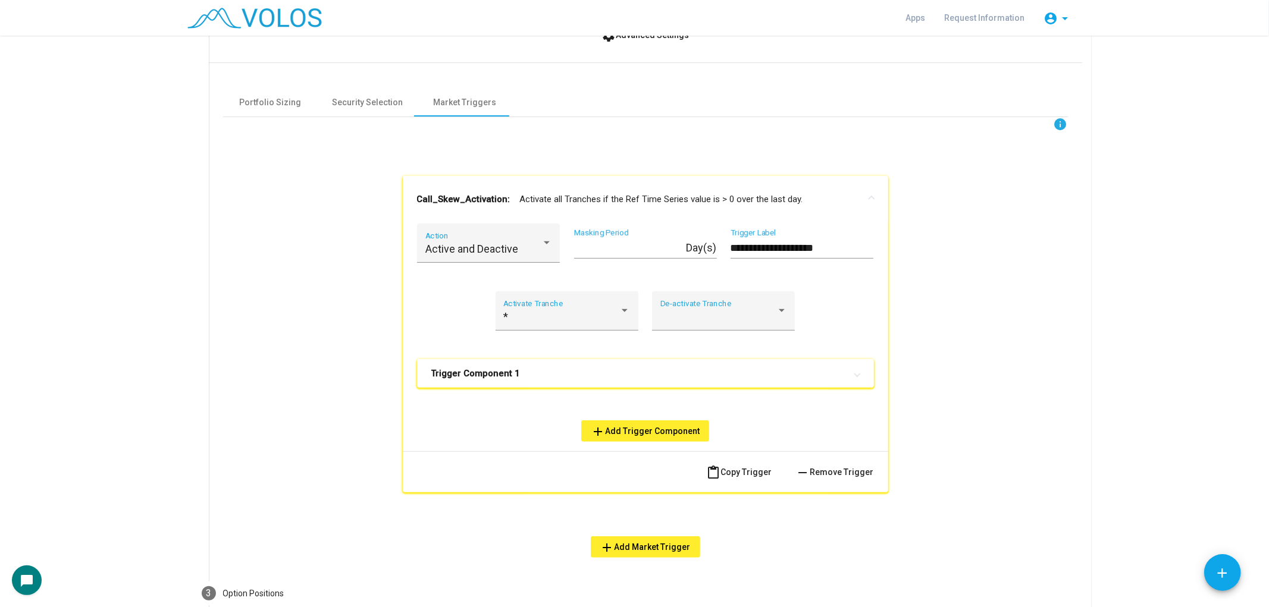
scroll to position [382, 0]
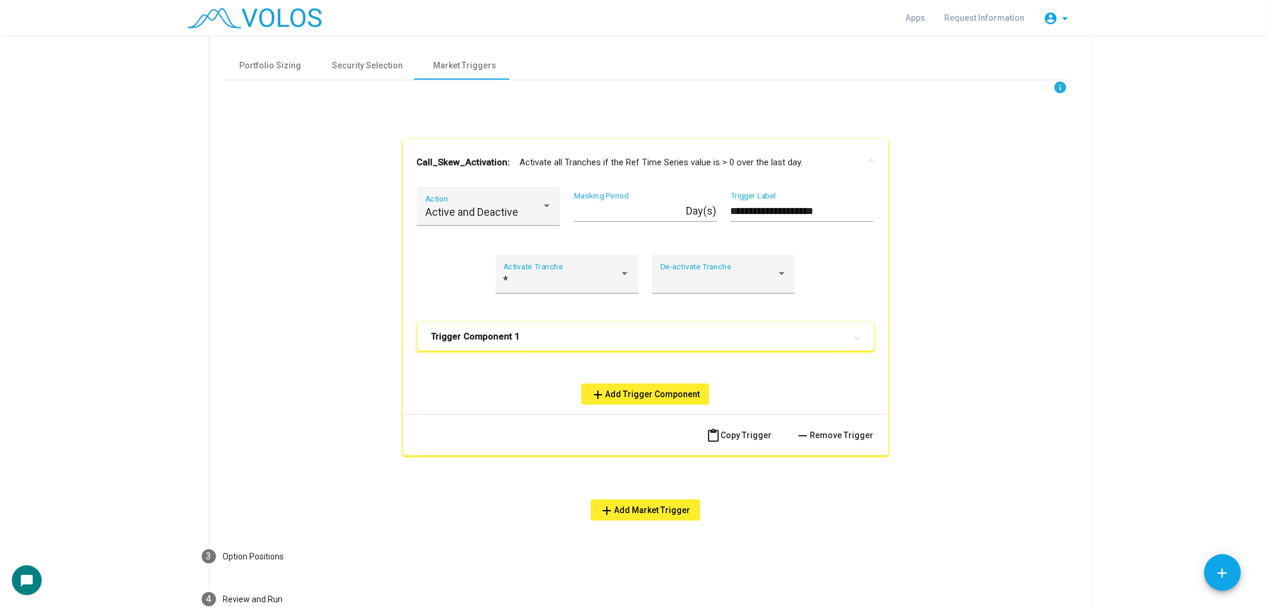
click at [662, 331] on mat-panel-title "Trigger Component 1" at bounding box center [638, 337] width 414 height 12
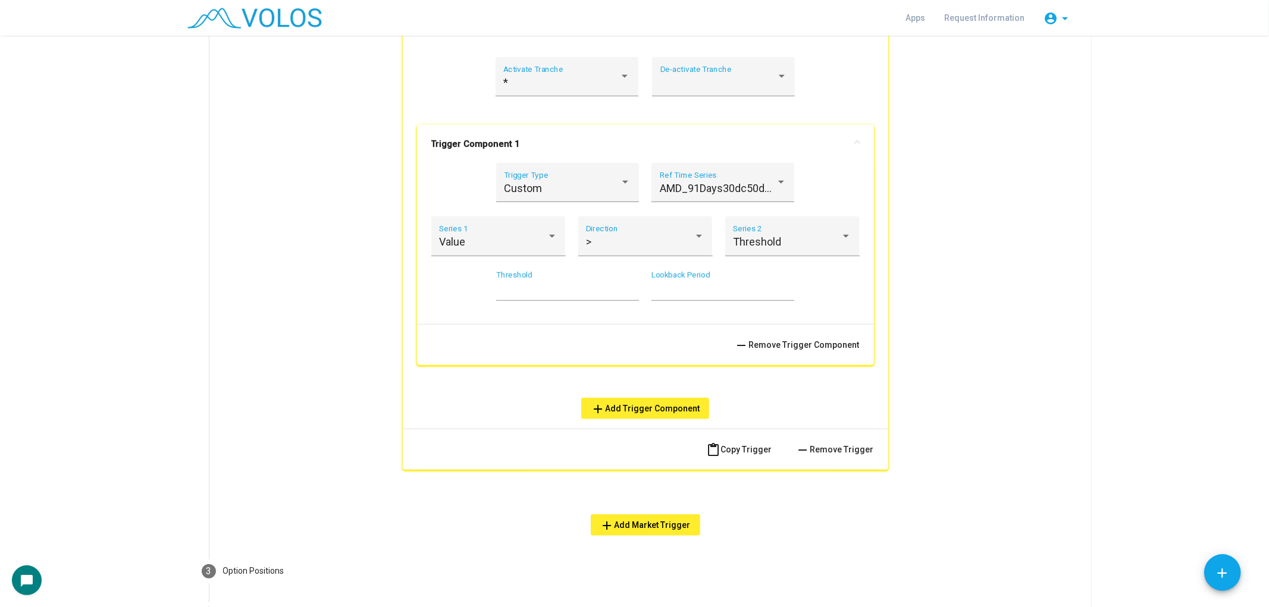
scroll to position [580, 0]
click at [766, 181] on span "AMD_91Days30dc50dcSkew" at bounding box center [728, 187] width 137 height 12
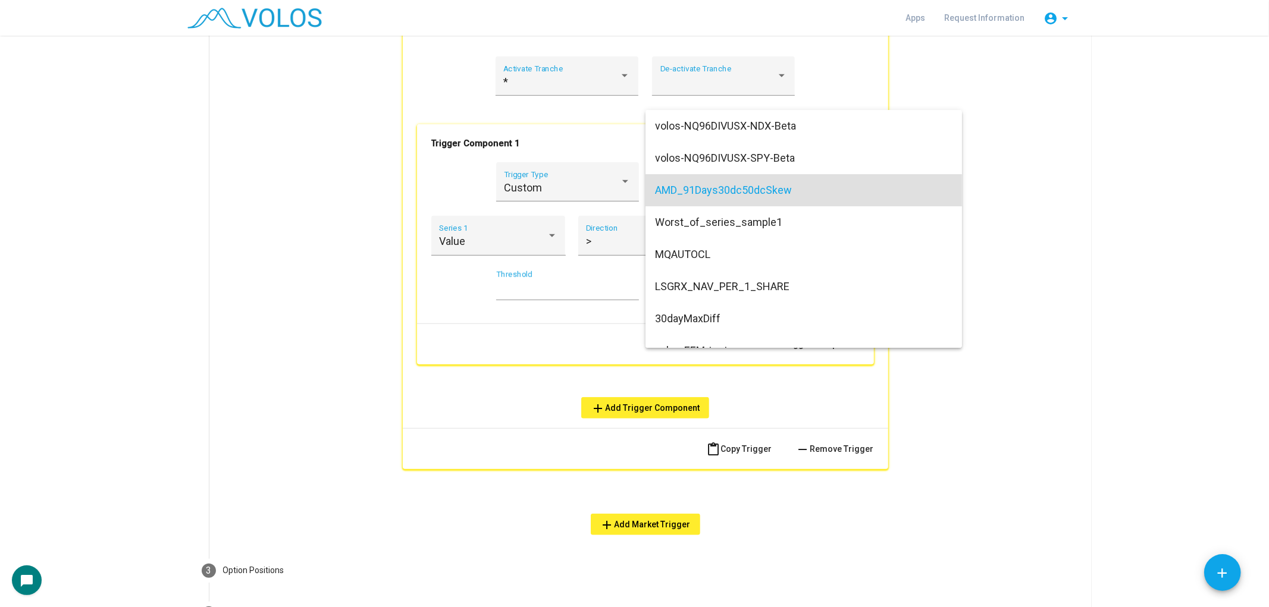
scroll to position [4, 0]
click at [770, 187] on span "AMD_91Days30dc50dcSkew" at bounding box center [803, 187] width 297 height 32
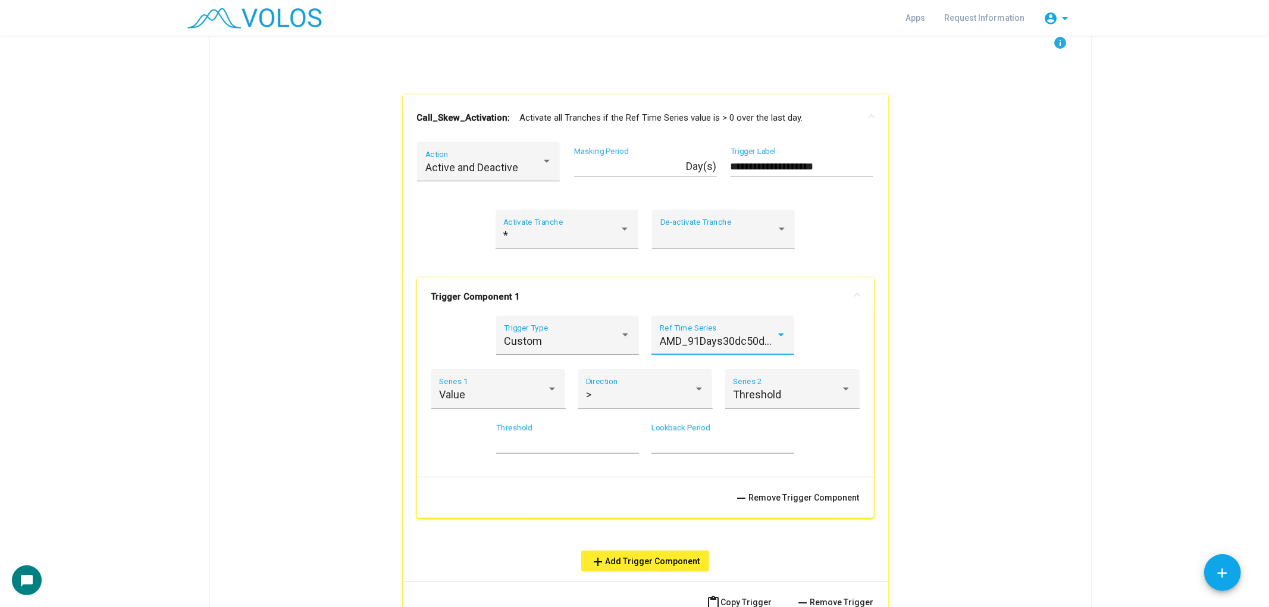
scroll to position [382, 0]
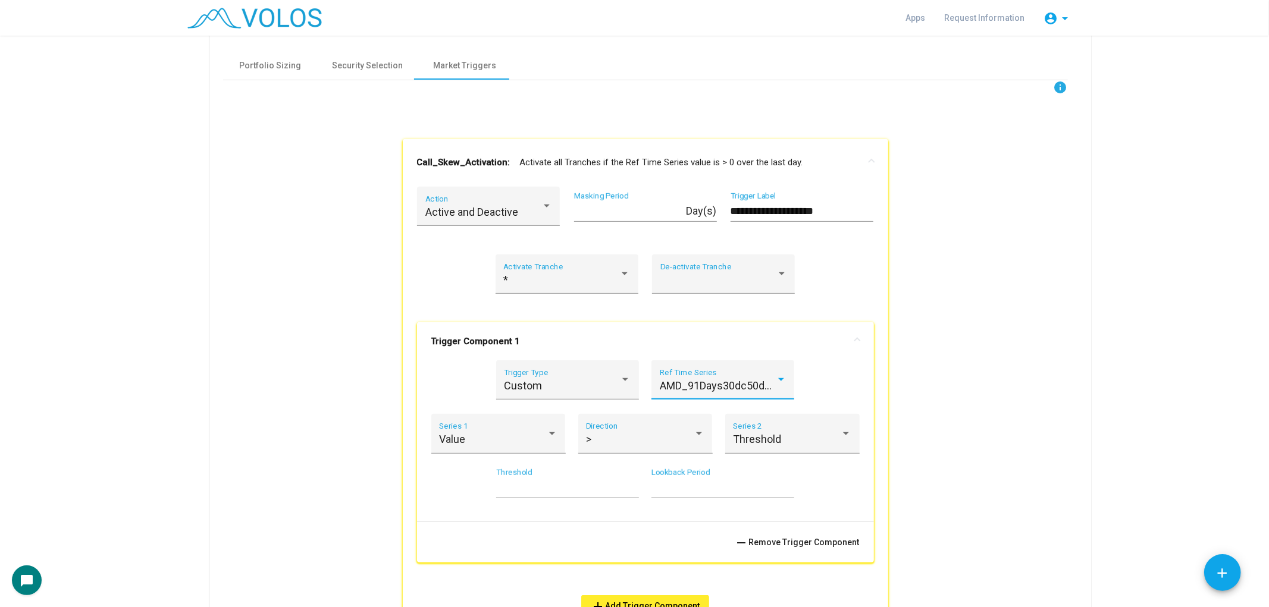
click at [693, 385] on span "AMD_91Days30dc50dcSkew" at bounding box center [728, 386] width 137 height 12
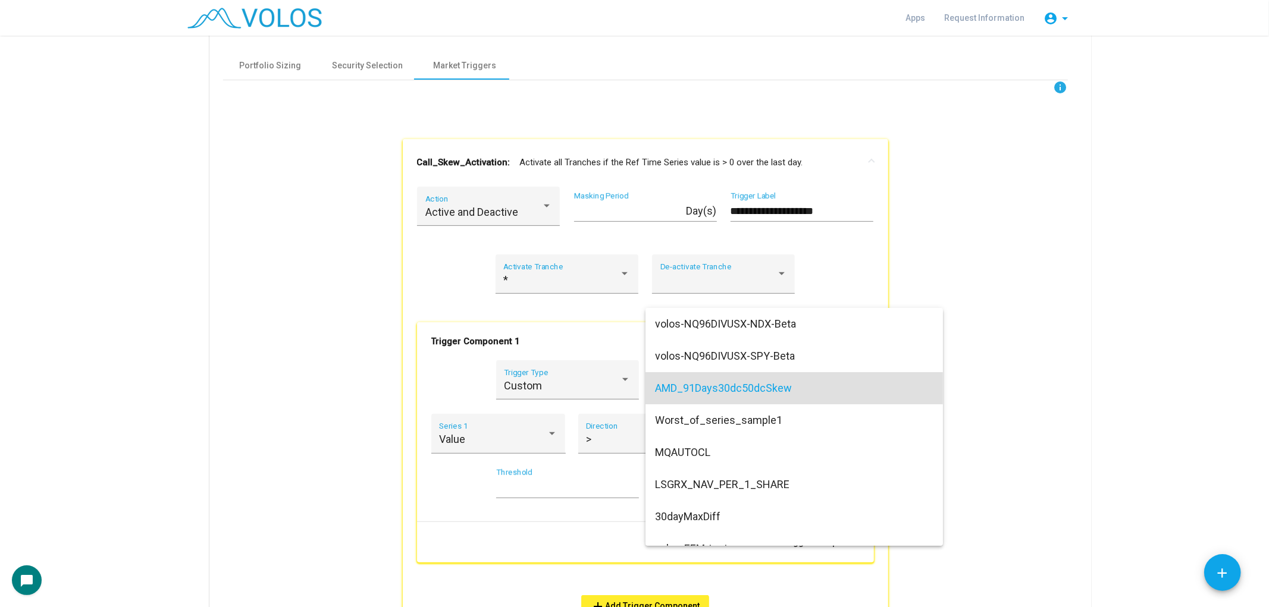
scroll to position [4, 0]
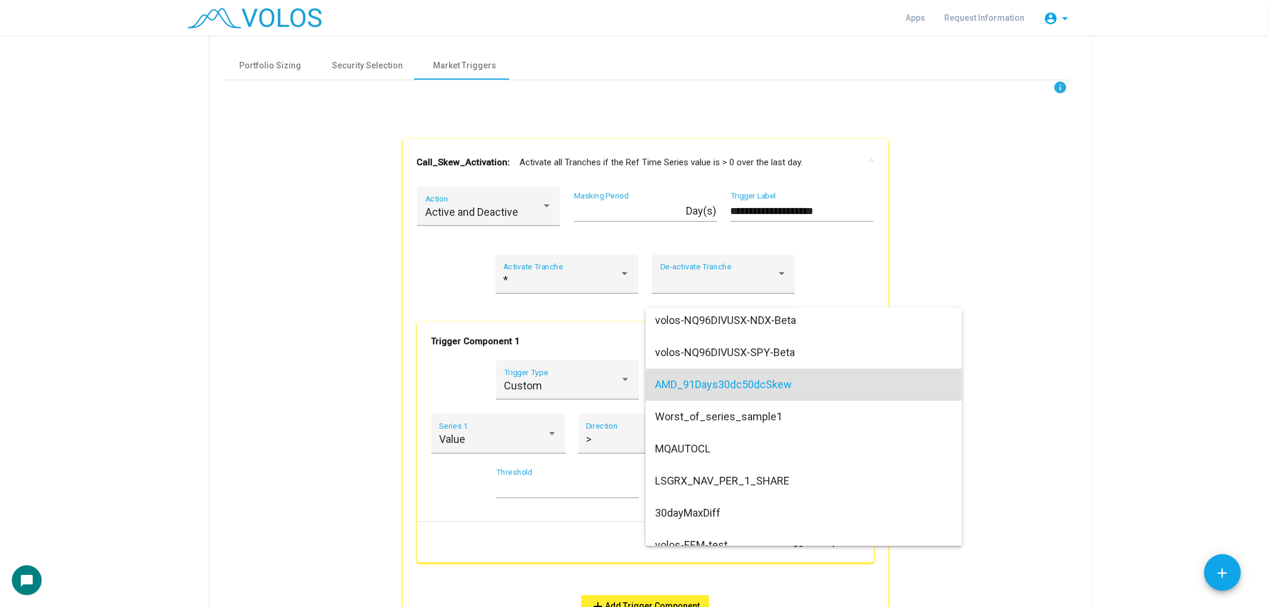
click at [619, 354] on div at bounding box center [634, 303] width 1269 height 607
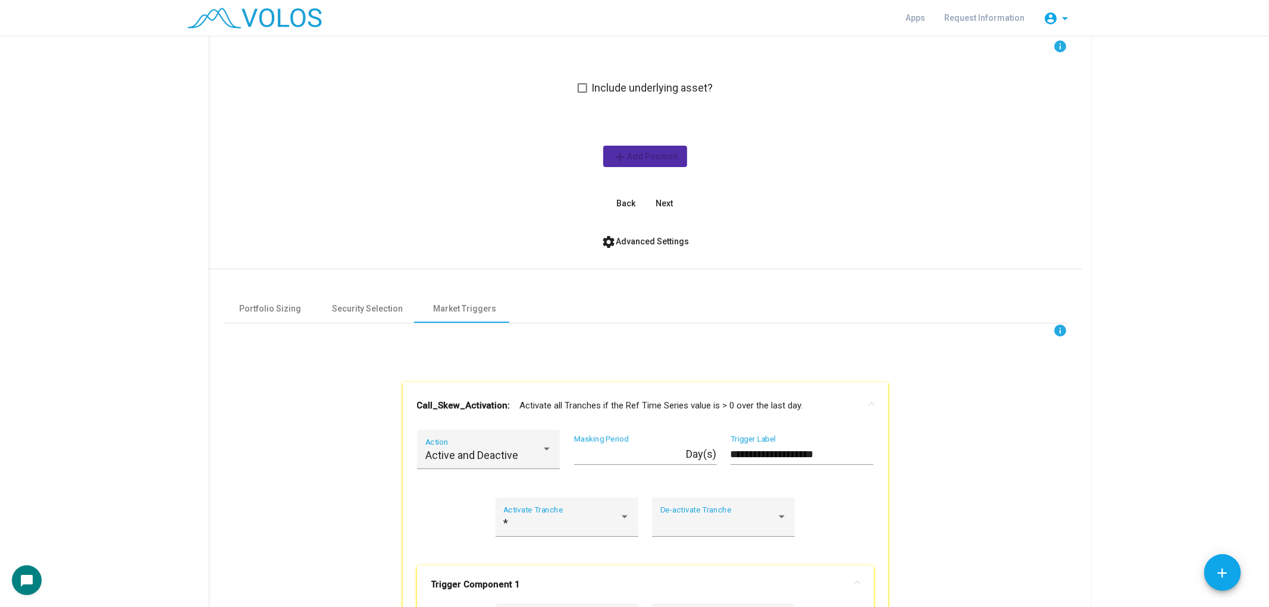
scroll to position [0, 0]
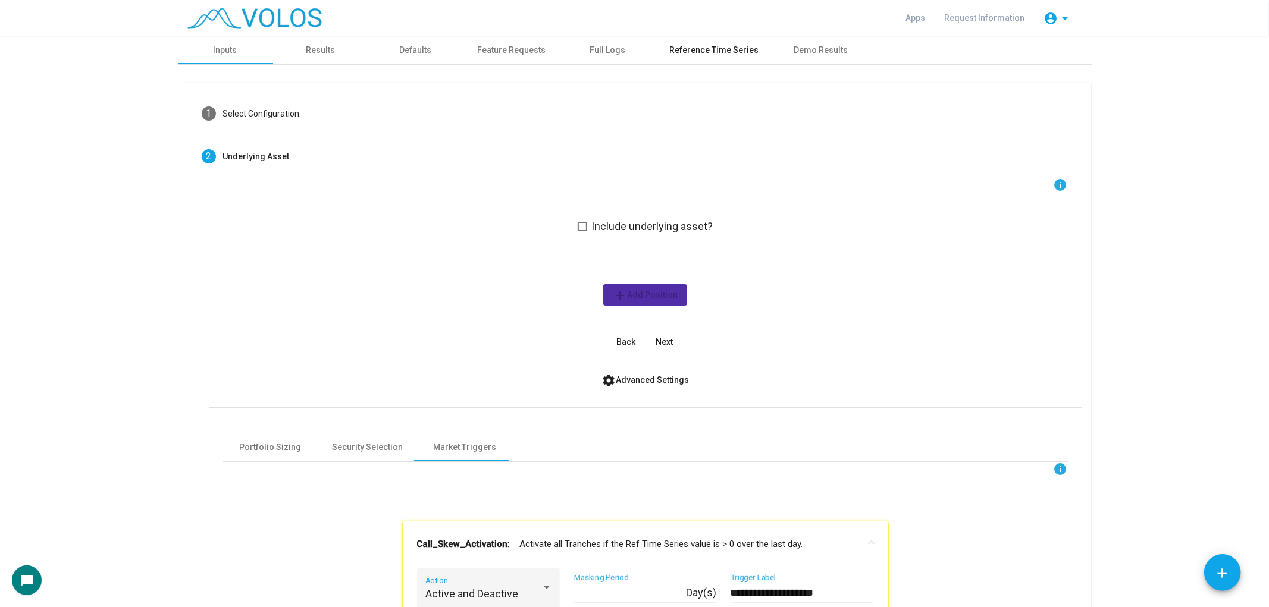
click at [688, 49] on div "Reference Time Series" at bounding box center [714, 50] width 89 height 12
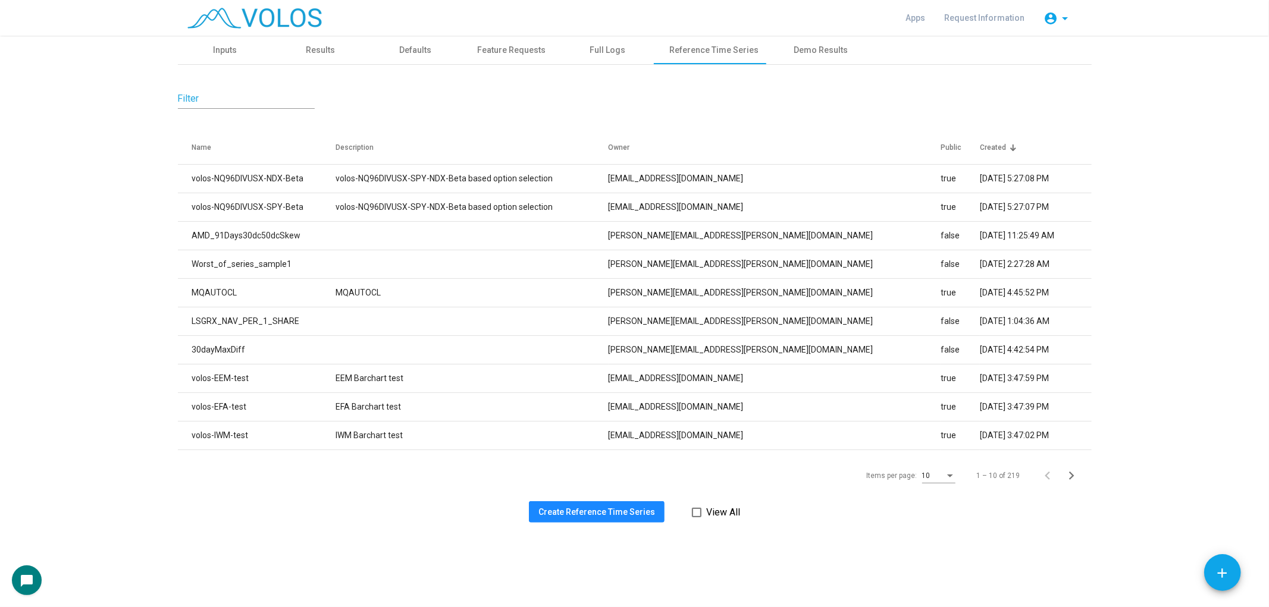
click at [629, 506] on button "Create Reference Time Series" at bounding box center [597, 512] width 136 height 21
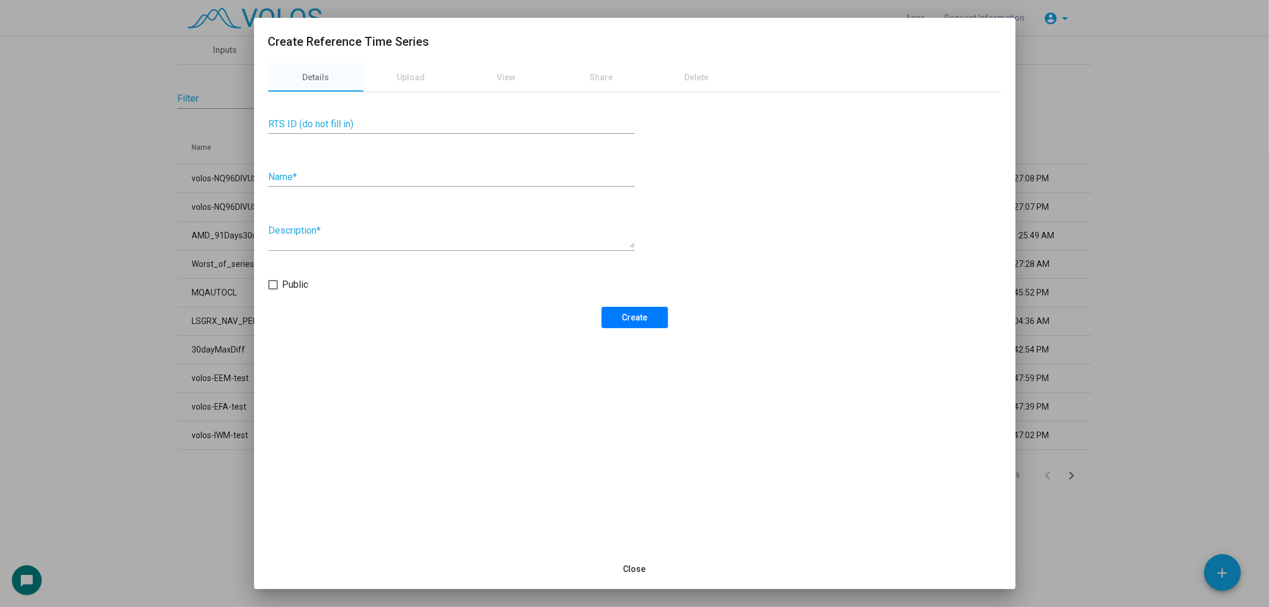
click at [480, 185] on div "Name *" at bounding box center [451, 173] width 366 height 27
type input "**********"
click at [626, 315] on span "Create" at bounding box center [635, 318] width 26 height 10
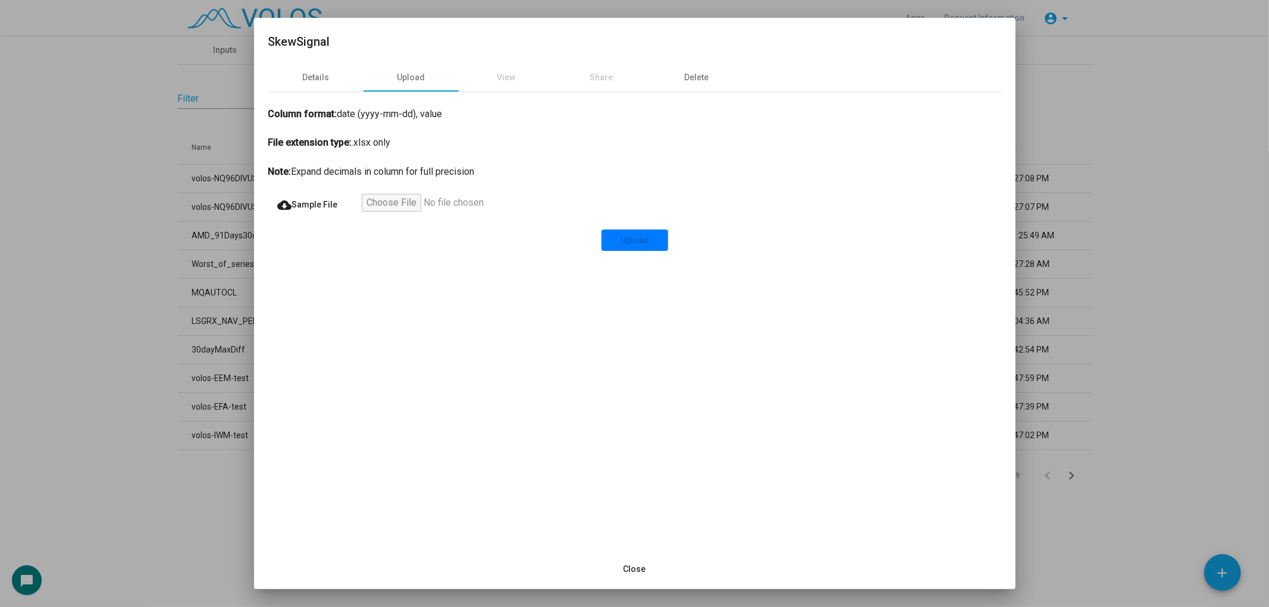
click at [74, 48] on div at bounding box center [634, 303] width 1269 height 607
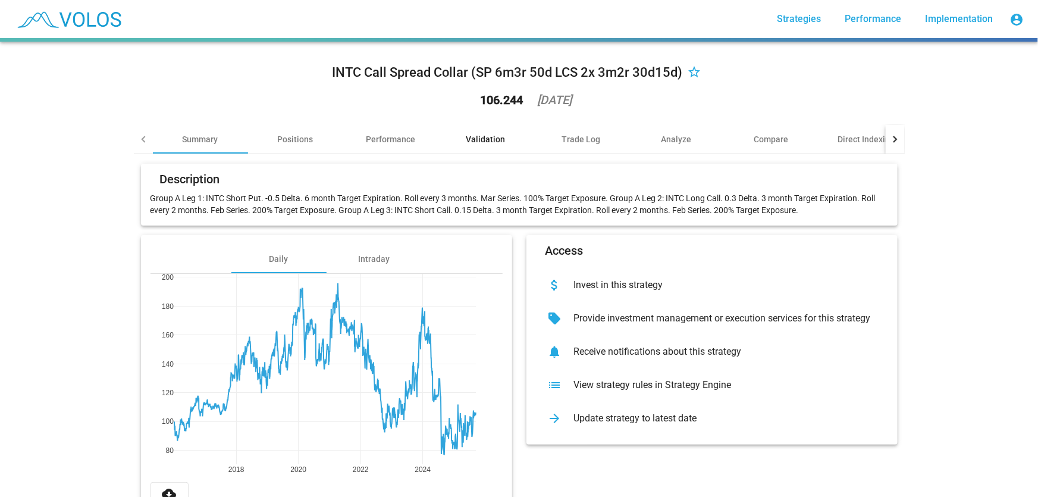
click at [503, 143] on div "Validation" at bounding box center [485, 139] width 95 height 29
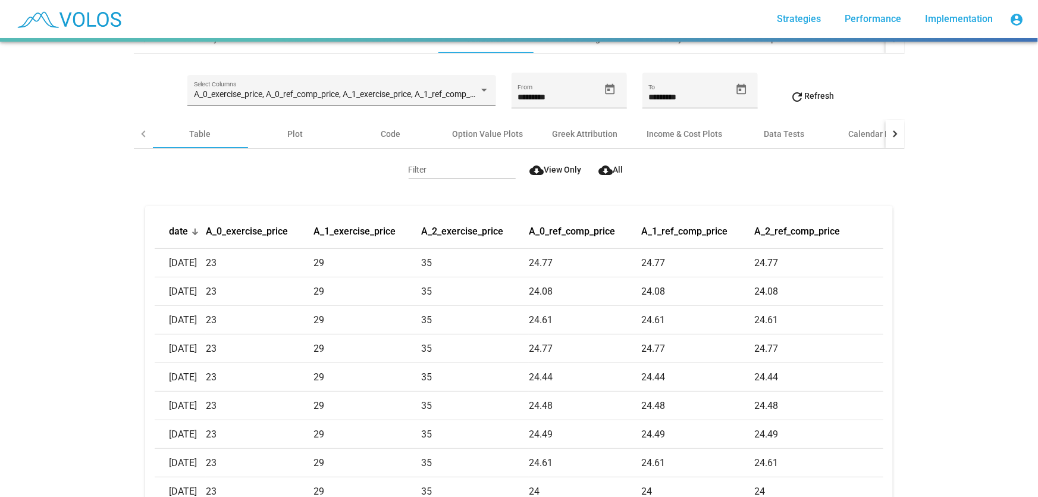
scroll to position [108, 0]
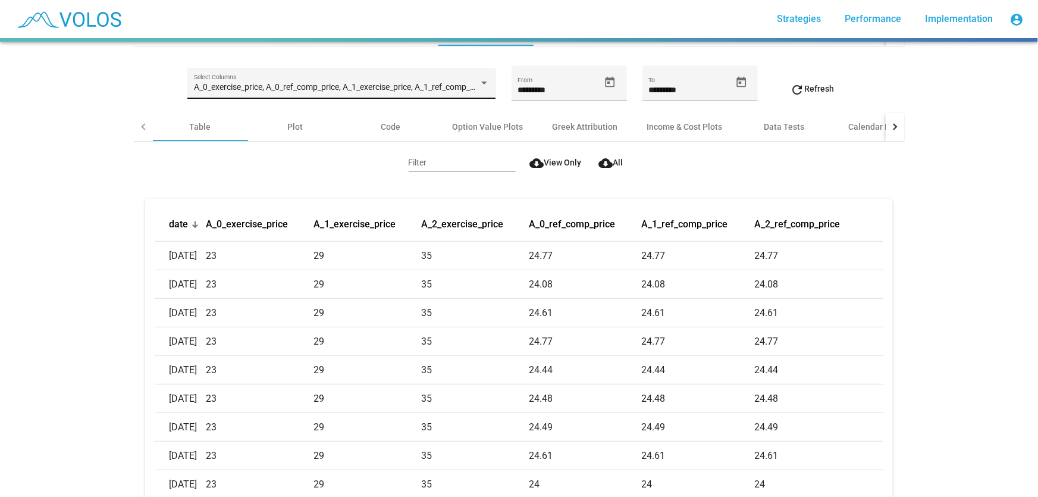
click at [450, 89] on span "A_0_exercise_price, A_0_ref_comp_price, A_1_exercise_price, A_1_ref_comp_price,…" at bounding box center [415, 87] width 443 height 10
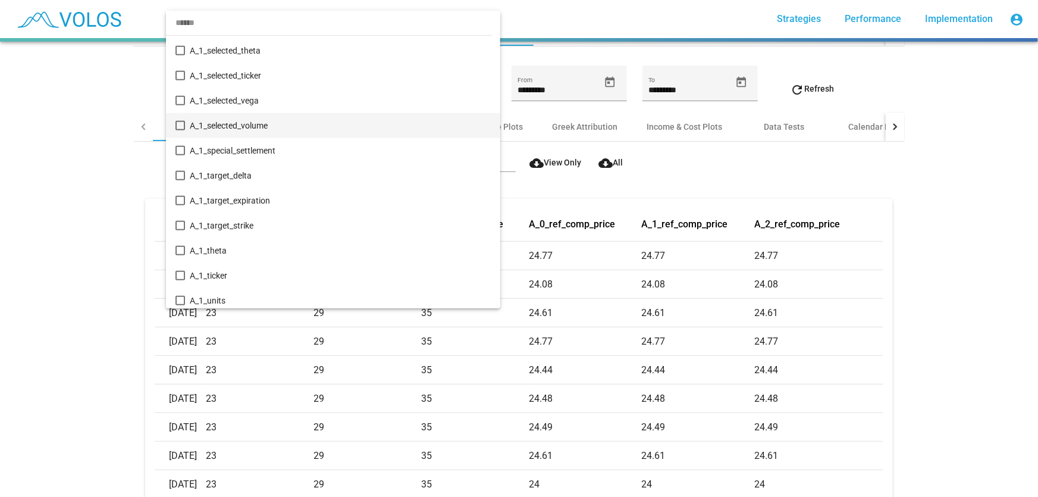
scroll to position [2704, 0]
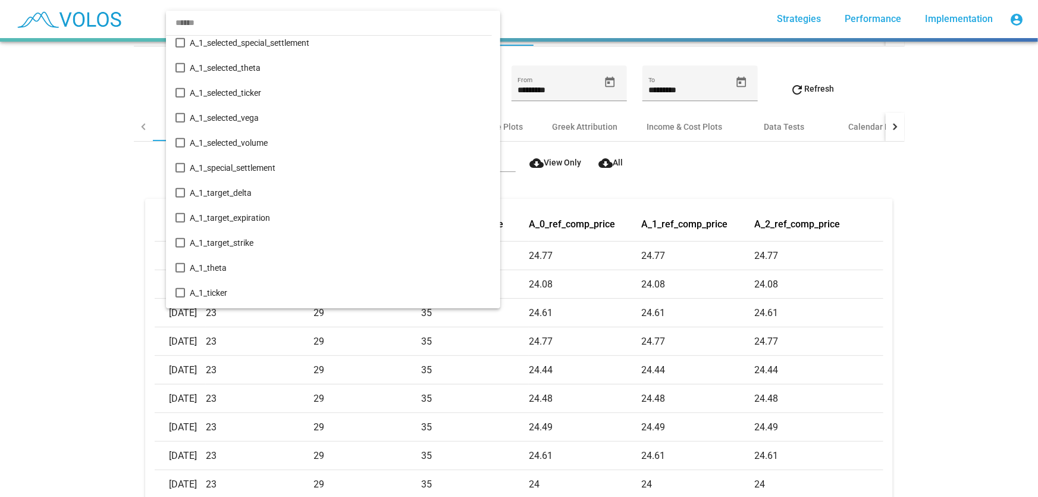
click at [601, 188] on div at bounding box center [519, 248] width 1038 height 497
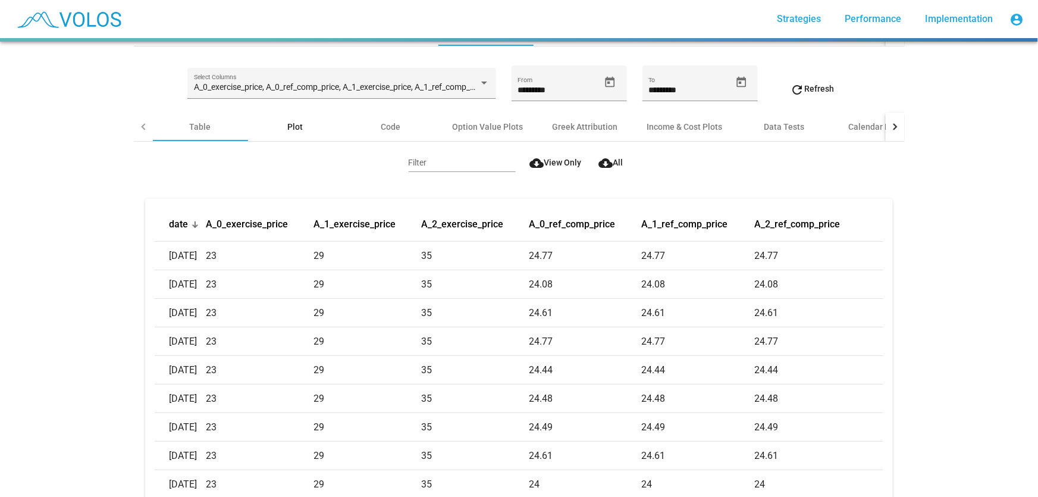
click at [296, 121] on div "Plot" at bounding box center [295, 127] width 15 height 12
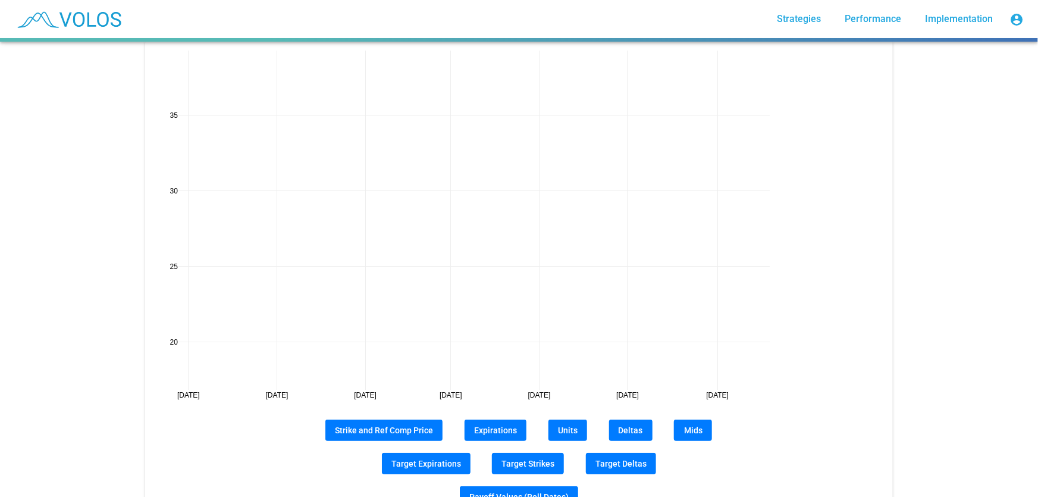
scroll to position [324, 0]
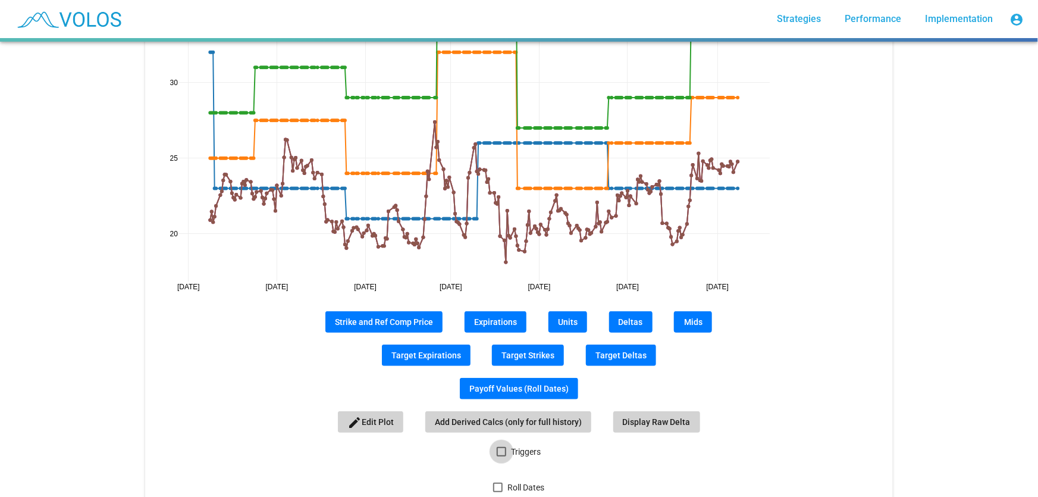
click at [525, 451] on span "Triggers" at bounding box center [526, 451] width 30 height 14
click at [522, 482] on span "Roll Dates" at bounding box center [525, 487] width 37 height 14
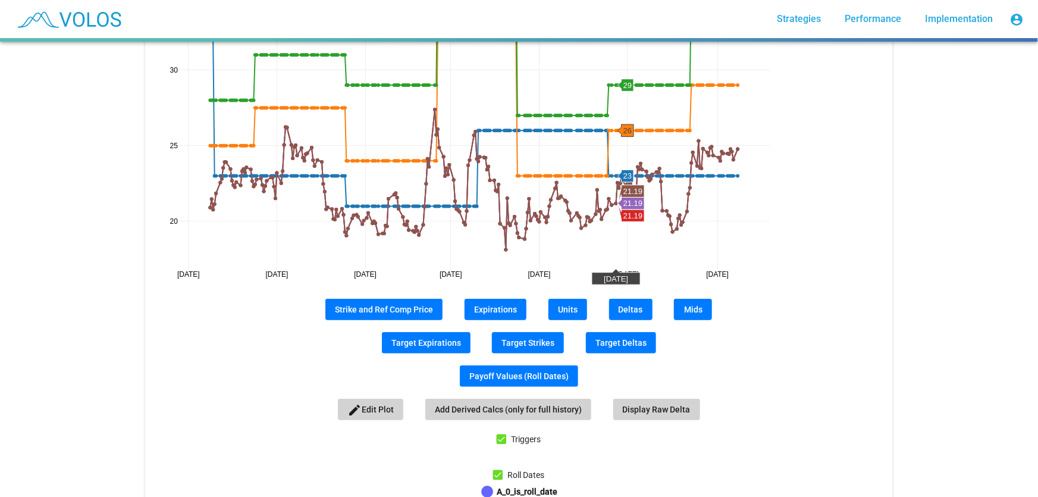
scroll to position [212, 0]
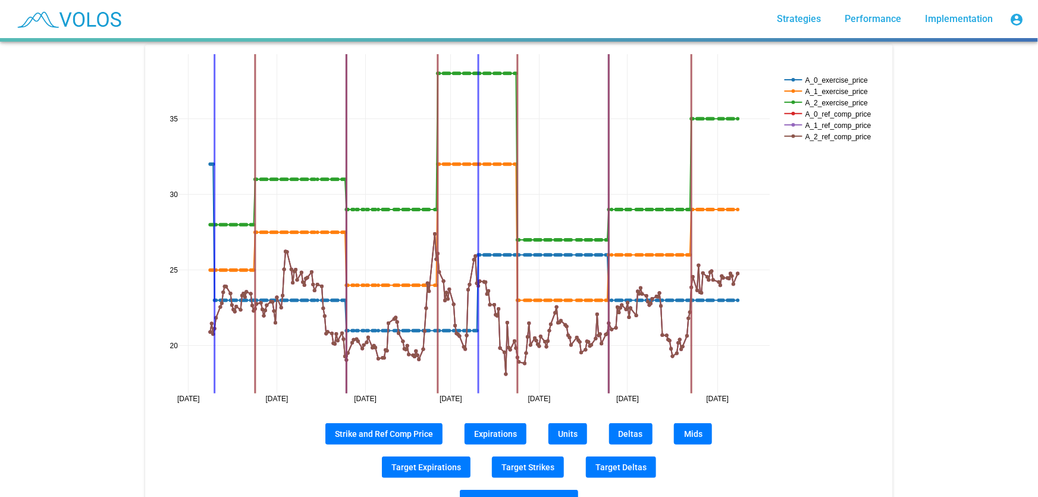
click at [632, 435] on span "Deltas" at bounding box center [631, 434] width 24 height 10
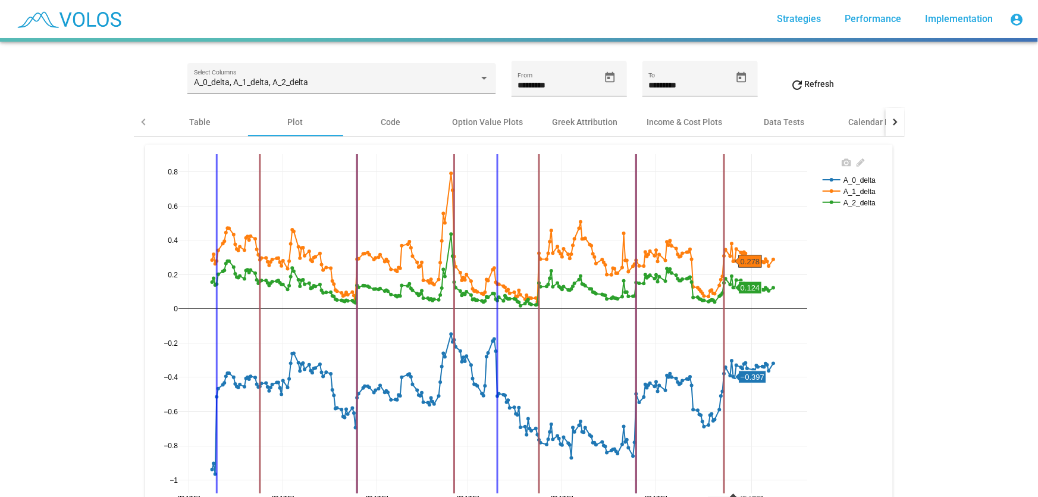
scroll to position [104, 0]
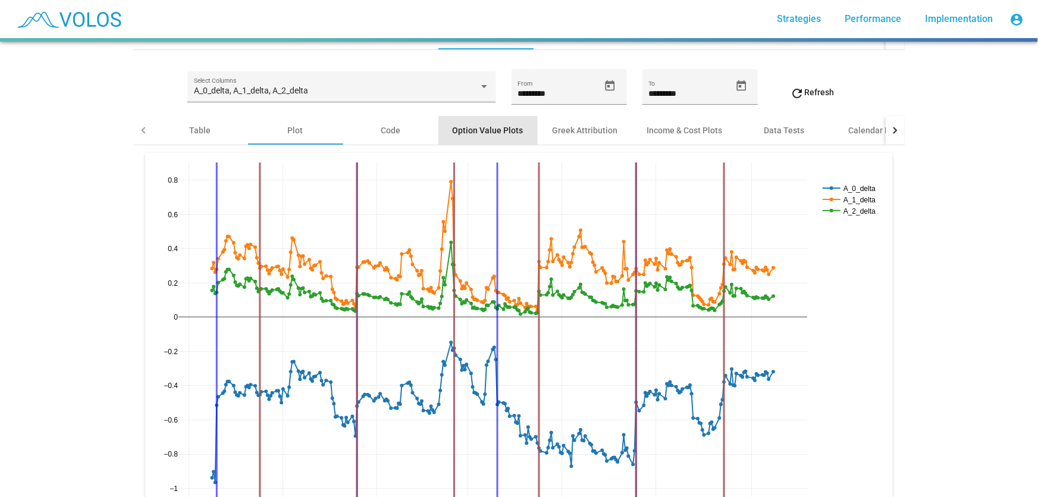
click at [500, 128] on div "Option Value Plots" at bounding box center [488, 130] width 71 height 12
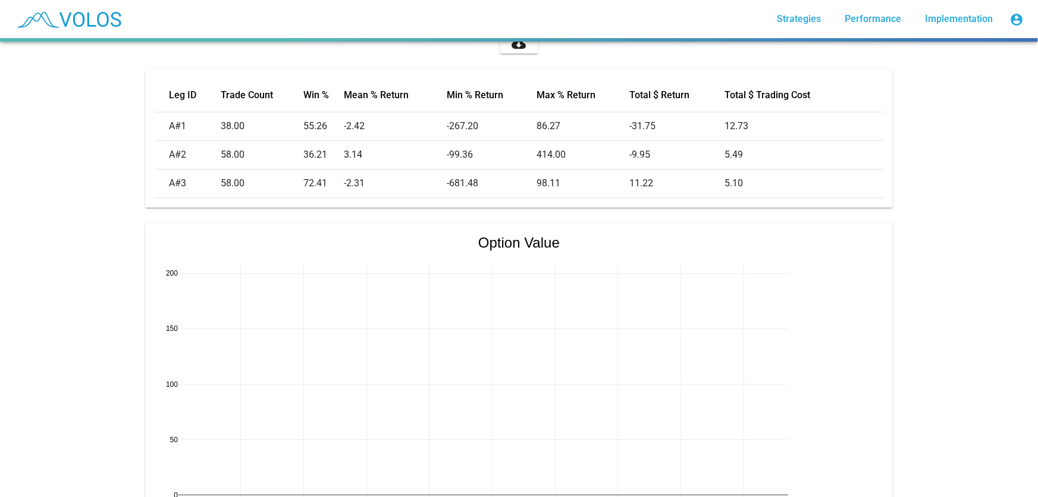
scroll to position [216, 0]
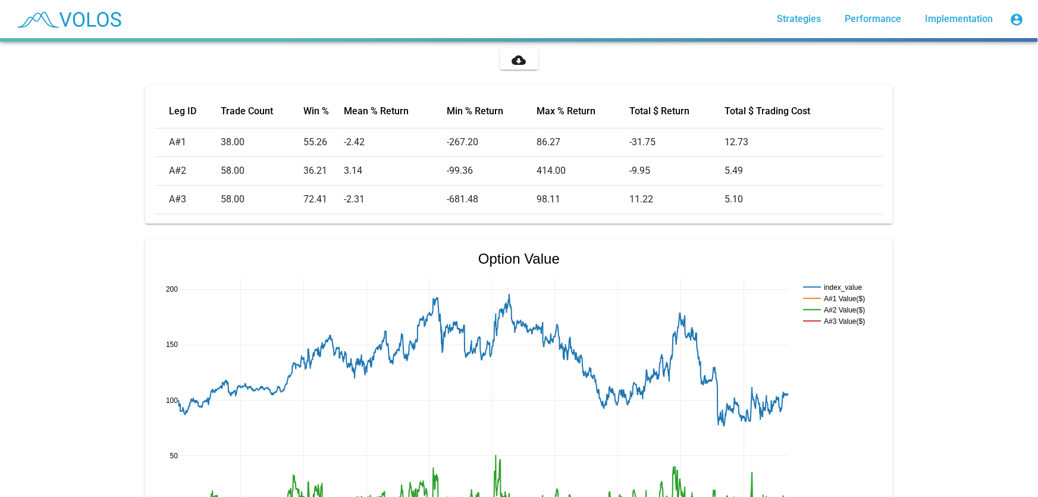
drag, startPoint x: 215, startPoint y: 139, endPoint x: 244, endPoint y: 139, distance: 29.2
click at [244, 139] on tr "A#1 38.00 55.26 -2.42 -267.20 86.27 -31.75 12.73" at bounding box center [519, 142] width 729 height 29
click at [244, 139] on td "38.00" at bounding box center [262, 142] width 83 height 29
drag, startPoint x: 304, startPoint y: 142, endPoint x: 326, endPoint y: 148, distance: 22.8
click at [326, 148] on td "55.26" at bounding box center [323, 142] width 40 height 29
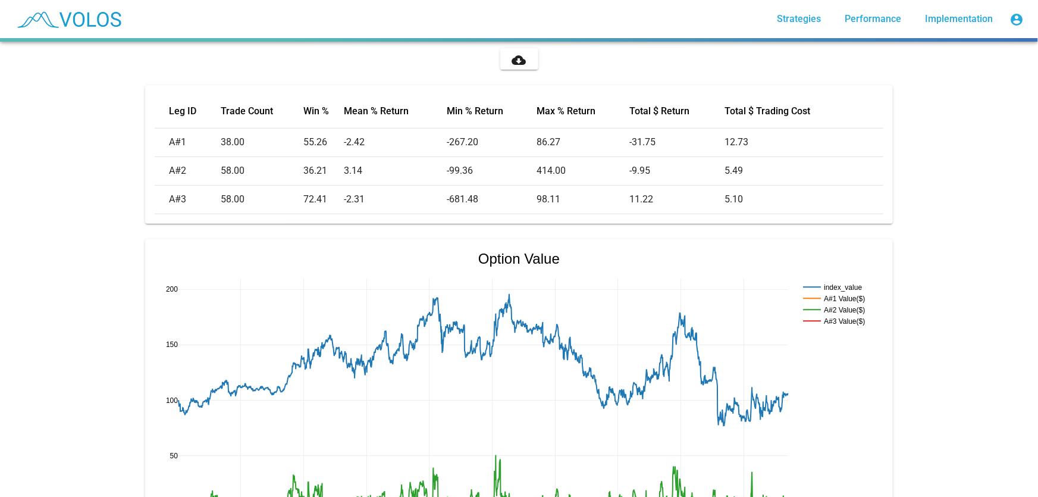
click at [327, 148] on td "55.26" at bounding box center [323, 142] width 40 height 29
click at [319, 143] on td "55.26" at bounding box center [323, 142] width 40 height 29
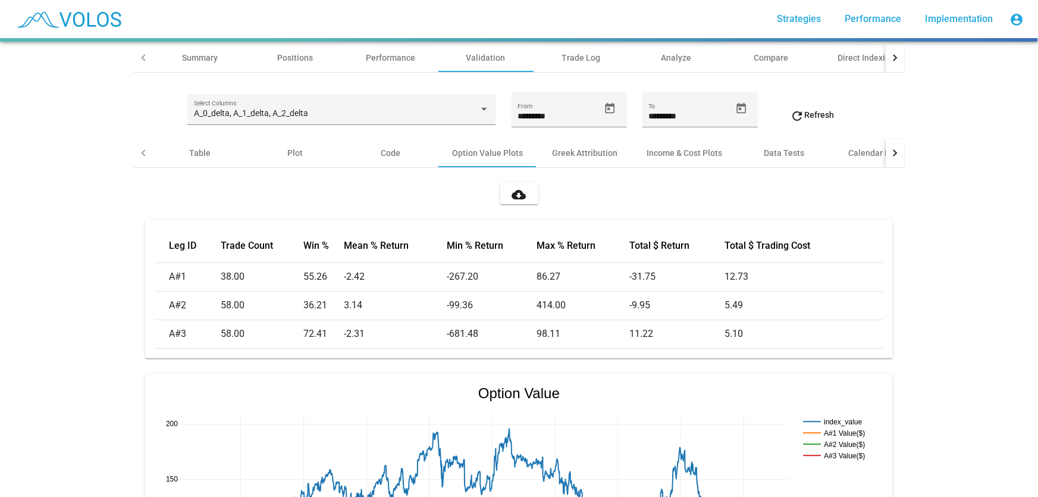
scroll to position [0, 0]
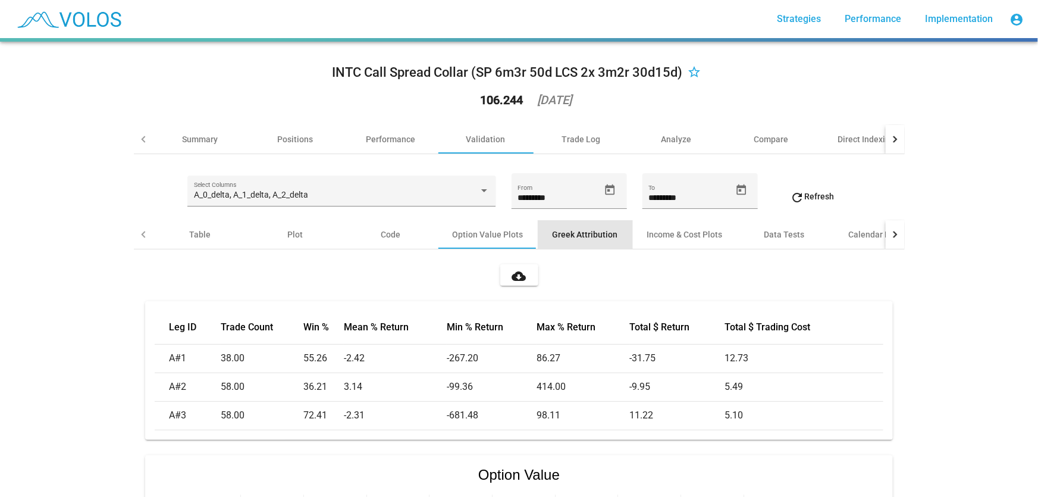
click at [593, 242] on div "Greek Attribution" at bounding box center [585, 234] width 95 height 29
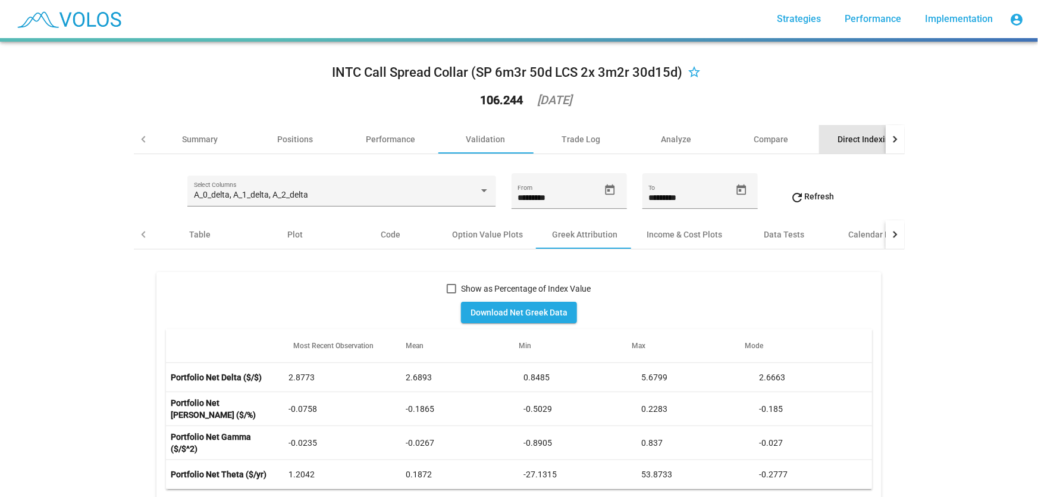
click at [870, 139] on div "Direct Indexing" at bounding box center [866, 139] width 57 height 12
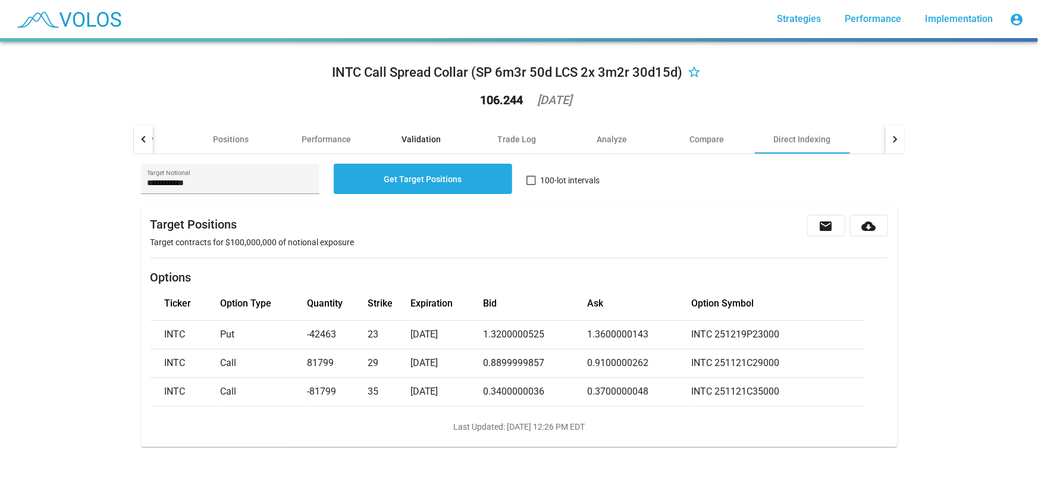
click at [402, 138] on div "Validation" at bounding box center [421, 139] width 39 height 12
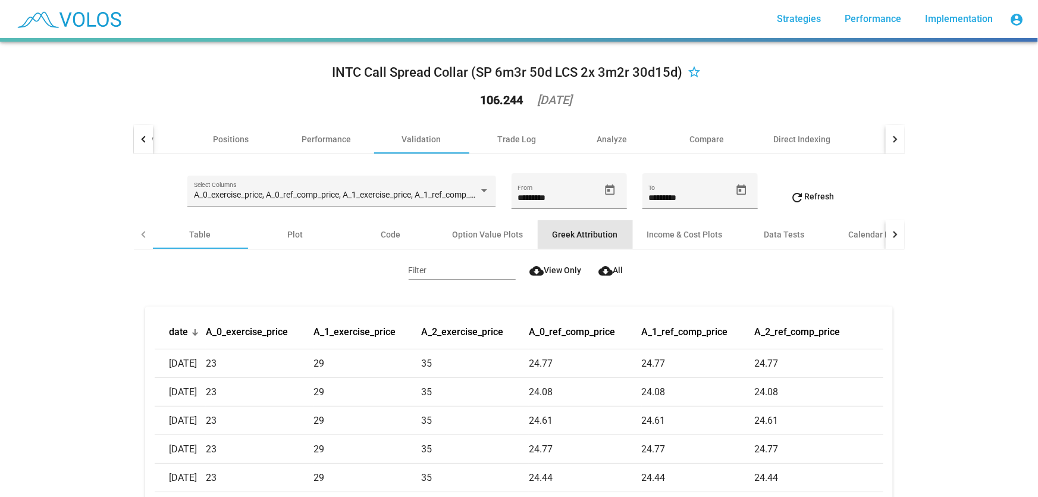
click at [601, 237] on div "Greek Attribution" at bounding box center [585, 234] width 65 height 12
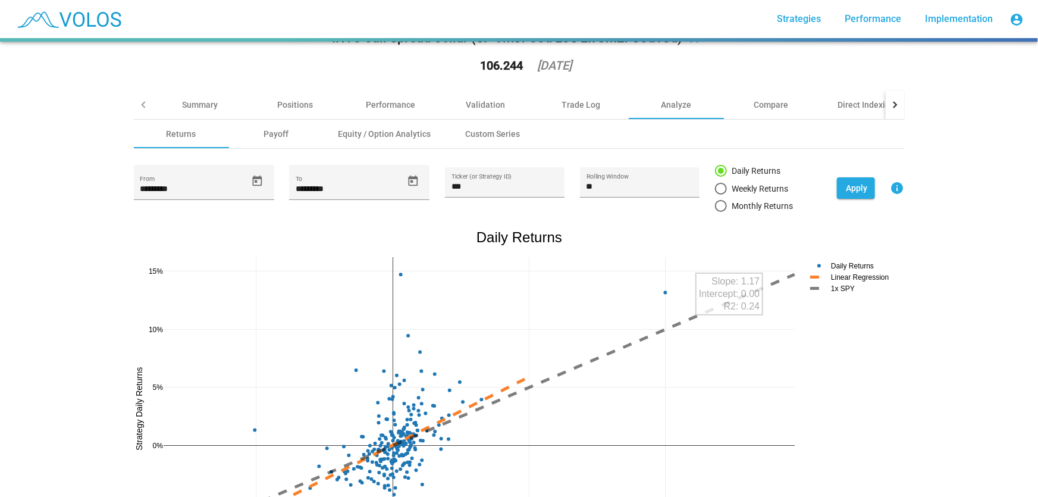
scroll to position [54, 0]
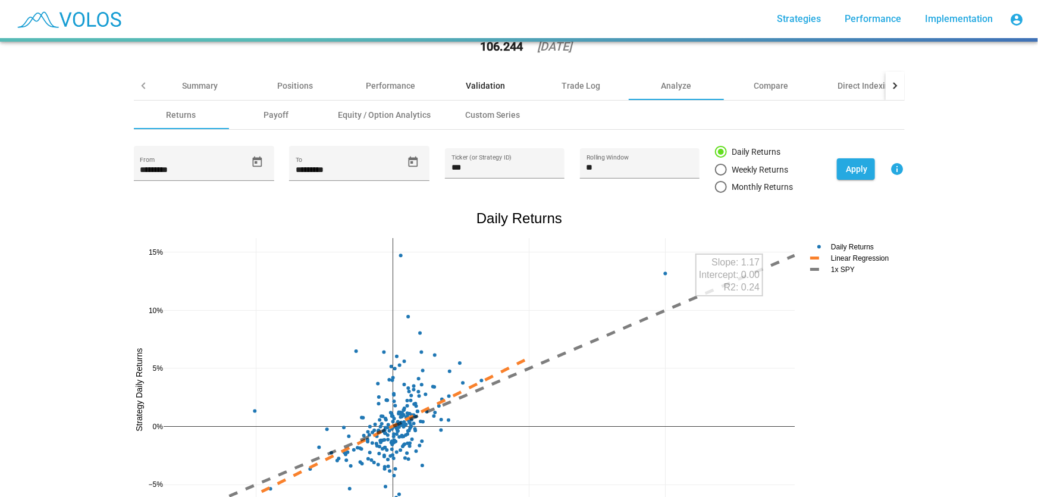
click at [490, 83] on div "Validation" at bounding box center [485, 86] width 39 height 12
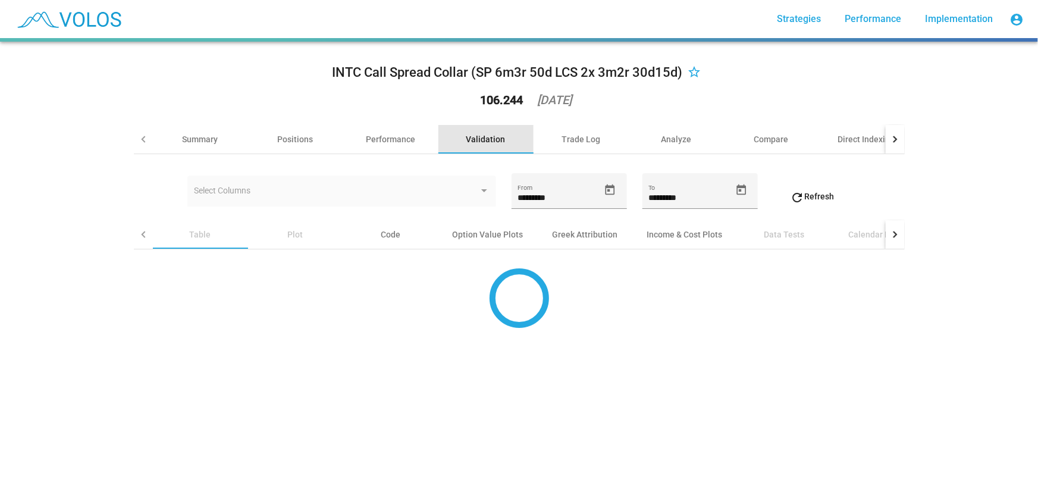
scroll to position [0, 0]
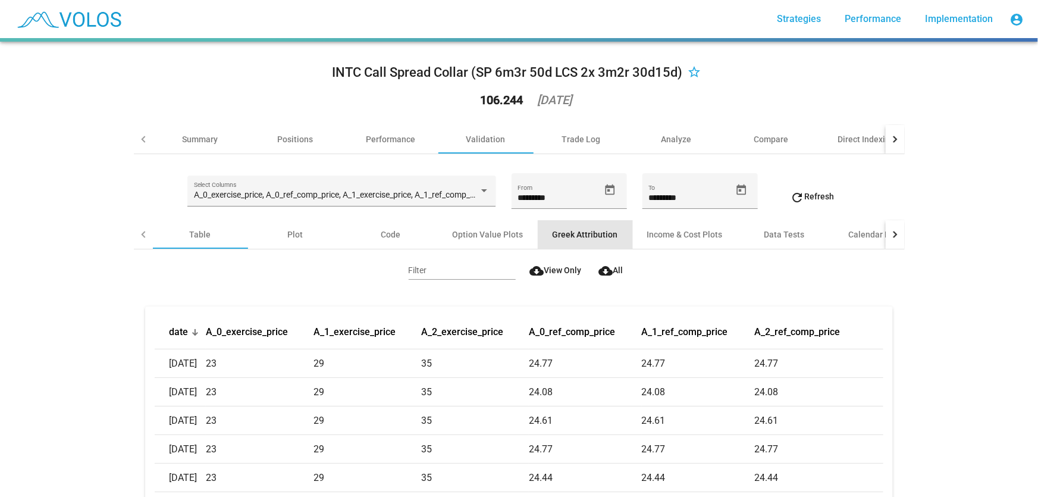
click at [597, 234] on div "Greek Attribution" at bounding box center [585, 234] width 65 height 12
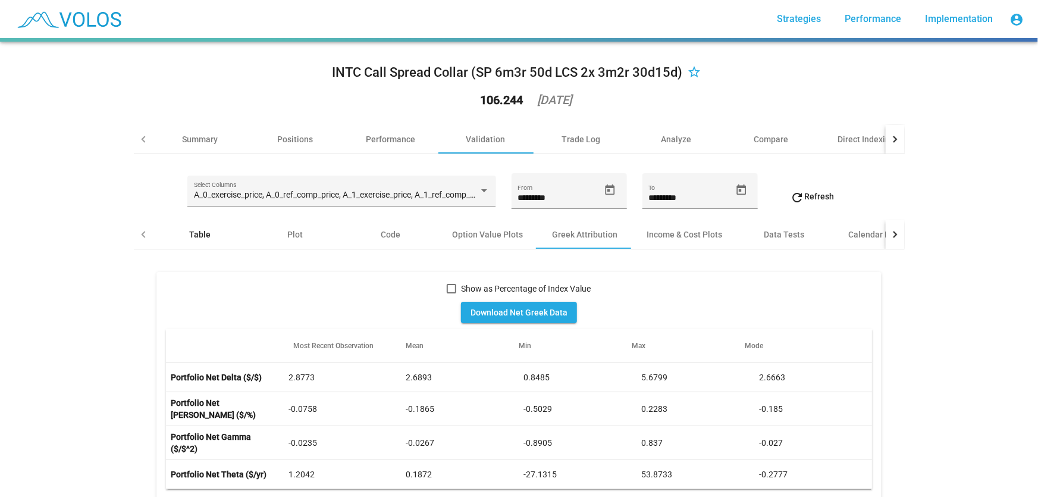
click at [194, 245] on div "Table" at bounding box center [200, 234] width 95 height 29
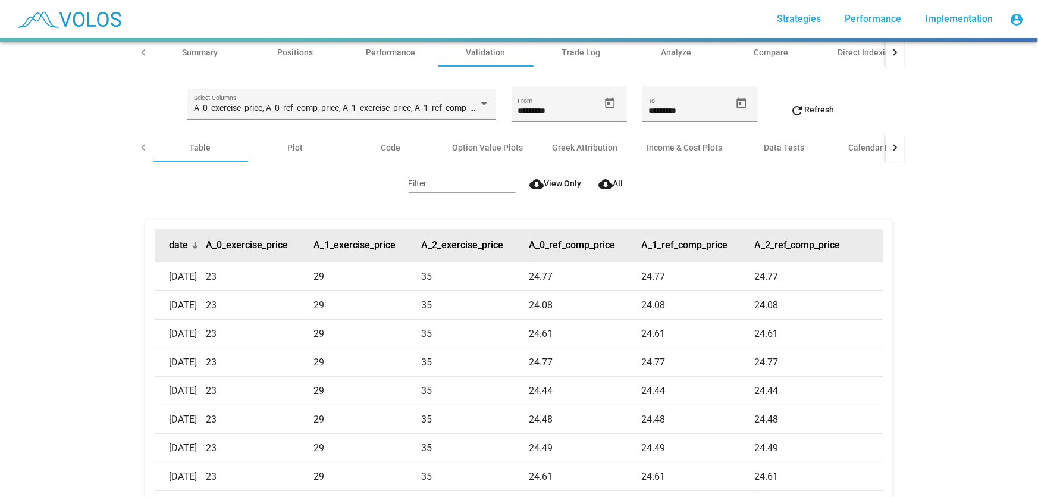
scroll to position [108, 0]
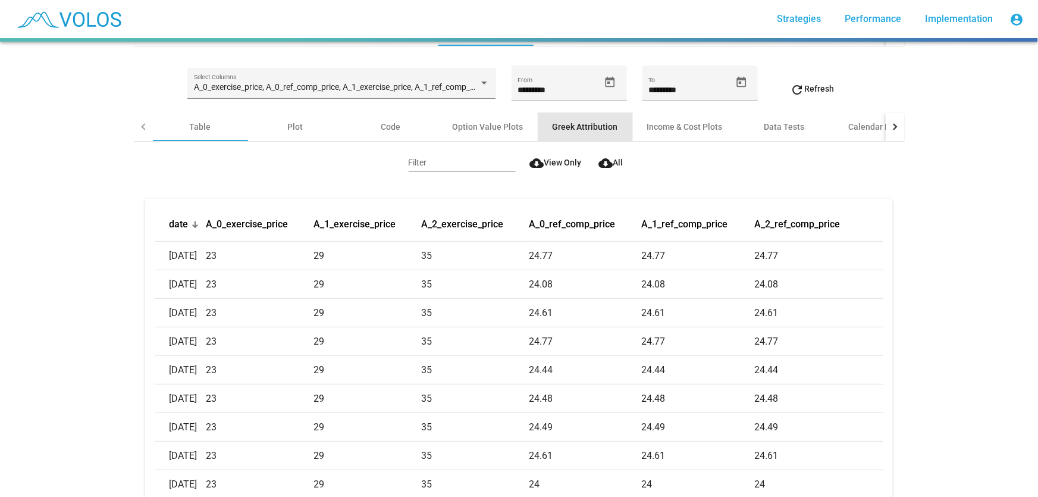
click at [594, 128] on div "Greek Attribution" at bounding box center [585, 127] width 65 height 12
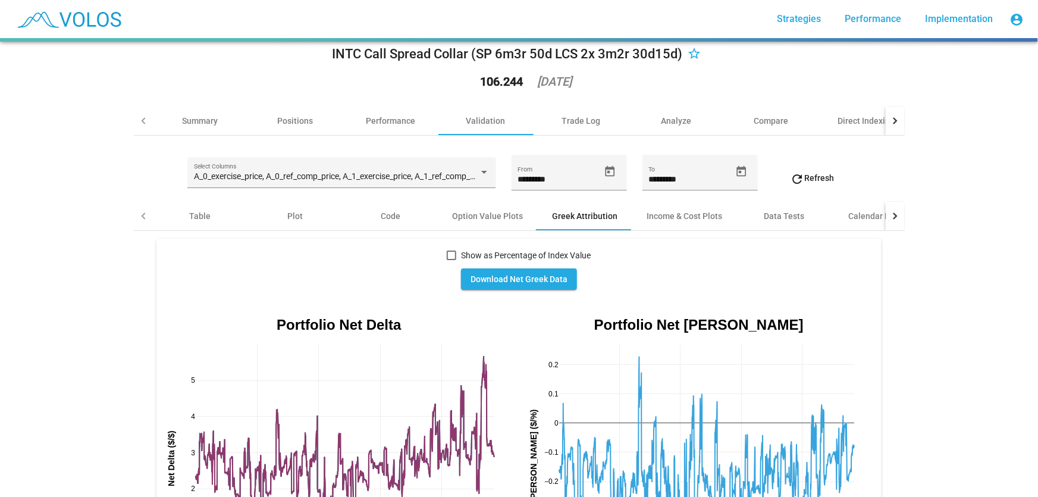
scroll to position [0, 0]
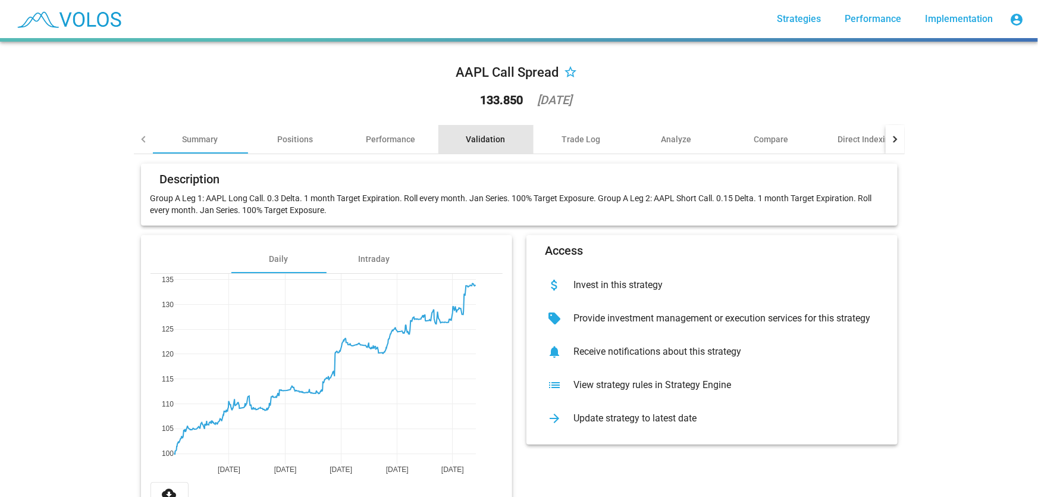
click at [500, 142] on div "Validation" at bounding box center [485, 139] width 95 height 29
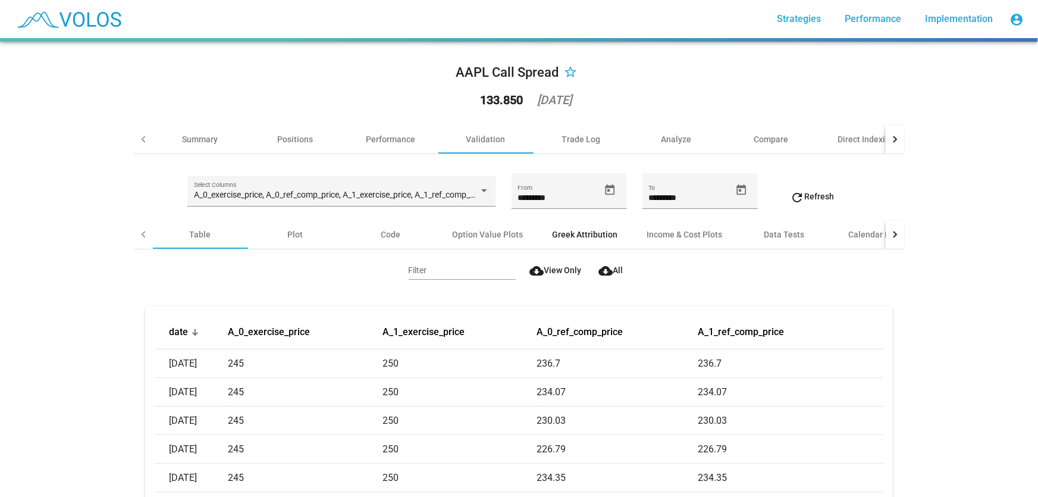
click at [568, 231] on div "Greek Attribution" at bounding box center [585, 234] width 65 height 12
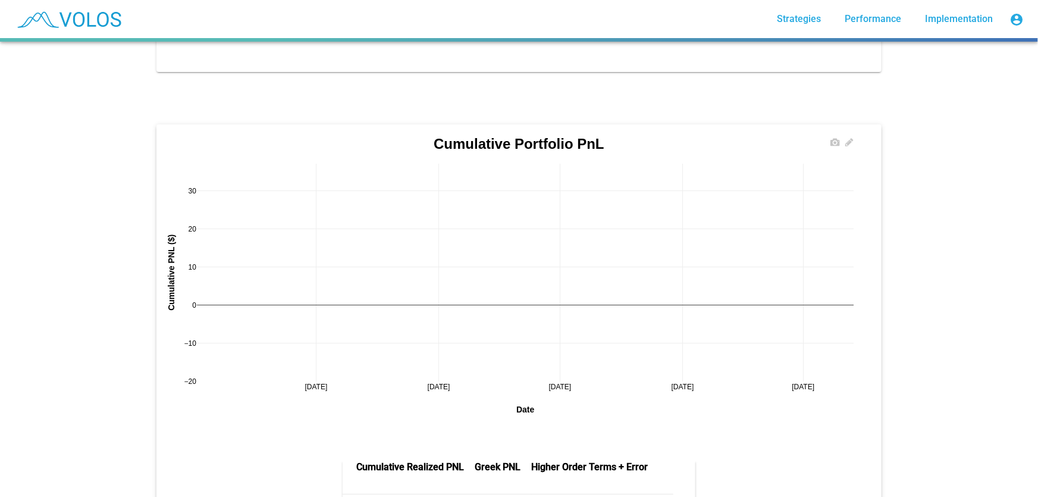
scroll to position [2326, 0]
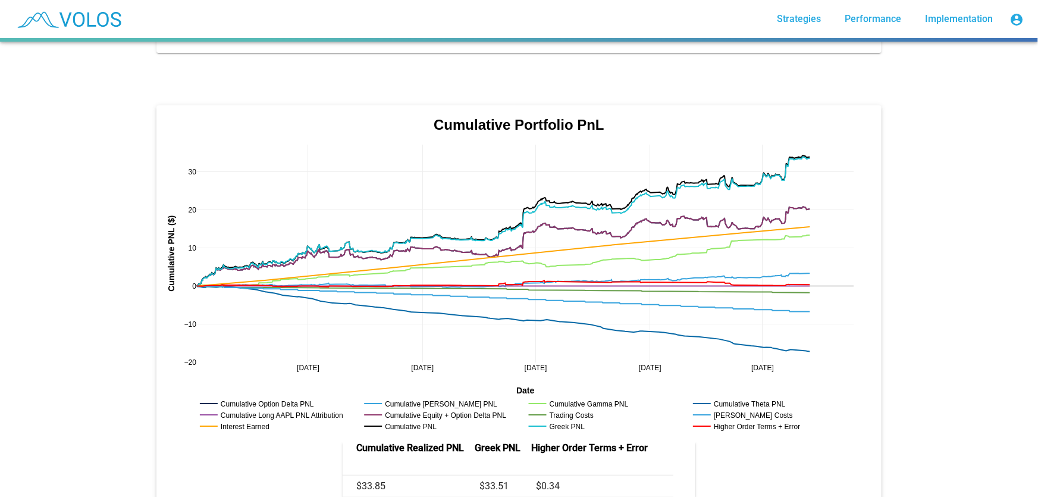
drag, startPoint x: 841, startPoint y: 356, endPoint x: 794, endPoint y: 358, distance: 47.1
click at [598, 398] on rect at bounding box center [582, 403] width 112 height 11
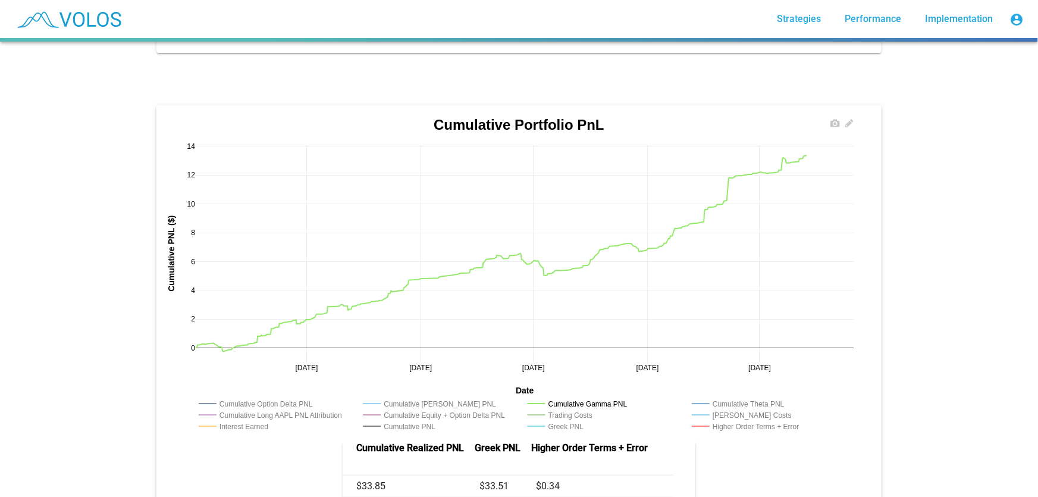
click at [440, 398] on rect at bounding box center [411, 403] width 102 height 11
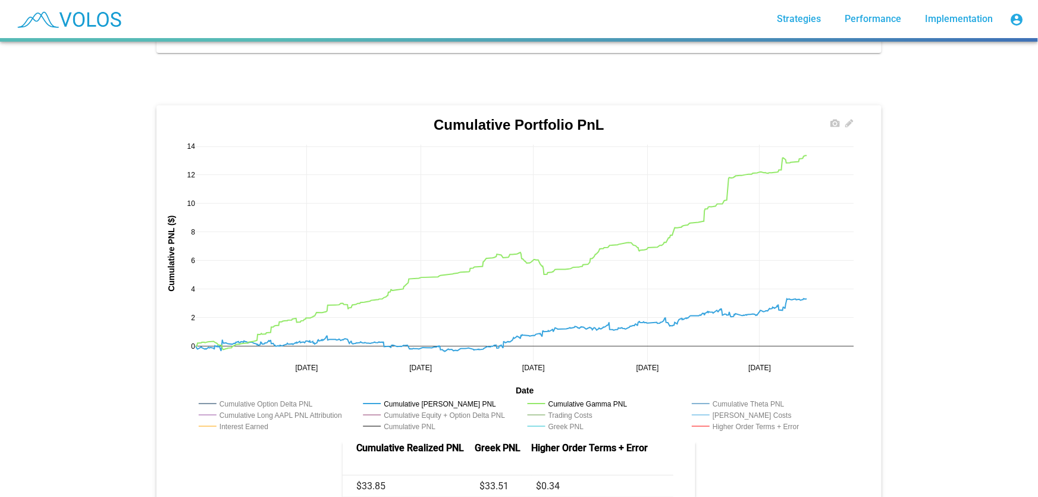
click at [726, 421] on rect at bounding box center [751, 426] width 125 height 11
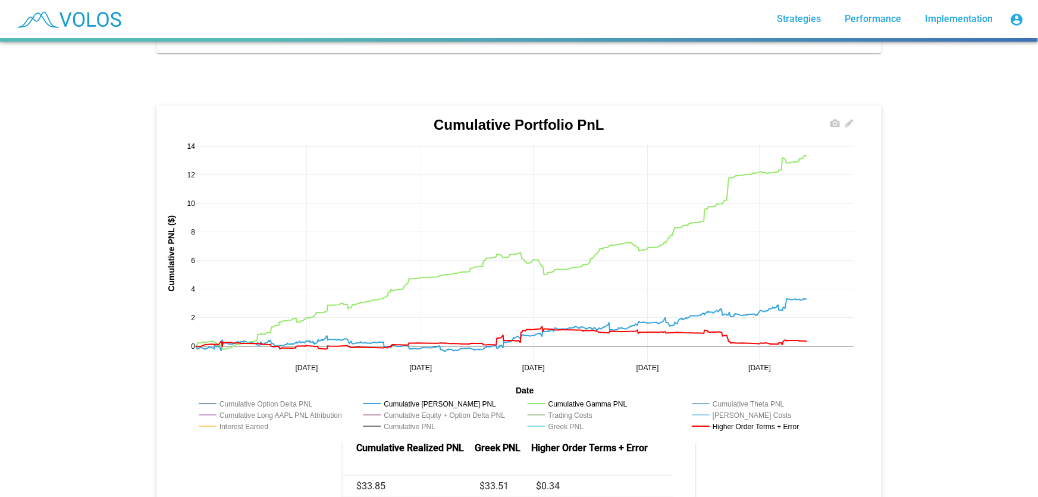
click at [239, 421] on rect at bounding box center [237, 426] width 82 height 11
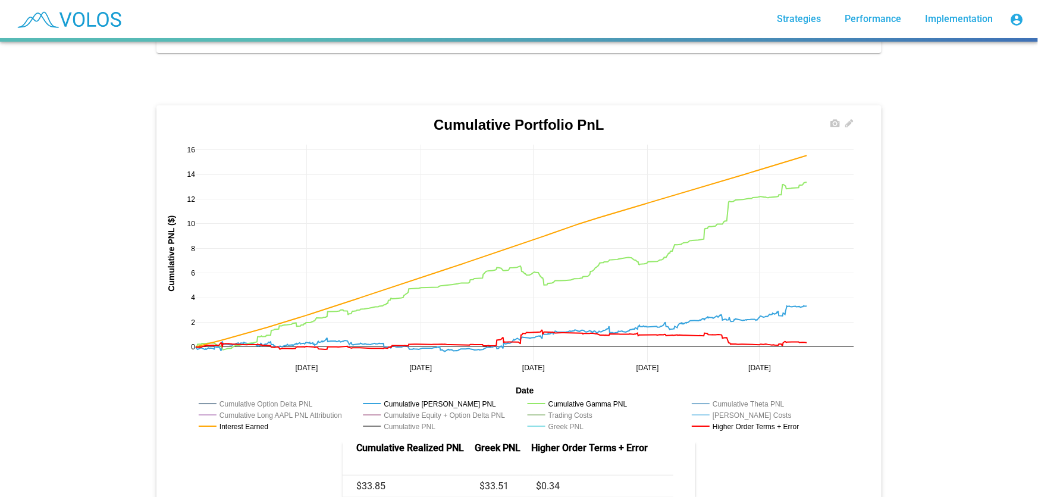
click at [239, 421] on rect at bounding box center [237, 426] width 82 height 11
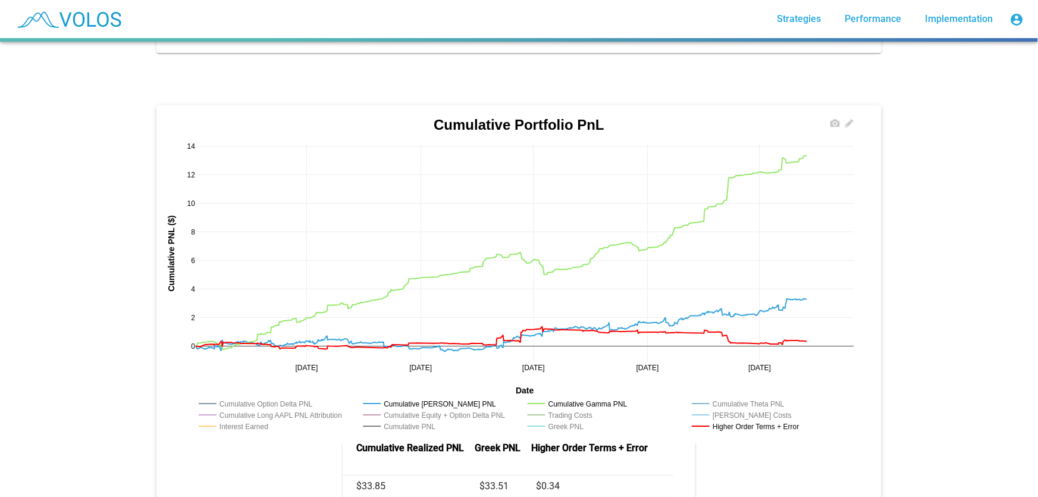
click at [403, 421] on rect at bounding box center [401, 426] width 82 height 11
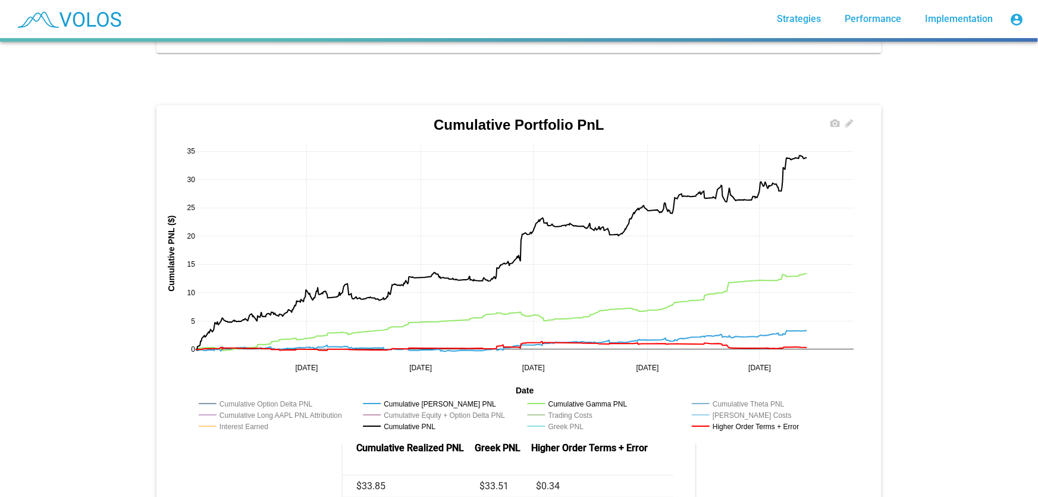
click at [420, 409] on rect at bounding box center [441, 414] width 163 height 11
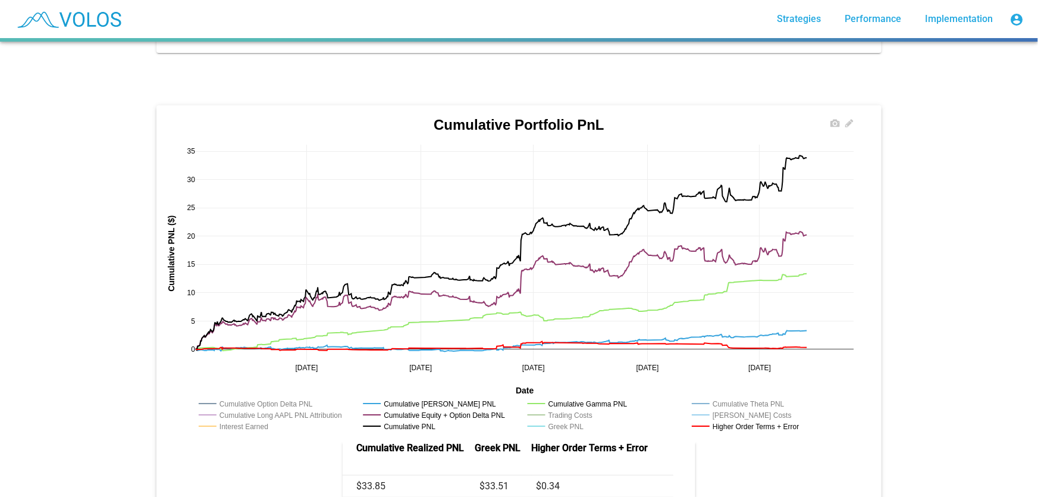
click at [731, 398] on rect at bounding box center [741, 403] width 105 height 11
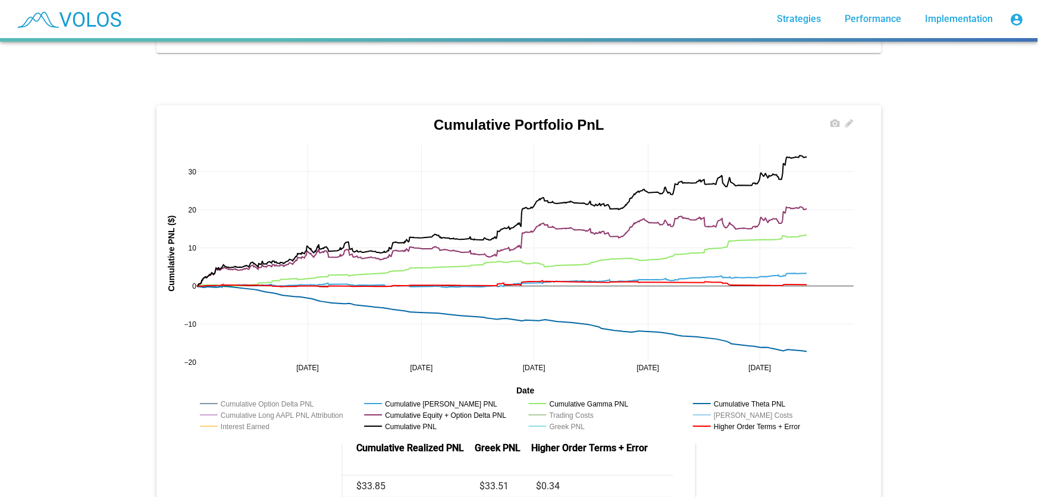
click at [585, 409] on rect at bounding box center [563, 414] width 74 height 11
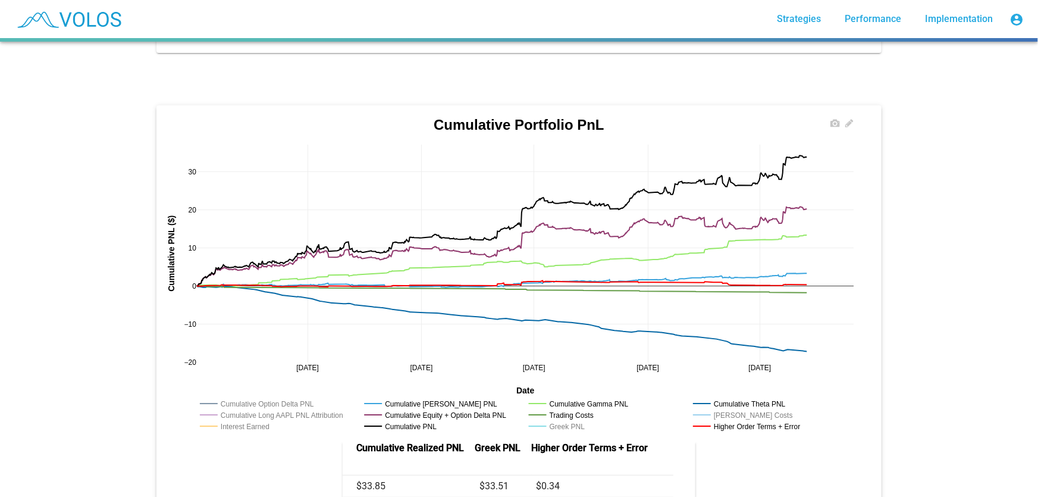
click at [296, 398] on rect at bounding box center [262, 403] width 130 height 11
click at [397, 409] on rect at bounding box center [442, 414] width 163 height 11
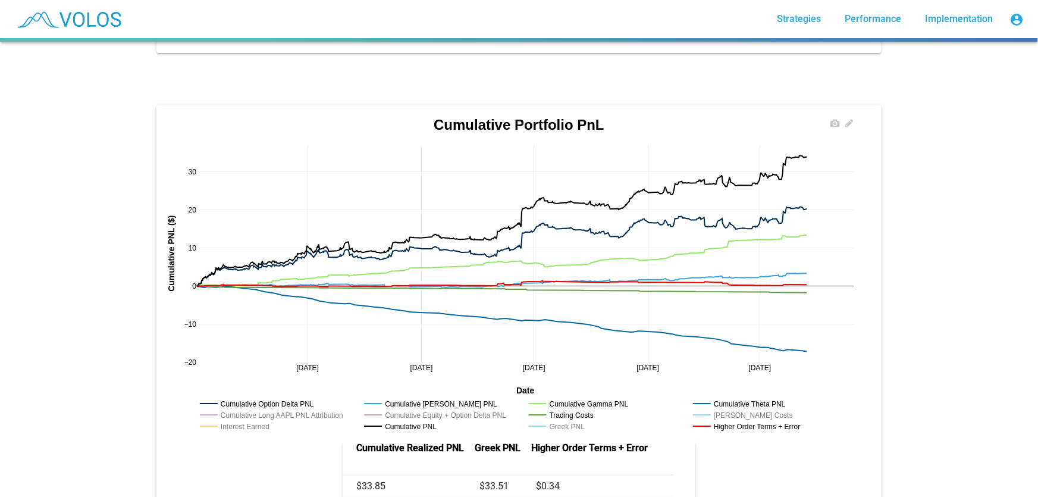
click at [397, 409] on rect at bounding box center [442, 414] width 163 height 11
click at [292, 409] on rect at bounding box center [278, 414] width 162 height 11
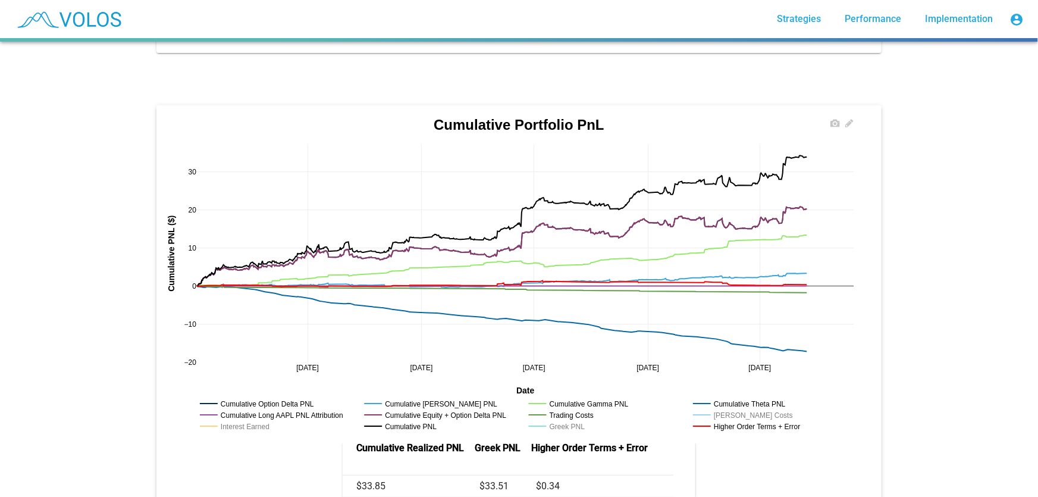
click at [292, 409] on rect at bounding box center [278, 414] width 162 height 11
click at [255, 421] on rect at bounding box center [238, 426] width 82 height 11
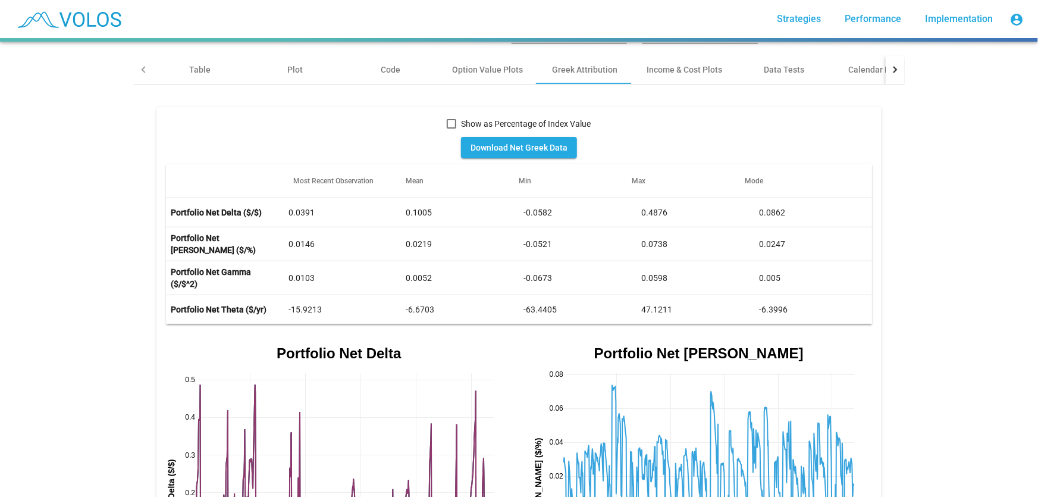
scroll to position [162, 0]
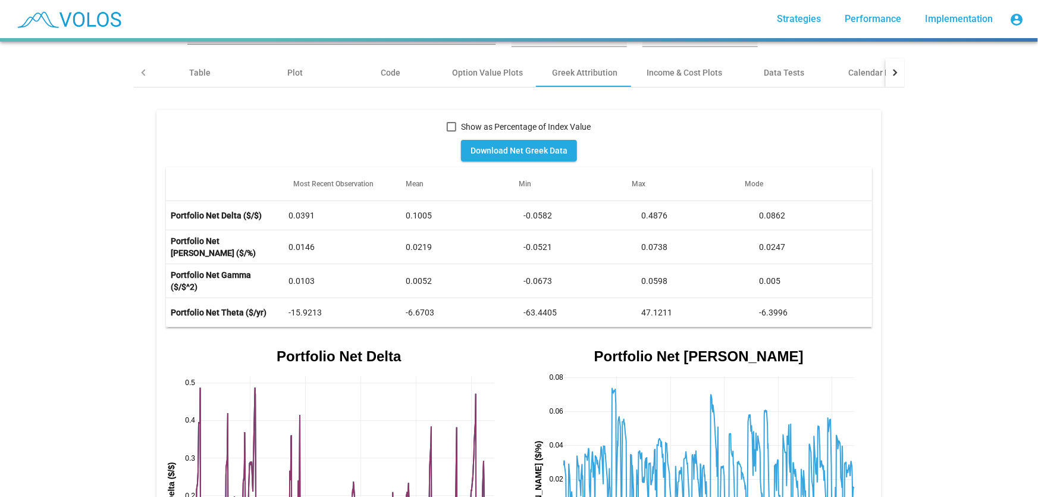
click at [531, 146] on span "Download Net Greek Data" at bounding box center [519, 151] width 97 height 10
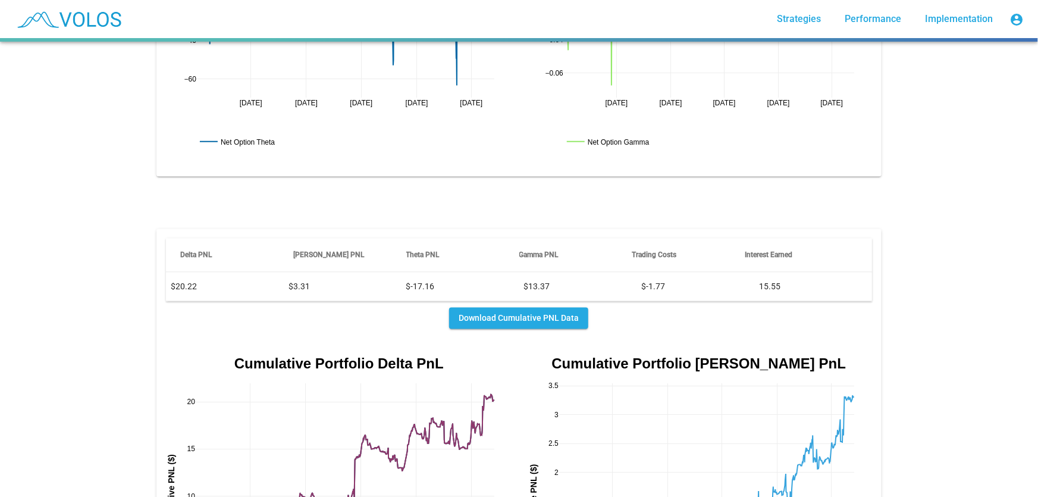
scroll to position [1136, 0]
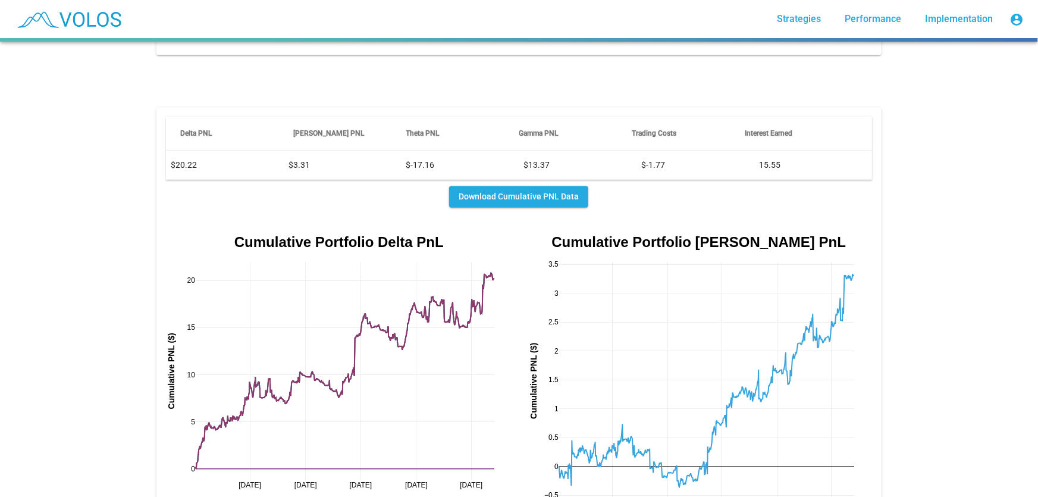
click at [535, 192] on span "Download Cumulative PNL Data" at bounding box center [519, 197] width 120 height 10
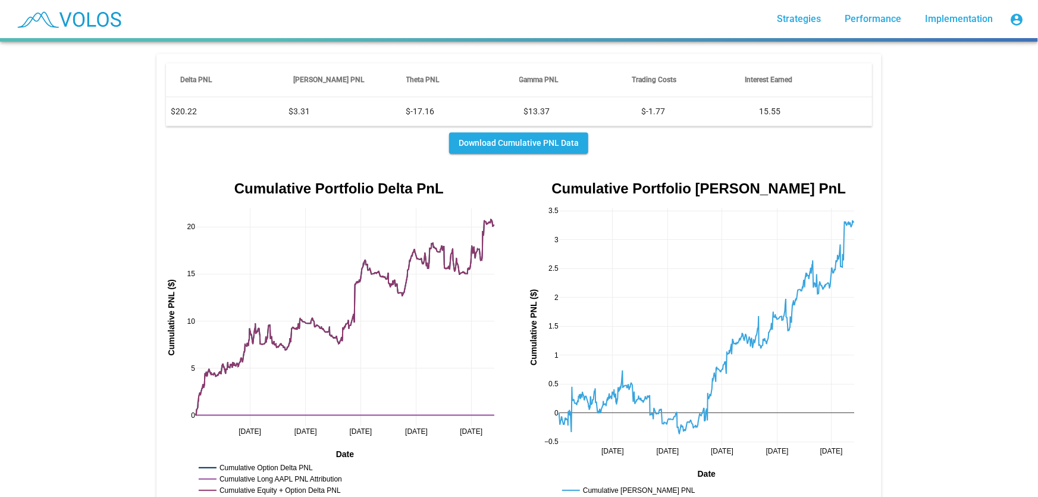
scroll to position [1243, 0]
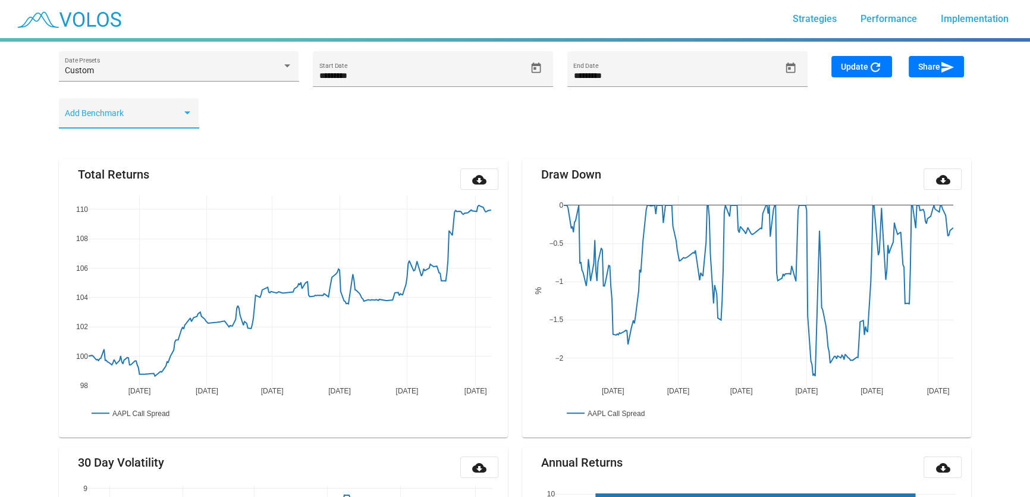
click at [171, 115] on span at bounding box center [123, 118] width 117 height 10
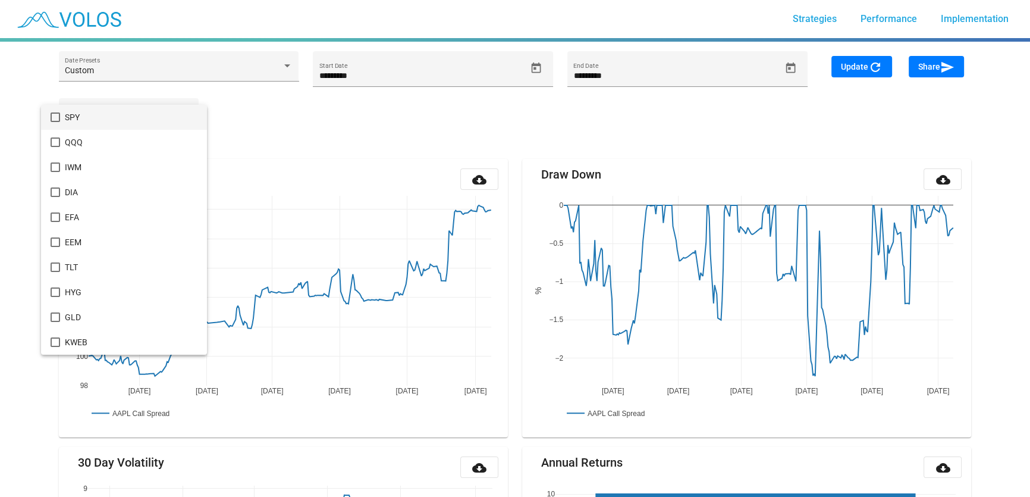
click at [159, 124] on span "SPY" at bounding box center [131, 117] width 133 height 25
click at [344, 134] on div at bounding box center [515, 248] width 1030 height 497
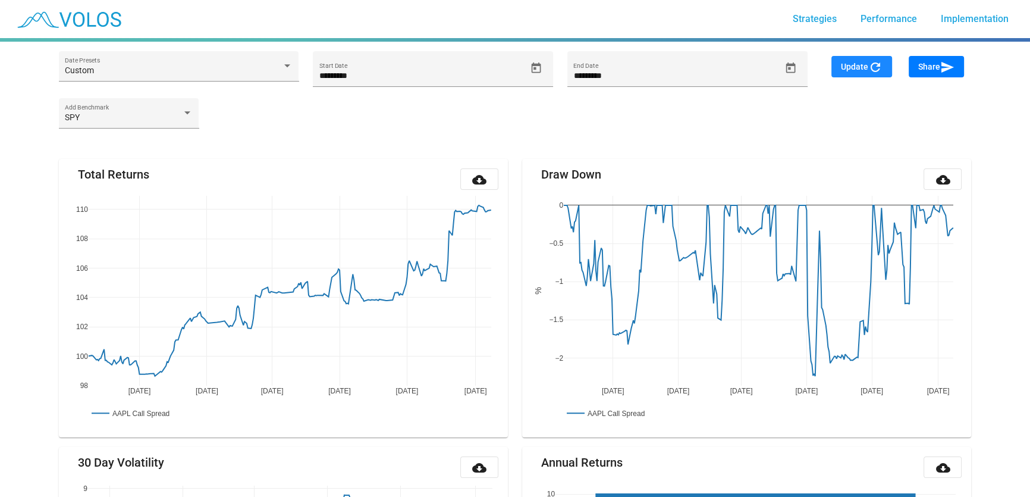
click at [876, 68] on mat-icon "refresh" at bounding box center [876, 67] width 14 height 14
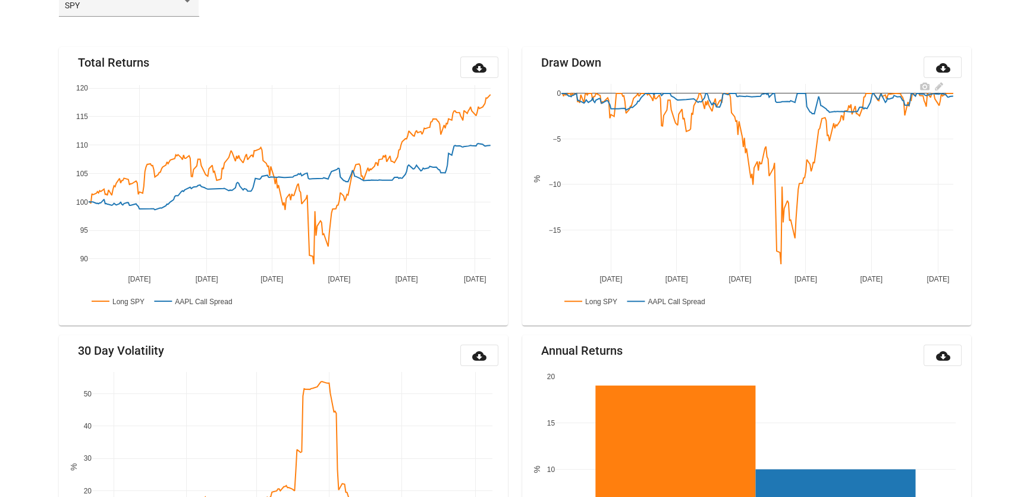
scroll to position [139, 0]
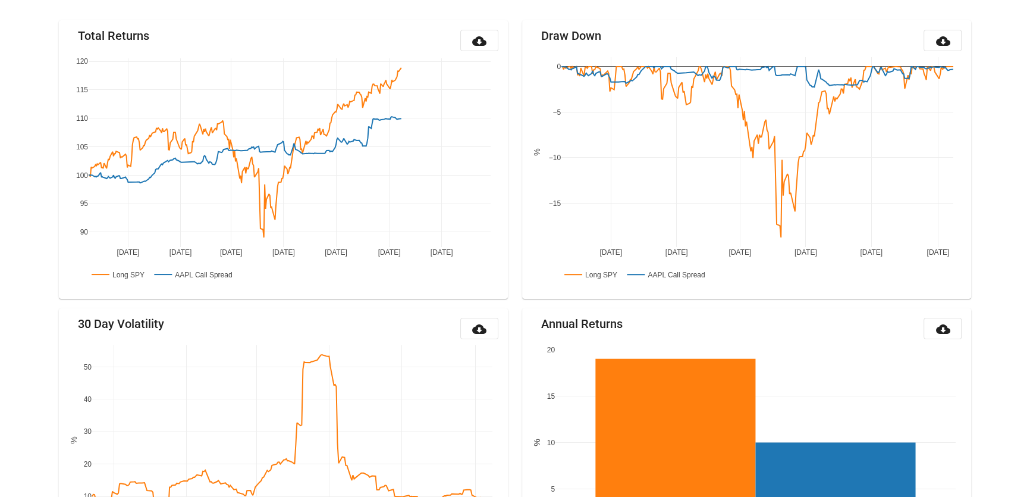
drag, startPoint x: 494, startPoint y: 253, endPoint x: 405, endPoint y: 255, distance: 89.3
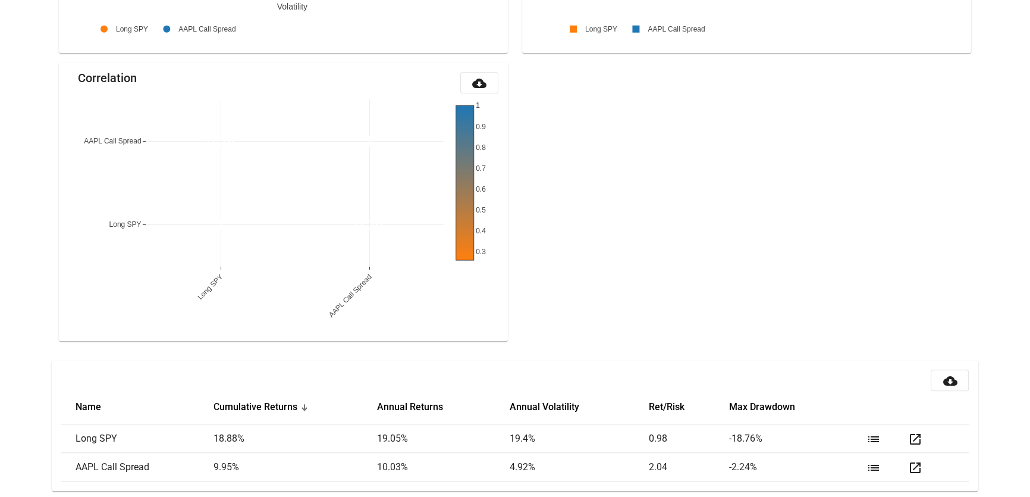
scroll to position [1250, 0]
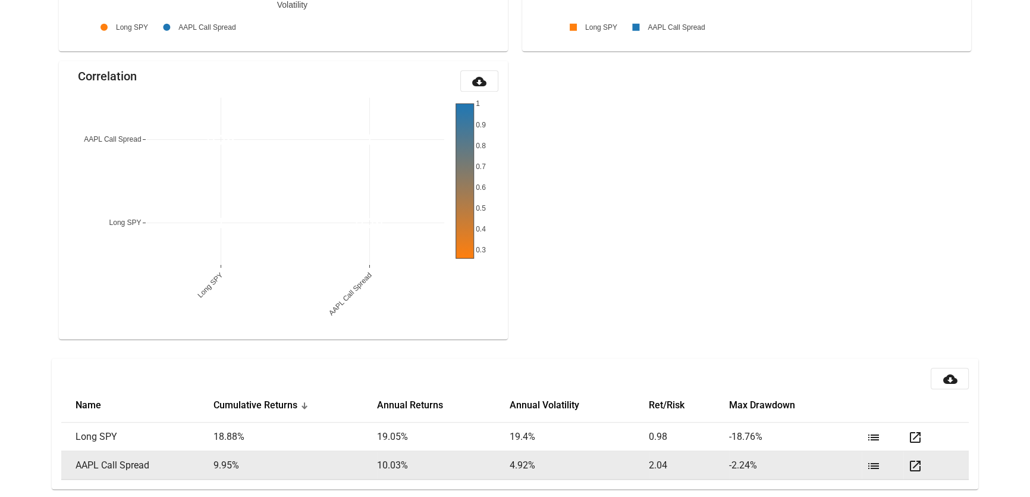
click at [917, 468] on mat-icon "open_in_new" at bounding box center [915, 466] width 14 height 14
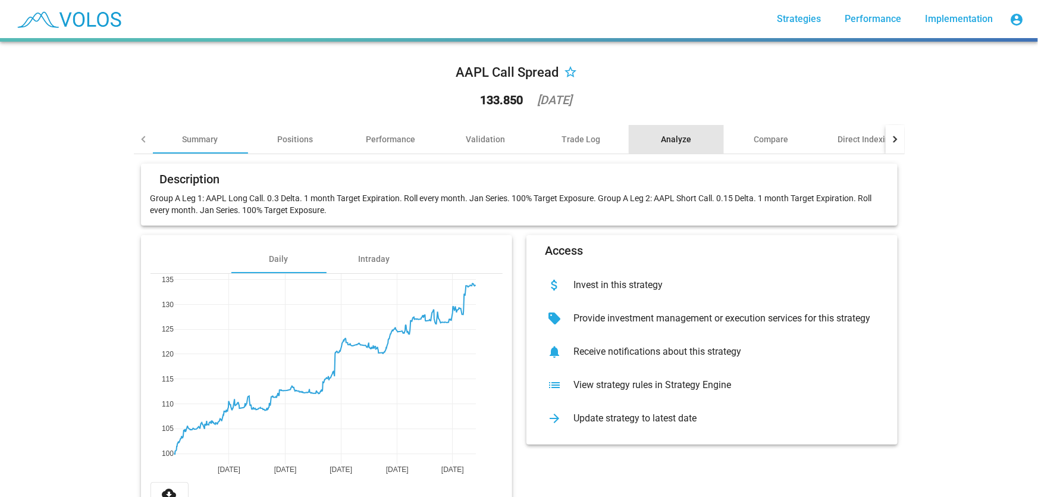
click at [678, 137] on div "Analyze" at bounding box center [676, 139] width 30 height 12
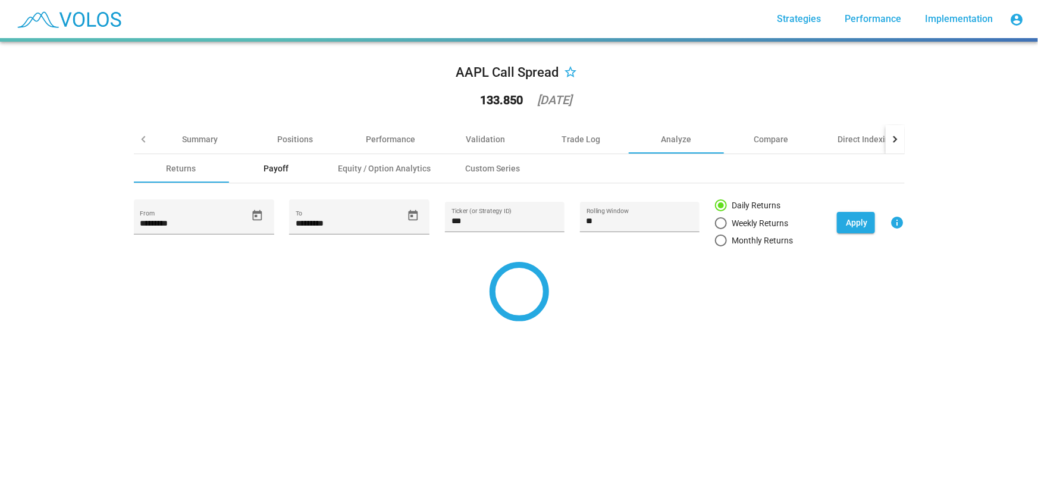
click at [279, 170] on div "Payoff" at bounding box center [276, 168] width 25 height 12
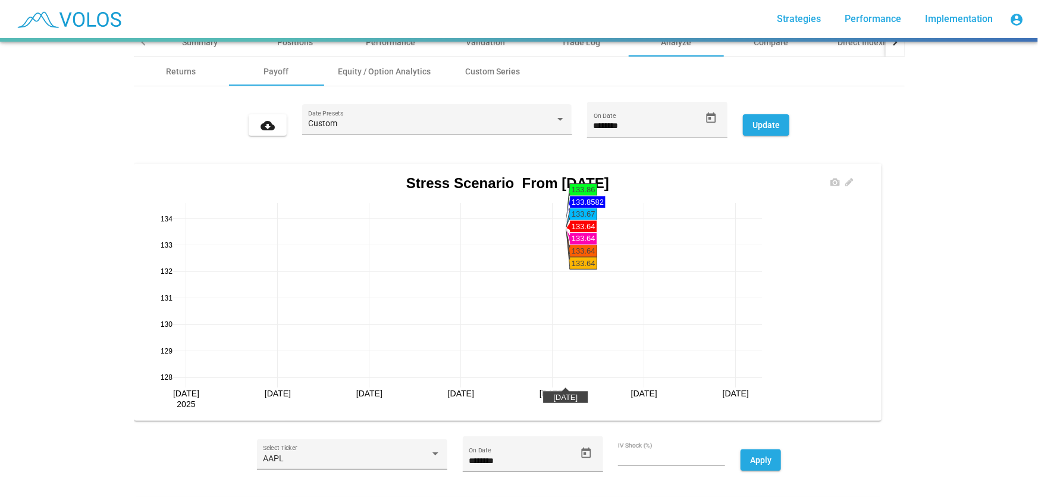
scroll to position [108, 0]
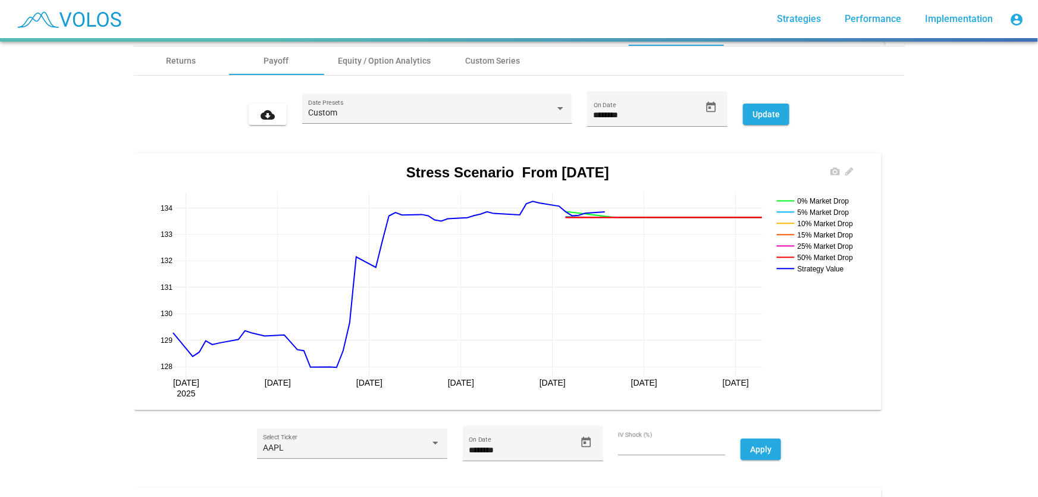
click at [822, 259] on rect at bounding box center [816, 257] width 87 height 11
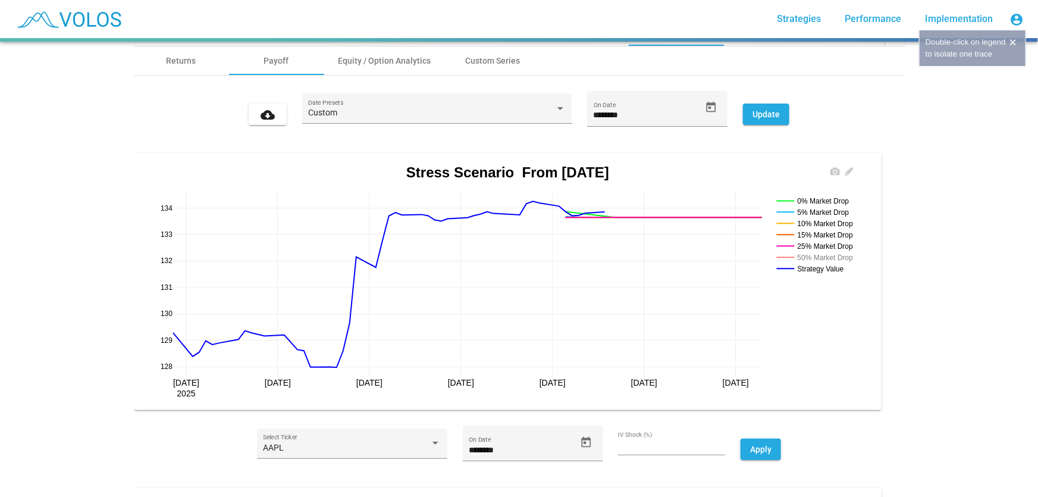
click at [822, 259] on rect at bounding box center [816, 257] width 87 height 11
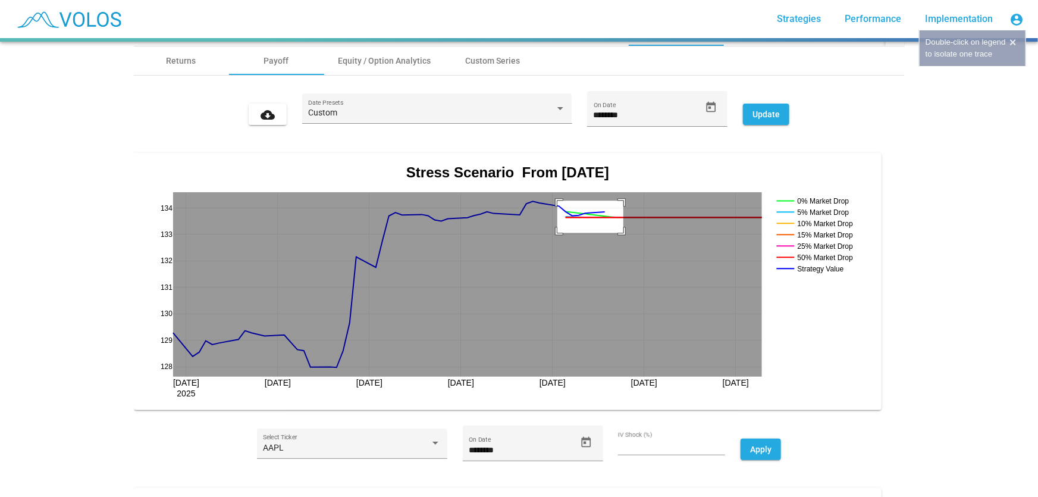
drag, startPoint x: 553, startPoint y: 232, endPoint x: 619, endPoint y: 200, distance: 73.4
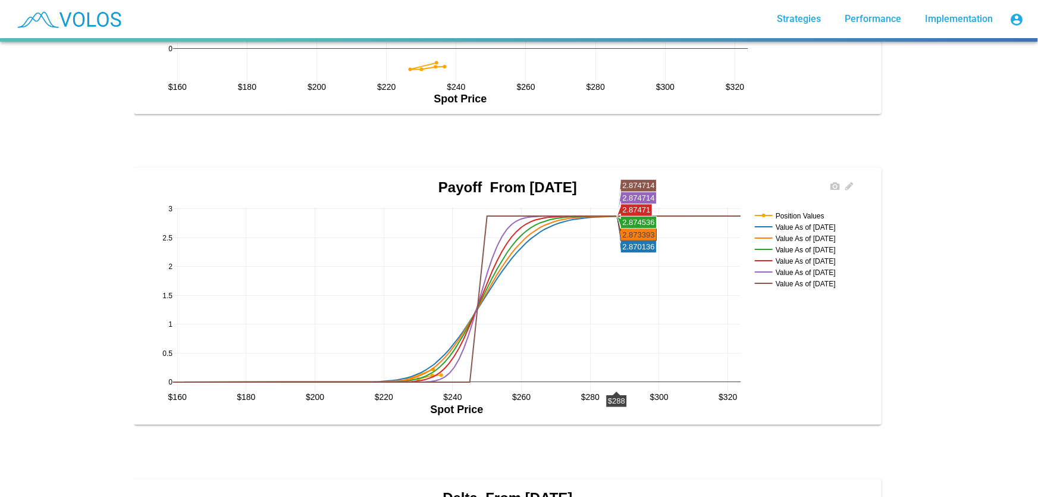
scroll to position [811, 0]
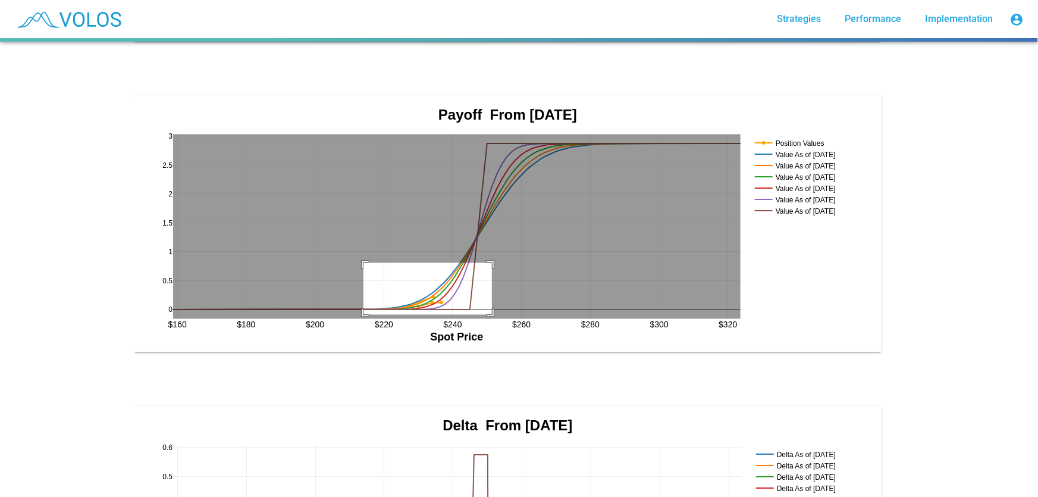
drag, startPoint x: 488, startPoint y: 262, endPoint x: 359, endPoint y: 314, distance: 138.5
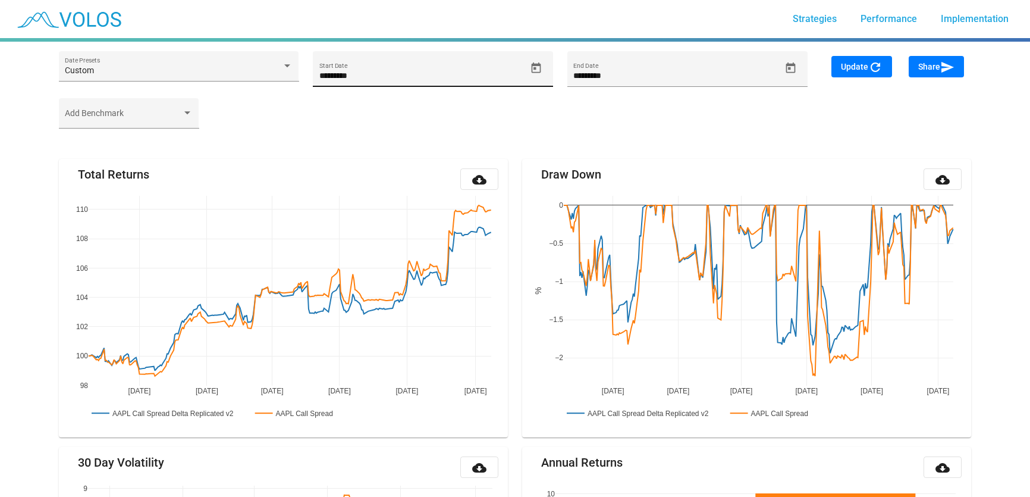
click at [537, 62] on icon "Open calendar" at bounding box center [536, 68] width 12 height 12
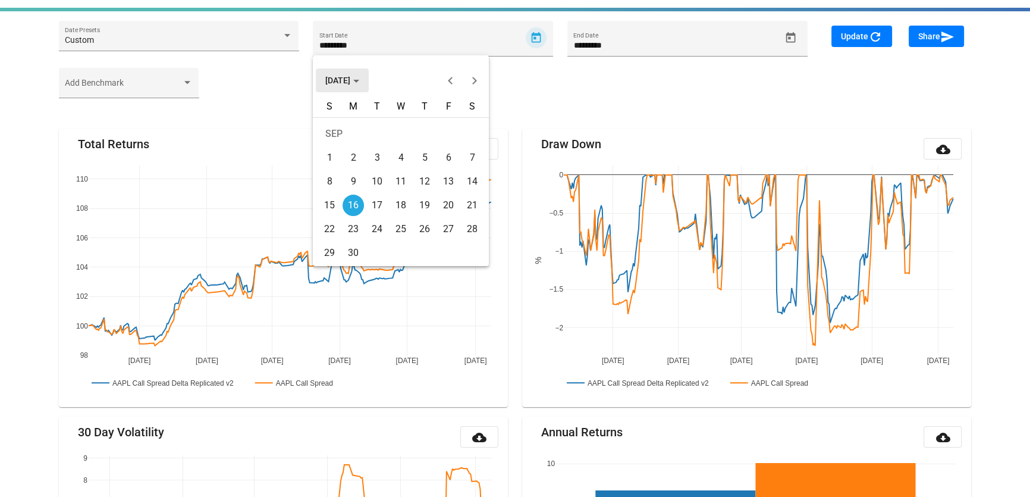
click at [328, 79] on span "SEP 2024" at bounding box center [342, 81] width 34 height 10
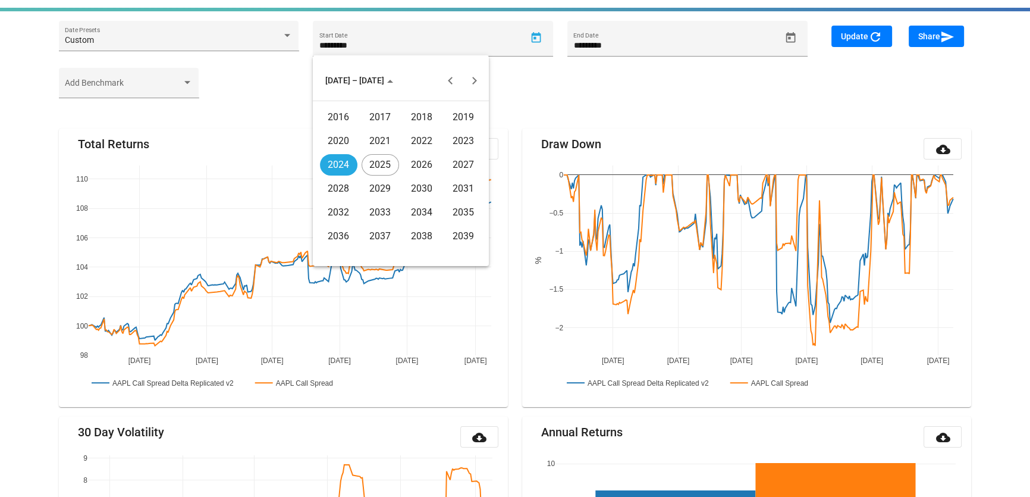
click at [450, 141] on div "2023" at bounding box center [463, 140] width 37 height 21
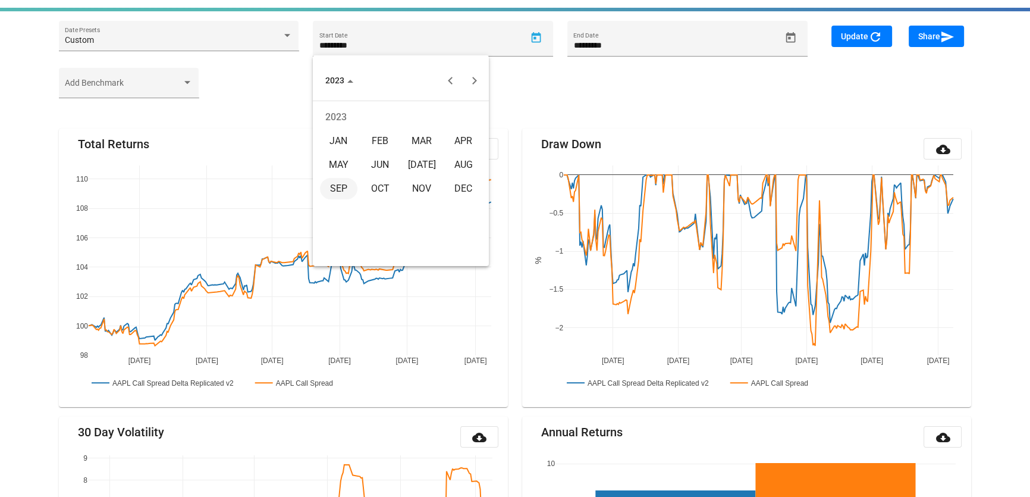
click at [345, 137] on div "JAN" at bounding box center [338, 140] width 37 height 21
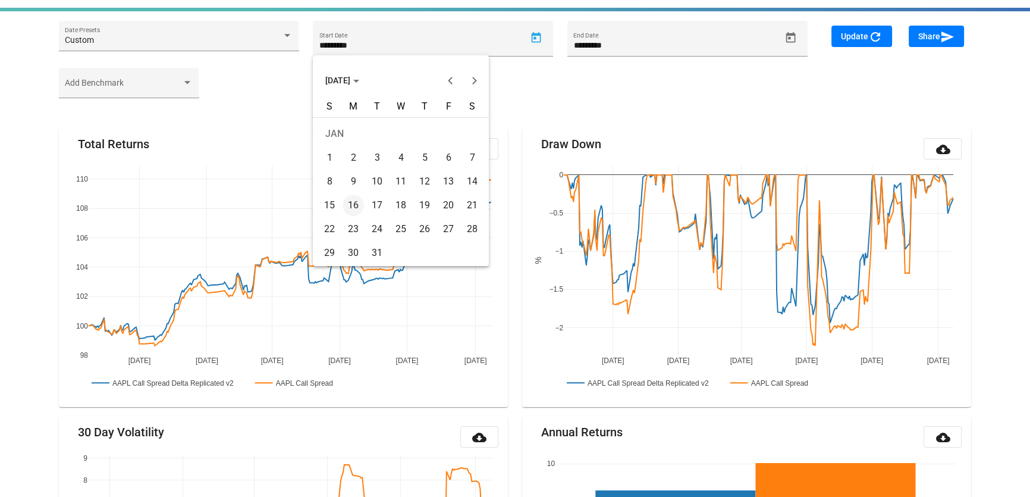
click at [355, 156] on div "2" at bounding box center [353, 157] width 21 height 21
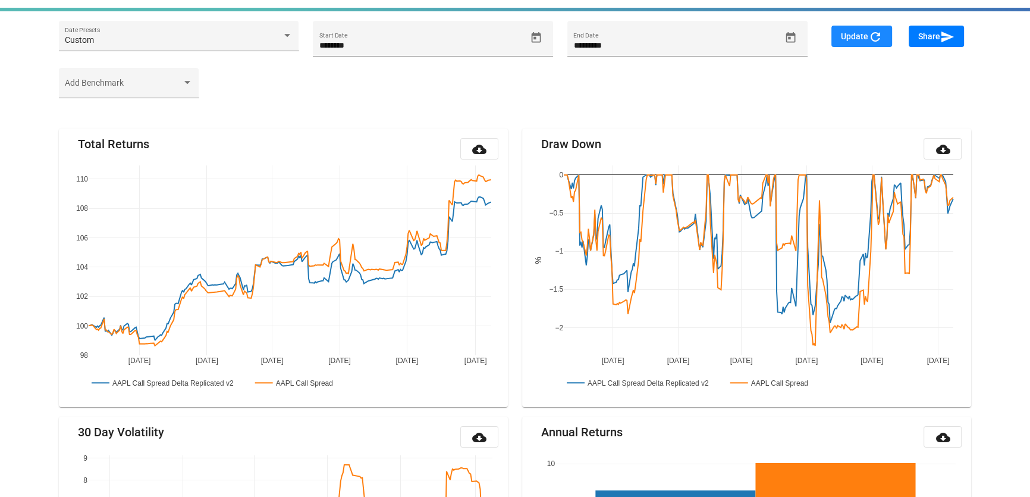
click at [857, 37] on span "Update refresh" at bounding box center [862, 37] width 42 height 10
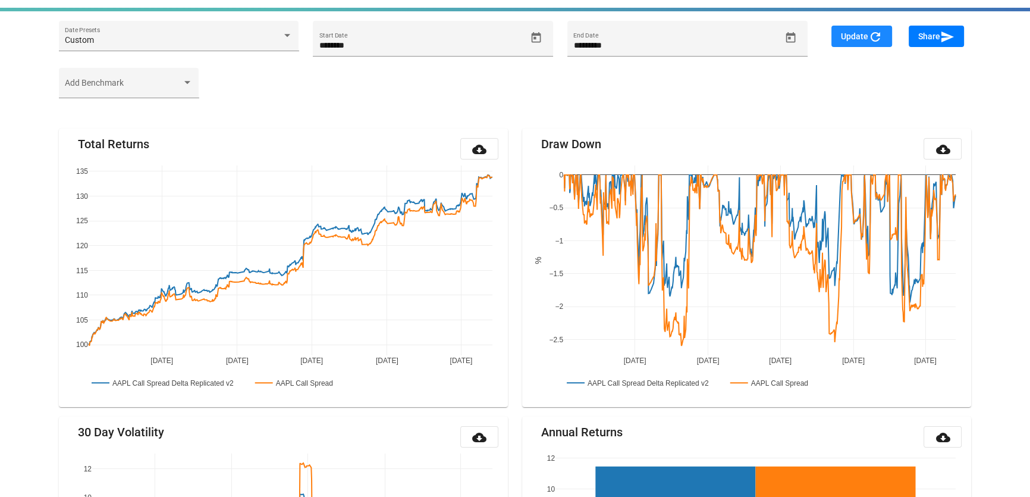
type input "********"
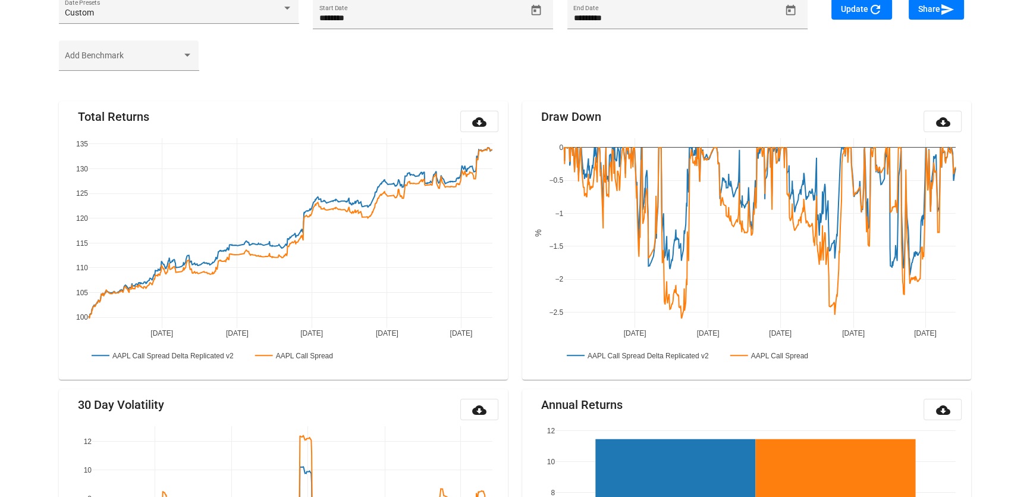
scroll to position [139, 0]
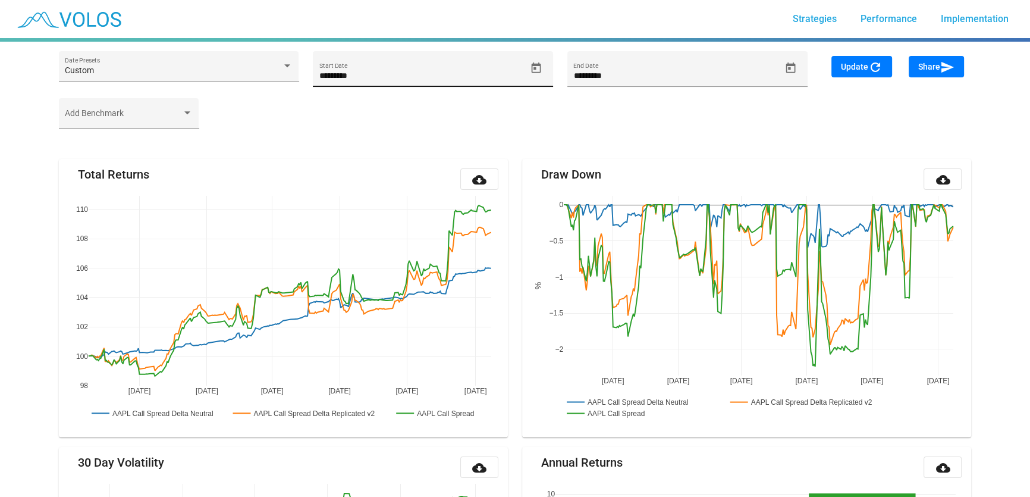
click at [552, 75] on div "********* Start Date" at bounding box center [433, 69] width 240 height 36
click at [537, 71] on icon "Open calendar" at bounding box center [537, 67] width 10 height 11
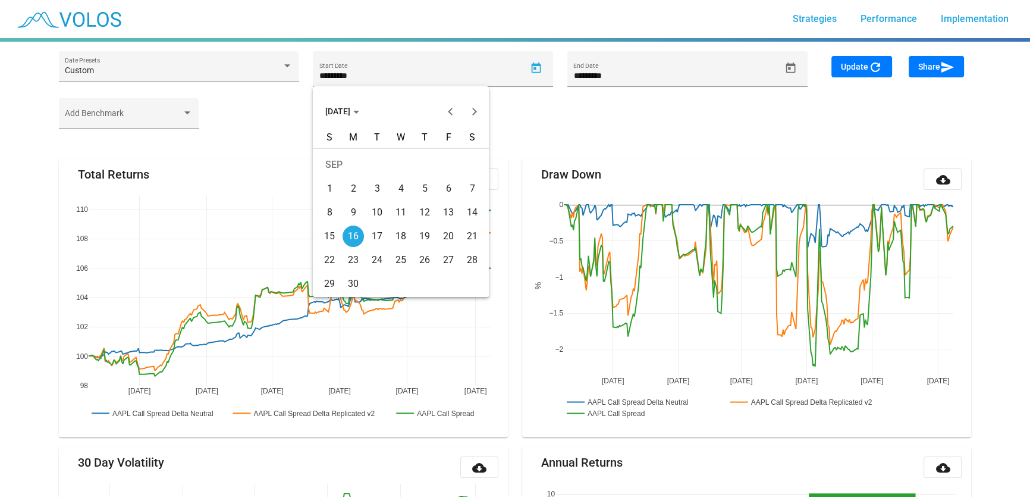
click at [369, 116] on button "[DATE]" at bounding box center [342, 111] width 53 height 24
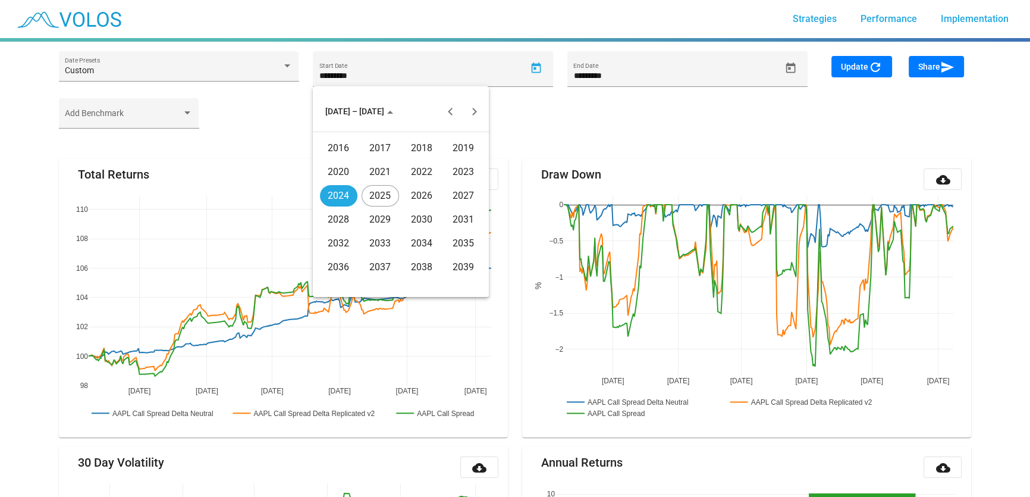
click at [348, 159] on td "2016" at bounding box center [339, 148] width 42 height 24
click at [350, 178] on div "JAN" at bounding box center [338, 171] width 37 height 21
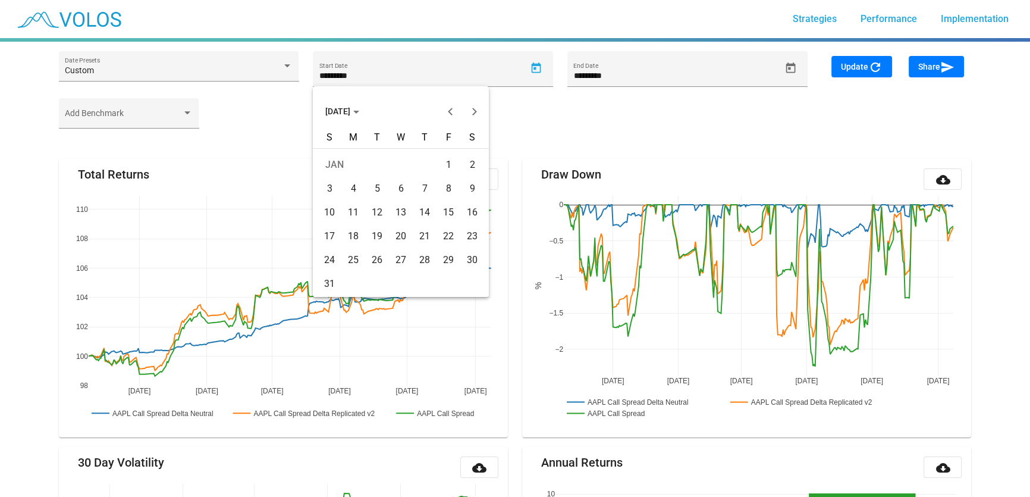
click at [383, 192] on div "5" at bounding box center [376, 188] width 21 height 21
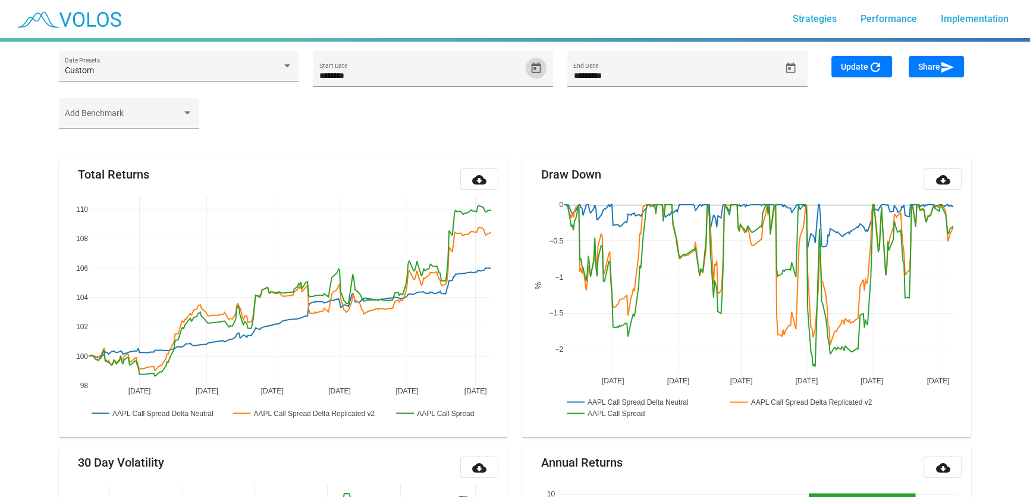
click at [857, 71] on button "Update refresh" at bounding box center [862, 66] width 61 height 21
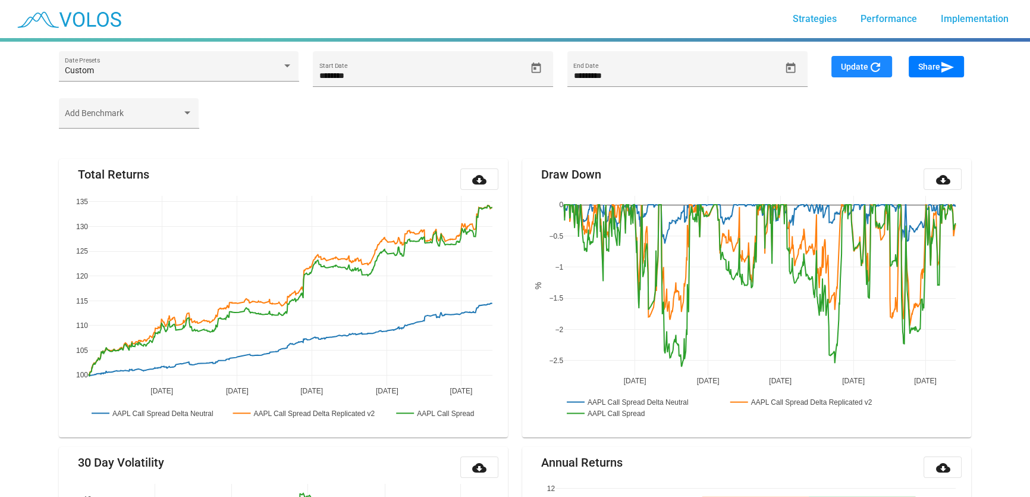
type input "********"
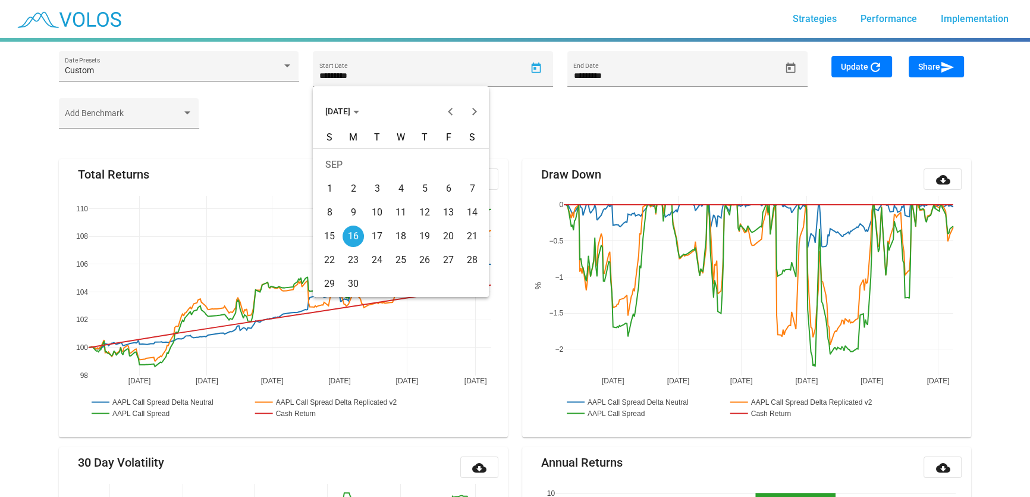
click at [345, 118] on button "[DATE]" at bounding box center [342, 111] width 53 height 24
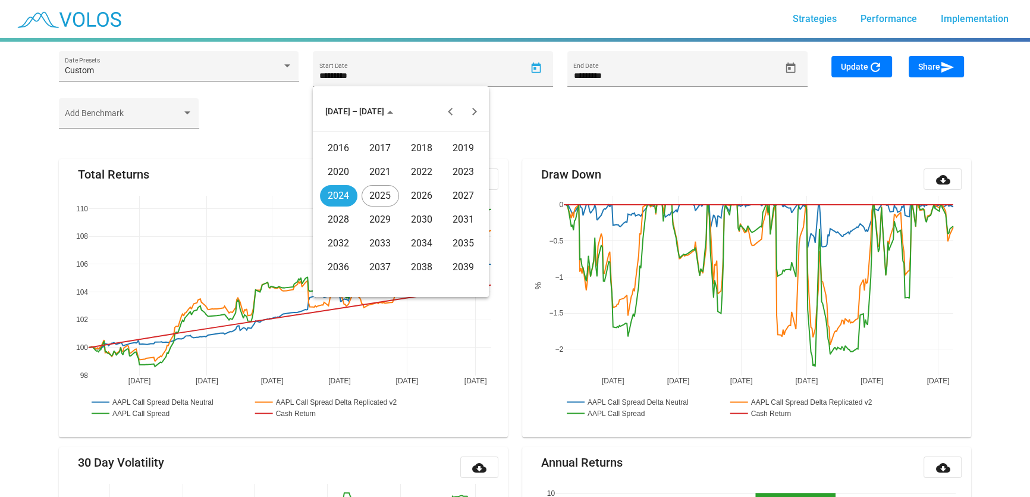
click at [472, 166] on div "2023" at bounding box center [463, 171] width 37 height 21
click at [349, 173] on div "JAN" at bounding box center [338, 171] width 37 height 21
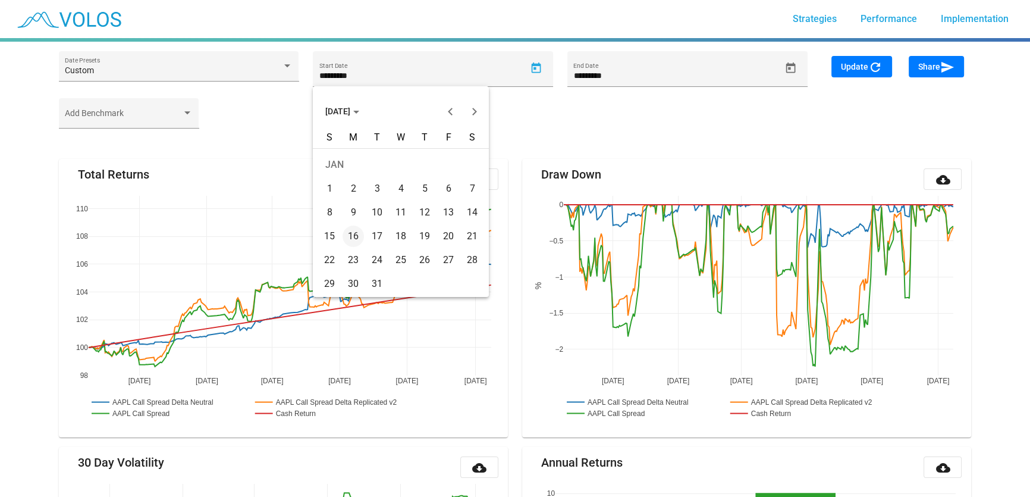
click at [355, 187] on div "2" at bounding box center [353, 188] width 21 height 21
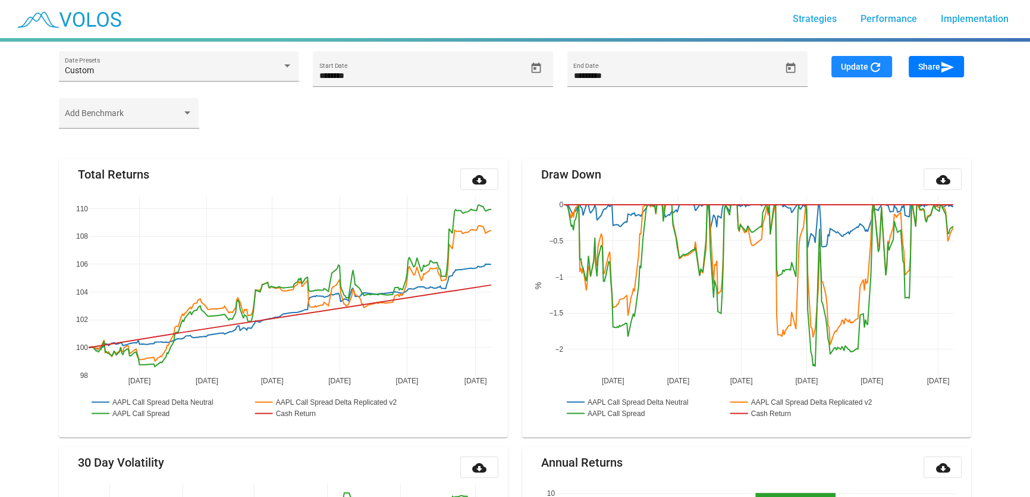
click at [833, 72] on button "Update refresh" at bounding box center [862, 66] width 61 height 21
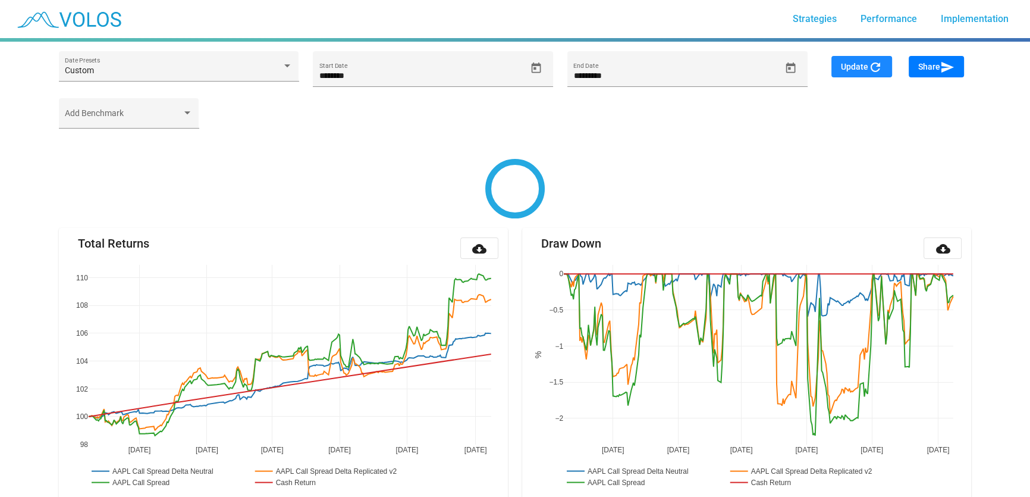
type input "********"
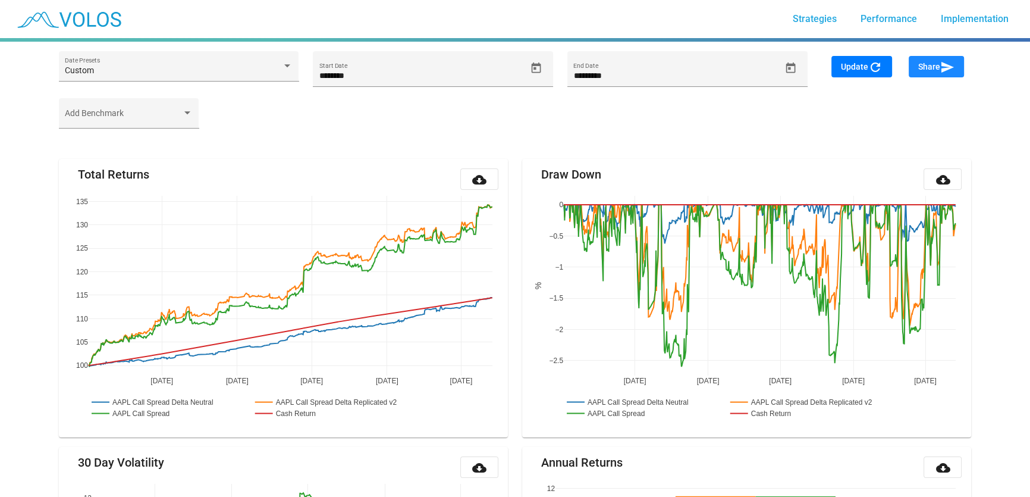
click at [952, 67] on mat-icon "send" at bounding box center [948, 67] width 14 height 14
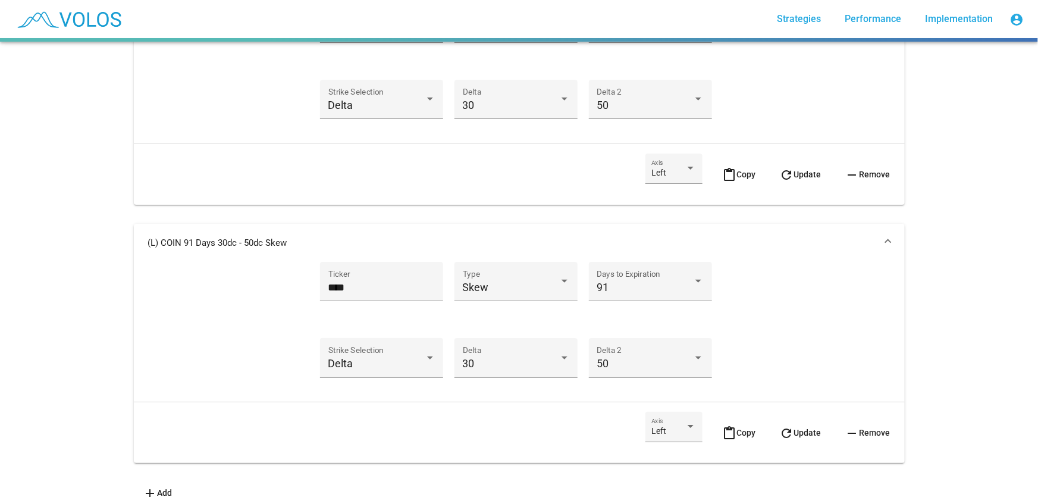
scroll to position [2289, 0]
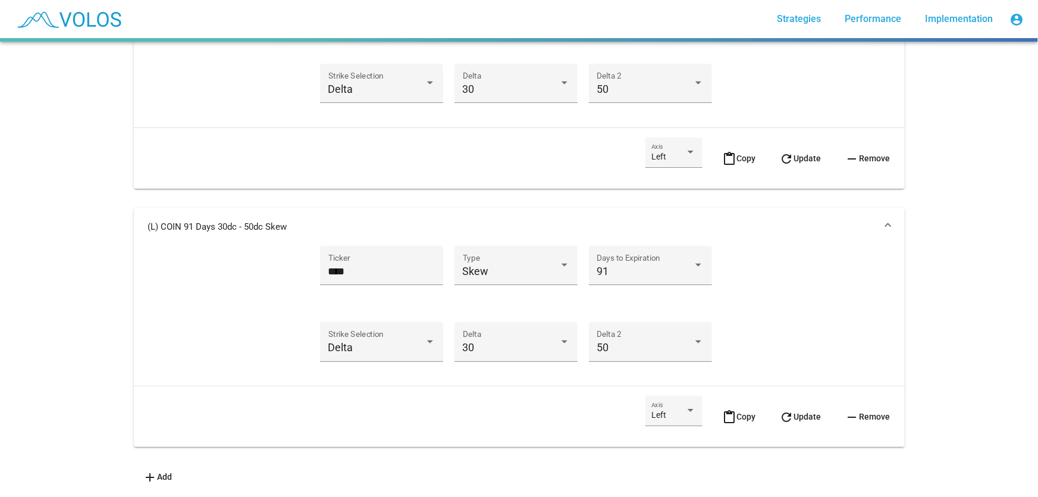
click at [739, 412] on span "content_paste Copy" at bounding box center [739, 417] width 33 height 10
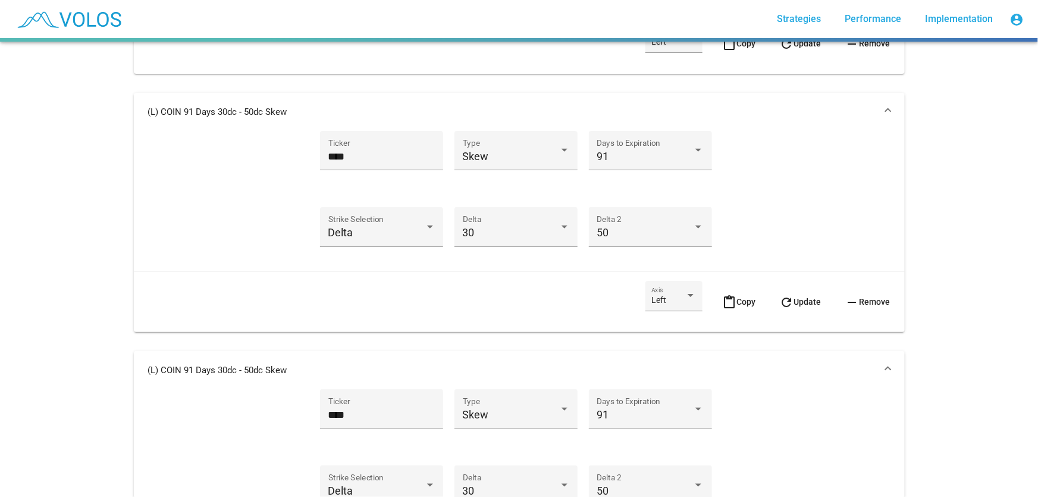
scroll to position [2575, 0]
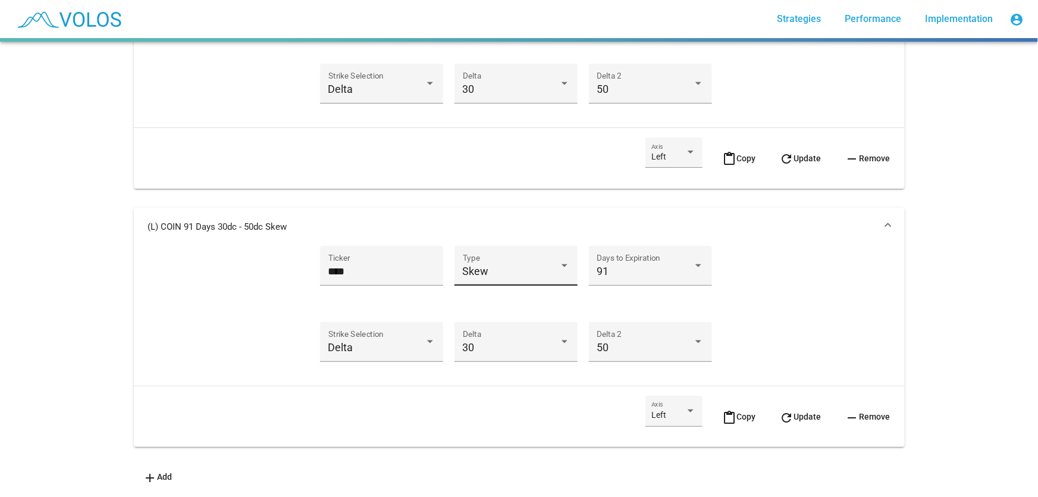
click at [525, 270] on div "Skew Type" at bounding box center [516, 270] width 107 height 32
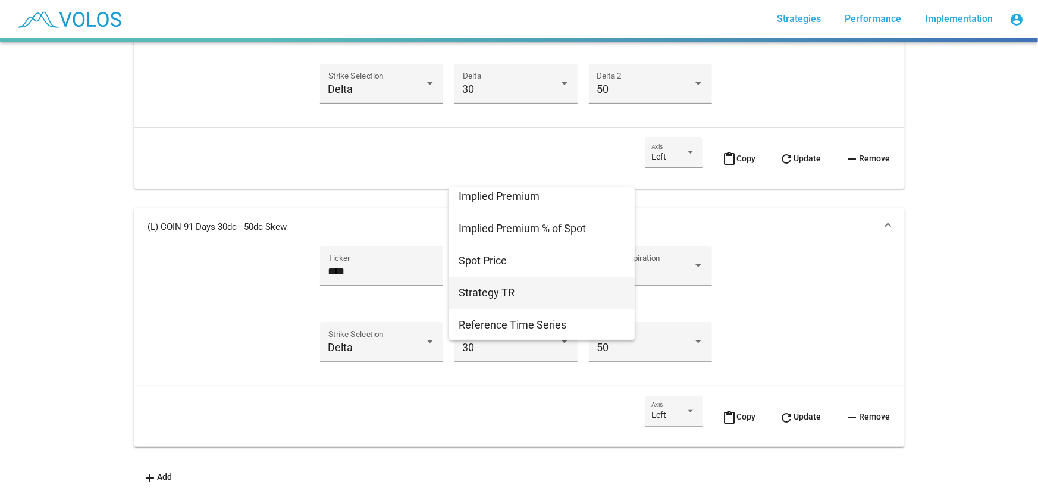
scroll to position [220, 0]
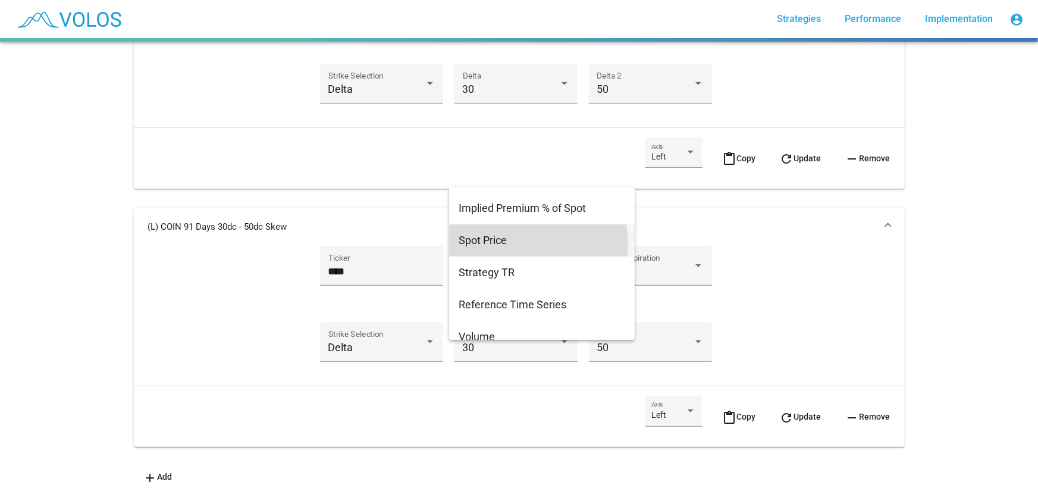
click at [523, 243] on span "Spot Price" at bounding box center [542, 240] width 167 height 32
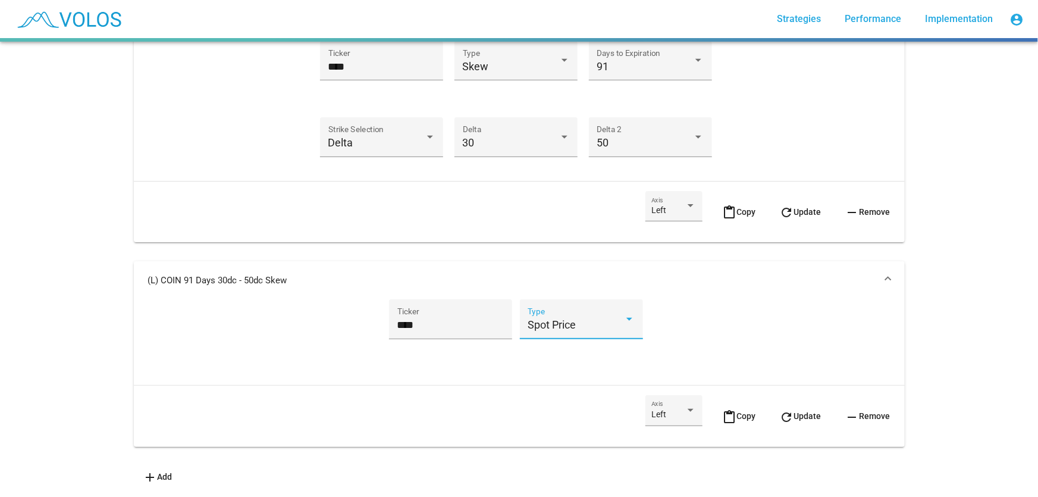
click at [778, 412] on span "refresh Update" at bounding box center [801, 416] width 42 height 10
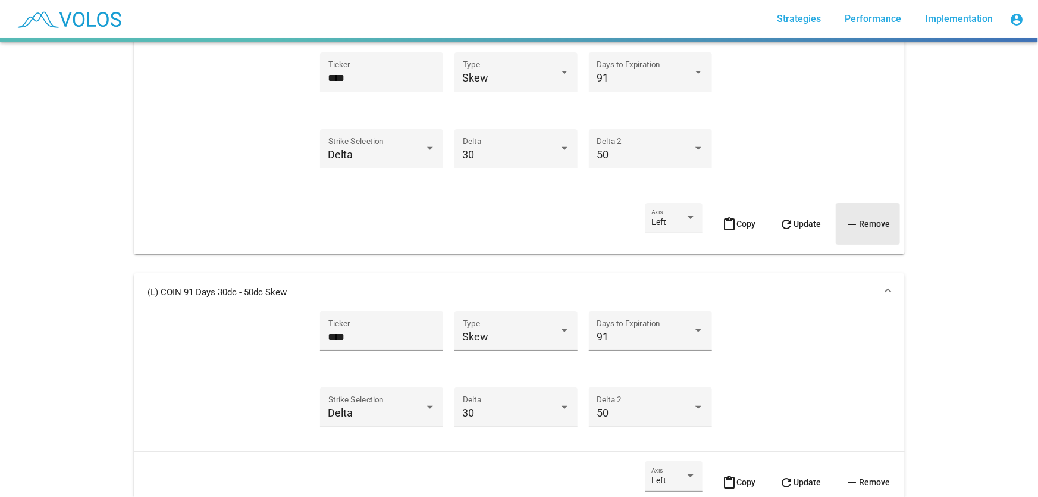
click at [778, 222] on mat-icon "remove" at bounding box center [852, 224] width 14 height 14
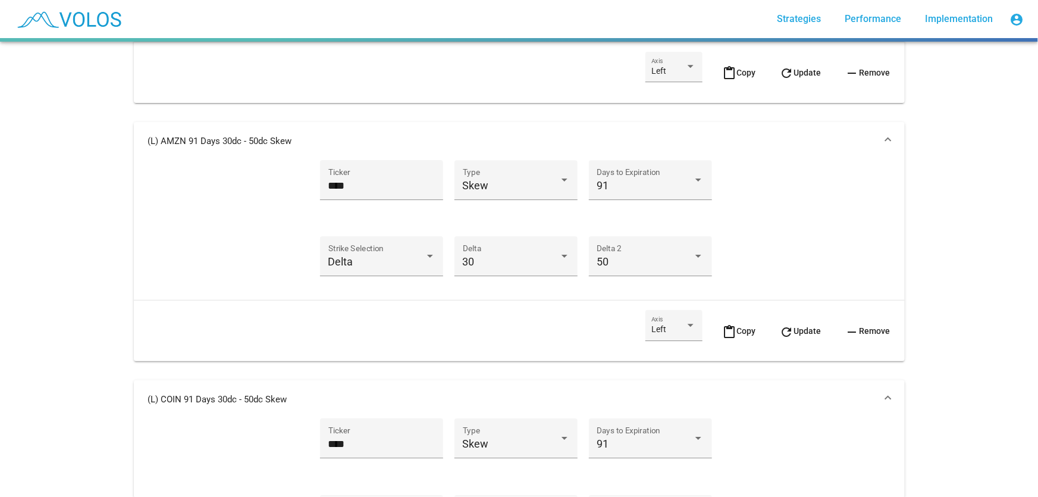
click at [778, 76] on button "remove Remove" at bounding box center [868, 73] width 64 height 42
click at [778, 75] on button "remove Remove" at bounding box center [868, 72] width 64 height 42
click at [778, 75] on button "remove Remove" at bounding box center [868, 71] width 64 height 42
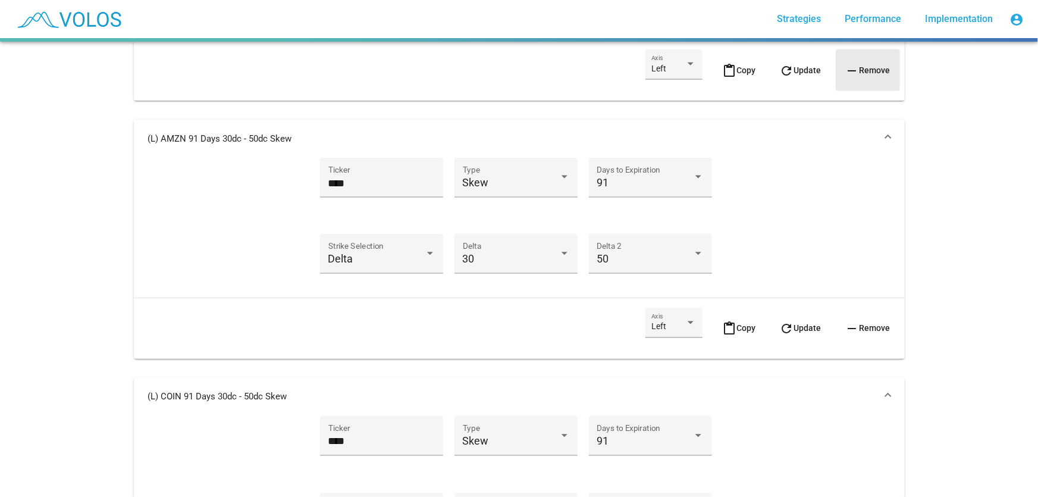
click at [778, 77] on button "remove Remove" at bounding box center [868, 70] width 64 height 42
click at [778, 77] on button "remove Remove" at bounding box center [868, 69] width 64 height 42
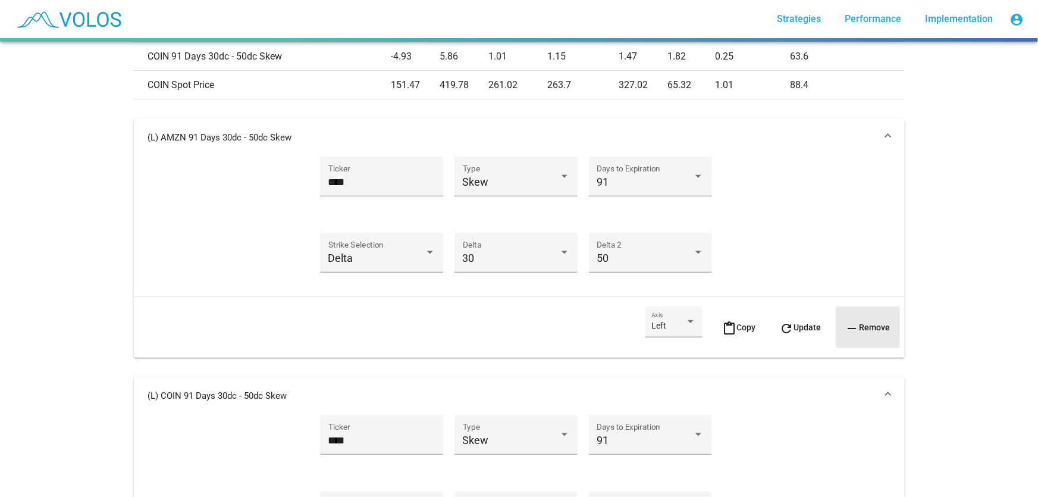
click at [778, 331] on button "remove Remove" at bounding box center [868, 327] width 64 height 42
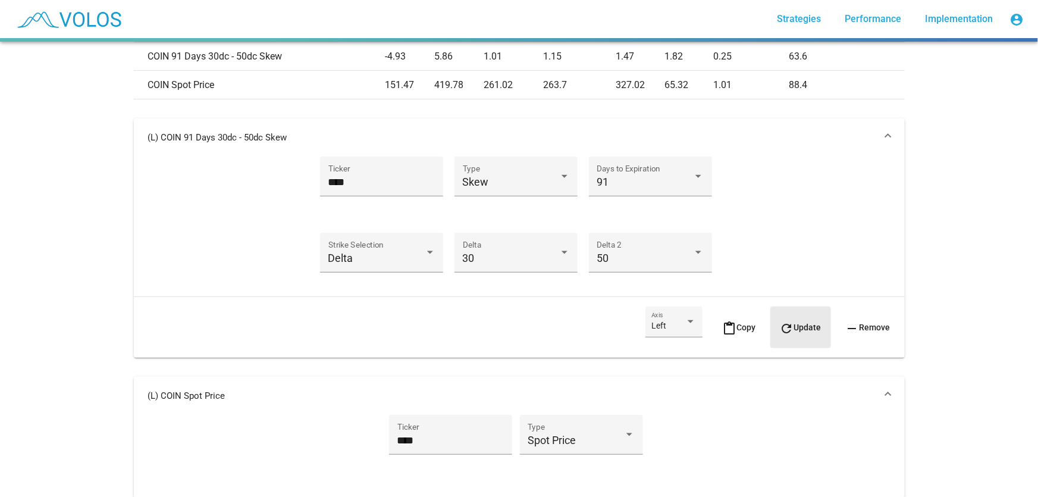
click at [778, 318] on button "refresh Update" at bounding box center [800, 327] width 61 height 42
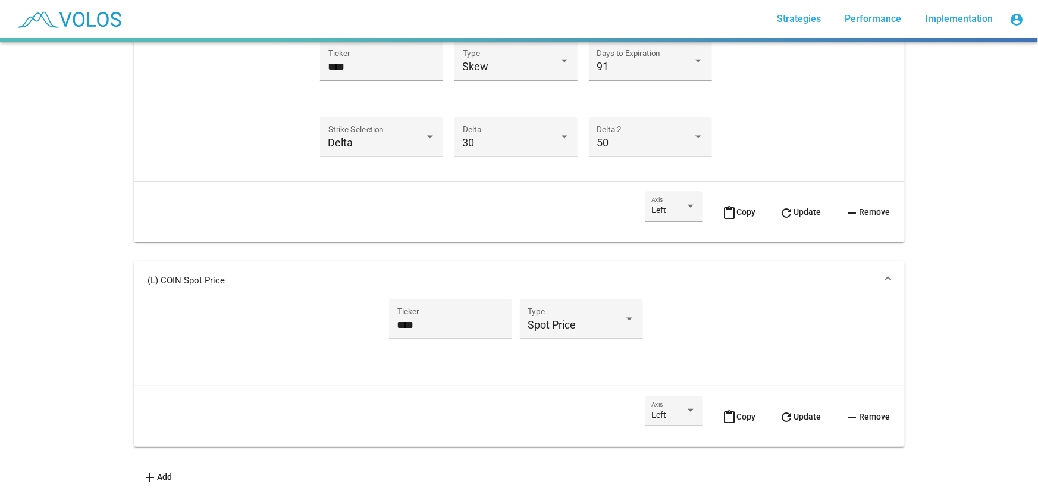
drag, startPoint x: 790, startPoint y: 441, endPoint x: 798, endPoint y: 415, distance: 27.3
click at [778, 439] on div "(L) COIN 91 Days 30dc - 50dc Skew **** Ticker Skew Type 91 Days to Expiration D…" at bounding box center [519, 234] width 771 height 463
click at [778, 412] on span "refresh Update" at bounding box center [801, 417] width 42 height 10
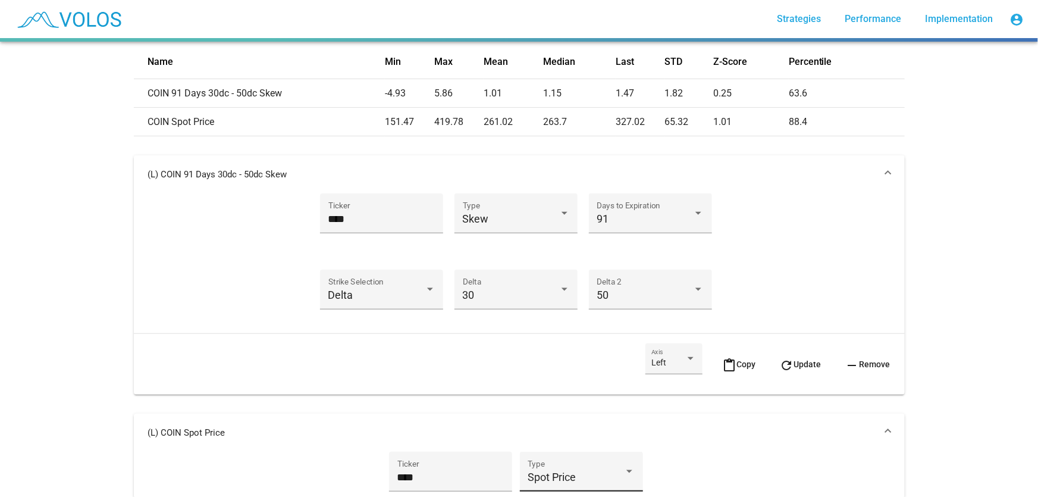
scroll to position [487, 0]
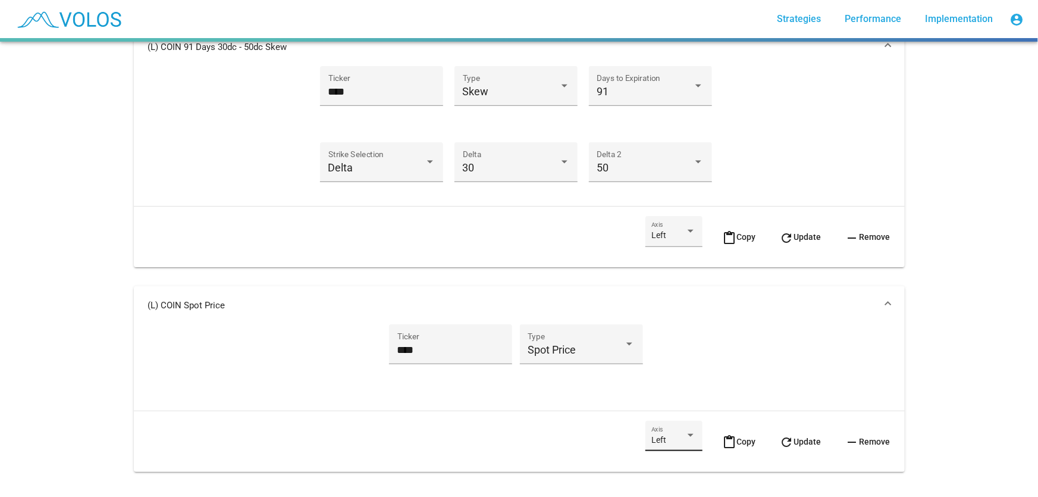
click at [672, 435] on div "Left" at bounding box center [668, 440] width 34 height 10
click at [675, 459] on span "Right" at bounding box center [665, 463] width 45 height 25
click at [778, 443] on span "refresh Update" at bounding box center [801, 442] width 42 height 10
click at [778, 232] on span "refresh Update" at bounding box center [801, 237] width 42 height 10
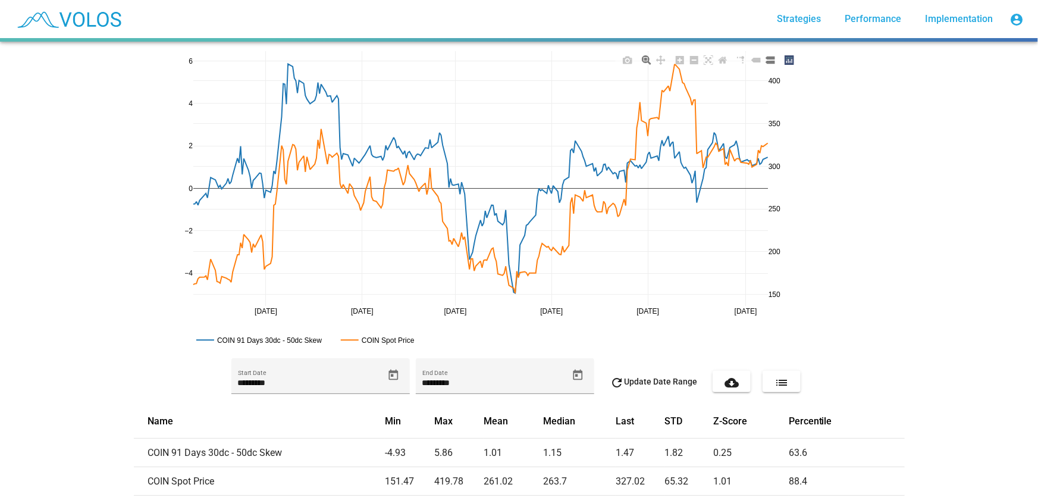
scroll to position [0, 0]
